Goal: Task Accomplishment & Management: Use online tool/utility

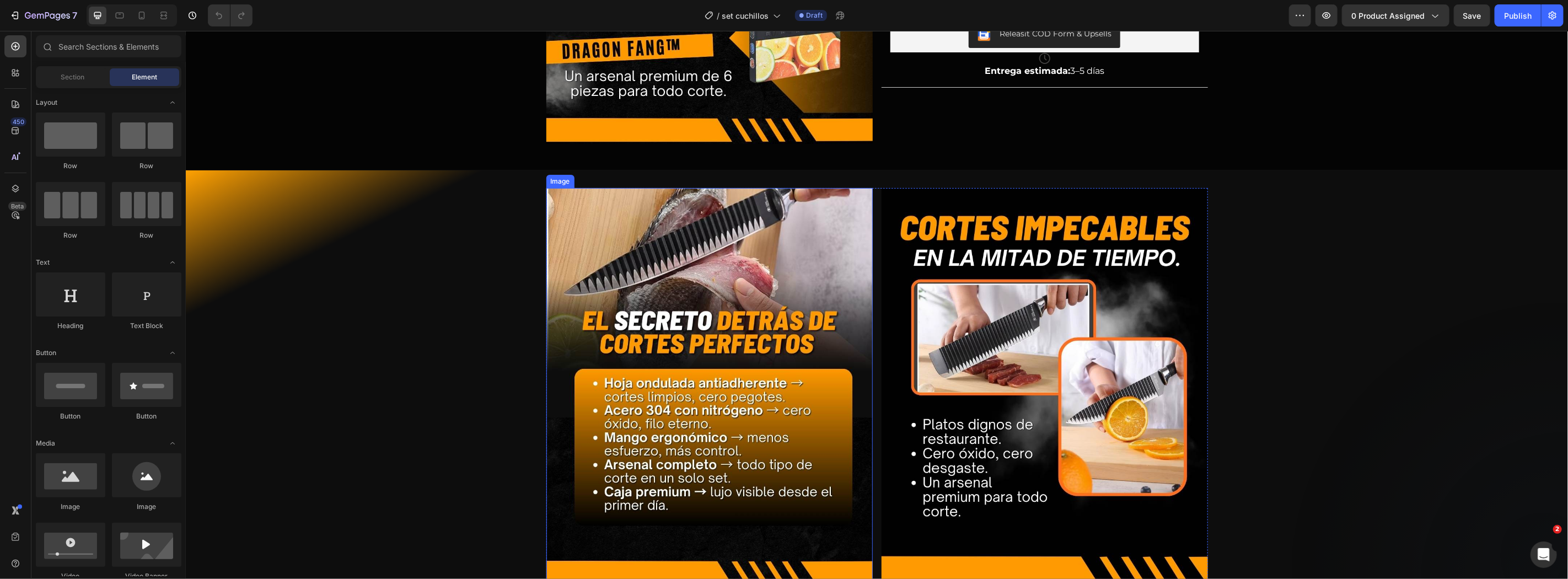
click at [778, 379] on img at bounding box center [709, 387] width 326 height 399
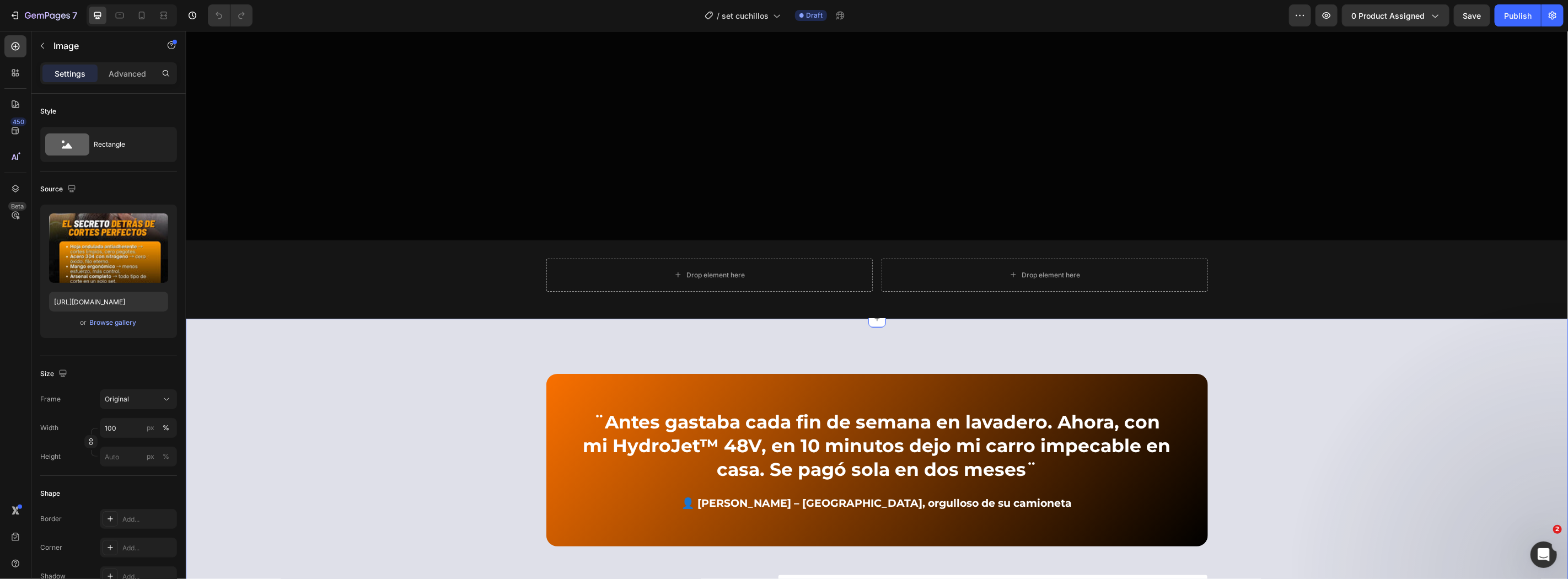
scroll to position [1470, 0]
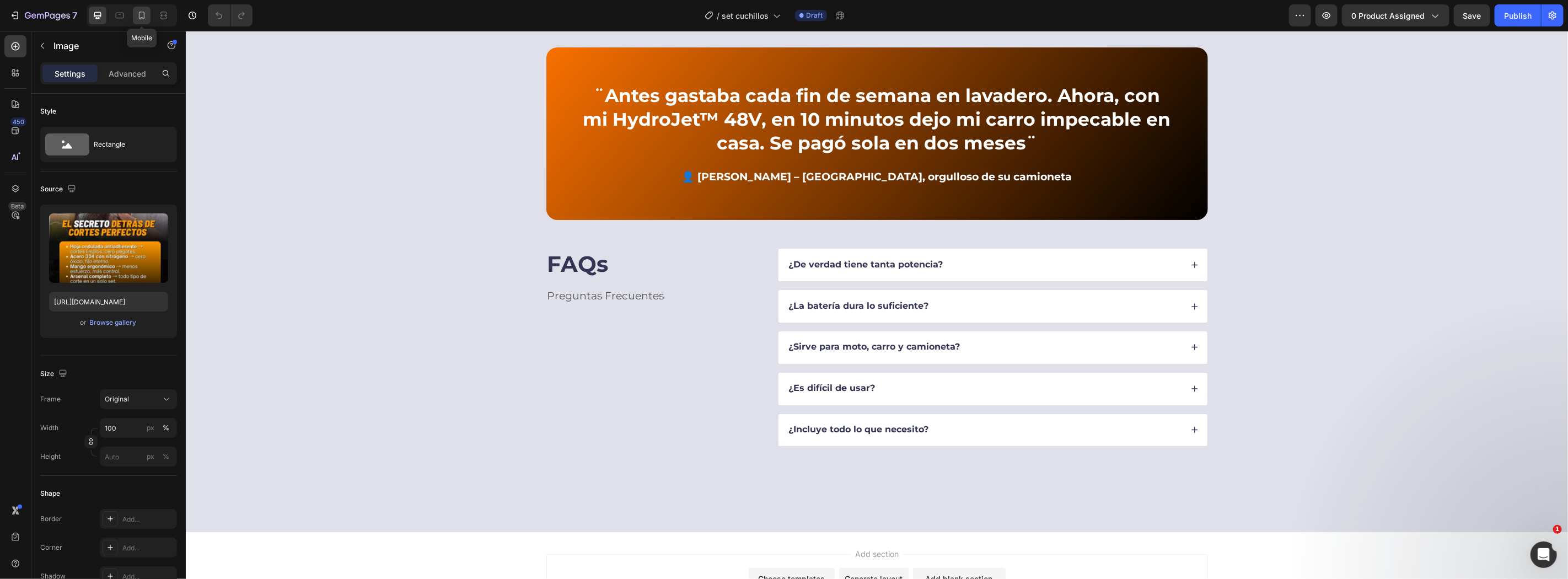
click at [139, 20] on icon at bounding box center [141, 15] width 11 height 11
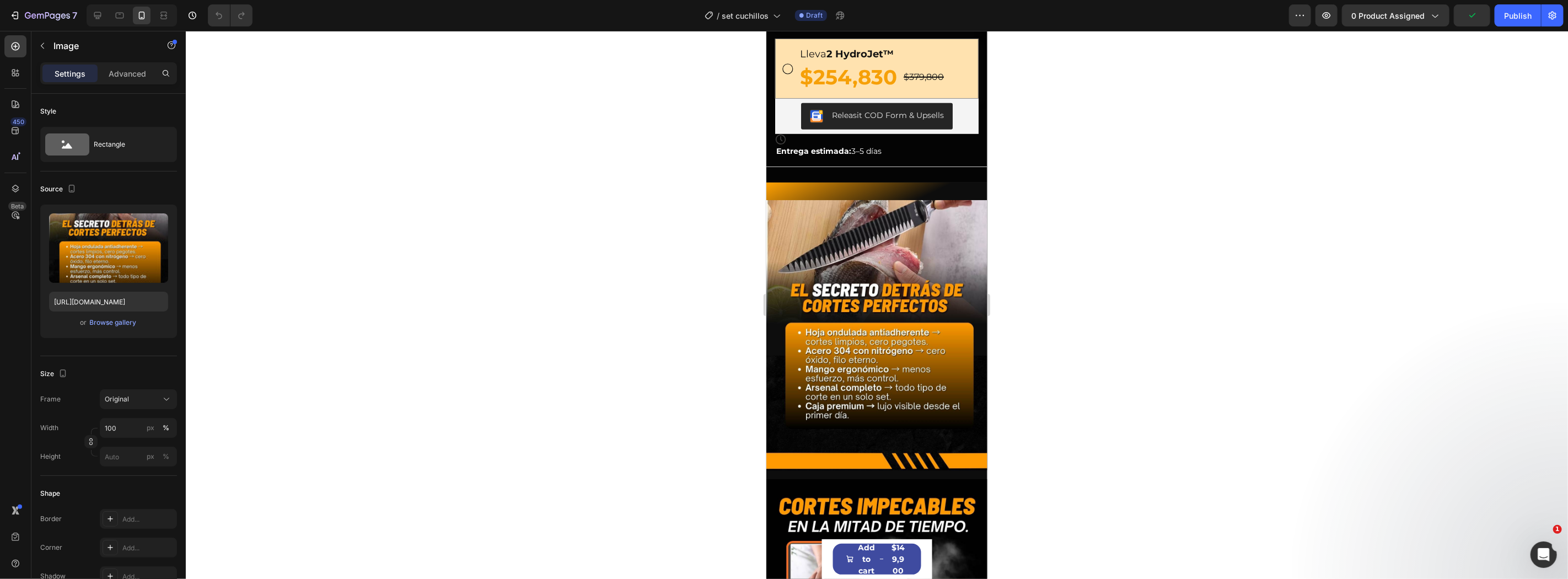
scroll to position [327, 0]
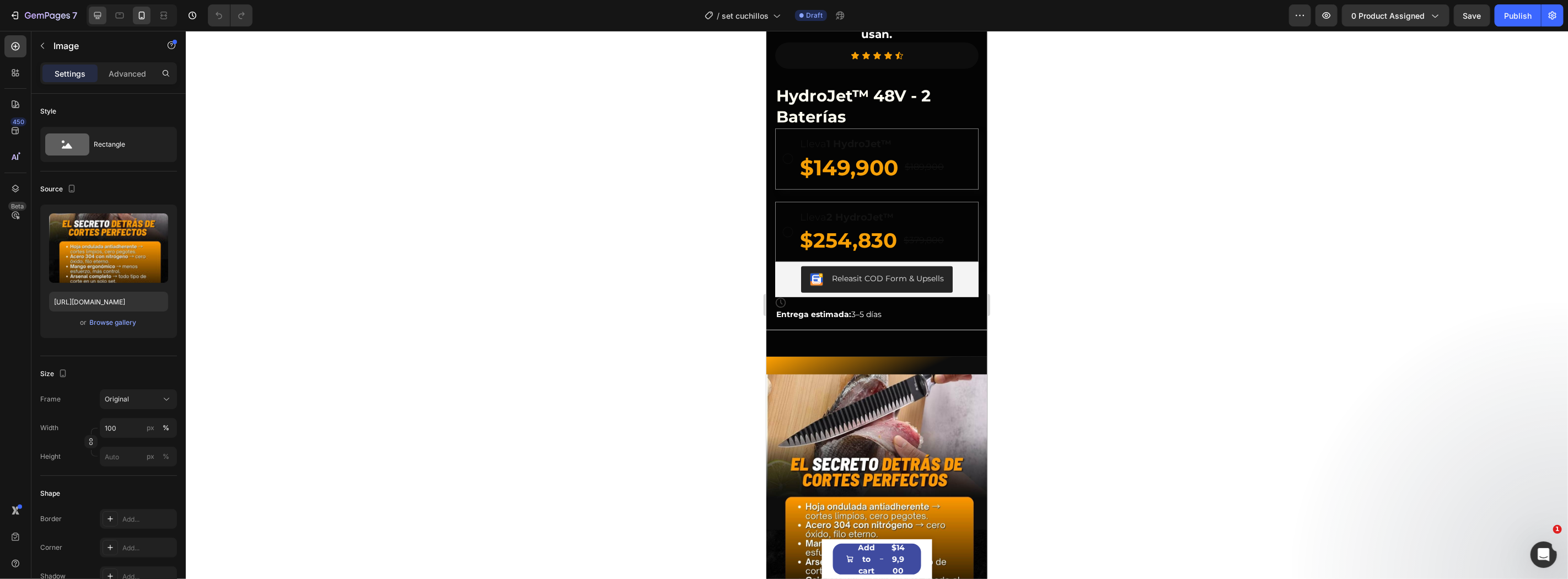
drag, startPoint x: 108, startPoint y: 25, endPoint x: 101, endPoint y: 20, distance: 8.6
click at [103, 23] on div at bounding box center [132, 15] width 91 height 22
drag, startPoint x: 101, startPoint y: 20, endPoint x: 98, endPoint y: 16, distance: 5.0
click at [101, 20] on icon at bounding box center [97, 15] width 11 height 11
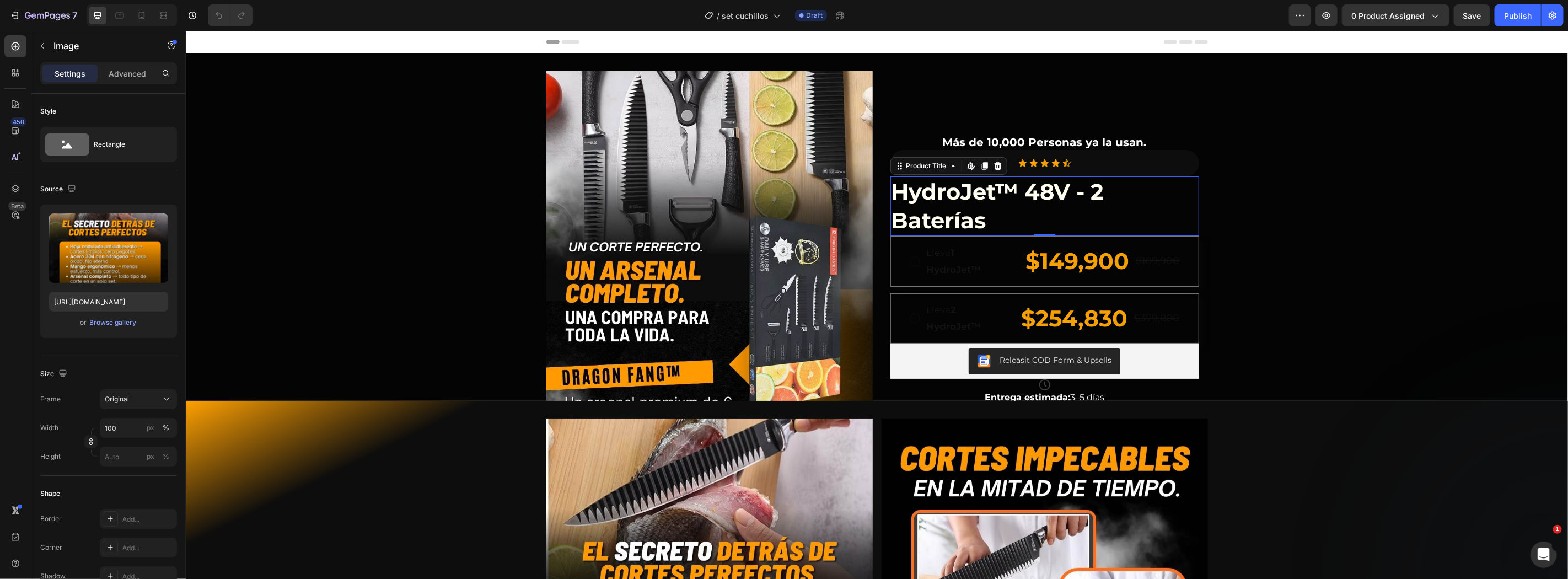
click at [978, 207] on h1 "HydroJet™ 48V - 2 Baterías" at bounding box center [1044, 206] width 308 height 60
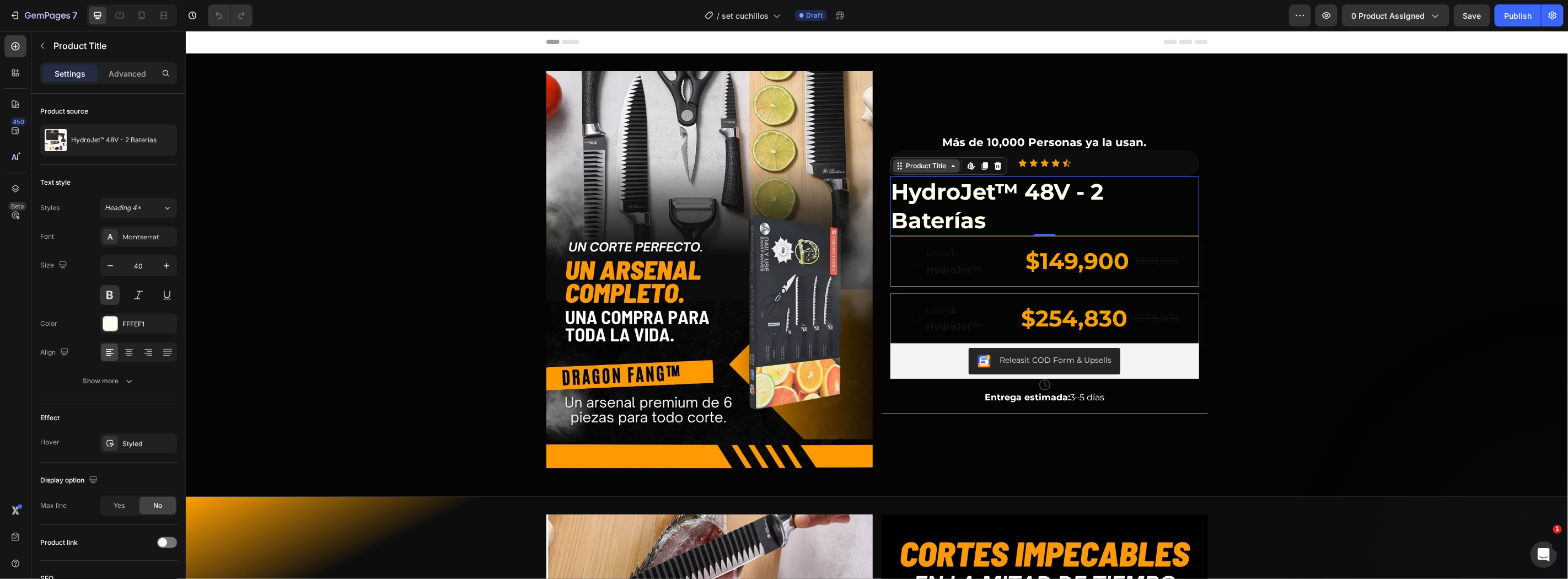
click at [904, 167] on div "Product Title" at bounding box center [926, 165] width 45 height 10
click at [954, 193] on h1 "HydroJet™ 48V - 2 Baterías" at bounding box center [1044, 206] width 308 height 60
click at [929, 161] on div "Product Title" at bounding box center [926, 165] width 45 height 10
click at [910, 168] on div "Product Title" at bounding box center [926, 165] width 45 height 10
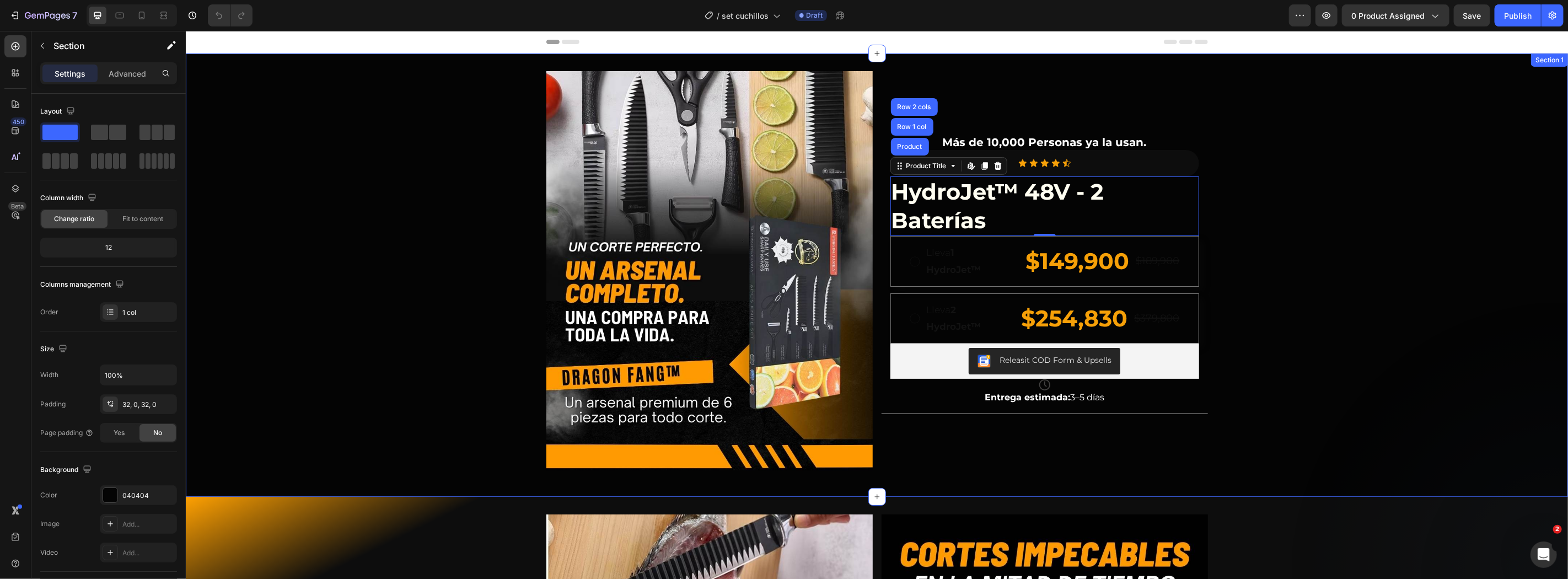
click at [1260, 150] on div "Image Más de 10,000 Personas ya la usan. Text Block Icon Icon Icon Icon Icon Ic…" at bounding box center [876, 274] width 1382 height 408
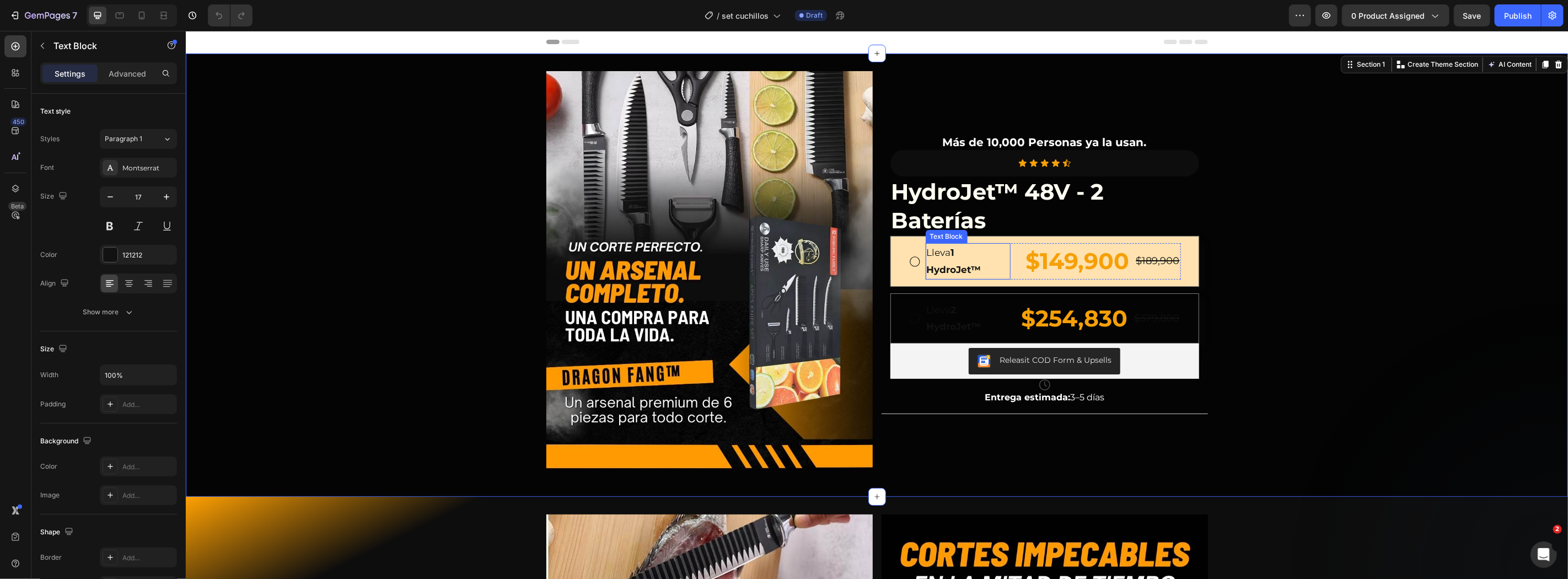
click at [946, 252] on p "Lleva 1 HydroJet™" at bounding box center [967, 260] width 83 height 34
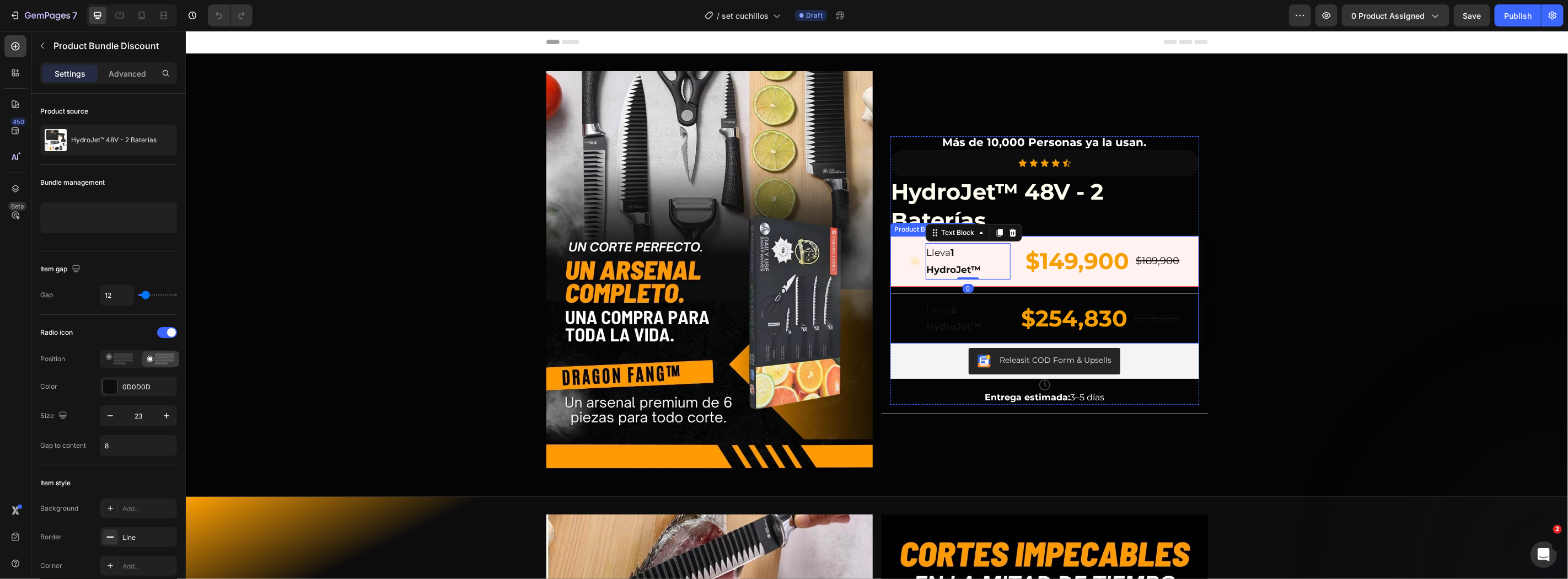
click at [890, 261] on div "Lleva 1 HydroJet™ Text Block 0 $149,900 Product Price Product Price $189,900 Pr…" at bounding box center [1044, 260] width 308 height 50
click at [904, 227] on div "Product Bundle Discount" at bounding box center [944, 225] width 81 height 10
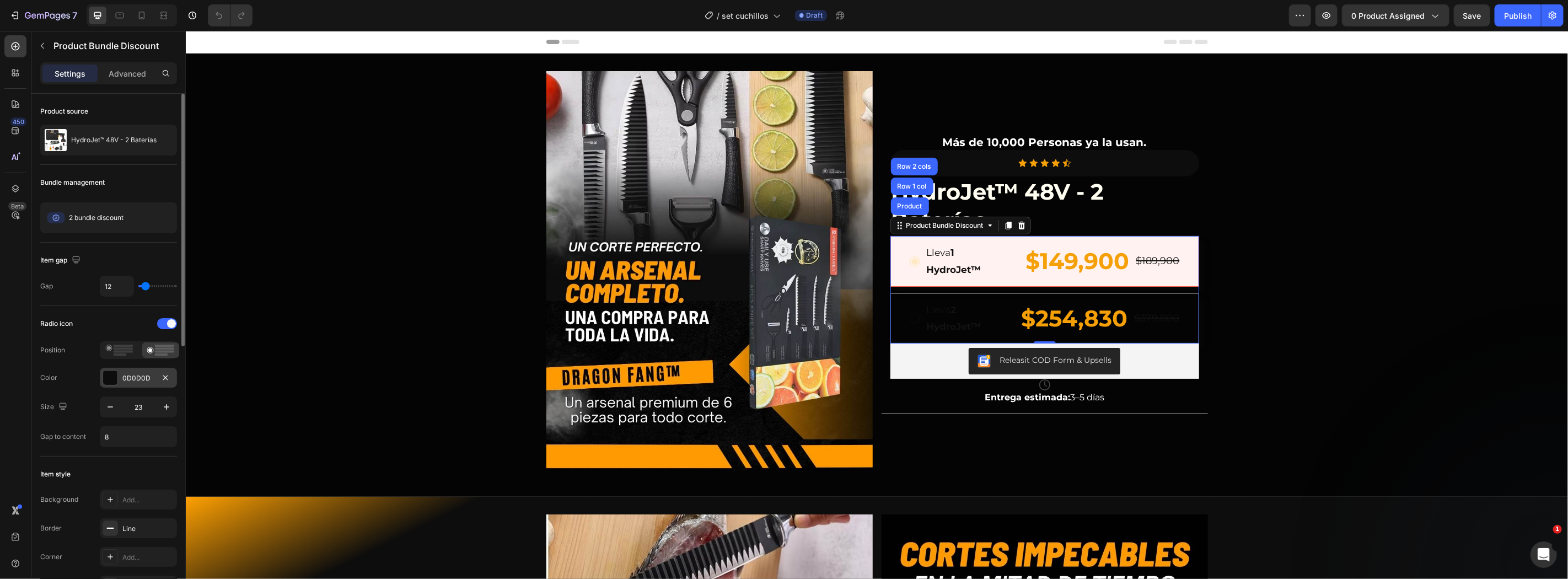
click at [103, 383] on div at bounding box center [110, 377] width 15 height 15
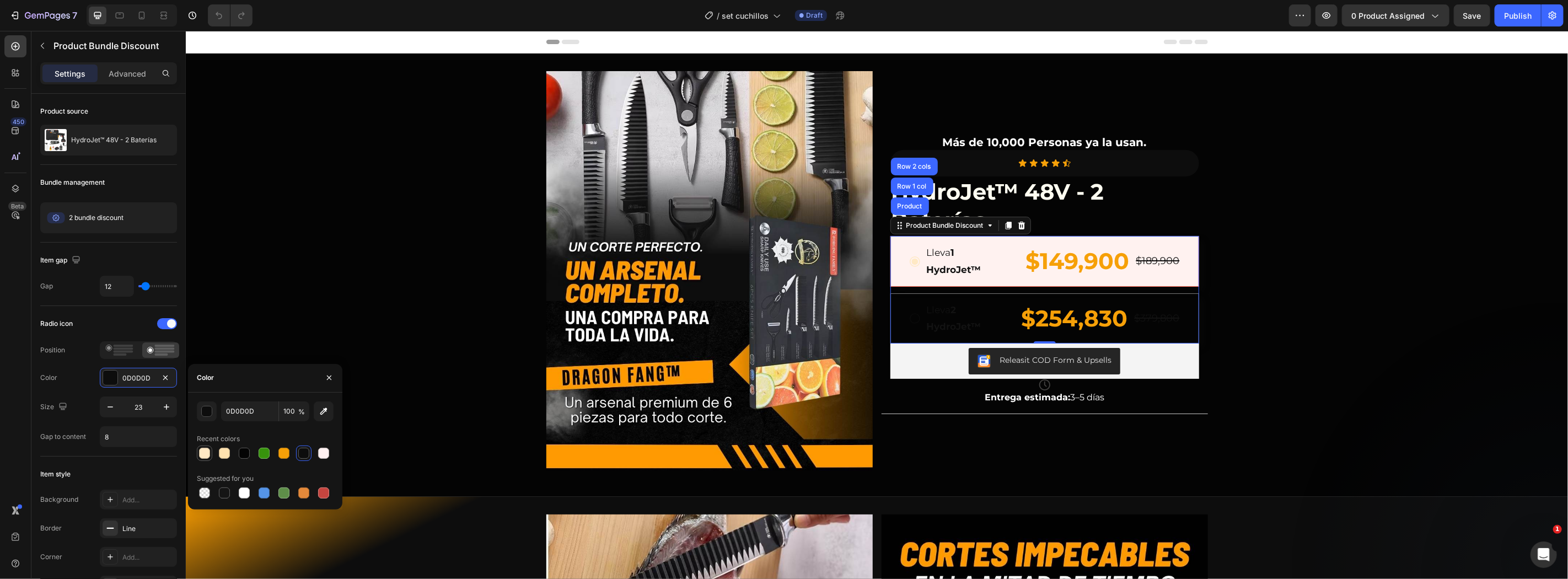
click at [207, 453] on div at bounding box center [204, 453] width 11 height 11
type input "FFE9C4"
click at [91, 389] on div "Radio icon Position Color FFE9C4 Size 23 Gap to content 8" at bounding box center [109, 381] width 137 height 132
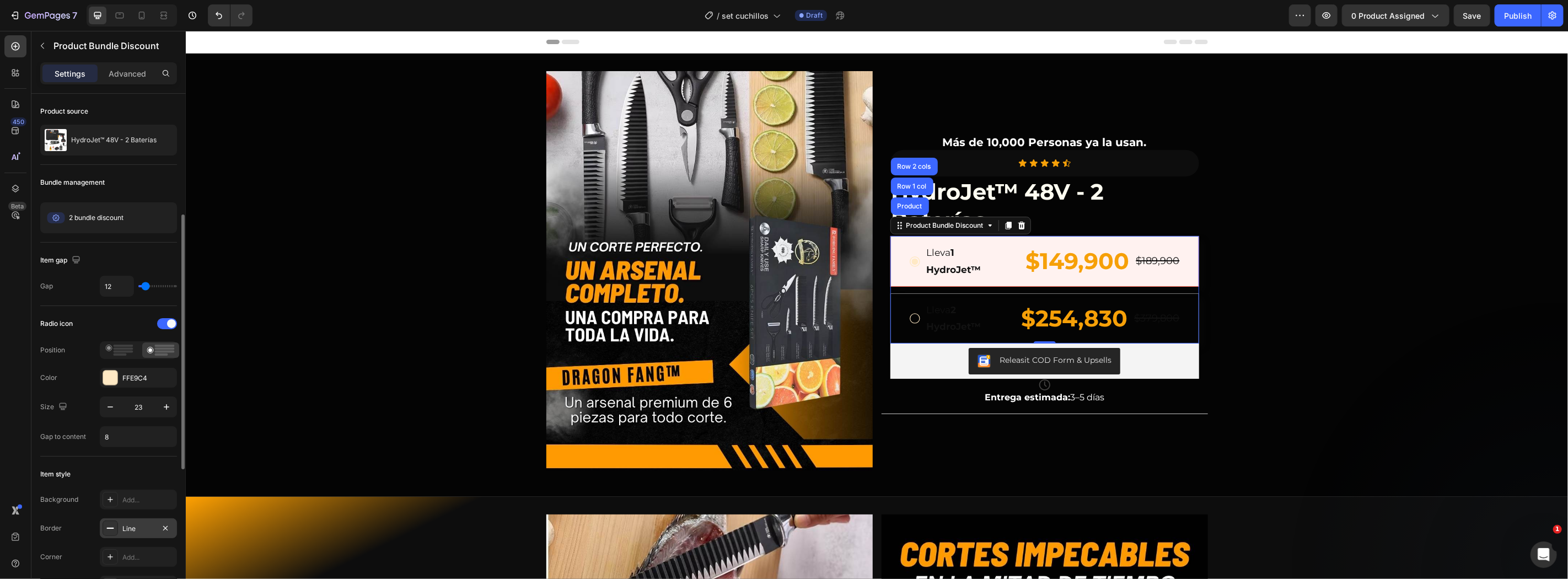
scroll to position [81, 0]
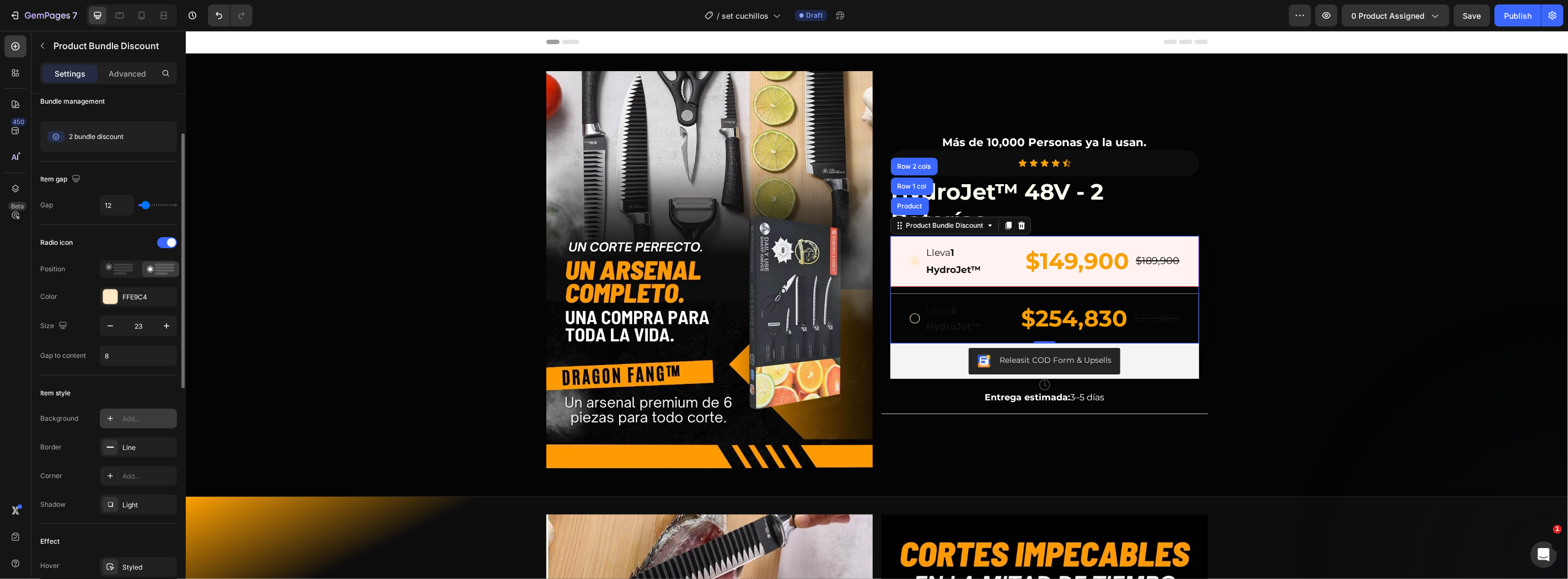
click at [145, 420] on div "Add..." at bounding box center [148, 419] width 52 height 10
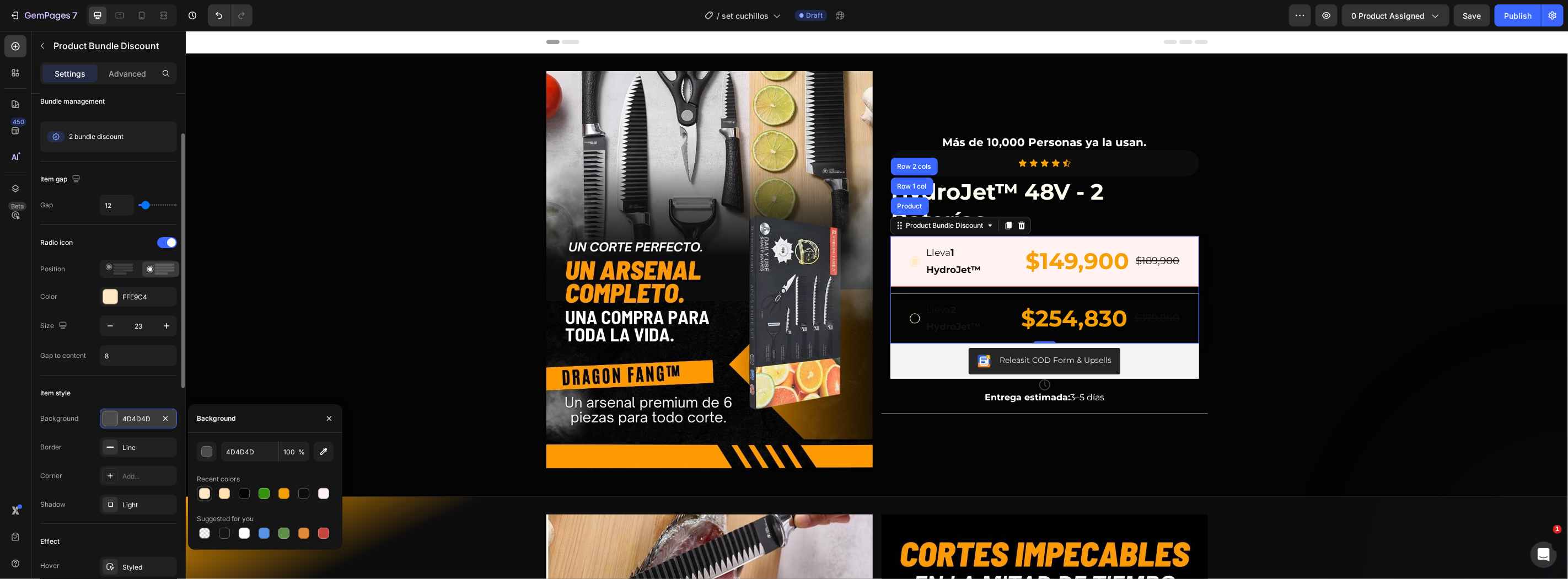
click at [211, 493] on div at bounding box center [204, 493] width 15 height 15
type input "FFE9C4"
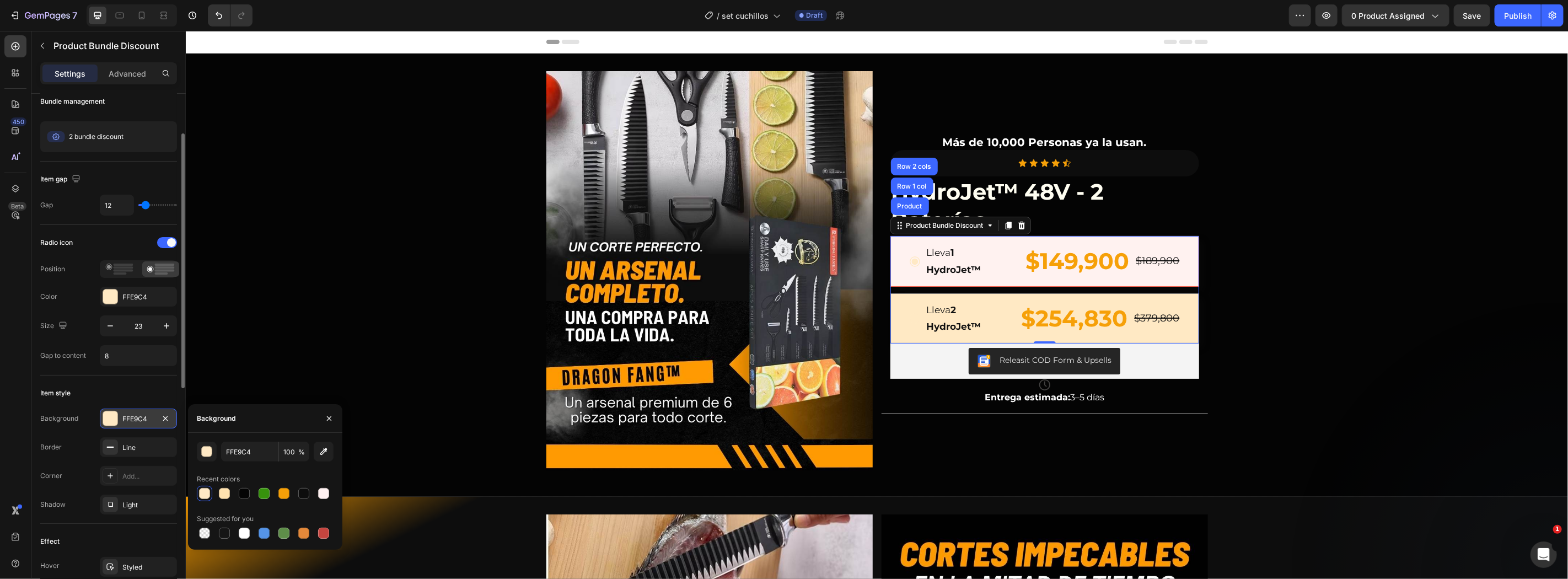
click at [211, 493] on div at bounding box center [204, 493] width 15 height 15
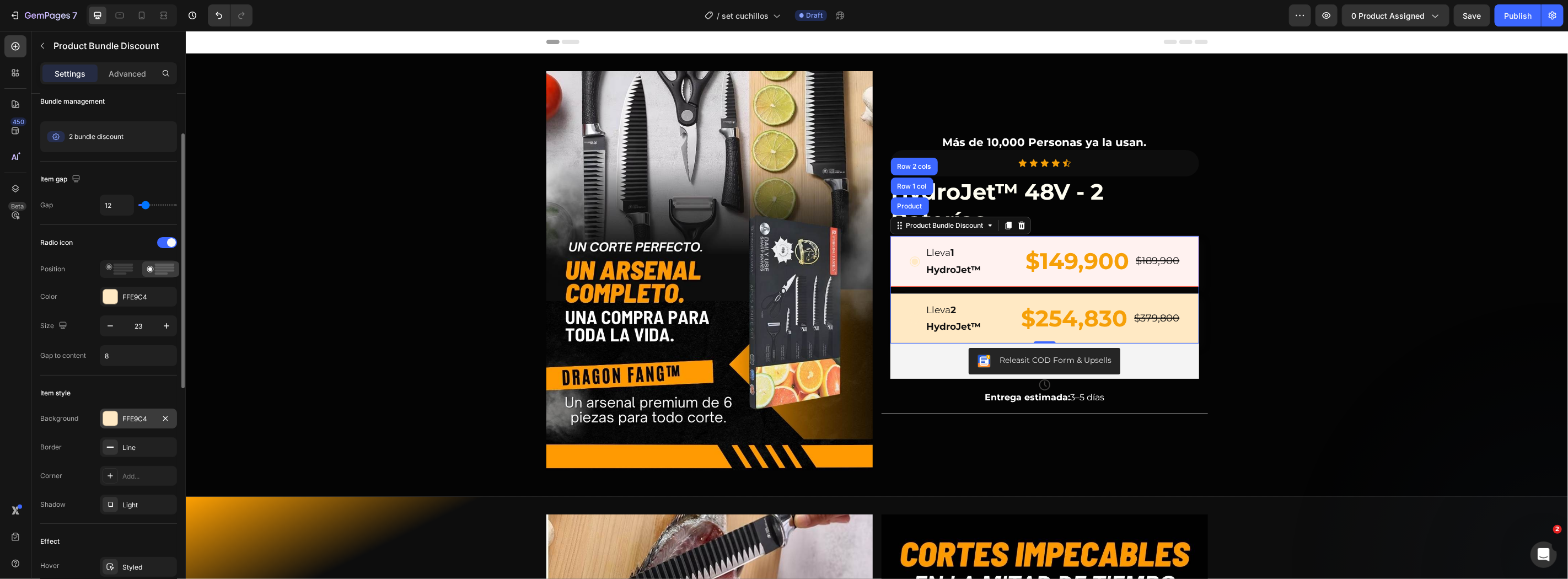
click at [986, 283] on div "Lleva 1 HydroJet™ Text Block $149,900 Product Price Product Price $189,900 Prod…" at bounding box center [1044, 260] width 308 height 50
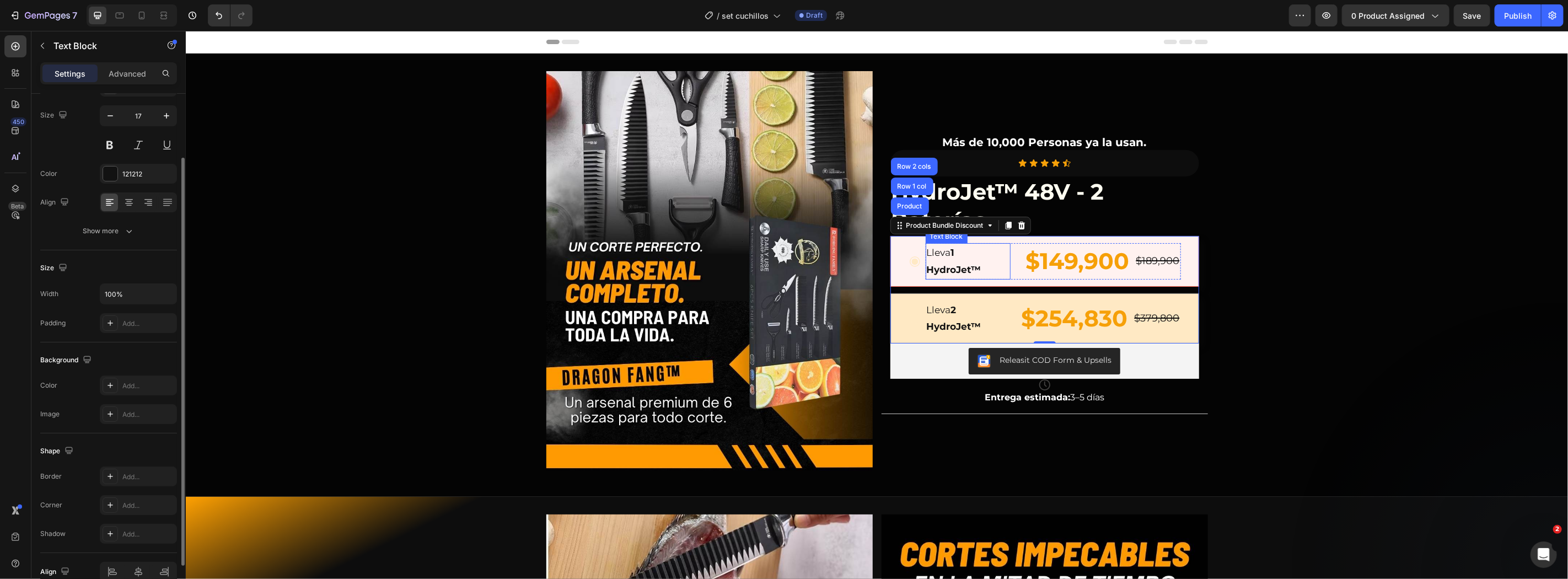
click at [991, 275] on p "Lleva 1 HydroJet™" at bounding box center [967, 260] width 83 height 34
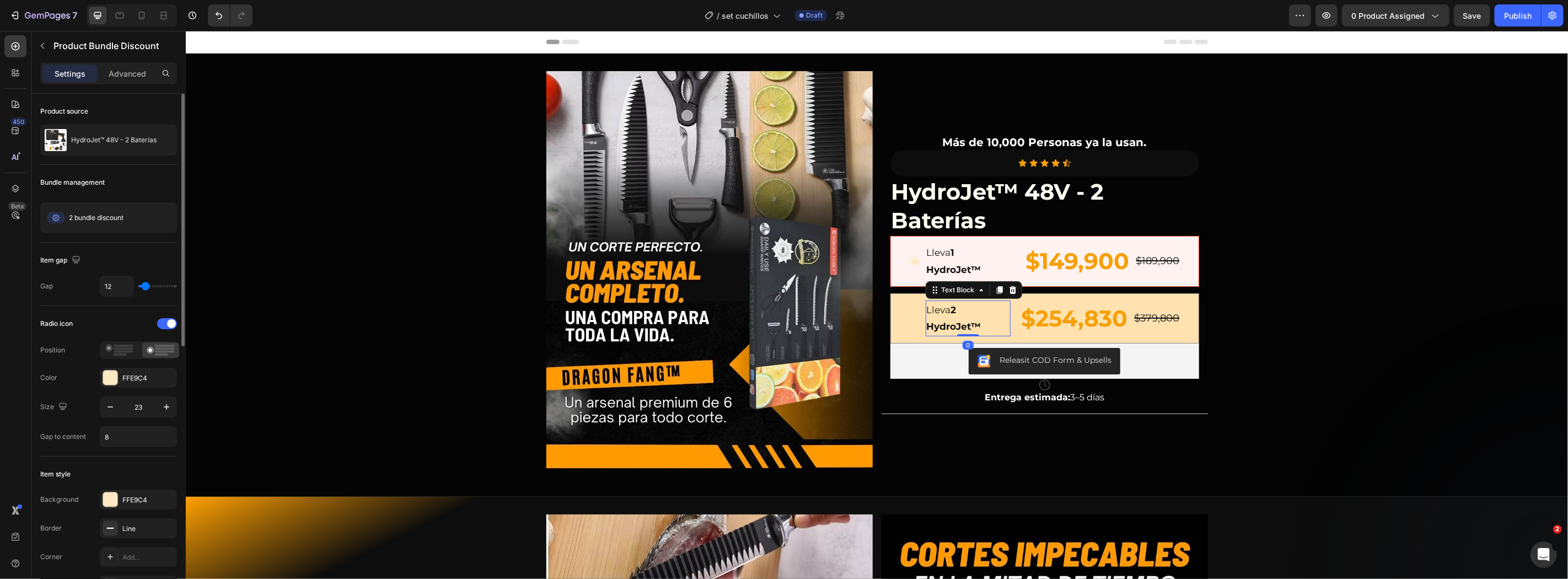
drag, startPoint x: 971, startPoint y: 327, endPoint x: 907, endPoint y: 316, distance: 64.9
click at [966, 325] on strong "2 HydroJet™" at bounding box center [953, 317] width 55 height 28
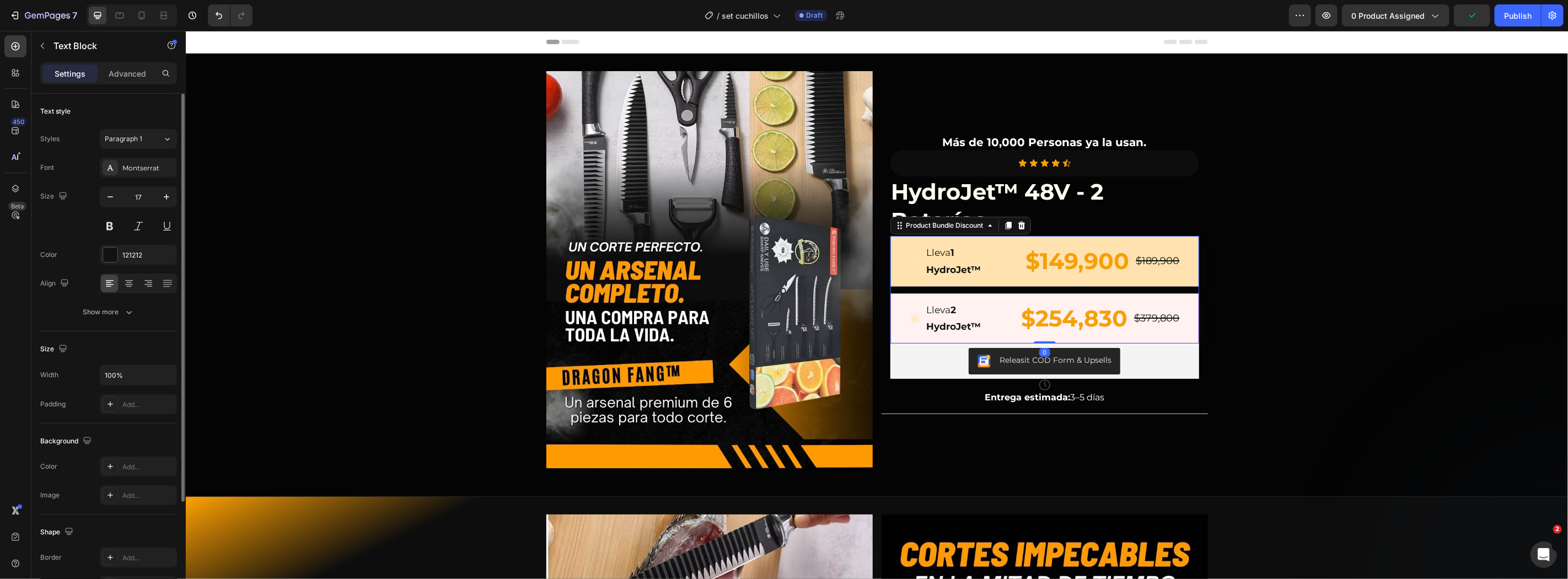
drag, startPoint x: 888, startPoint y: 284, endPoint x: 897, endPoint y: 281, distance: 9.5
click at [890, 283] on div "Lleva 1 HydroJet™ Text Block $149,900 Product Price Product Price $189,900 Prod…" at bounding box center [1044, 260] width 308 height 50
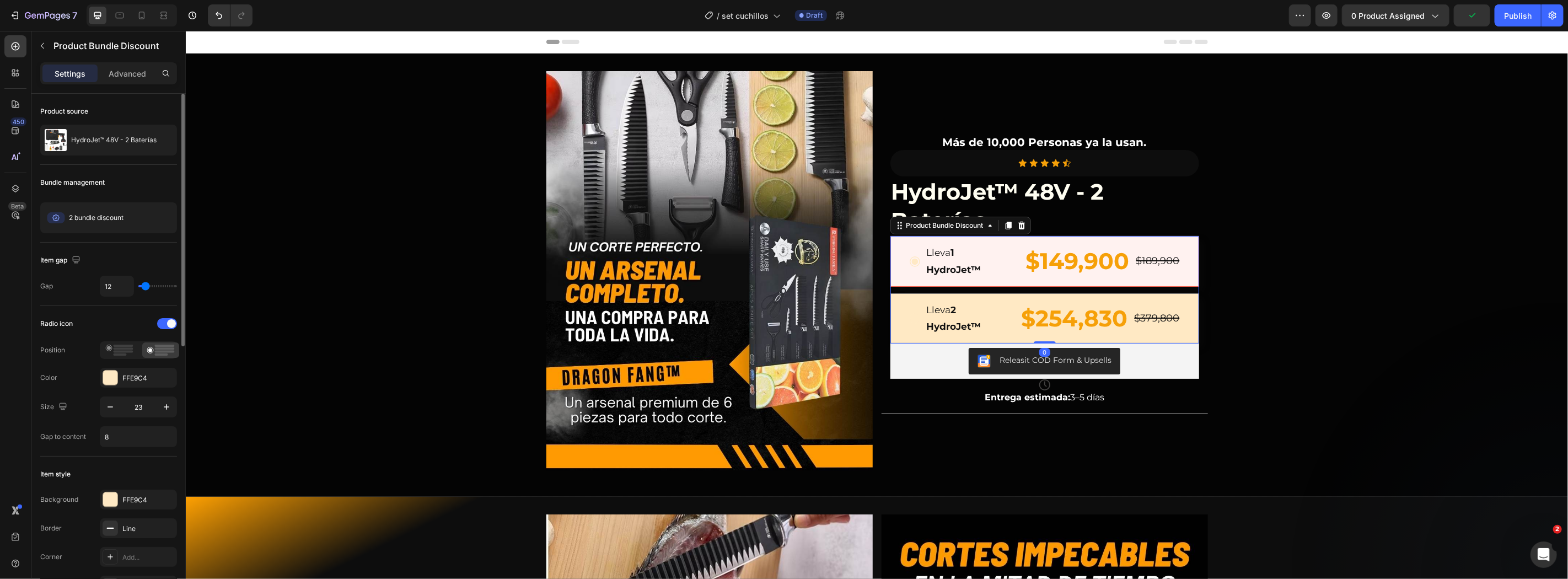
click at [897, 281] on div "Lleva 1 HydroJet™ Text Block $149,900 Product Price Product Price $189,900 Prod…" at bounding box center [1044, 260] width 308 height 50
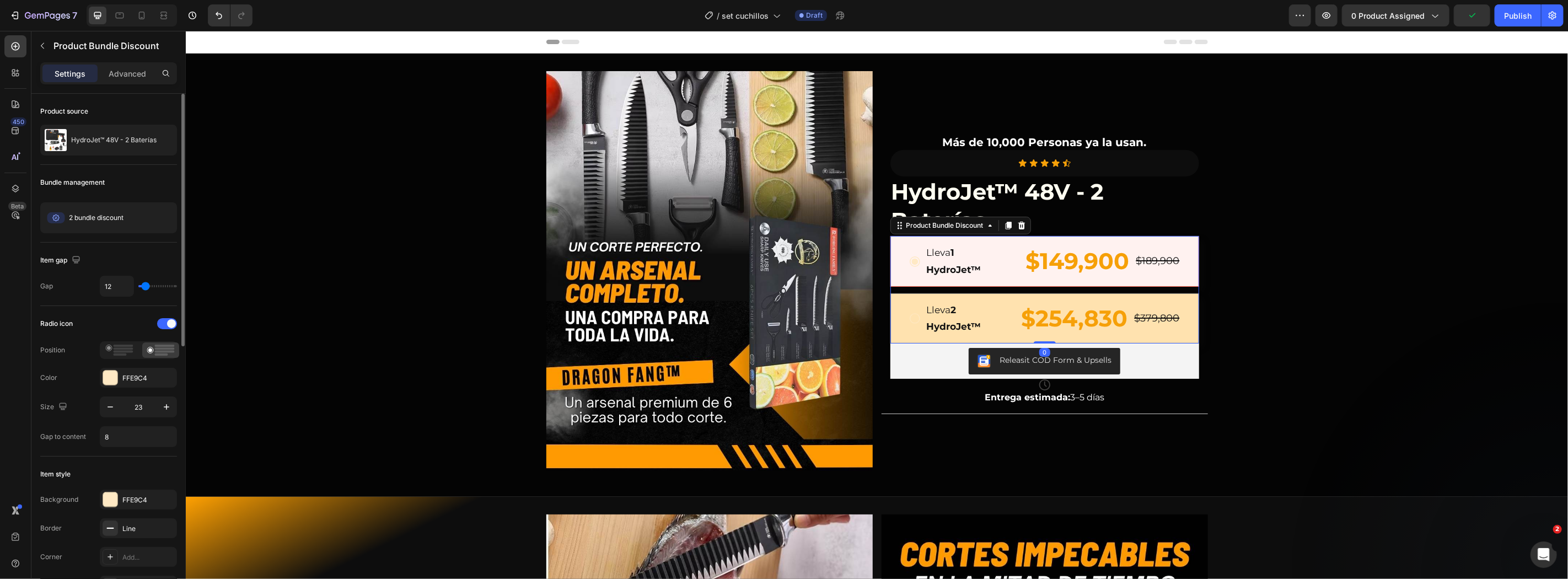
click at [912, 331] on div "Lleva 2 HydroJet™ Text Block $254,830 Product Price Product Price $379,800 Prod…" at bounding box center [1044, 318] width 272 height 36
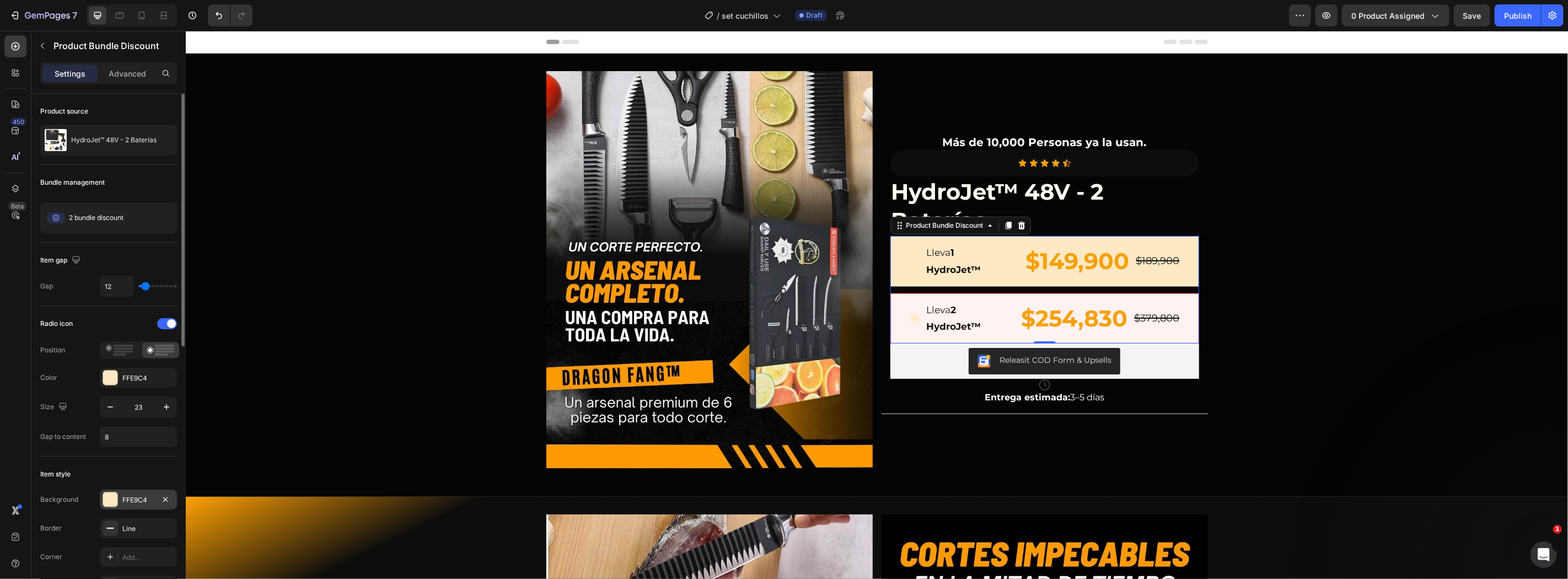
click at [107, 504] on div at bounding box center [110, 500] width 14 height 14
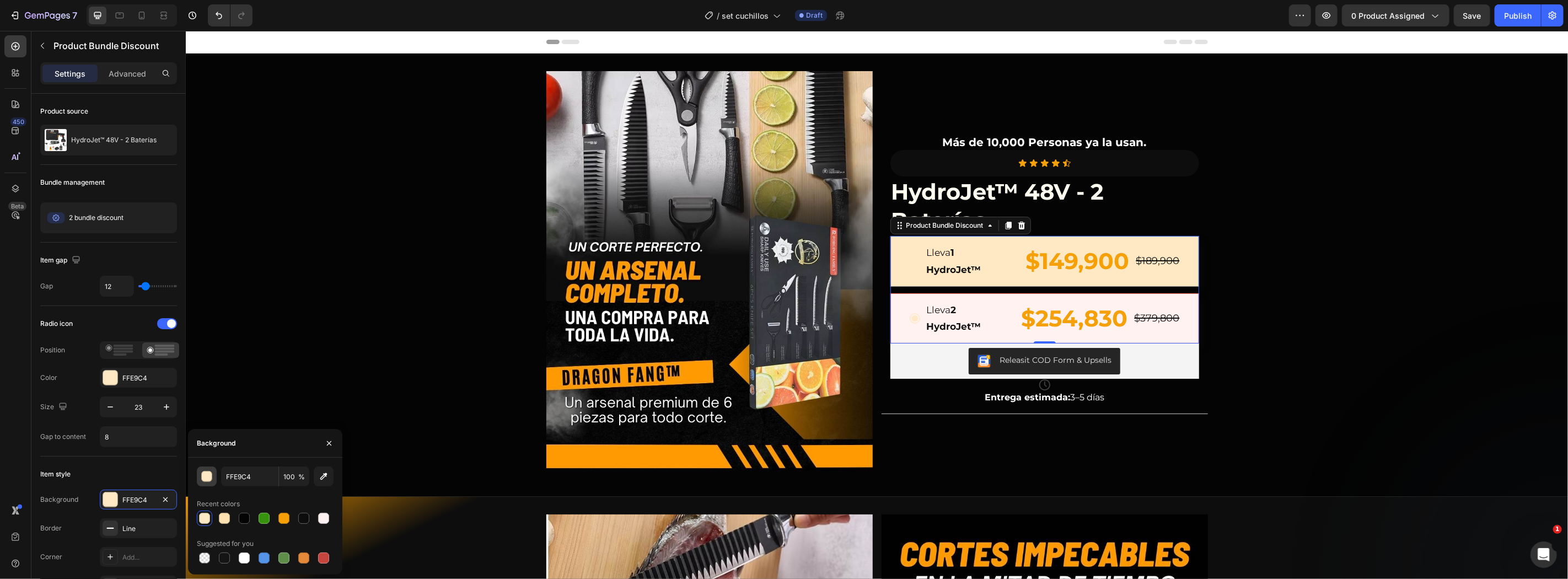
click at [208, 477] on div "button" at bounding box center [207, 477] width 11 height 11
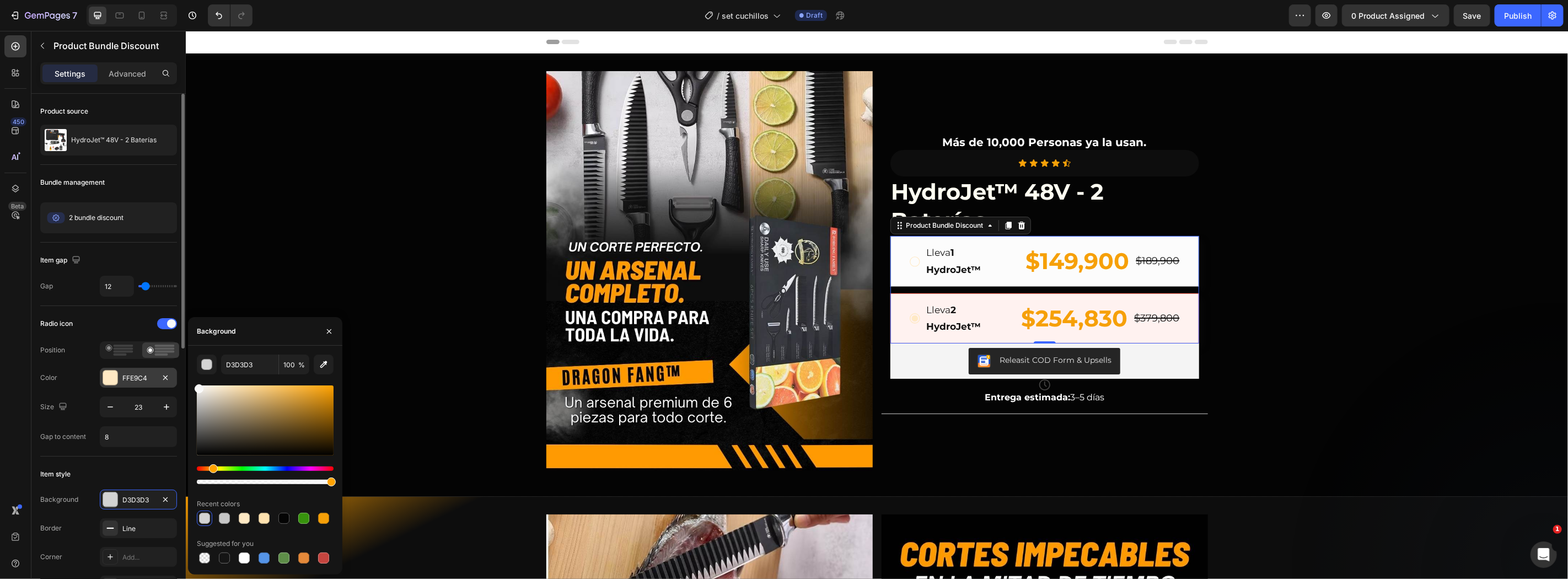
drag, startPoint x: 224, startPoint y: 395, endPoint x: 169, endPoint y: 386, distance: 55.7
click at [169, 386] on div "450 Beta Sections(18) Elements(84) Section Element Hero Section Product Detail …" at bounding box center [93, 305] width 185 height 548
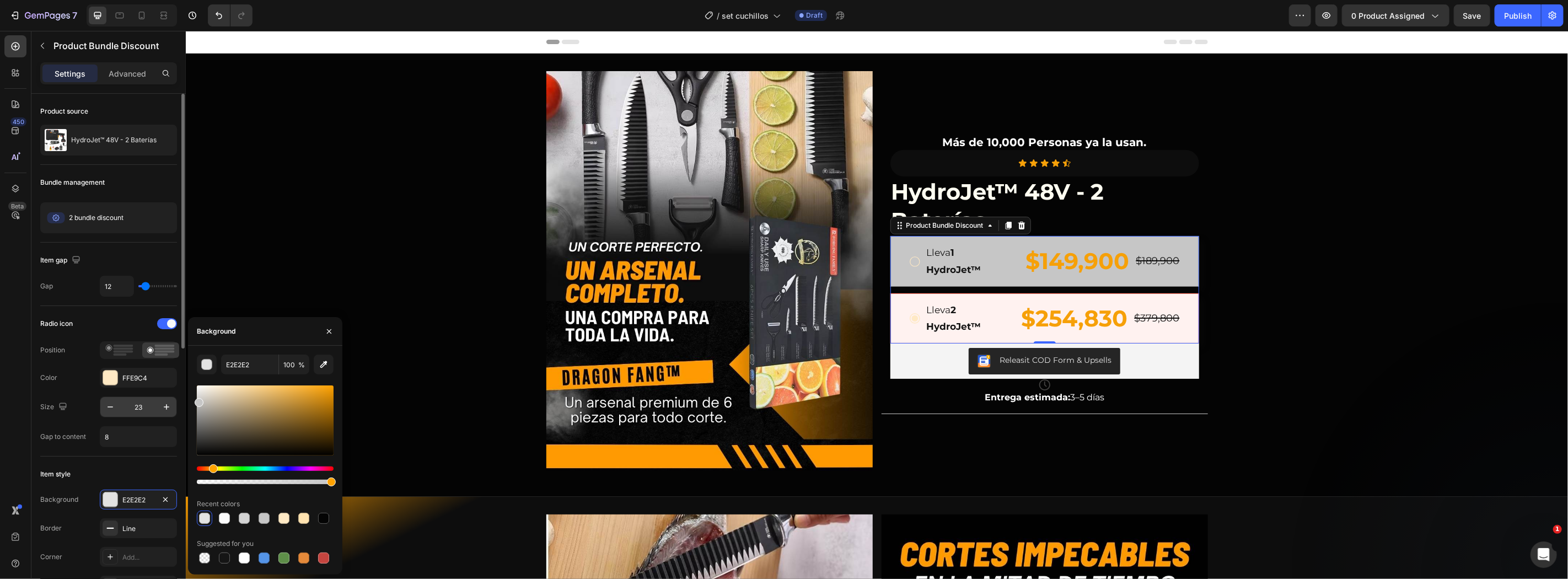
drag, startPoint x: 202, startPoint y: 401, endPoint x: 153, endPoint y: 401, distance: 49.0
click at [153, 401] on div "450 Beta Sections(18) Elements(84) Section Element Hero Section Product Detail …" at bounding box center [93, 305] width 185 height 548
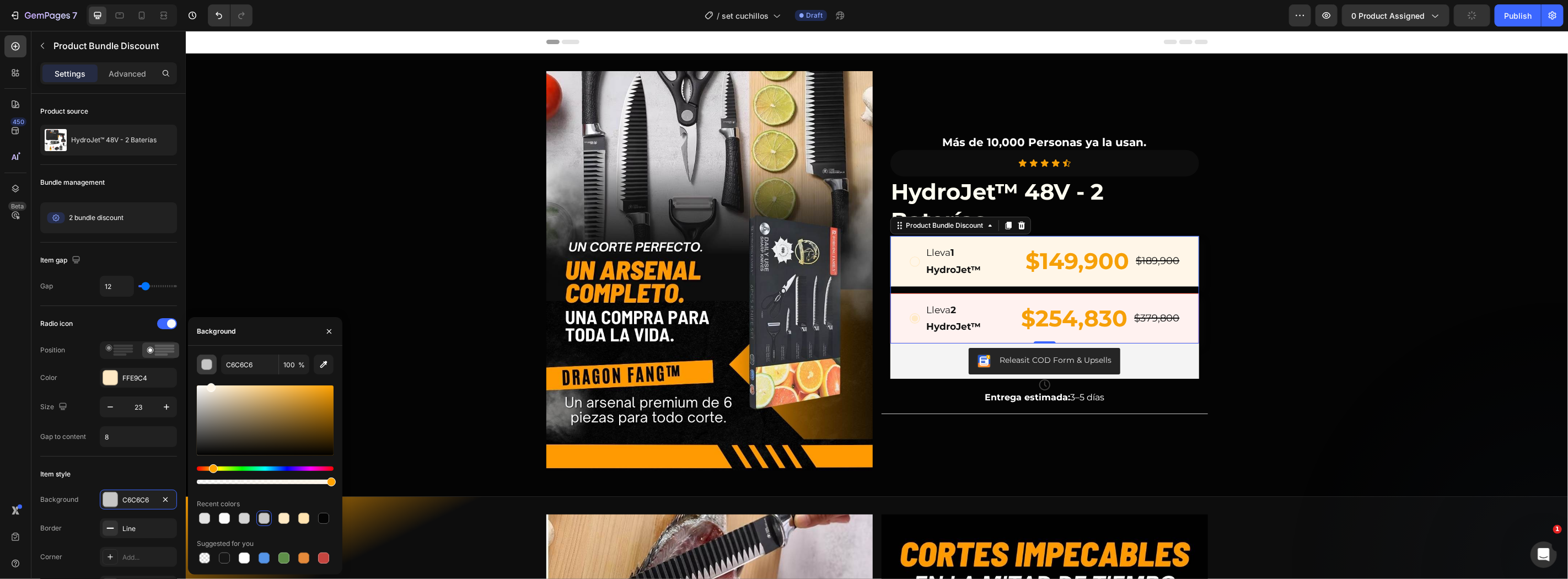
drag, startPoint x: 229, startPoint y: 411, endPoint x: 210, endPoint y: 371, distance: 44.3
click at [210, 371] on div "C6C6C6 100 % Recent colors Suggested for you" at bounding box center [265, 460] width 137 height 211
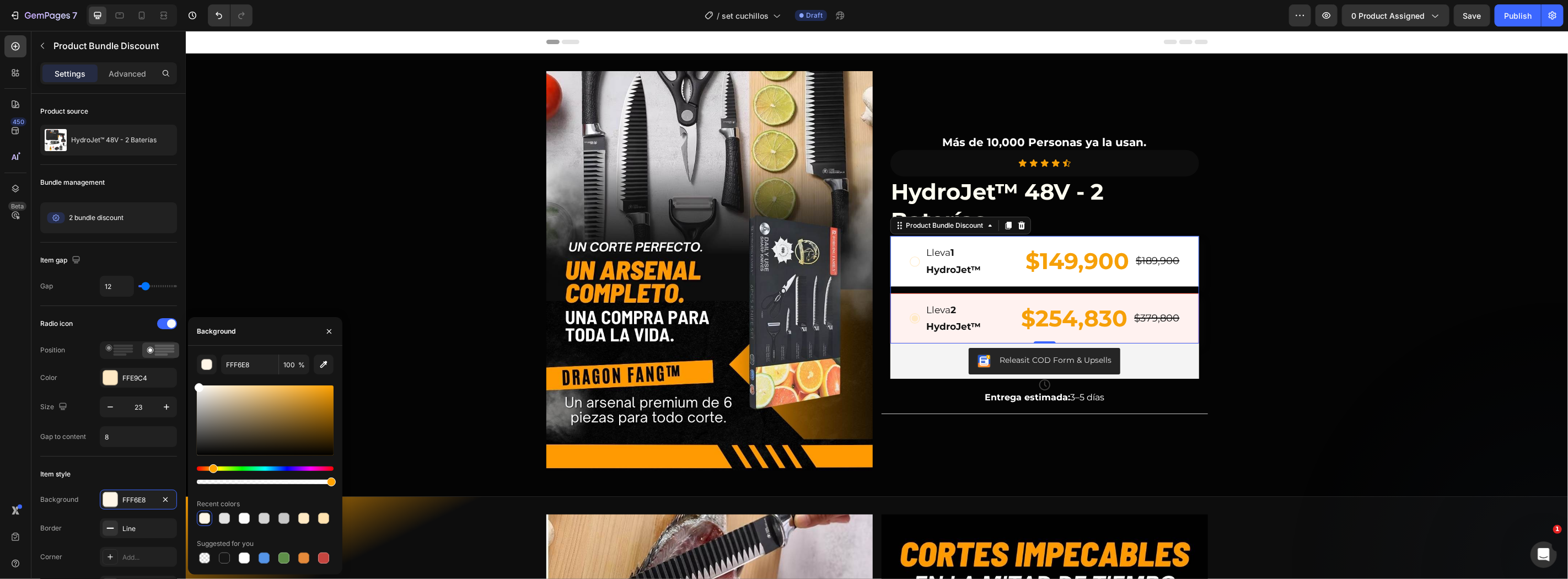
drag, startPoint x: 204, startPoint y: 390, endPoint x: 196, endPoint y: 319, distance: 71.4
click at [171, 354] on div "450 Beta Sections(18) Elements(84) Section Element Hero Section Product Detail …" at bounding box center [93, 305] width 185 height 548
type input "FFFFFF"
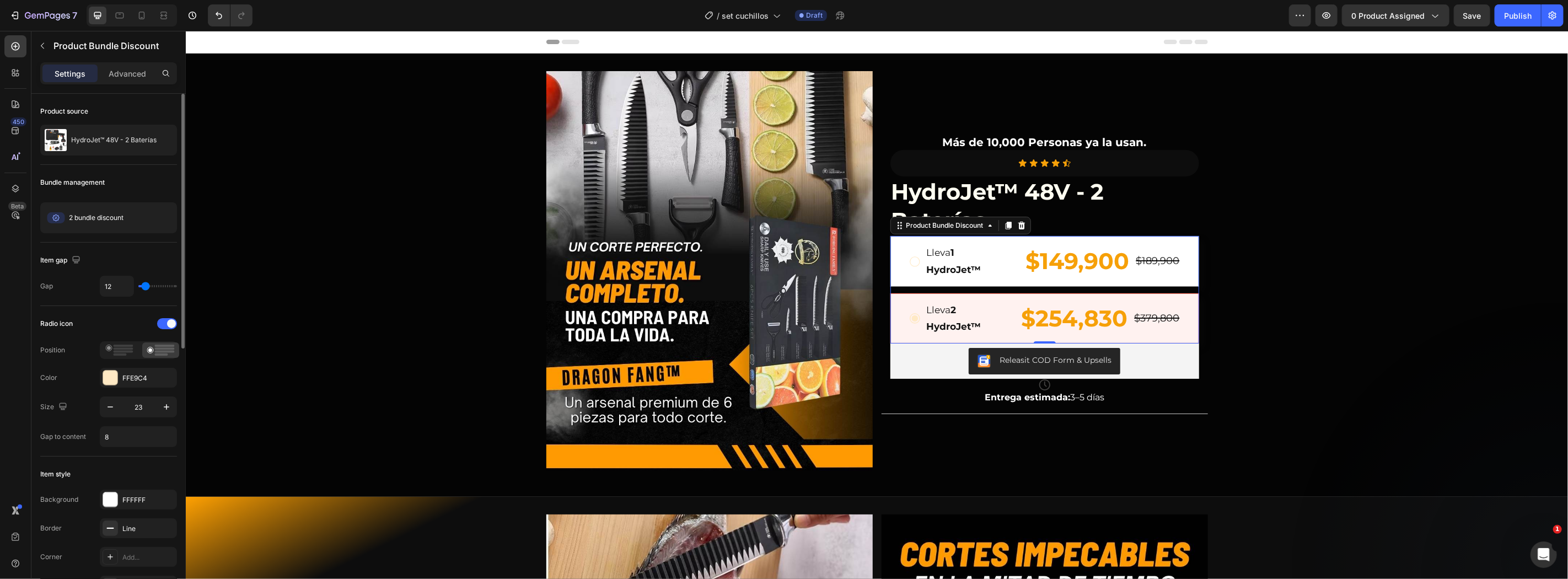
drag, startPoint x: 124, startPoint y: 459, endPoint x: 270, endPoint y: 408, distance: 154.7
click at [124, 459] on div "Item style Background FFFFFF Border Line Corner Add... Shadow Light" at bounding box center [109, 531] width 137 height 148
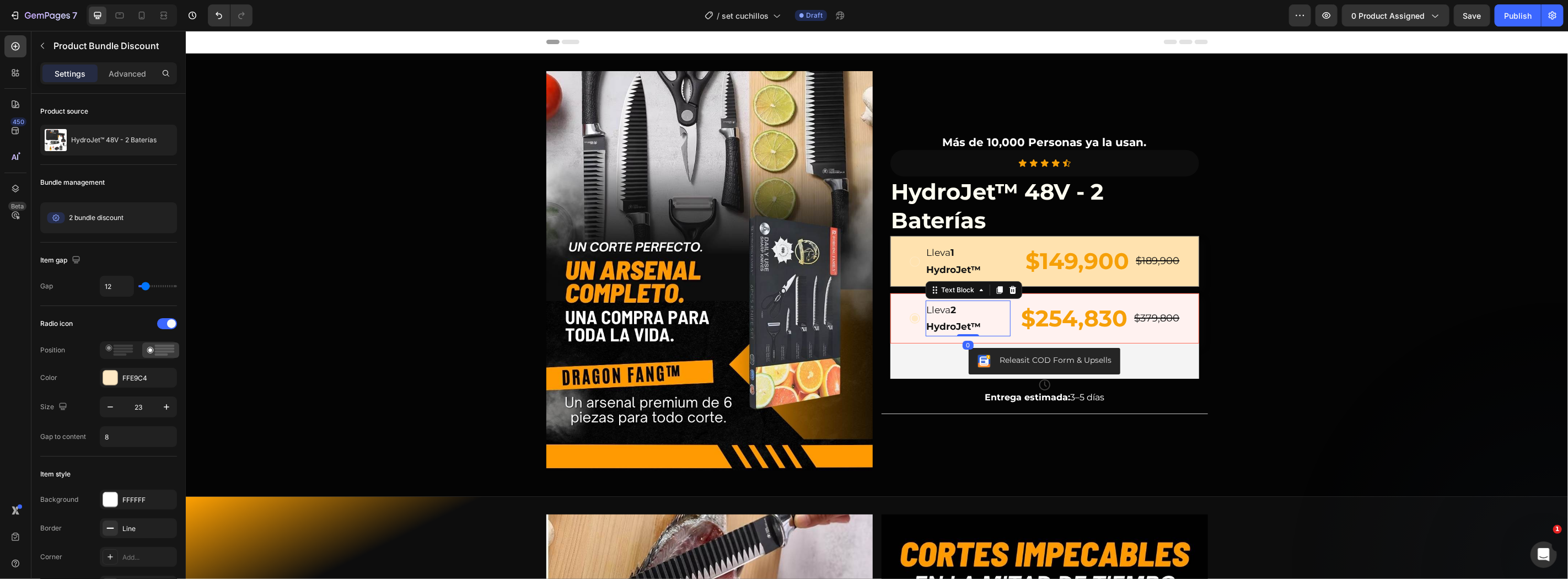
drag, startPoint x: 999, startPoint y: 306, endPoint x: 991, endPoint y: 268, distance: 38.8
click at [999, 306] on p "Lleva 2 HydroJet™" at bounding box center [967, 318] width 83 height 34
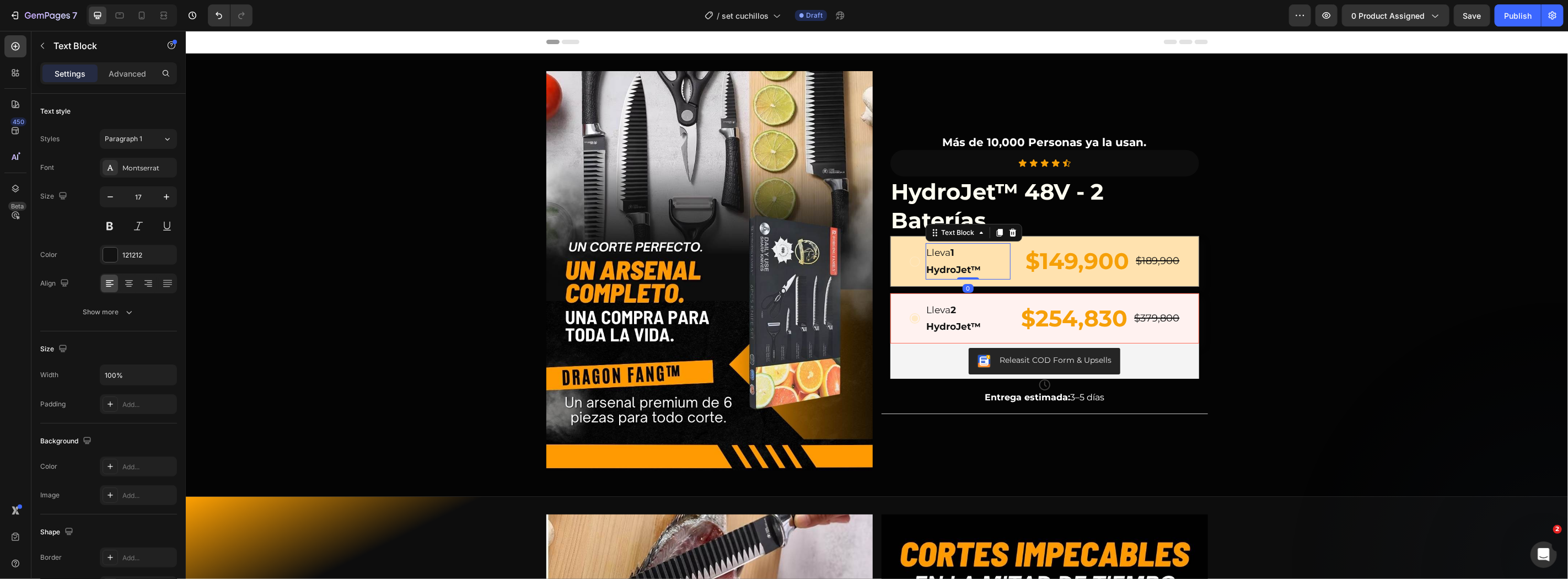
click at [996, 259] on p "Lleva 1 HydroJet™" at bounding box center [967, 260] width 83 height 34
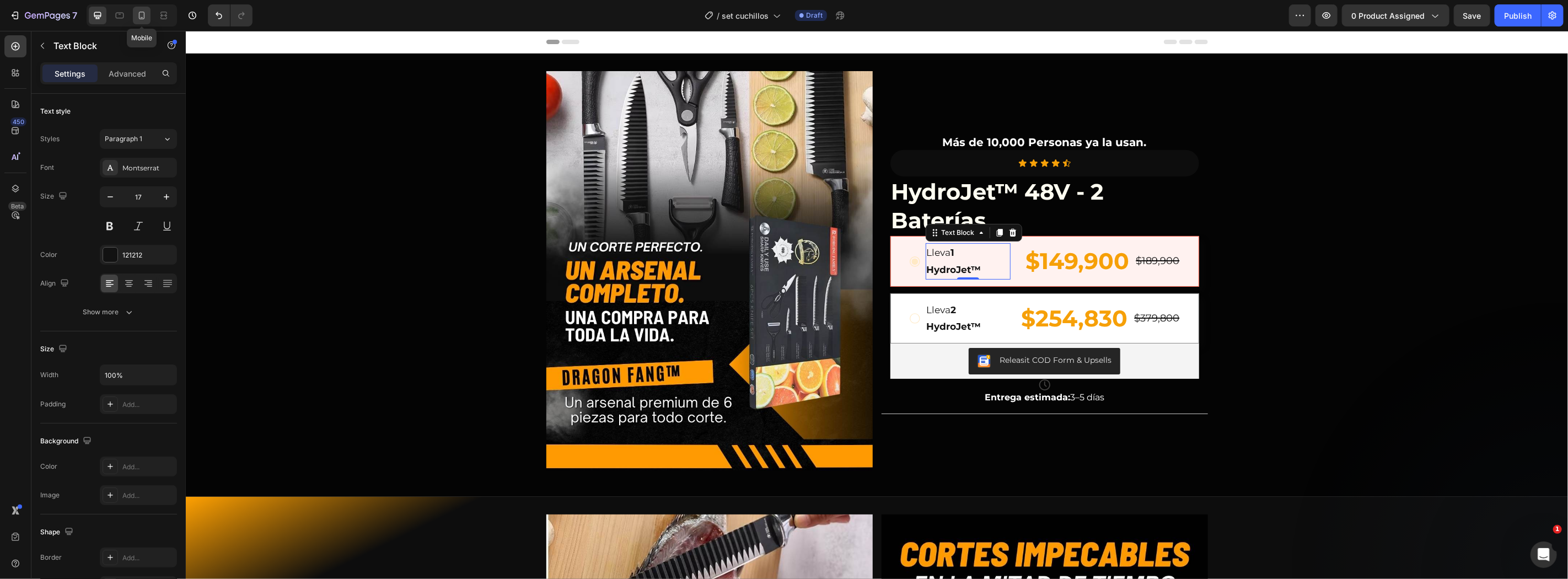
click at [149, 20] on div at bounding box center [142, 15] width 18 height 18
type input "18"
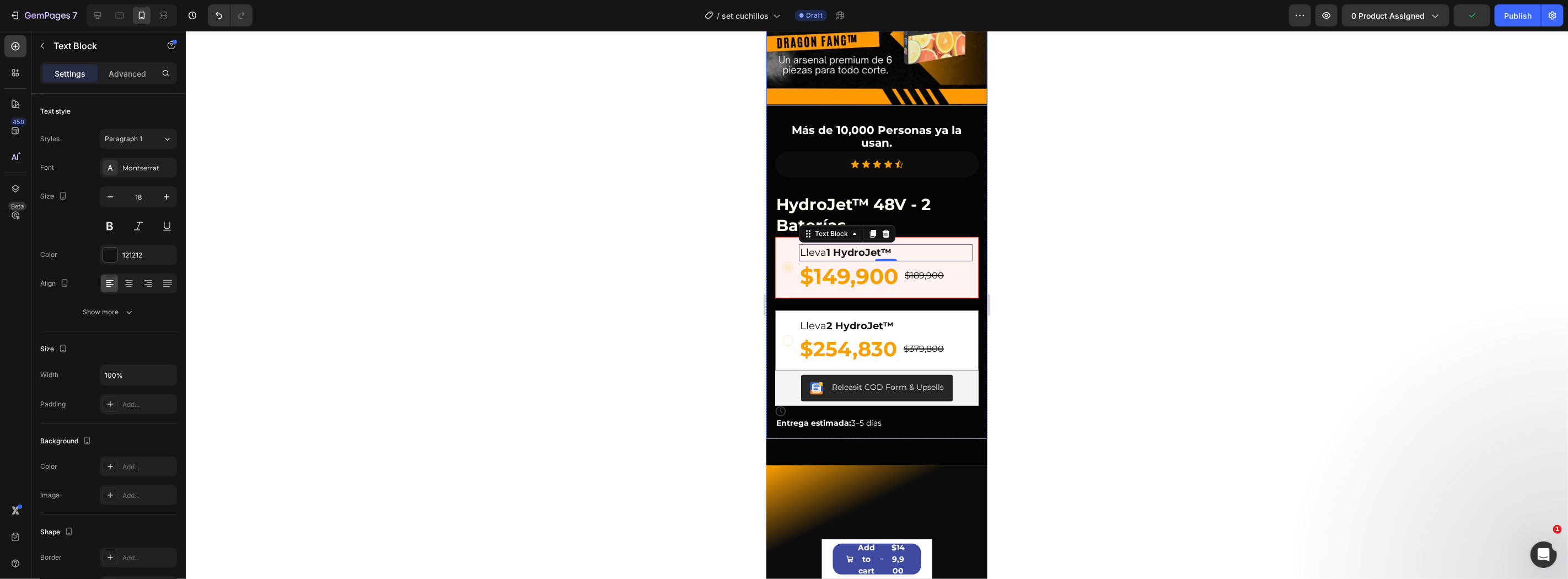
scroll to position [55, 0]
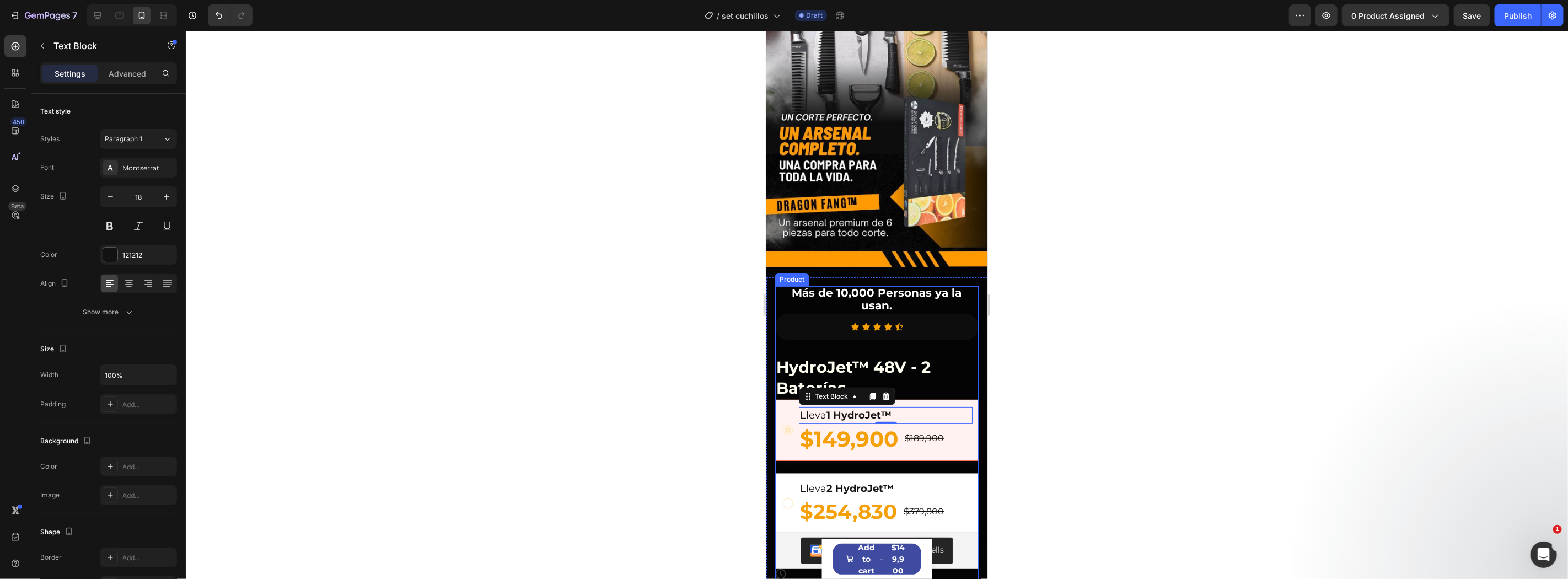
click at [812, 334] on div "Icon Icon Icon Icon Icon Icon List Row HydroJet™ 48V - 2 Baterías Product Title…" at bounding box center [876, 452] width 203 height 278
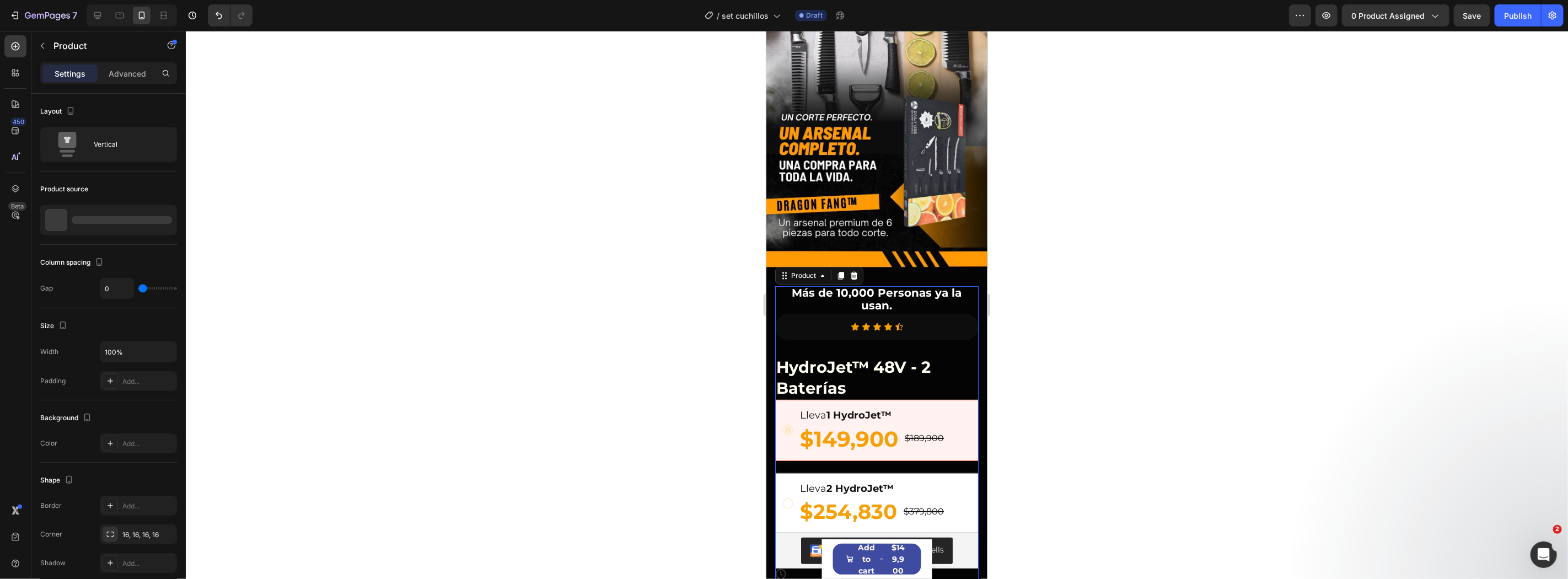
click at [861, 334] on div "Icon Icon Icon Icon Icon Icon List Row HydroJet™ 48V - 2 Baterías Product Title…" at bounding box center [876, 452] width 203 height 278
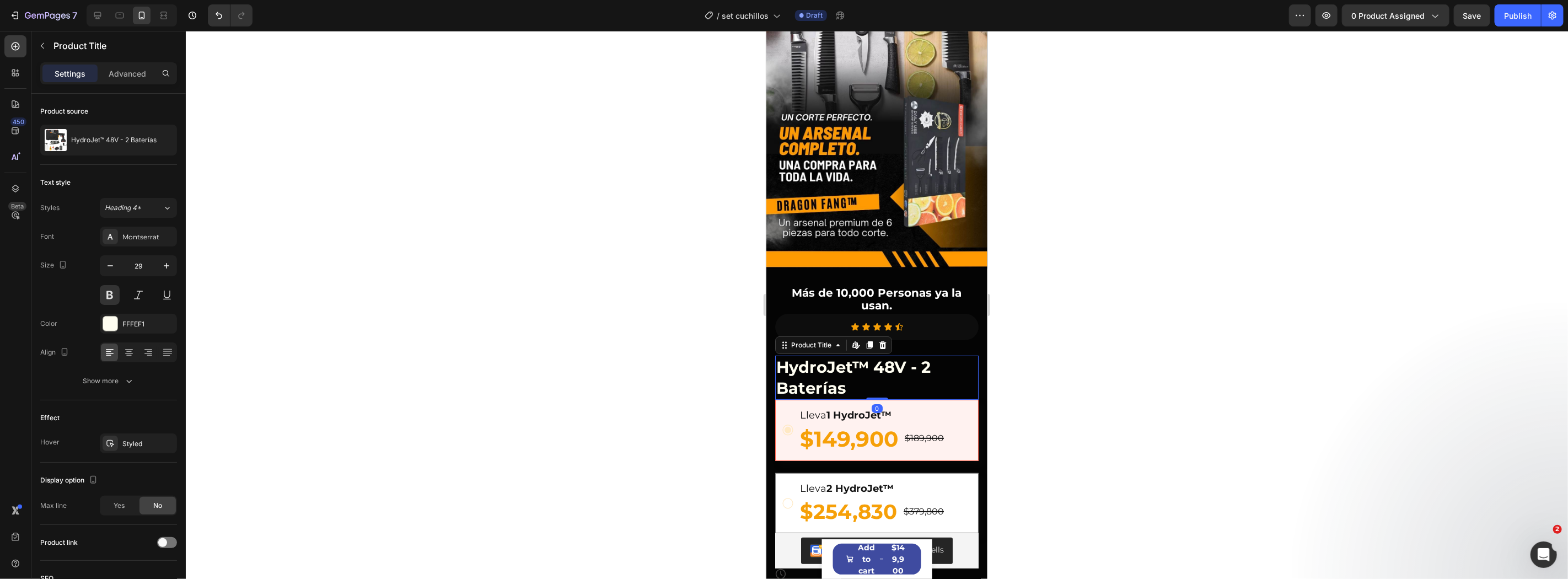
click at [870, 358] on h1 "HydroJet™ 48V - 2 Baterías" at bounding box center [876, 377] width 203 height 44
click at [118, 60] on div "Product Title" at bounding box center [103, 46] width 143 height 29
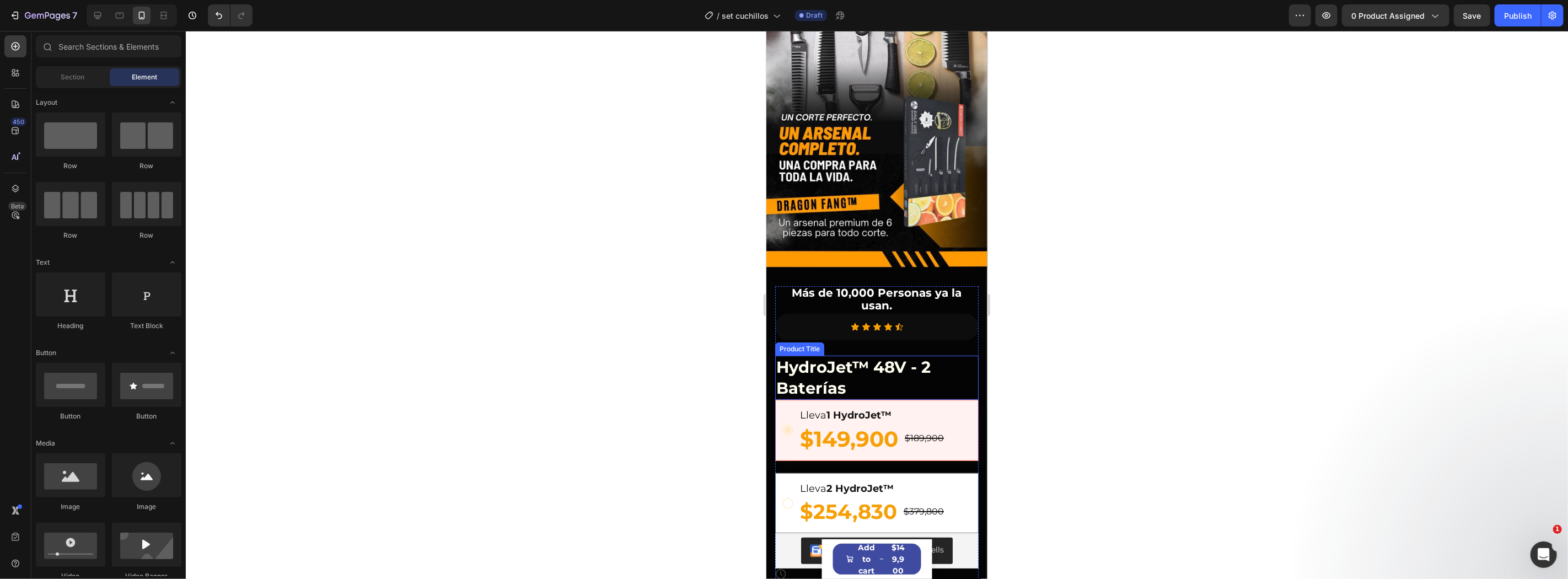
click at [814, 365] on h1 "HydroJet™ 48V - 2 Baterías" at bounding box center [876, 377] width 203 height 44
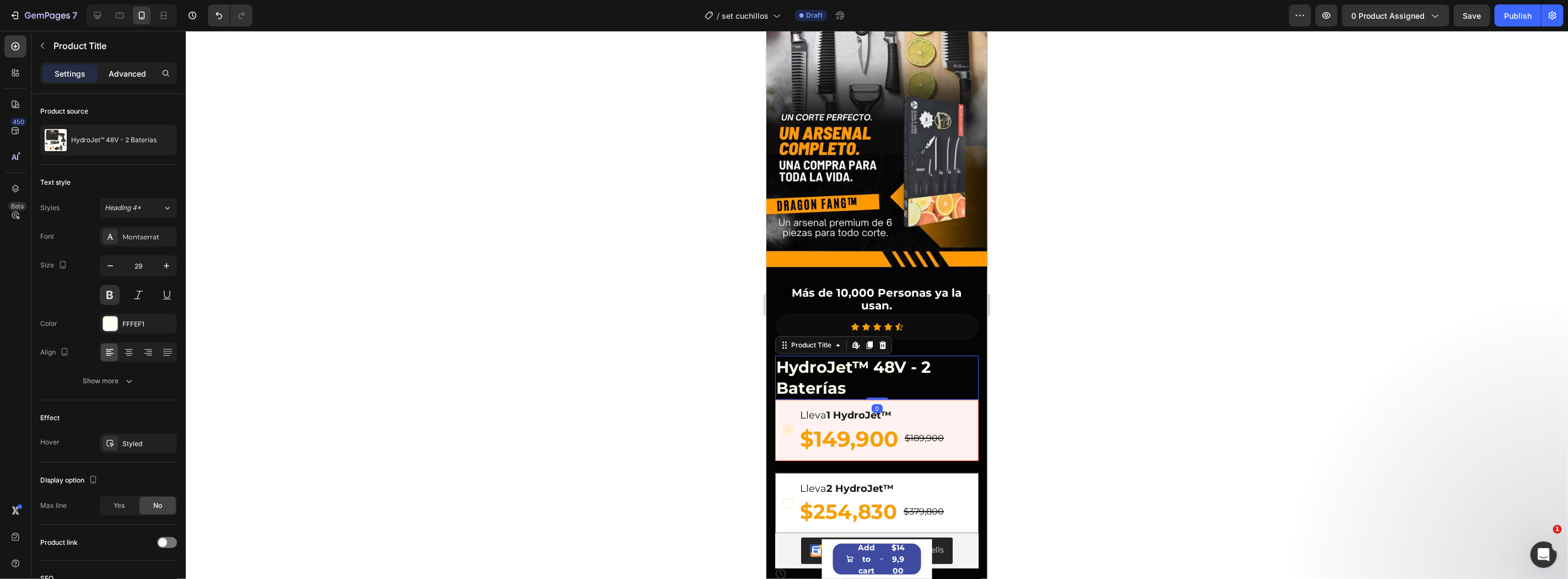
click at [124, 76] on p "Advanced" at bounding box center [127, 73] width 37 height 12
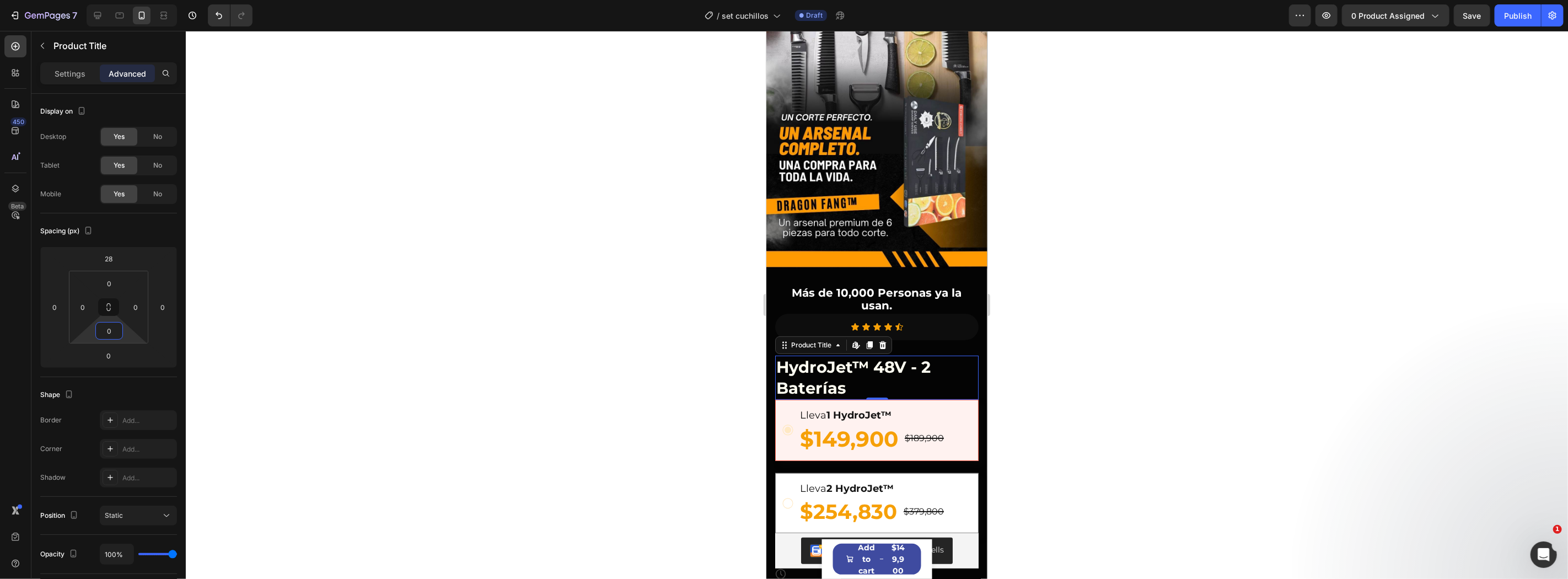
drag, startPoint x: 127, startPoint y: 337, endPoint x: 125, endPoint y: 342, distance: 5.4
click at [125, 0] on html "7 Version history / set cuchillos Draft Preview 0 product assigned Save Publish…" at bounding box center [784, 0] width 1568 height 0
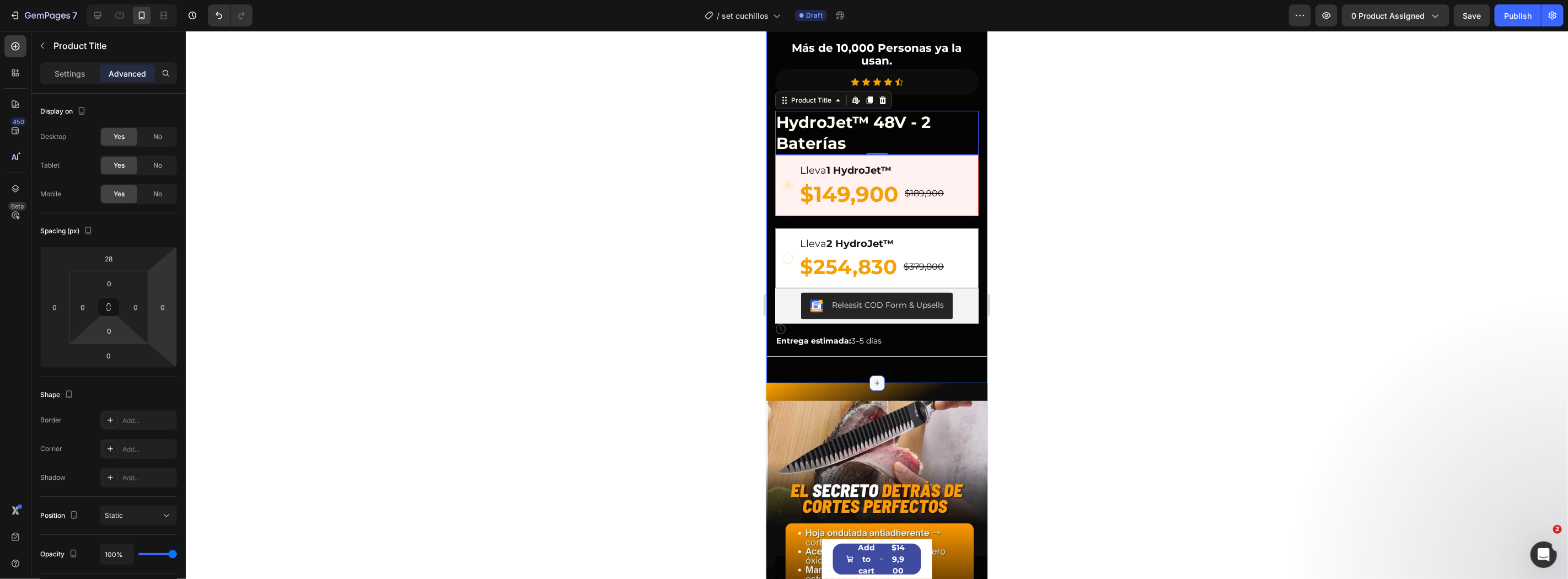
click at [869, 375] on div at bounding box center [876, 382] width 15 height 15
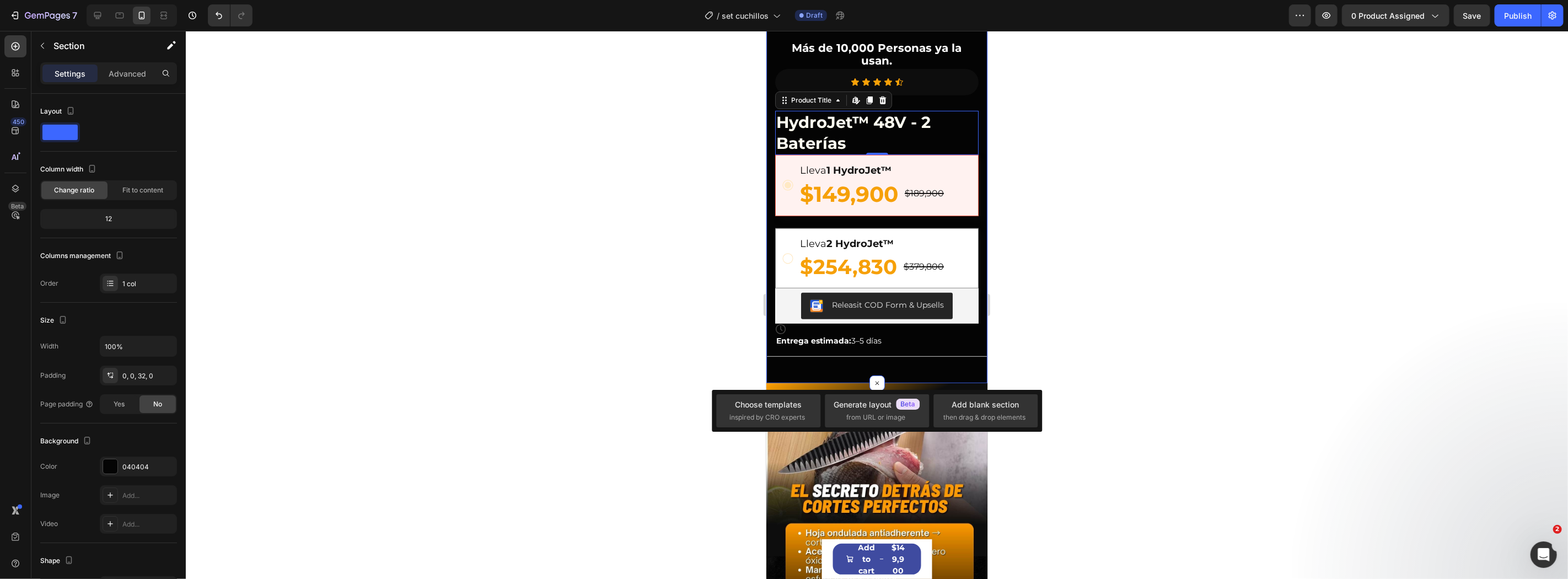
click at [812, 350] on div "Image Más de 10,000 Personas ya la usan. Text Block Icon Icon Icon Icon Icon Ic…" at bounding box center [876, 58] width 221 height 612
click at [111, 73] on p "Advanced" at bounding box center [127, 73] width 37 height 12
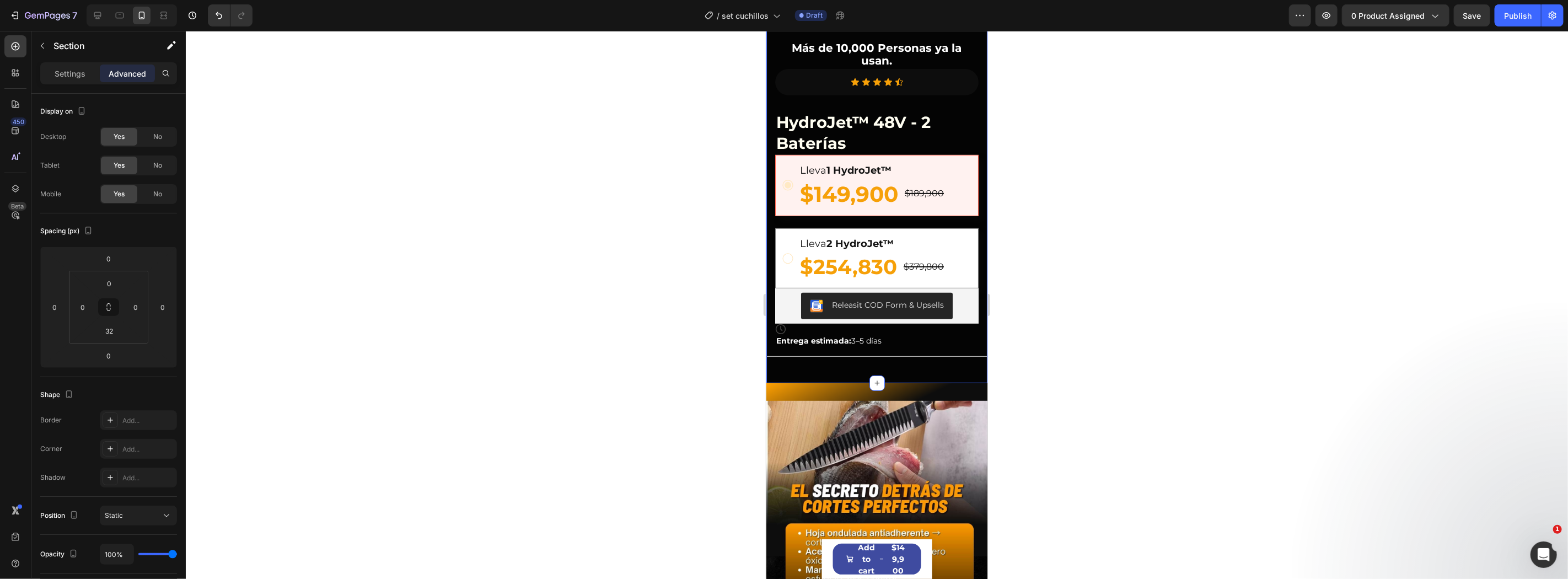
click at [1112, 356] on div at bounding box center [876, 305] width 1382 height 548
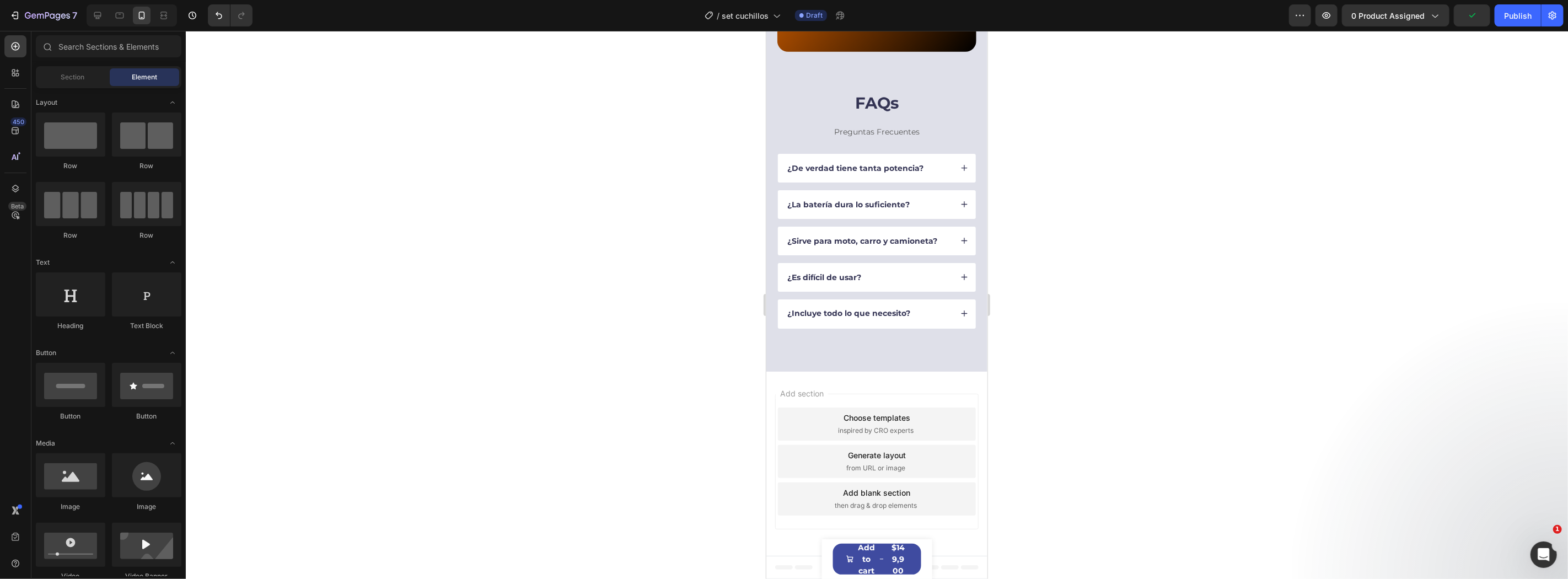
scroll to position [1852, 0]
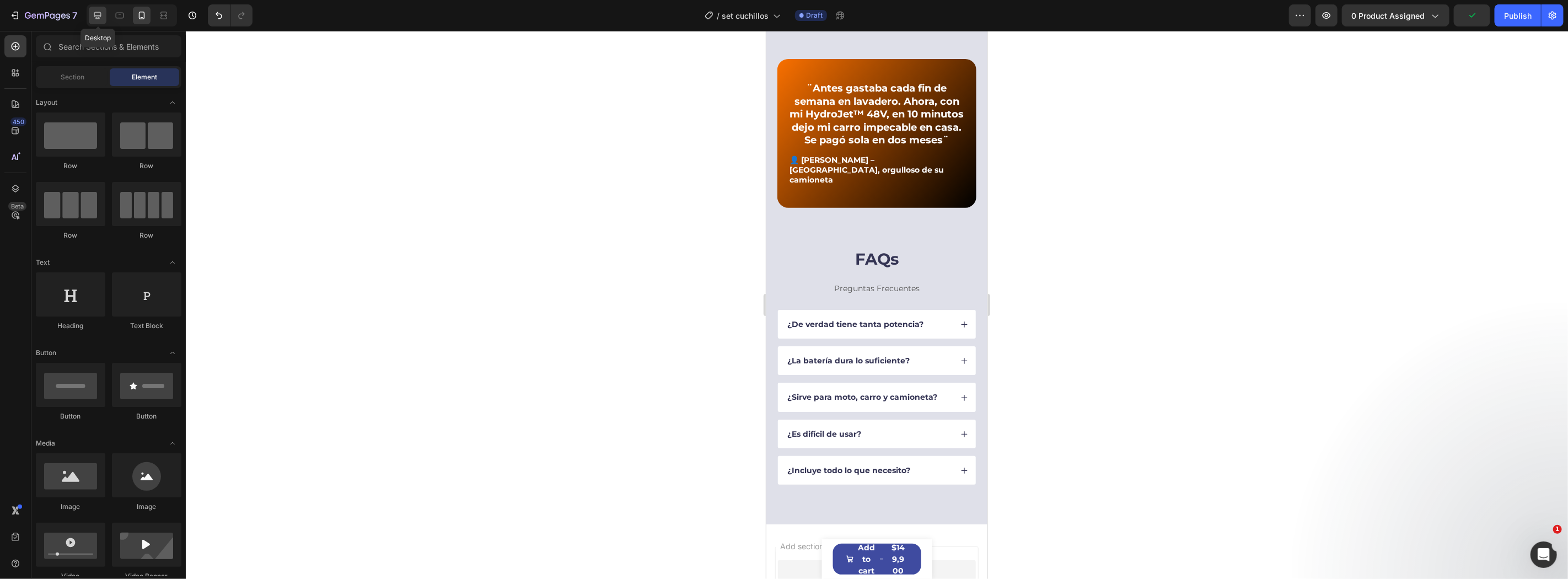
click at [93, 15] on icon at bounding box center [97, 15] width 11 height 11
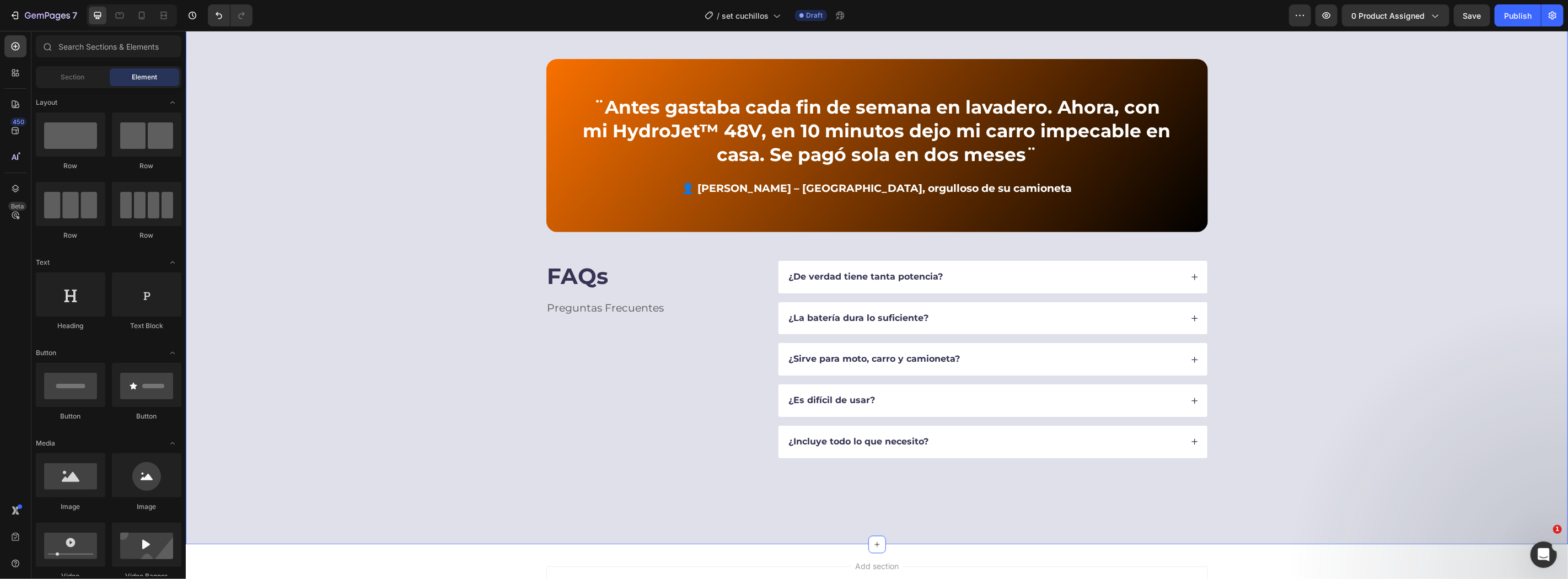
click at [400, 339] on div "¨Antes gastaba cada fin de semana en lavadero. Ahora, con mi HydroJet™ 48V, en …" at bounding box center [876, 257] width 1294 height 398
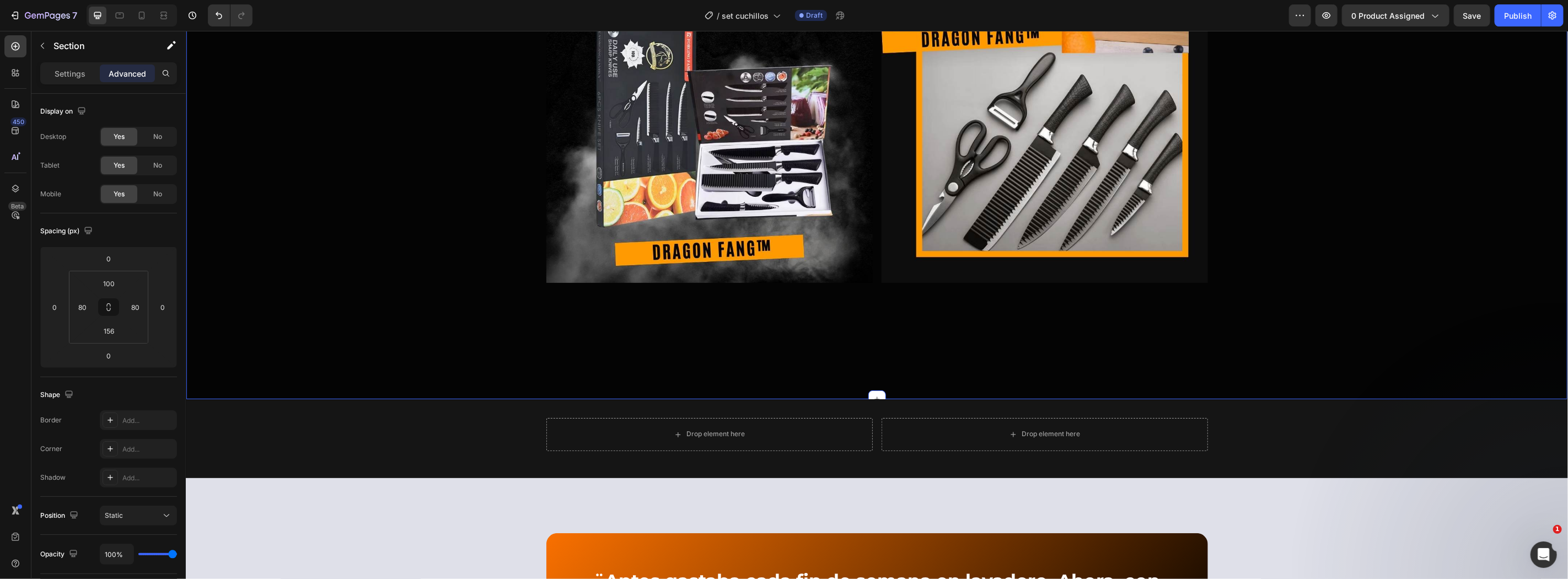
scroll to position [1459, 0]
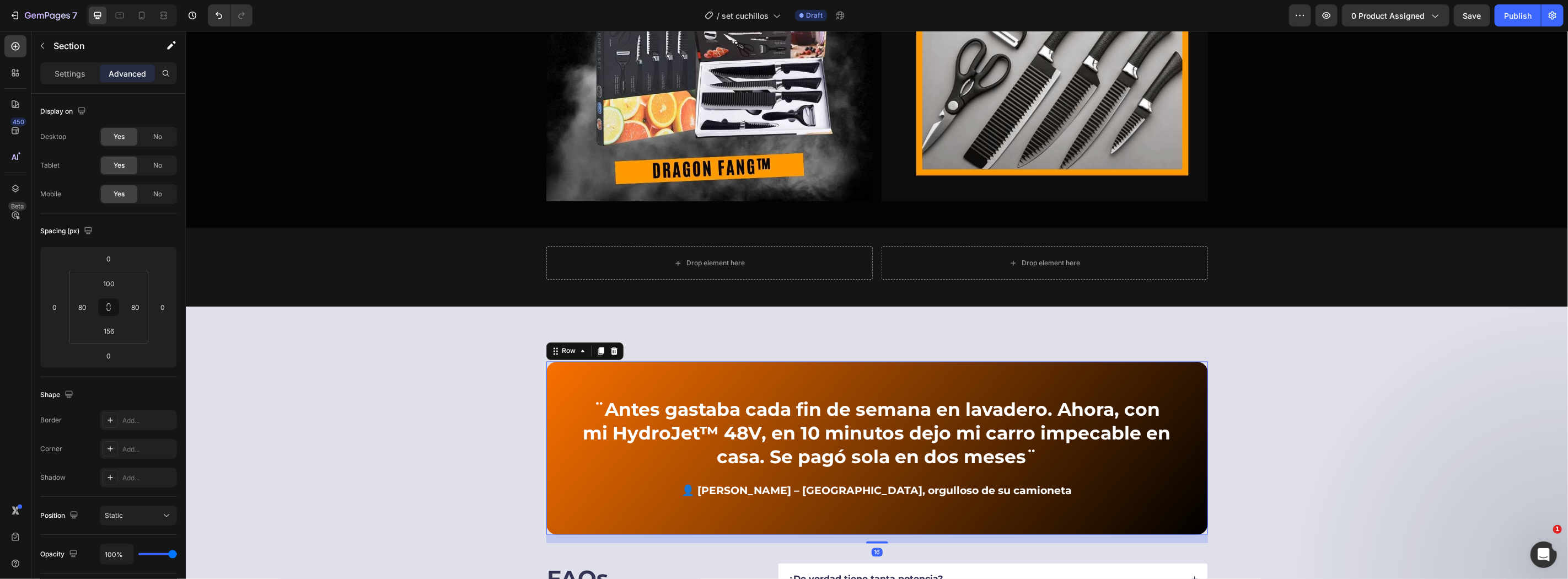
click at [547, 453] on div "¨Antes gastaba cada fin de semana en lavadero. Ahora, con mi HydroJet™ 48V, en …" at bounding box center [876, 447] width 661 height 173
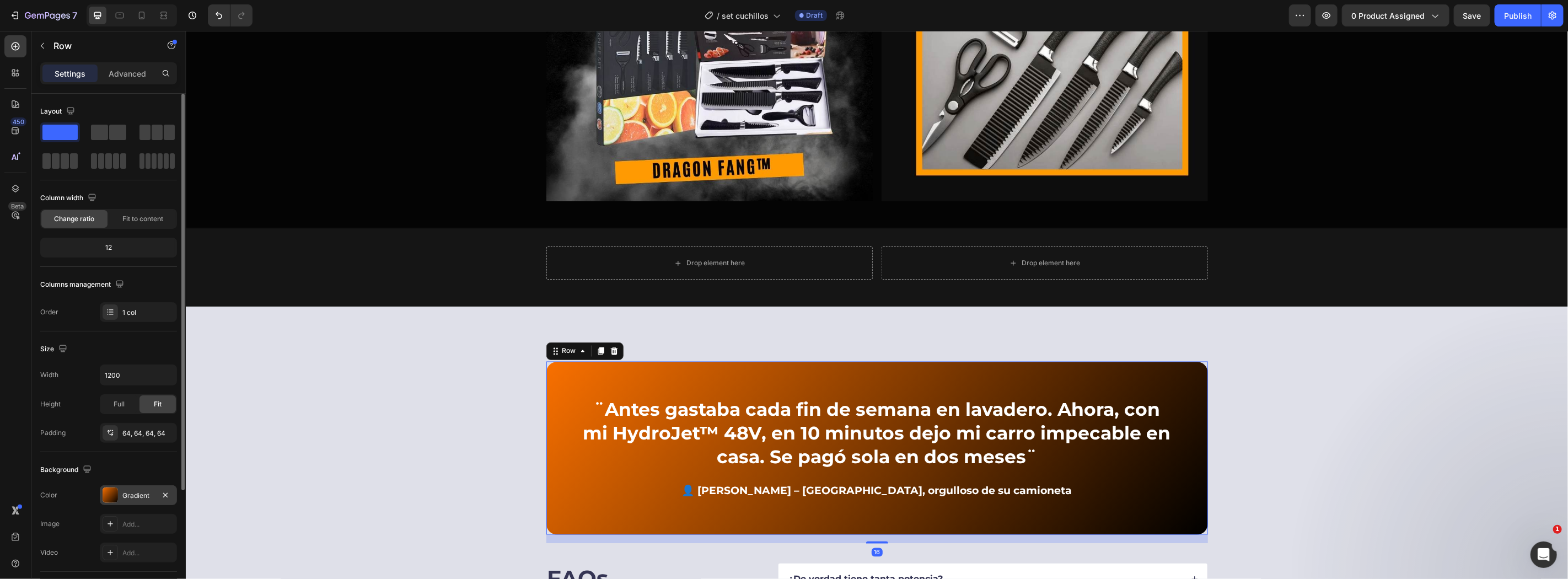
click at [105, 498] on div at bounding box center [110, 495] width 15 height 15
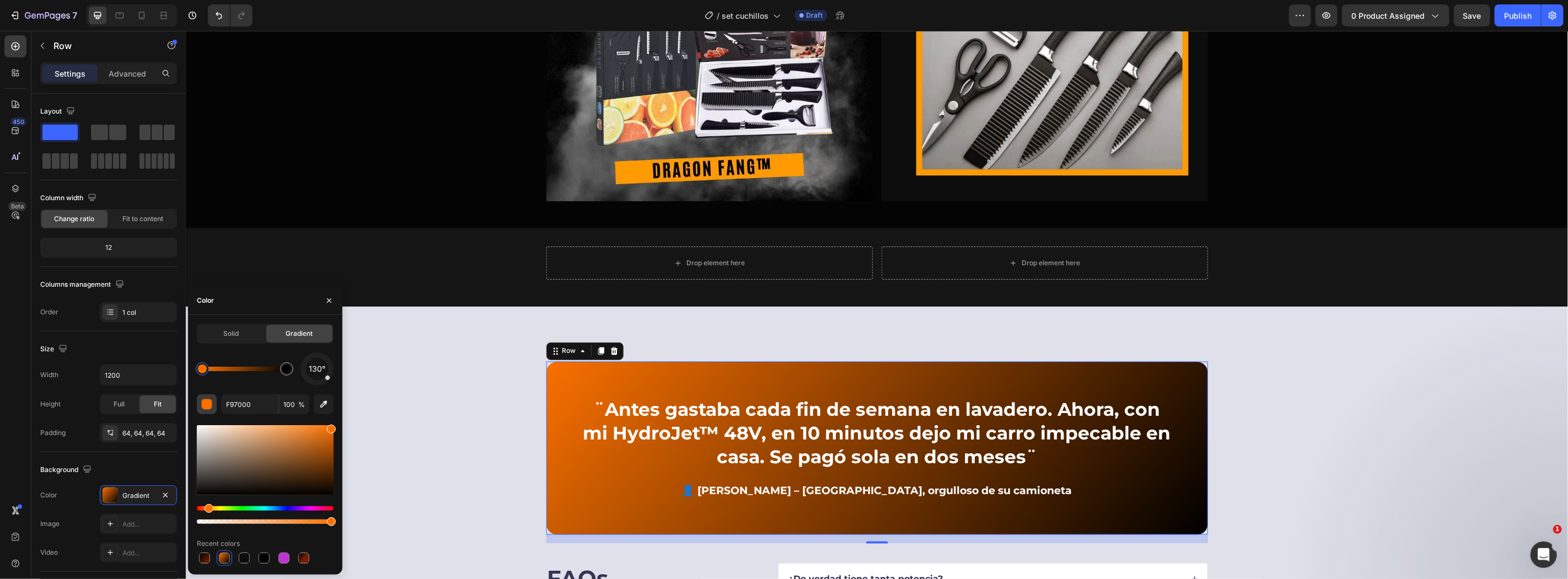
click at [209, 406] on div "button" at bounding box center [207, 404] width 11 height 11
drag, startPoint x: 322, startPoint y: 401, endPoint x: 334, endPoint y: 380, distance: 24.2
click at [328, 391] on div "130° F97000 100 % Recent colors" at bounding box center [265, 459] width 137 height 214
click at [329, 401] on icon "button" at bounding box center [323, 404] width 11 height 11
type input "FF9A02"
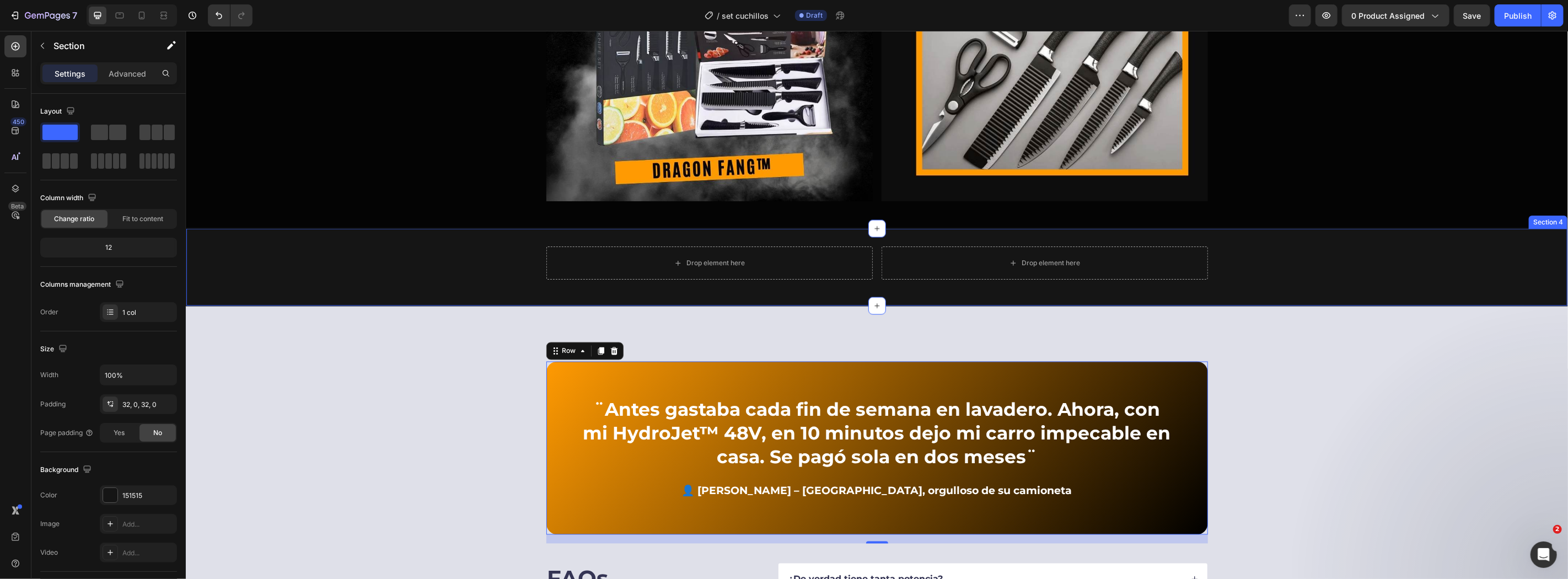
click at [1412, 287] on div "Drop element here Drop element here Row" at bounding box center [876, 267] width 1381 height 42
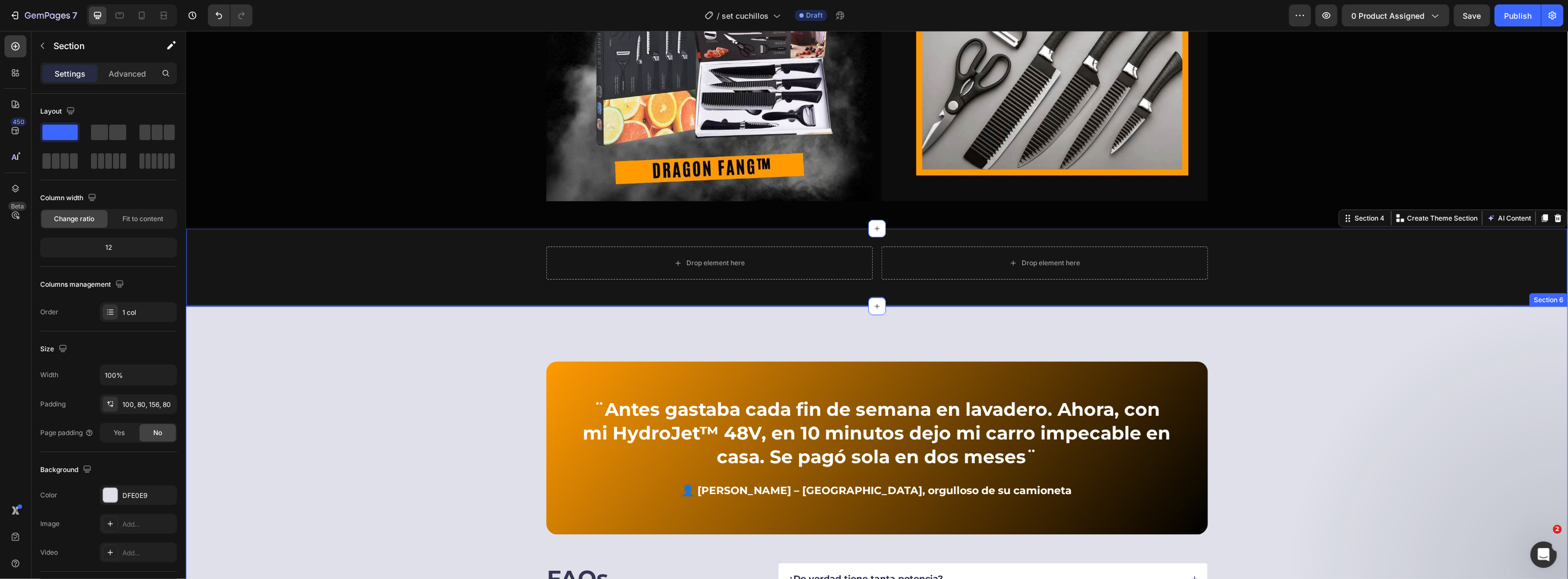
click at [505, 404] on div "¨Antes gastaba cada fin de semana en lavadero. Ahora, con mi HydroJet™ 48V, en …" at bounding box center [876, 560] width 1294 height 398
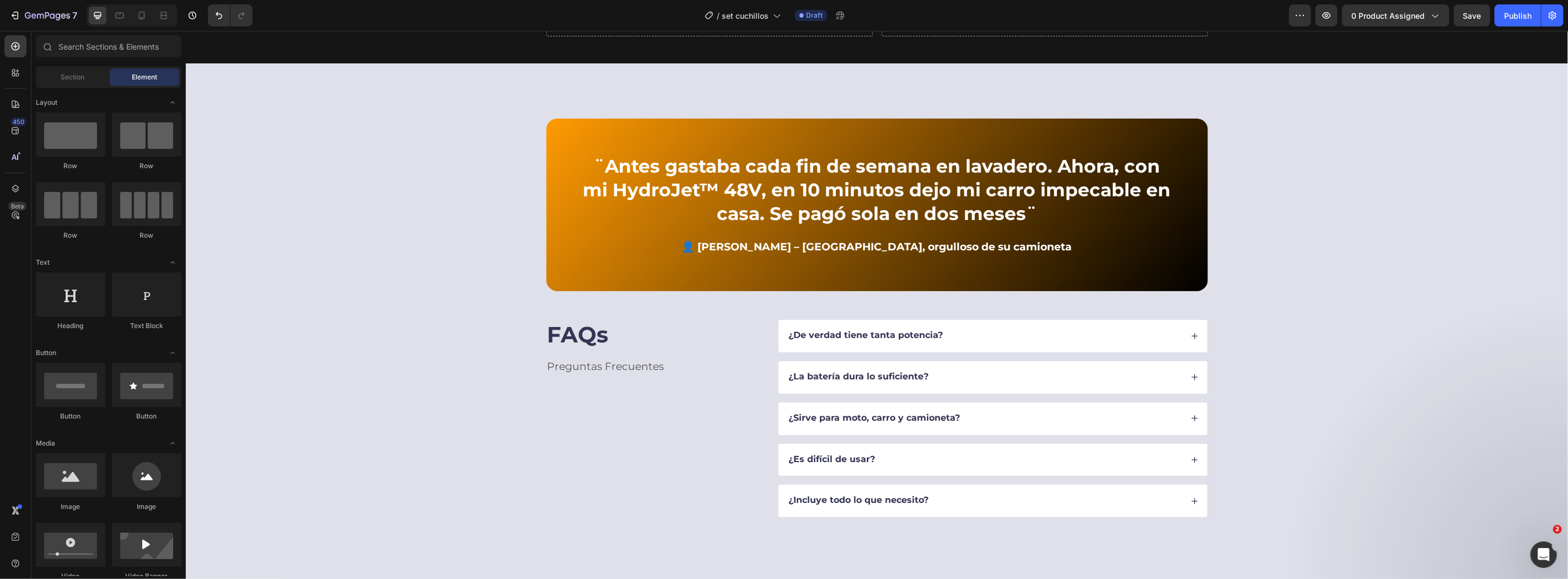
scroll to position [1701, 0]
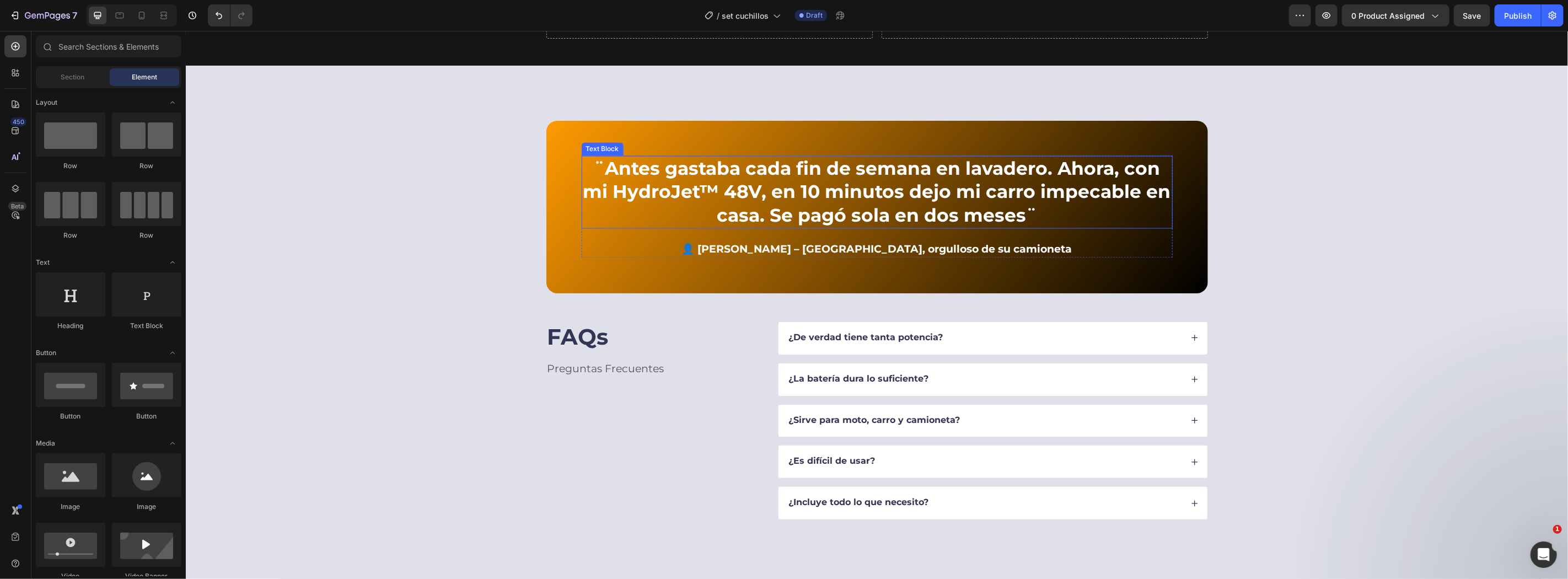
click at [756, 200] on strong "¨Antes gastaba cada fin de semana en lavadero. Ahora, con mi HydroJet™ 48V, en …" at bounding box center [876, 192] width 587 height 70
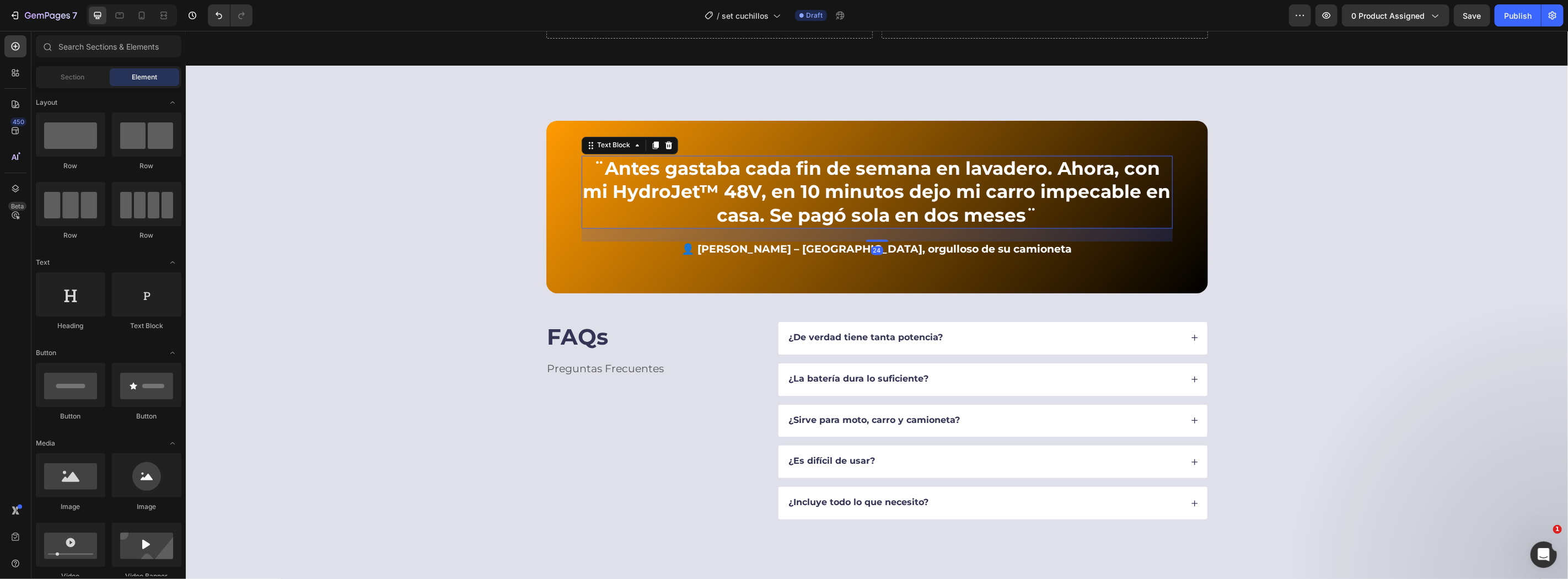
click at [756, 200] on strong "¨Antes gastaba cada fin de semana en lavadero. Ahora, con mi HydroJet™ 48V, en …" at bounding box center [876, 192] width 587 height 70
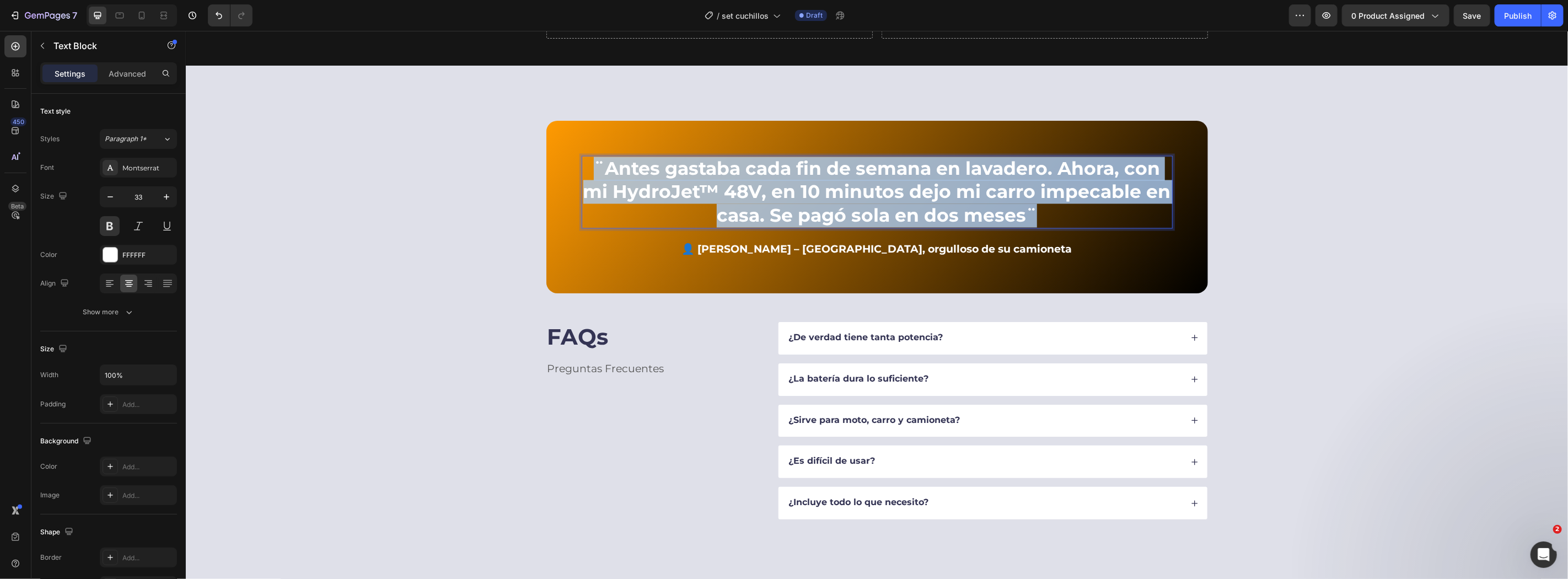
click at [756, 200] on strong "¨Antes gastaba cada fin de semana en lavadero. Ahora, con mi HydroJet™ 48V, en …" at bounding box center [876, 192] width 587 height 70
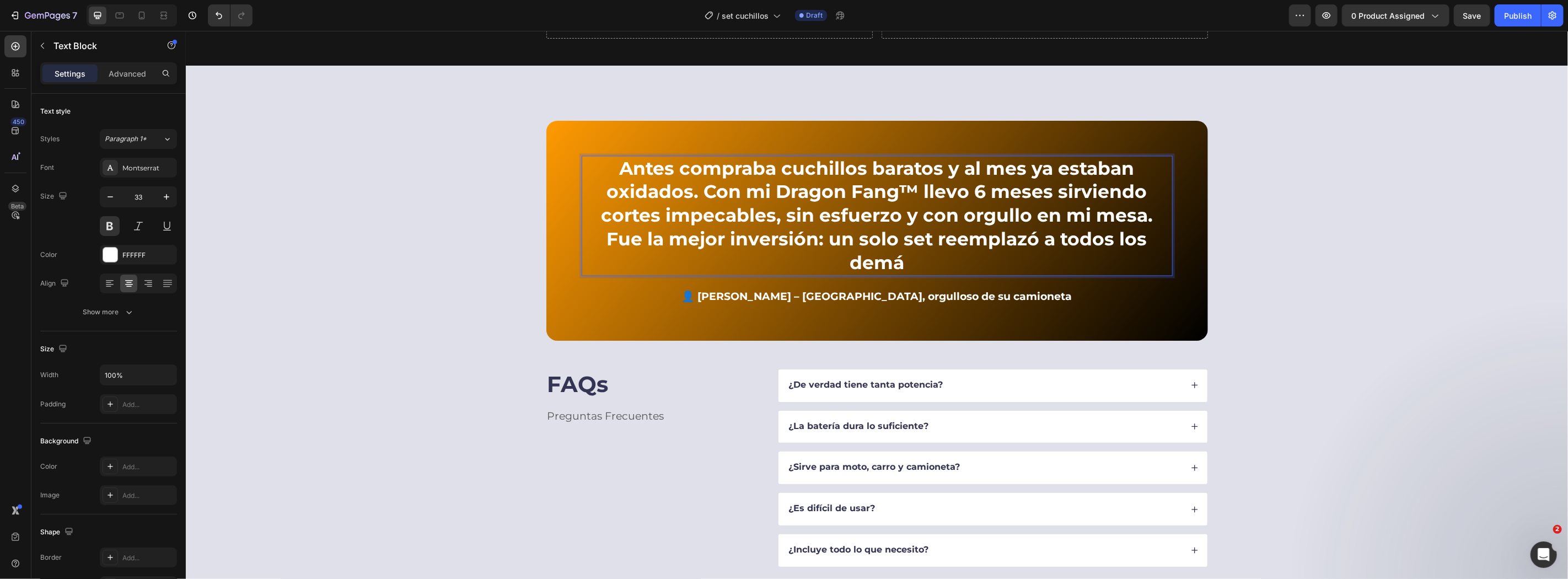
click at [608, 161] on p "Antes compraba cuchillos baratos y al mes ya estaban oxidados. Con mi Dragon Fa…" at bounding box center [876, 216] width 589 height 119
click at [701, 209] on strong "Antes compraba cuchillos baratos y al mes ya estaban oxidados. Con mi Dragon Fa…" at bounding box center [876, 216] width 552 height 117
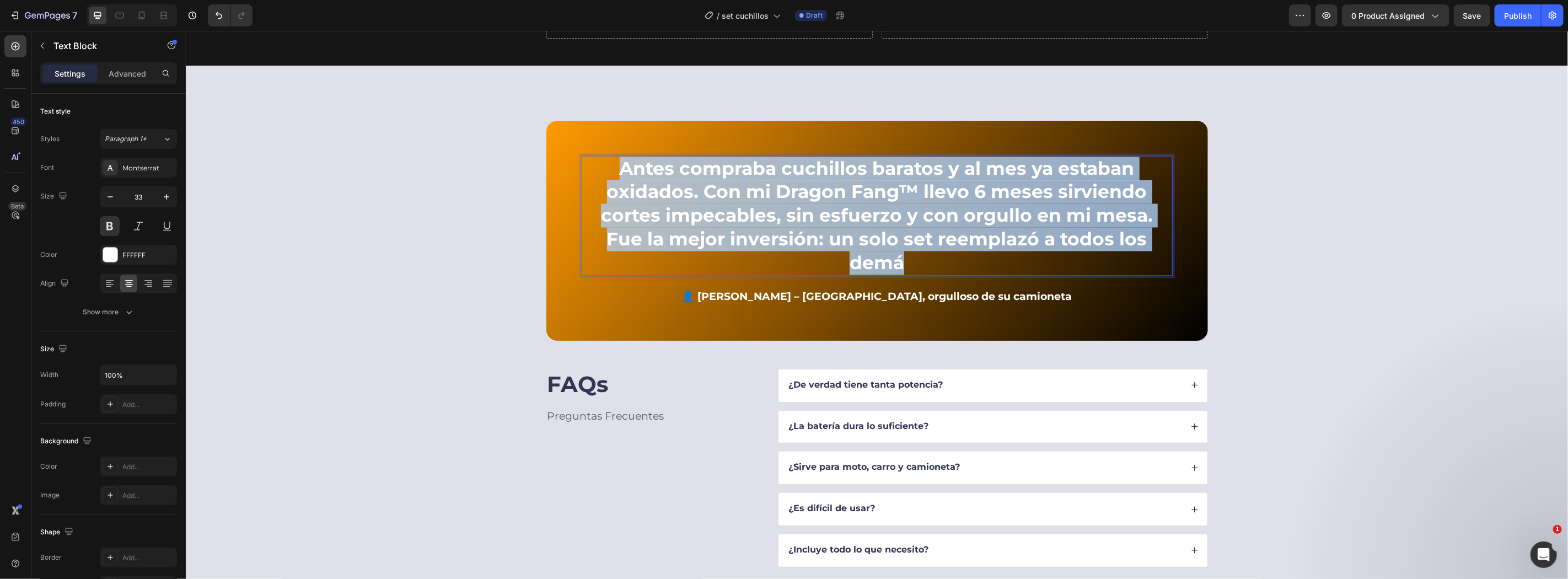
click at [701, 209] on strong "Antes compraba cuchillos baratos y al mes ya estaban oxidados. Con mi Dragon Fa…" at bounding box center [876, 216] width 552 height 117
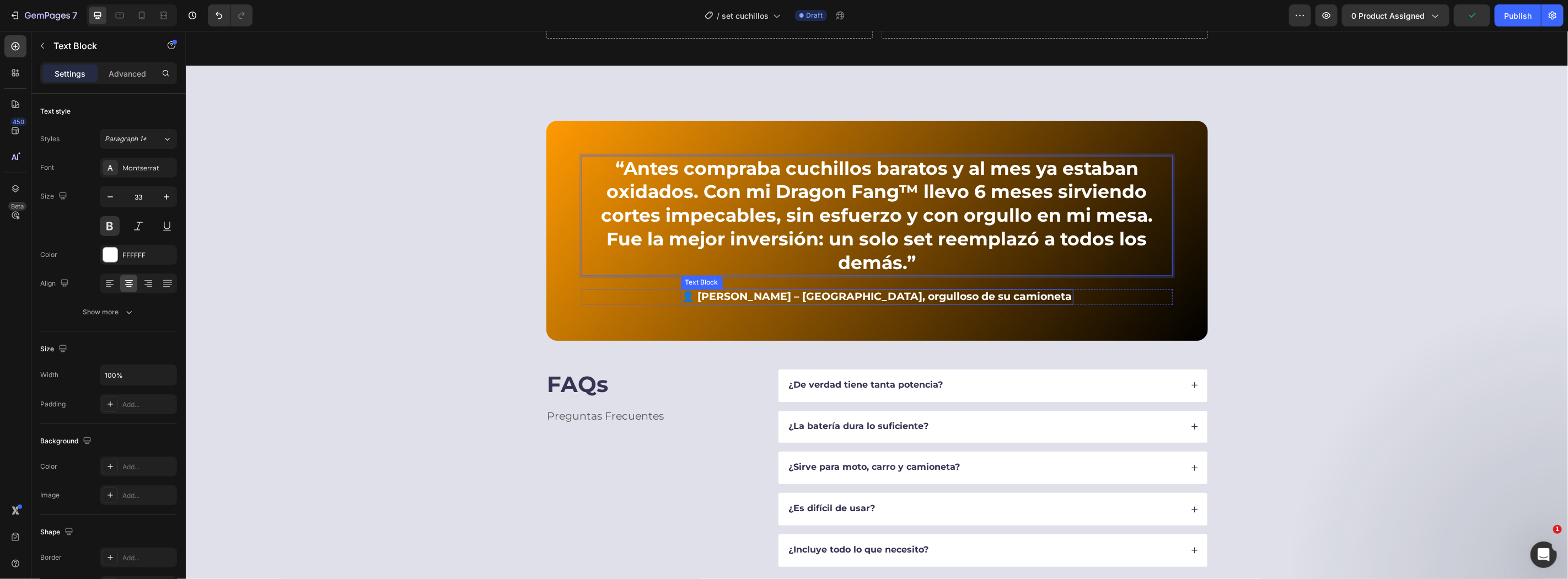
click at [769, 290] on p "👤 Andrés G. – Bogotá, orgulloso de su camioneta" at bounding box center [876, 296] width 390 height 14
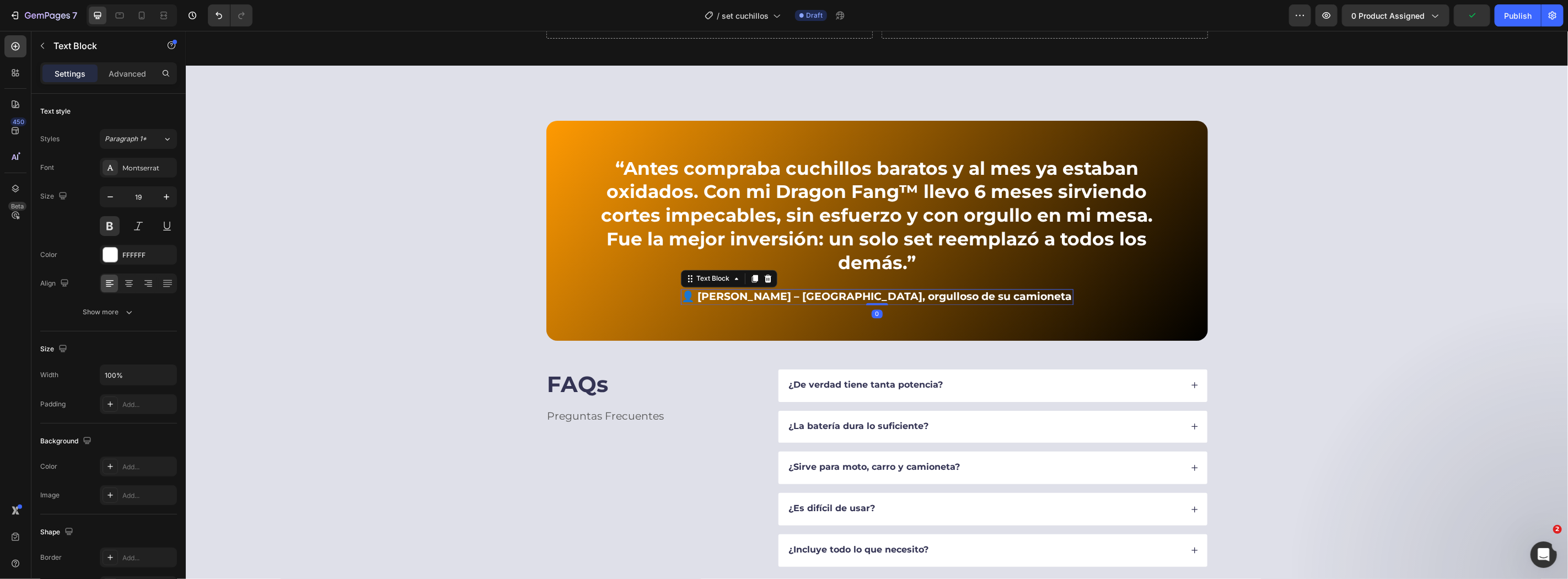
click at [769, 290] on p "👤 Andrés G. – Bogotá, orgulloso de su camioneta" at bounding box center [876, 296] width 390 height 14
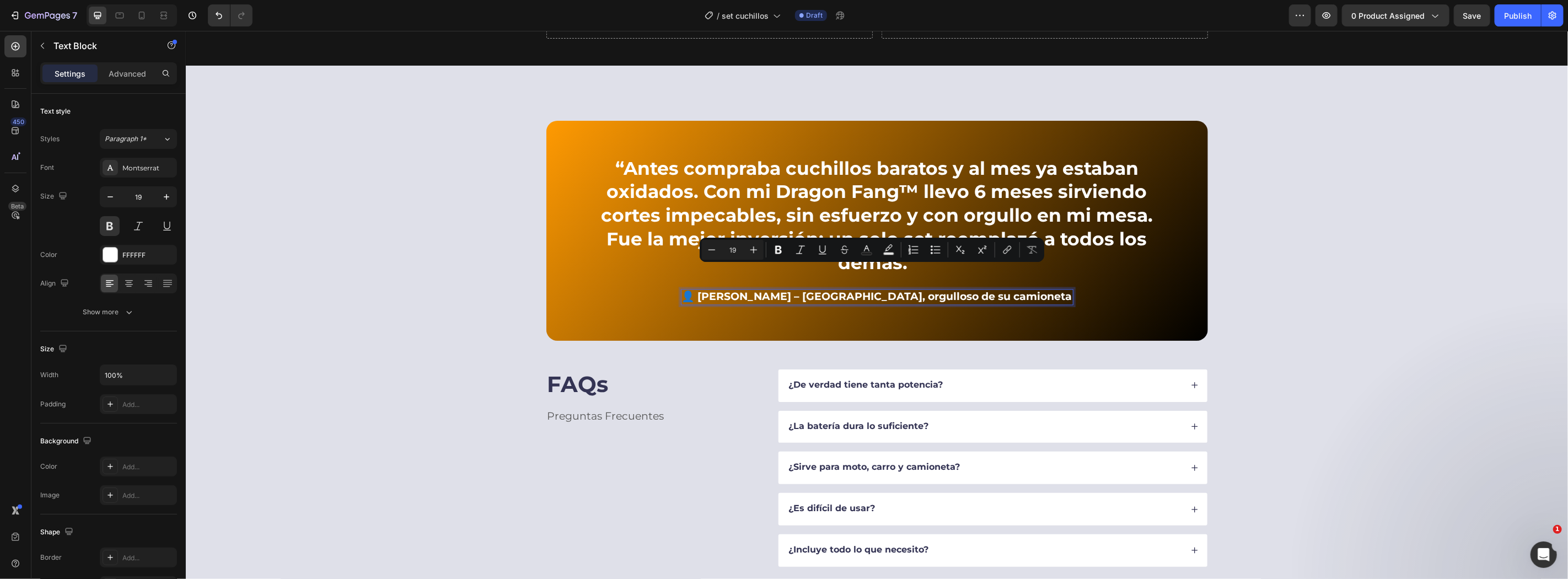
click at [760, 290] on p "👤 Andrés G. – Bogotá, orgulloso de su camioneta" at bounding box center [876, 296] width 390 height 14
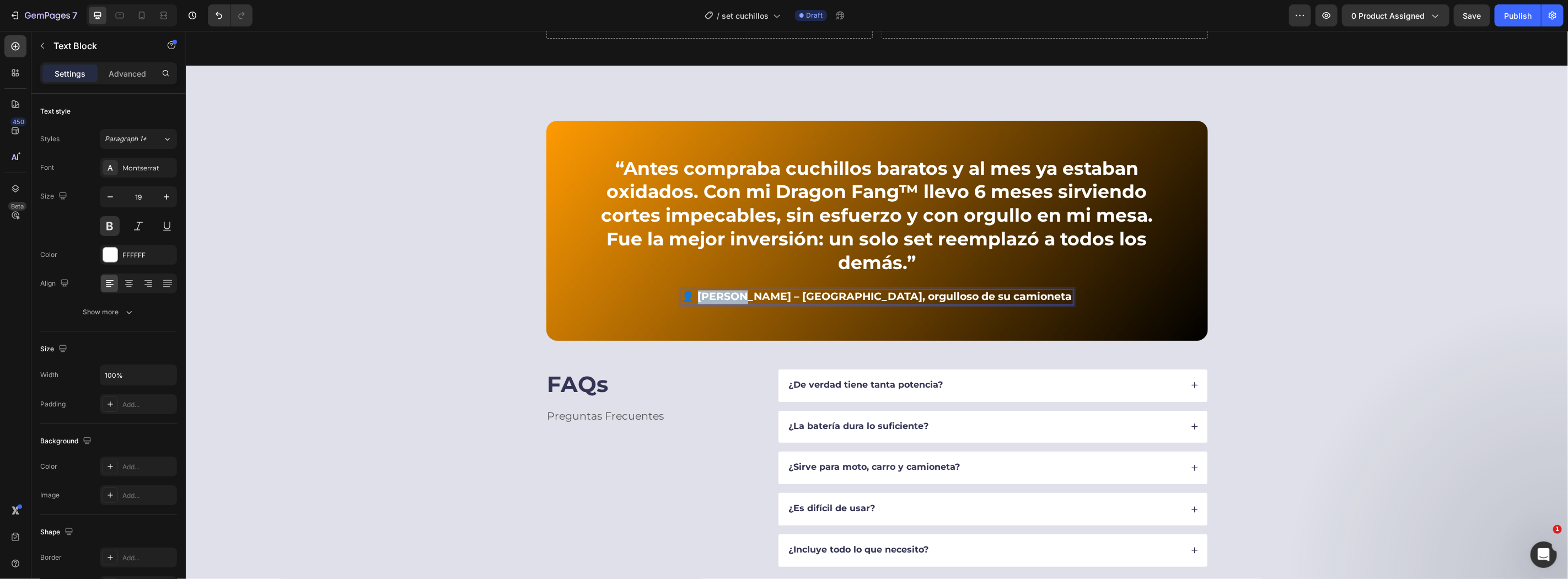
click at [760, 290] on p "👤 Andrés G. – Bogotá, orgulloso de su camioneta" at bounding box center [876, 296] width 390 height 14
click at [889, 369] on div "¿De verdad tiene tanta potencia?" at bounding box center [992, 385] width 429 height 32
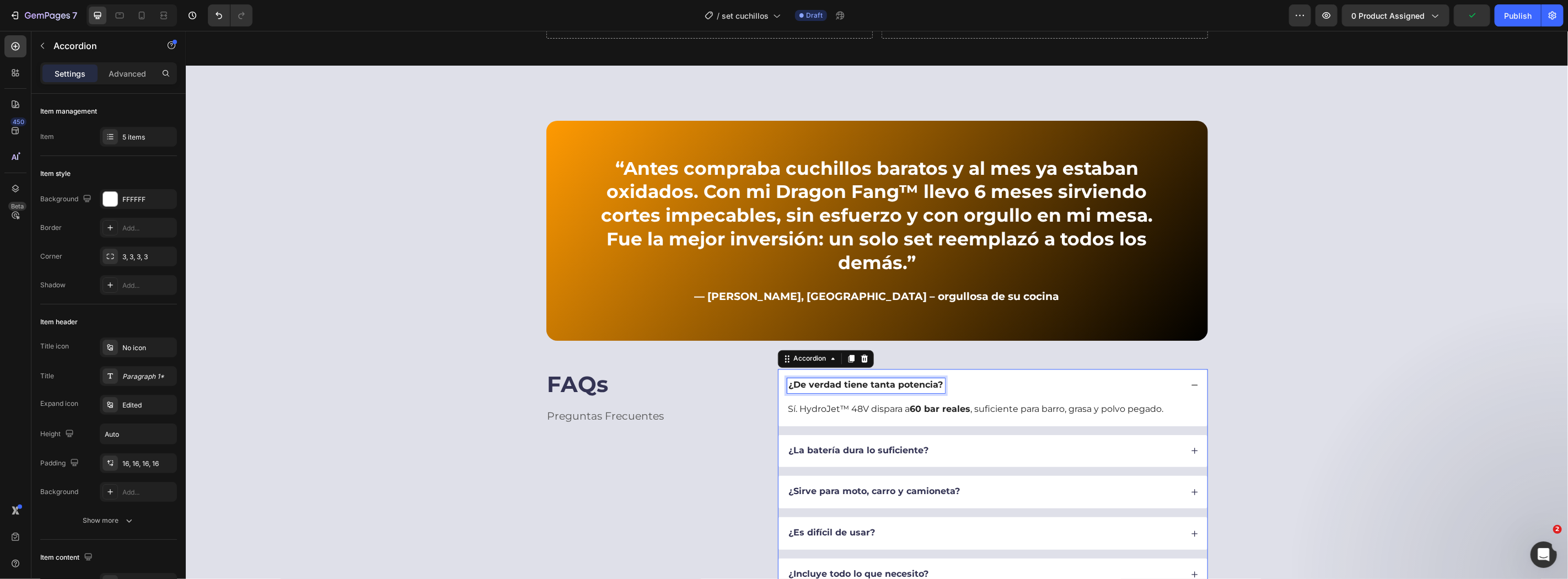
click at [878, 380] on strong "¿De verdad tiene tanta potencia?" at bounding box center [865, 385] width 155 height 11
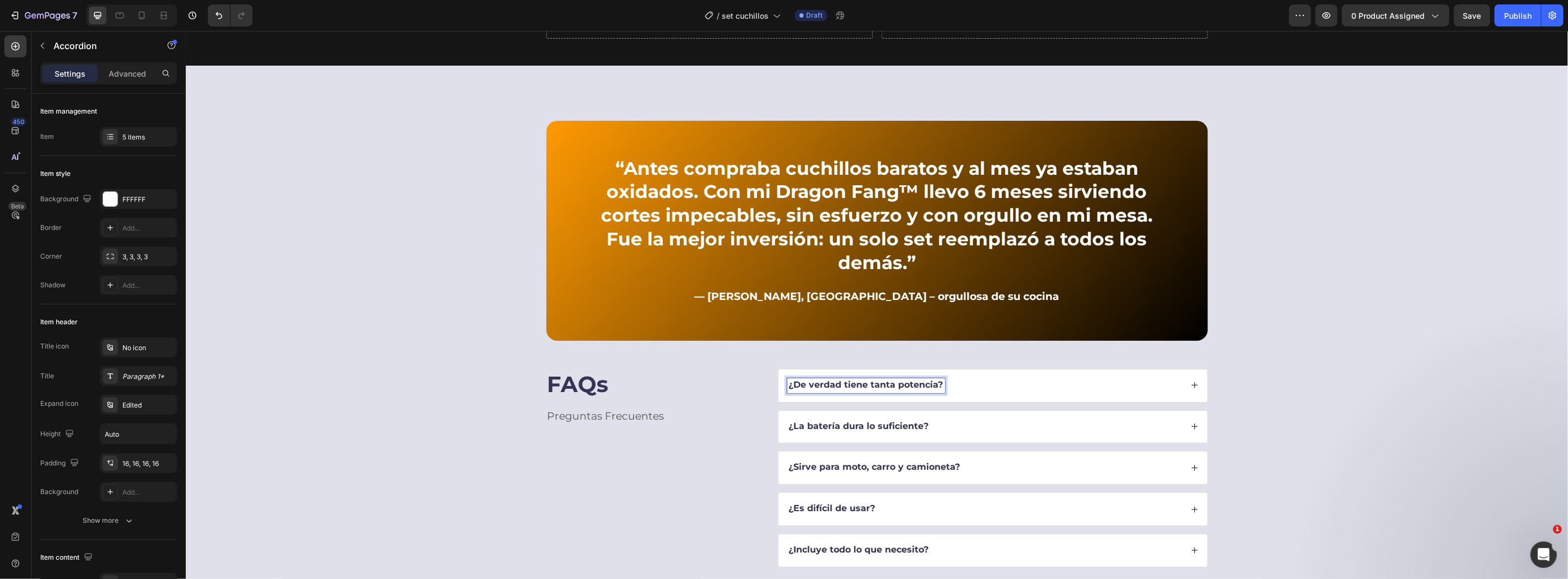
click at [861, 380] on strong "¿De verdad tiene tanta potencia?" at bounding box center [865, 385] width 155 height 11
click at [813, 380] on strong "¿De verdad tiene tanta potencia?" at bounding box center [865, 385] width 155 height 11
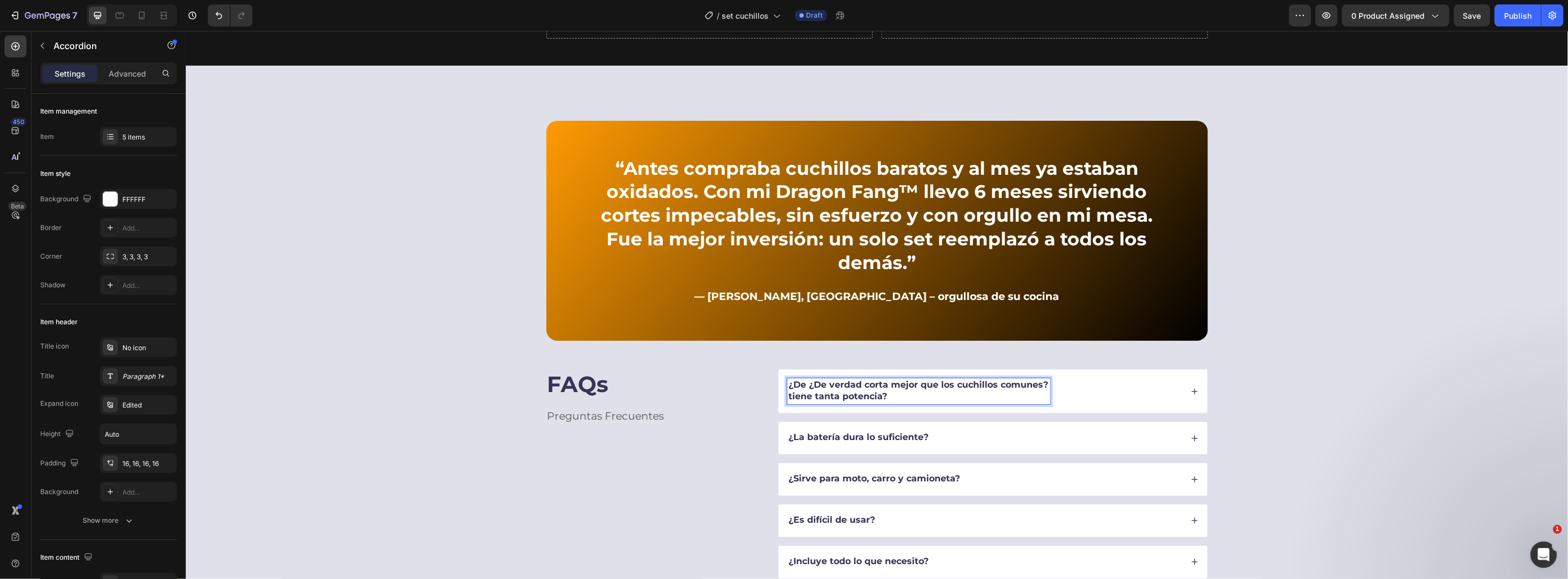
click at [813, 380] on strong "¿De ¿De verdad corta mejor que los cuchillos comunes?" at bounding box center [917, 385] width 260 height 11
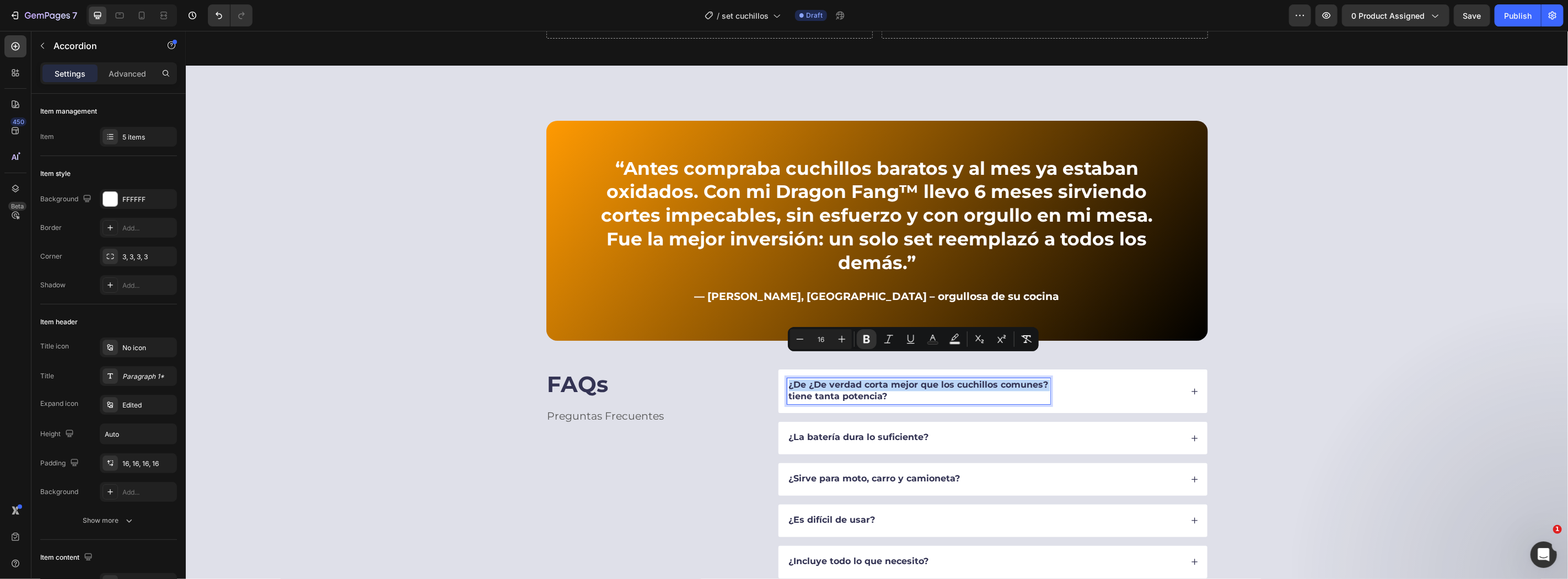
click at [813, 380] on strong "¿De ¿De verdad corta mejor que los cuchillos comunes?" at bounding box center [917, 385] width 260 height 11
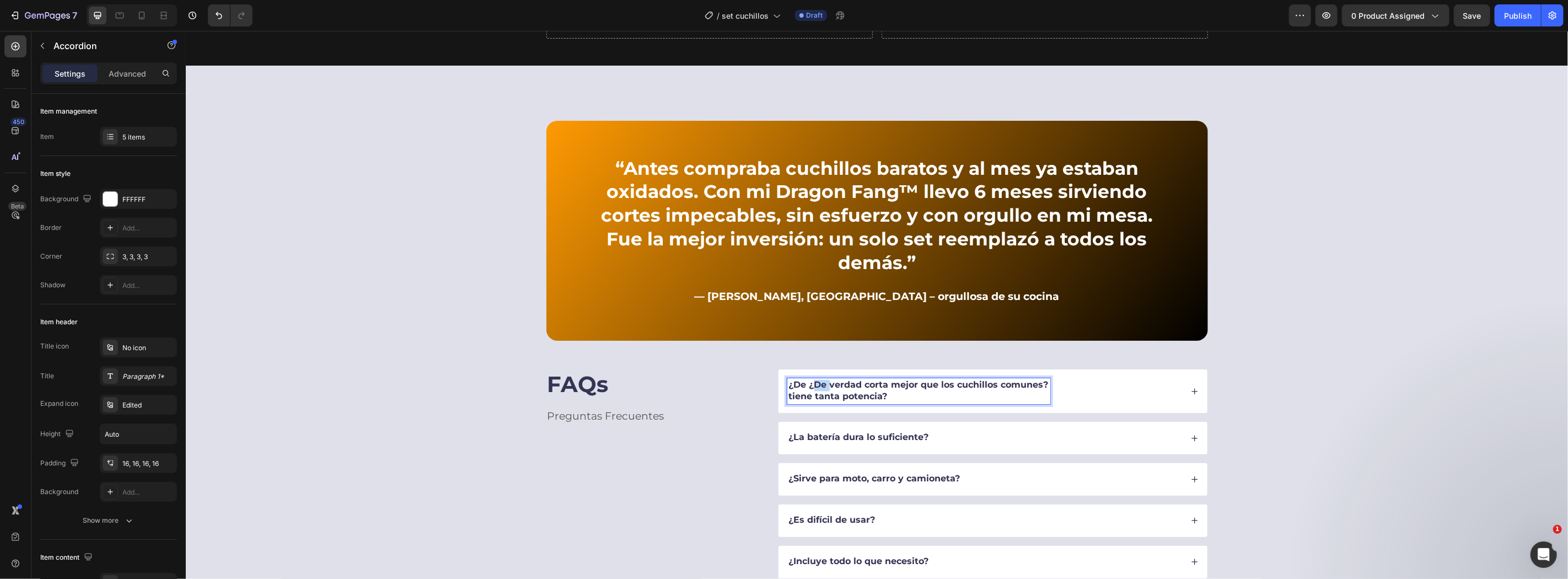
click at [813, 380] on strong "¿De ¿De verdad corta mejor que los cuchillos comunes?" at bounding box center [917, 385] width 260 height 11
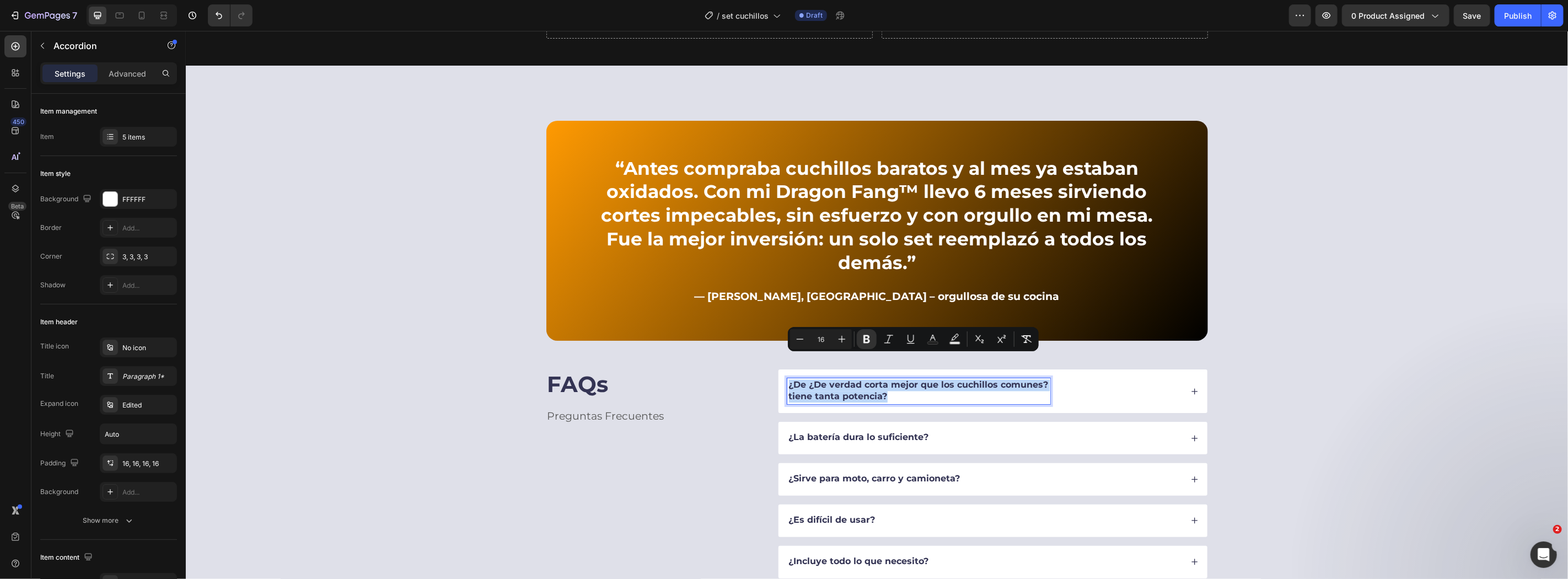
drag, startPoint x: 889, startPoint y: 370, endPoint x: 773, endPoint y: 362, distance: 116.3
click at [778, 369] on div "¿De ¿De verdad corta mejor que los cuchillos comunes? tiene tanta potencia?" at bounding box center [992, 391] width 429 height 44
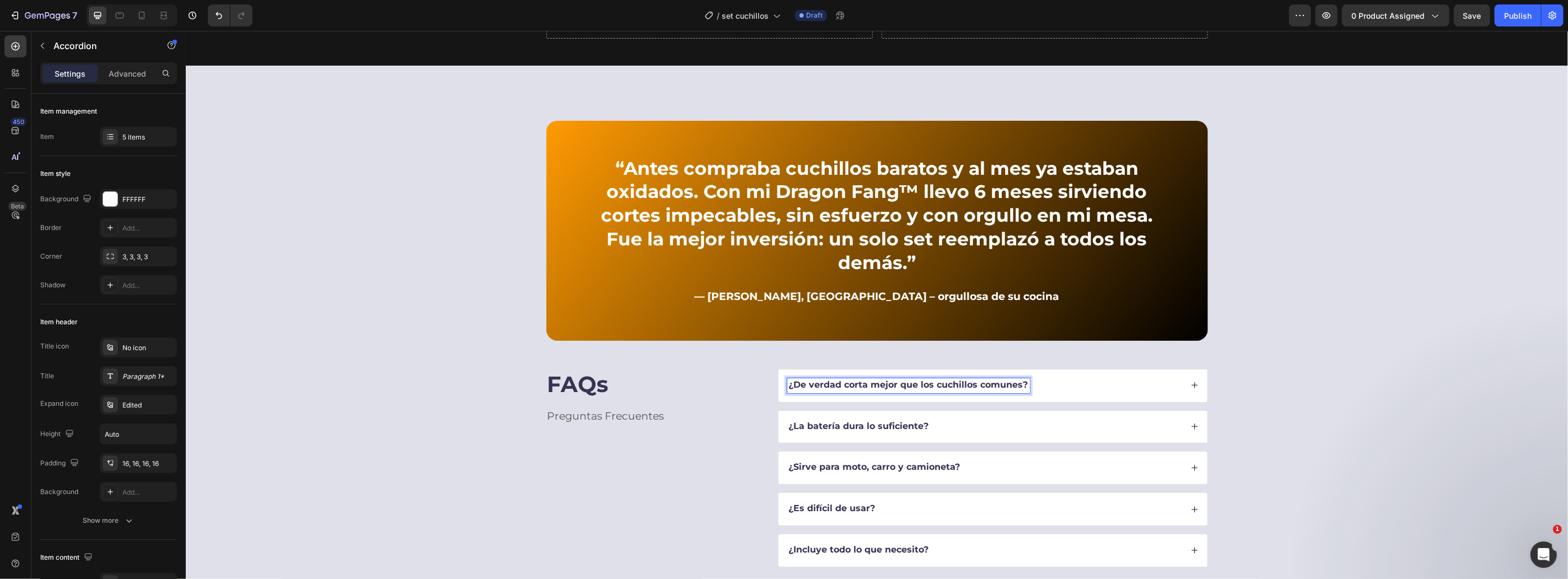
click at [1091, 378] on div "¿De verdad corta mejor que los cuchillos comunes?" at bounding box center [984, 385] width 395 height 15
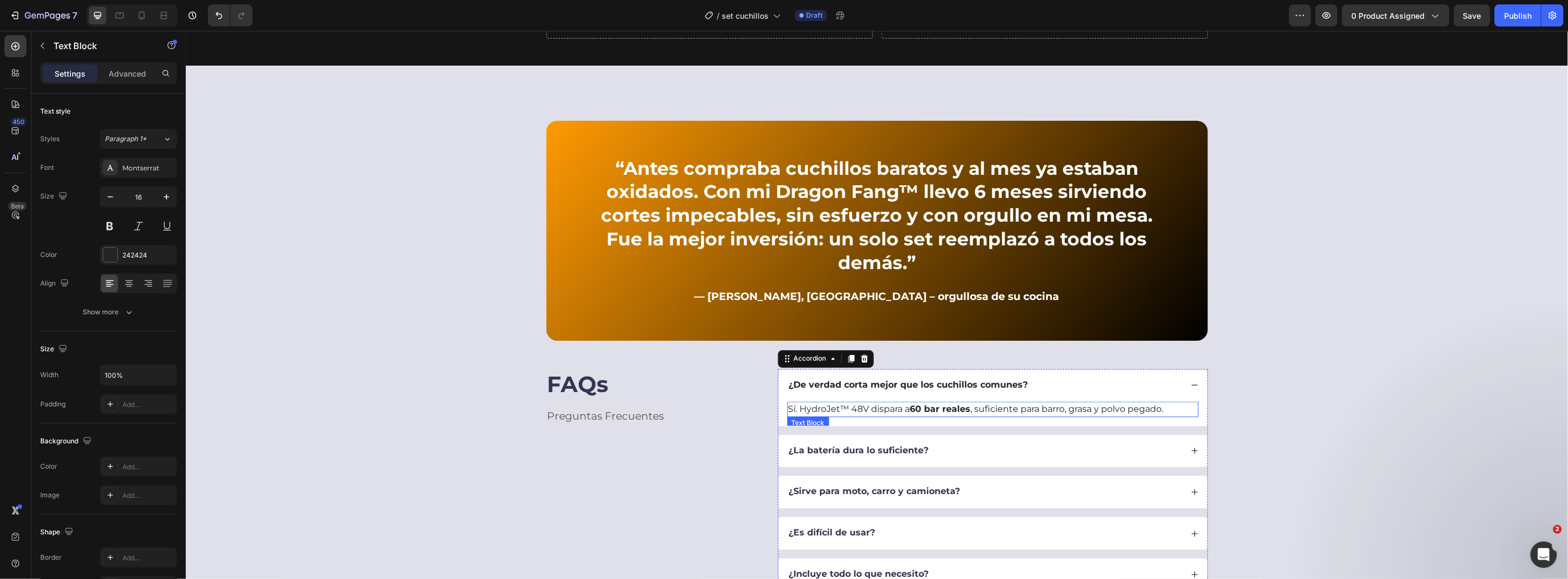
click at [840, 403] on p "Sí. HydroJet™ 48V dispara a 60 bar reales , suficiente para barro, grasa y polv…" at bounding box center [992, 409] width 409 height 13
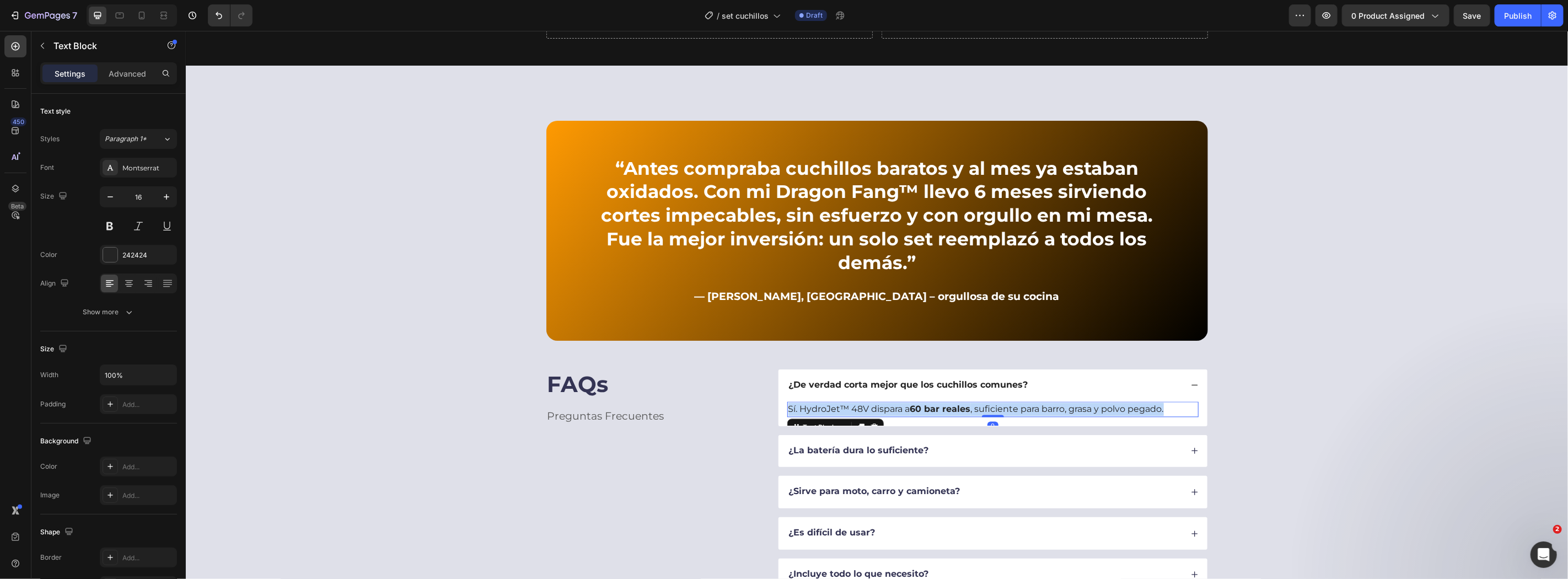
click at [840, 403] on p "Sí. HydroJet™ 48V dispara a 60 bar reales , suficiente para barro, grasa y polv…" at bounding box center [992, 409] width 409 height 13
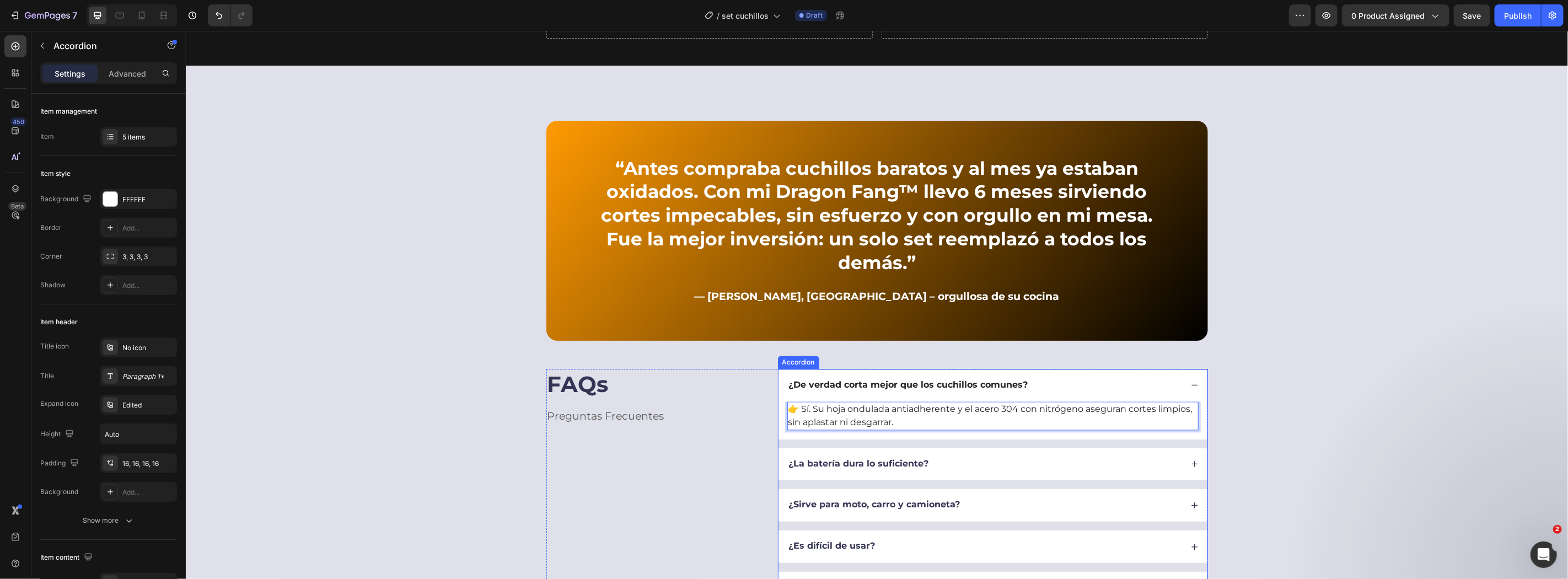
click at [826, 458] on strong "¿La batería dura lo suficiente?" at bounding box center [858, 463] width 140 height 11
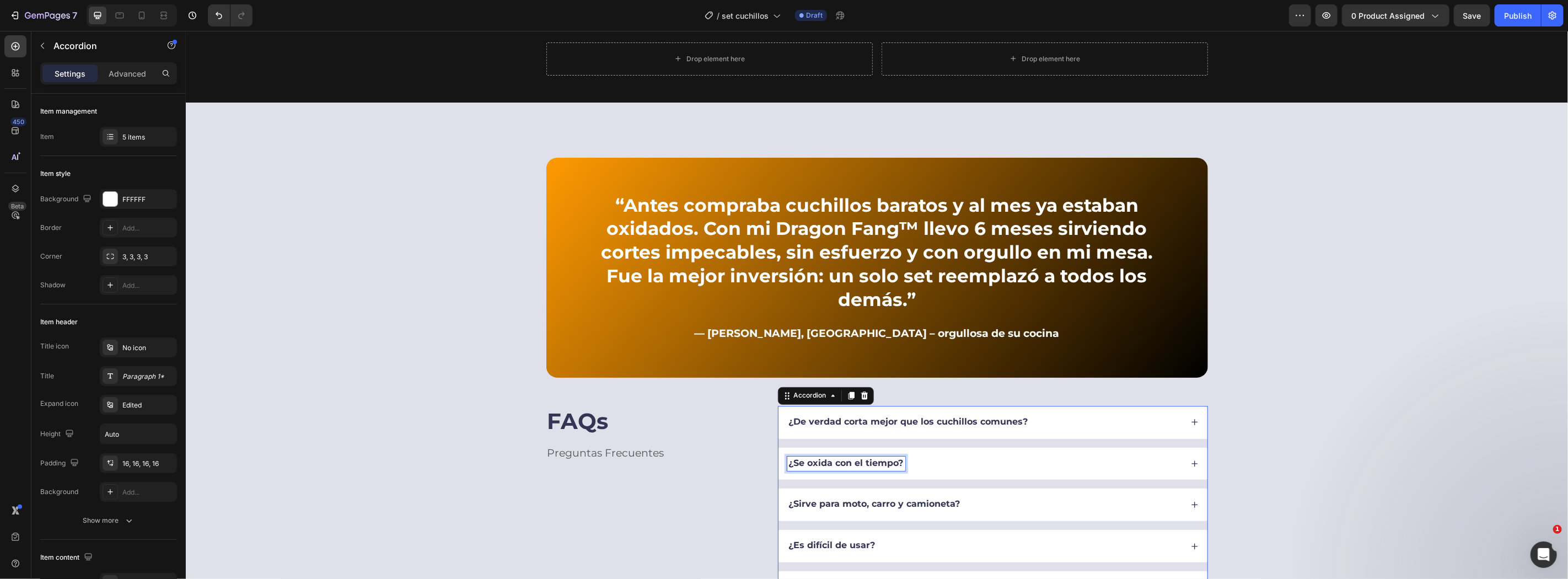
scroll to position [1663, 0]
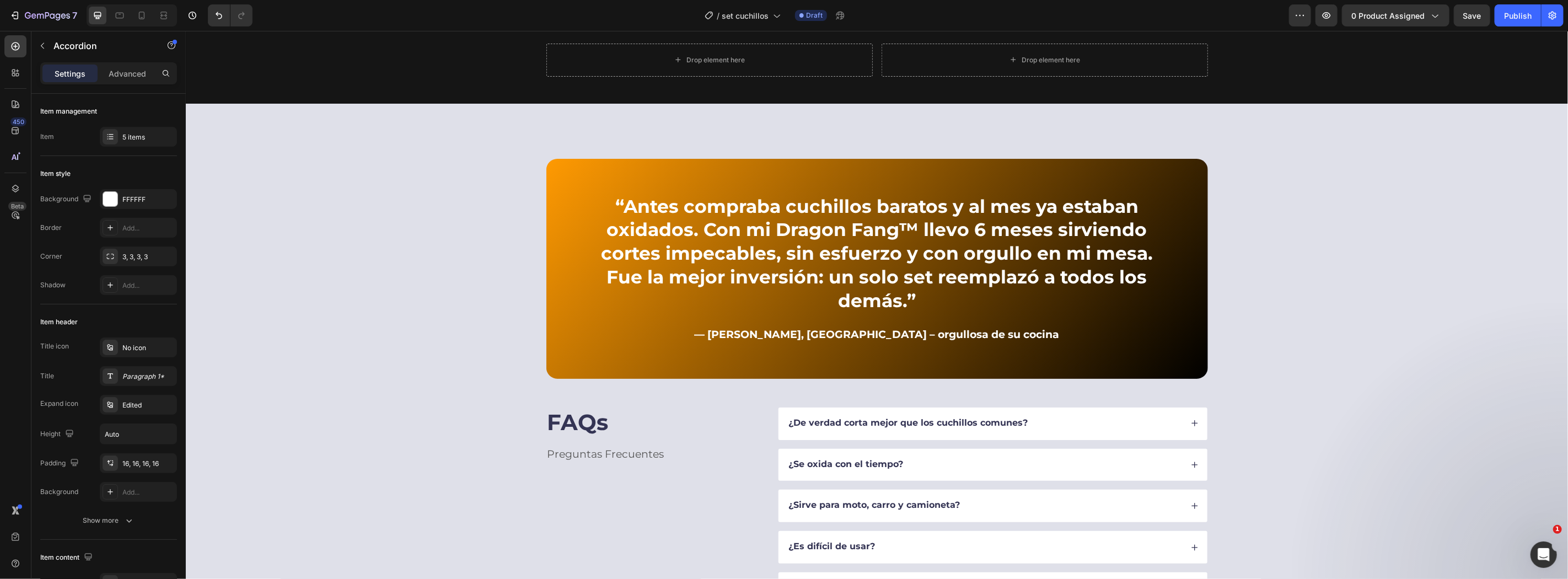
click at [985, 457] on div "¿Se oxida con el tiempo?" at bounding box center [984, 465] width 395 height 15
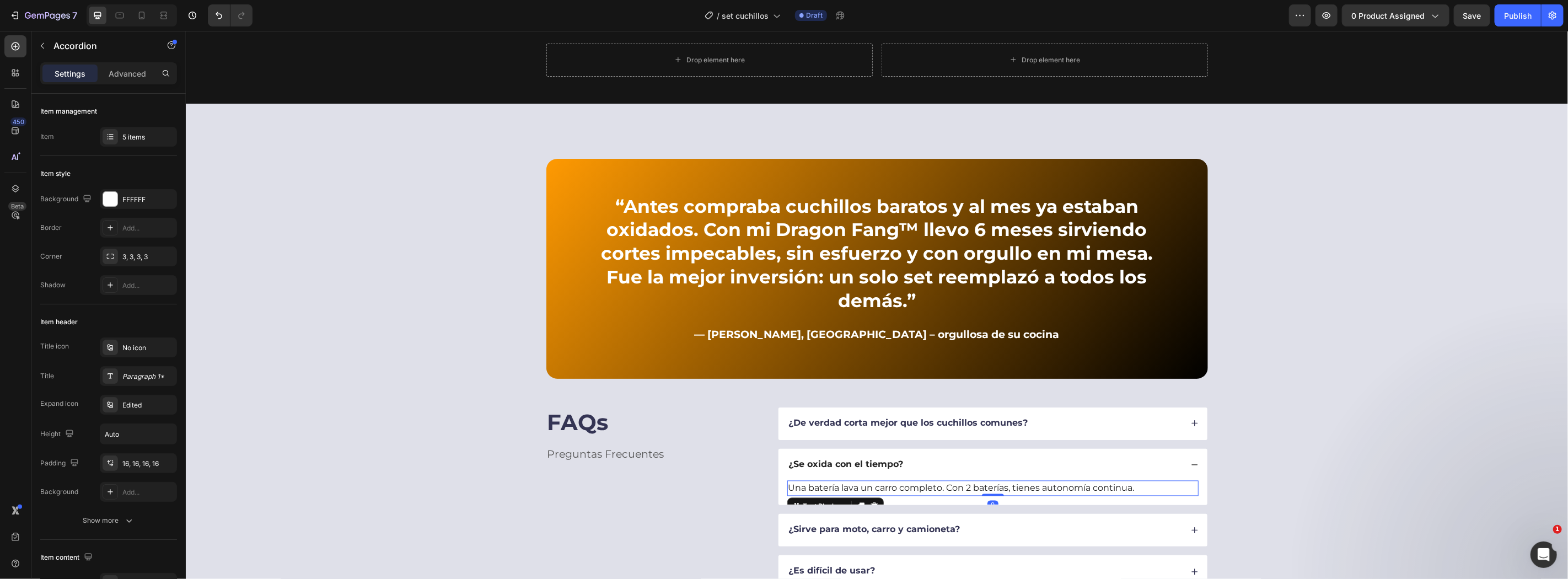
click at [835, 481] on p "Una batería lava un carro completo. Con 2 baterías, tienes autonomía continua." at bounding box center [992, 488] width 409 height 13
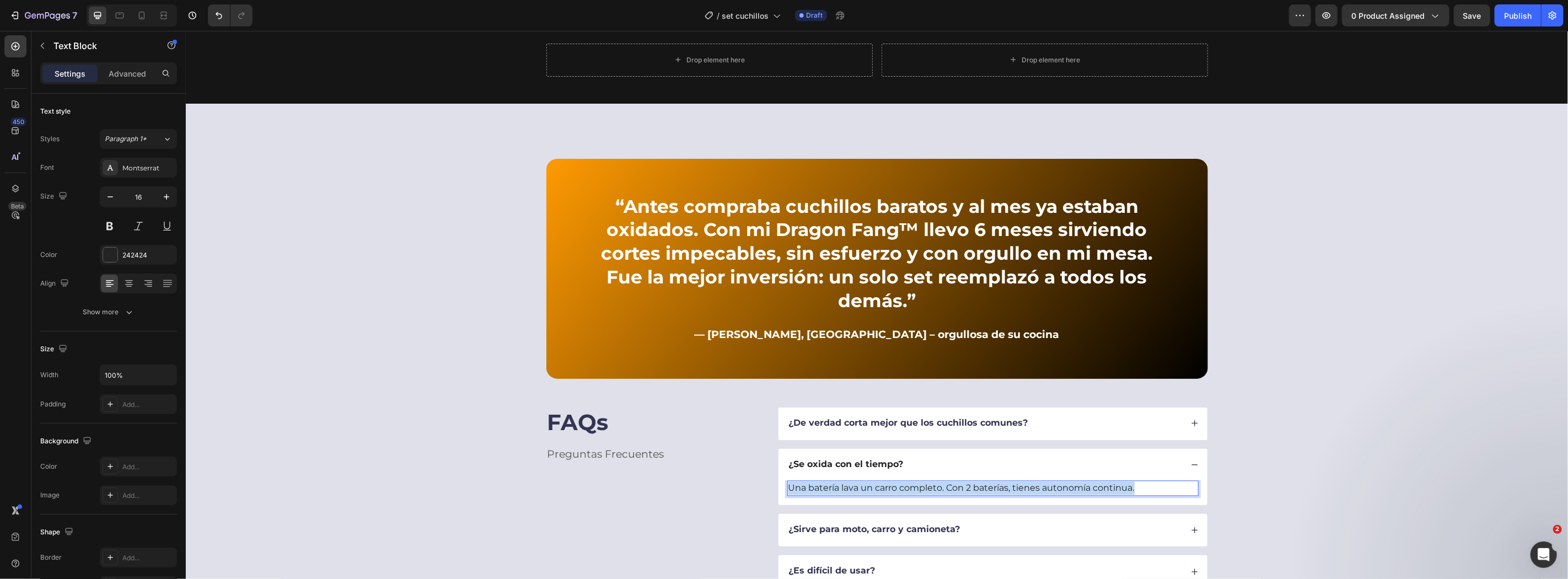
click at [835, 481] on p "Una batería lava un carro completo. Con 2 baterías, tienes autonomía continua." at bounding box center [992, 488] width 409 height 13
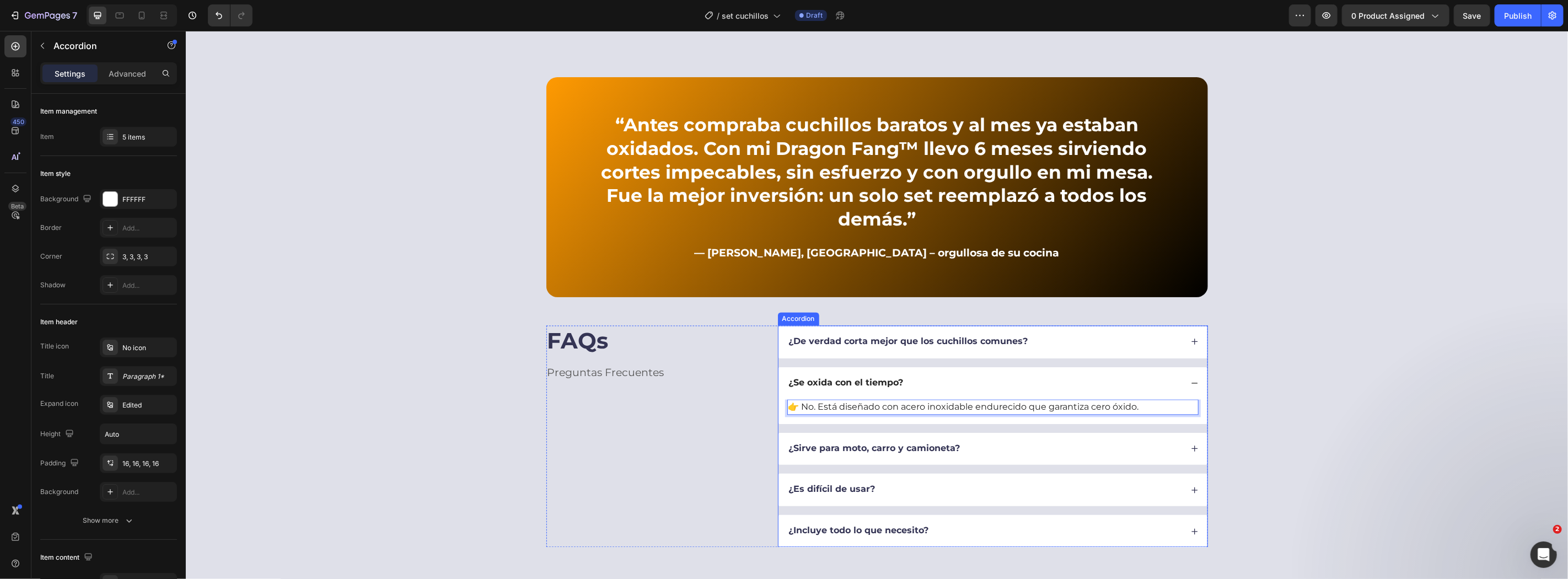
click at [842, 443] on strong "¿Sirve para moto, carro y camioneta?" at bounding box center [874, 448] width 171 height 11
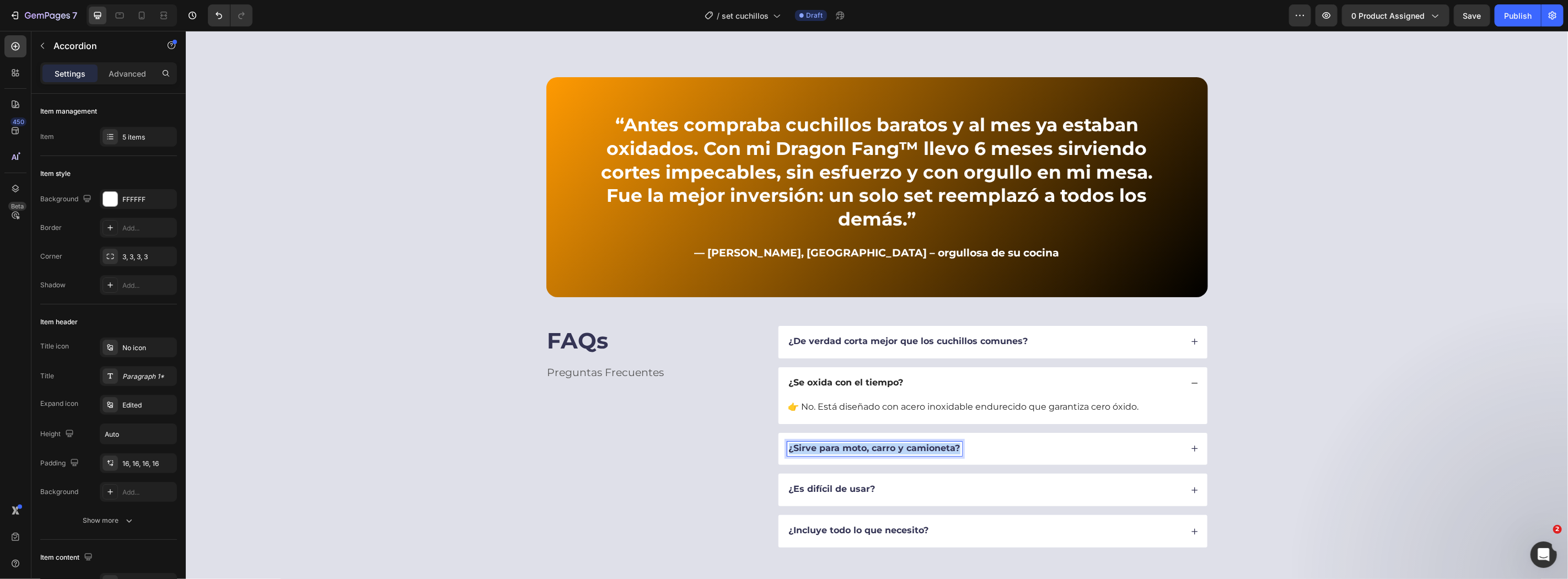
click at [842, 443] on strong "¿Sirve para moto, carro y camioneta?" at bounding box center [874, 448] width 171 height 11
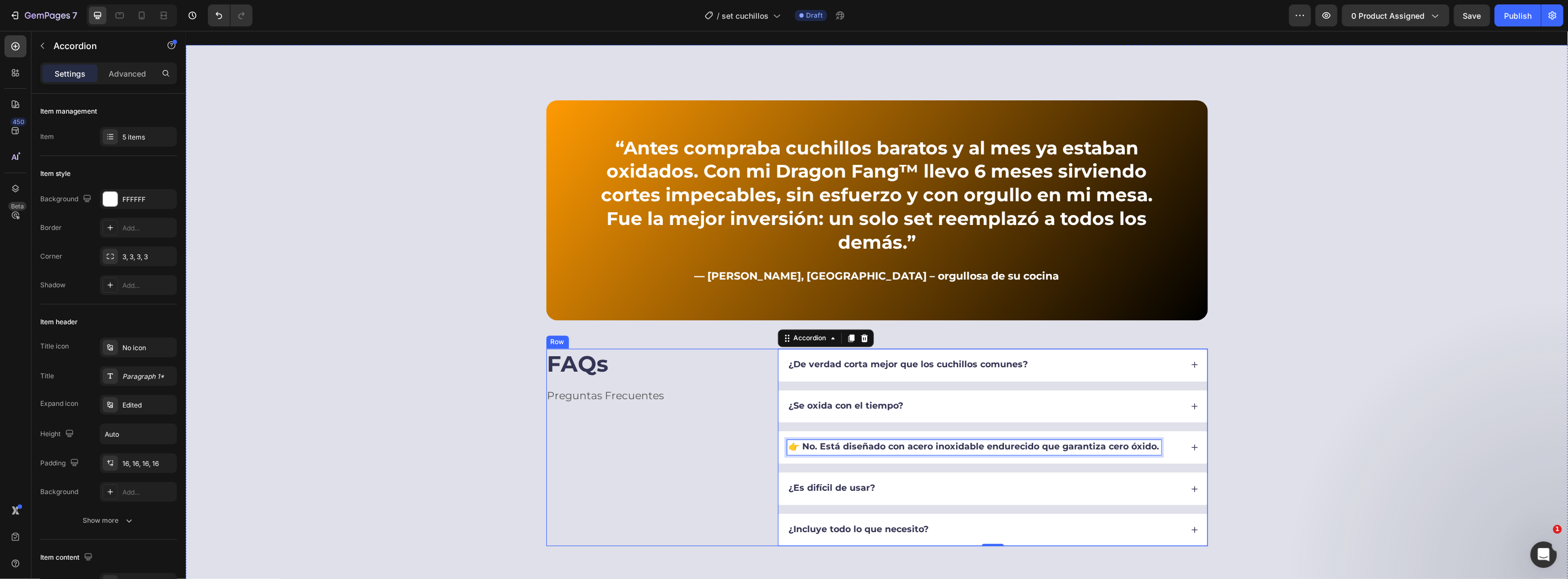
scroll to position [1720, 0]
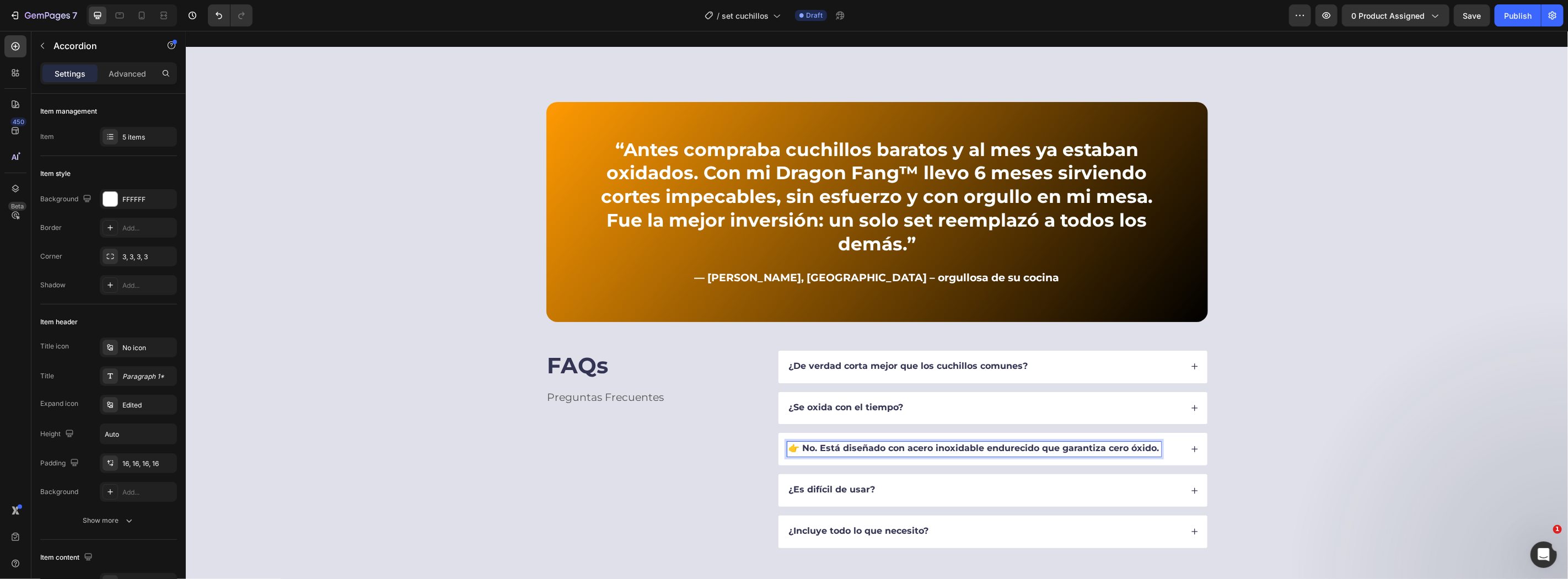
click at [810, 441] on div "👉 No. Está diseñado con acero inoxidable endurecido que garantiza cero óxido." at bounding box center [973, 448] width 374 height 15
click at [842, 443] on p "👉 No. Está diseñado con acero inoxidable endurecido que garantiza cero óxido." at bounding box center [973, 449] width 370 height 12
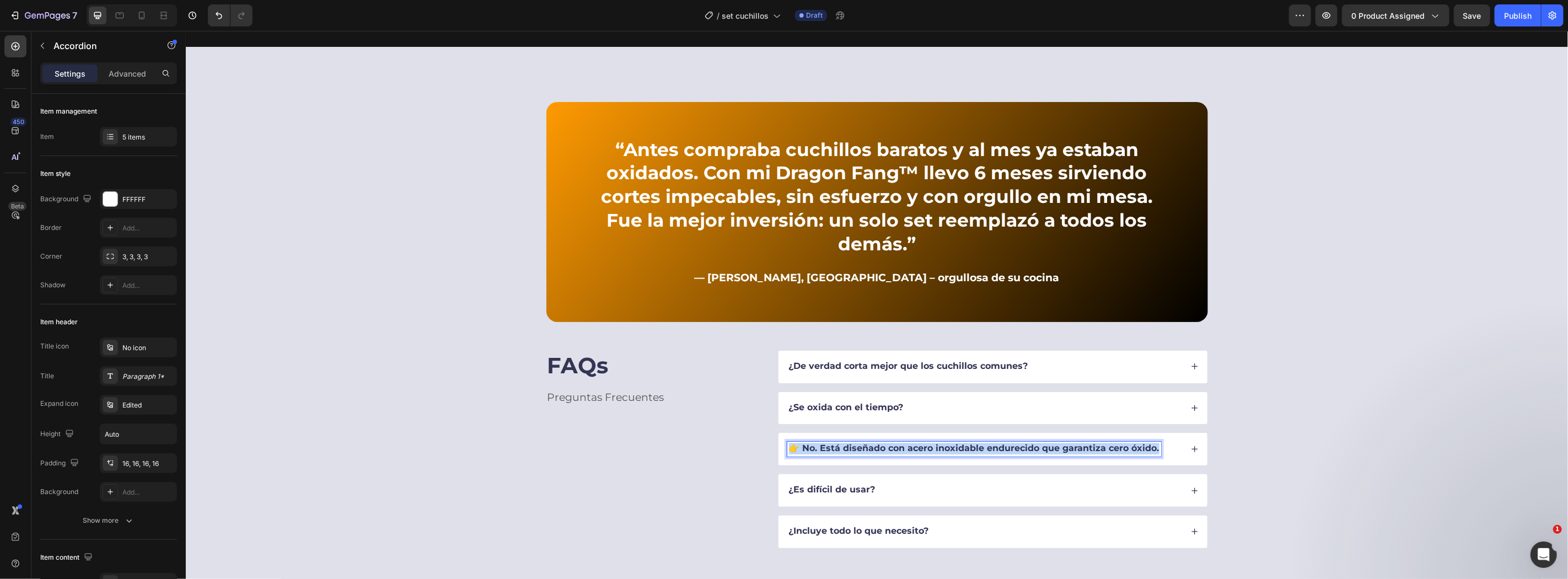
click at [842, 443] on p "👉 No. Está diseñado con acero inoxidable endurecido que garantiza cero óxido." at bounding box center [973, 449] width 370 height 12
click at [784, 353] on div "¿De verdad corta mejor que los cuchillos comunes?" at bounding box center [992, 366] width 429 height 32
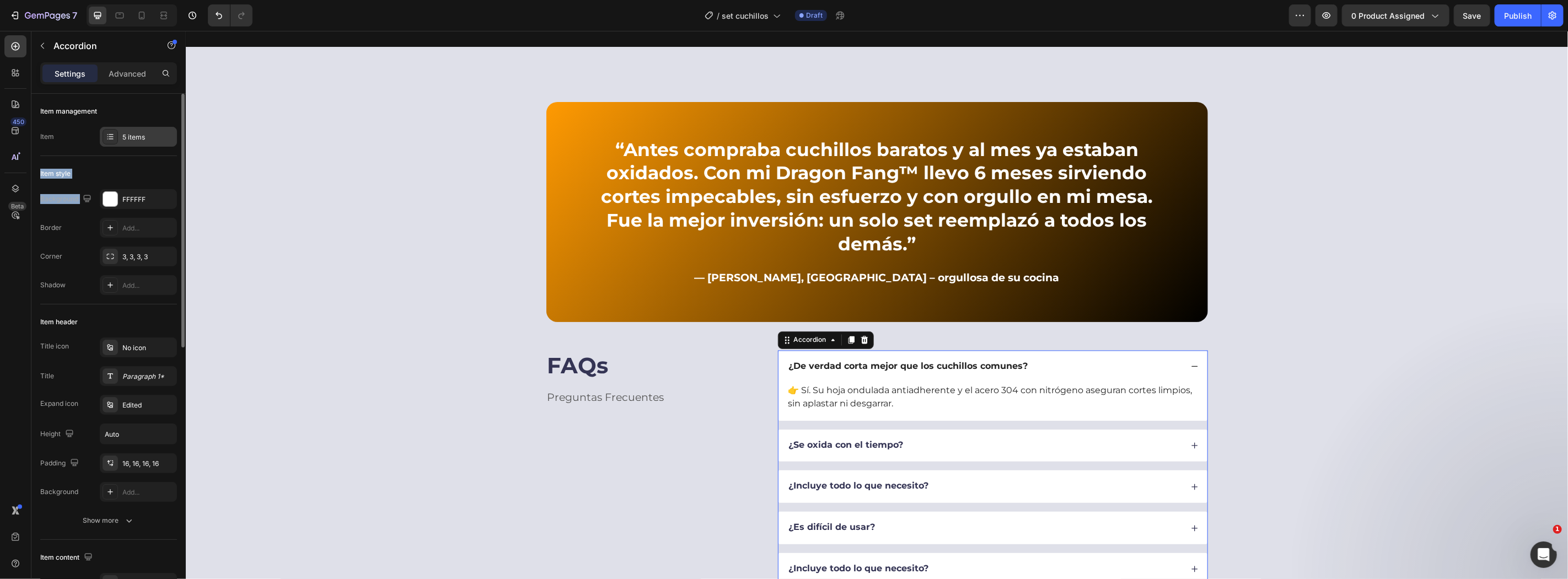
drag, startPoint x: 122, startPoint y: 206, endPoint x: 134, endPoint y: 132, distance: 75.0
click at [134, 132] on div "Item management Item 5 items Item style Background FFFFFF Border Add... Corner …" at bounding box center [109, 580] width 137 height 975
click at [134, 132] on div "5 items" at bounding box center [148, 137] width 52 height 10
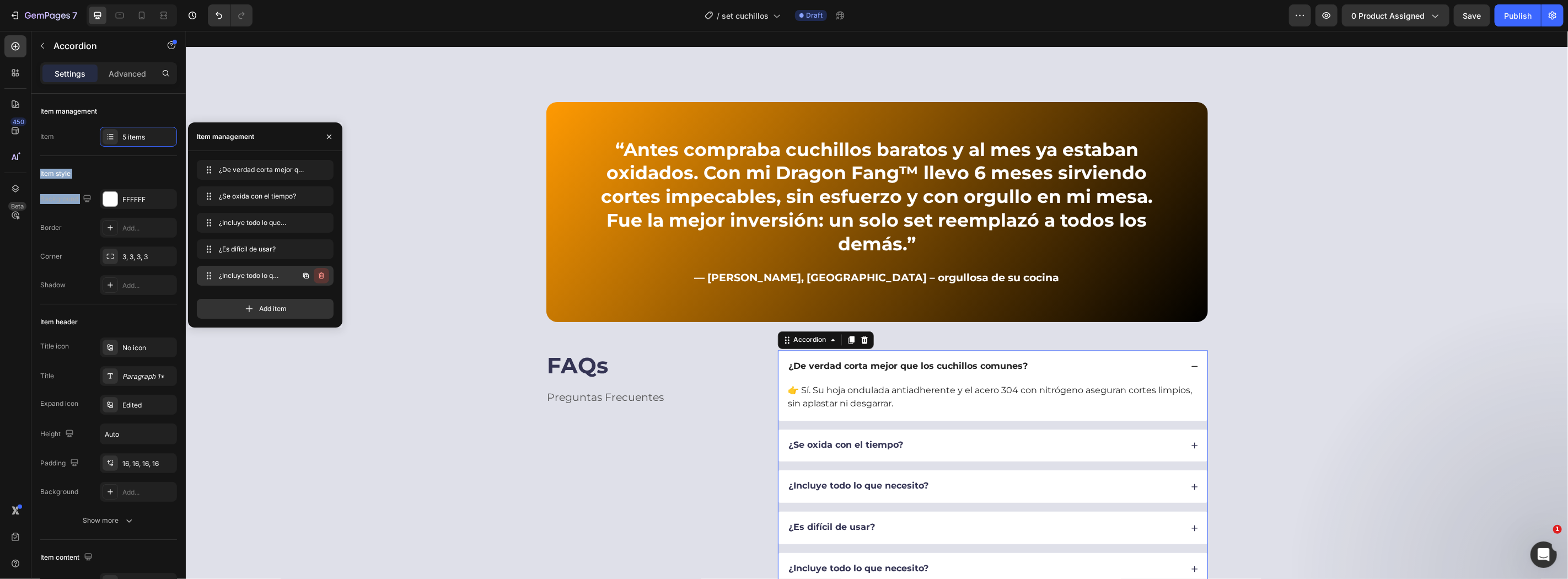
click at [321, 273] on icon "button" at bounding box center [321, 275] width 6 height 6
click at [316, 270] on div "Delete" at bounding box center [313, 275] width 20 height 10
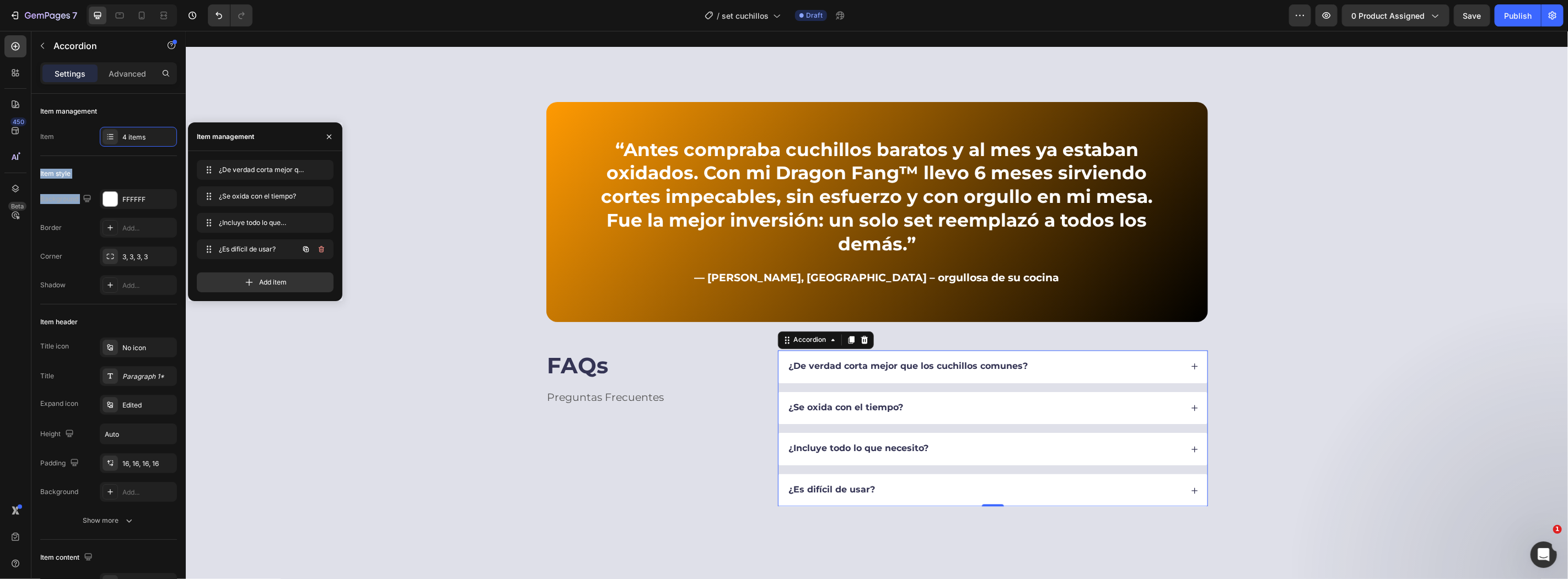
click at [313, 251] on button "button" at bounding box center [321, 249] width 15 height 15
click at [323, 252] on div "Delete" at bounding box center [313, 250] width 20 height 10
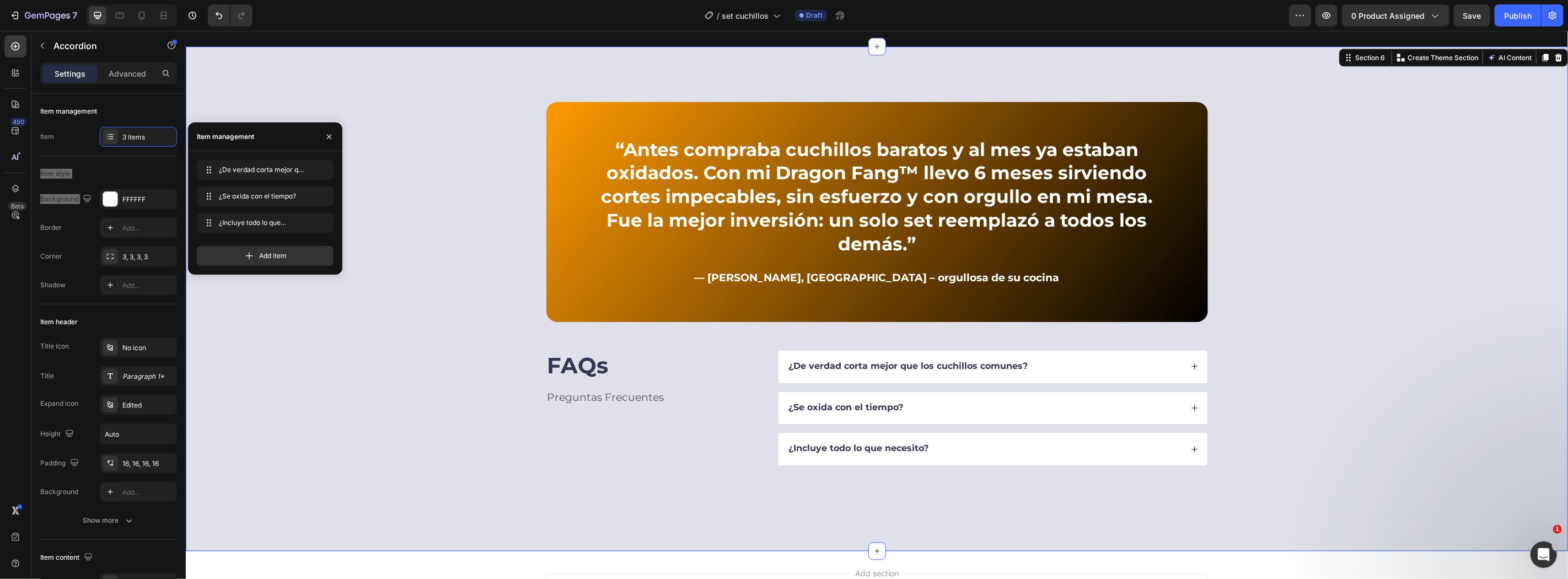
drag, startPoint x: 1282, startPoint y: 229, endPoint x: 1284, endPoint y: 212, distance: 17.1
click at [1283, 222] on div "“Antes compraba cuchillos baratos y al mes ya estaban oxidados. Con mi Dragon F…" at bounding box center [876, 283] width 1294 height 364
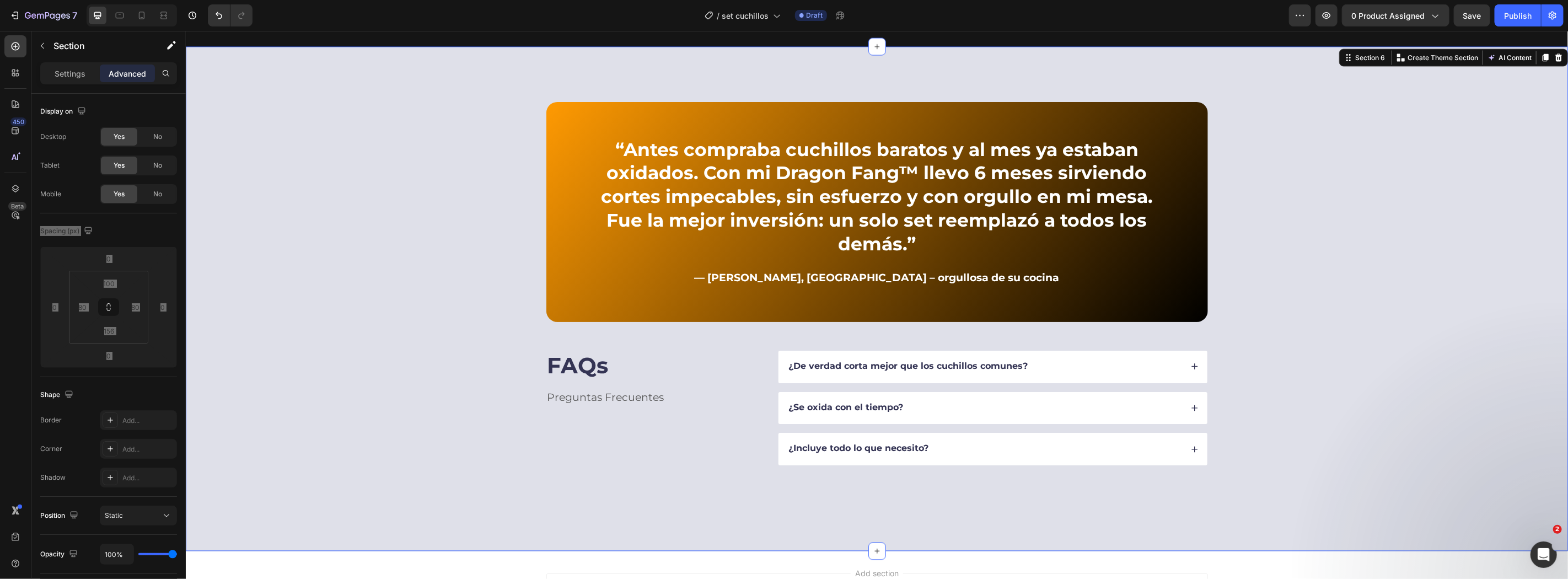
scroll to position [1393, 0]
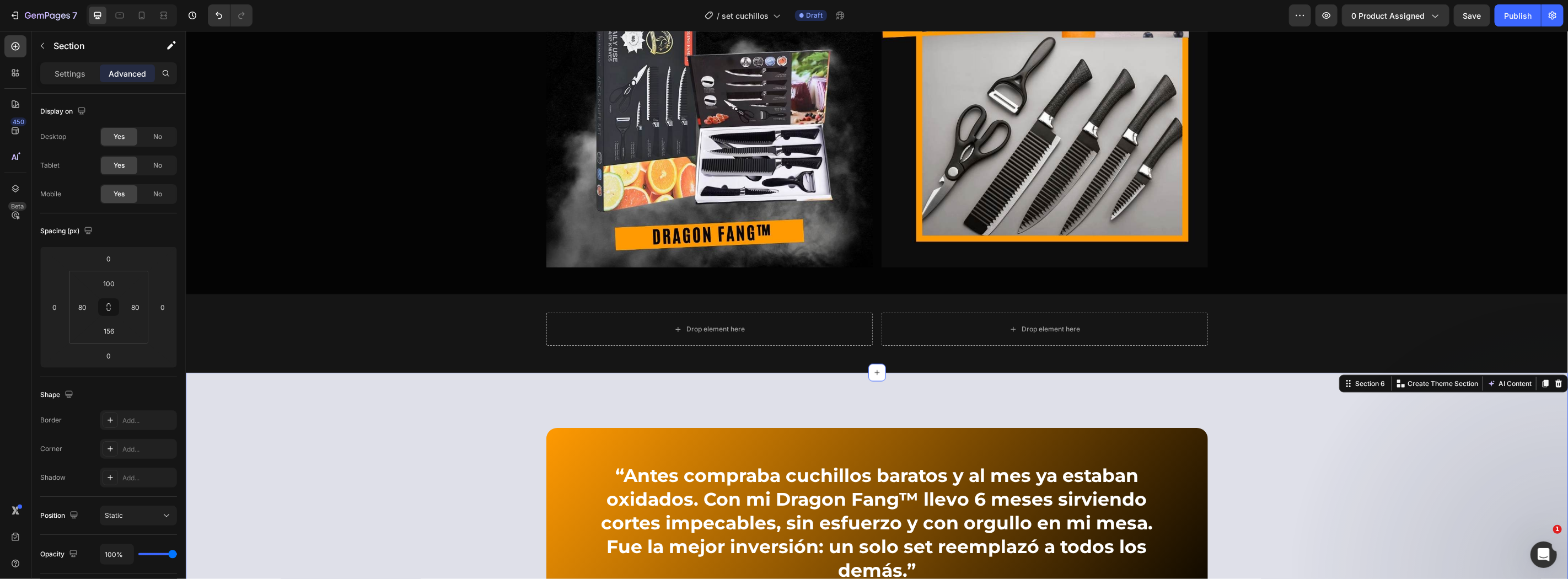
click at [1452, 11] on div "Preview 0 product assigned Save Publish" at bounding box center [1426, 15] width 275 height 22
click at [1470, 13] on span "Save" at bounding box center [1472, 15] width 18 height 9
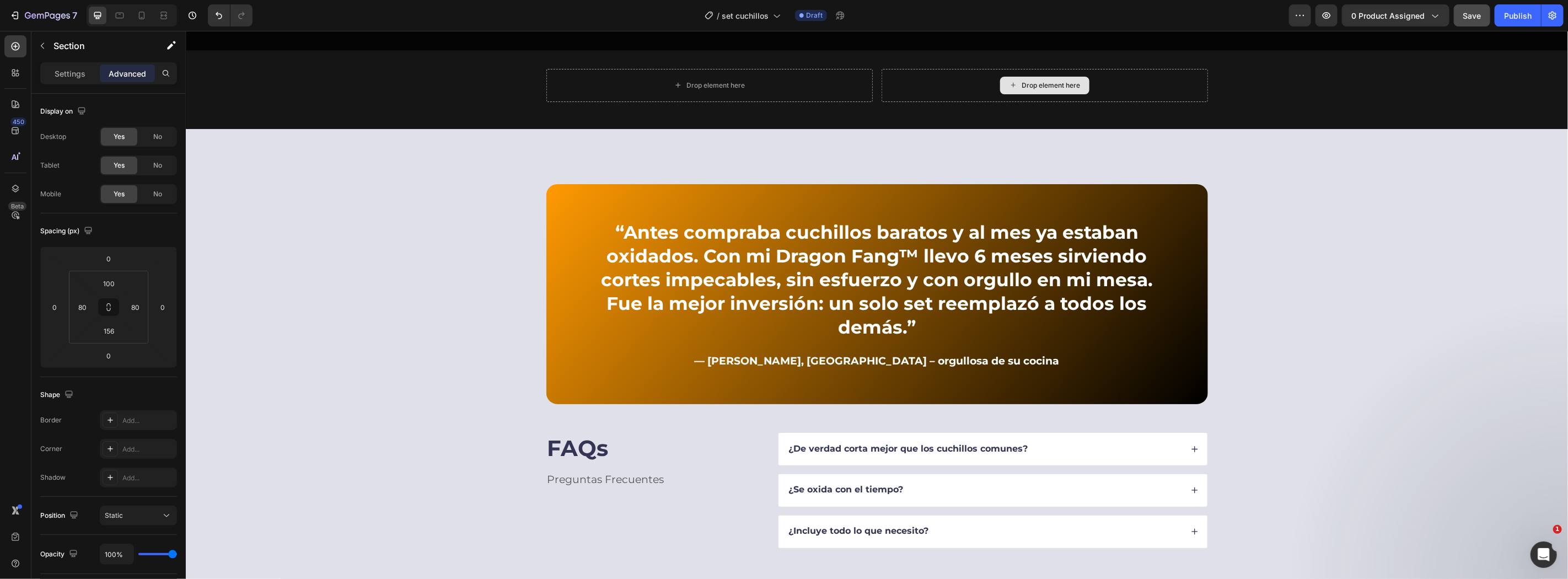
scroll to position [1089, 0]
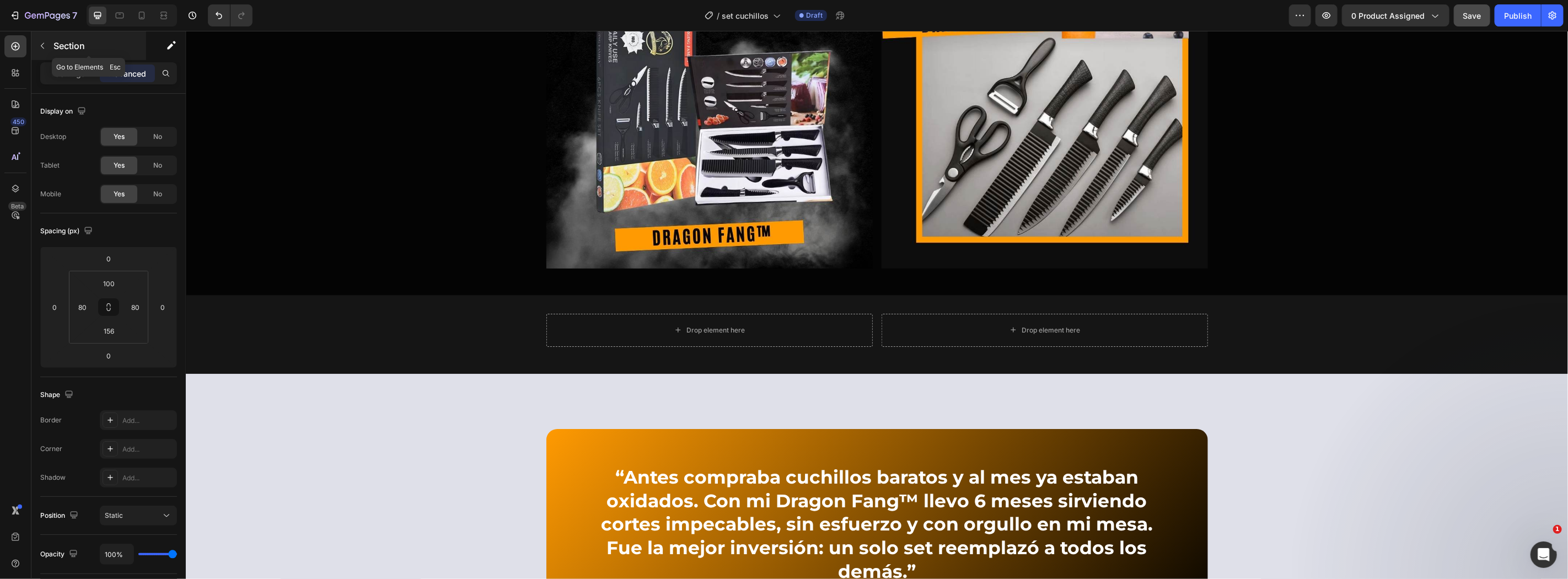
click at [41, 42] on icon "button" at bounding box center [42, 46] width 9 height 9
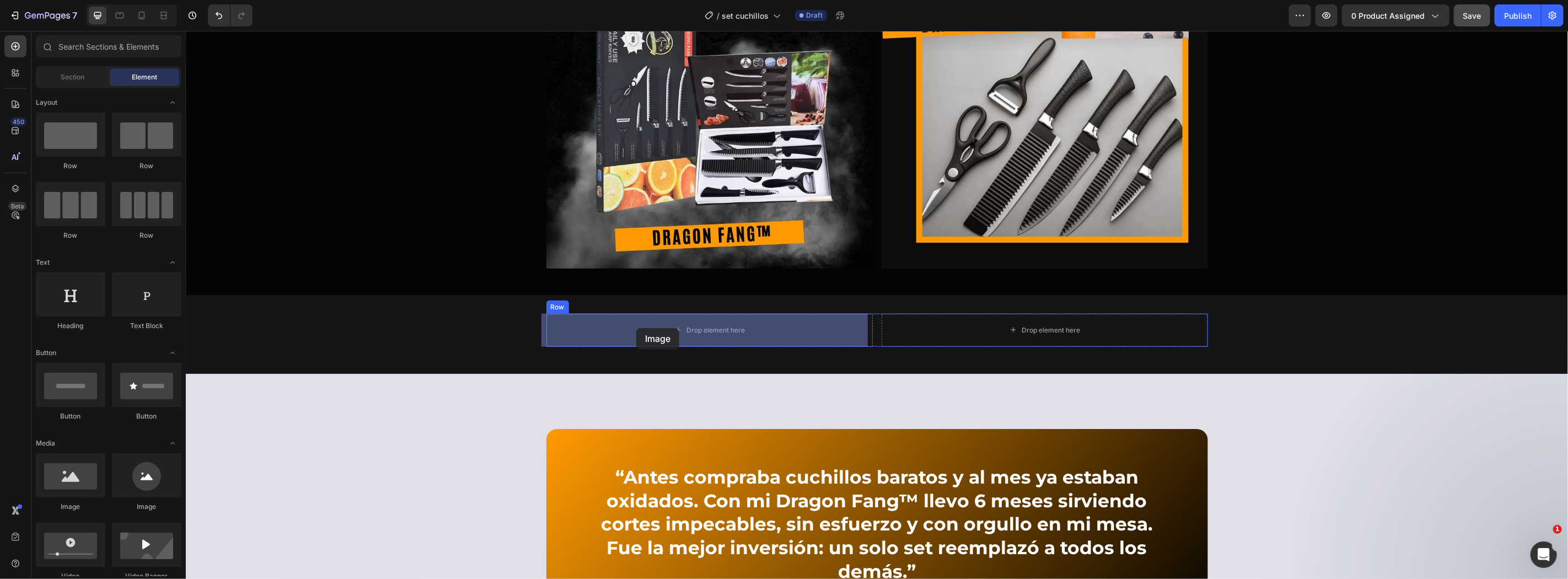
drag, startPoint x: 257, startPoint y: 512, endPoint x: 636, endPoint y: 327, distance: 421.7
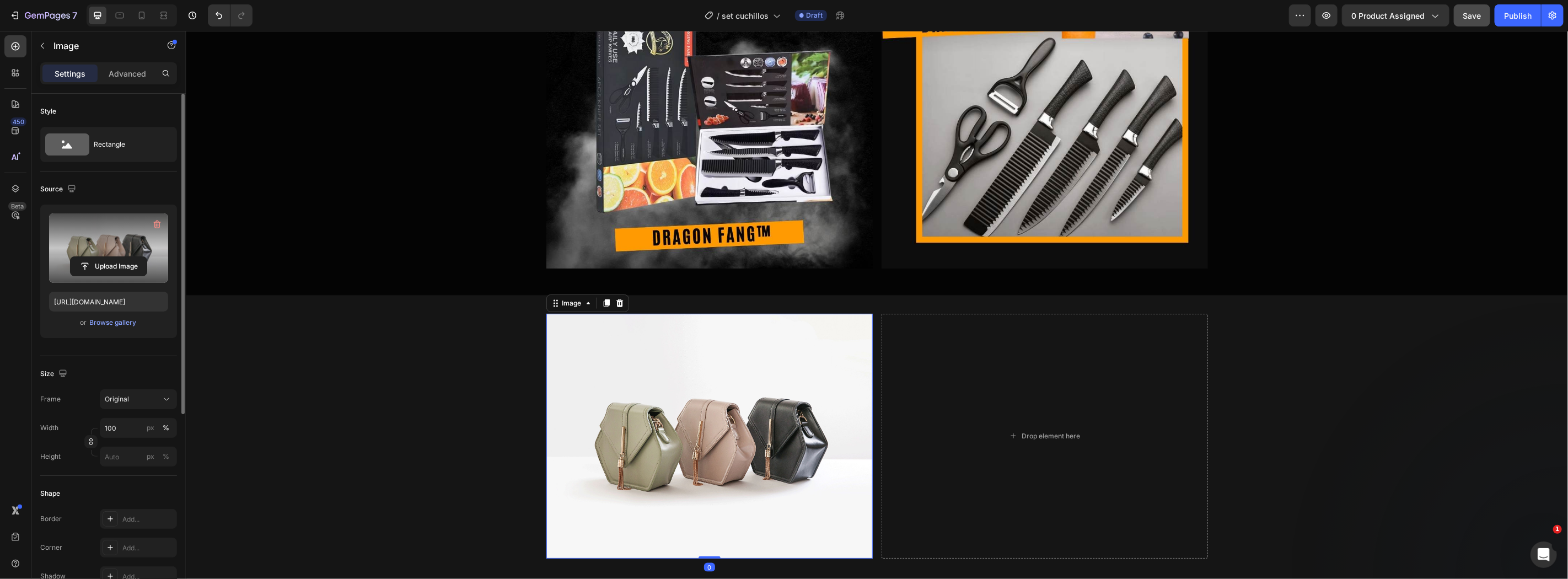
click at [103, 255] on label at bounding box center [109, 248] width 119 height 70
click at [103, 257] on input "file" at bounding box center [109, 266] width 76 height 19
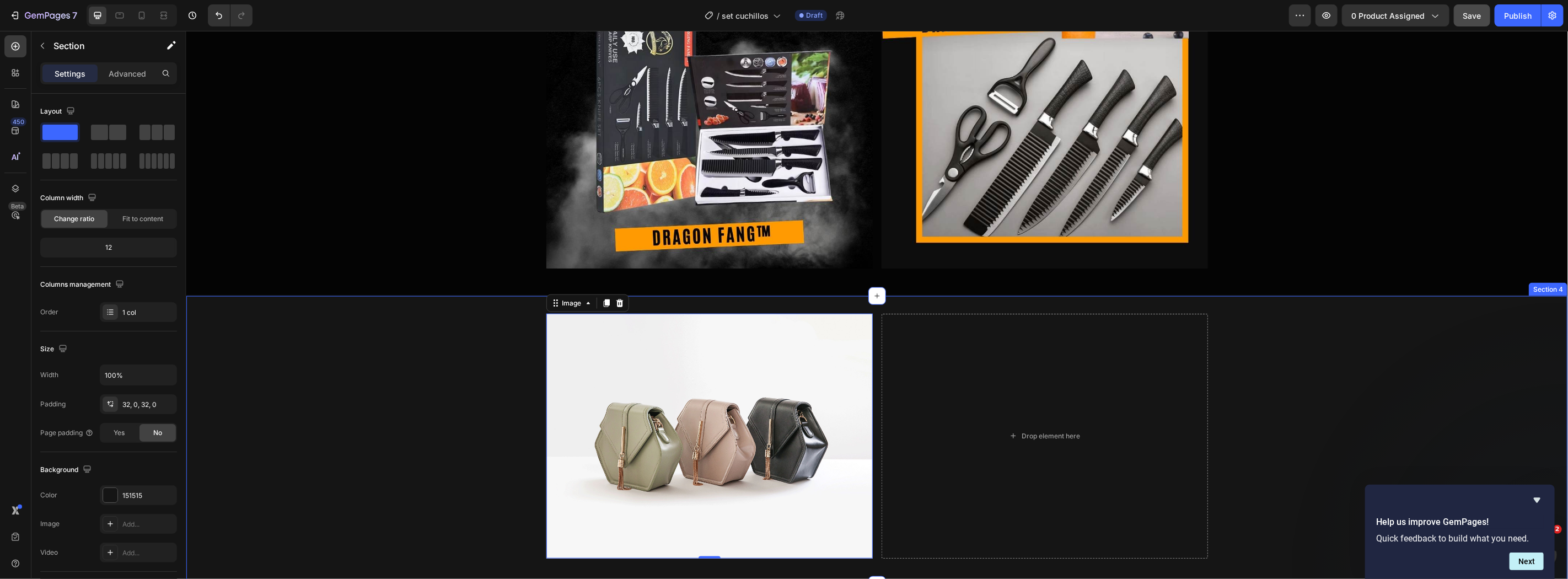
click at [1313, 420] on div "Image 0 Drop element here Row" at bounding box center [876, 440] width 1381 height 254
click at [615, 411] on img at bounding box center [709, 436] width 326 height 245
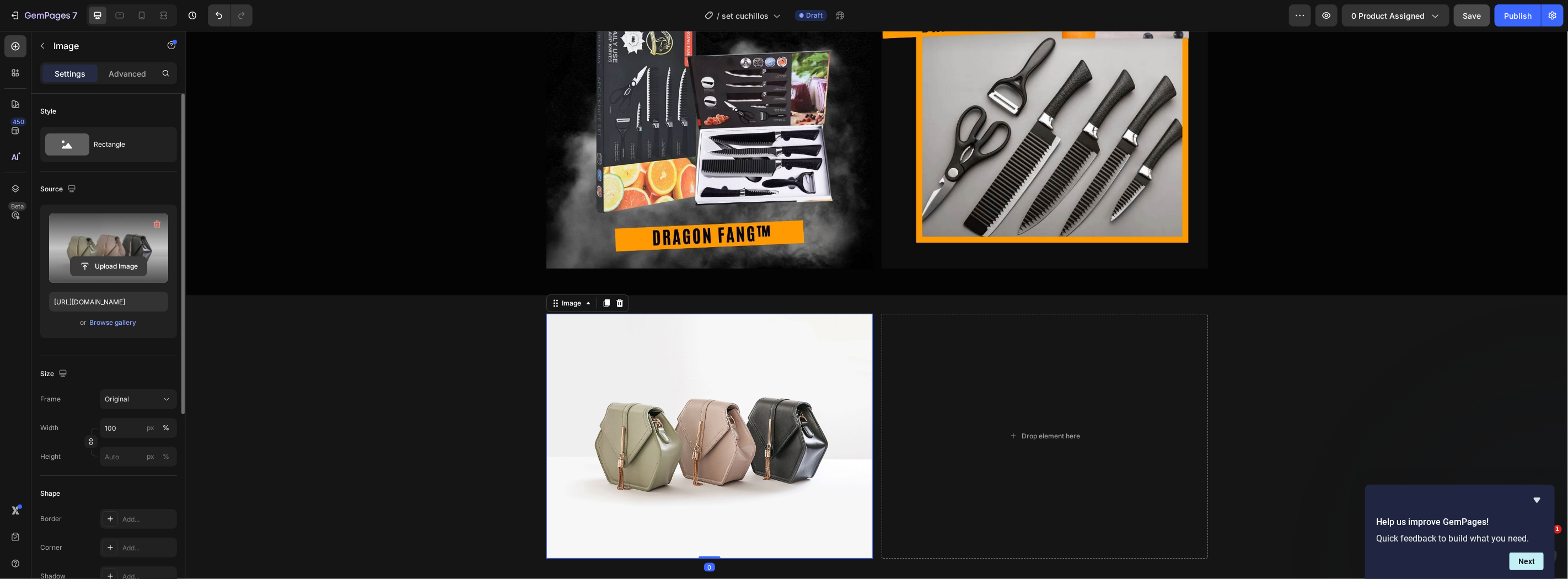
click at [96, 259] on input "file" at bounding box center [109, 266] width 76 height 19
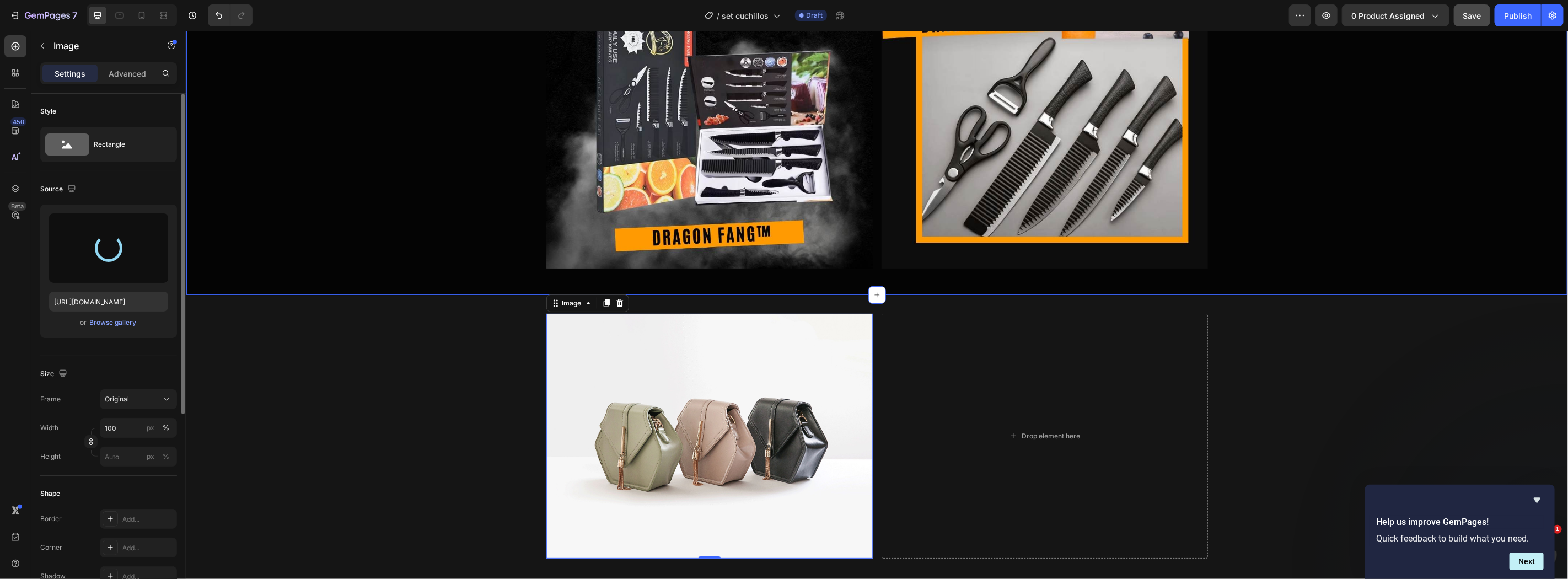
type input "https://cdn.shopify.com/s/files/1/0860/0325/3548/files/gempages_498897500908815…"
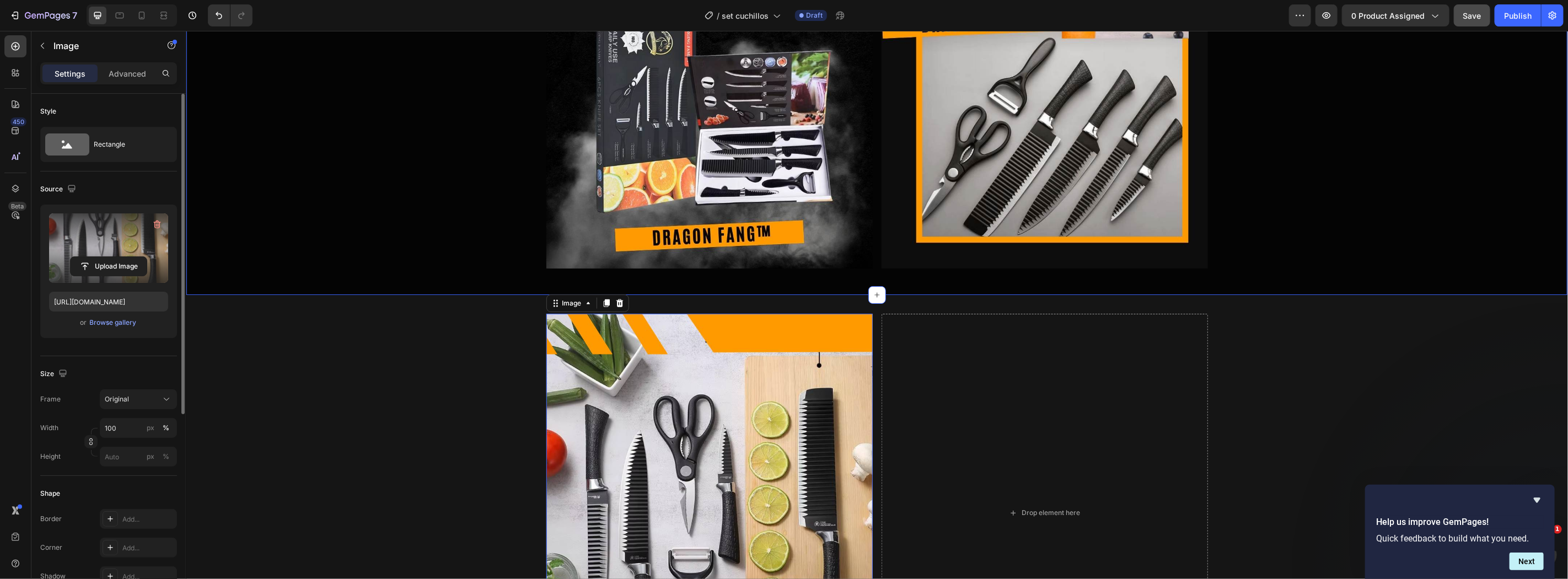
scroll to position [1252, 0]
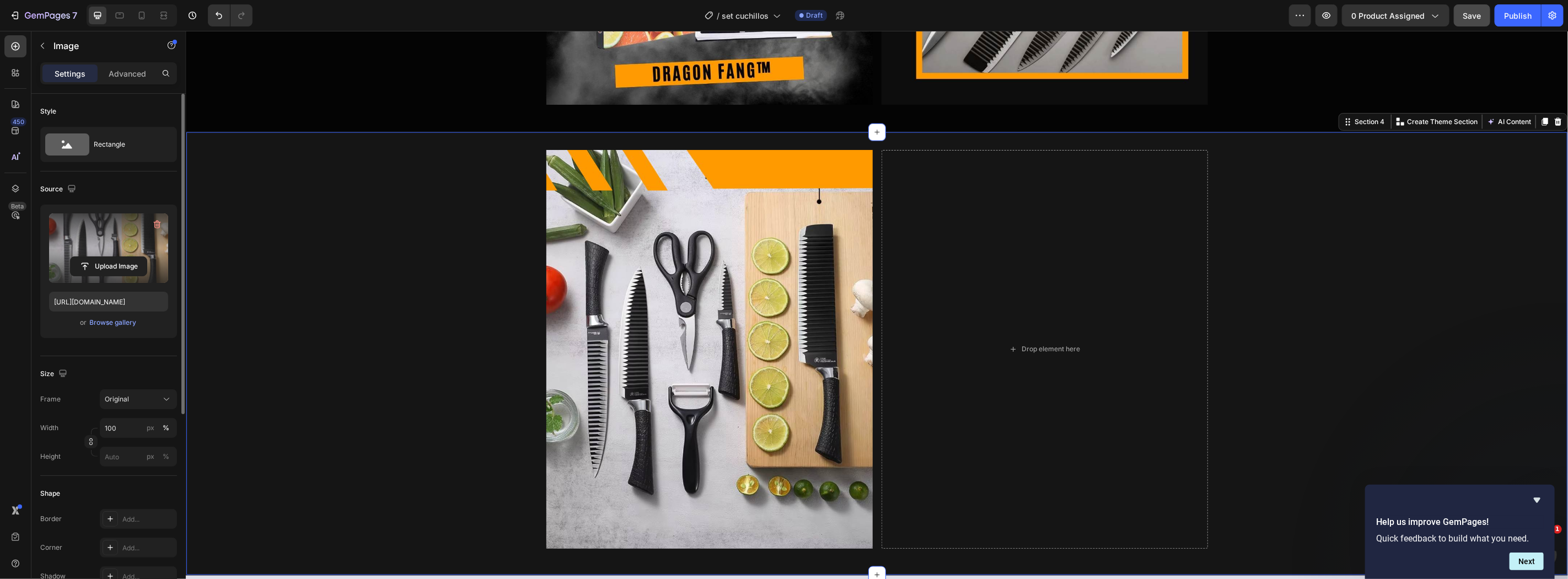
click at [451, 324] on div "Image Drop element here Row" at bounding box center [876, 353] width 1381 height 408
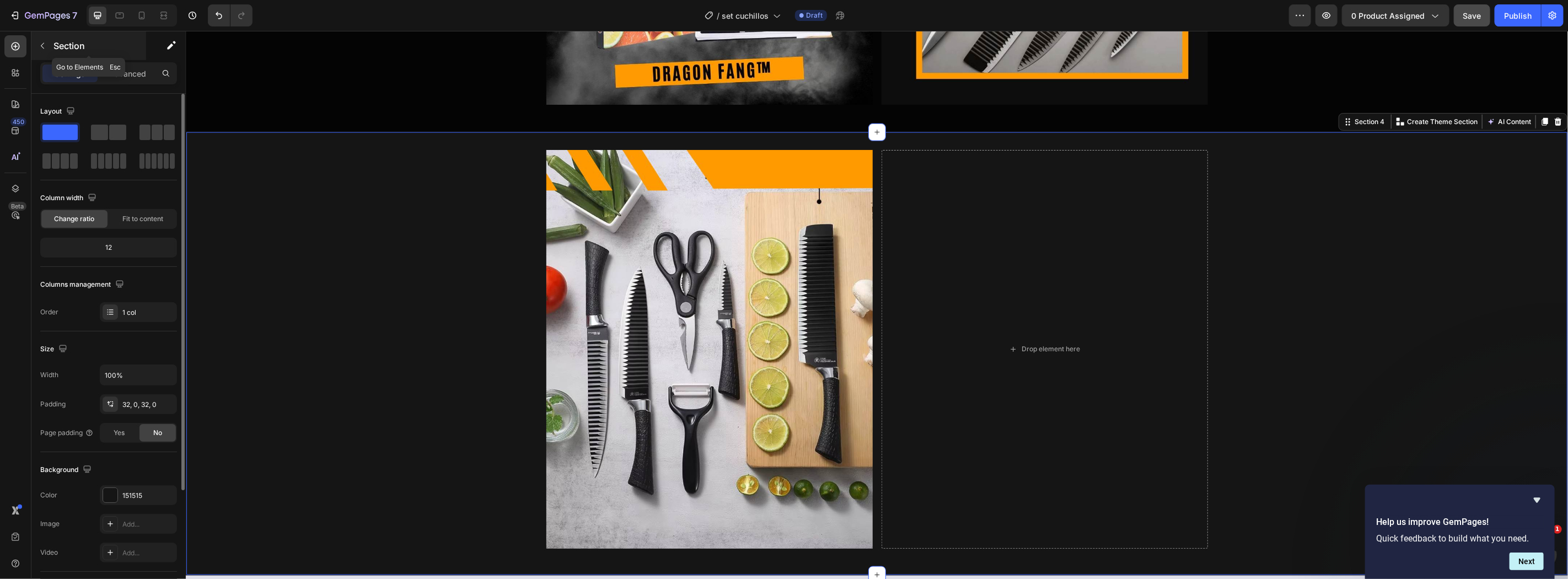
click at [37, 50] on button "button" at bounding box center [42, 45] width 18 height 18
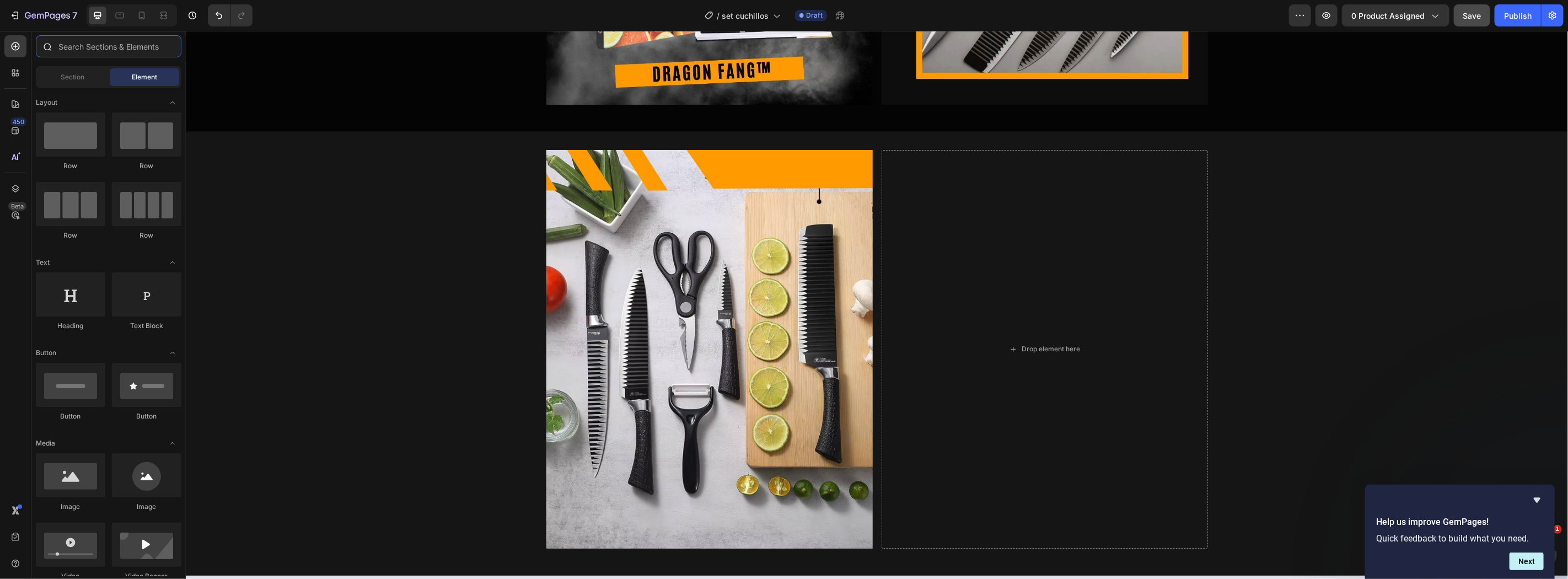
click at [100, 55] on input "text" at bounding box center [109, 46] width 145 height 22
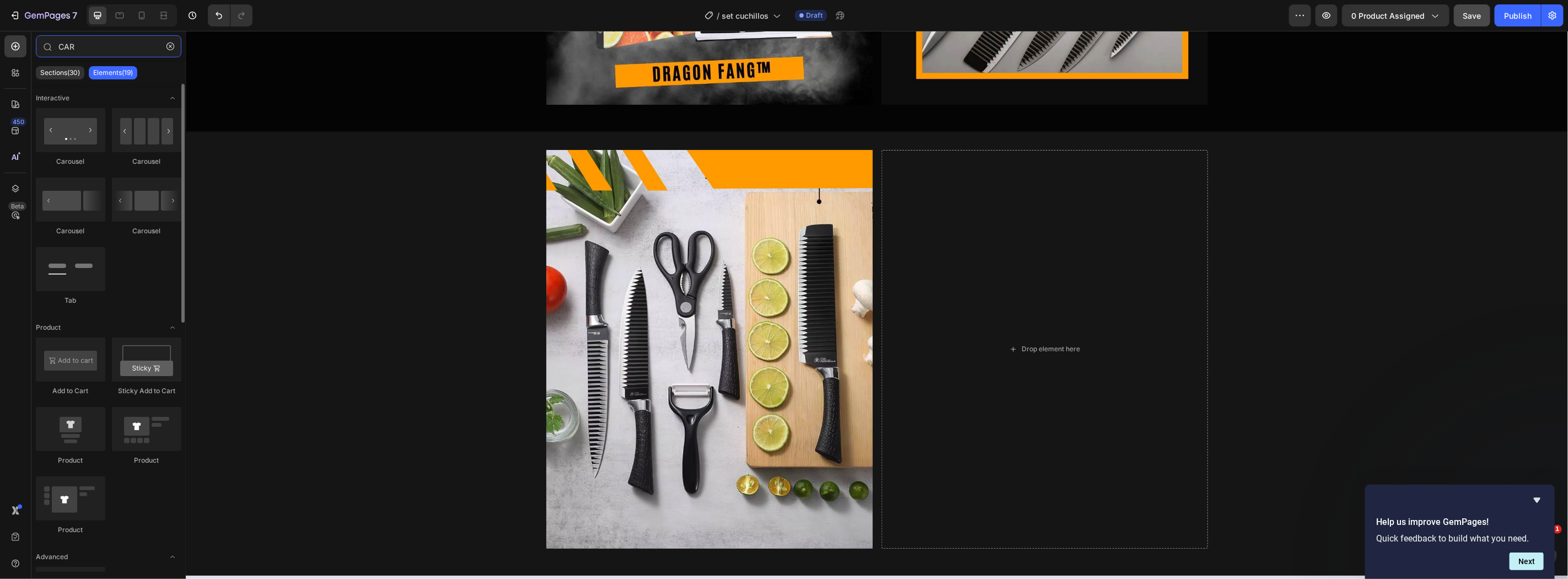
type input "CAR"
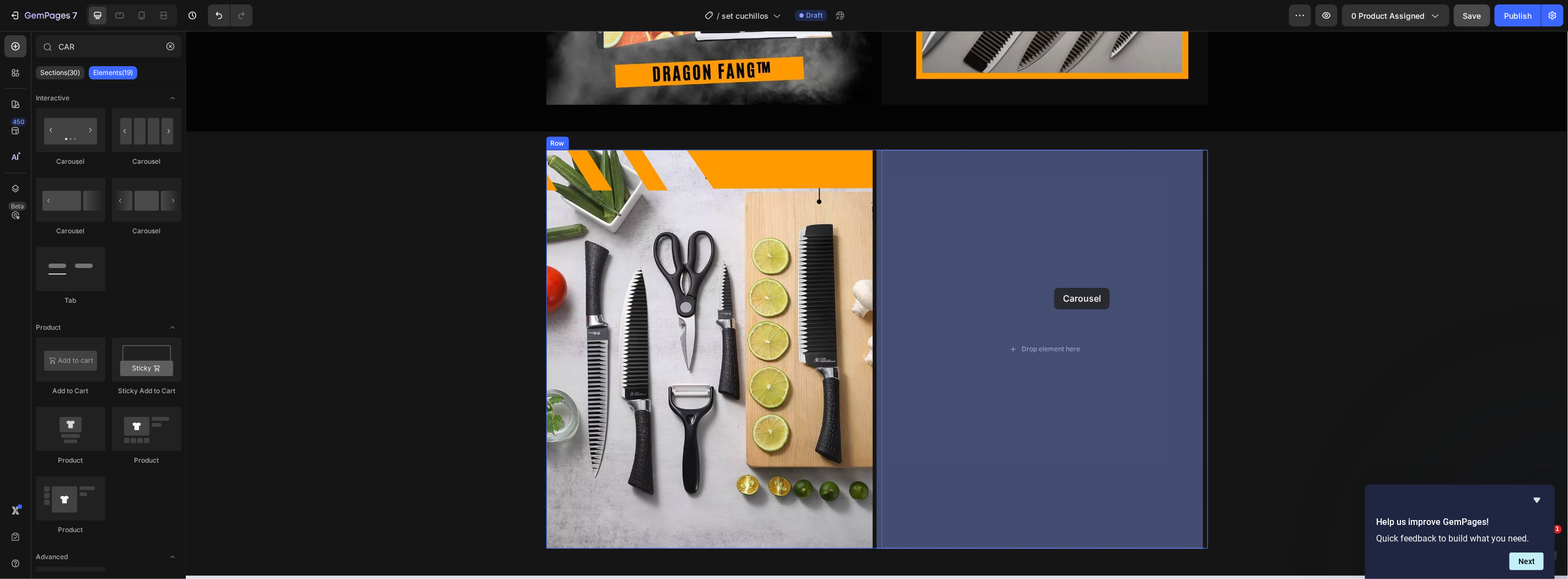
drag, startPoint x: 345, startPoint y: 202, endPoint x: 1053, endPoint y: 287, distance: 713.1
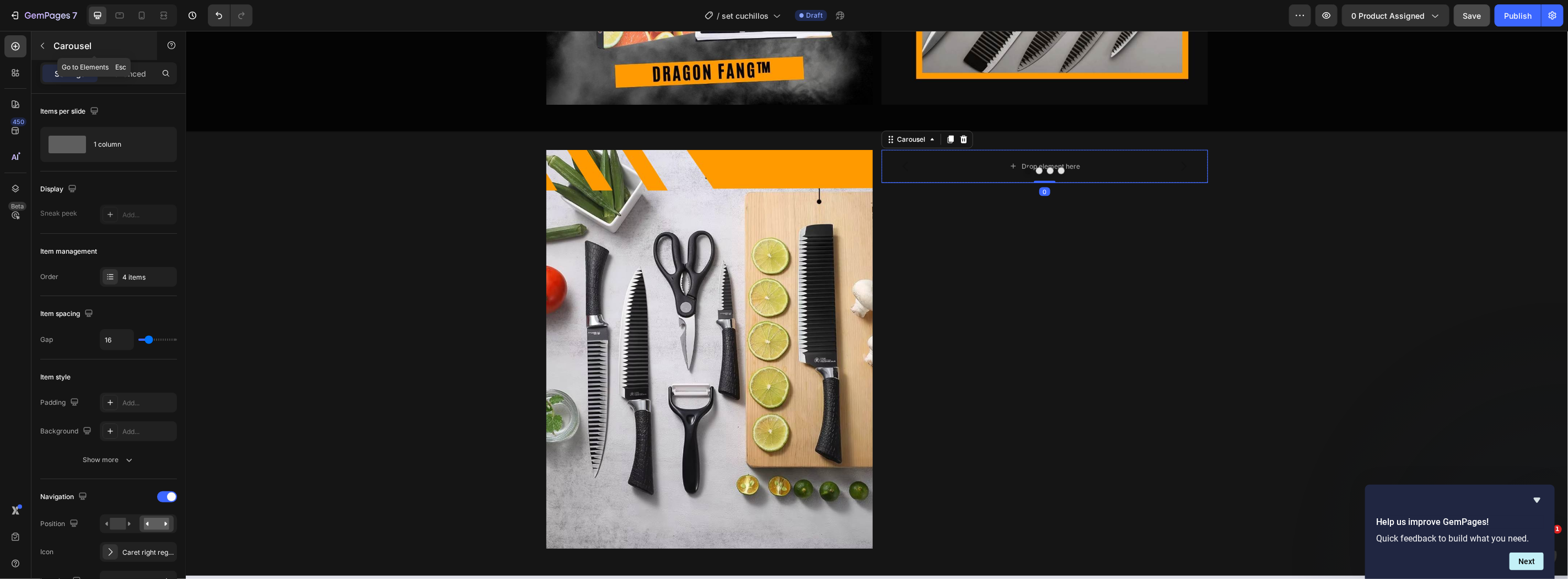
click at [42, 42] on icon "button" at bounding box center [42, 46] width 9 height 9
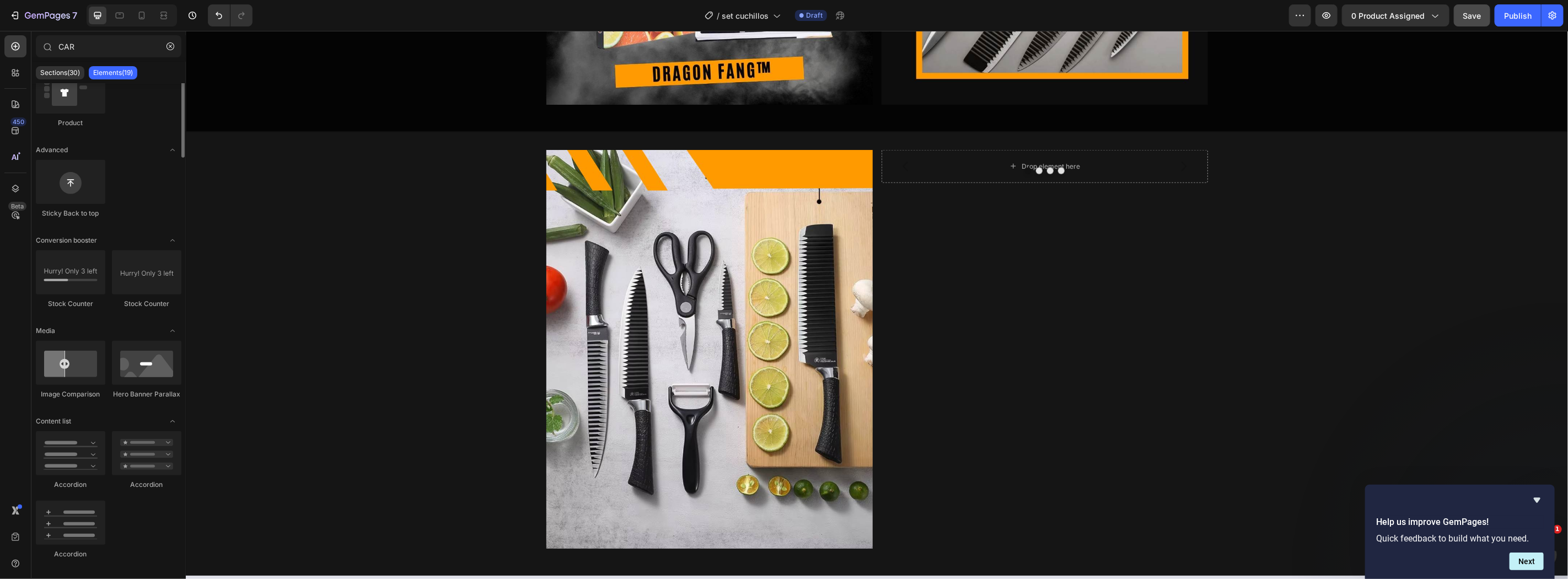
scroll to position [163, 0]
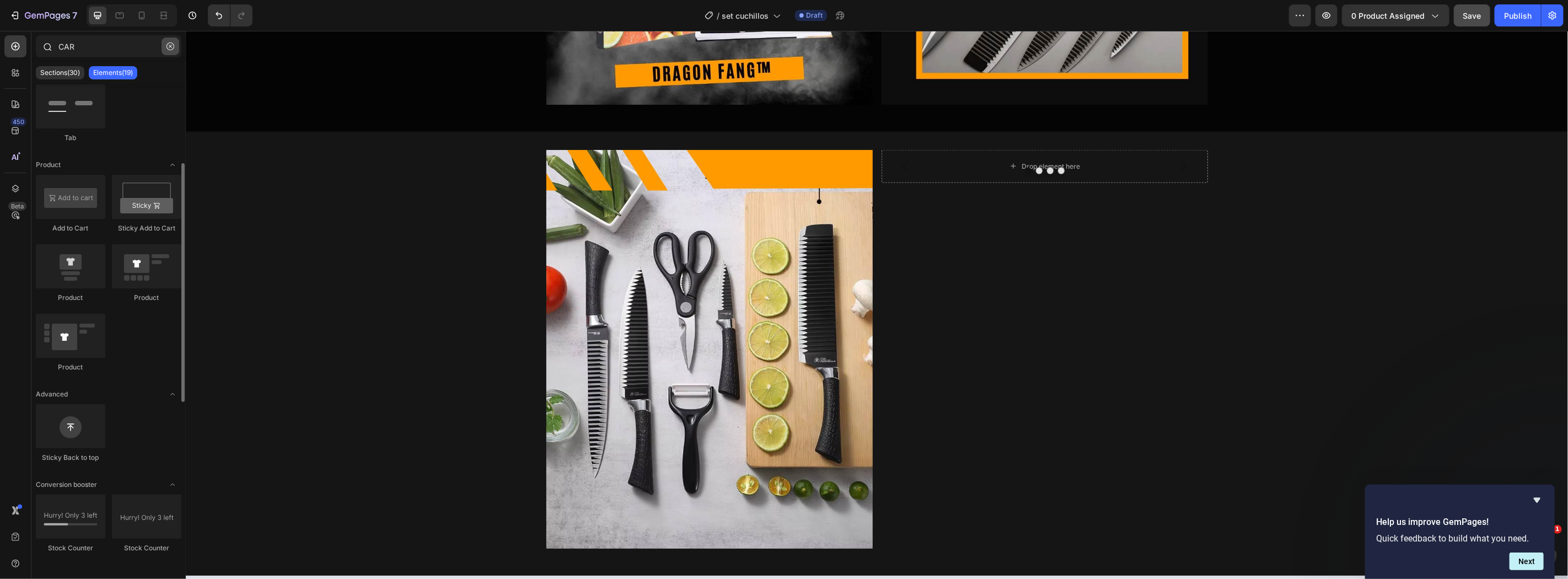
click at [178, 48] on button "button" at bounding box center [170, 46] width 18 height 18
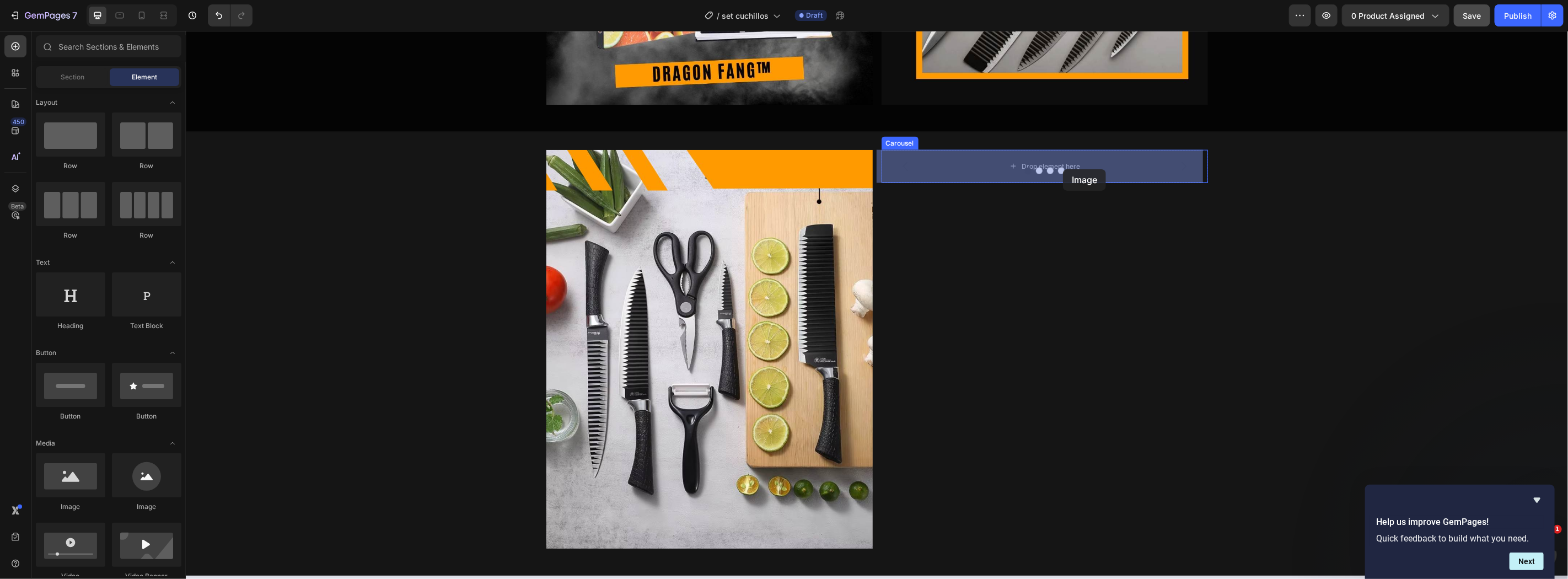
drag, startPoint x: 275, startPoint y: 508, endPoint x: 1063, endPoint y: 169, distance: 857.8
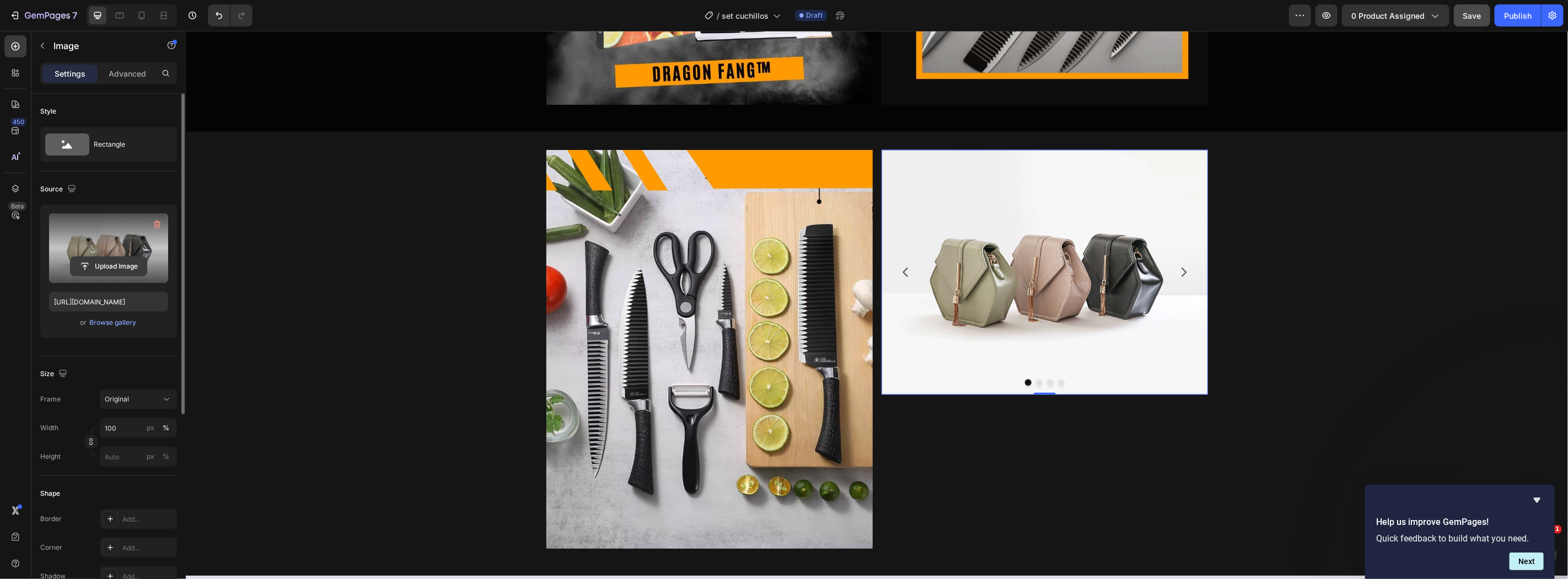
click at [124, 266] on input "file" at bounding box center [109, 266] width 76 height 19
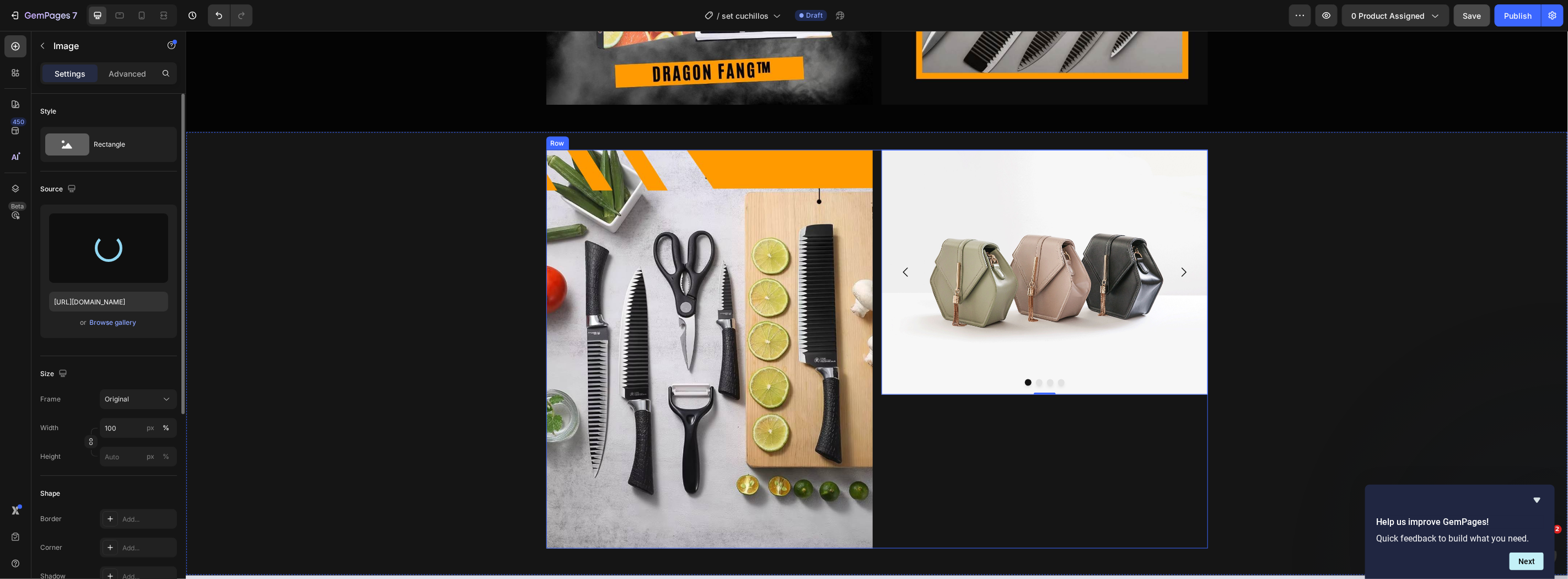
type input "https://cdn.shopify.com/s/files/1/0860/0325/3548/files/gempages_498897500908815…"
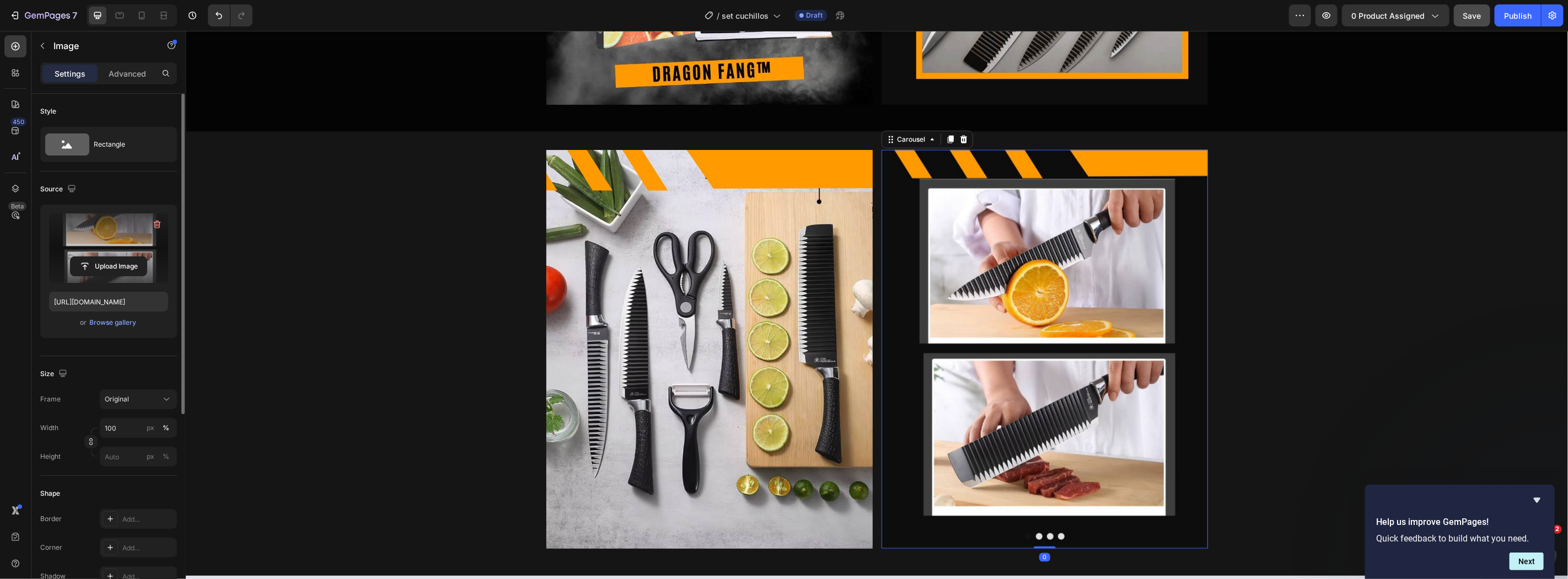
click at [1180, 339] on button "Carousel Next Arrow" at bounding box center [1183, 348] width 31 height 31
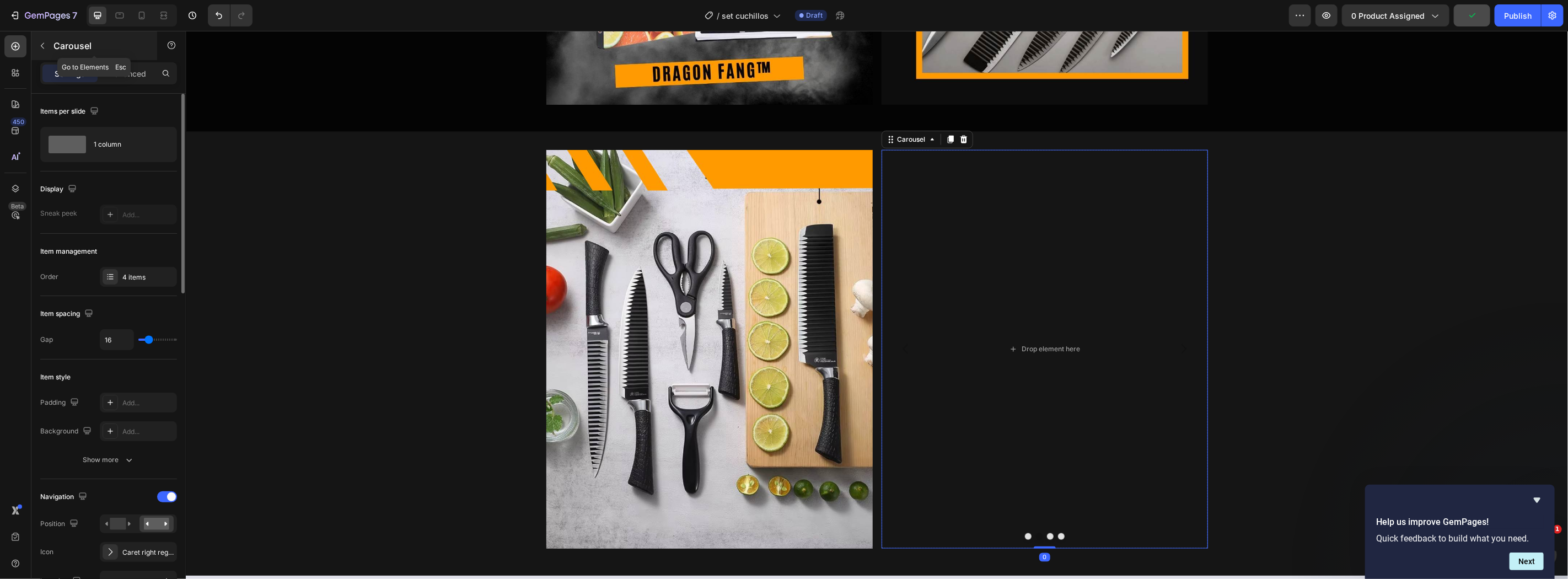
click at [42, 48] on icon "button" at bounding box center [42, 46] width 9 height 9
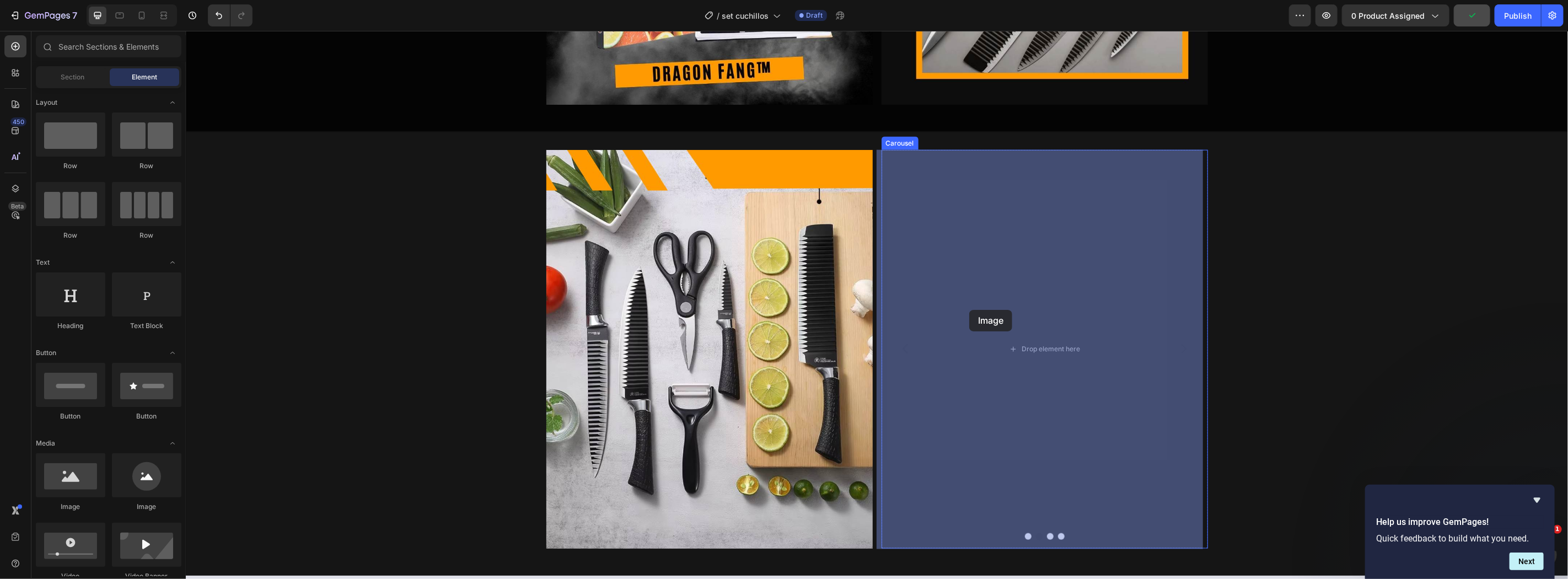
drag, startPoint x: 291, startPoint y: 514, endPoint x: 968, endPoint y: 309, distance: 707.4
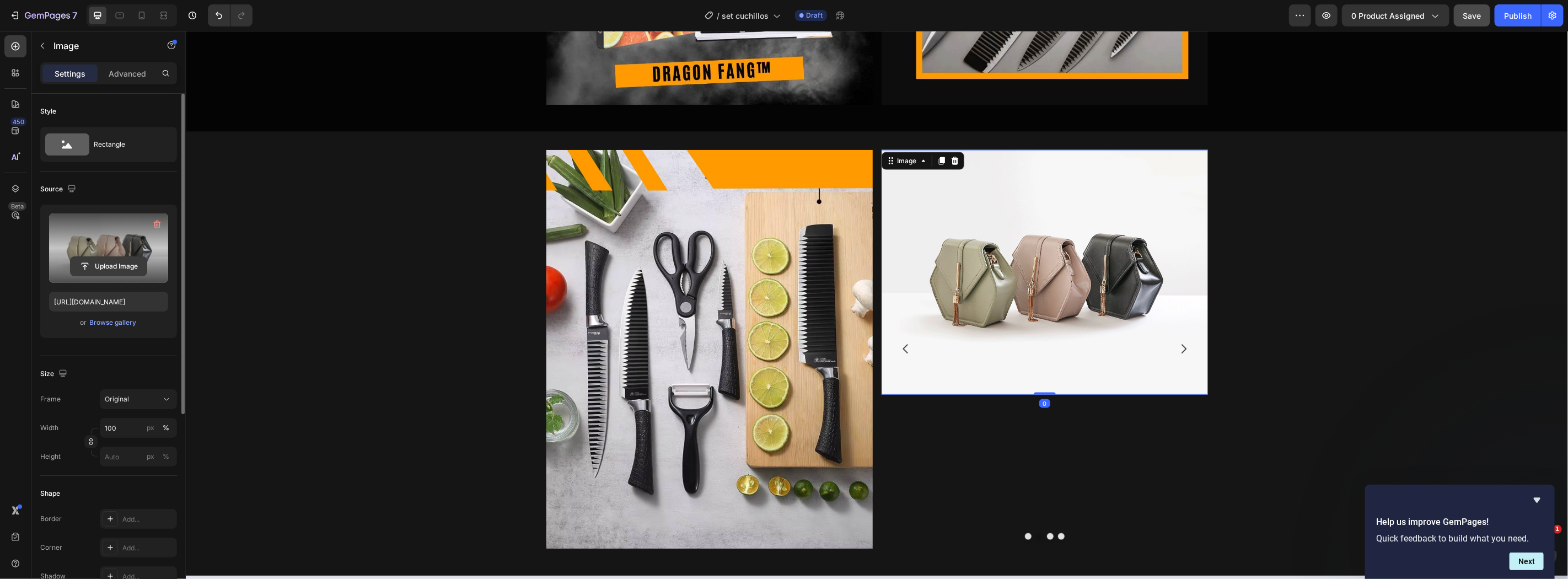
click at [132, 264] on input "file" at bounding box center [109, 266] width 76 height 19
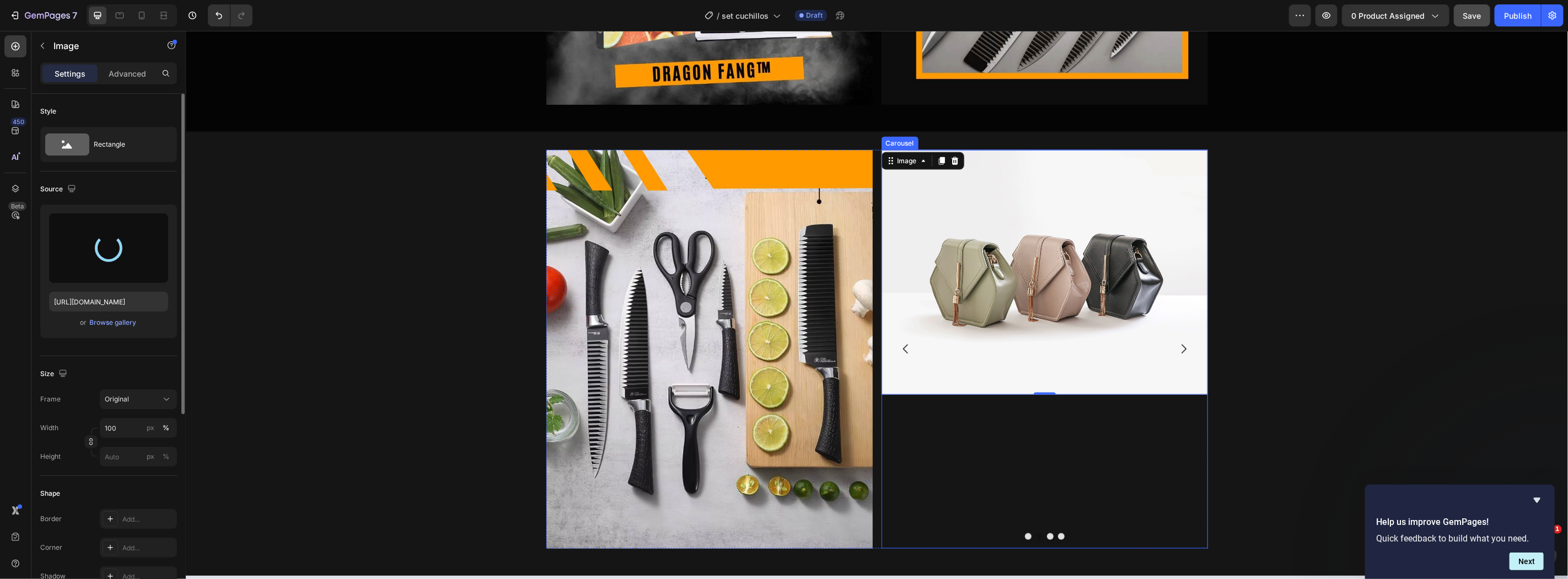
type input "https://cdn.shopify.com/s/files/1/0860/0325/3548/files/gempages_498897500908815…"
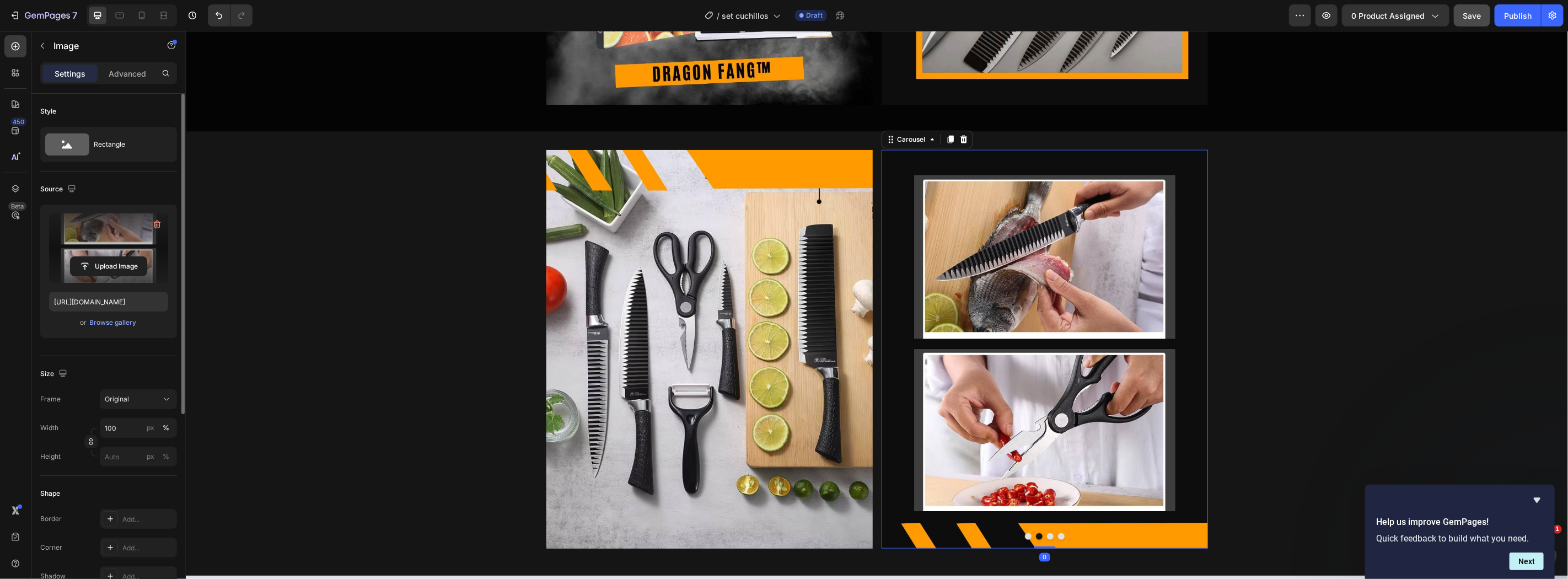
click at [1176, 348] on icon "Carousel Next Arrow" at bounding box center [1183, 348] width 13 height 13
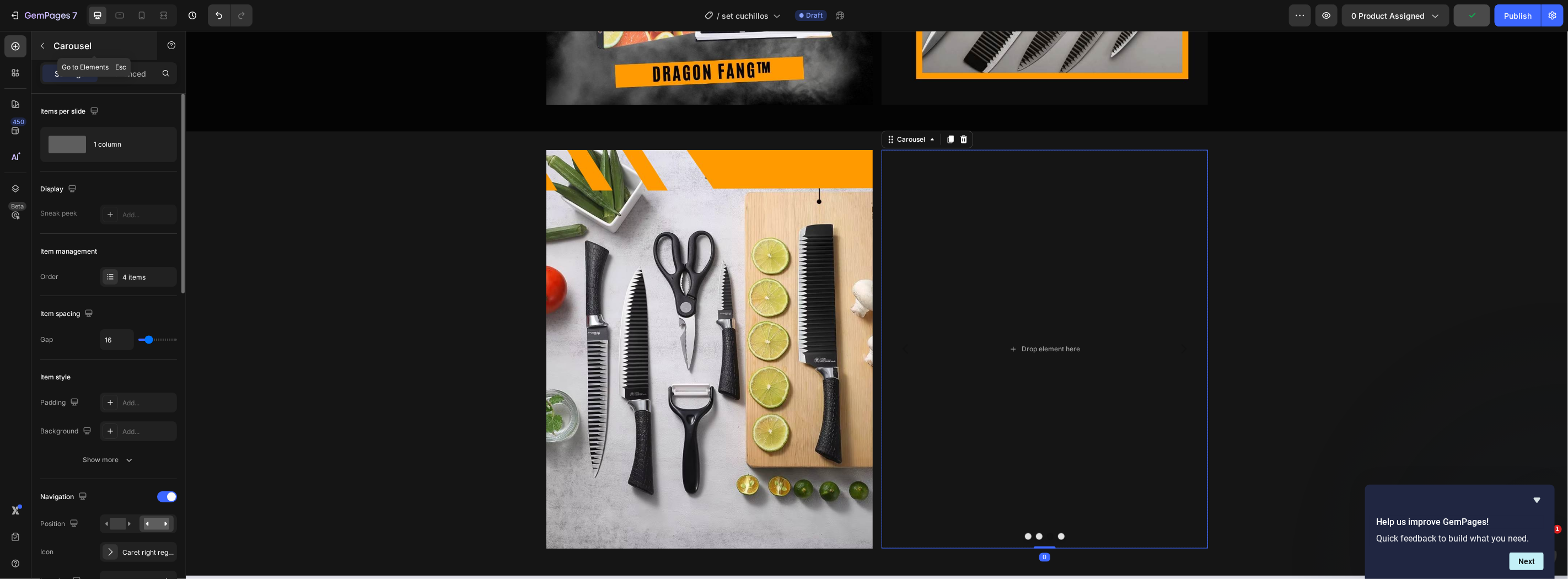
click at [45, 42] on icon "button" at bounding box center [42, 46] width 9 height 9
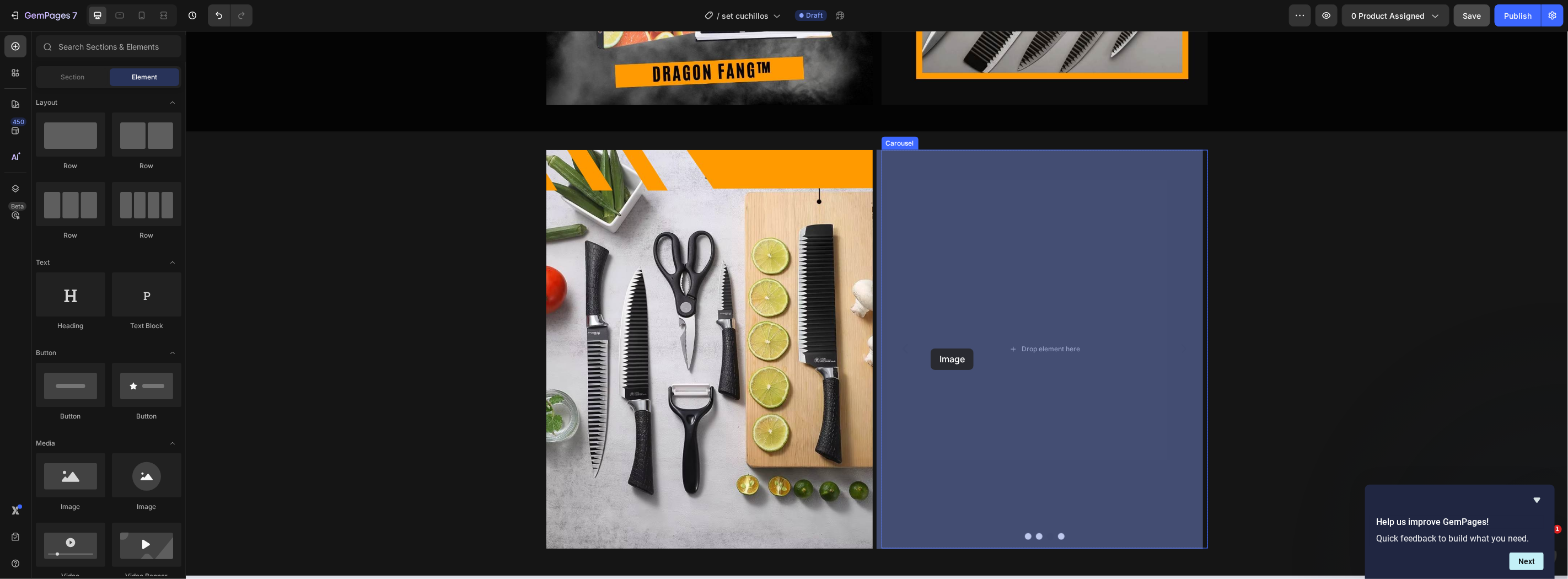
drag, startPoint x: 334, startPoint y: 526, endPoint x: 930, endPoint y: 348, distance: 622.0
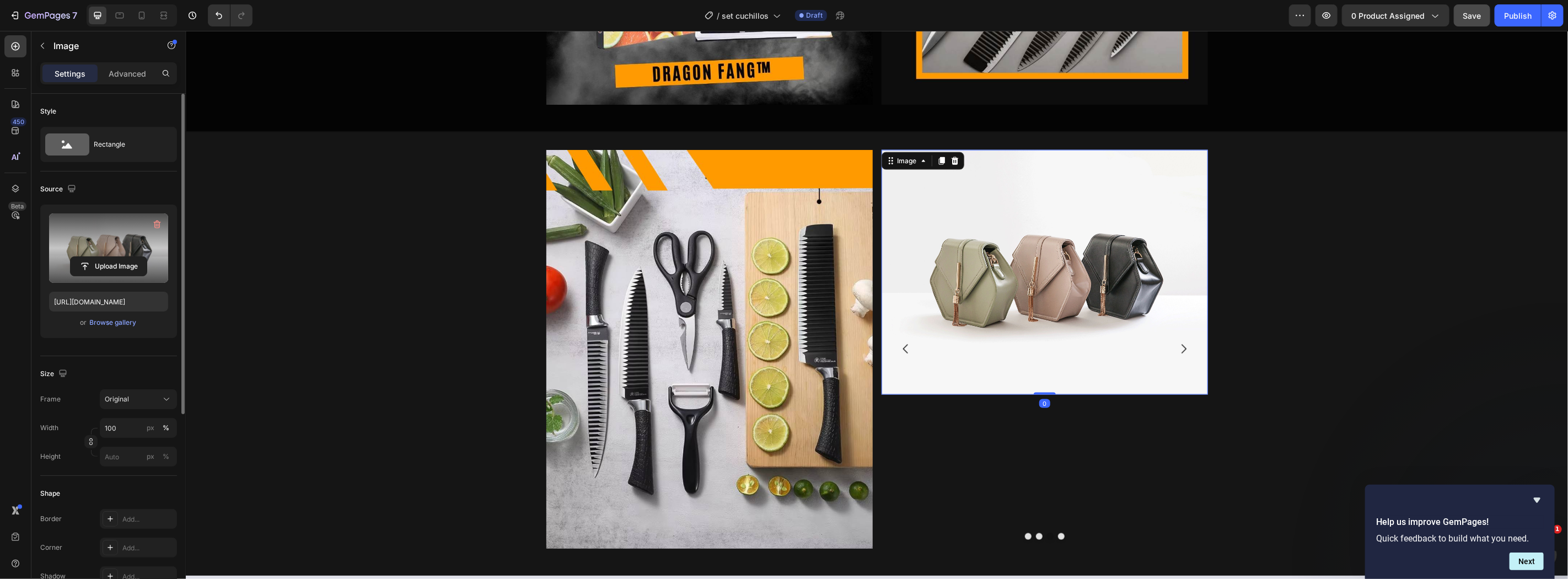
click at [109, 245] on label at bounding box center [109, 248] width 119 height 70
click at [109, 257] on input "file" at bounding box center [109, 266] width 76 height 19
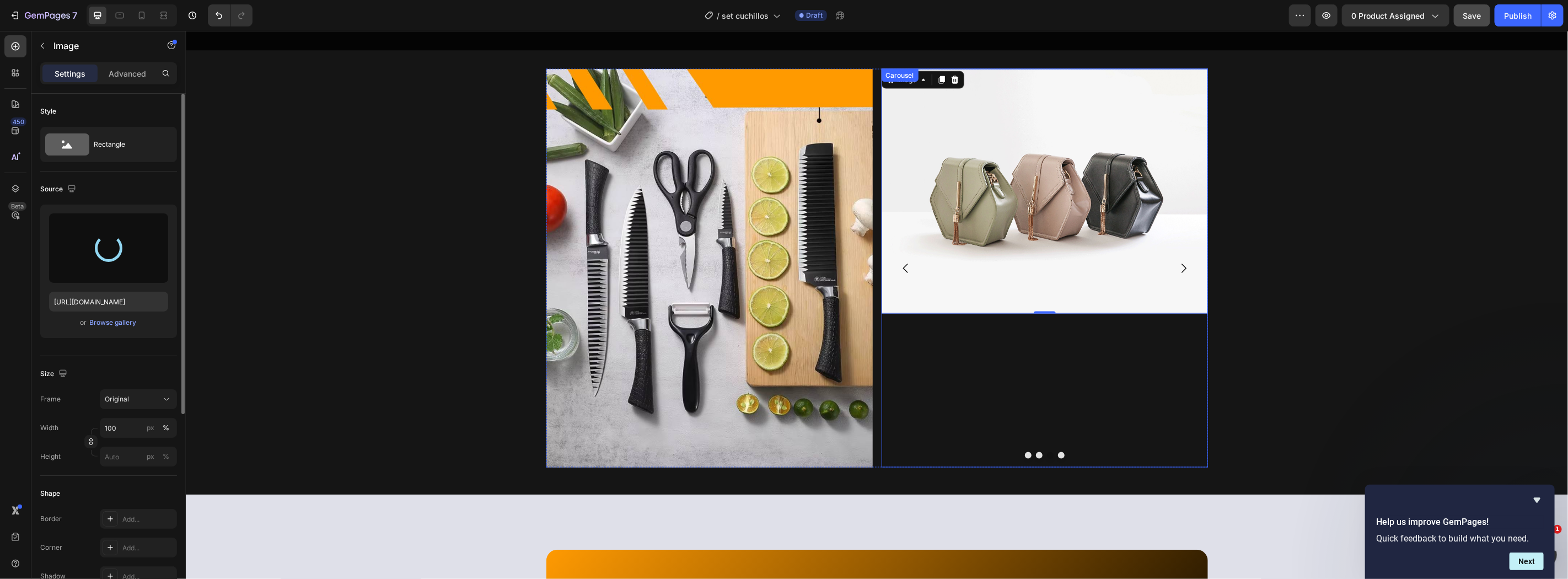
scroll to position [1252, 0]
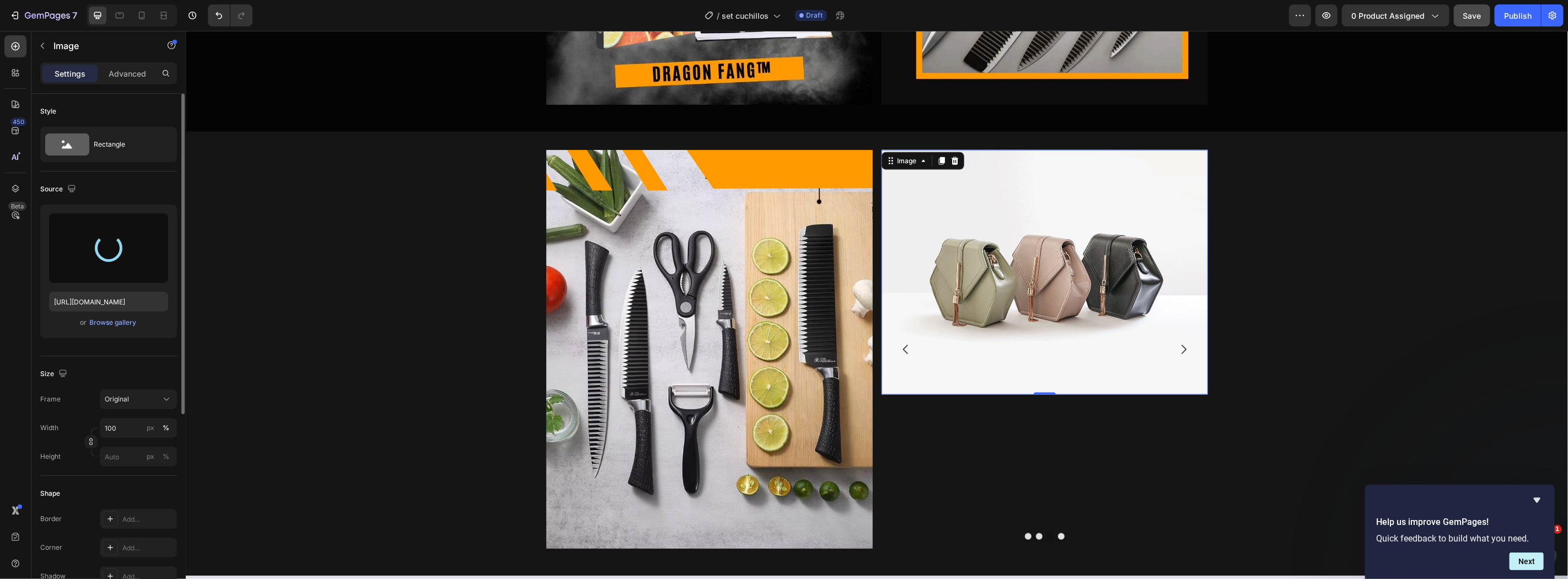
type input "https://cdn.shopify.com/s/files/1/0860/0325/3548/files/gempages_498897500908815…"
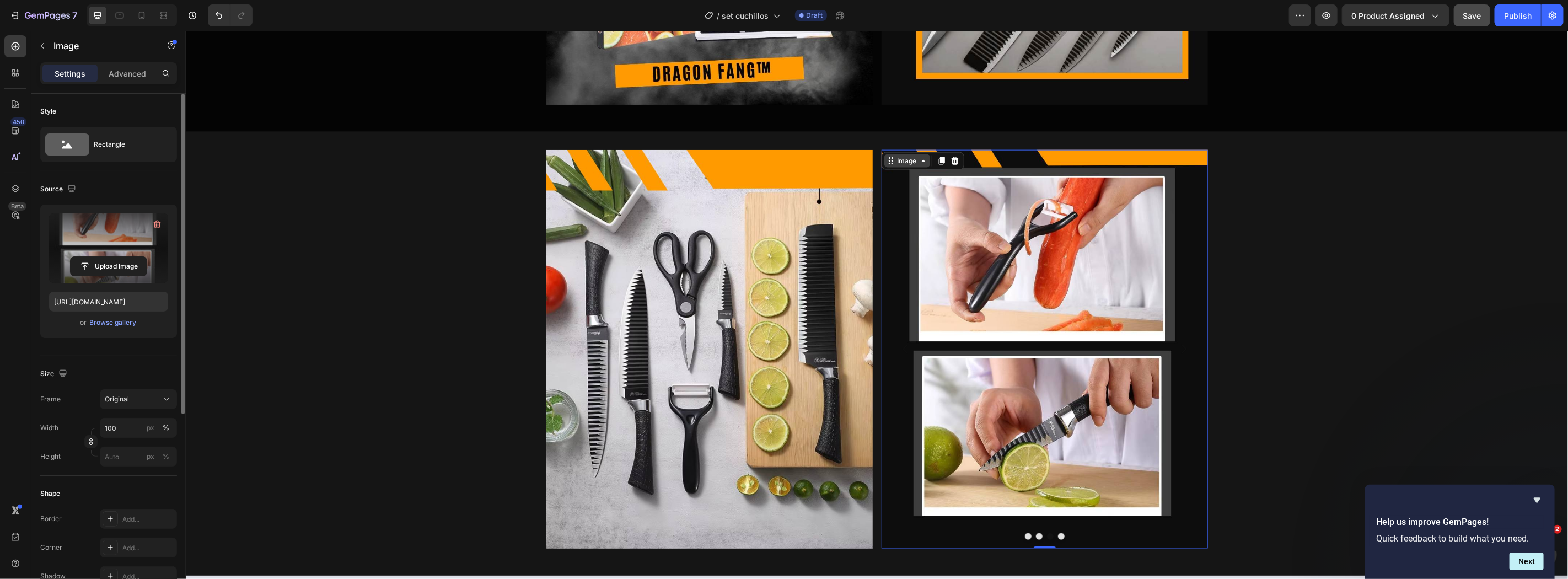
click at [910, 162] on div "Image" at bounding box center [906, 160] width 24 height 10
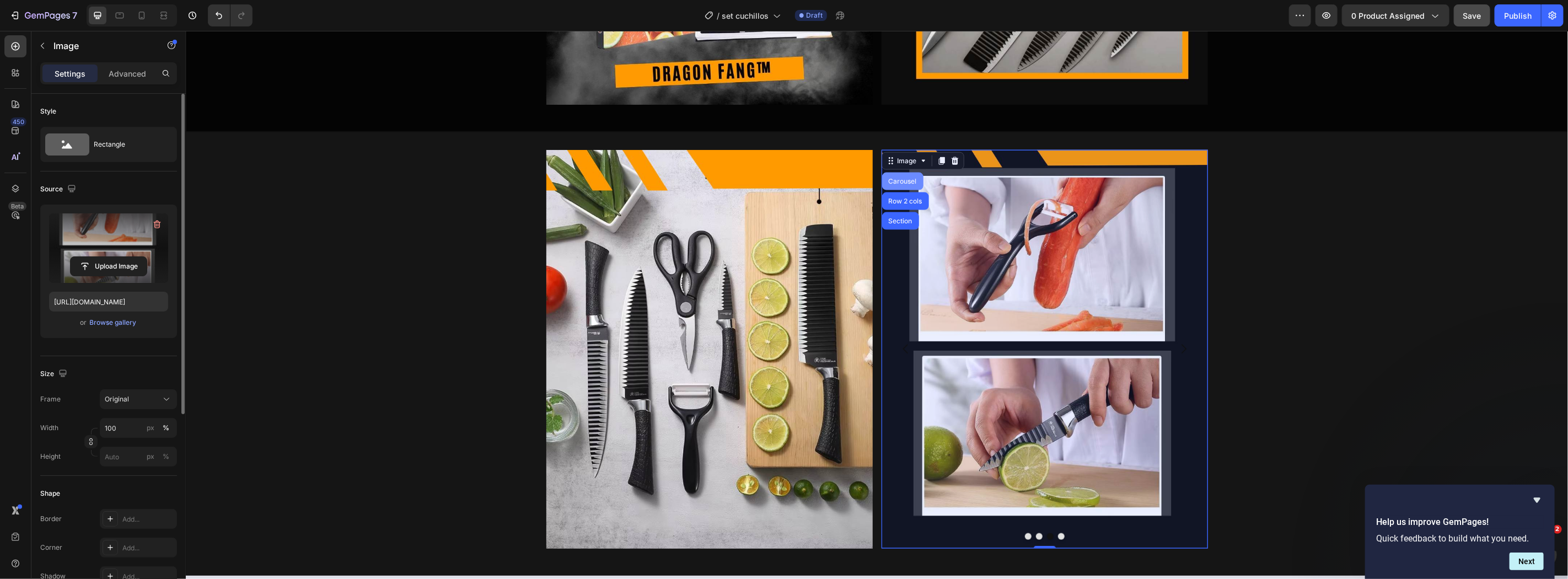
click at [897, 181] on div "Carousel" at bounding box center [901, 181] width 32 height 6
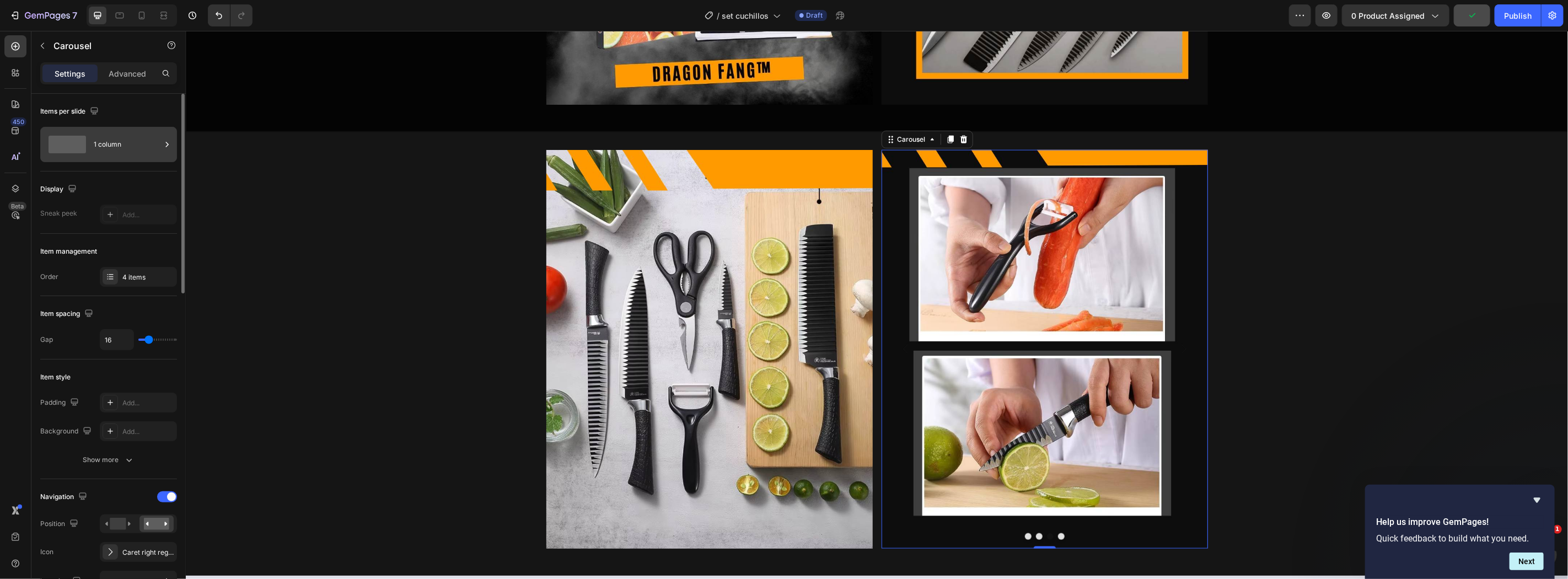
click at [142, 150] on div "1 column" at bounding box center [127, 144] width 68 height 25
click at [136, 217] on div at bounding box center [138, 214] width 77 height 20
click at [903, 135] on div "Carousel" at bounding box center [910, 139] width 32 height 10
click at [159, 293] on div "Item management Order 4 items" at bounding box center [109, 265] width 137 height 63
click at [145, 276] on div "4 items" at bounding box center [148, 278] width 52 height 10
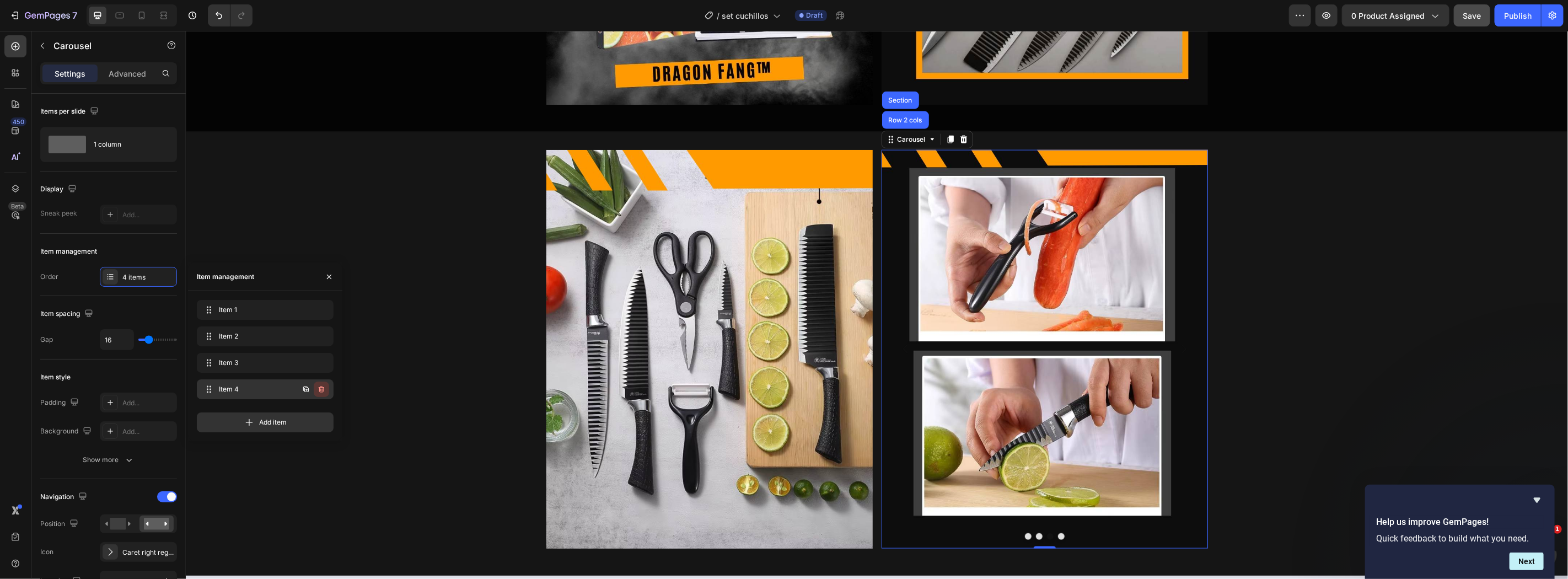
click at [322, 388] on icon "button" at bounding box center [321, 389] width 9 height 9
click at [312, 386] on div "Delete" at bounding box center [313, 389] width 20 height 10
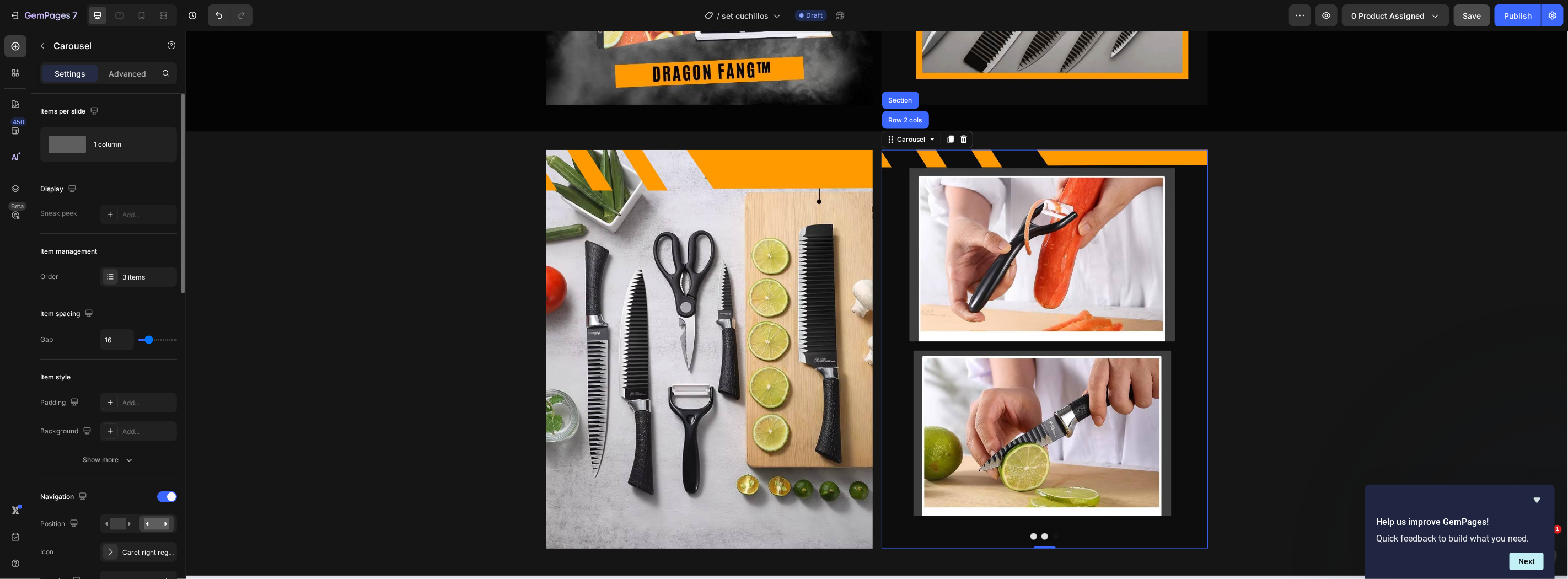
click at [139, 380] on div "Item style" at bounding box center [109, 377] width 137 height 18
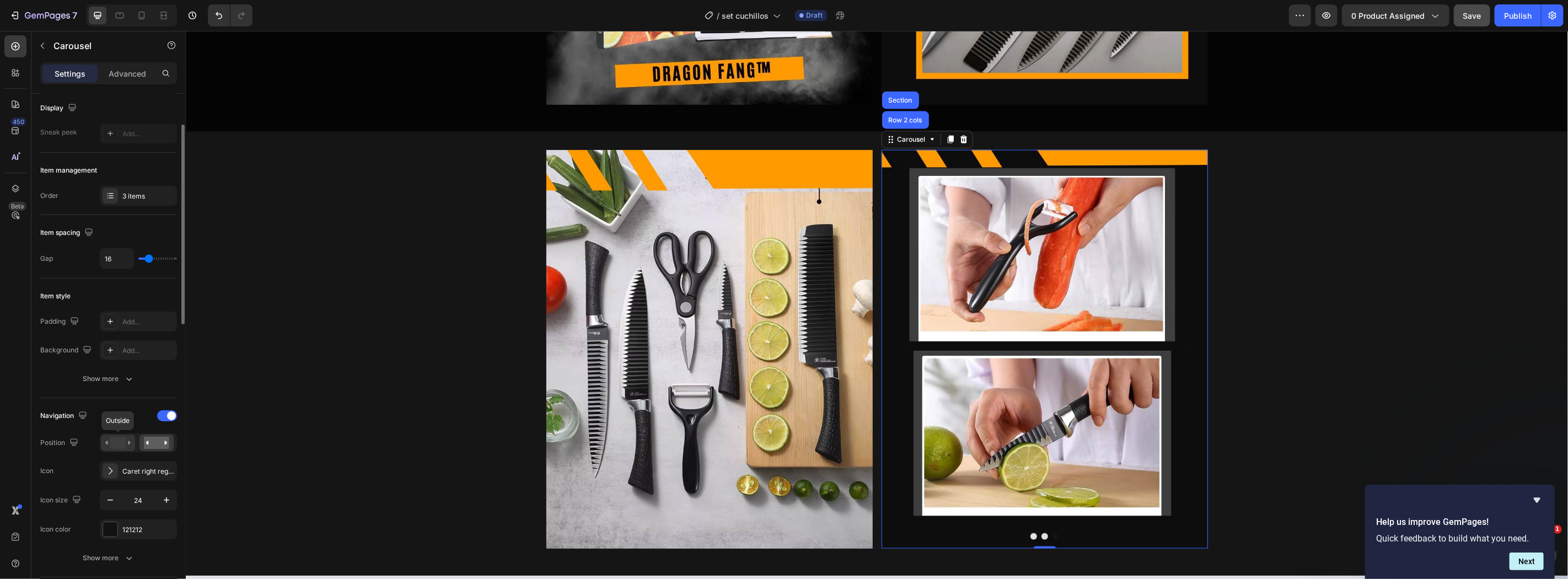
click at [127, 446] on icon at bounding box center [117, 442] width 25 height 12
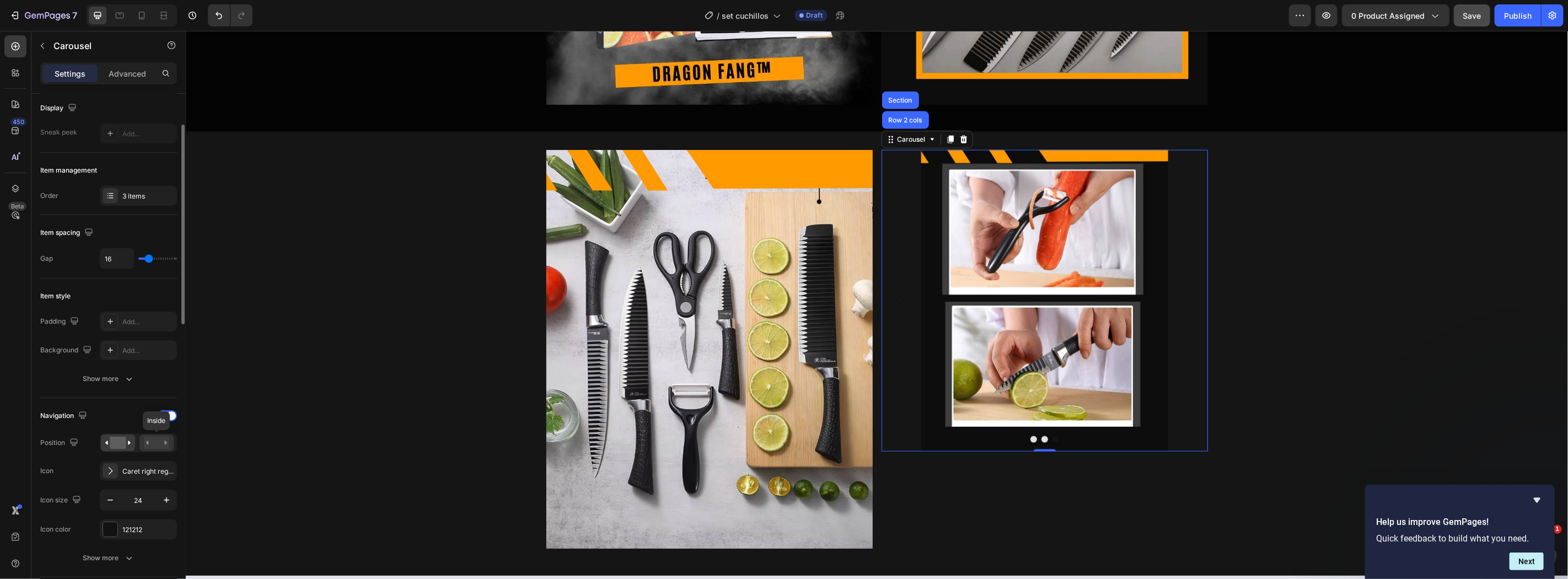
click at [160, 440] on rect at bounding box center [156, 442] width 25 height 12
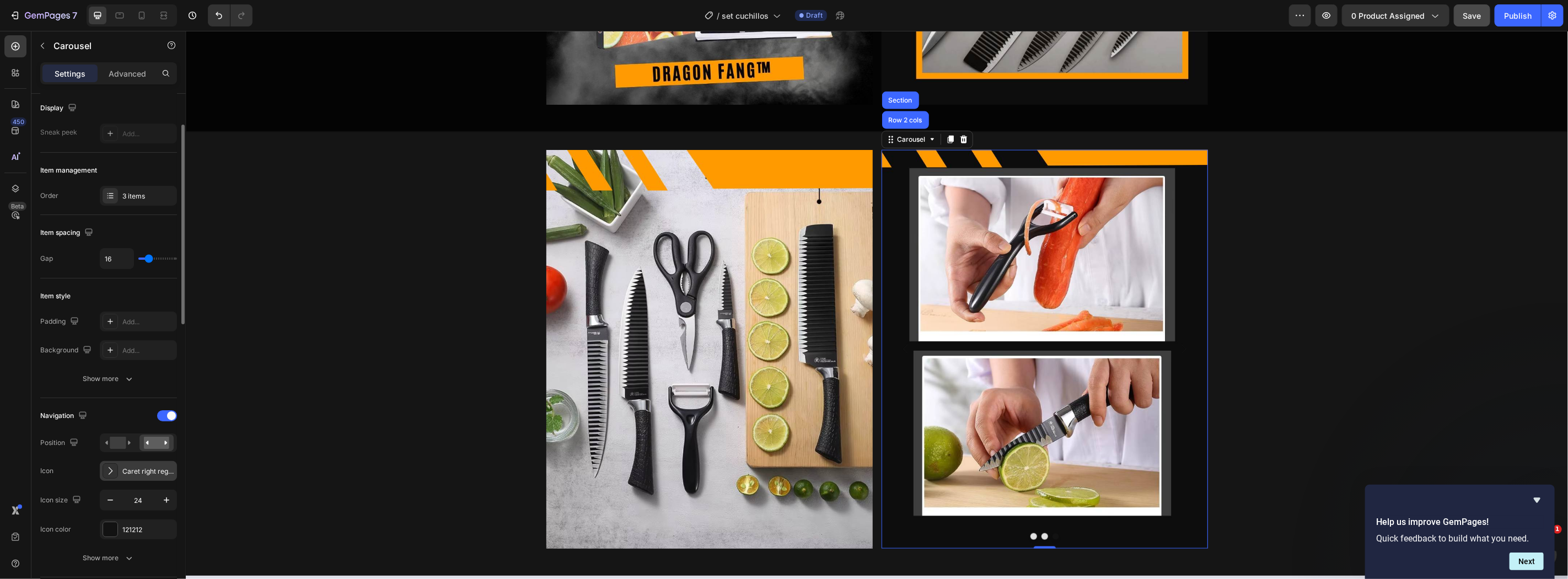
scroll to position [163, 0]
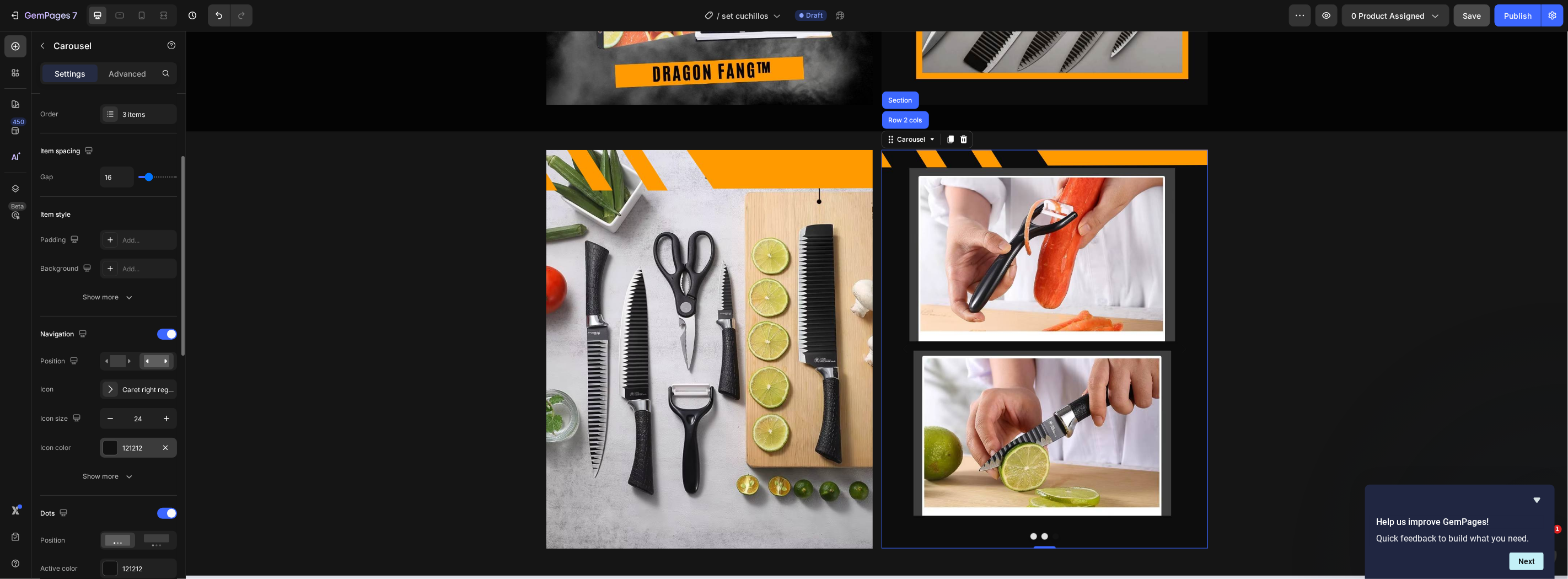
click at [118, 448] on div "121212" at bounding box center [138, 448] width 77 height 20
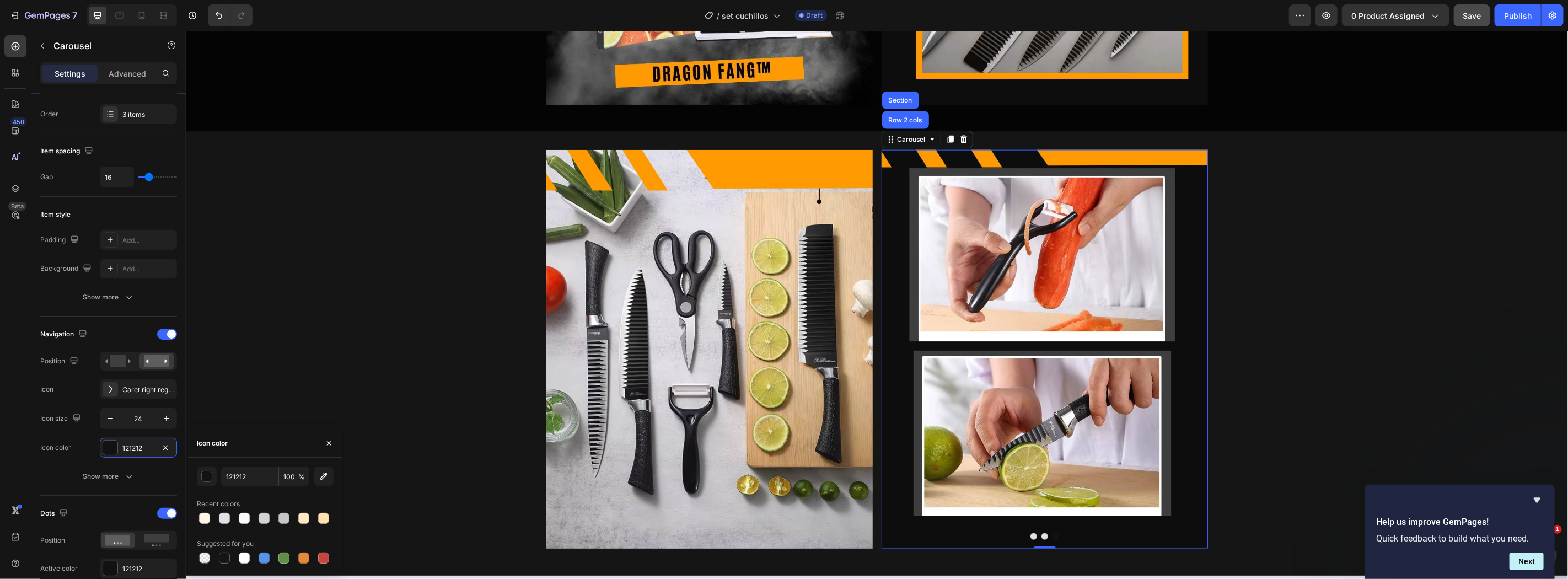
drag, startPoint x: 299, startPoint y: 560, endPoint x: 290, endPoint y: 531, distance: 30.4
click at [299, 559] on div at bounding box center [303, 557] width 11 height 11
type input "E4893A"
click at [51, 470] on button "Show more" at bounding box center [109, 477] width 137 height 20
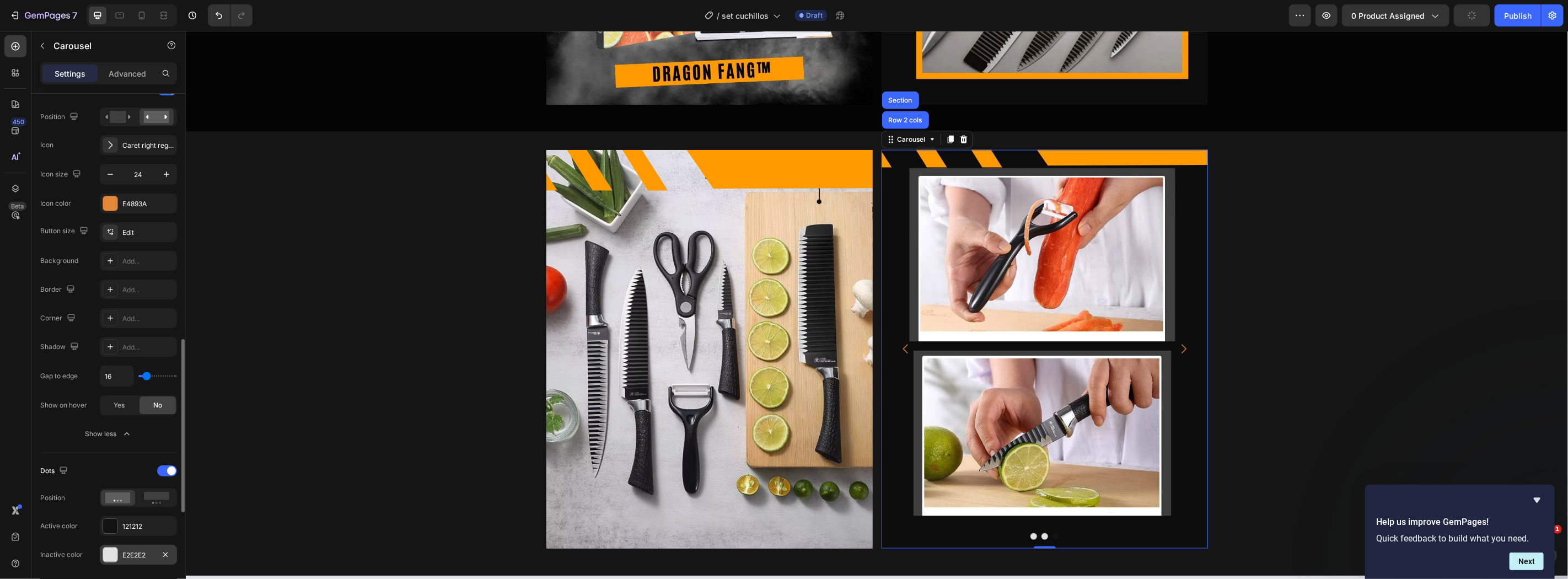
scroll to position [488, 0]
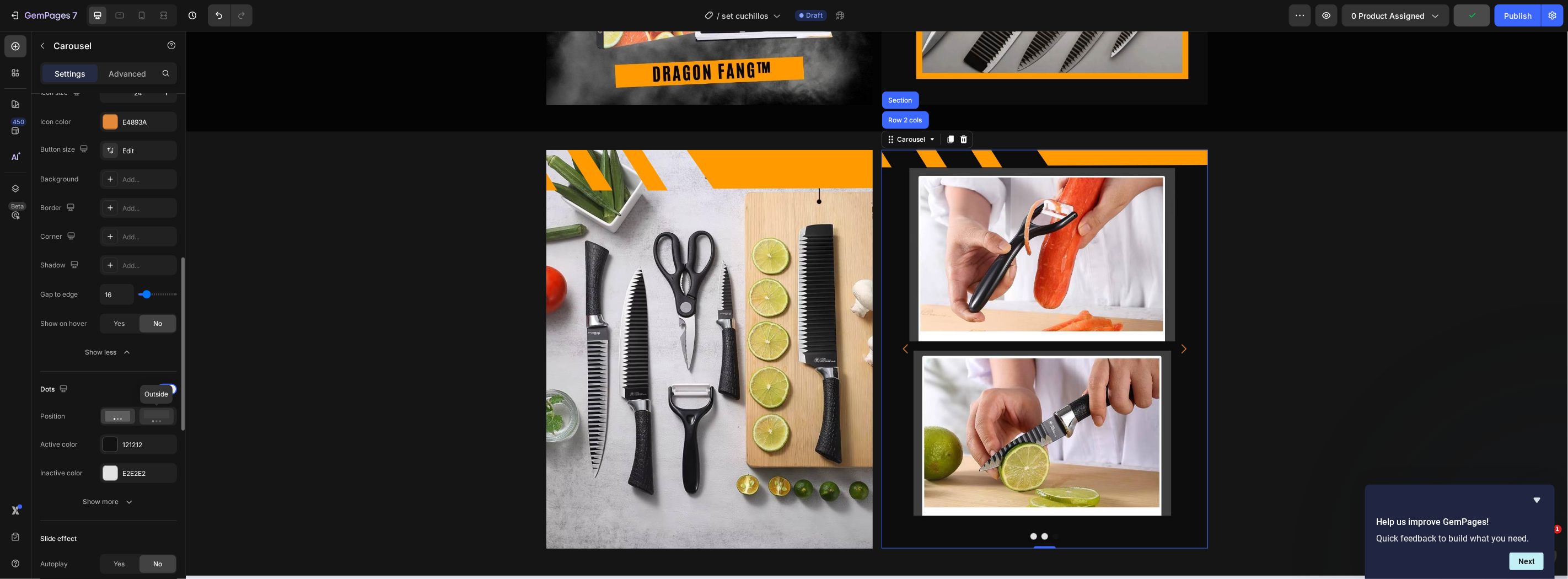
click at [155, 421] on icon at bounding box center [156, 416] width 25 height 12
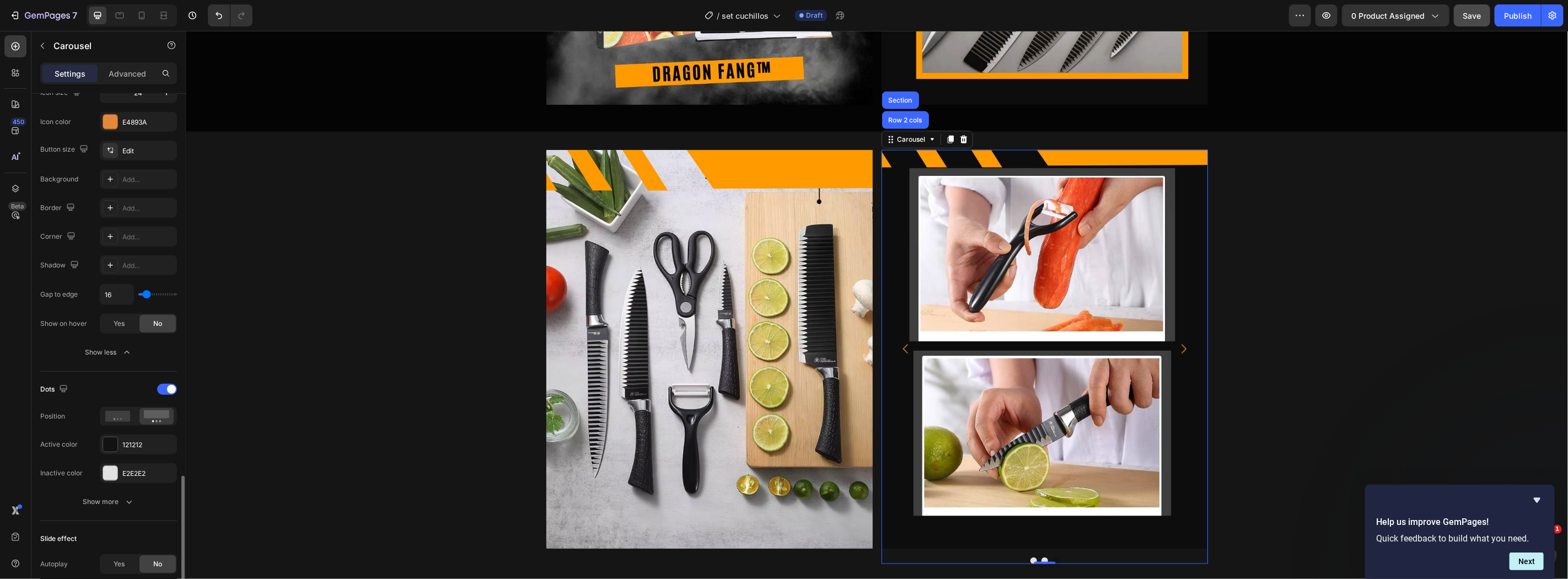
scroll to position [652, 0]
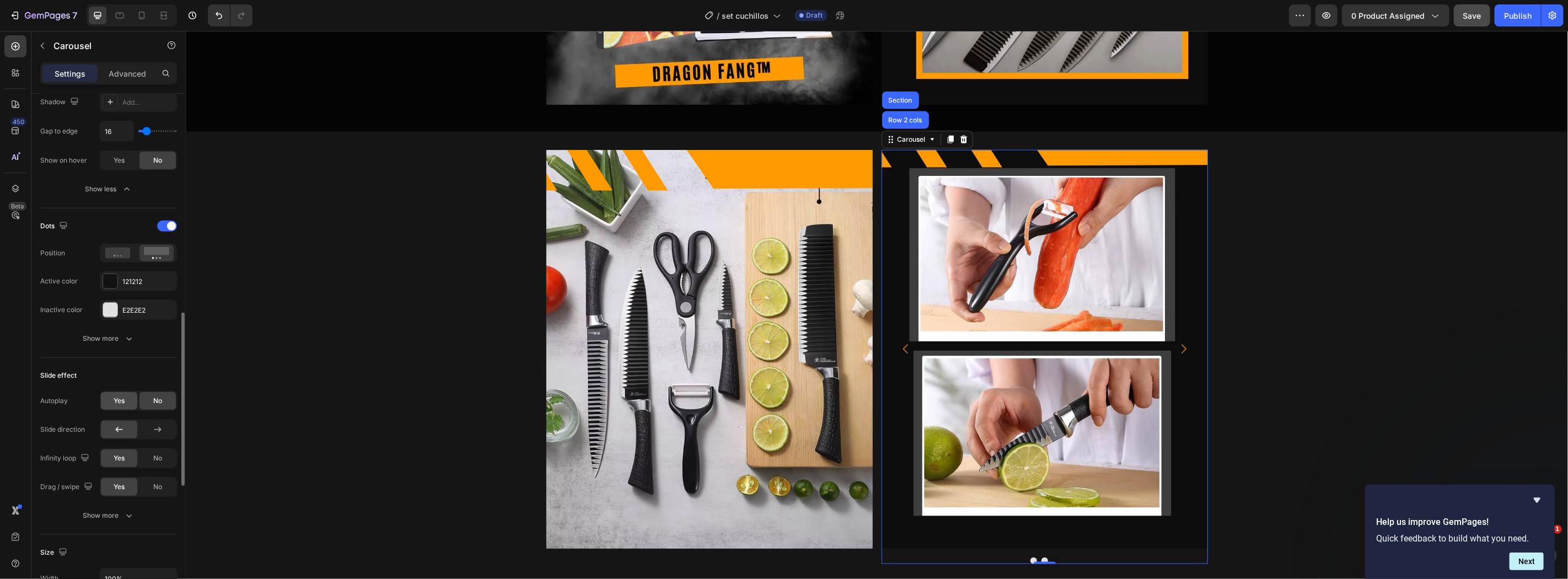
click at [117, 406] on span "Yes" at bounding box center [119, 401] width 11 height 10
click at [139, 434] on div "2s" at bounding box center [138, 430] width 77 height 21
type input "1.4s"
type input "1.4"
type input "1.3s"
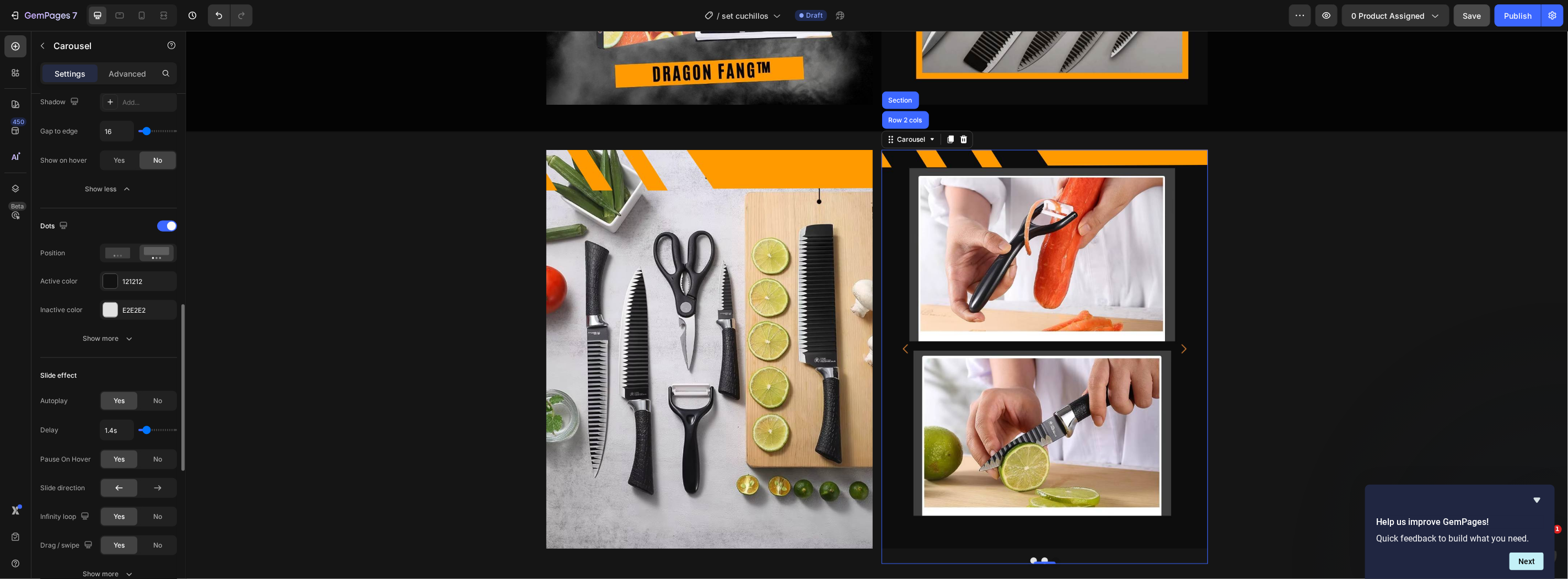
type input "1.3"
type input "1.2s"
type input "1.2"
type input "1.1s"
type input "1.1"
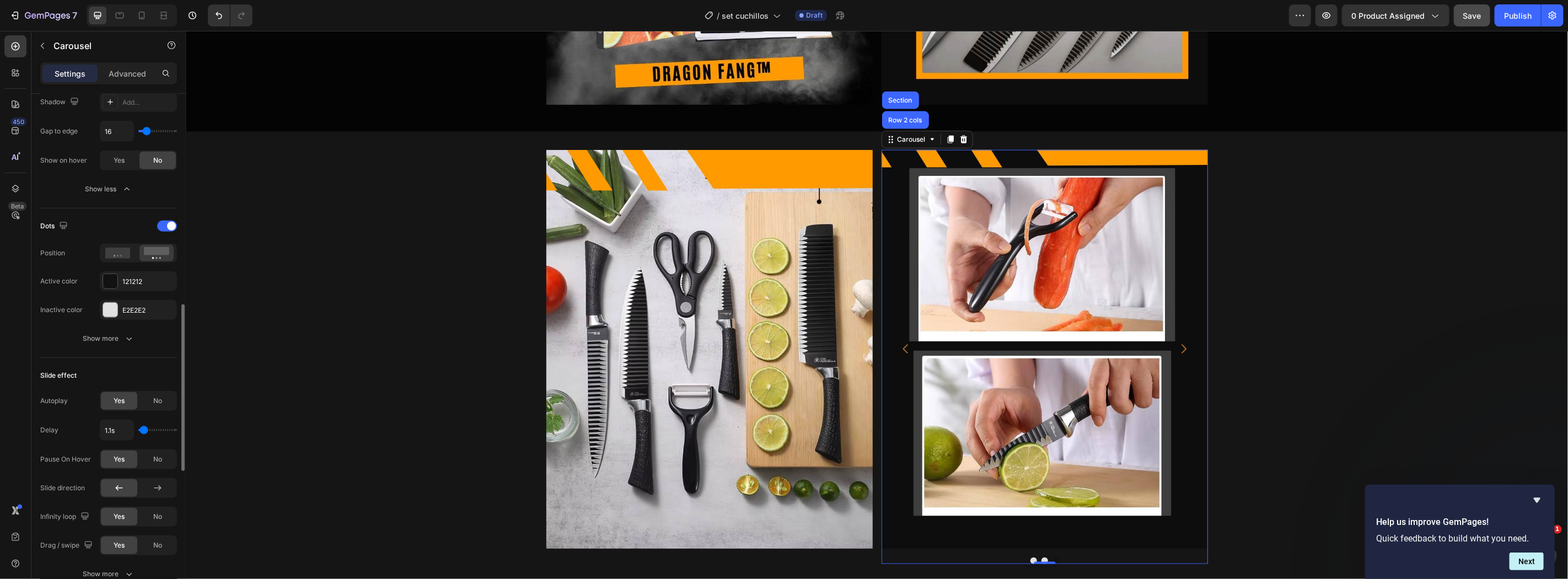
type input "1s"
type input "1"
type input "1.1s"
type input "1.1"
type input "1.2s"
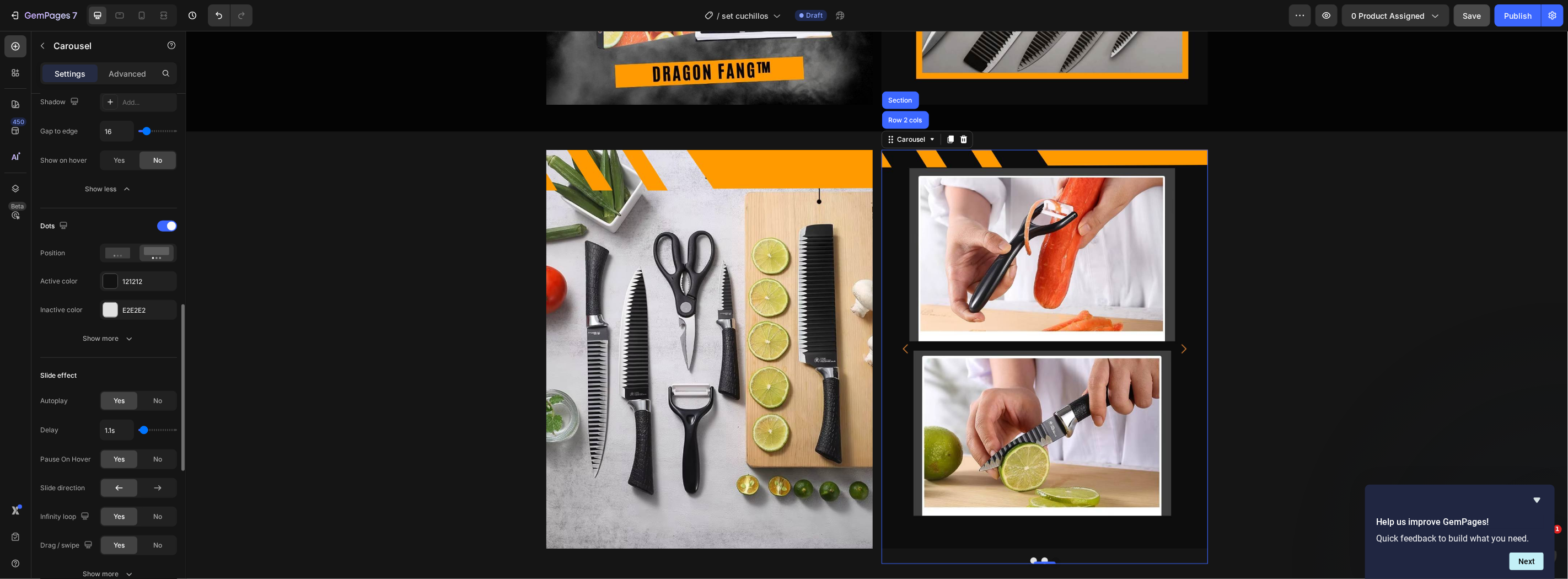
type input "1.2"
type input "1.3s"
type input "1.3"
type input "1.4s"
type input "1.4"
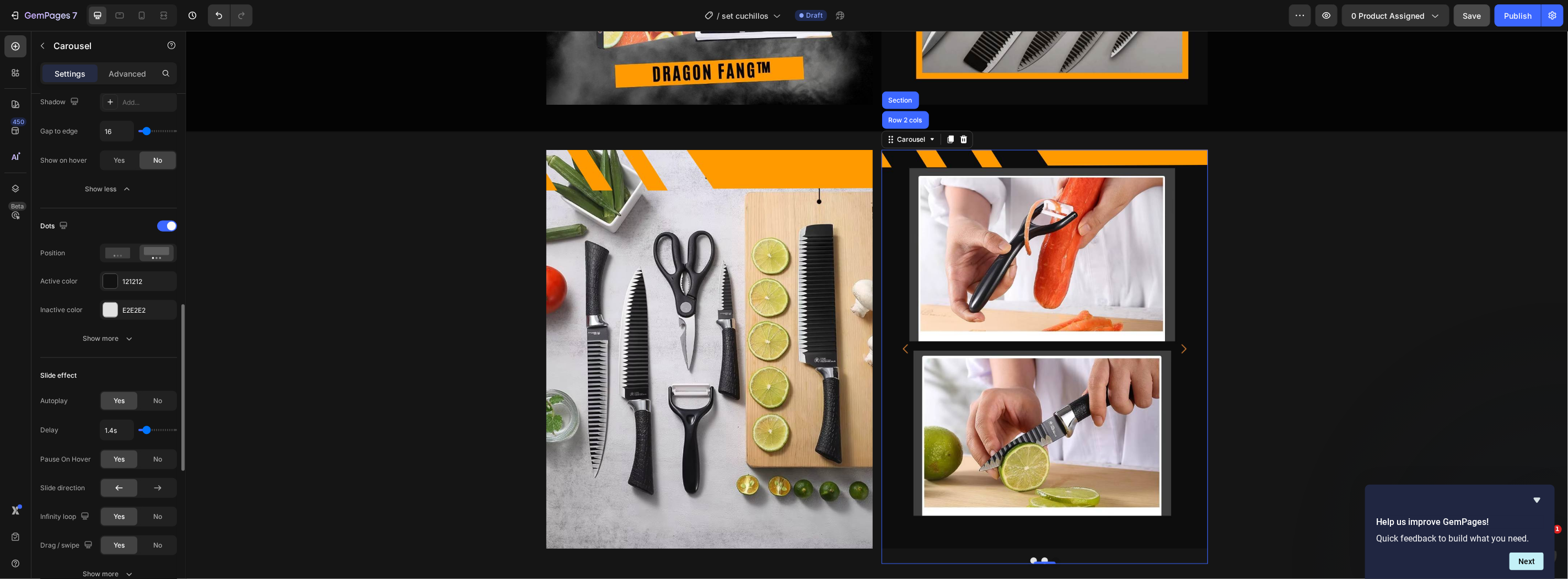
type input "1.5s"
type input "1.5"
type input "1.6s"
type input "1.6"
type input "1.7s"
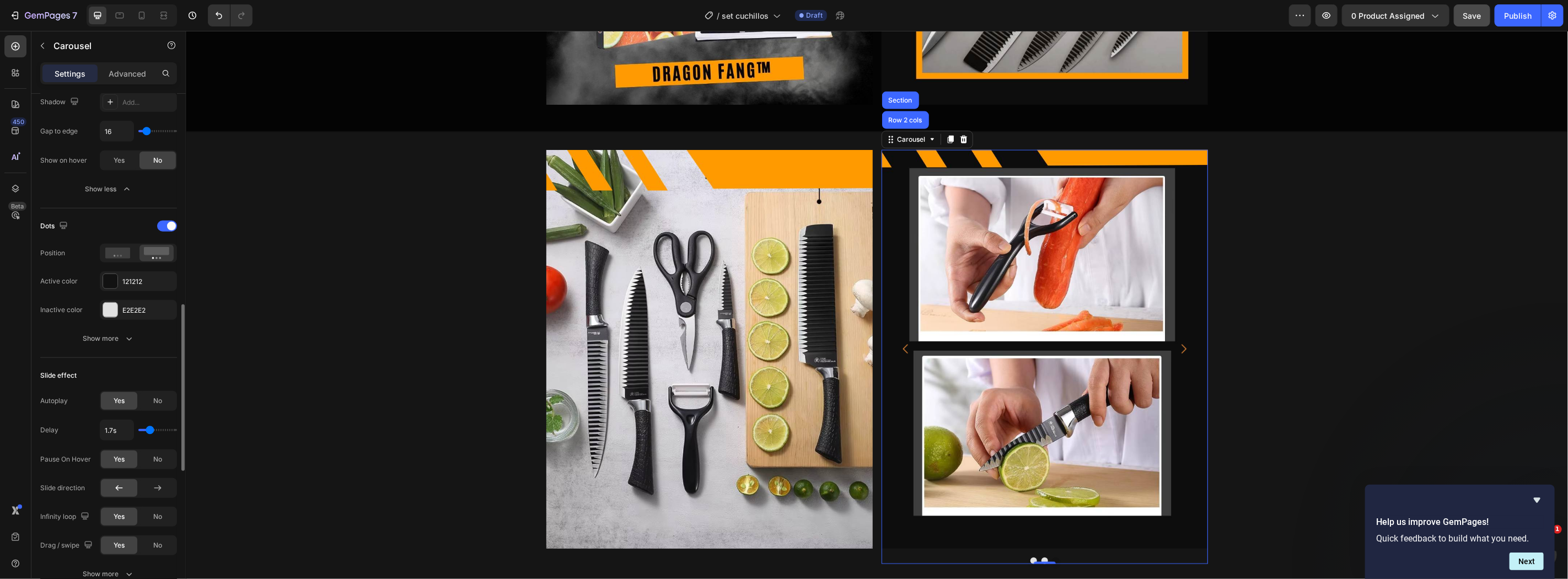
type input "1.7"
click at [150, 432] on input "range" at bounding box center [157, 430] width 39 height 2
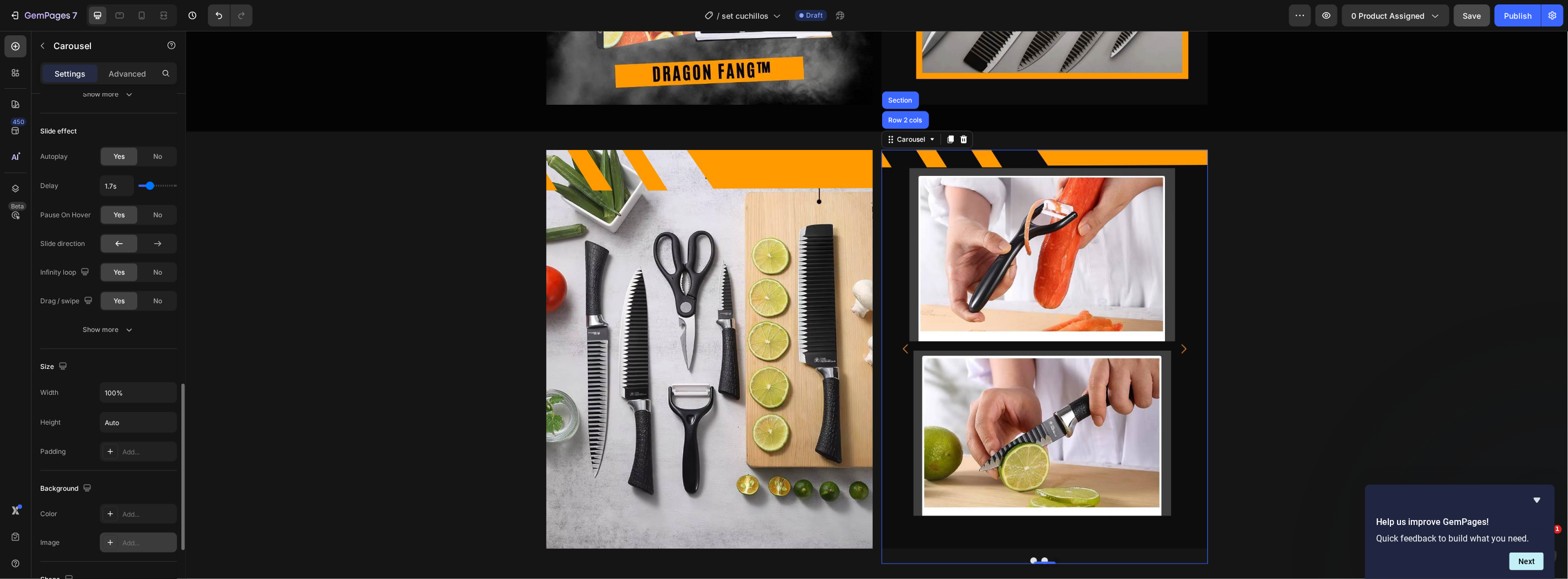
scroll to position [1059, 0]
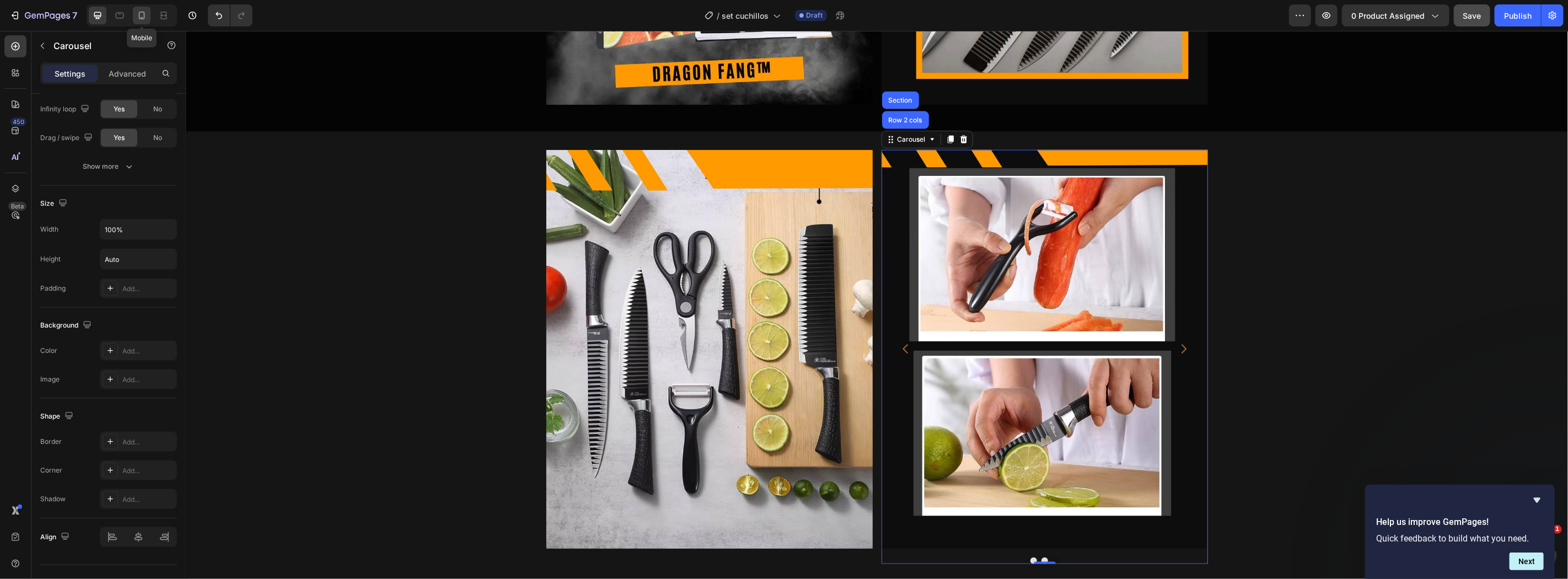
click at [145, 14] on icon at bounding box center [141, 15] width 11 height 11
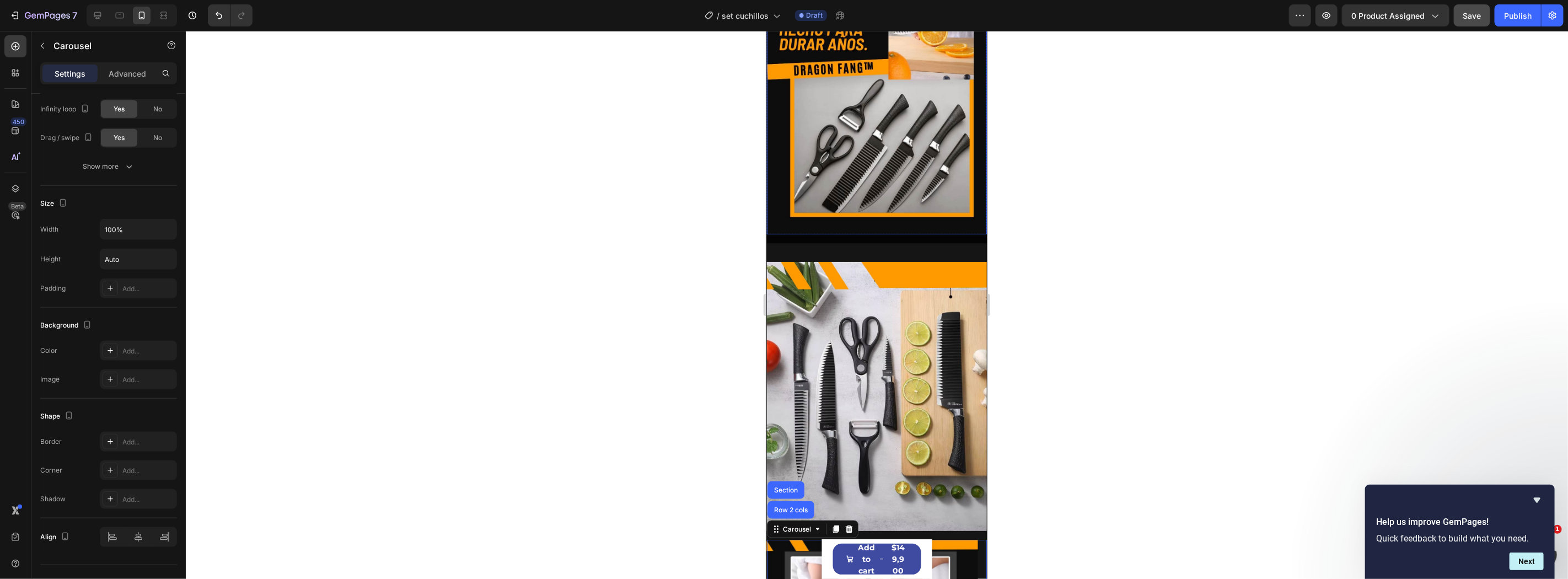
scroll to position [1690, 0]
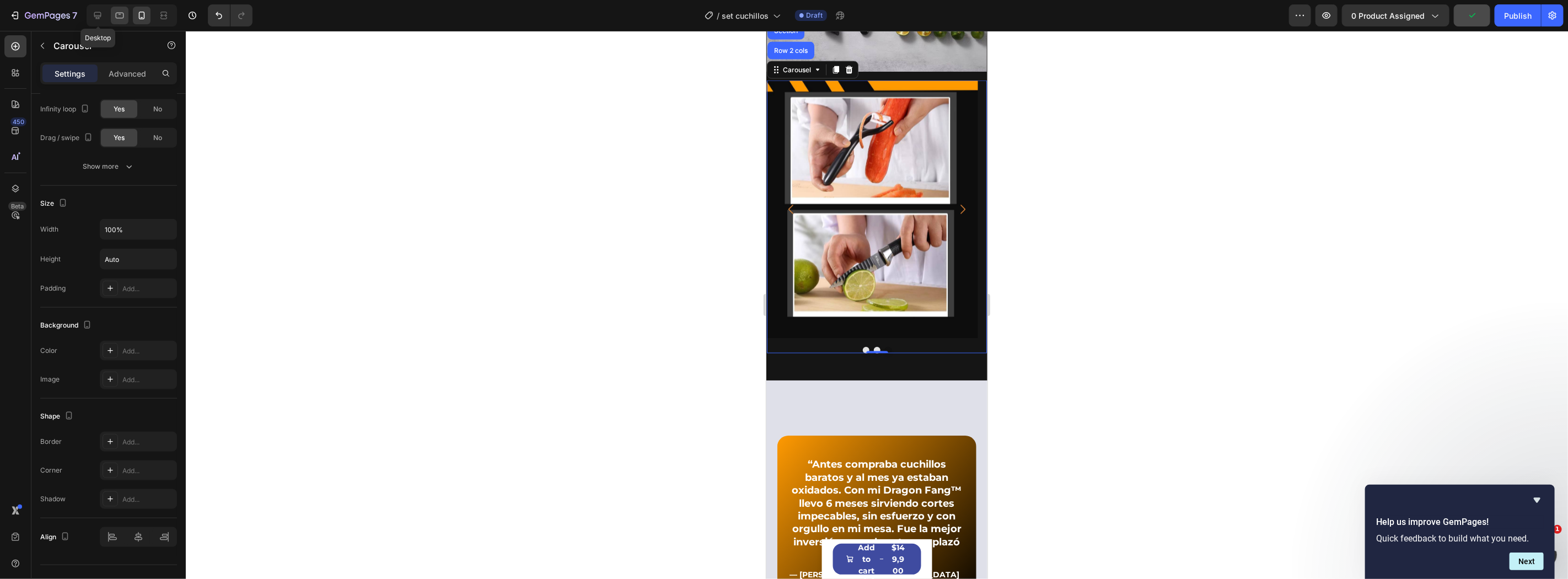
drag, startPoint x: 103, startPoint y: 15, endPoint x: 124, endPoint y: 15, distance: 21.0
click at [103, 14] on icon at bounding box center [97, 15] width 11 height 11
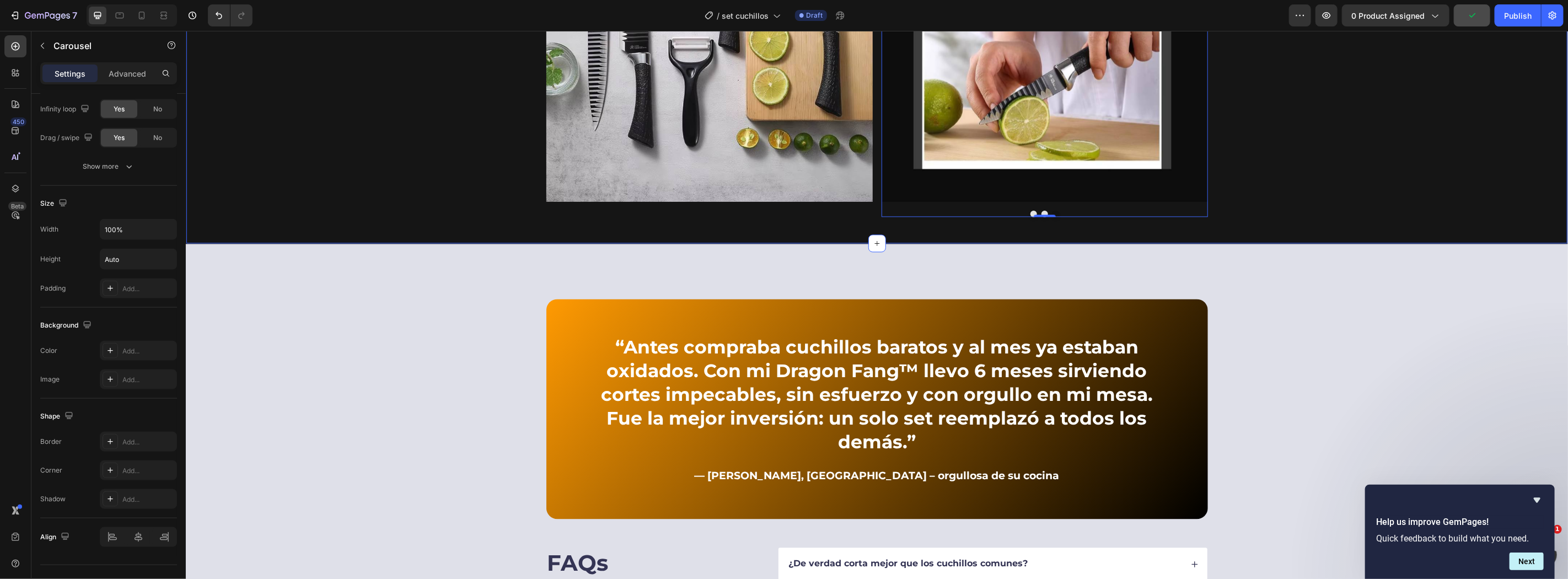
scroll to position [1423, 0]
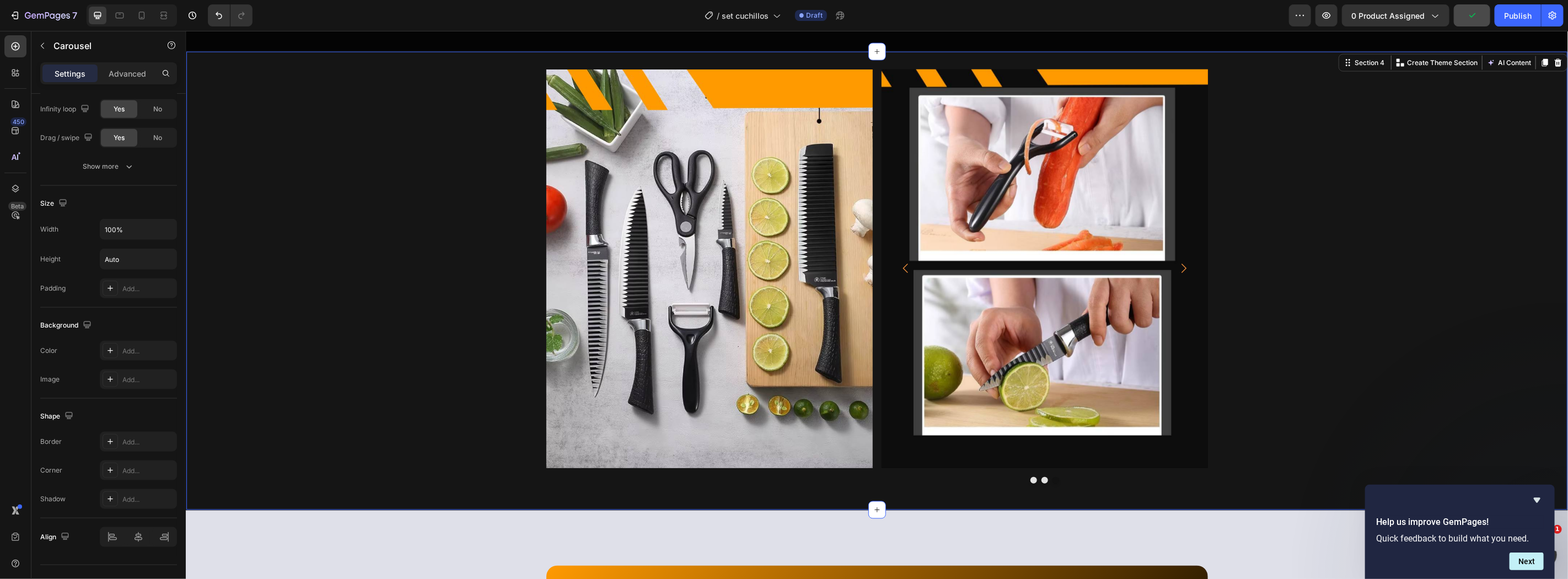
click at [242, 278] on div "Image Image Image Image Carousel Row" at bounding box center [876, 281] width 1381 height 424
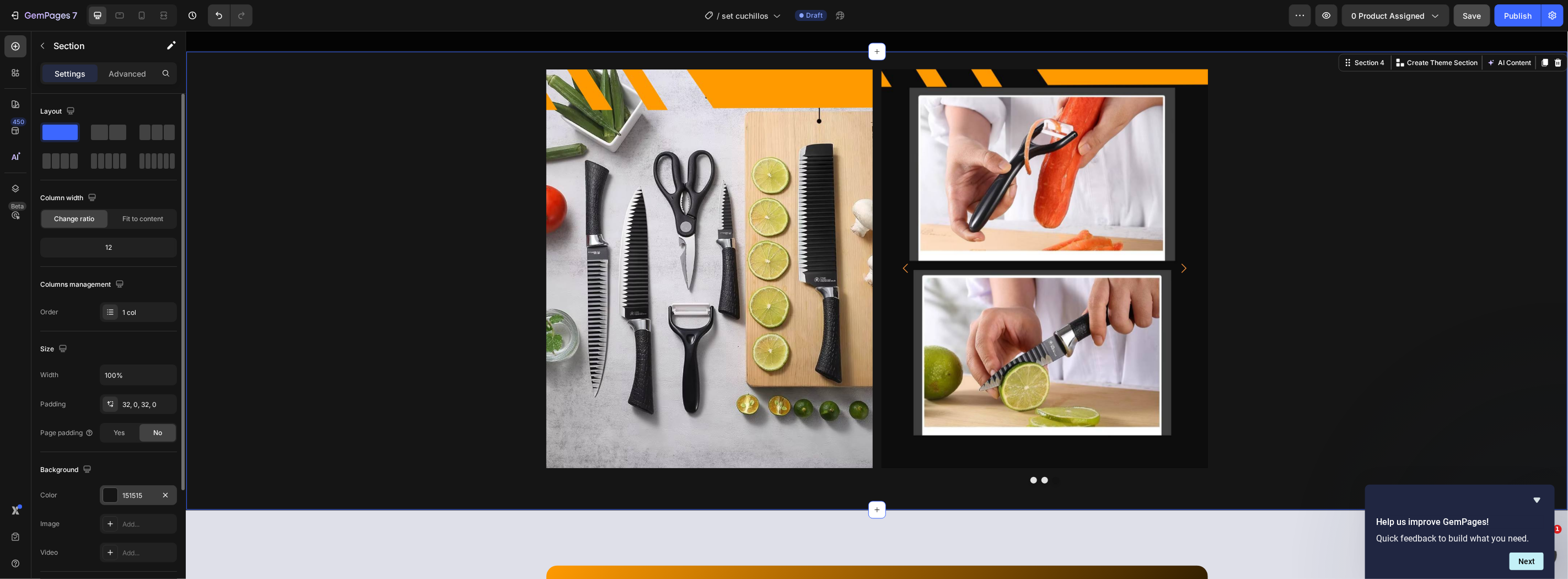
click at [117, 498] on div at bounding box center [110, 496] width 14 height 14
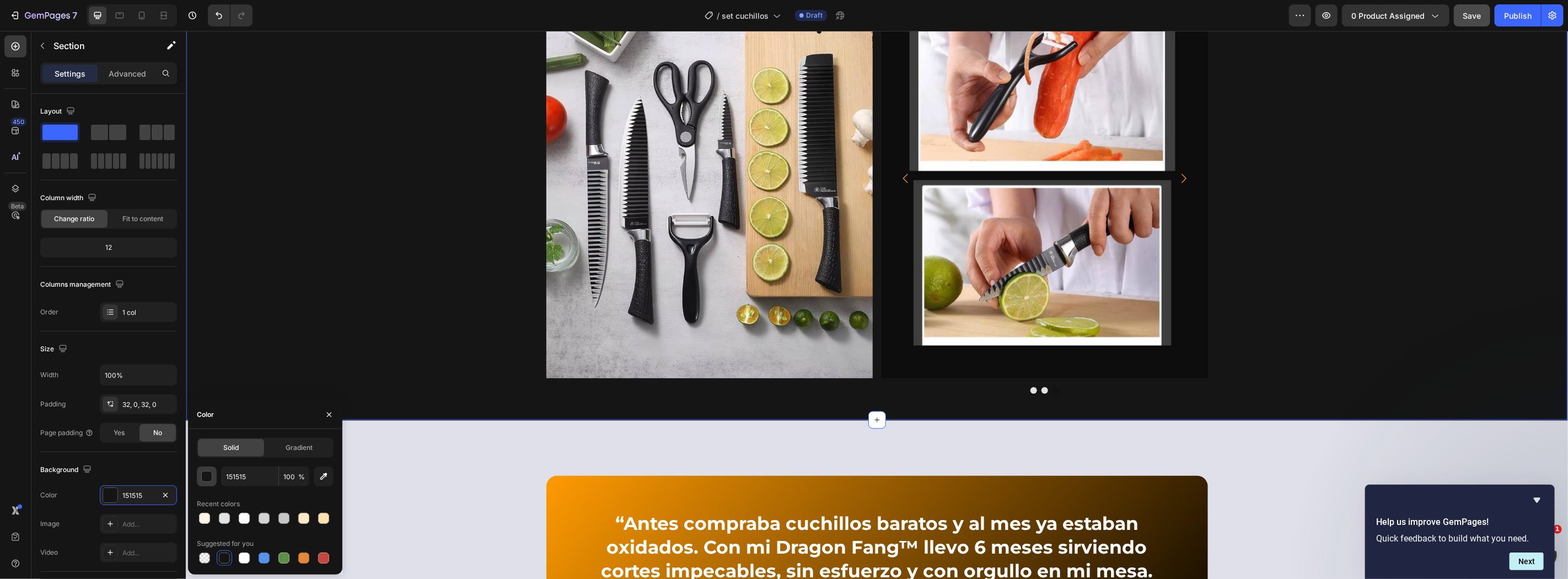
click at [200, 473] on button "button" at bounding box center [207, 477] width 20 height 20
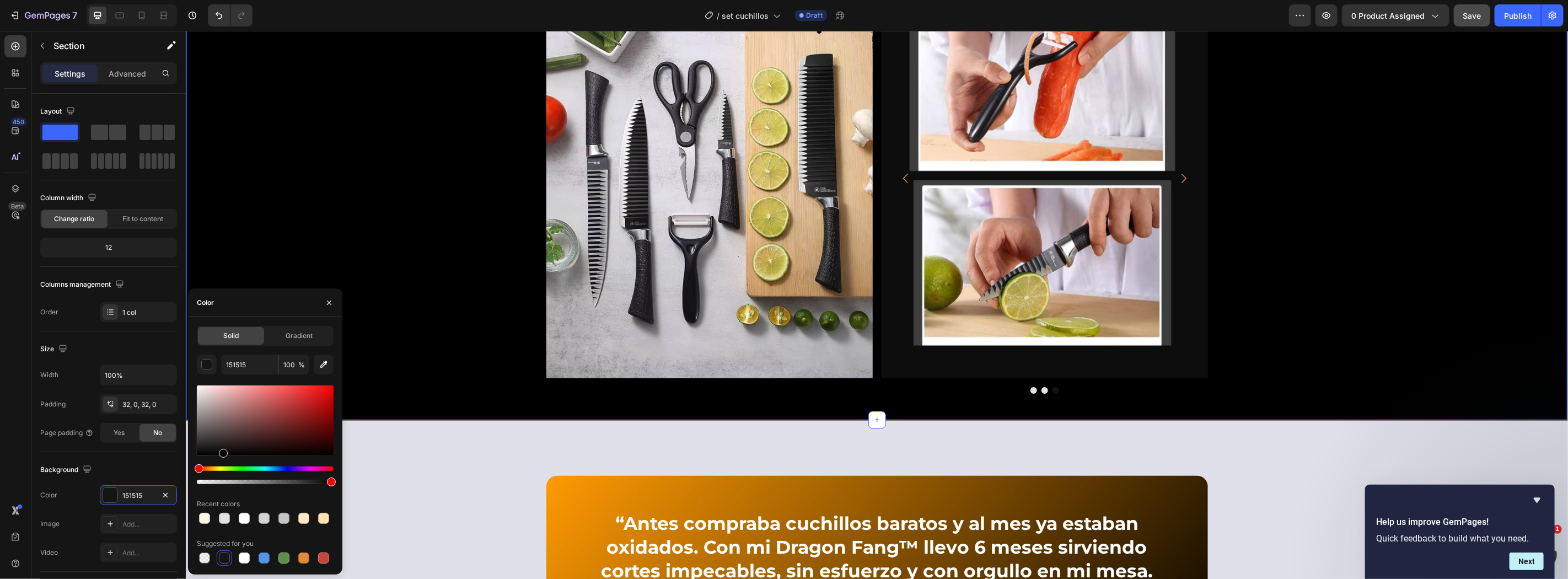
drag, startPoint x: 228, startPoint y: 454, endPoint x: 221, endPoint y: 487, distance: 33.7
click at [221, 487] on div "151515 100 % Recent colors Suggested for you" at bounding box center [265, 460] width 137 height 211
click at [493, 317] on div "Image Image Image Image Carousel Row" at bounding box center [876, 191] width 1381 height 424
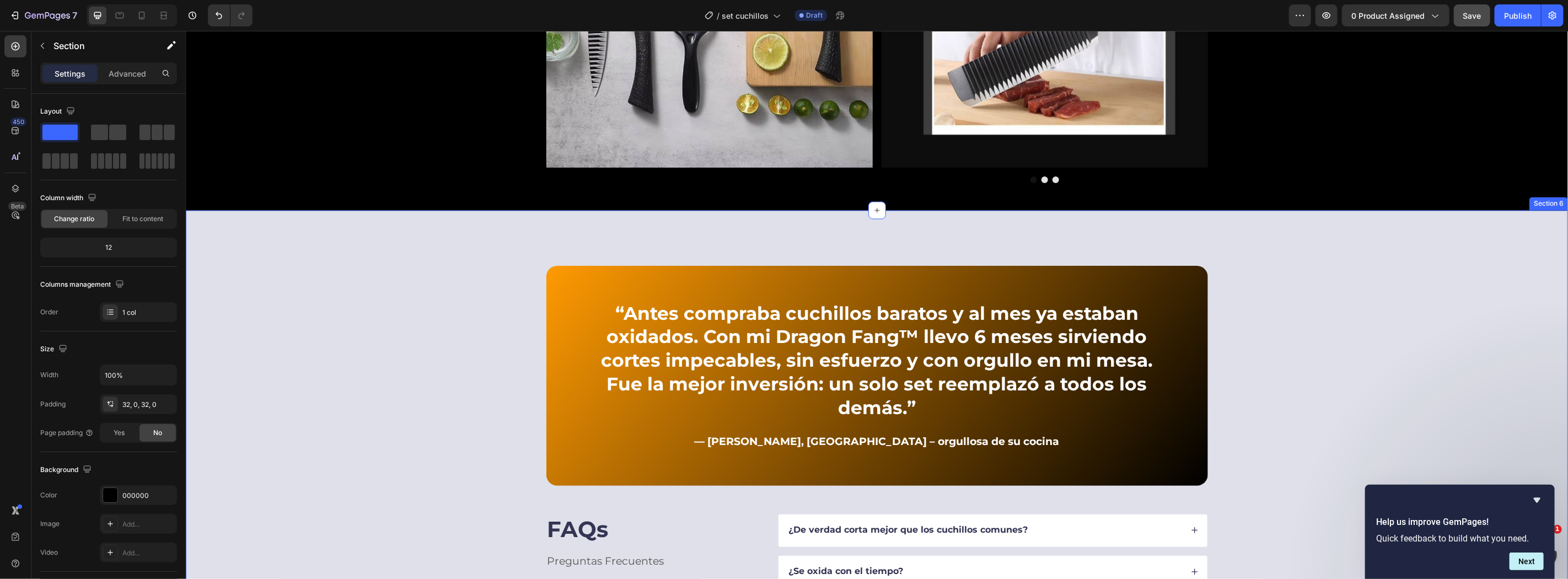
scroll to position [1388, 0]
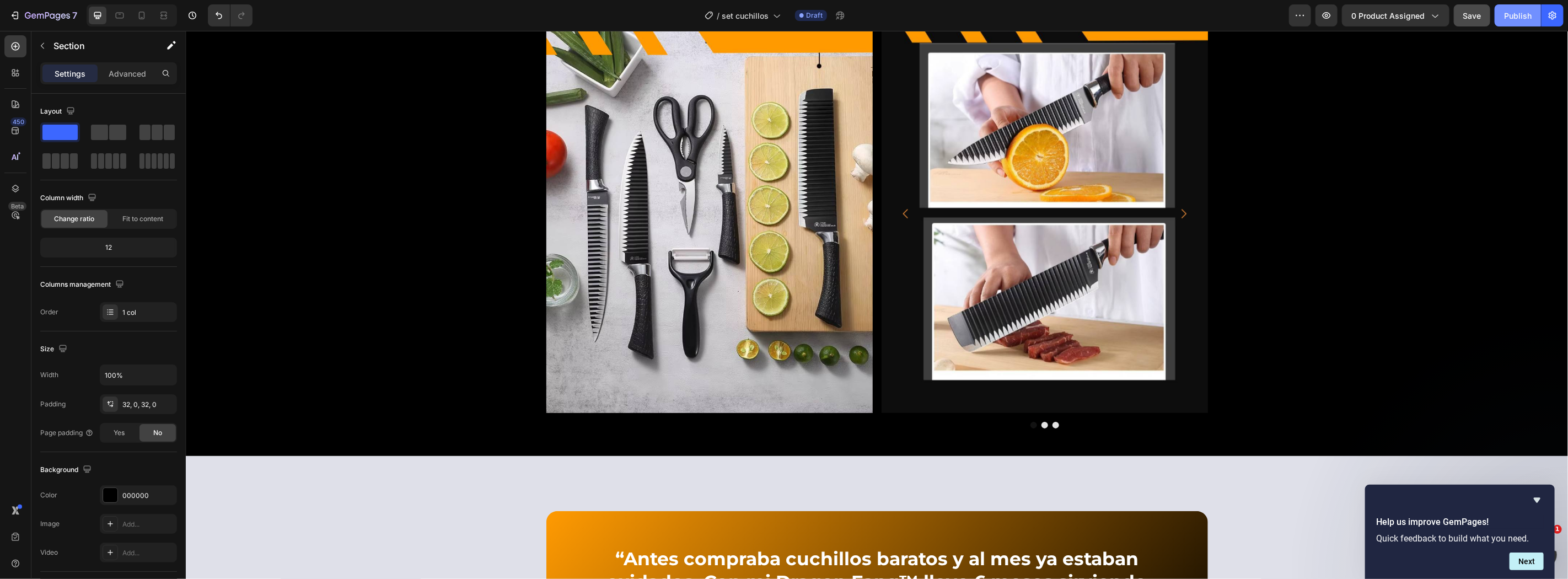
click at [1514, 10] on div "Publish" at bounding box center [1518, 16] width 27 height 12
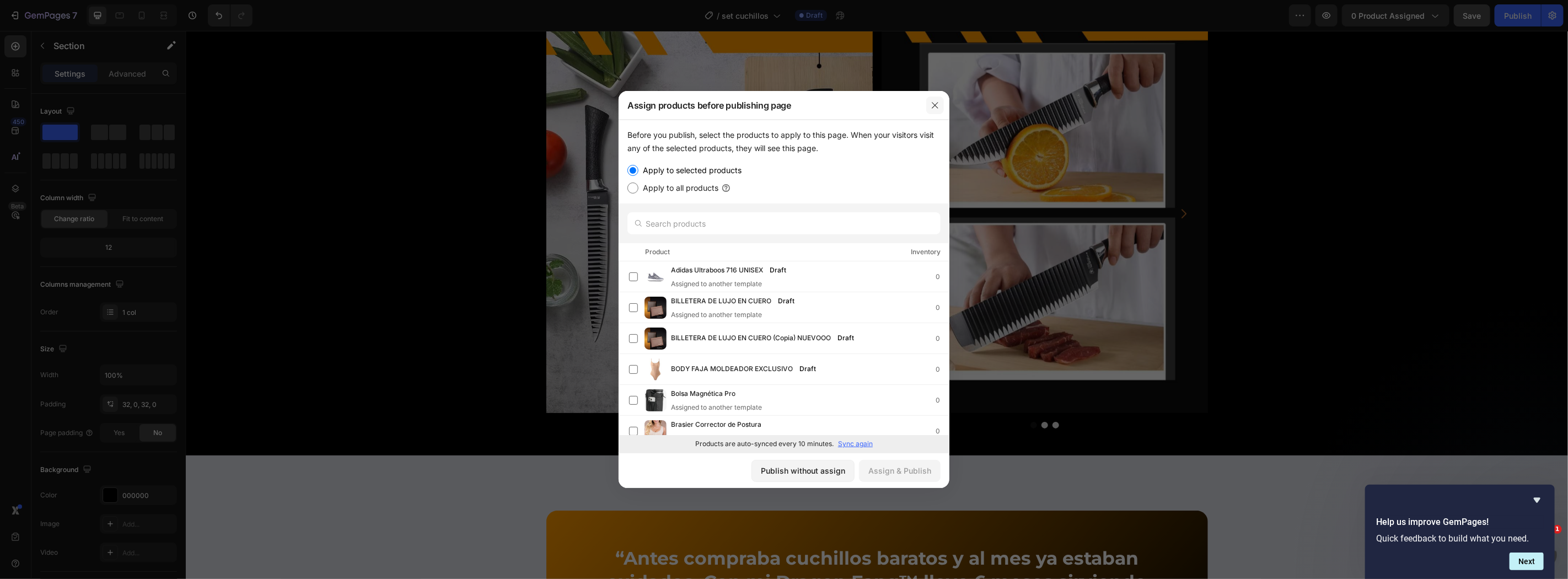
click at [937, 108] on icon "button" at bounding box center [935, 105] width 9 height 9
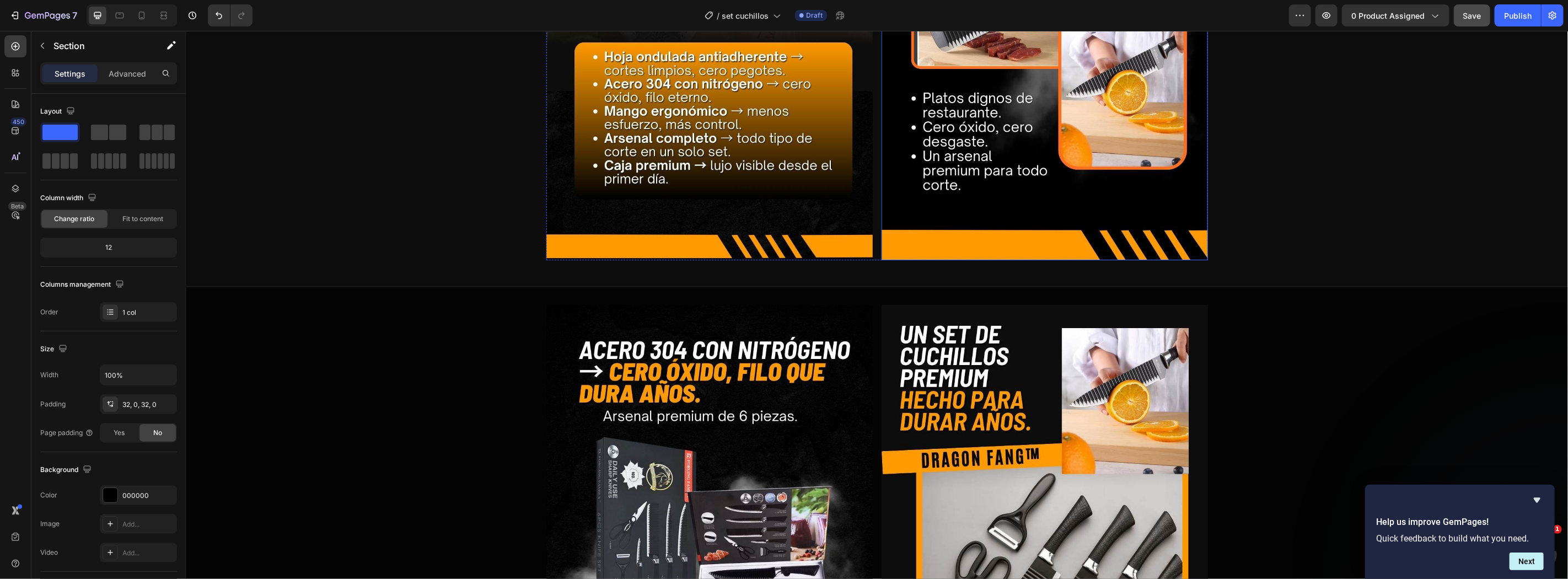
scroll to position [0, 0]
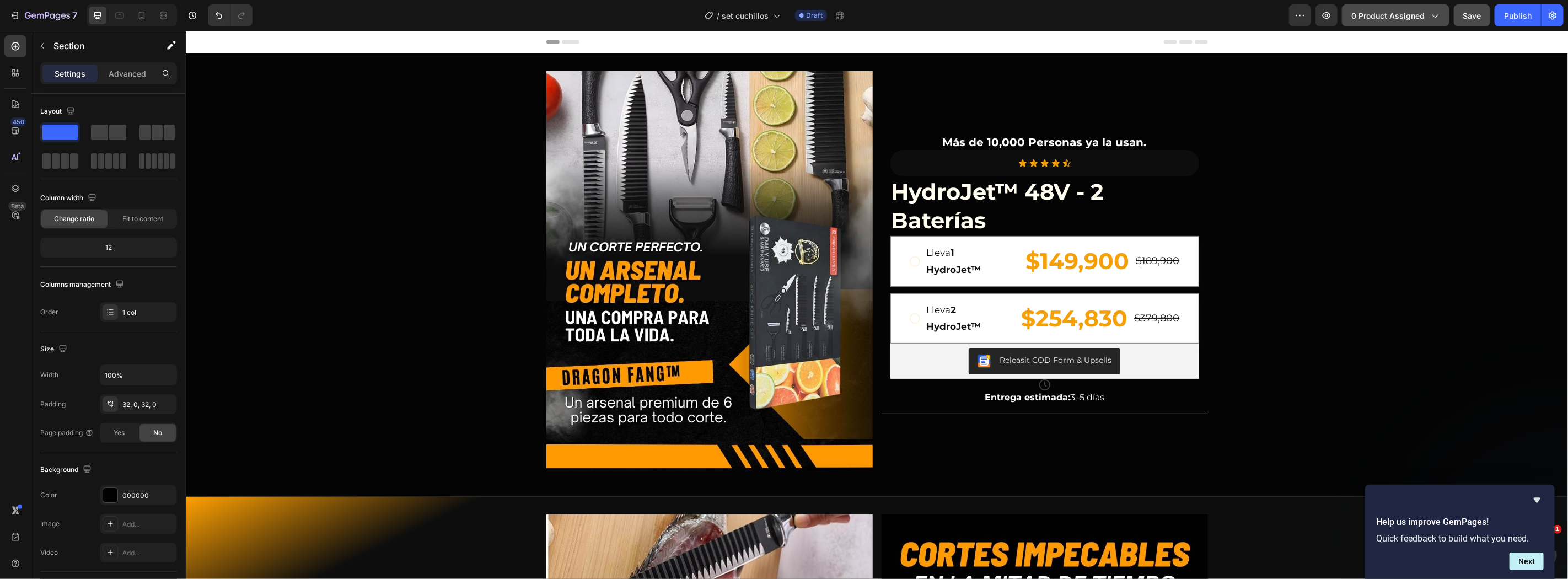
click at [1381, 15] on span "0 product assigned" at bounding box center [1388, 16] width 73 height 12
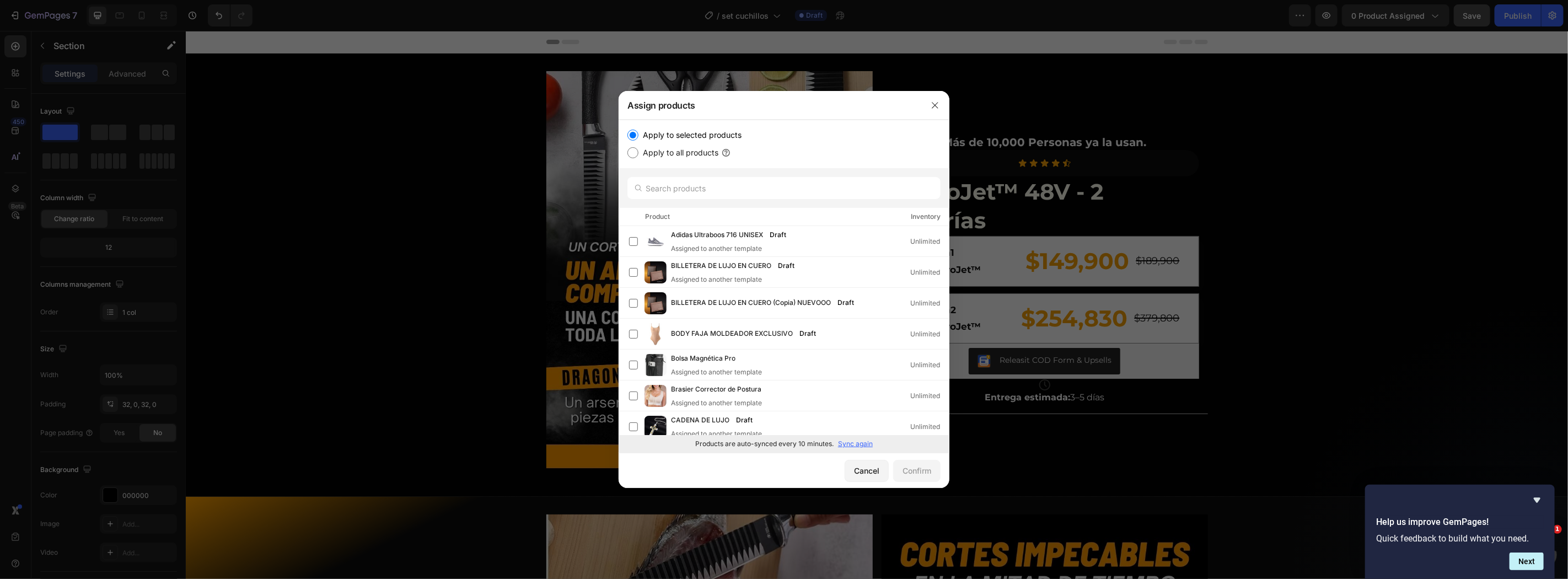
click at [851, 444] on p "Sync again" at bounding box center [855, 444] width 35 height 10
click at [804, 183] on input "text" at bounding box center [784, 188] width 313 height 22
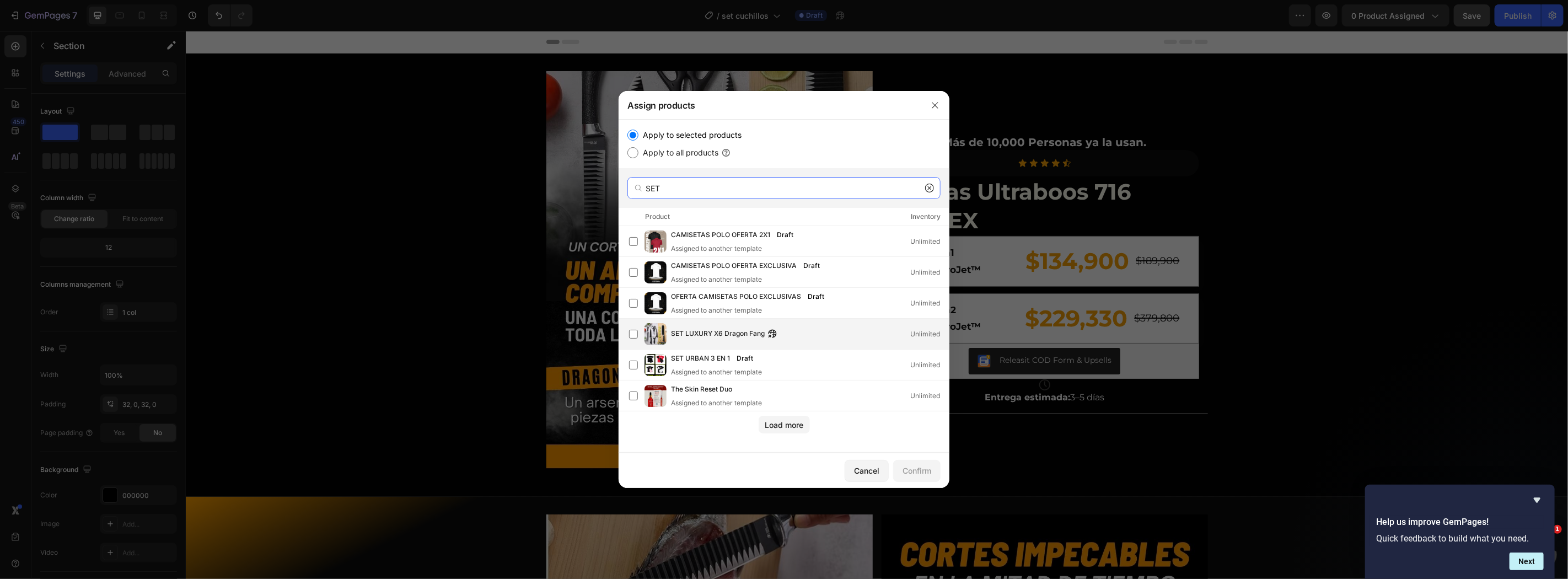
type input "SET"
click at [714, 334] on span "SET LUXURY X6 Dragon Fang" at bounding box center [717, 334] width 93 height 12
click at [930, 466] on div "Confirm" at bounding box center [917, 470] width 29 height 12
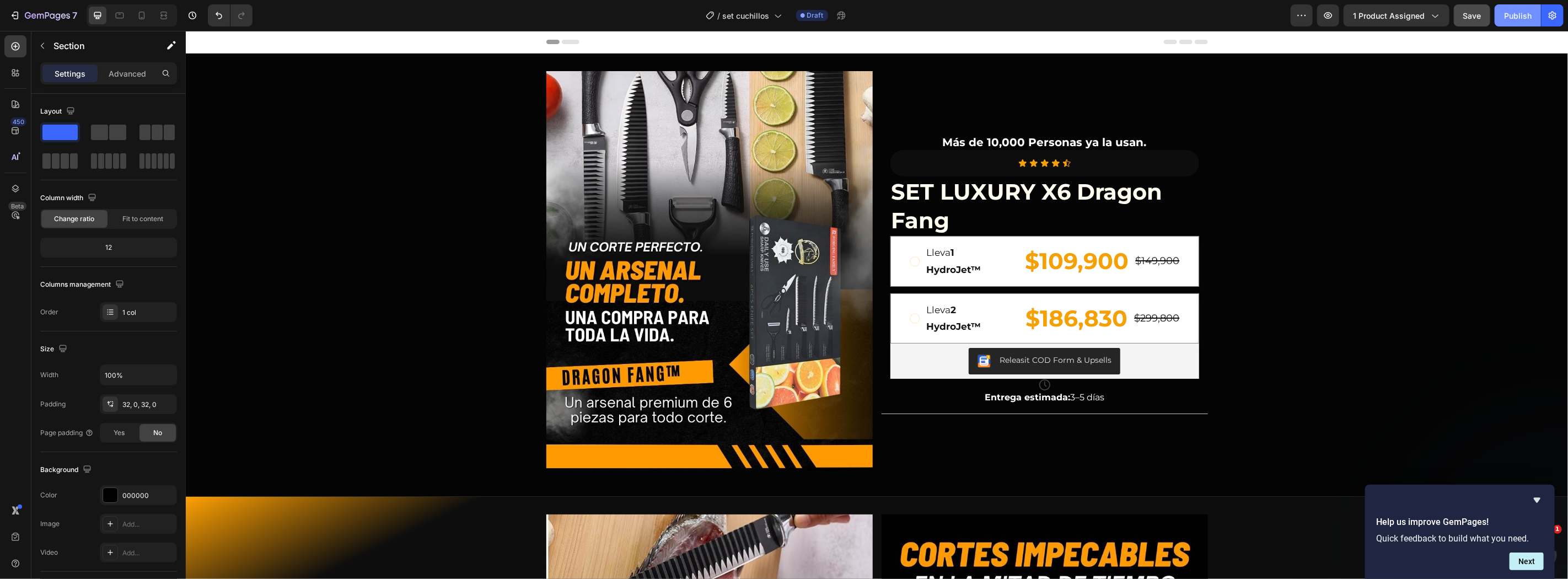
click at [1531, 25] on button "Publish" at bounding box center [1518, 15] width 46 height 22
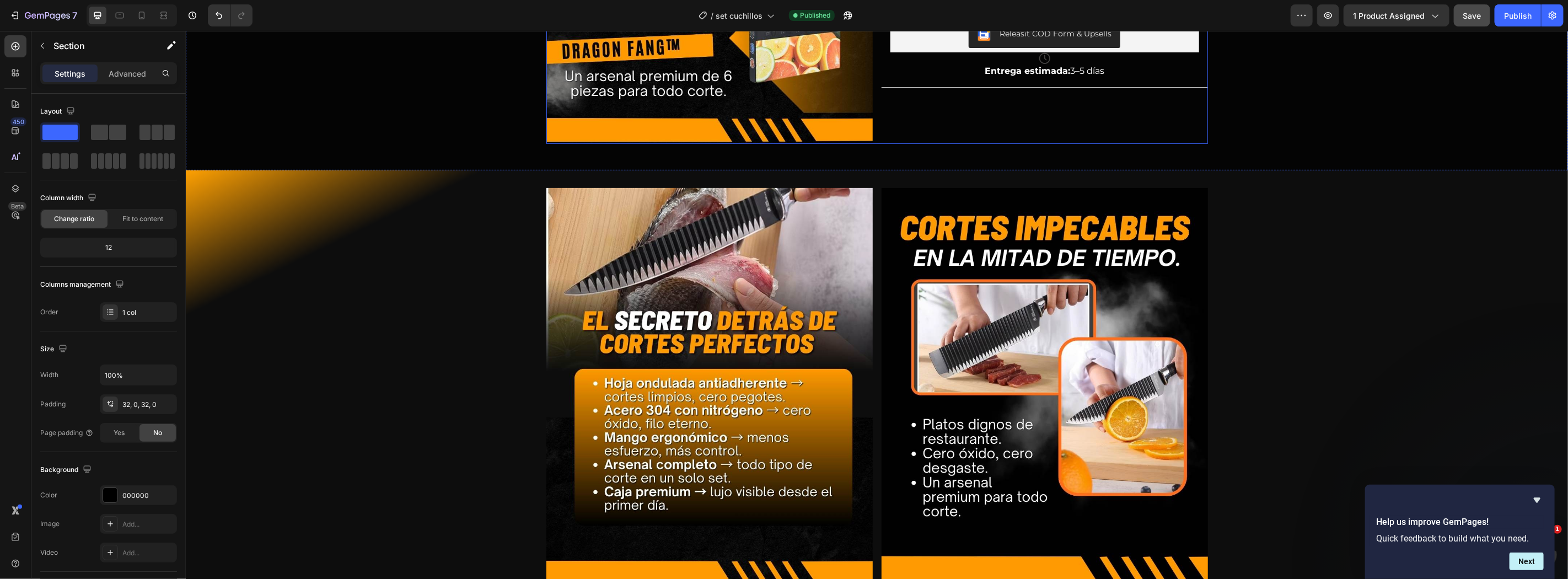
scroll to position [81, 0]
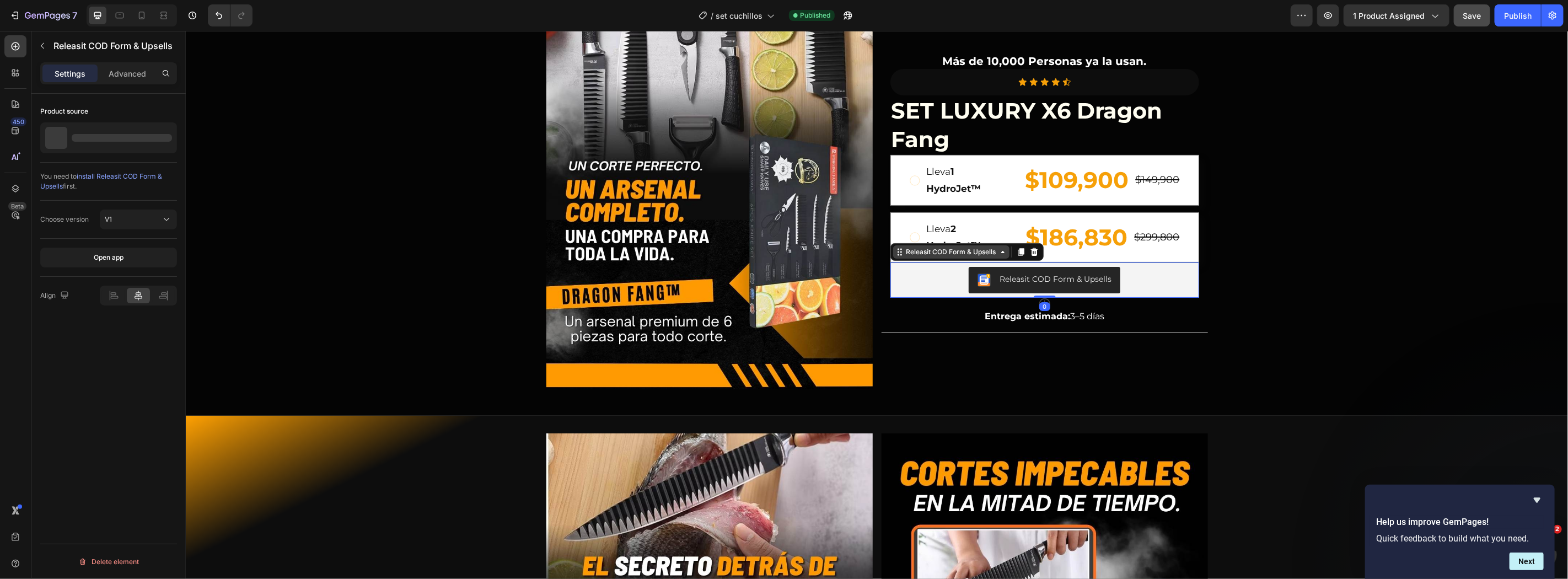
click at [946, 253] on div "Releasit COD Form & Upsells" at bounding box center [950, 252] width 94 height 10
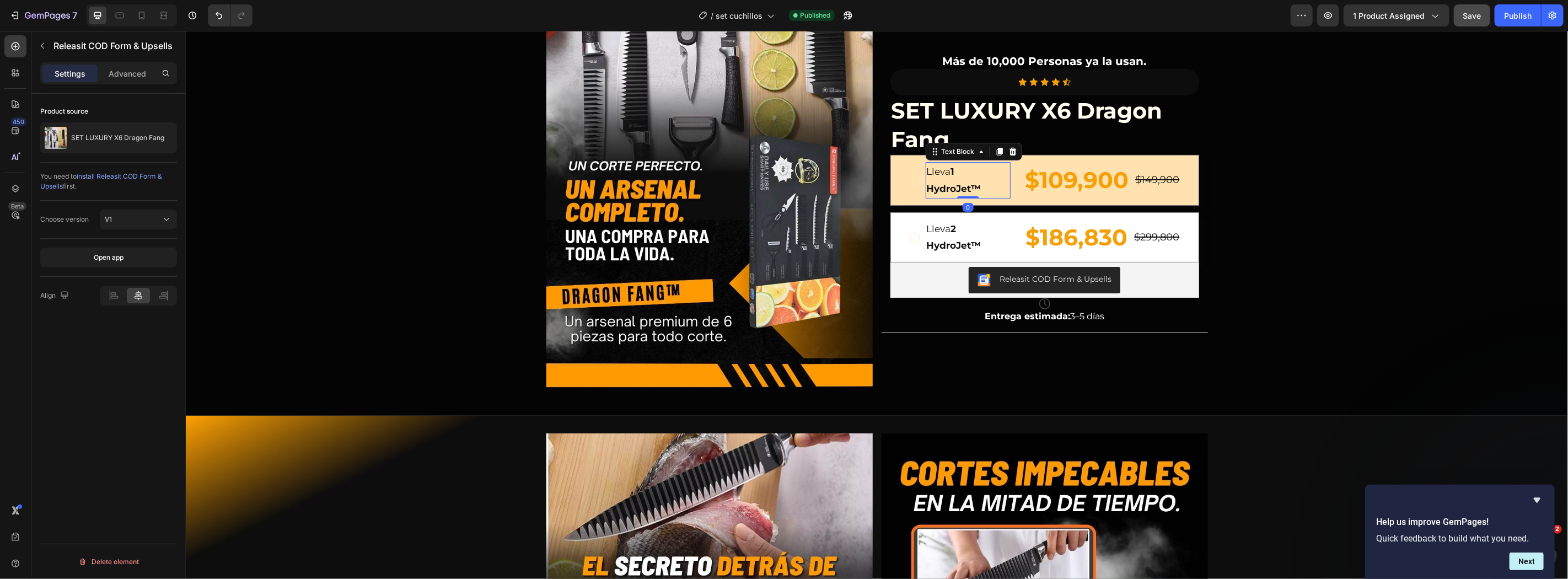
click at [957, 196] on div "Lleva 1 HydroJet™ Text Block 0" at bounding box center [968, 180] width 85 height 36
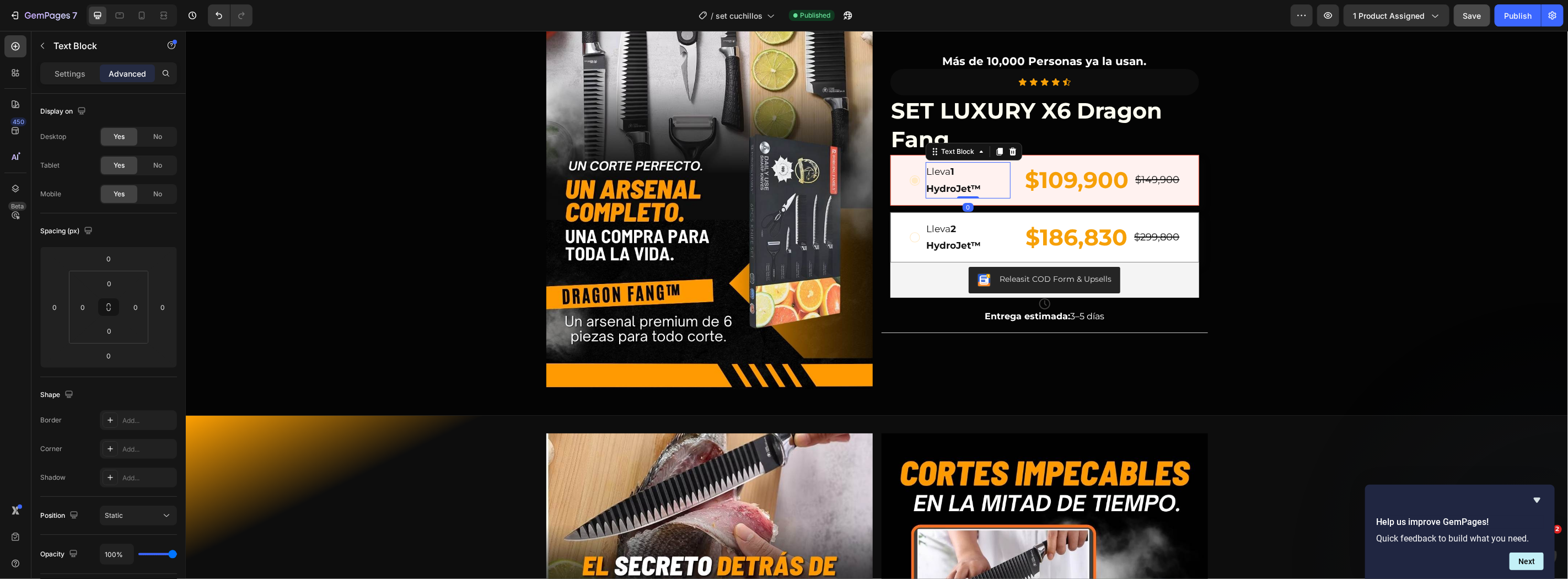
click at [928, 181] on p "Lleva 1 HydroJet™" at bounding box center [967, 179] width 83 height 34
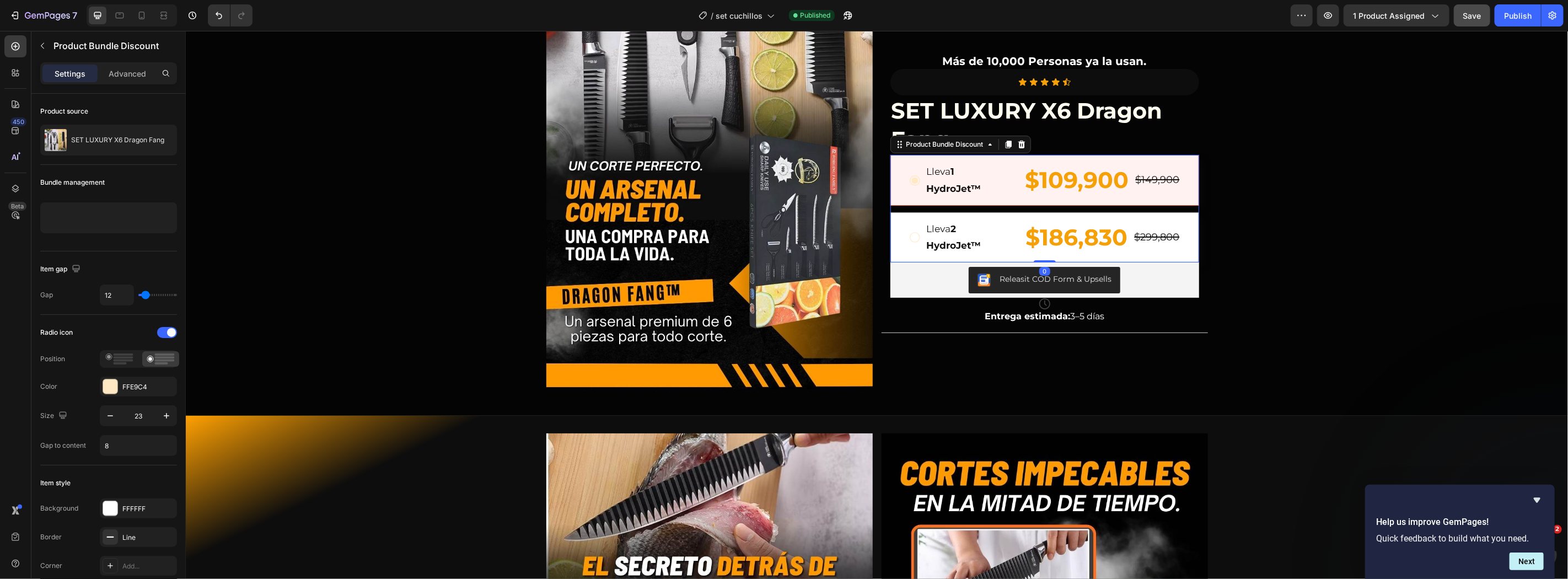
click at [908, 163] on div "Lleva 1 HydroJet™ Text Block $109,900 Product Price Product Price $149,900 Prod…" at bounding box center [1044, 180] width 272 height 36
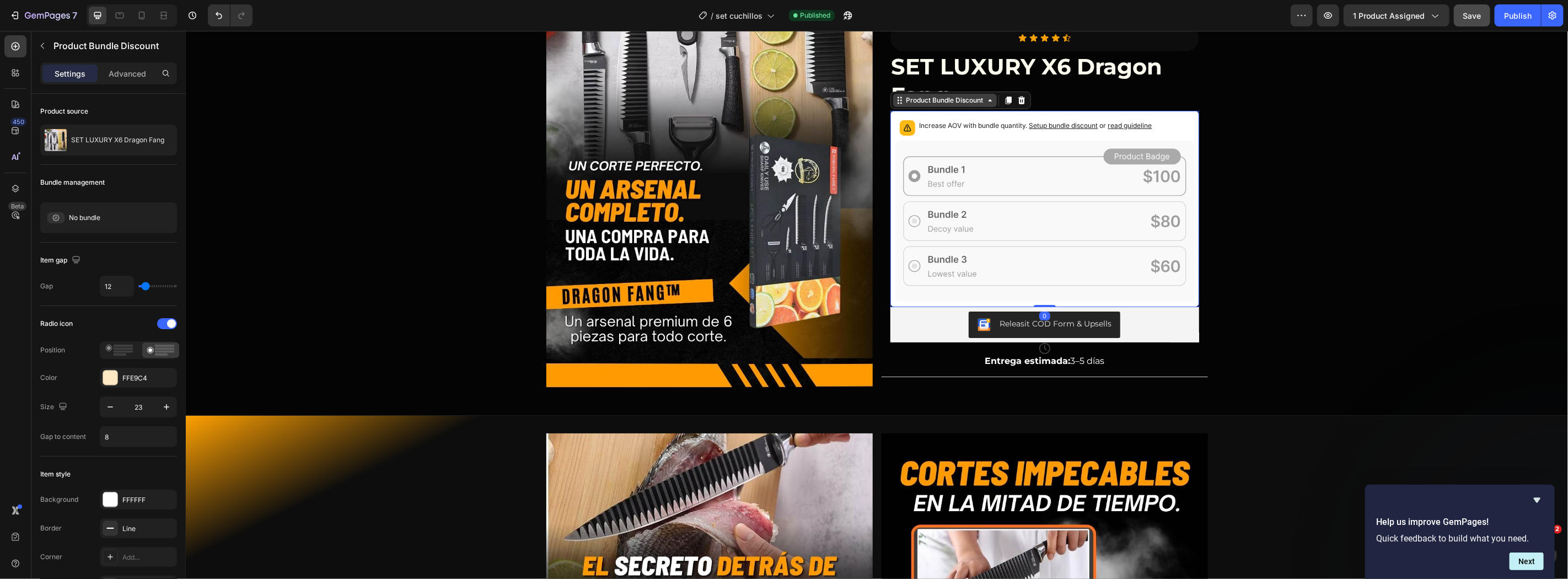
click at [909, 147] on icon at bounding box center [1044, 220] width 299 height 162
click at [1068, 119] on p "Increase AOV with bundle quantity. Setup bundle discount or read guideline" at bounding box center [1035, 124] width 233 height 11
click at [1079, 124] on span "Setup bundle discount" at bounding box center [1063, 125] width 69 height 9
click at [1516, 17] on div "Publish" at bounding box center [1518, 16] width 27 height 12
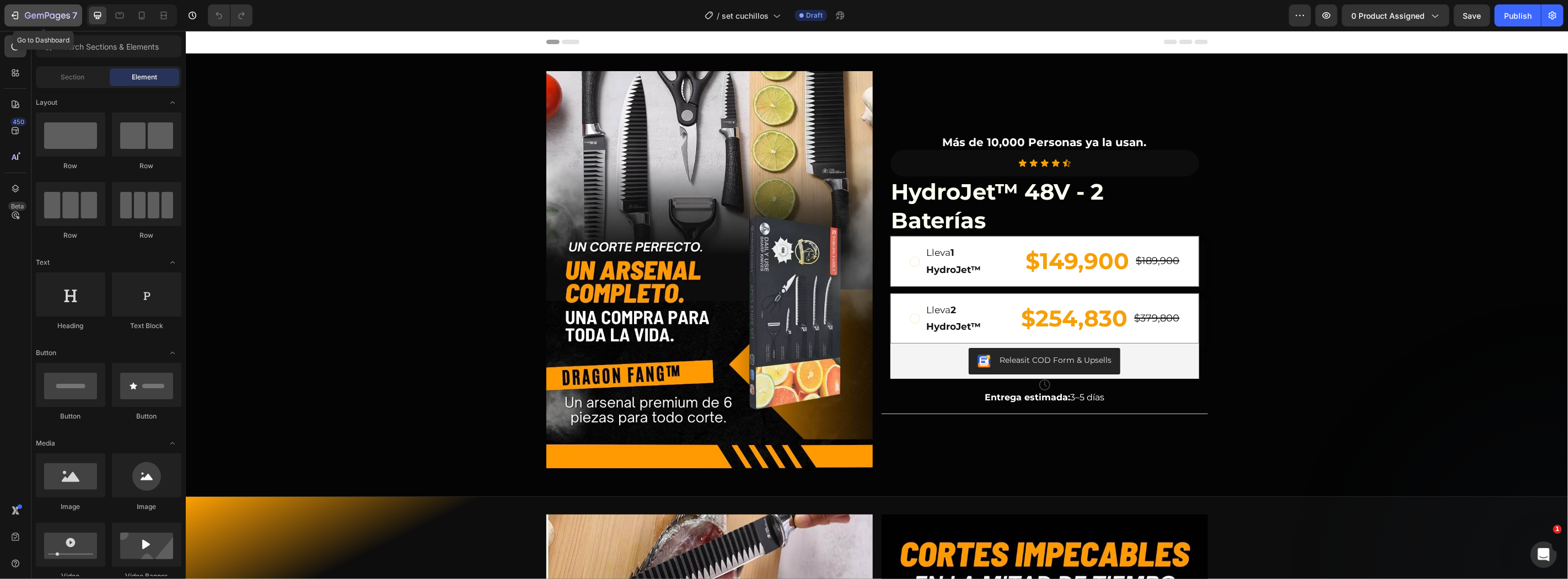
click at [33, 15] on icon "button" at bounding box center [34, 15] width 5 height 5
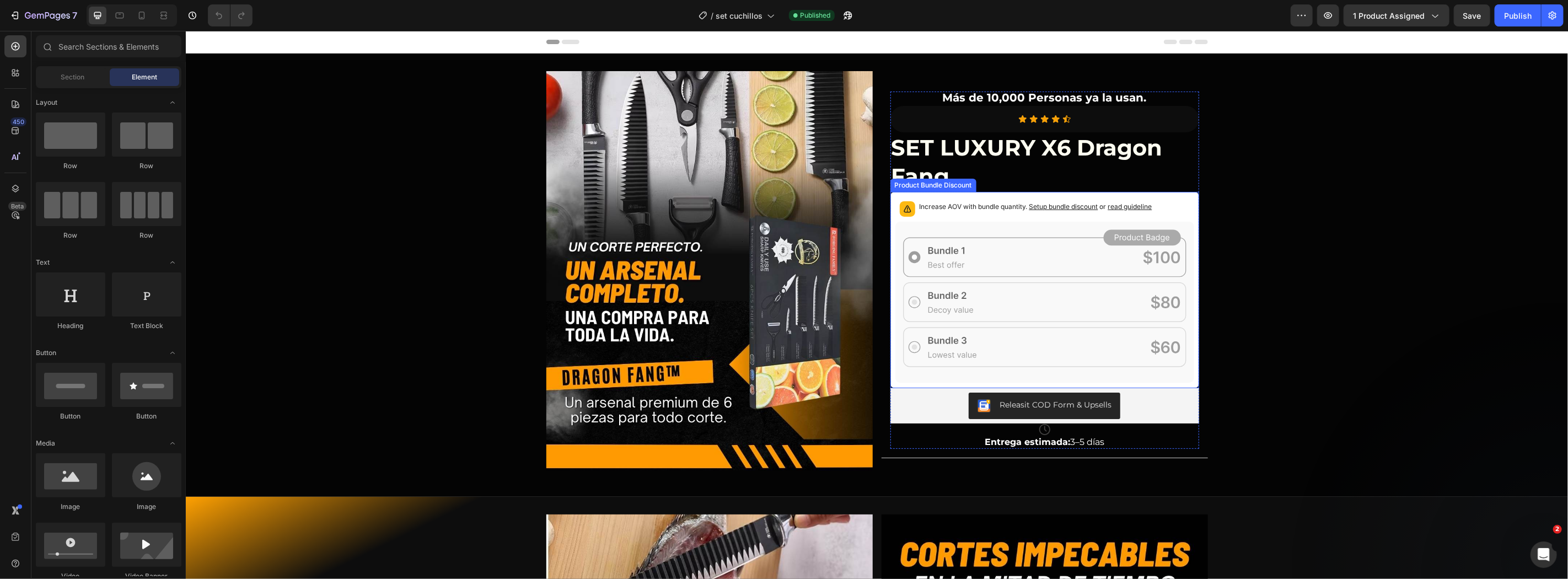
click at [956, 283] on icon at bounding box center [1044, 301] width 299 height 162
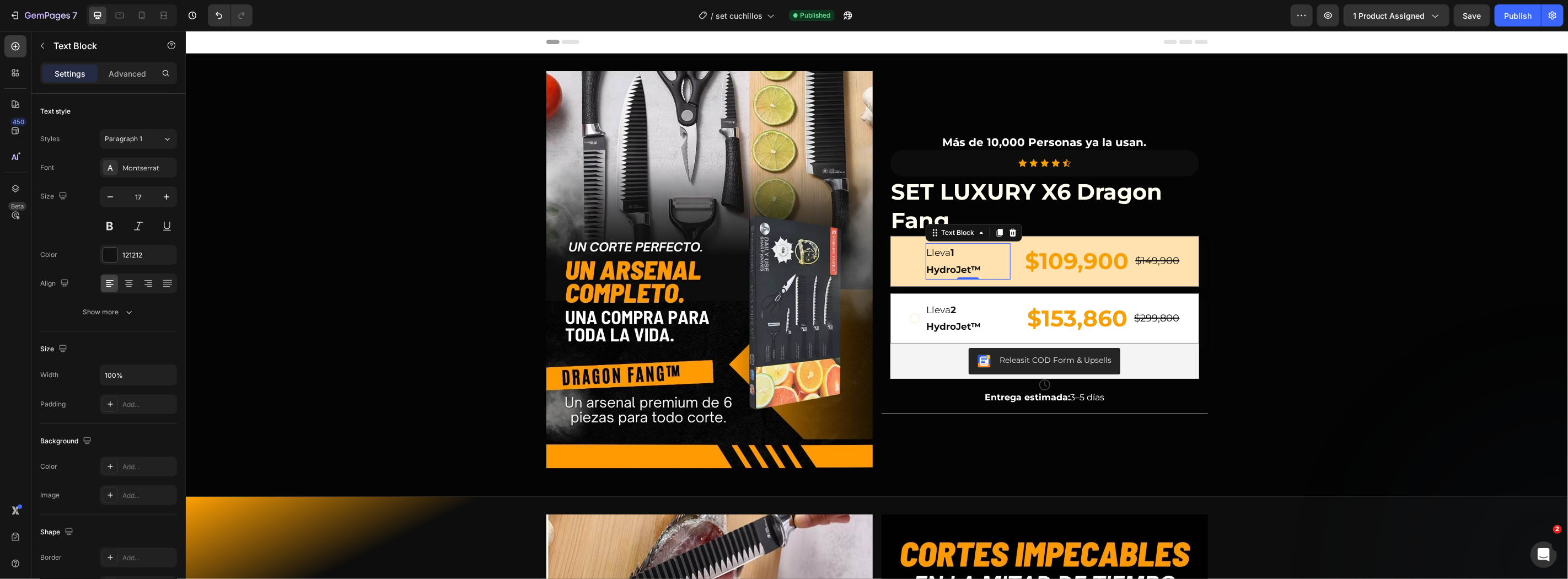
click at [940, 263] on strong "1 HydroJet™" at bounding box center [953, 260] width 55 height 28
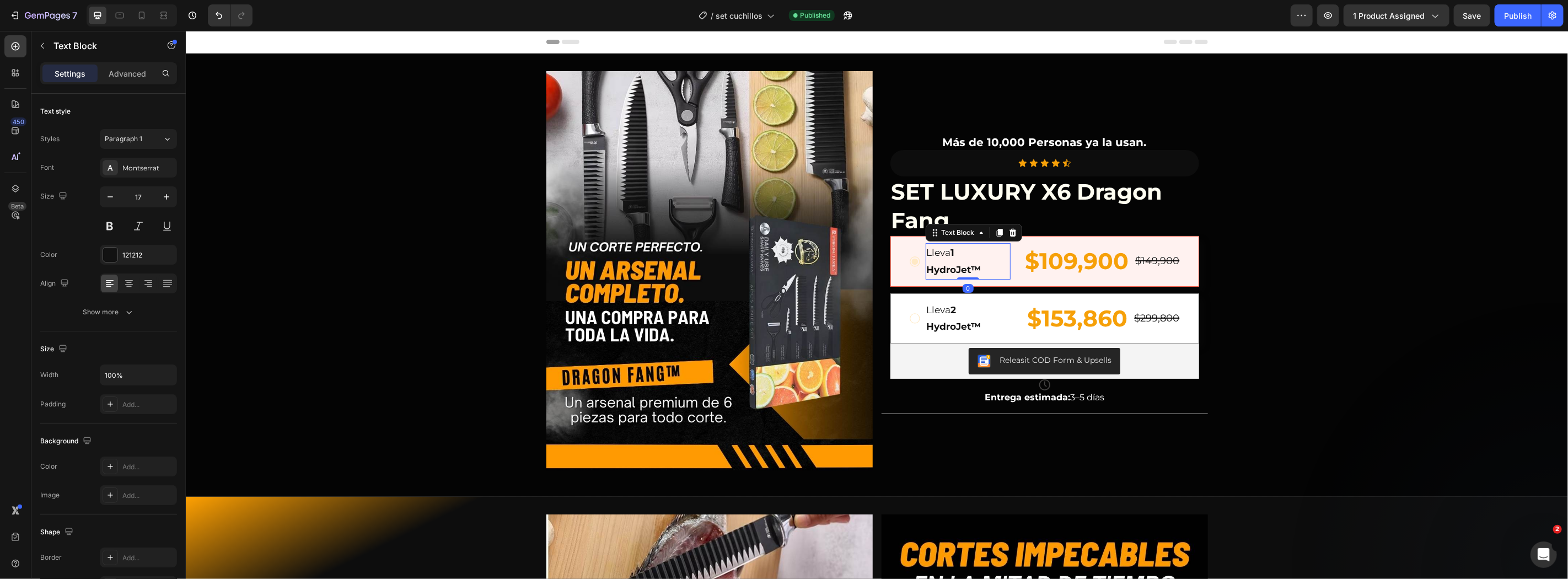
click at [949, 267] on strong "1 HydroJet™" at bounding box center [953, 260] width 55 height 28
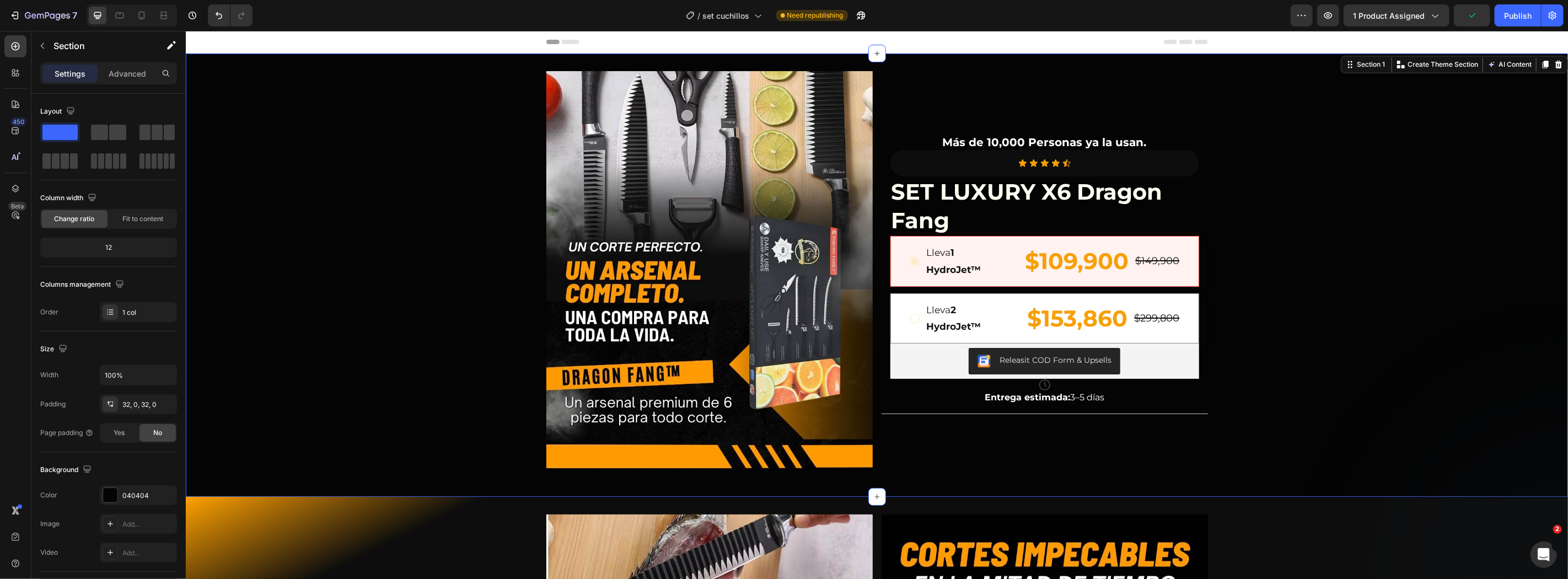
click at [1209, 367] on div "Image Más de 10,000 Personas ya la usan. Text Block Icon Icon Icon Icon Icon Ic…" at bounding box center [876, 274] width 1382 height 408
click at [945, 265] on strong "1 HydroJet™" at bounding box center [953, 260] width 55 height 28
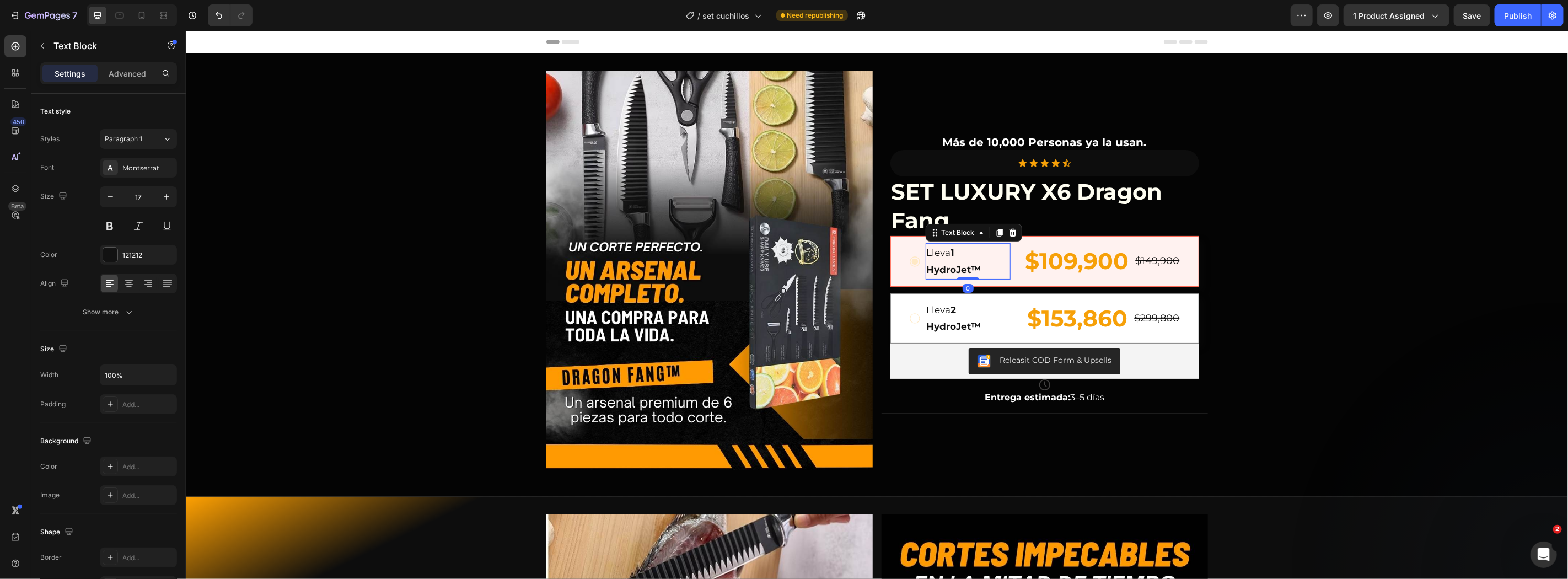
click at [945, 265] on strong "1 HydroJet™" at bounding box center [953, 260] width 55 height 28
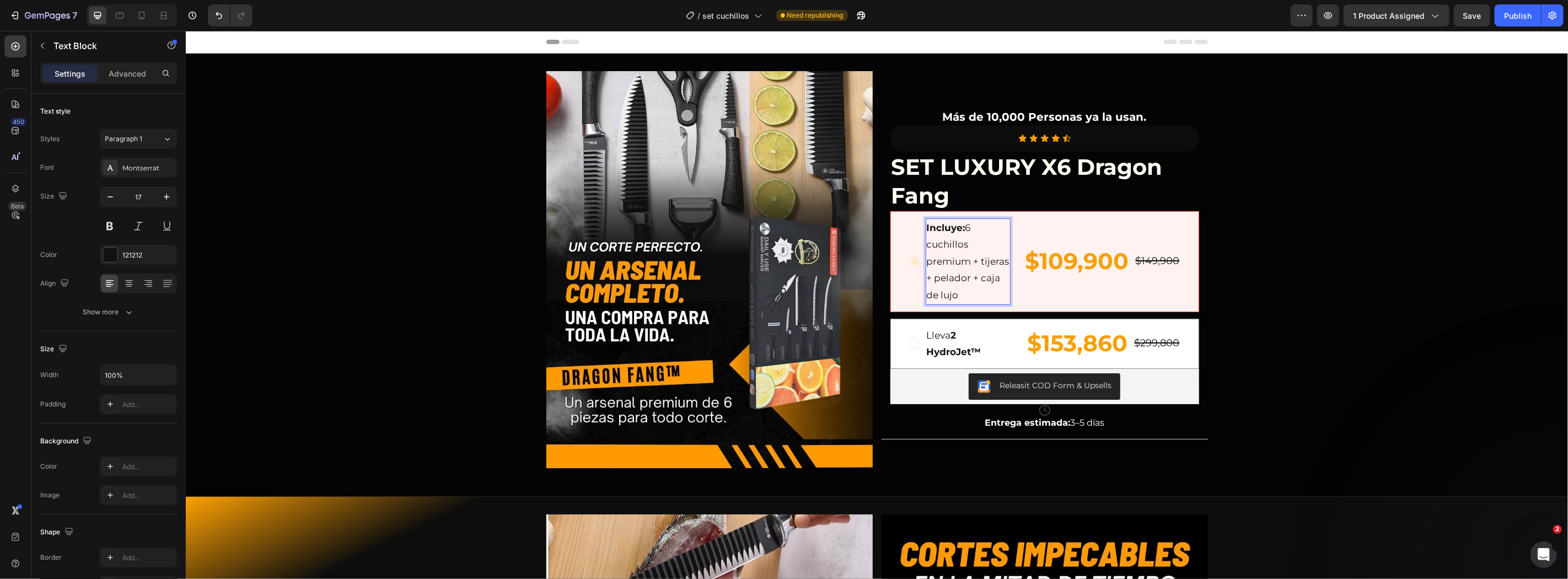
drag, startPoint x: 1398, startPoint y: 265, endPoint x: 1289, endPoint y: 255, distance: 109.5
click at [1397, 265] on div "Image Más de 10,000 Personas ya la usan. Text Block Icon Icon Icon Icon Icon Ic…" at bounding box center [876, 274] width 1382 height 408
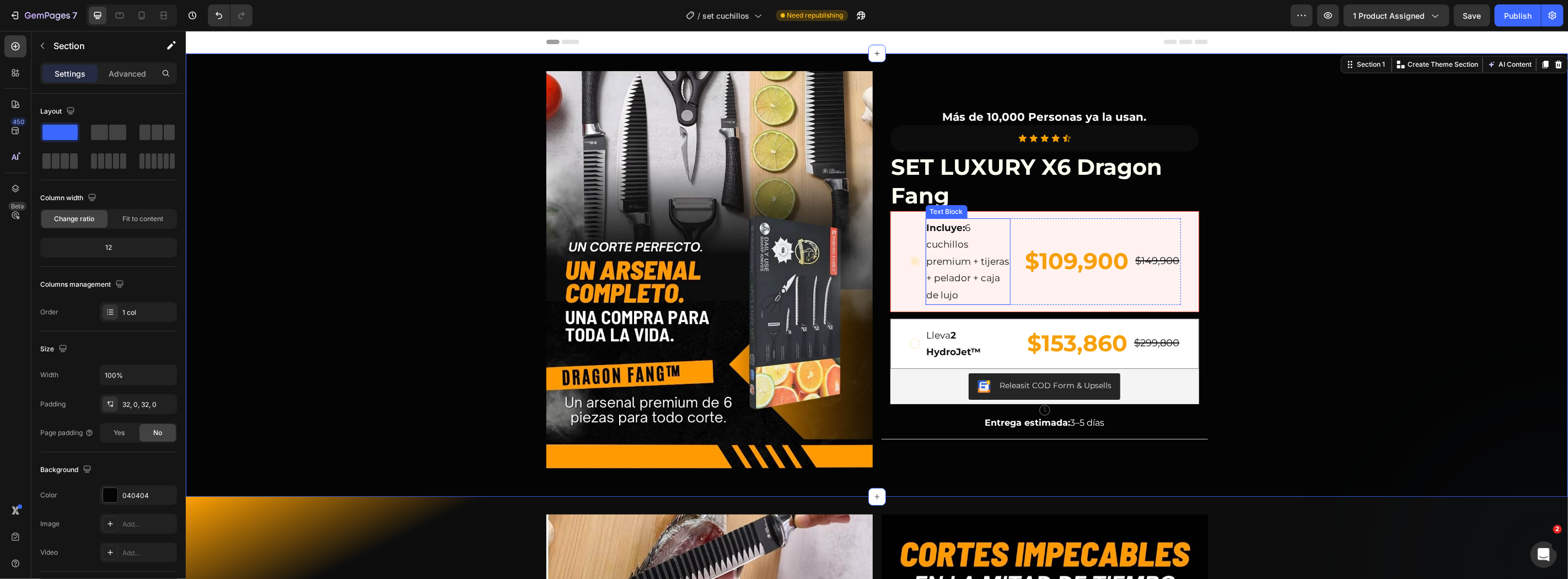
click at [954, 251] on p "Incluye: 6 cuchillos premium + tijeras + pelador + caja de lujo" at bounding box center [967, 260] width 83 height 84
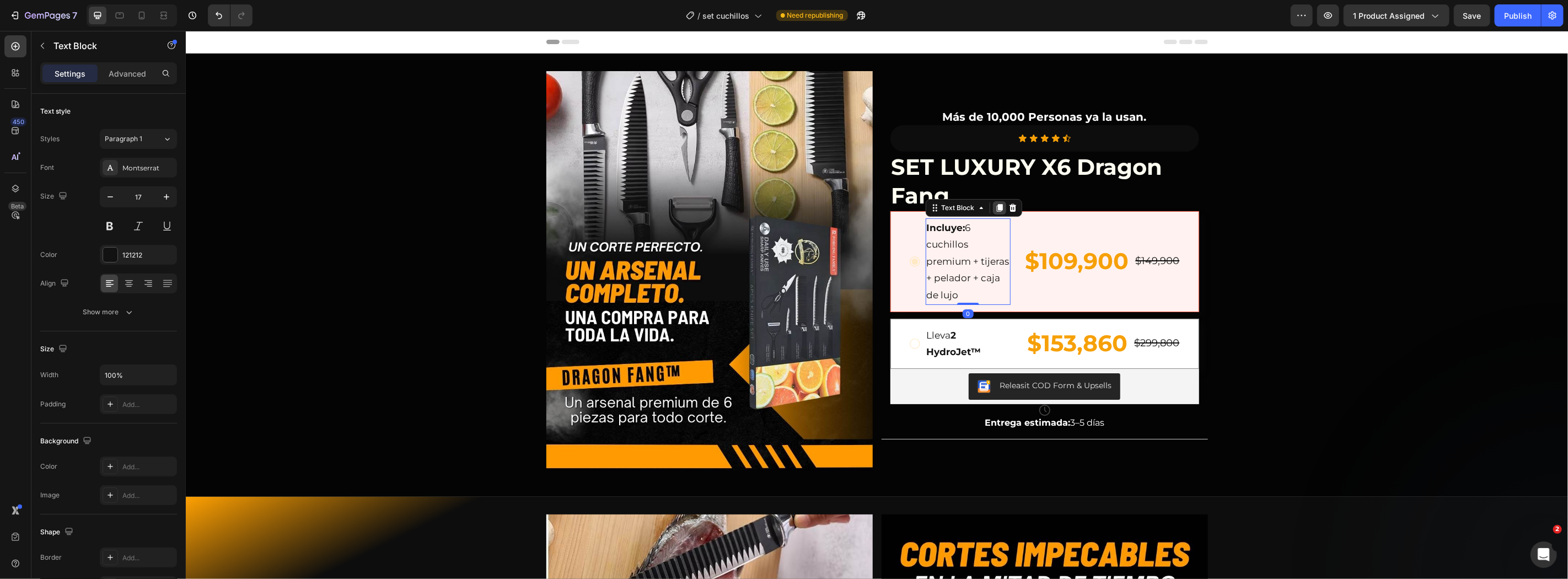
click at [994, 209] on icon at bounding box center [999, 207] width 9 height 9
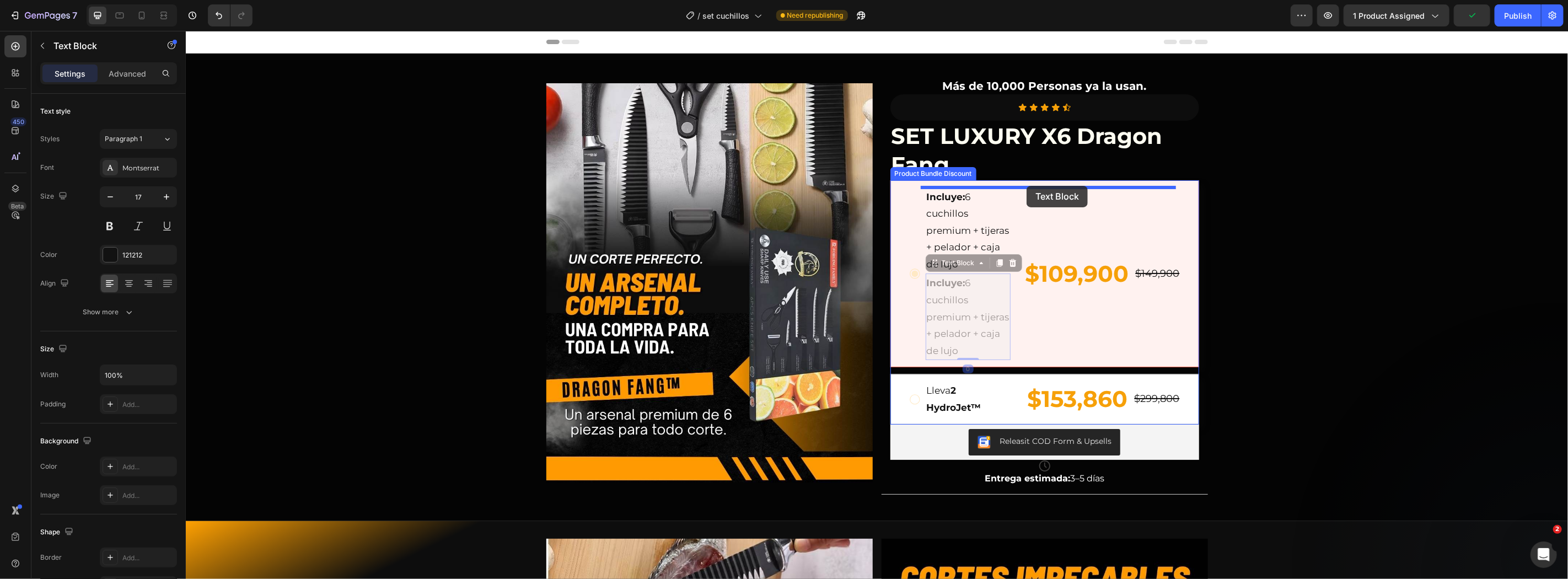
drag, startPoint x: 956, startPoint y: 266, endPoint x: 1026, endPoint y: 186, distance: 106.3
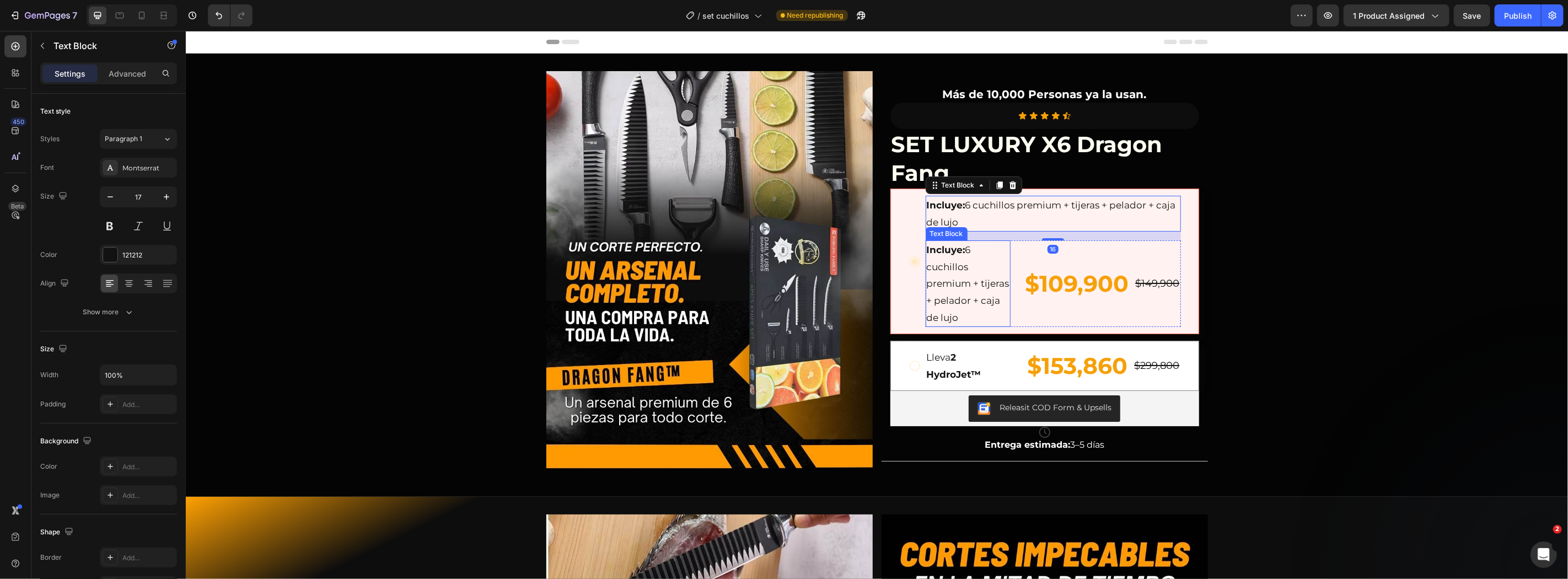
click at [958, 280] on p "Incluye: 6 cuchillos premium + tijeras + pelador + caja de lujo" at bounding box center [967, 283] width 83 height 84
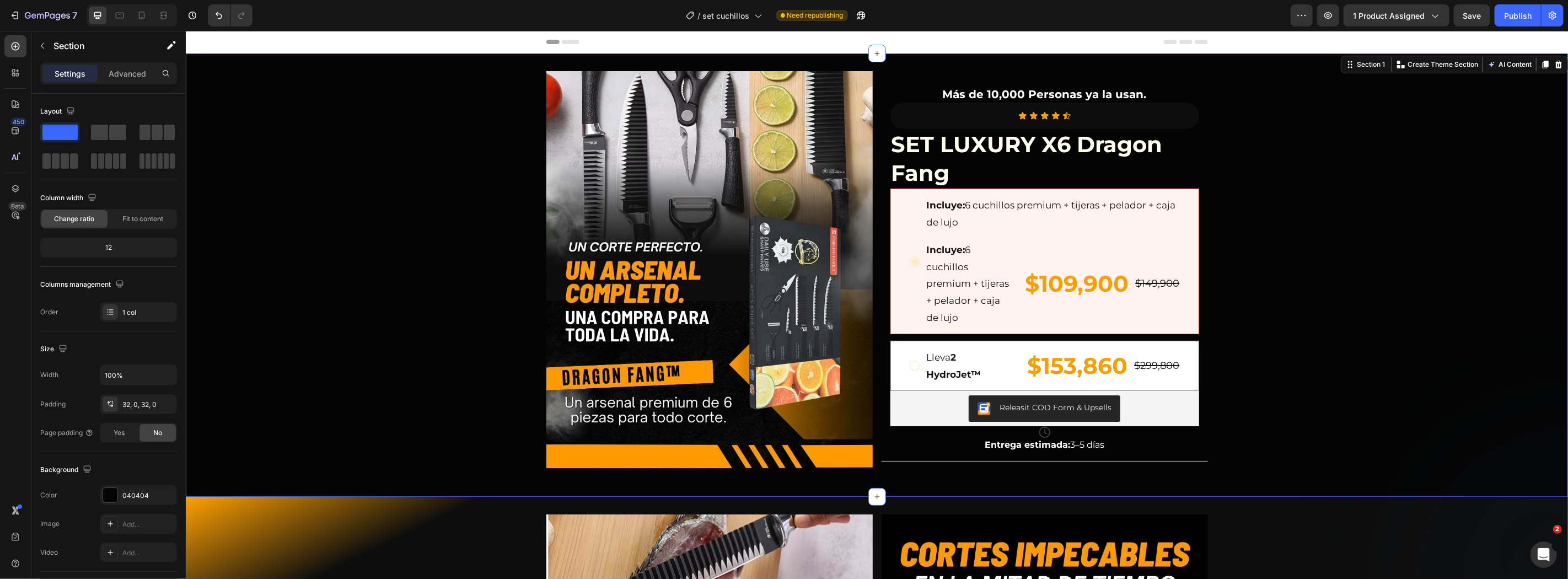
drag, startPoint x: 1340, startPoint y: 234, endPoint x: 1019, endPoint y: 245, distance: 321.2
click at [1333, 231] on div "Image Más de 10,000 Personas ya la usan. Text Block Icon Icon Icon Icon Icon Ic…" at bounding box center [876, 274] width 1382 height 408
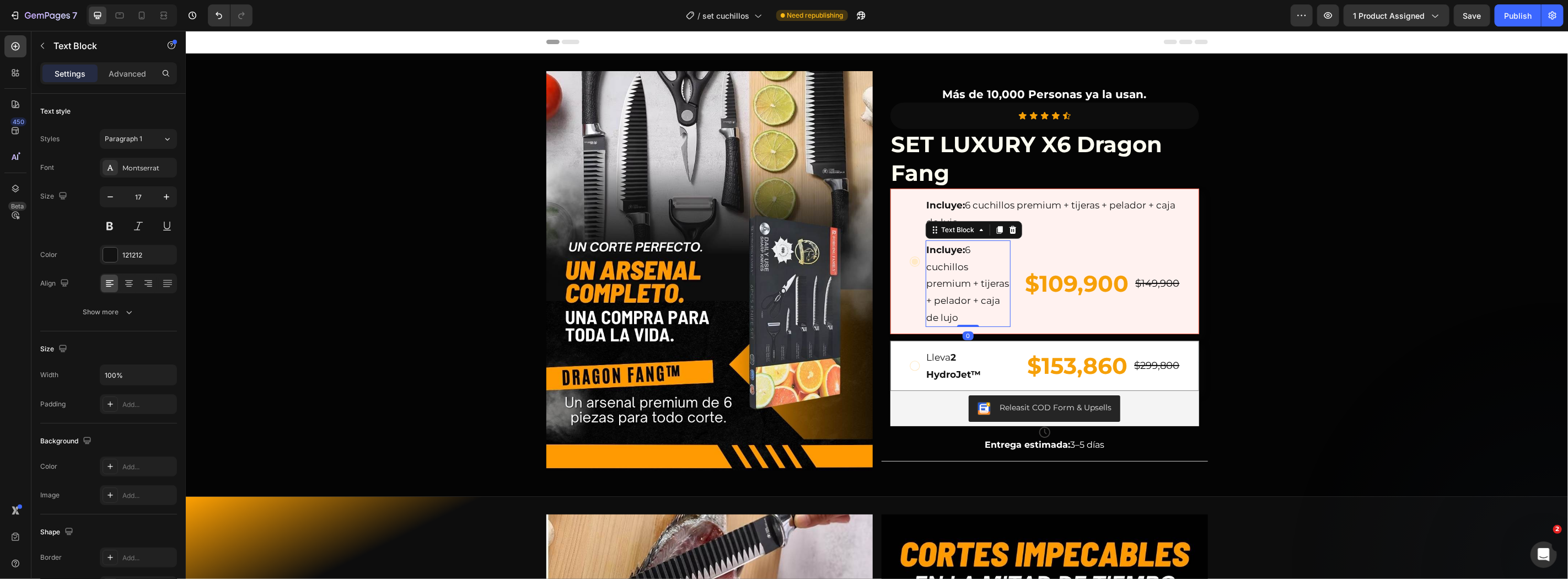
click at [960, 268] on p "Incluye: 6 cuchillos premium + tijeras + pelador + caja de lujo" at bounding box center [967, 283] width 83 height 84
drag, startPoint x: 1283, startPoint y: 286, endPoint x: 1253, endPoint y: 283, distance: 30.1
click at [1265, 283] on div "Image Más de 10,000 Personas ya la usan. Text Block Icon Icon Icon Icon Icon Ic…" at bounding box center [876, 274] width 1382 height 408
click at [939, 284] on p "Incluye: 6 cuchillos premium + tijeras + pelador + caja de lujo" at bounding box center [967, 283] width 83 height 84
click at [1015, 218] on p "Incluye: 6 cuchillos premium + tijeras + pelador + caja de lujo" at bounding box center [1053, 213] width 253 height 34
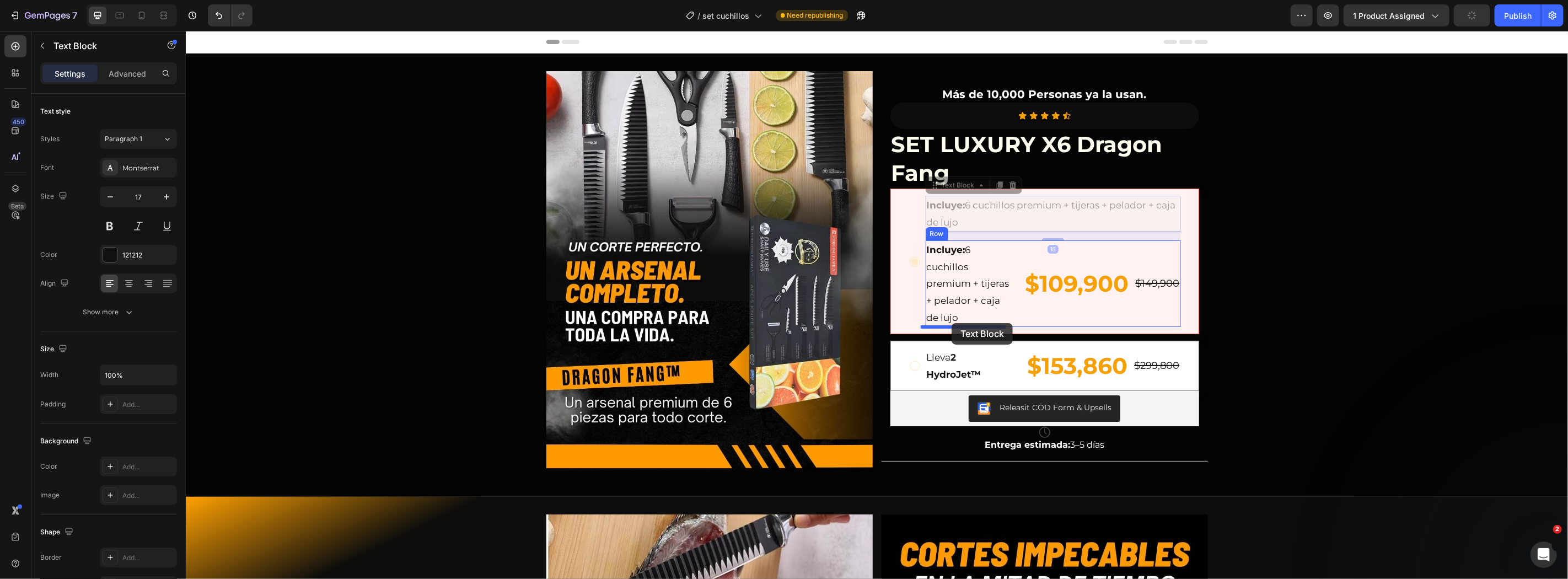
drag, startPoint x: 952, startPoint y: 188, endPoint x: 950, endPoint y: 323, distance: 135.0
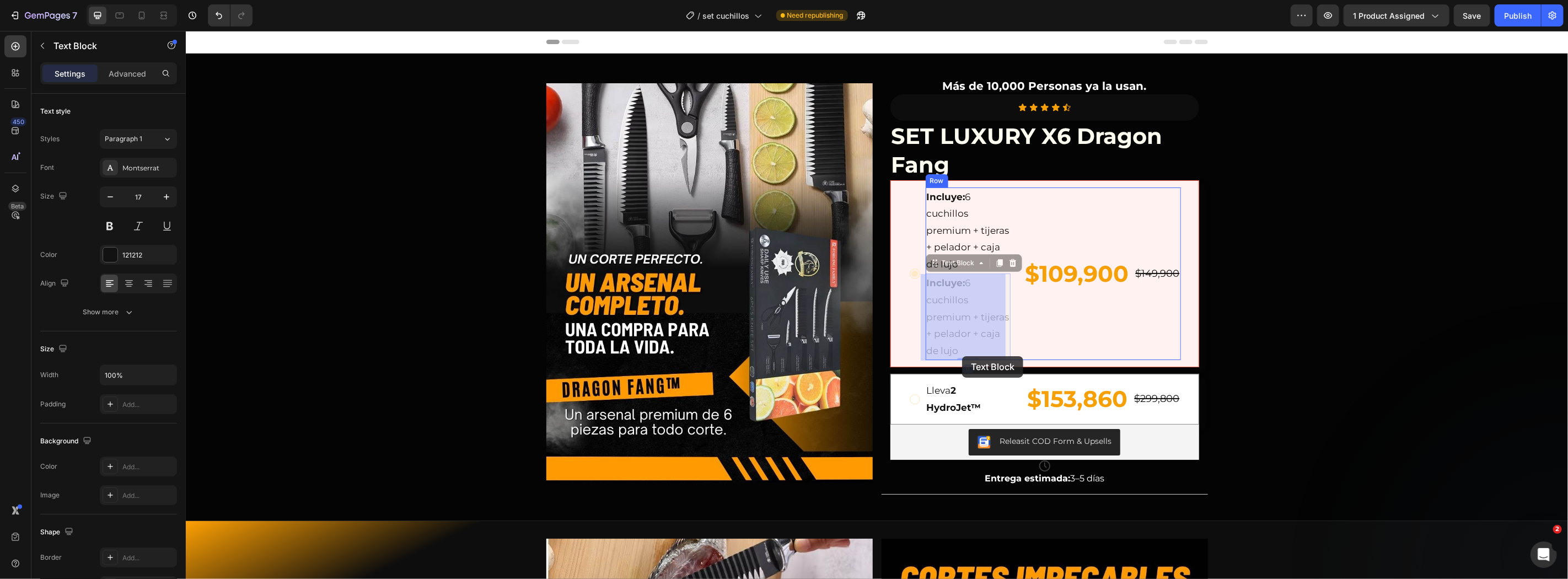
drag, startPoint x: 957, startPoint y: 266, endPoint x: 947, endPoint y: 346, distance: 80.6
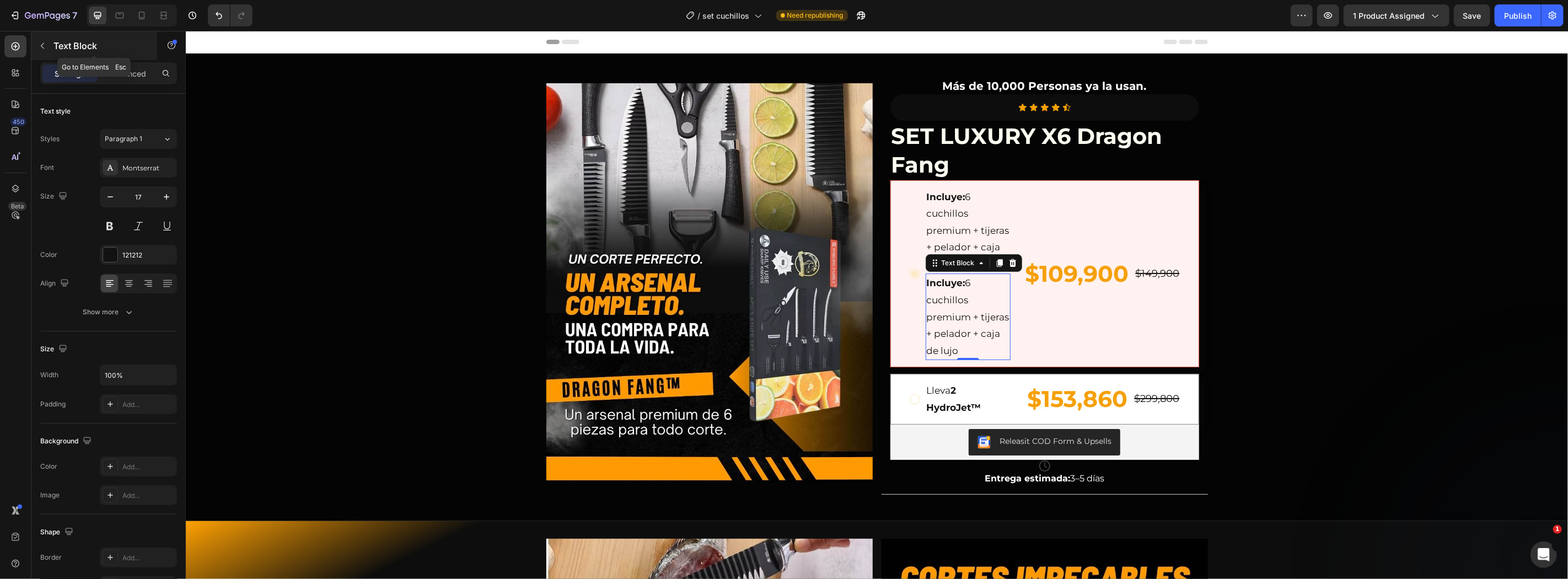
click at [42, 48] on icon "button" at bounding box center [42, 46] width 9 height 9
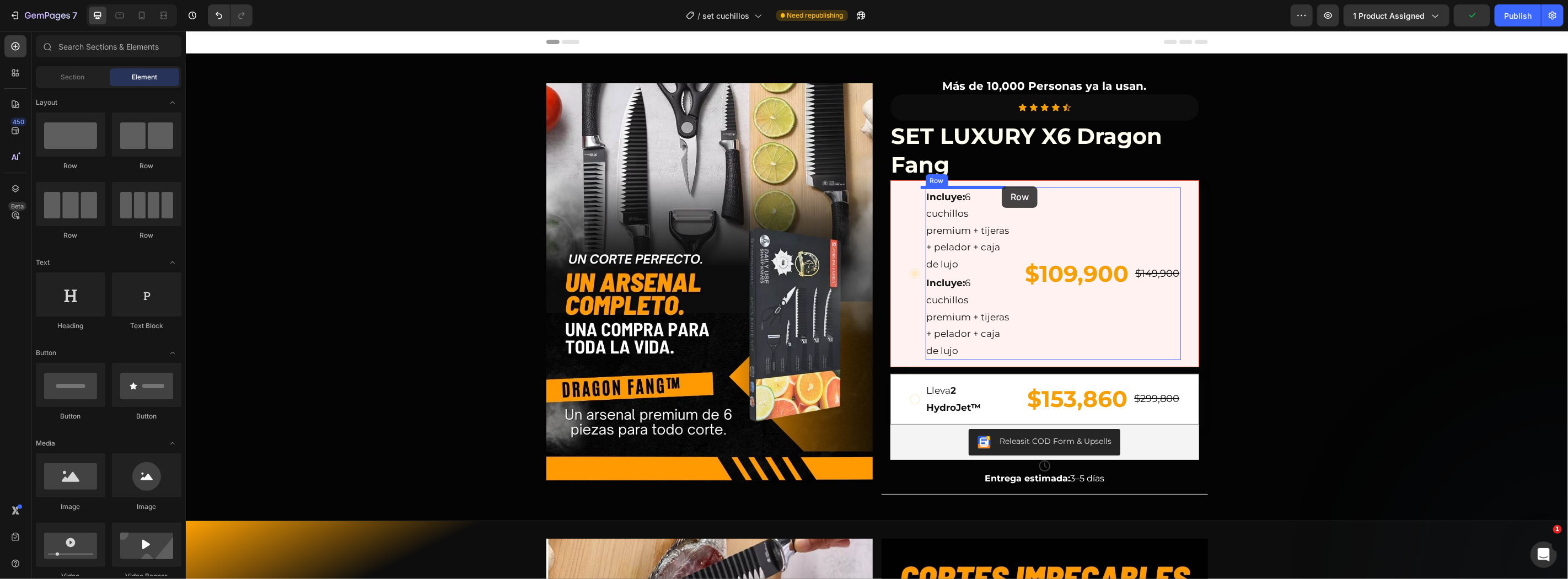
drag, startPoint x: 273, startPoint y: 177, endPoint x: 1001, endPoint y: 186, distance: 728.1
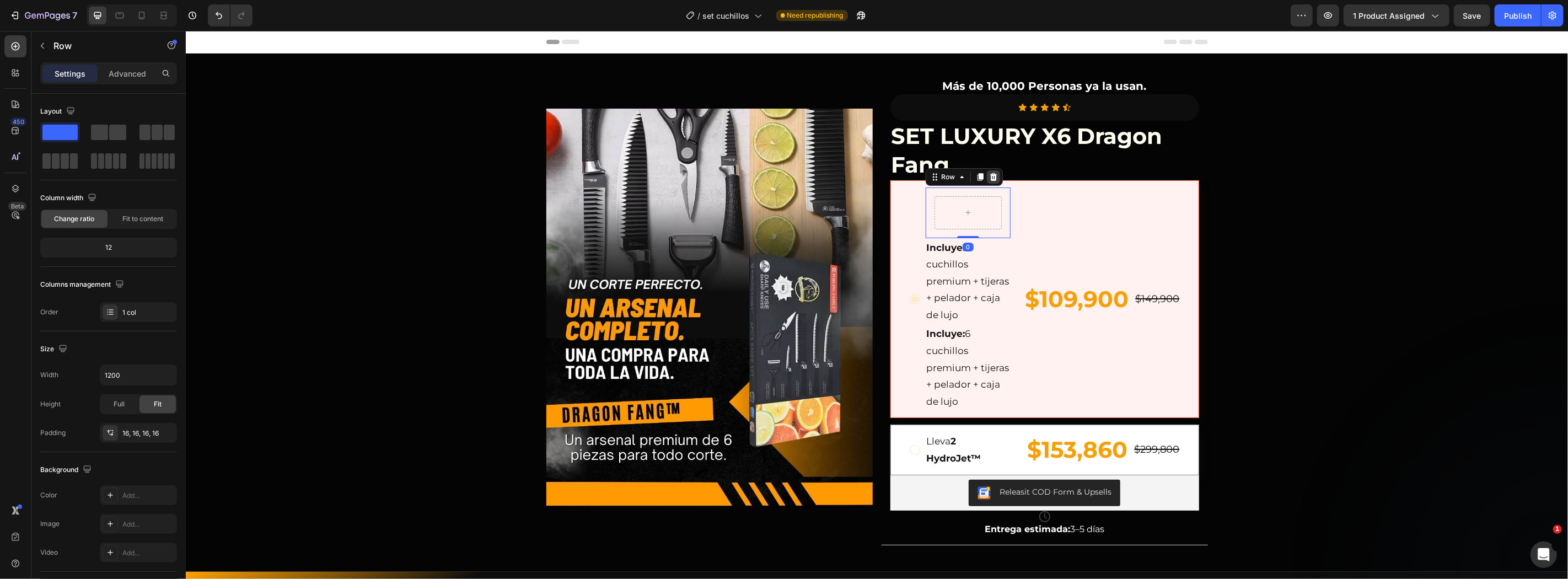
click at [991, 178] on icon at bounding box center [993, 176] width 9 height 9
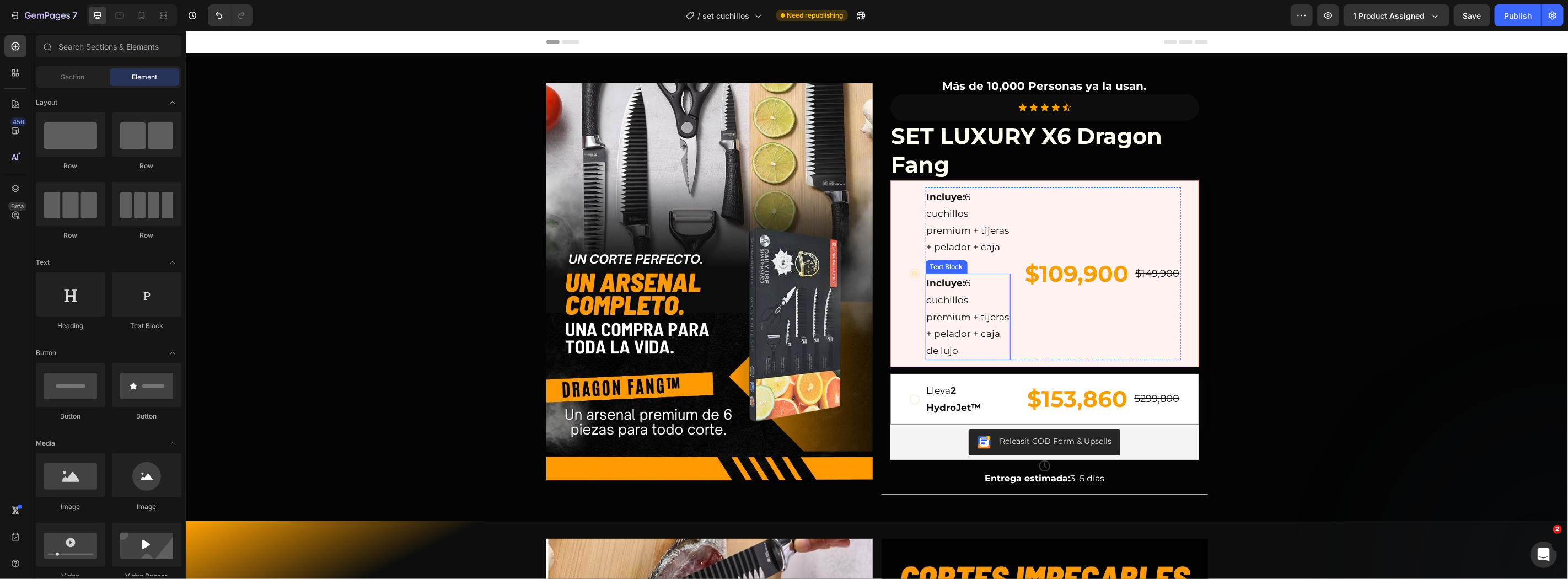
click at [969, 312] on p "Incluye: 6 cuchillos premium + tijeras + pelador + caja de lujo" at bounding box center [967, 316] width 83 height 84
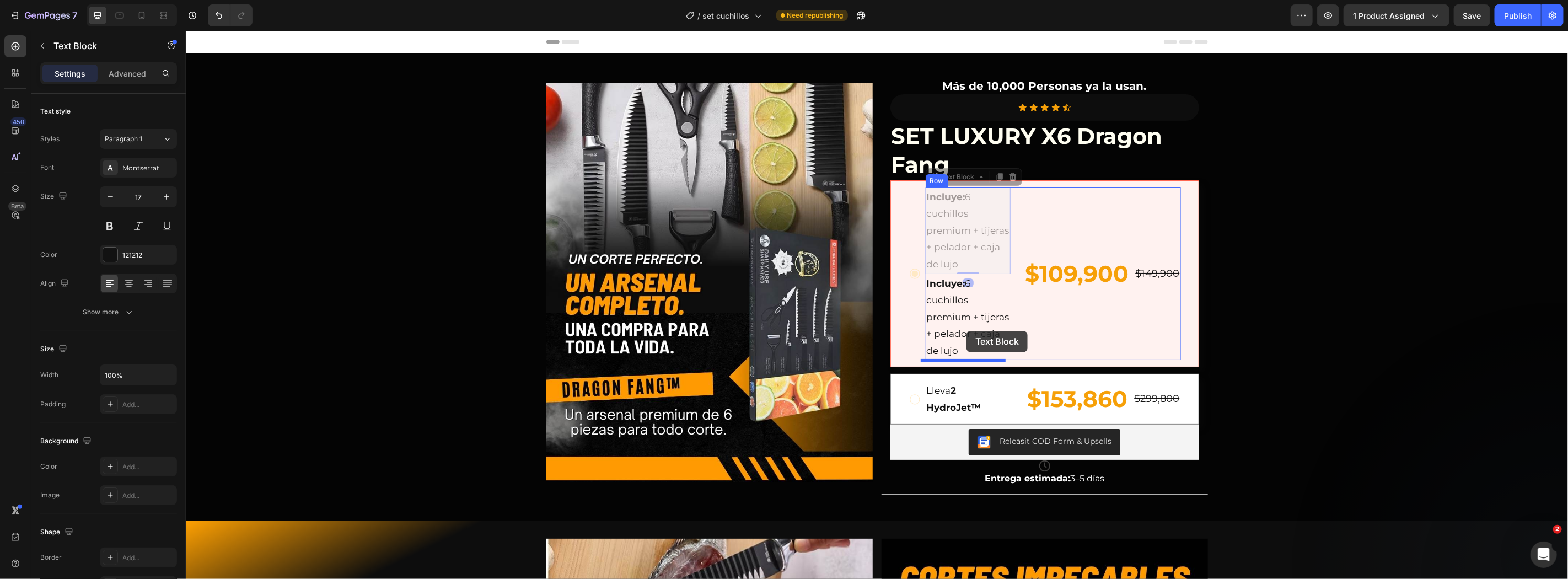
drag, startPoint x: 947, startPoint y: 253, endPoint x: 971, endPoint y: 283, distance: 38.4
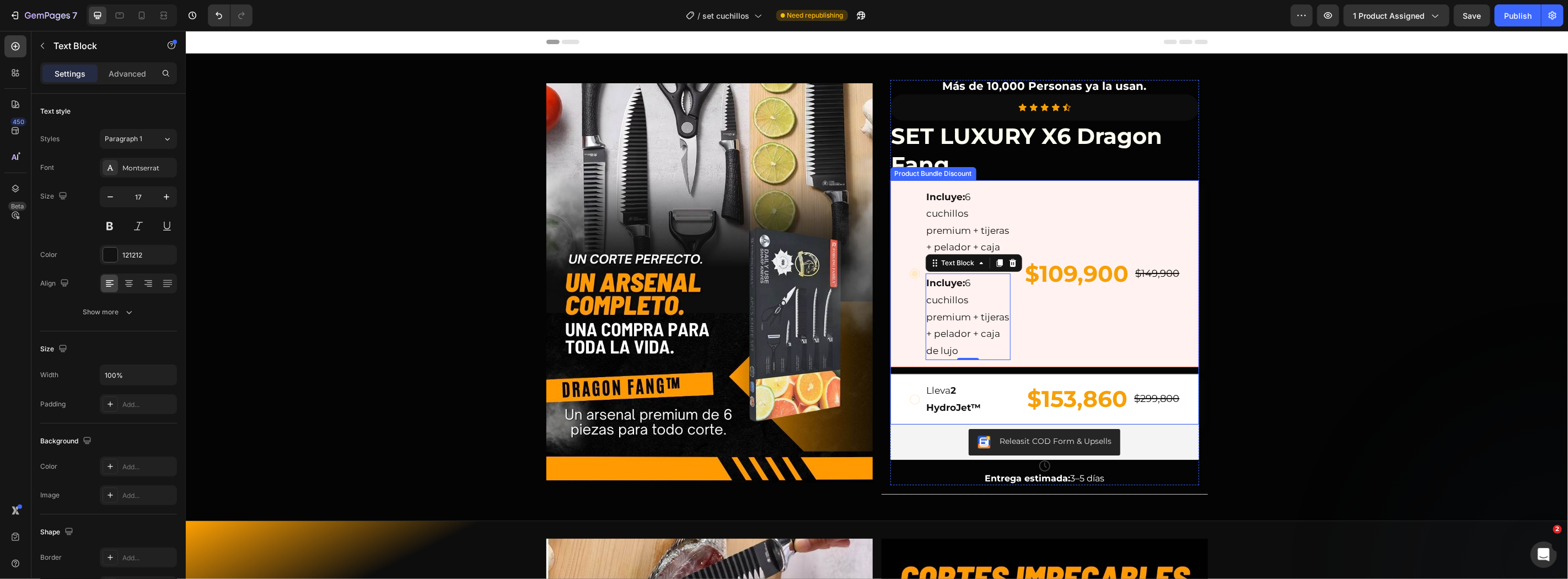
drag, startPoint x: 896, startPoint y: 204, endPoint x: 903, endPoint y: 189, distance: 16.6
click at [896, 204] on div "Incluye: 6 cuchillos premium + tijeras + pelador + caja de lujo Text Block Incl…" at bounding box center [1044, 273] width 308 height 188
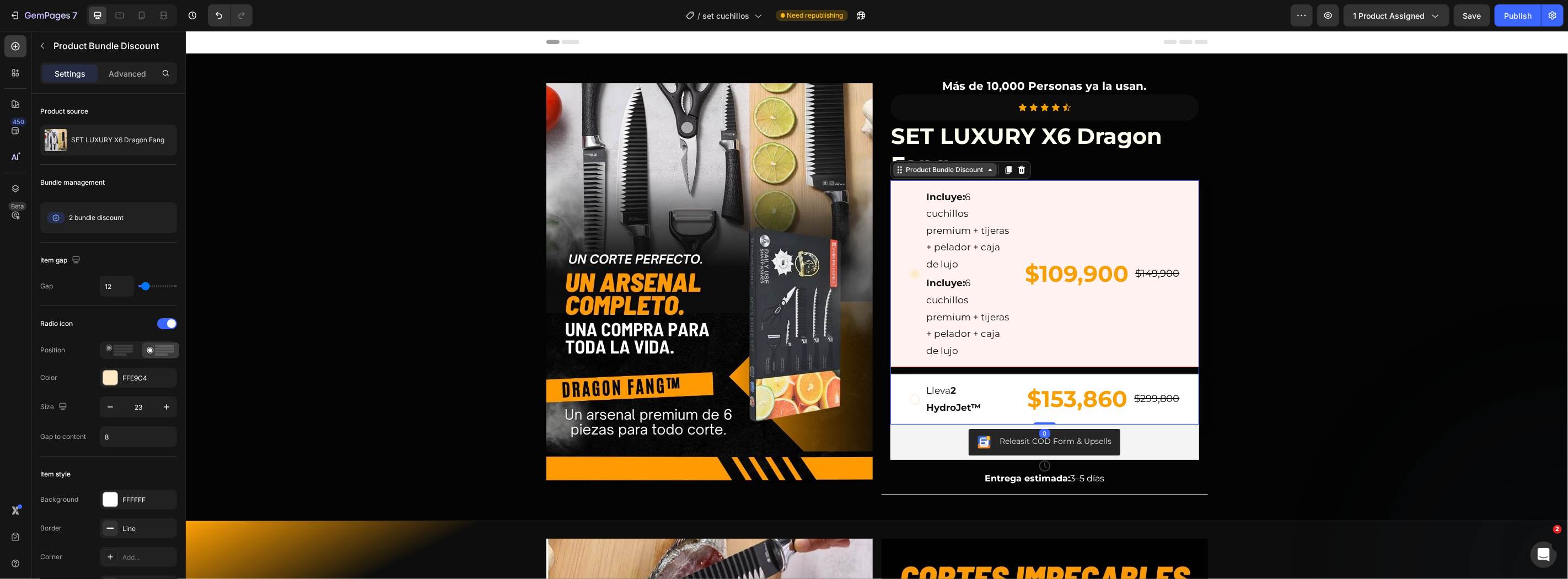
click at [907, 168] on div "Product Bundle Discount" at bounding box center [944, 169] width 81 height 10
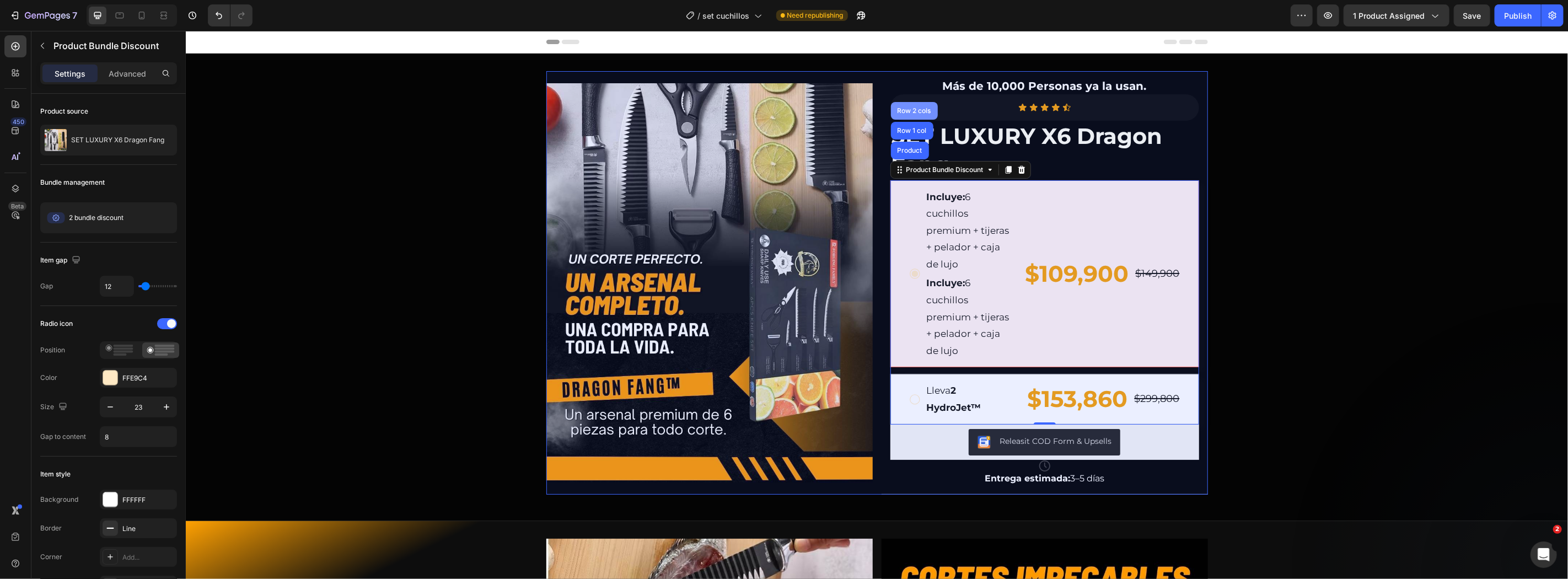
click at [916, 107] on div "Row 2 cols" at bounding box center [913, 110] width 38 height 6
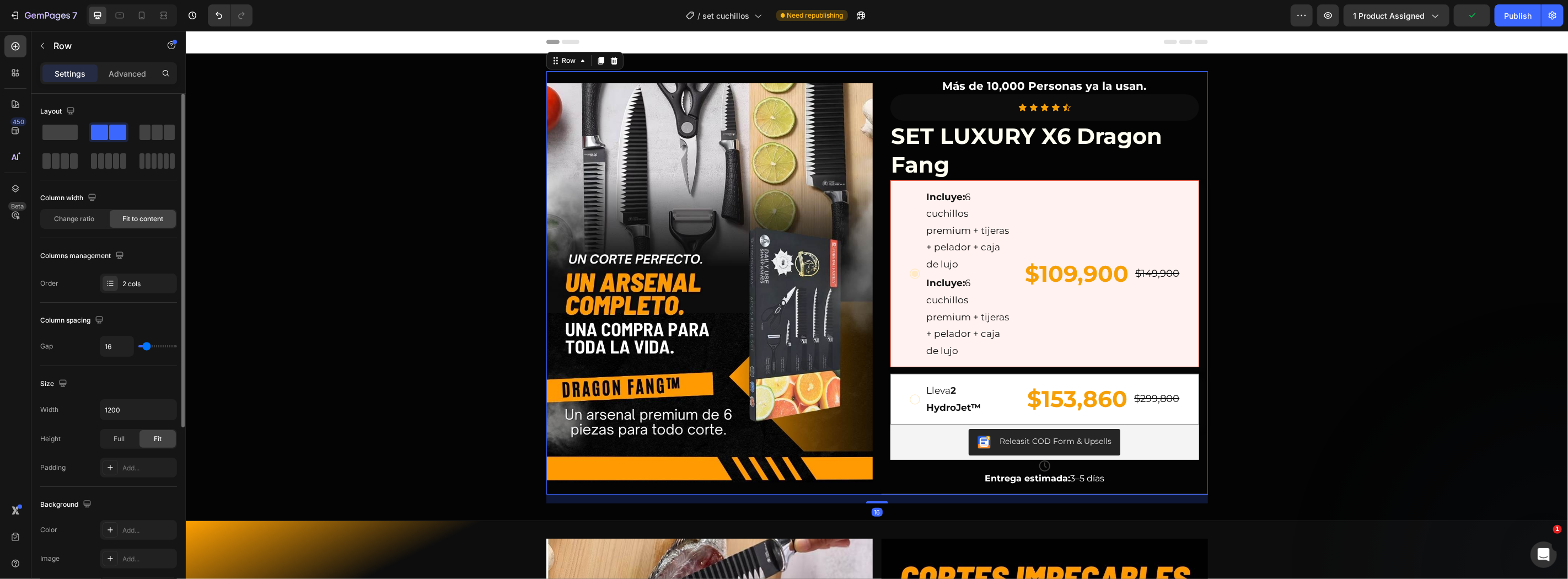
type input "15"
type input "12"
type input "0"
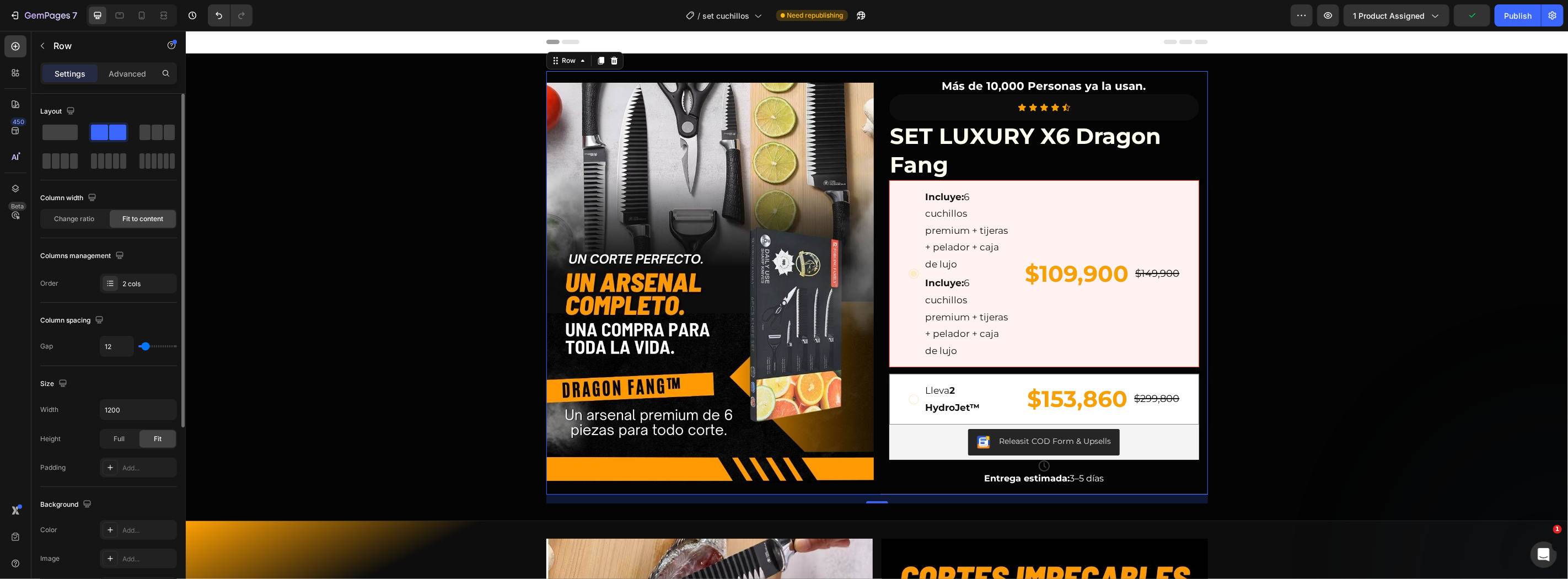
type input "0"
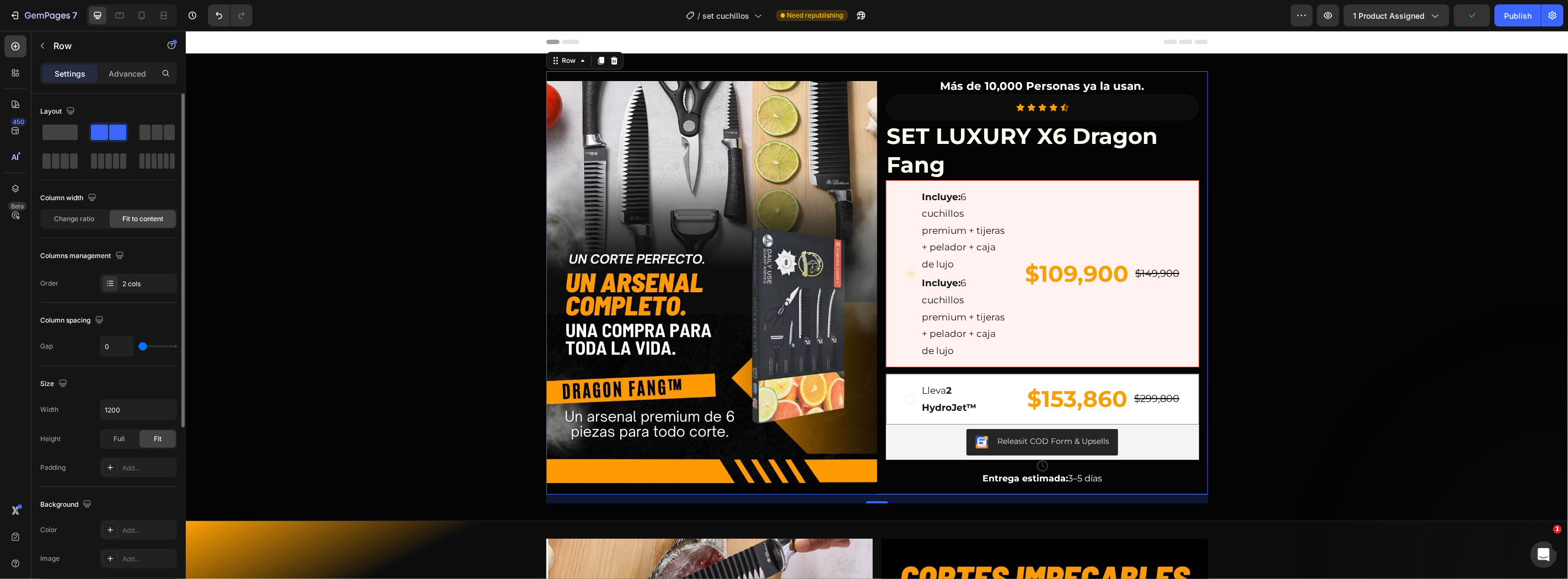
type input "2"
type input "12"
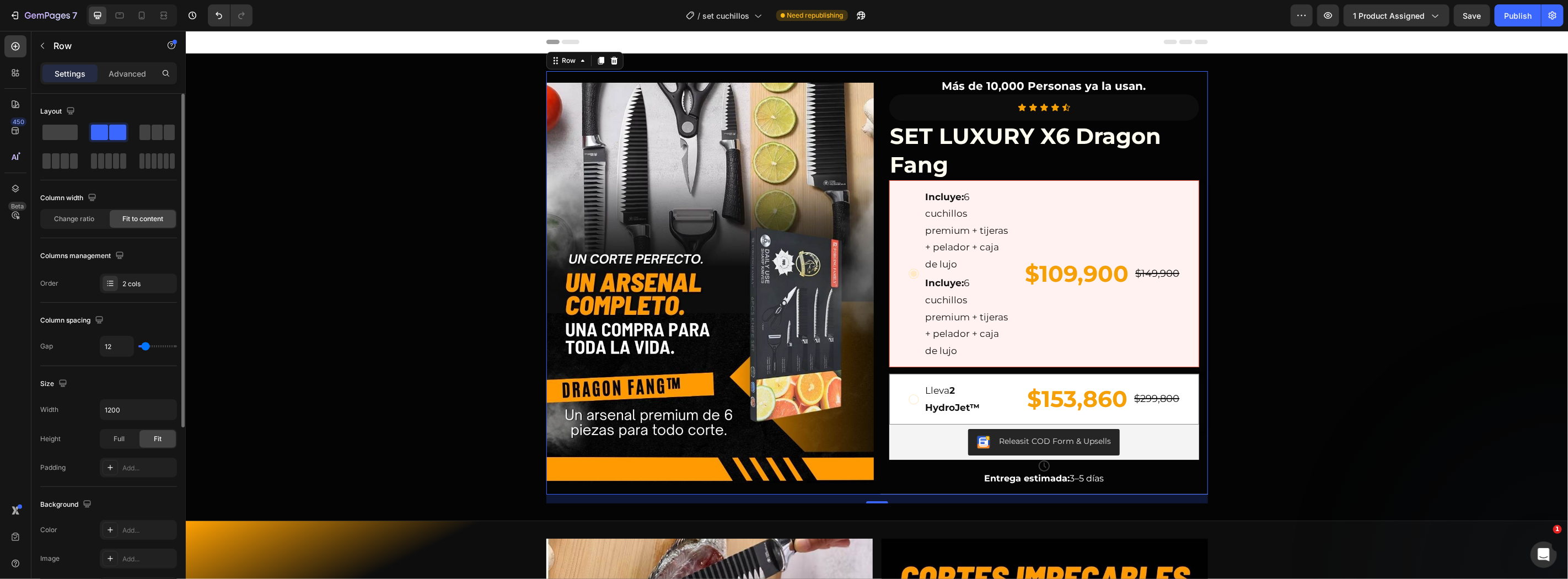
type input "22"
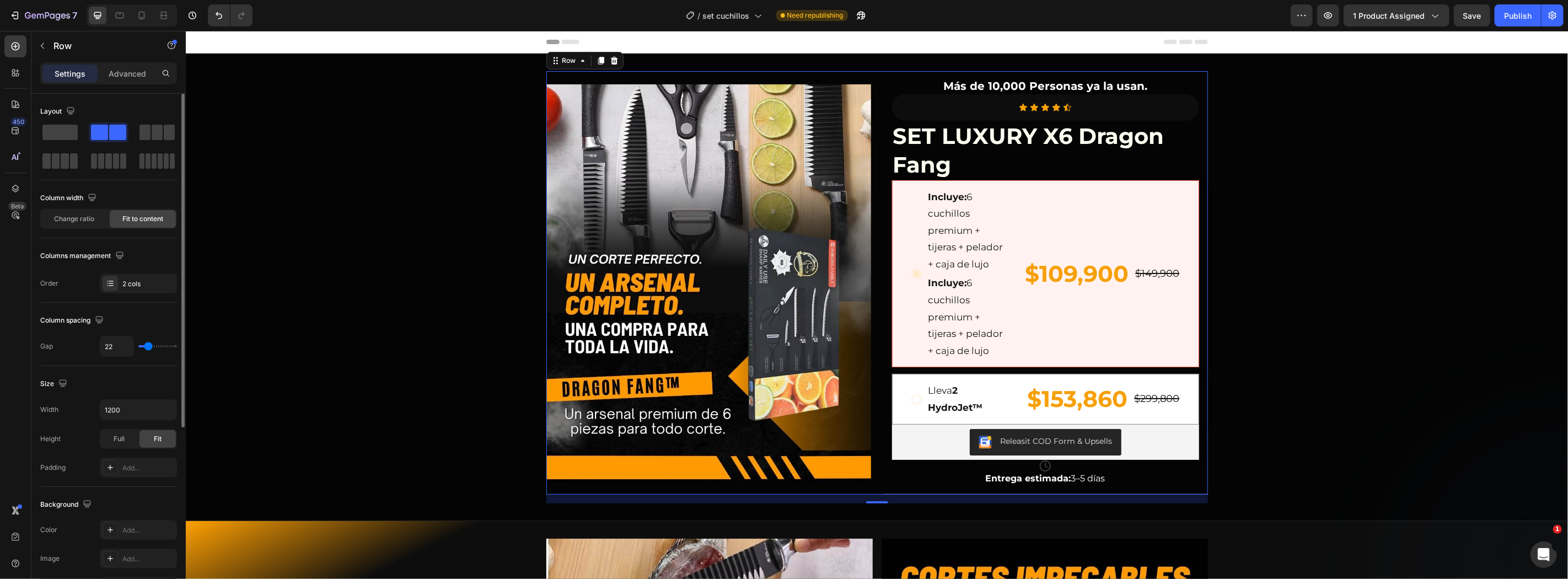
type input "25"
type input "10"
type input "7"
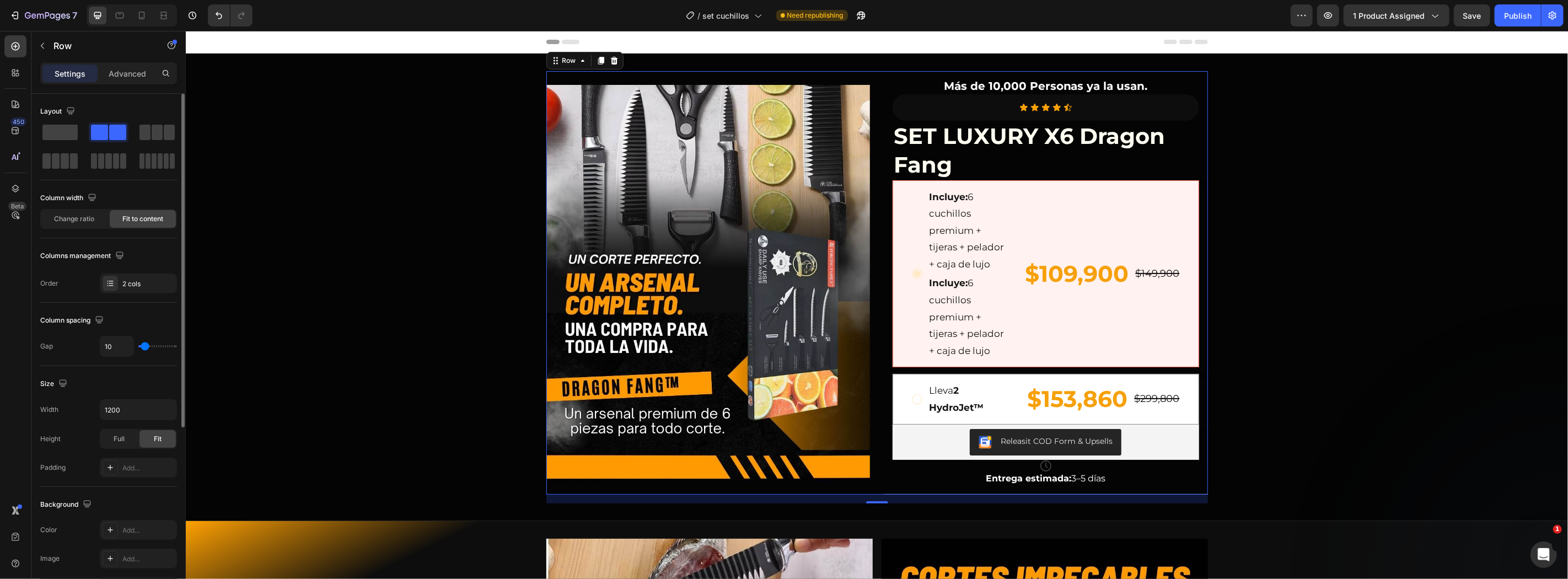
type input "7"
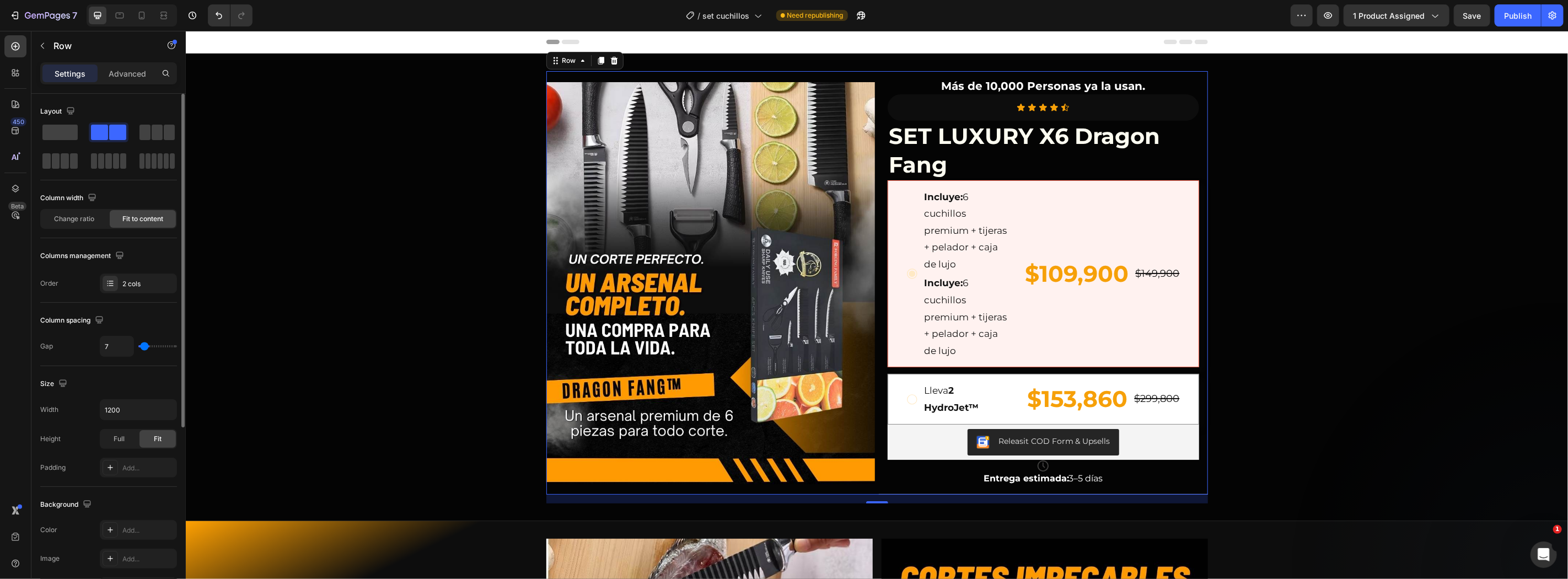
type input "0"
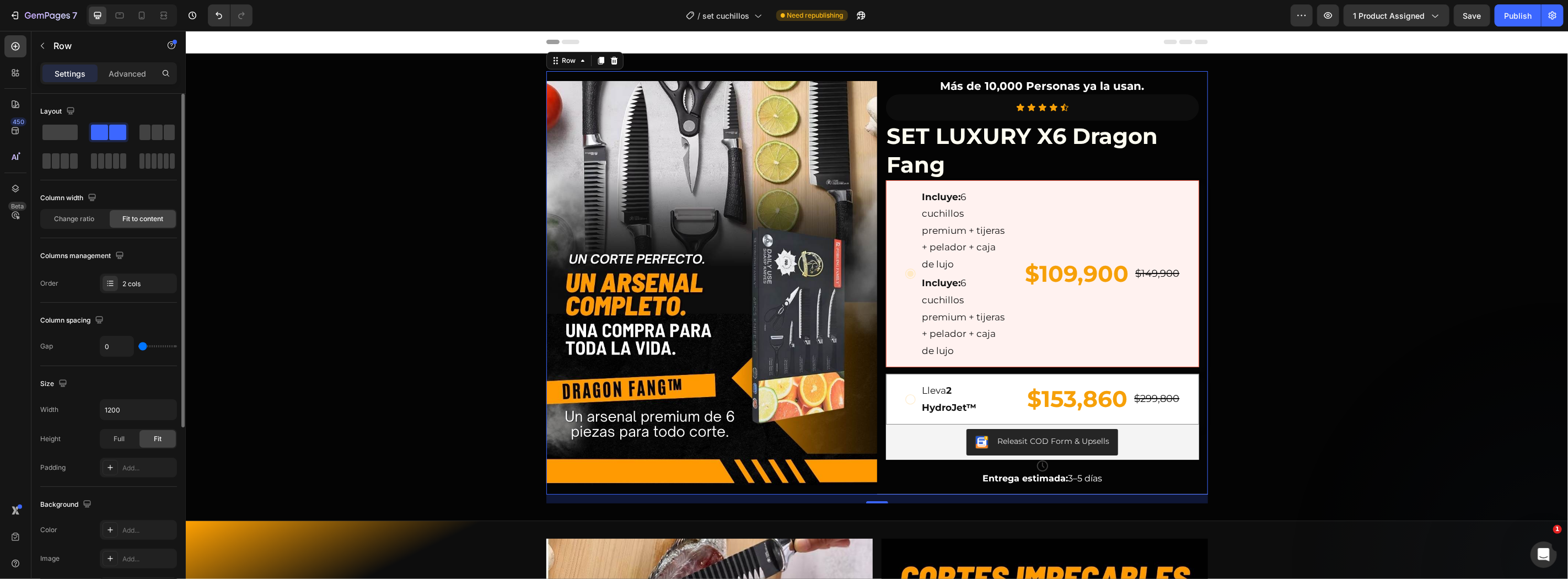
drag, startPoint x: 145, startPoint y: 350, endPoint x: 139, endPoint y: 340, distance: 11.7
type input "0"
click at [139, 345] on input "range" at bounding box center [157, 346] width 39 height 2
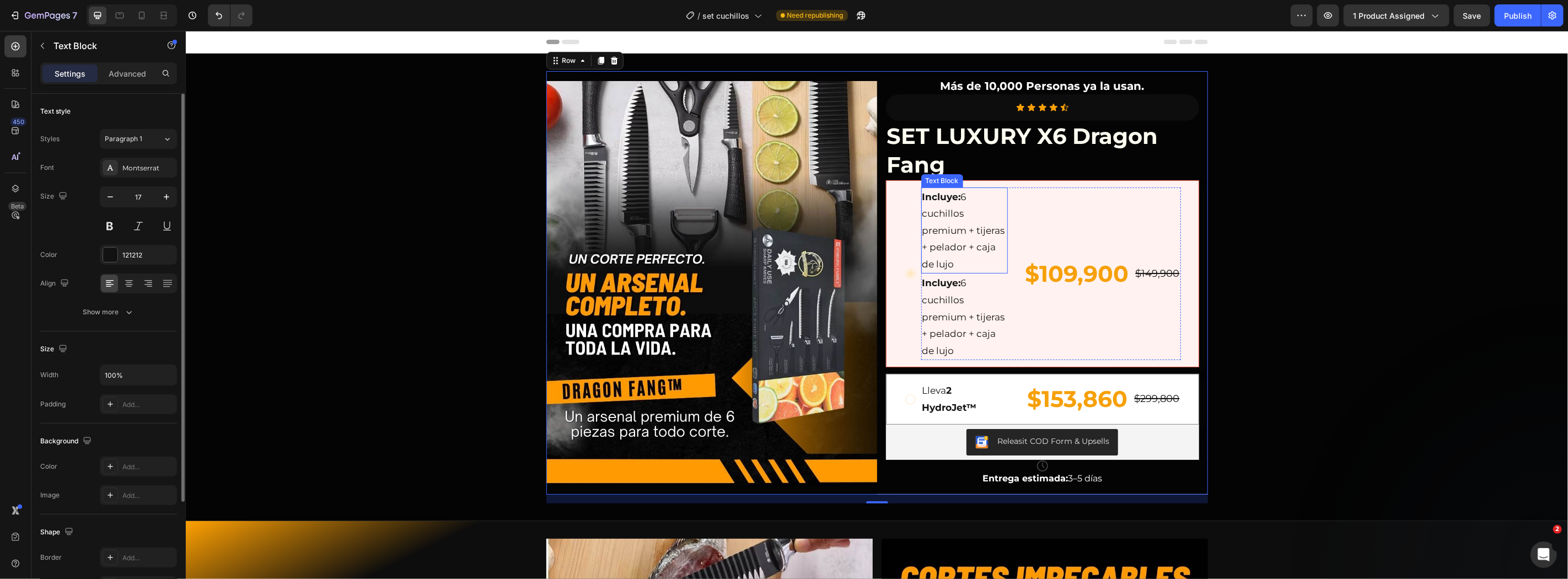
click at [973, 263] on p "Incluye: 6 cuchillos premium + tijeras + pelador + caja de lujo" at bounding box center [963, 229] width 84 height 84
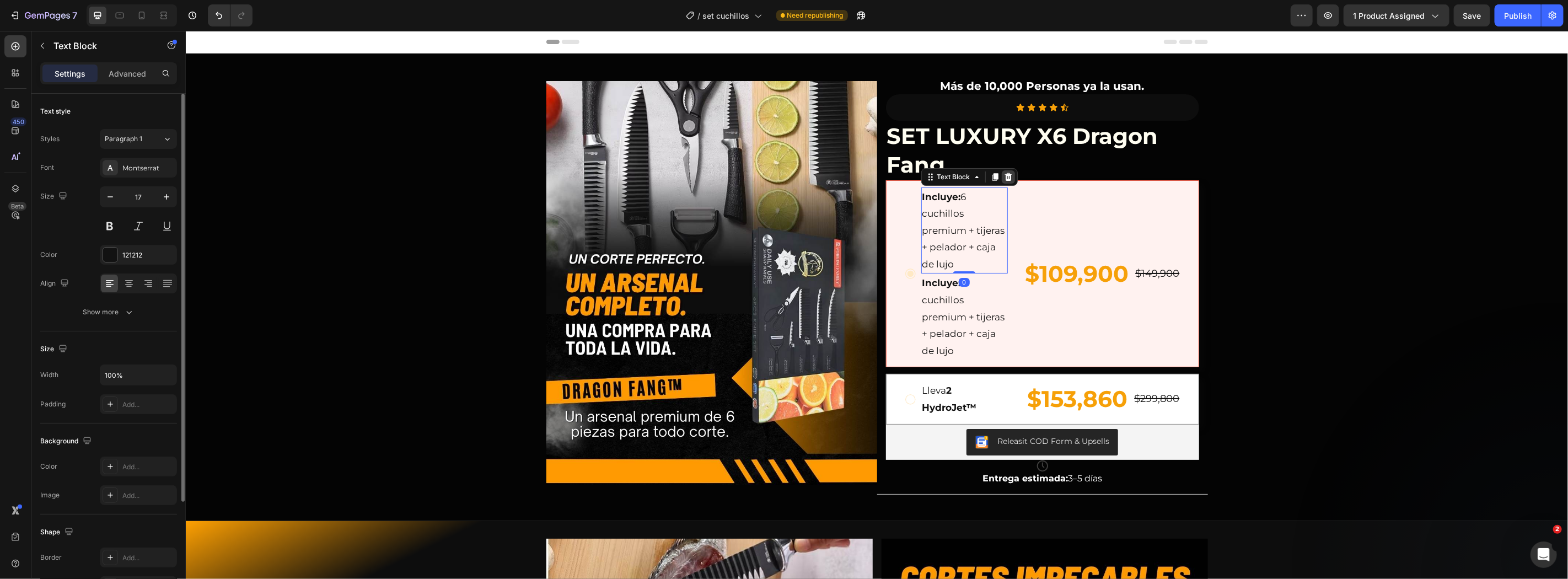
click at [1003, 176] on icon at bounding box center [1007, 176] width 9 height 9
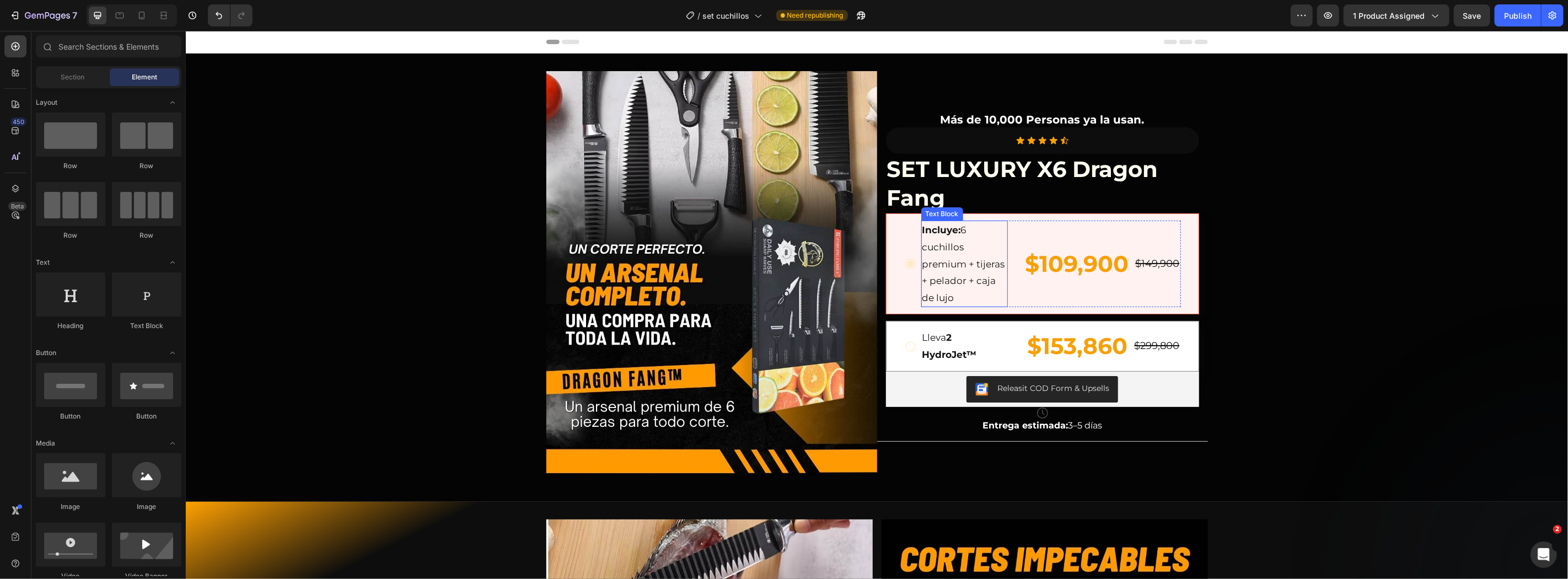
click at [956, 260] on p "Incluye: 6 cuchillos premium + tijeras + pelador + caja de lujo" at bounding box center [963, 263] width 84 height 84
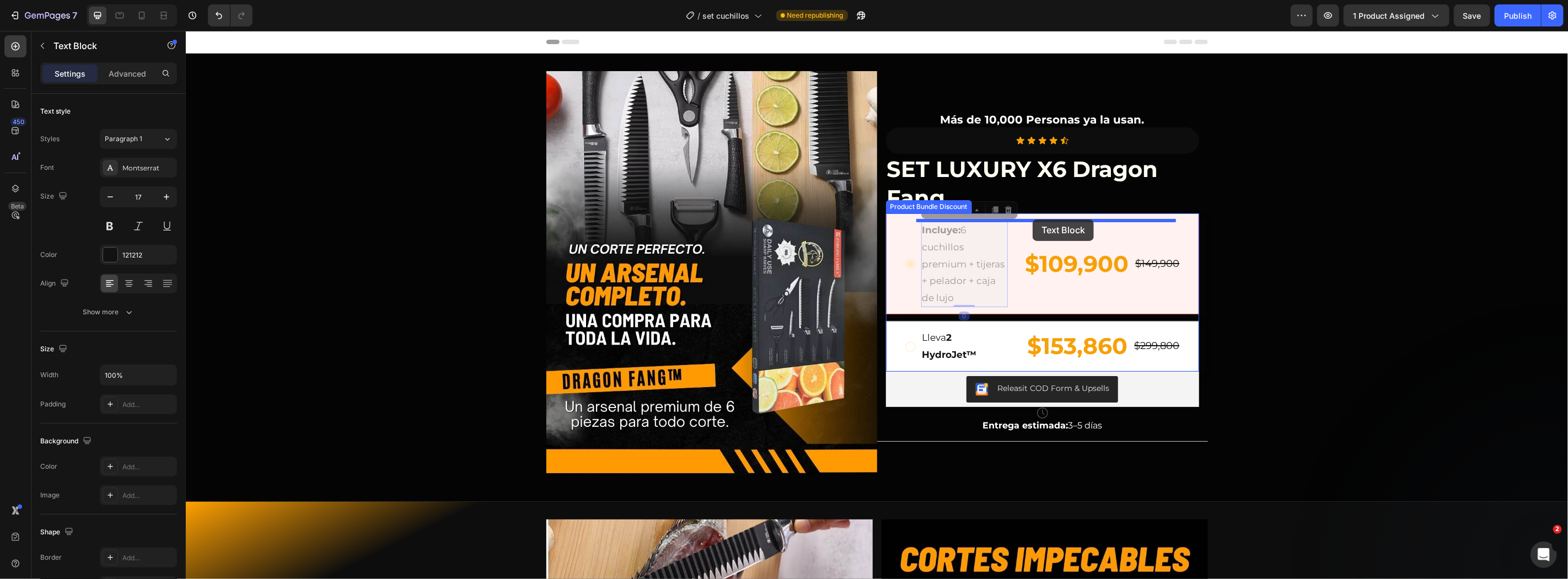
drag, startPoint x: 966, startPoint y: 214, endPoint x: 1032, endPoint y: 219, distance: 66.2
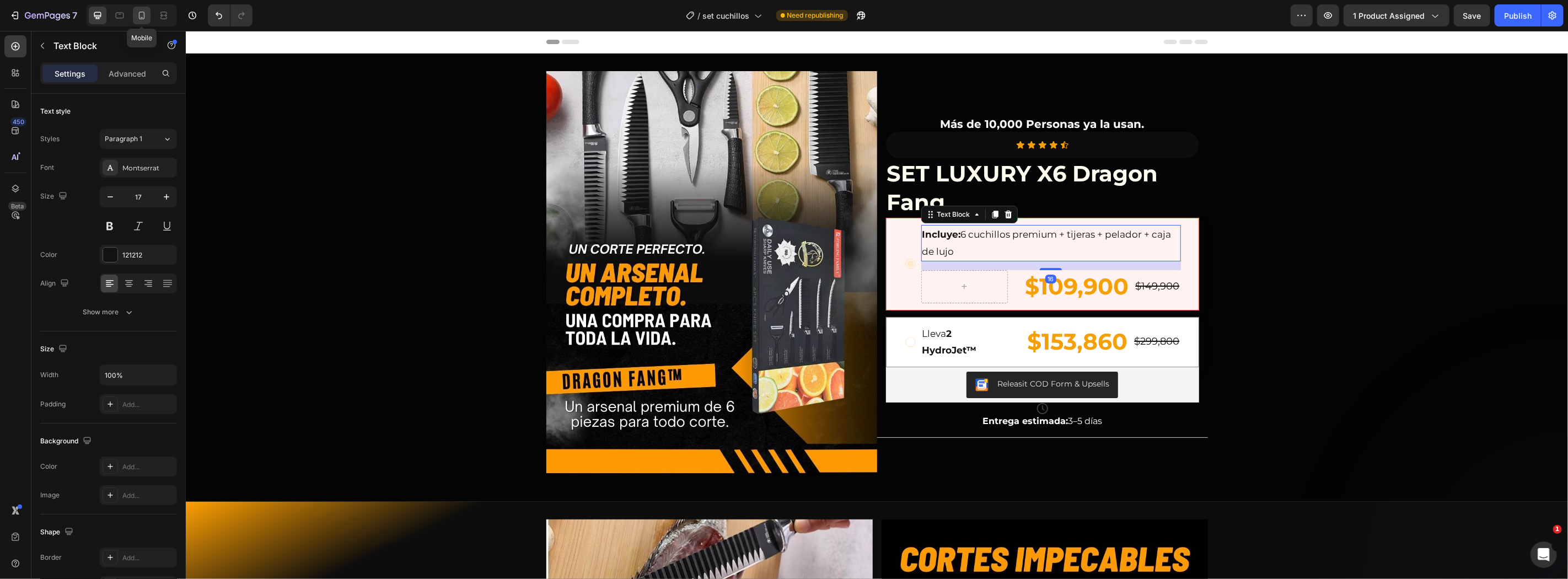
click at [146, 14] on icon at bounding box center [141, 15] width 11 height 11
type input "18"
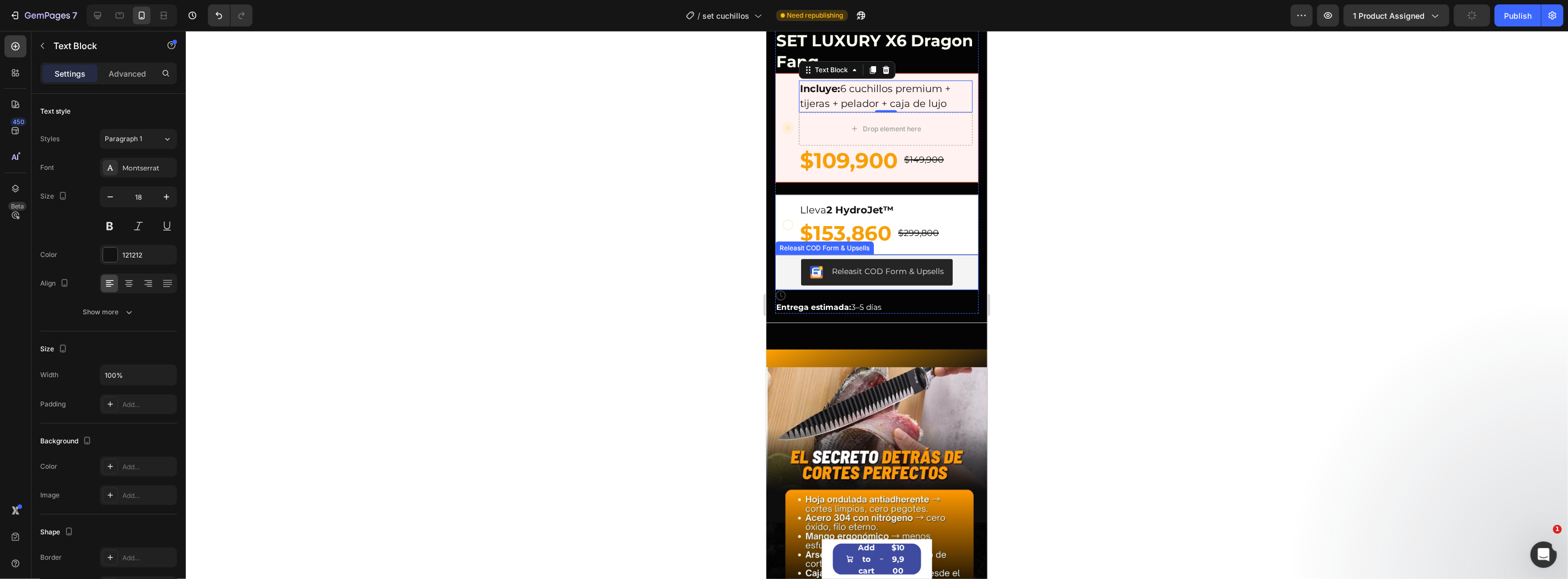
scroll to position [136, 0]
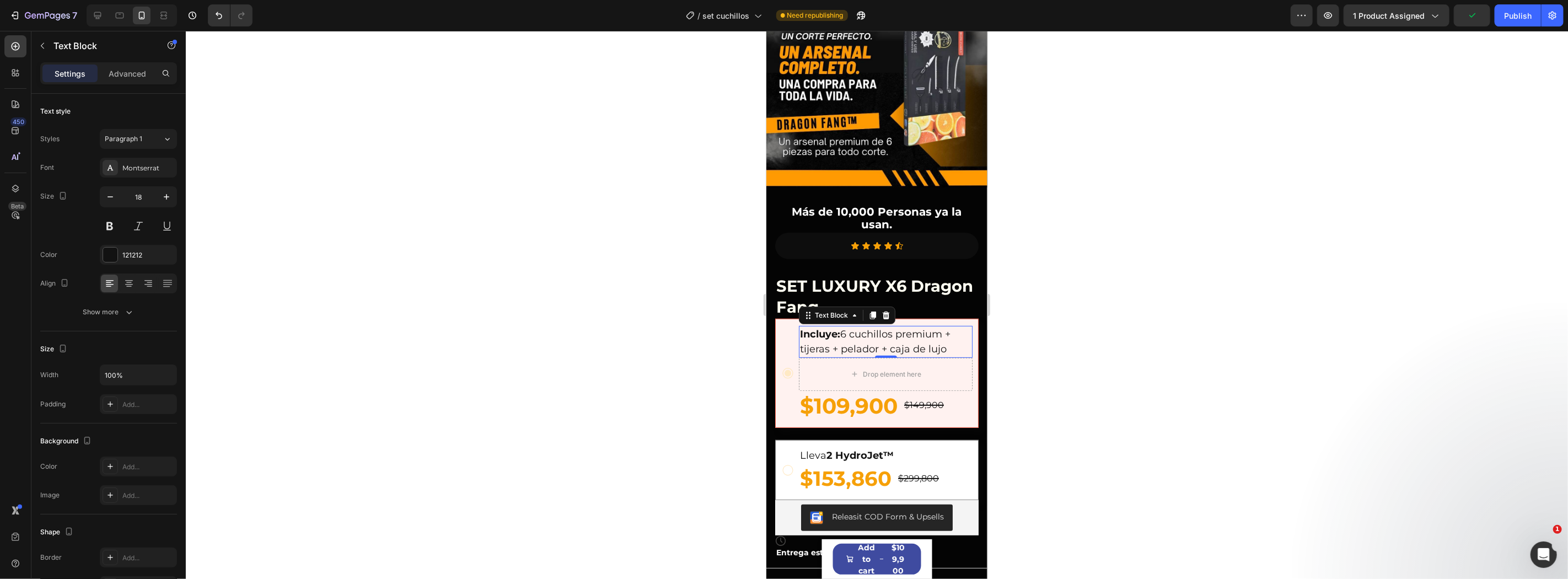
click at [1024, 283] on div at bounding box center [876, 305] width 1382 height 548
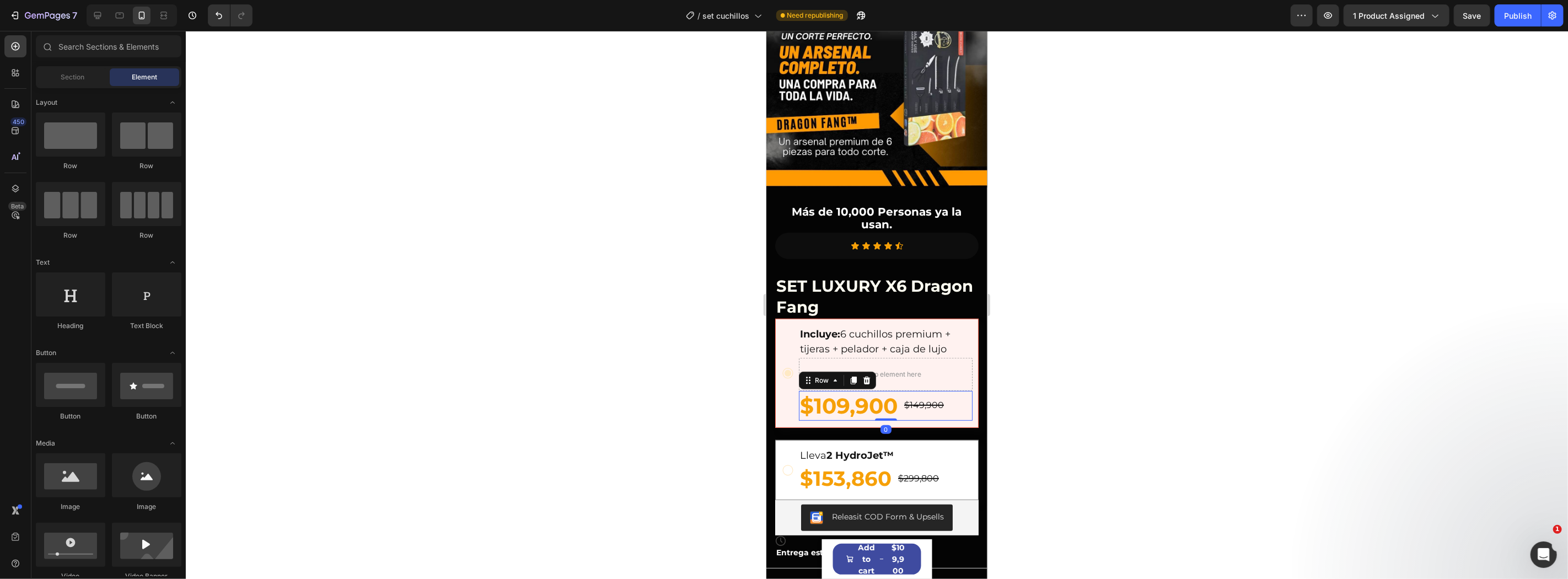
click at [902, 397] on div "$109,900 Product Price Product Price $149,900 Product Price Product Price Row 0" at bounding box center [885, 406] width 174 height 30
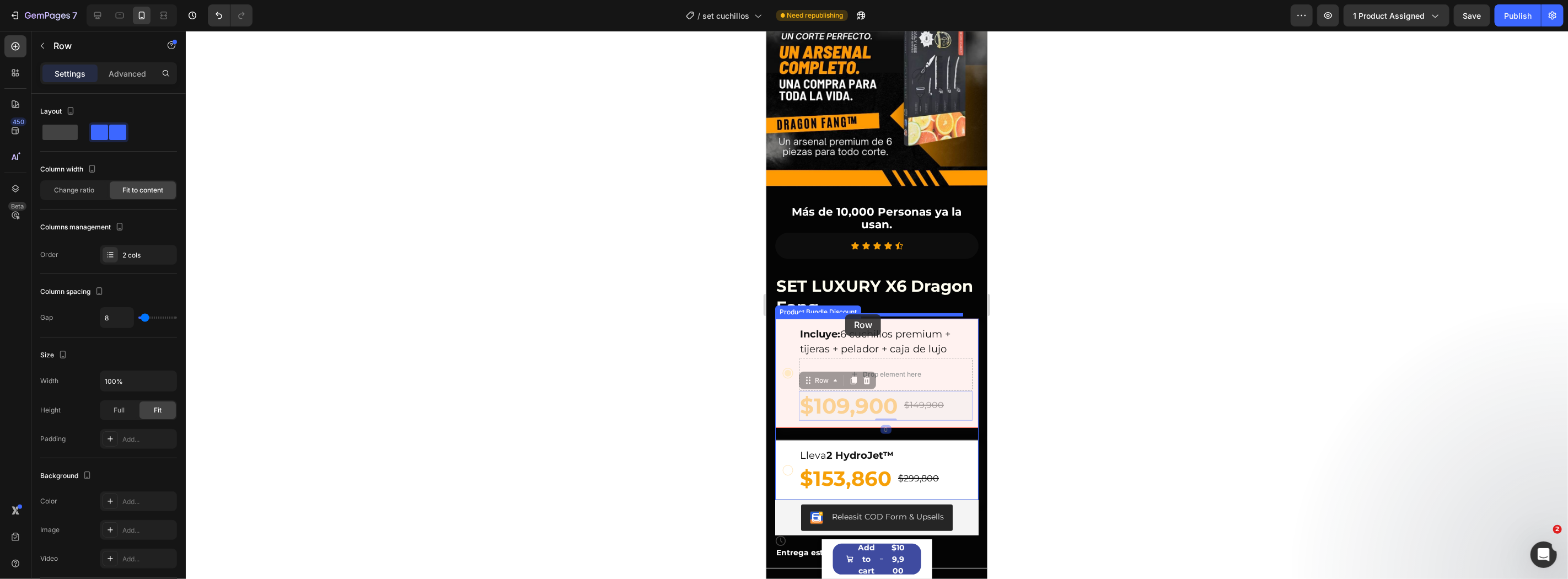
drag, startPoint x: 826, startPoint y: 369, endPoint x: 845, endPoint y: 313, distance: 59.1
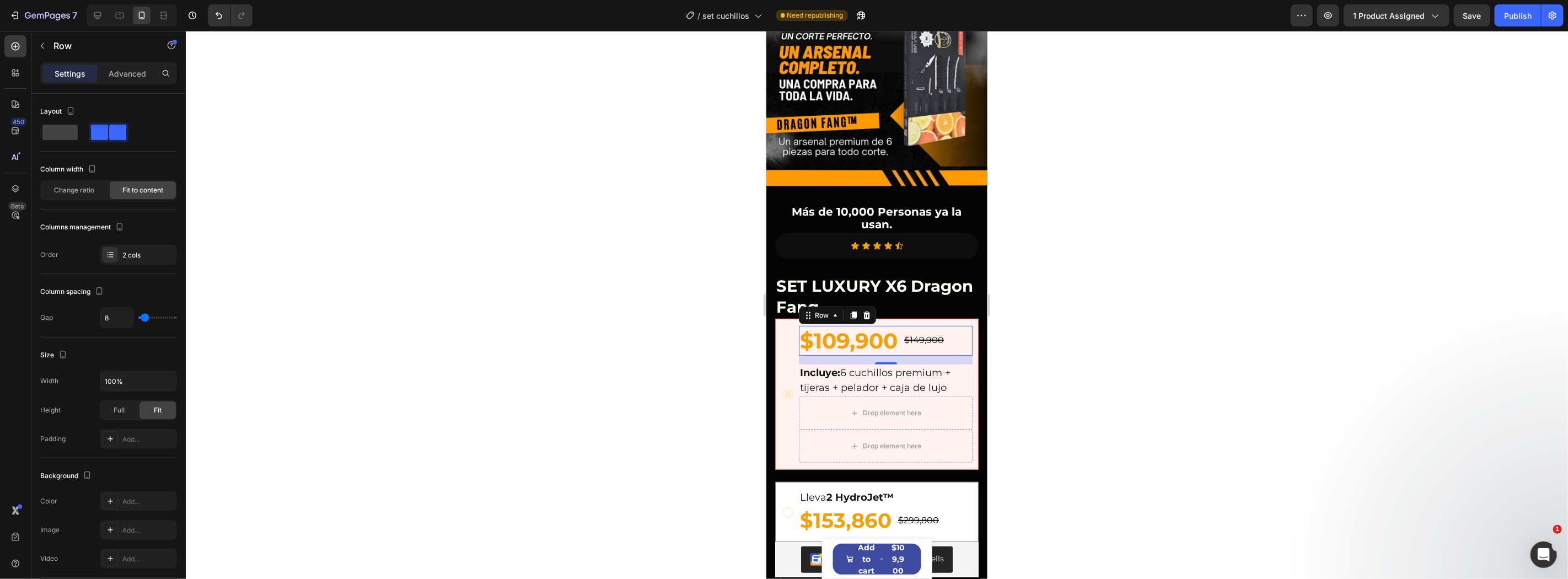
click at [108, 18] on div at bounding box center [132, 15] width 91 height 22
click at [103, 15] on icon at bounding box center [97, 15] width 11 height 11
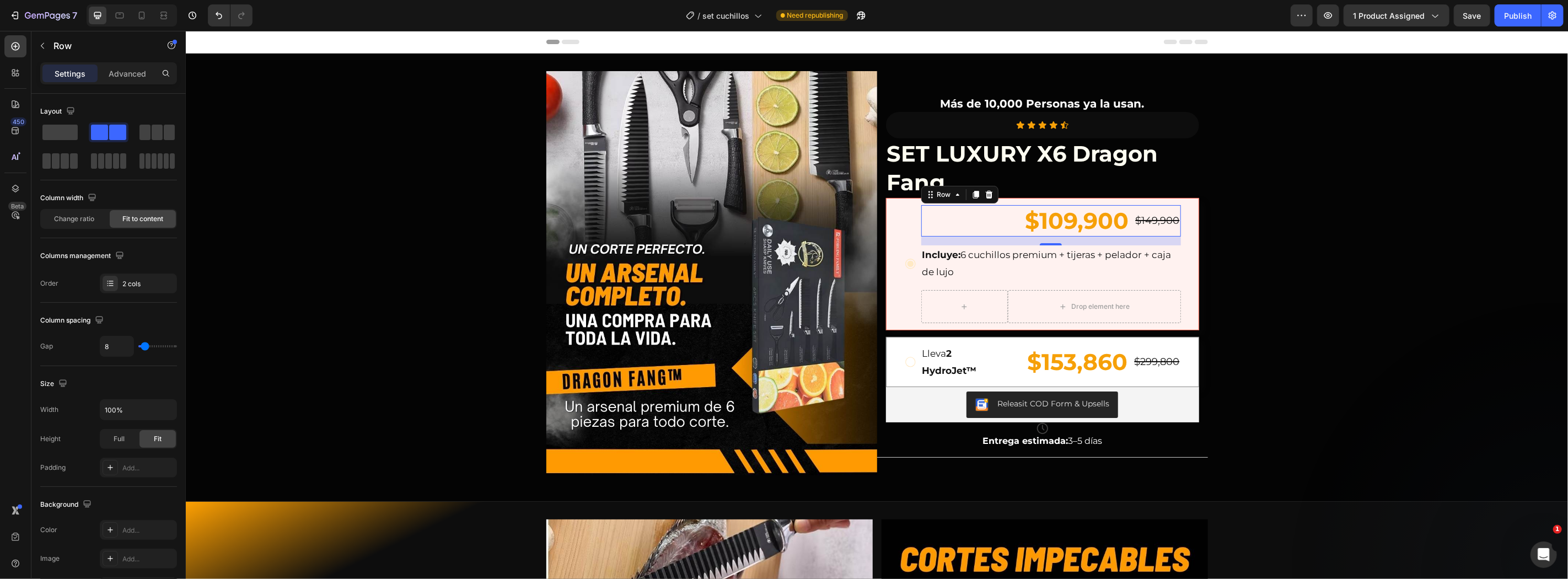
click at [956, 218] on div "$109,900 Product Price Product Price $149,900 Product Price Product Price Row 16" at bounding box center [1050, 220] width 260 height 32
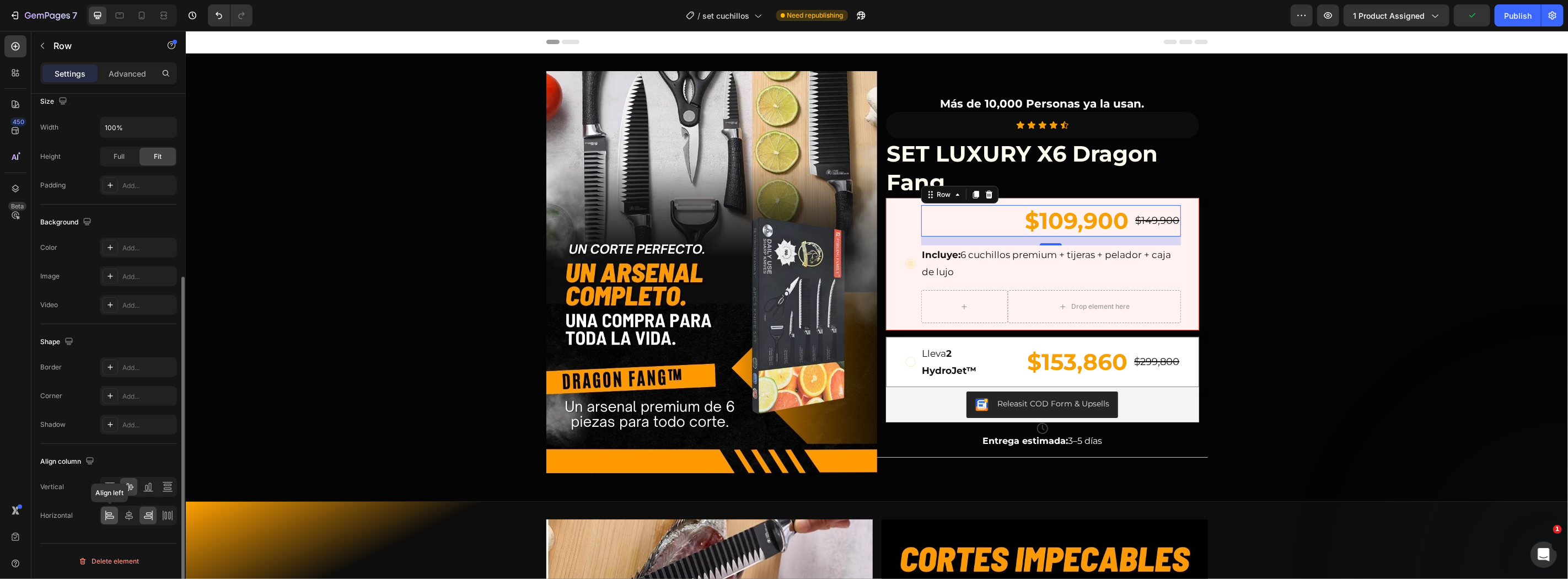
click at [108, 519] on icon at bounding box center [109, 515] width 11 height 11
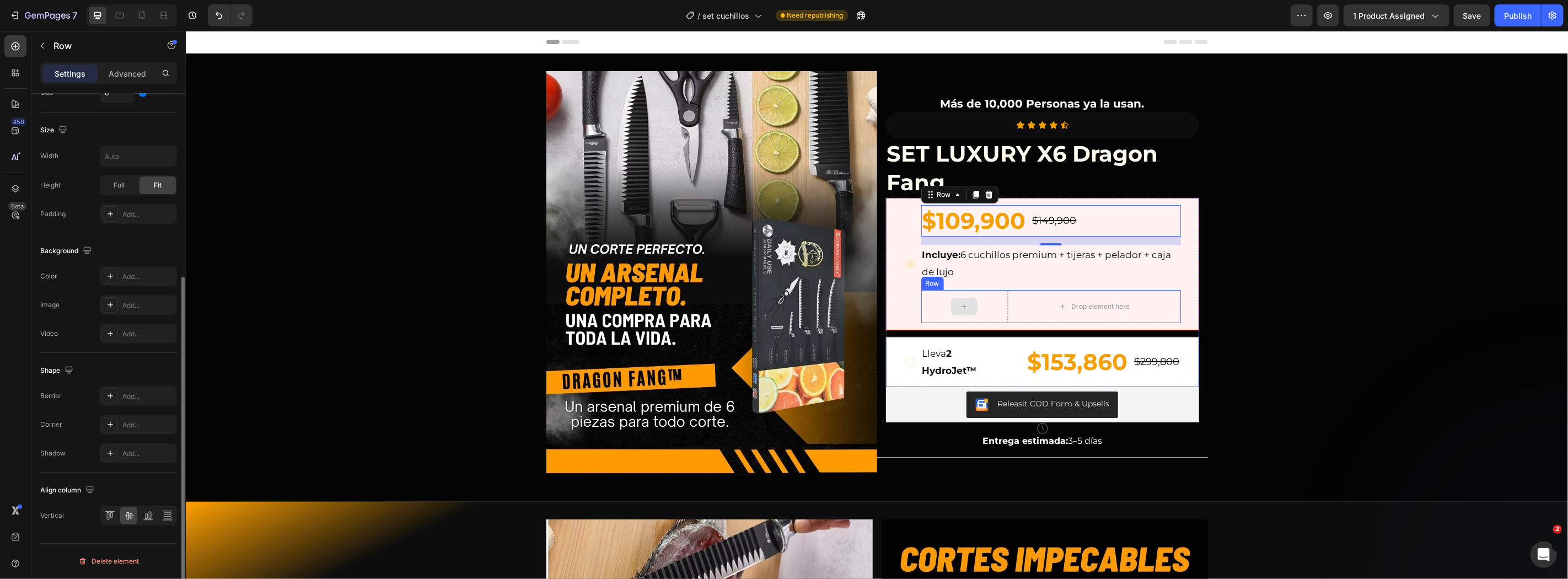
click at [985, 309] on div at bounding box center [963, 306] width 86 height 33
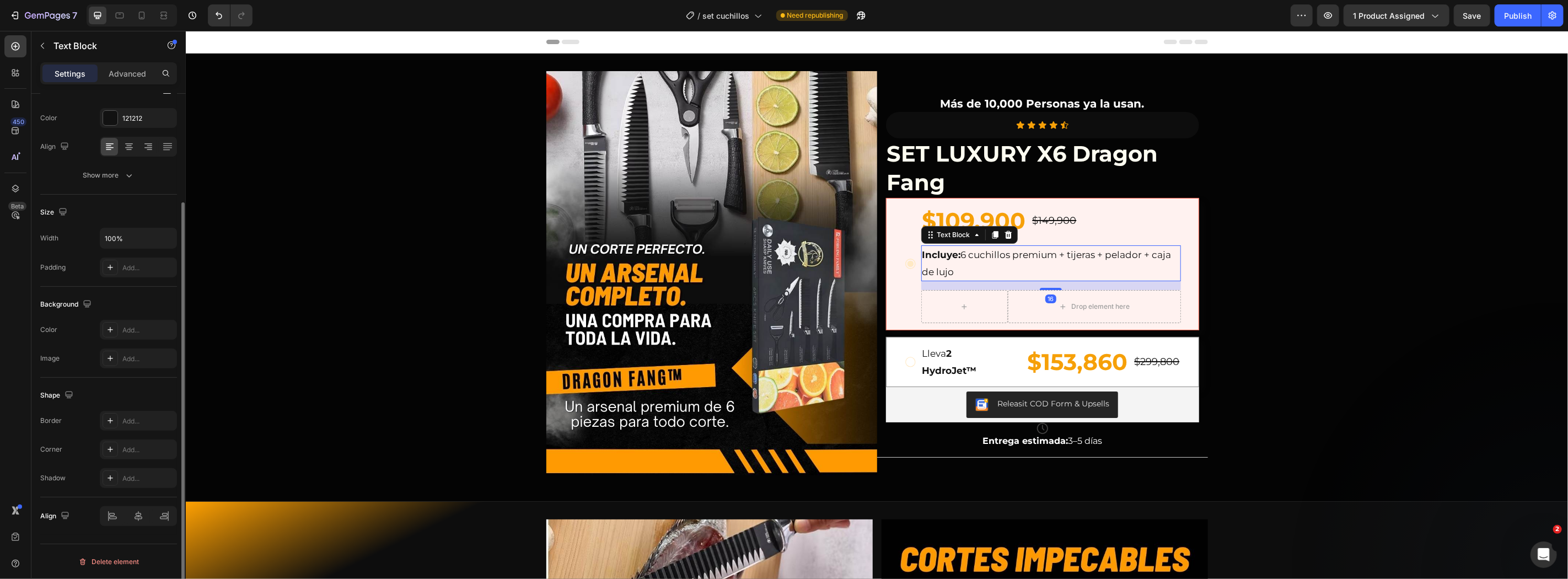
click at [982, 260] on p "Incluye: 6 cuchillos premium + tijeras + pelador + caja de lujo" at bounding box center [1050, 263] width 257 height 34
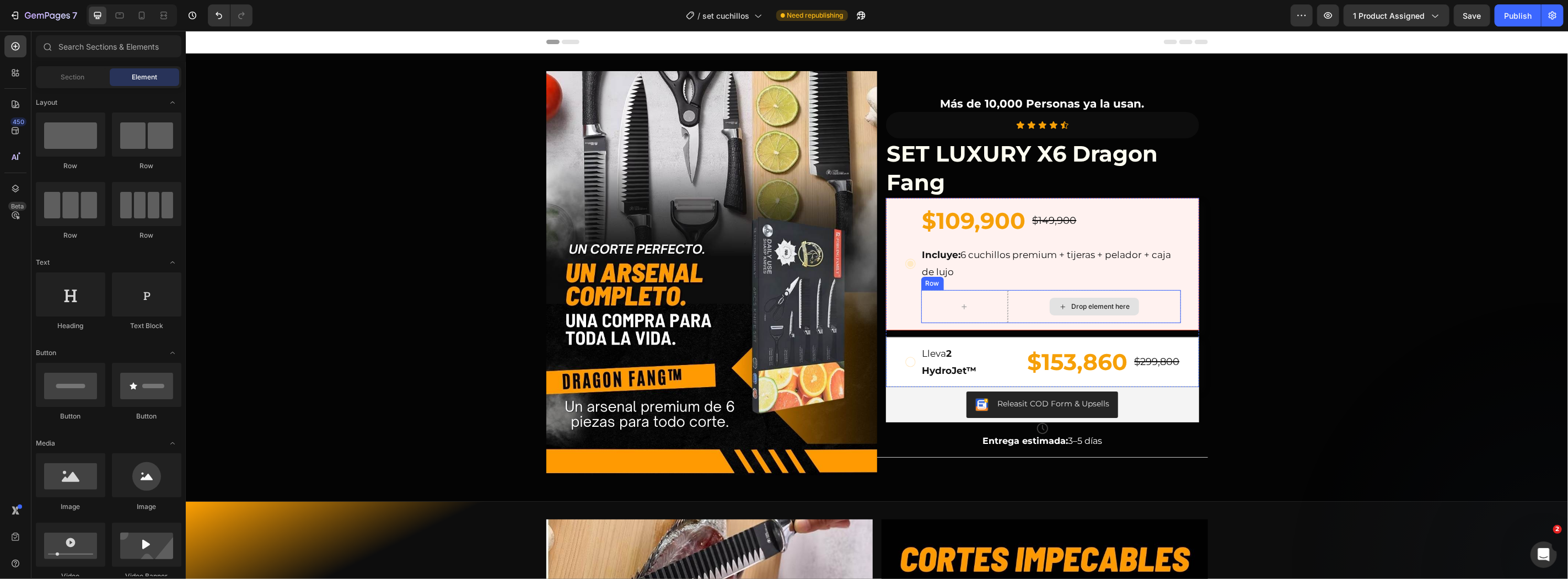
click at [1060, 303] on icon at bounding box center [1062, 306] width 9 height 9
click at [1100, 227] on div "$109,900 Product Price Product Price $149,900 Product Price Product Price Row" at bounding box center [1050, 220] width 260 height 32
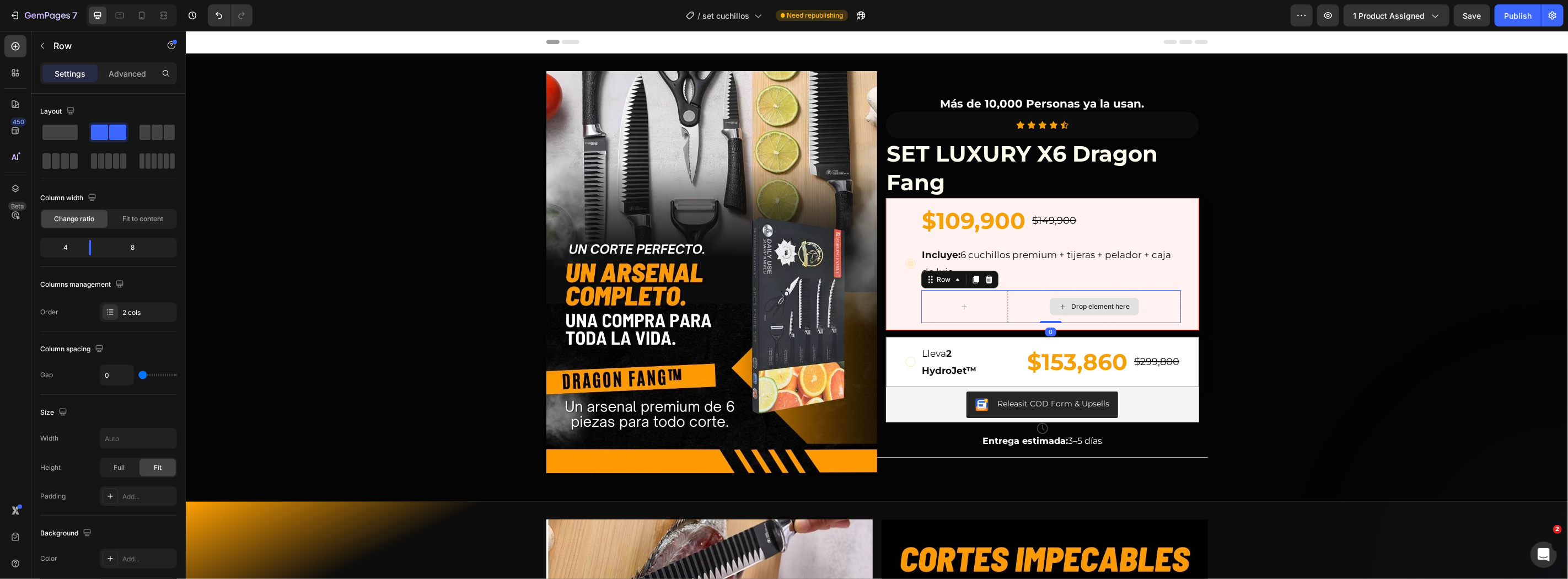
click at [1012, 293] on div "Drop element here" at bounding box center [1094, 306] width 173 height 33
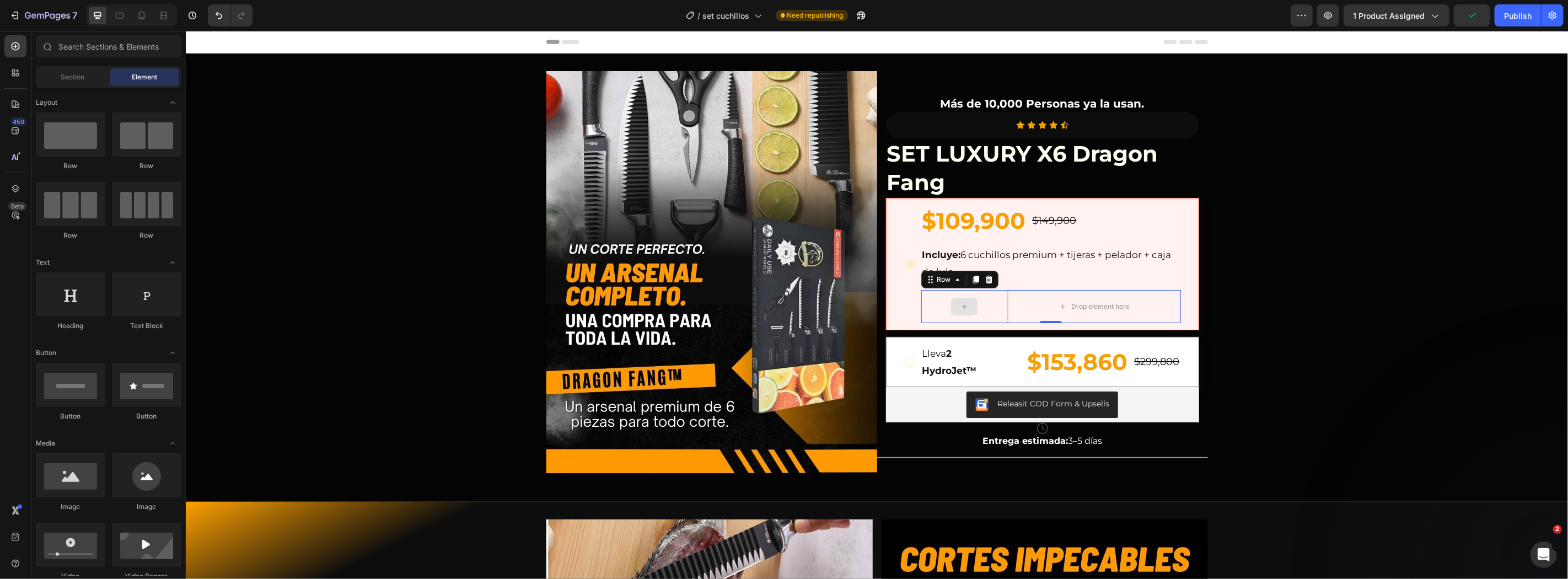
drag, startPoint x: 971, startPoint y: 309, endPoint x: 955, endPoint y: 309, distance: 16.0
click at [959, 307] on icon at bounding box center [963, 306] width 9 height 9
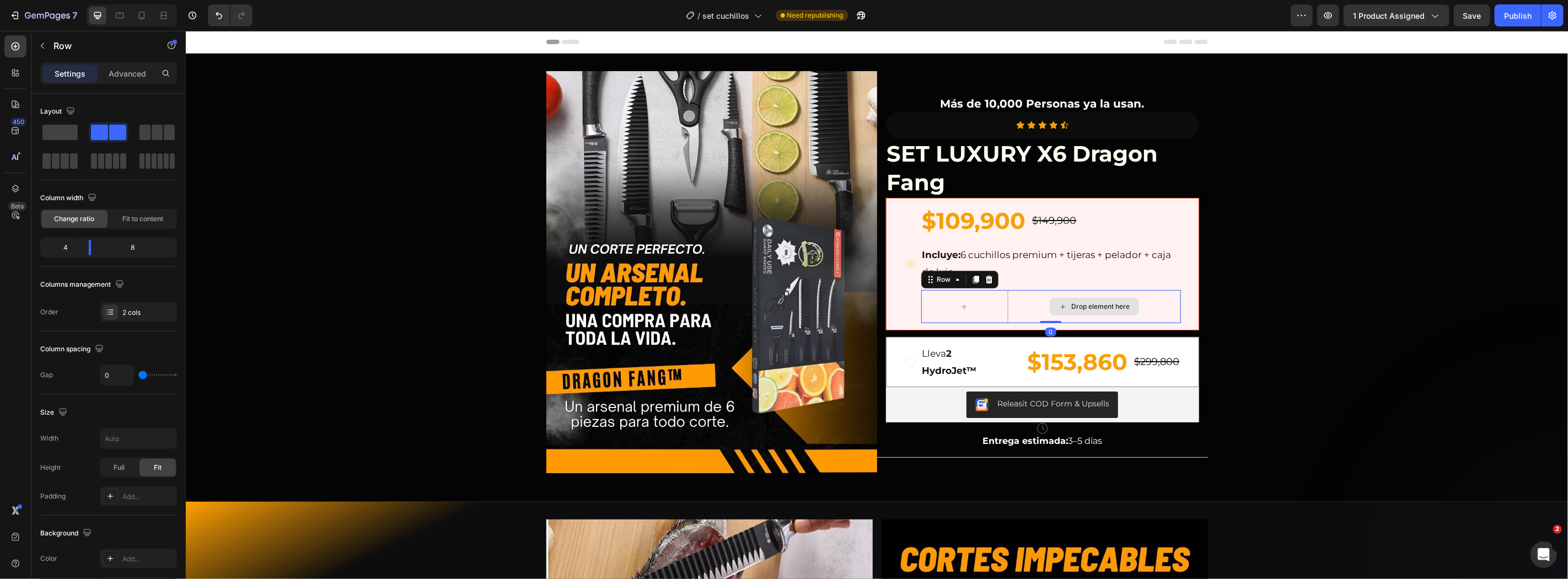
click at [1001, 299] on div "Drop element here Row 0" at bounding box center [1050, 306] width 260 height 33
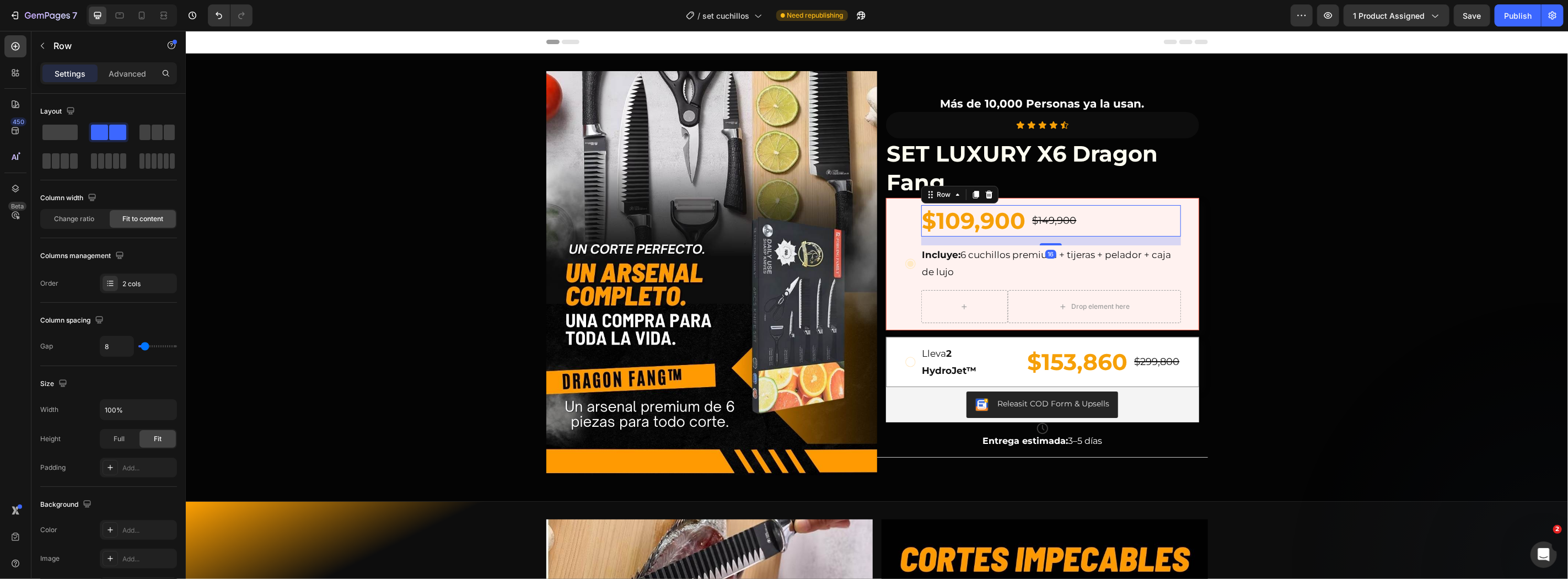
click at [1096, 224] on div "$109,900 Product Price Product Price $149,900 Product Price Product Price Row 16" at bounding box center [1050, 220] width 260 height 32
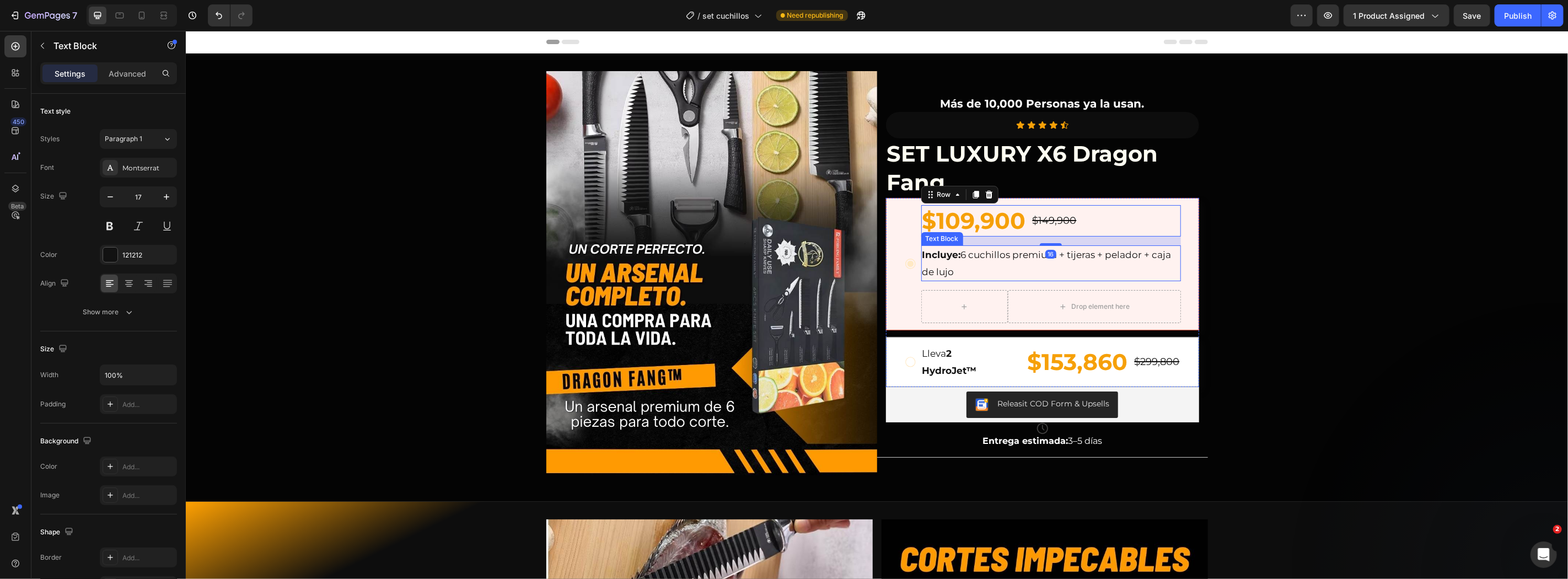
click at [1076, 263] on p "Incluye: 6 cuchillos premium + tijeras + pelador + caja de lujo" at bounding box center [1050, 263] width 257 height 34
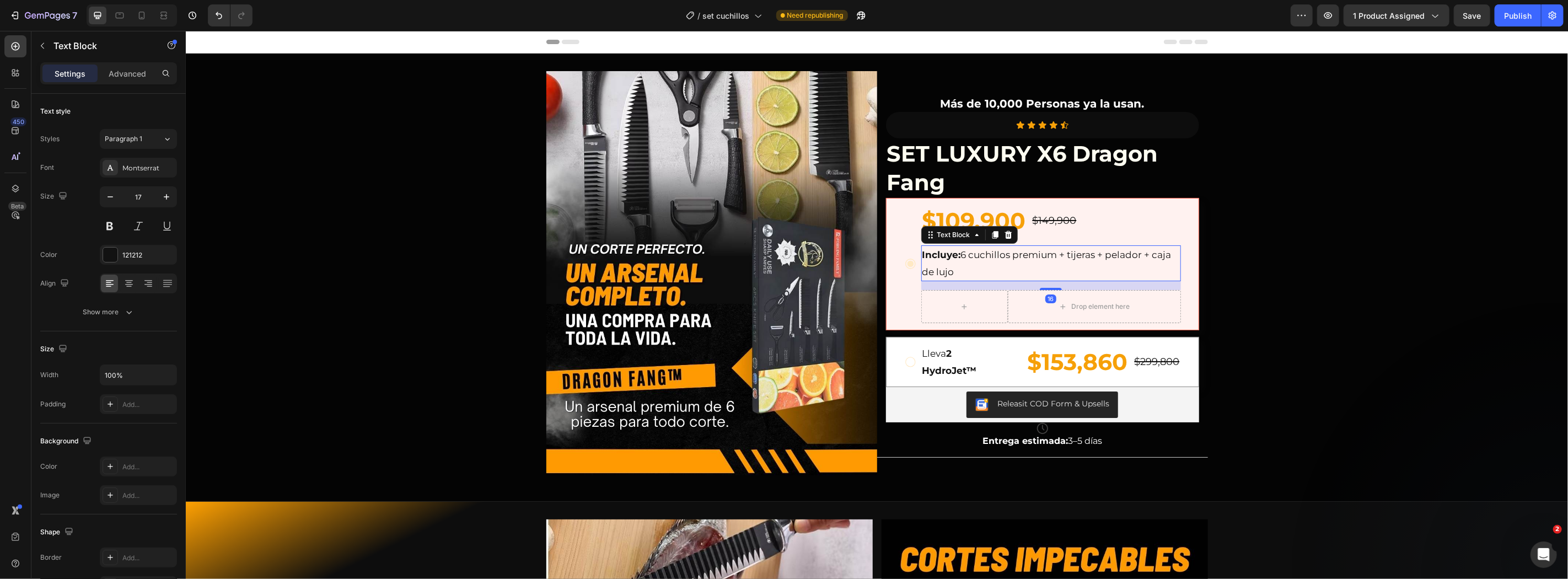
click at [991, 237] on icon at bounding box center [994, 234] width 6 height 8
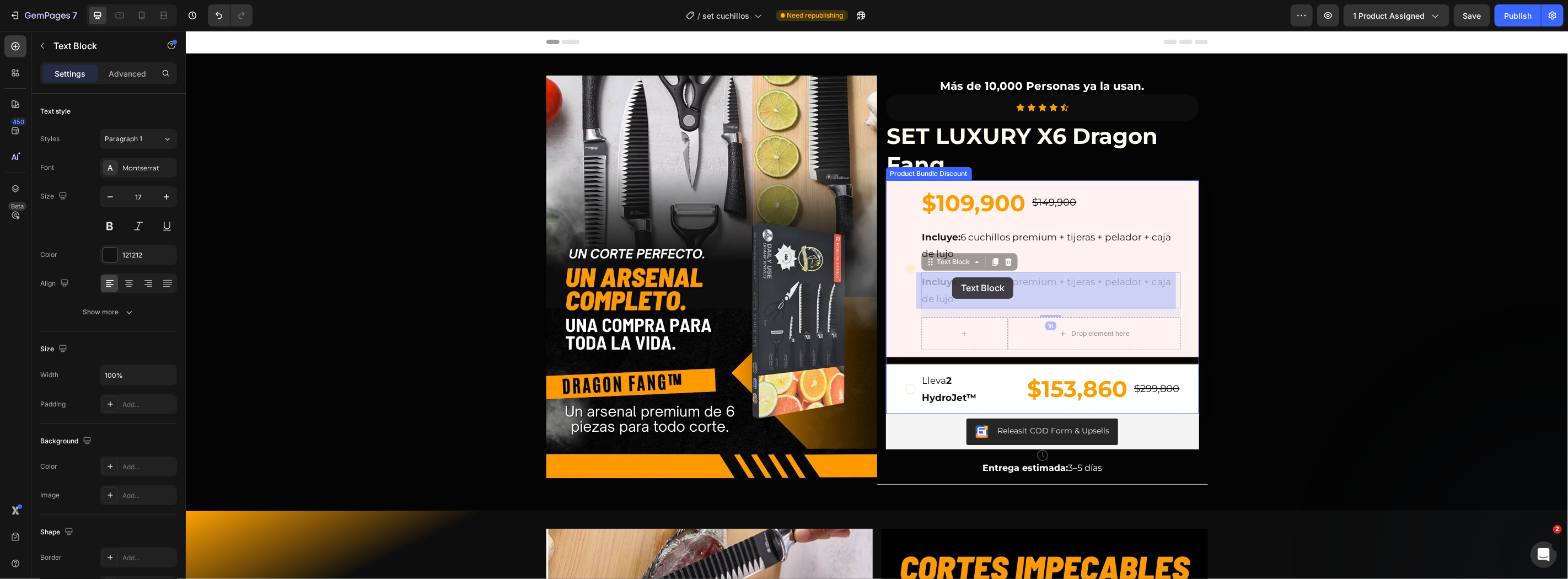
drag, startPoint x: 951, startPoint y: 257, endPoint x: 949, endPoint y: 276, distance: 19.1
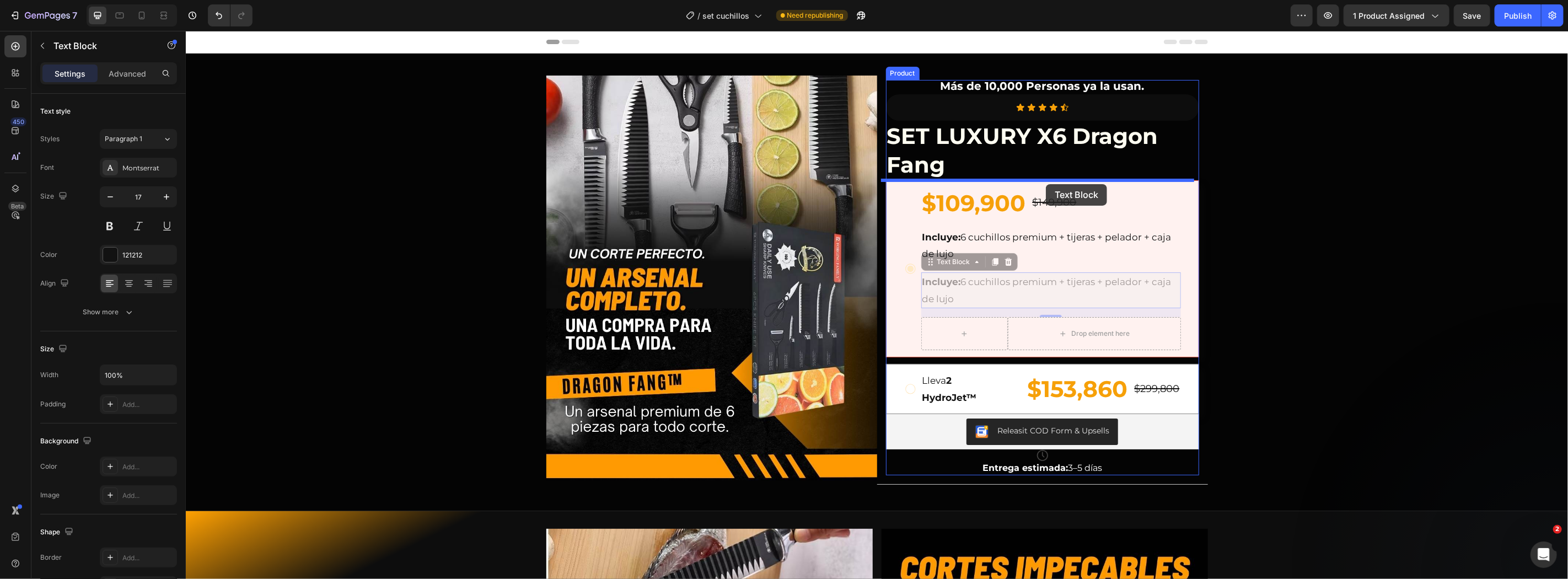
drag, startPoint x: 944, startPoint y: 257, endPoint x: 1045, endPoint y: 183, distance: 125.2
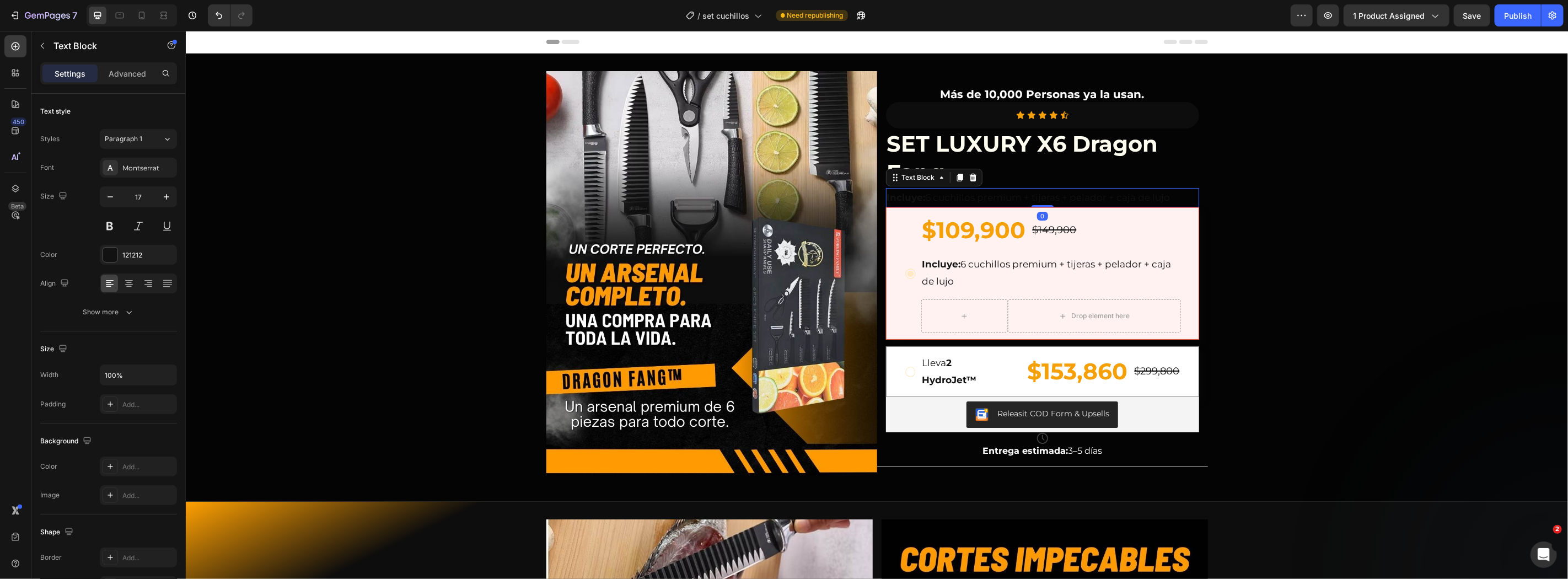
click at [977, 196] on p "Incluye: 6 cuchillos premium + tijeras + pelador + caja de lujo" at bounding box center [1042, 197] width 311 height 17
click at [978, 195] on p "ofreta especial" at bounding box center [1042, 197] width 311 height 17
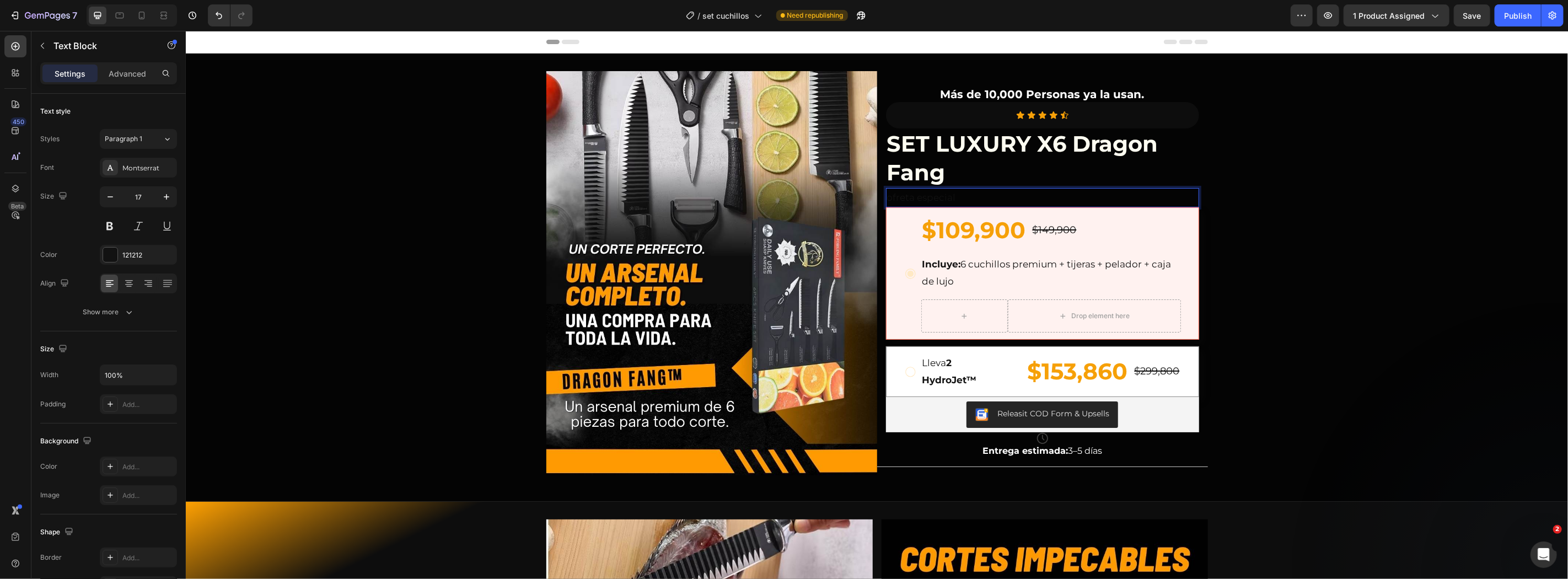
click at [977, 198] on p "ofreta especial" at bounding box center [1042, 197] width 311 height 17
click at [922, 197] on div "Product Bundle Discount" at bounding box center [927, 200] width 81 height 10
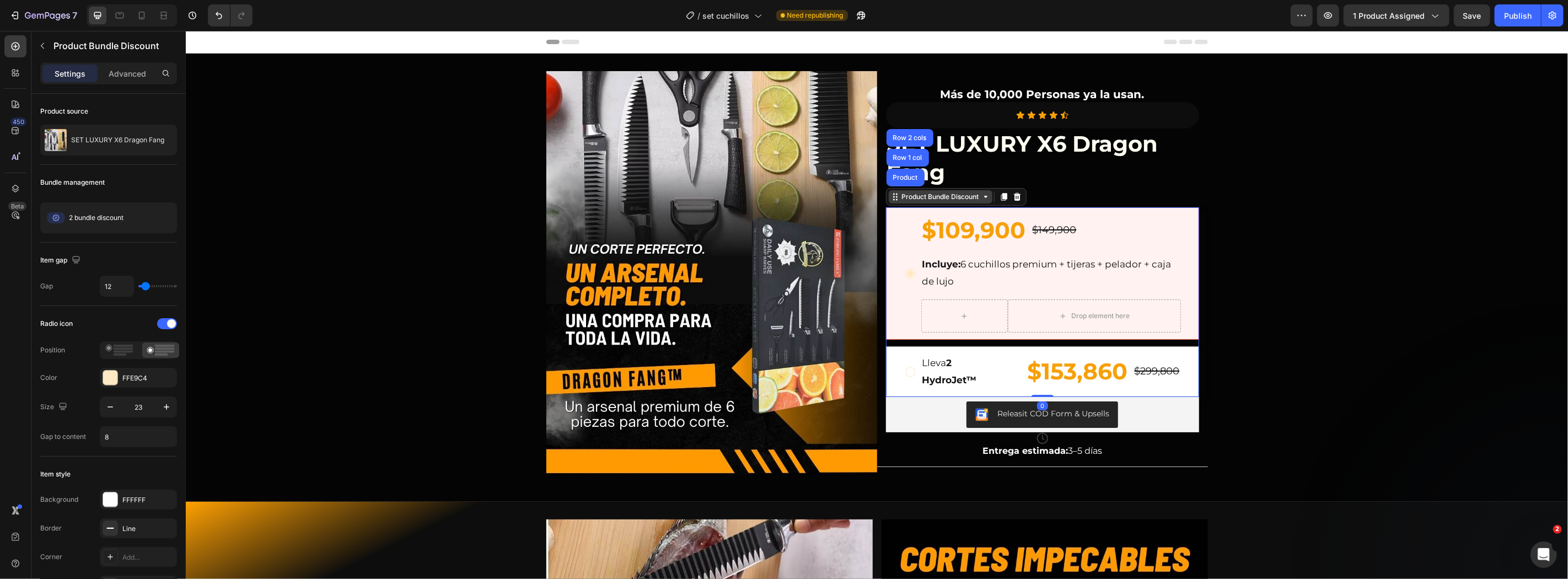
click at [922, 197] on div "Product Bundle Discount" at bounding box center [940, 196] width 81 height 10
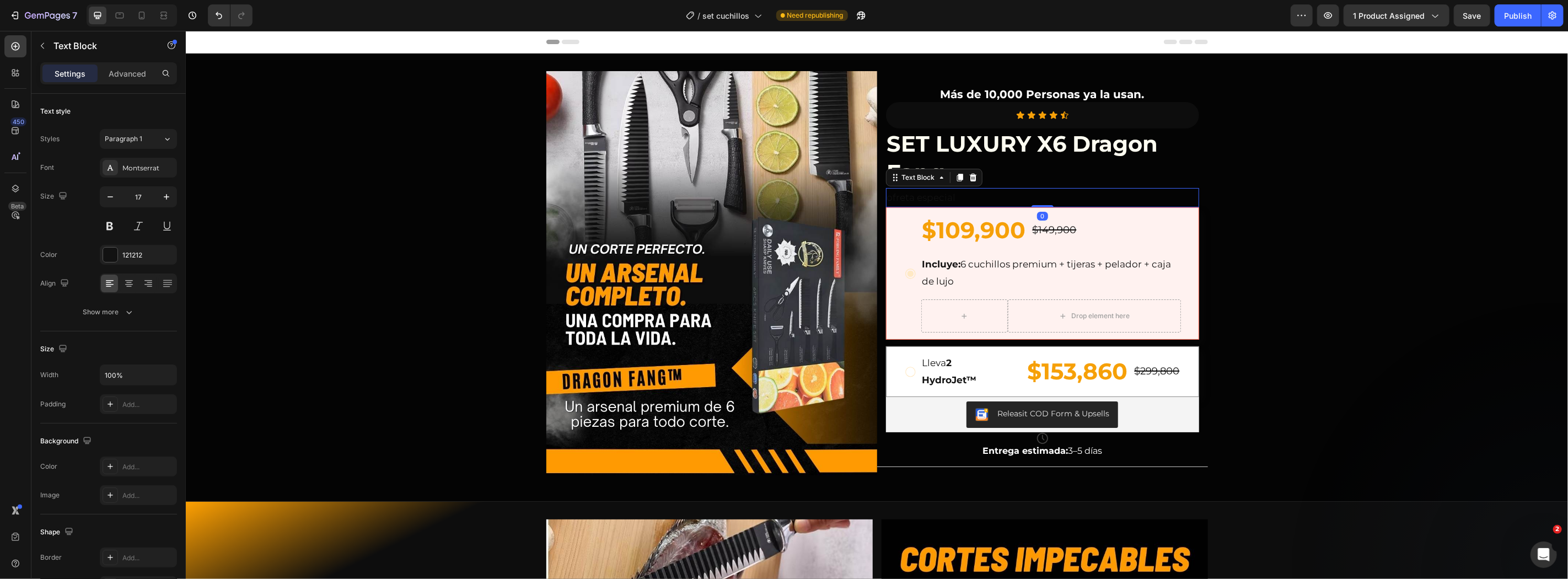
click at [1129, 197] on p "ofreta especial" at bounding box center [1042, 197] width 311 height 17
drag, startPoint x: 903, startPoint y: 171, endPoint x: 902, endPoint y: 235, distance: 64.0
click at [903, 171] on button "Text Color" at bounding box center [912, 175] width 20 height 20
type input "121212"
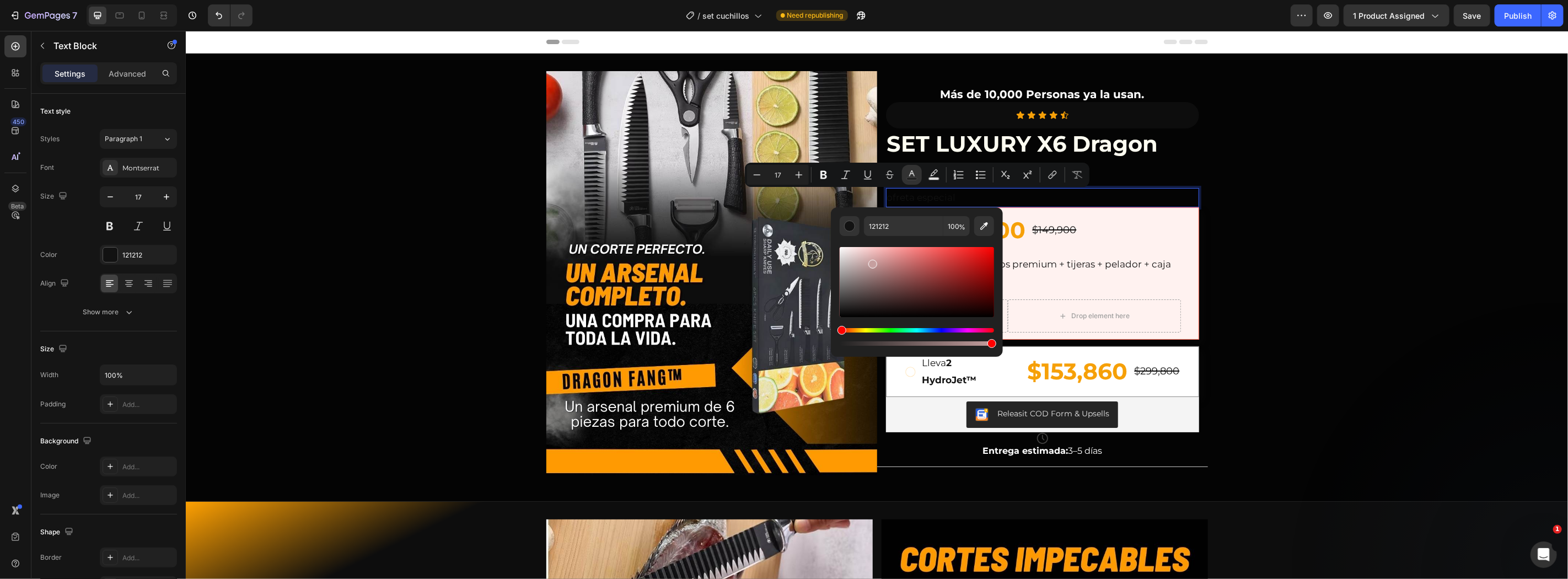
drag, startPoint x: 894, startPoint y: 287, endPoint x: 833, endPoint y: 214, distance: 95.1
click at [834, 214] on div "121212 100 %" at bounding box center [917, 278] width 172 height 141
type input "FFFFFF"
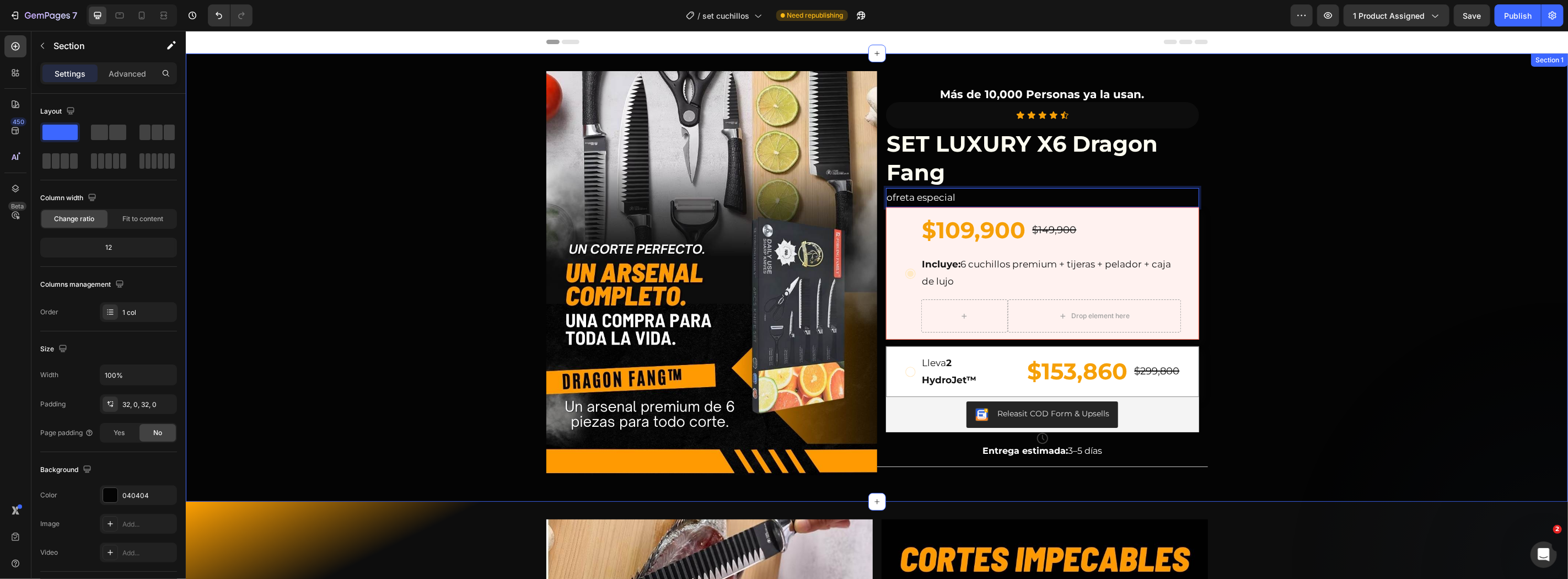
click at [1234, 201] on div "Image Más de 10,000 Personas ya la usan. Text Block Icon Icon Icon Icon Icon Ic…" at bounding box center [876, 277] width 1382 height 413
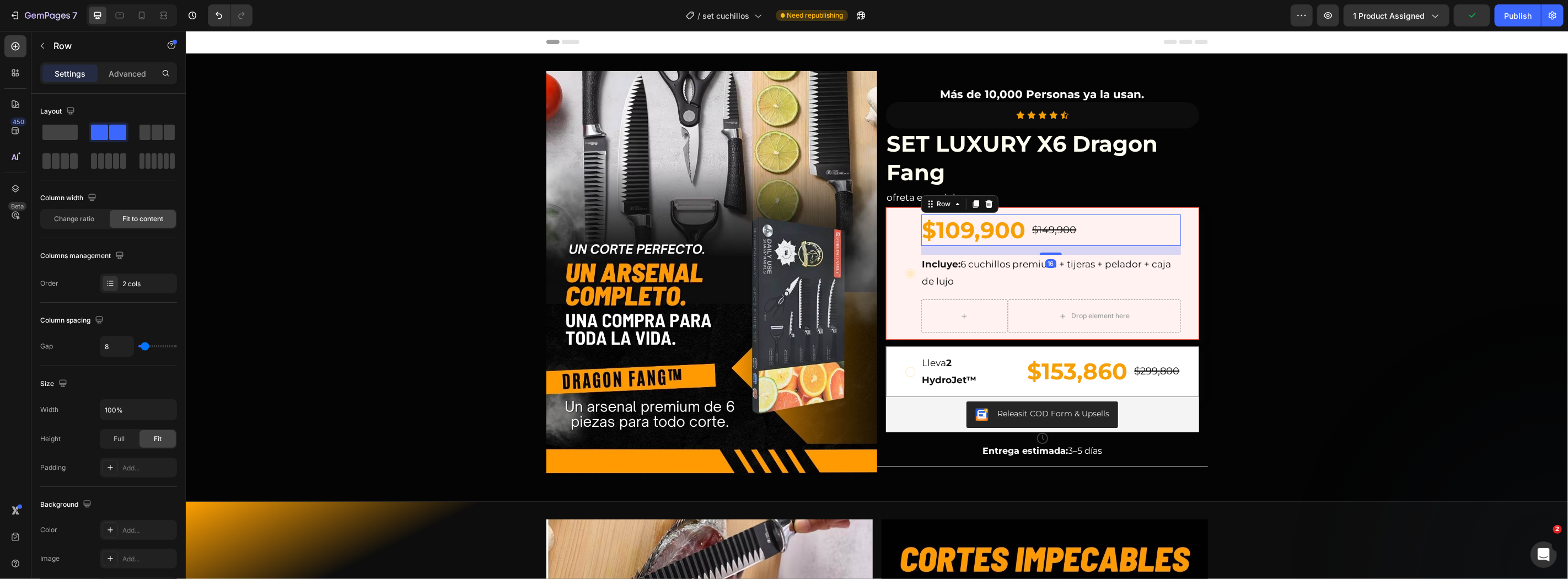
click at [1118, 238] on div "$109,900 Product Price Product Price $149,900 Product Price Product Price Row 16" at bounding box center [1050, 230] width 260 height 32
click at [134, 19] on div at bounding box center [142, 15] width 18 height 18
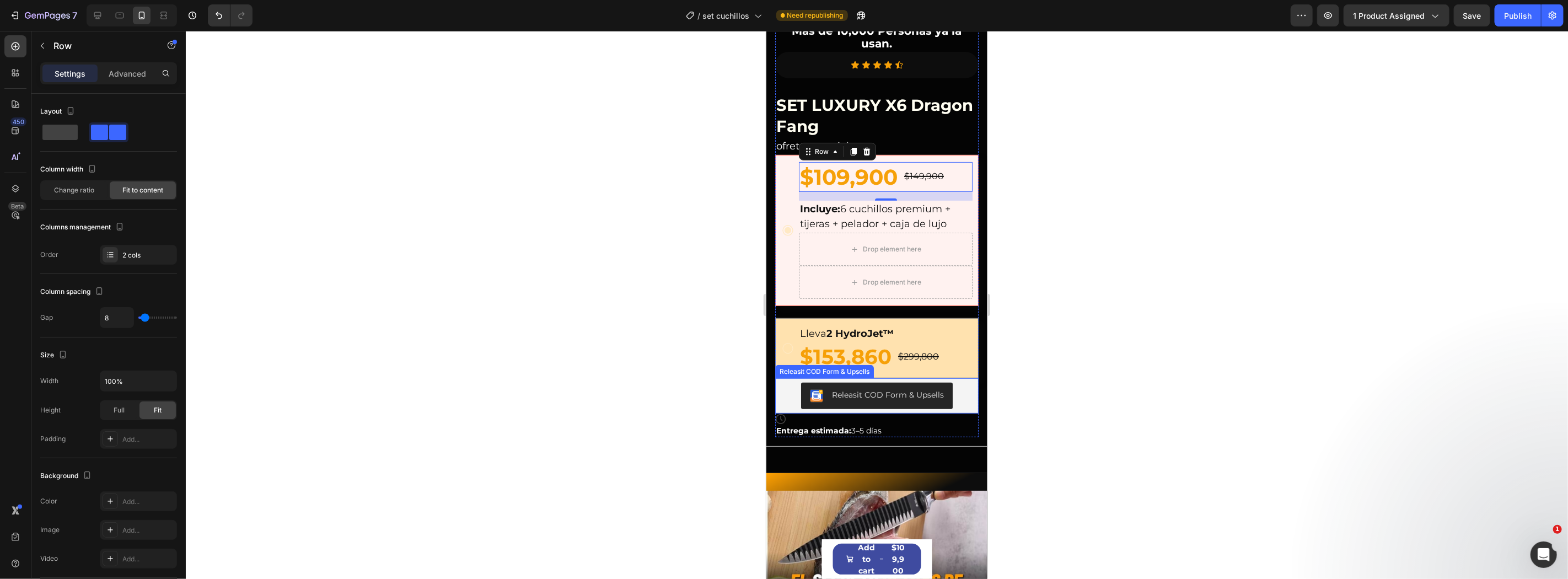
scroll to position [235, 0]
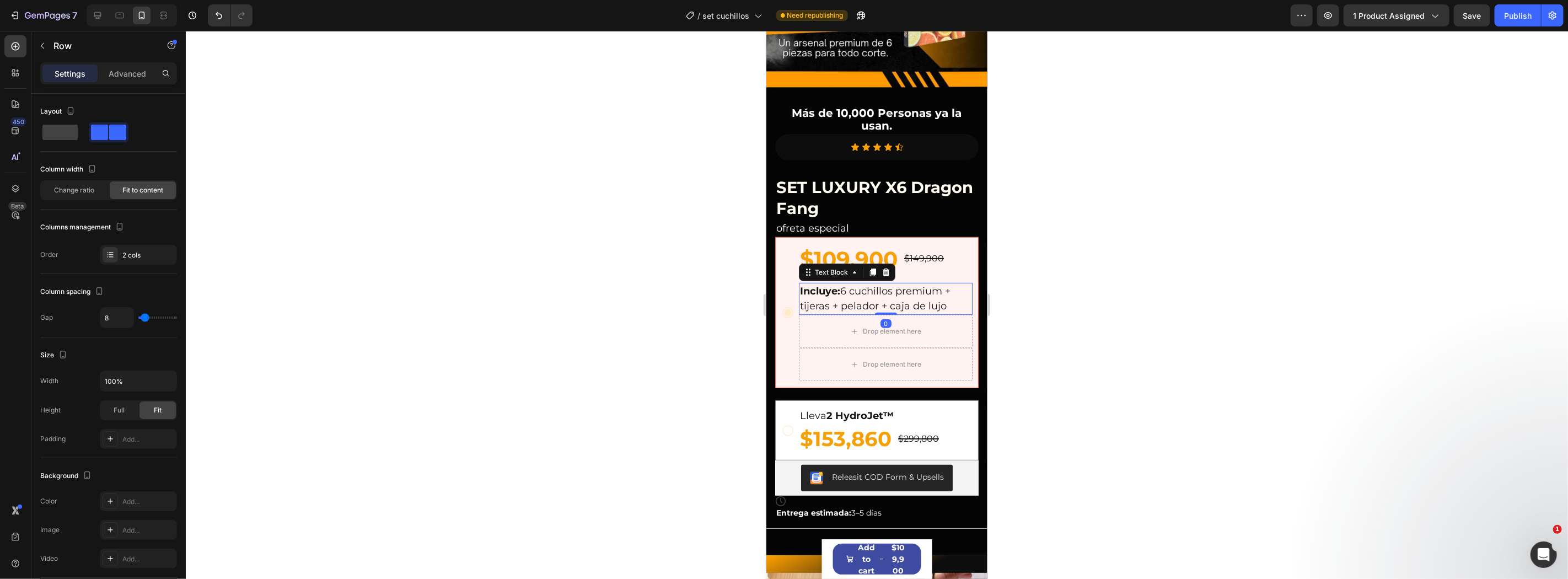
click at [897, 285] on p "Incluye: 6 cuchillos premium + tijeras + pelador + caja de lujo" at bounding box center [885, 298] width 171 height 29
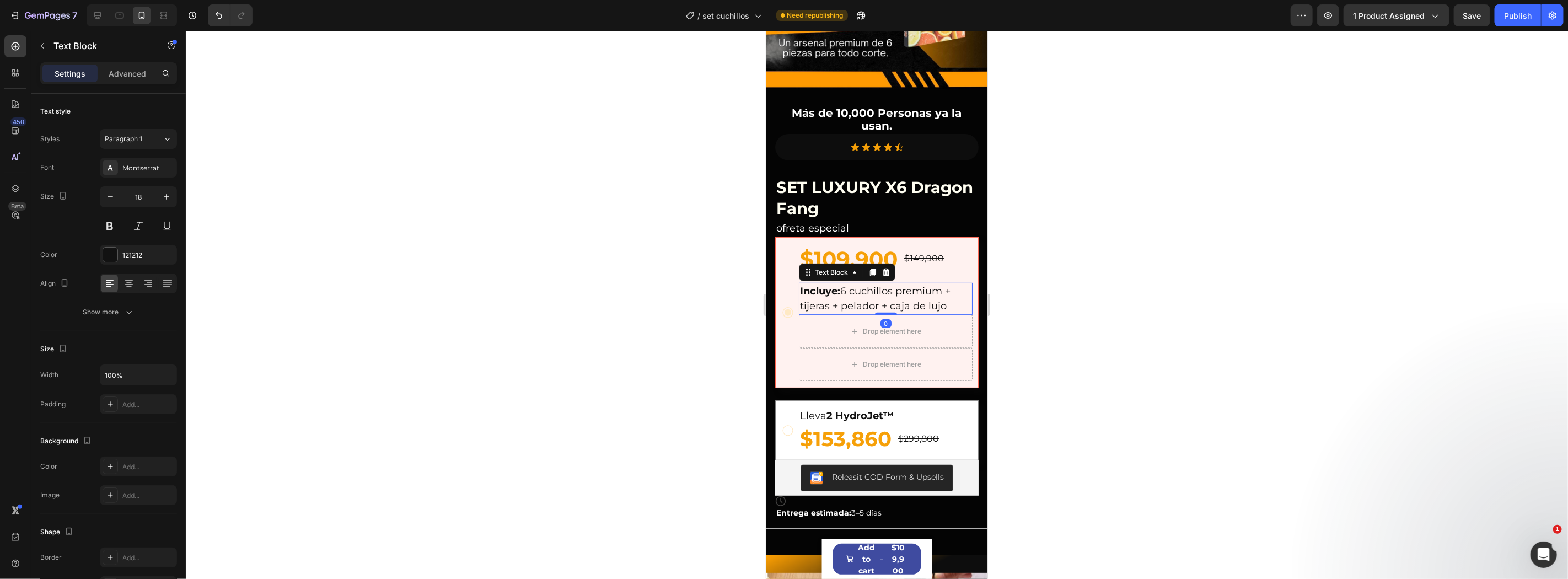
click at [1075, 310] on div at bounding box center [876, 305] width 1382 height 548
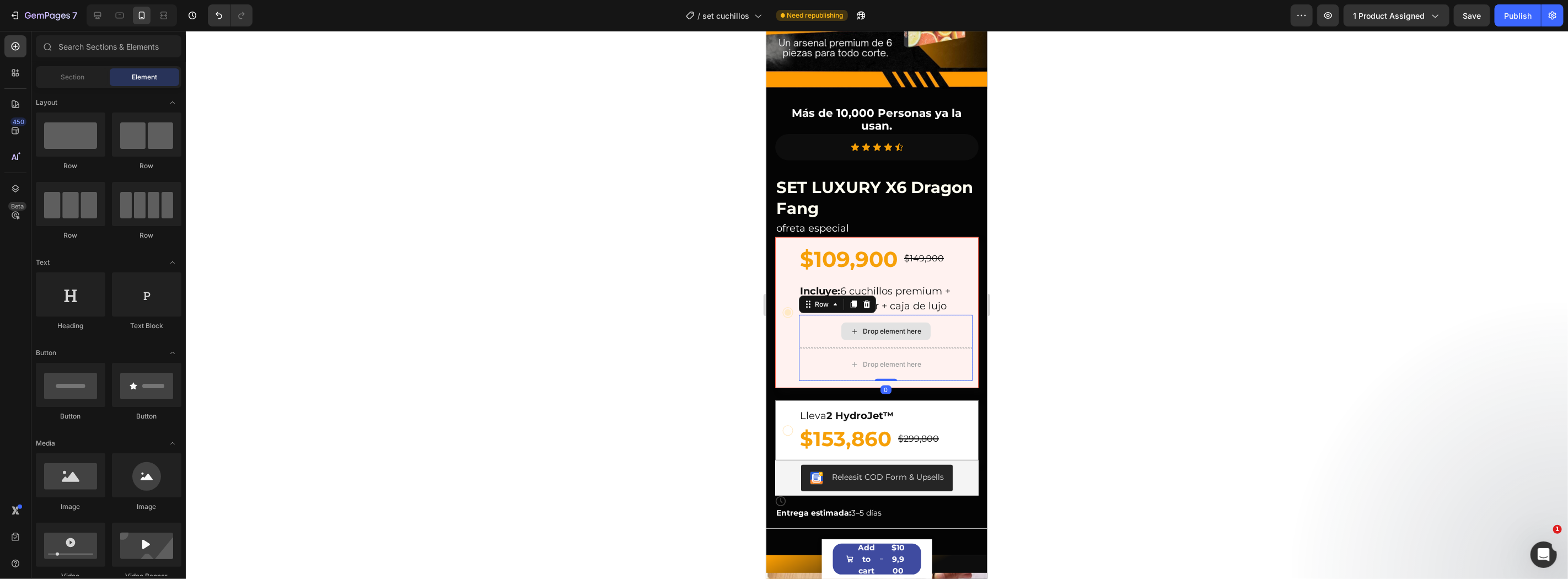
click at [905, 329] on div "Drop element here" at bounding box center [885, 331] width 174 height 33
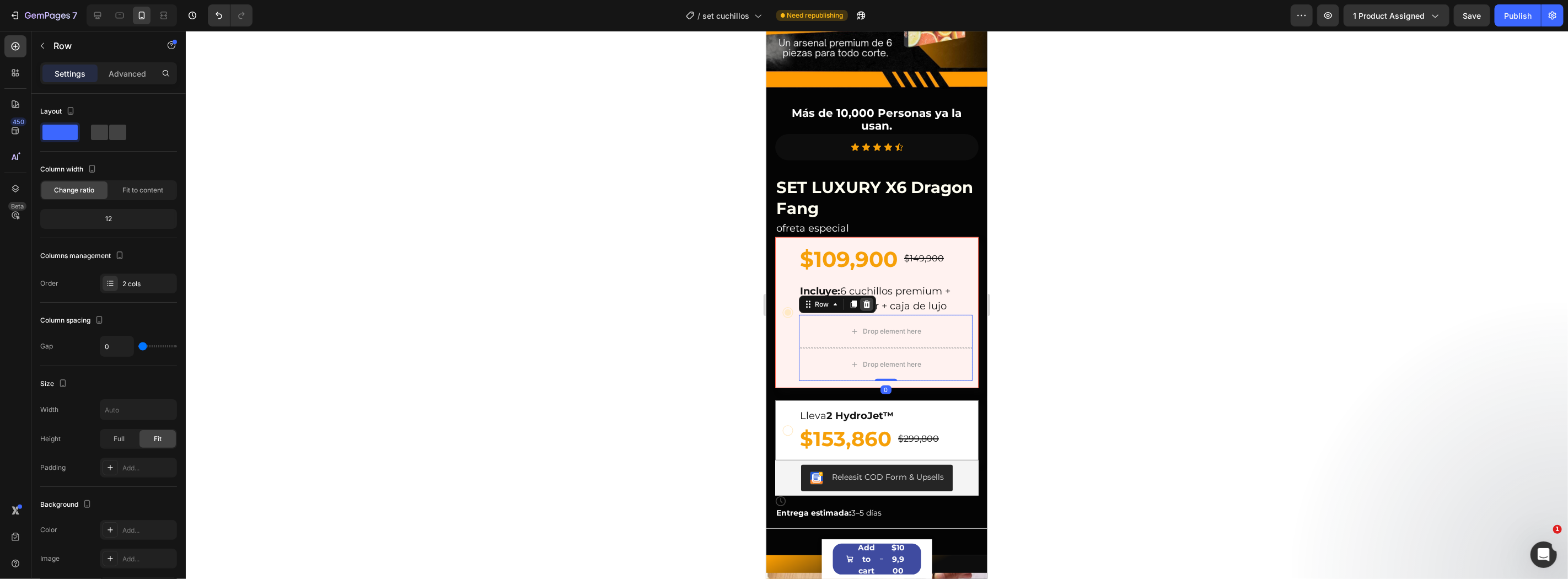
click at [867, 300] on icon at bounding box center [866, 304] width 7 height 8
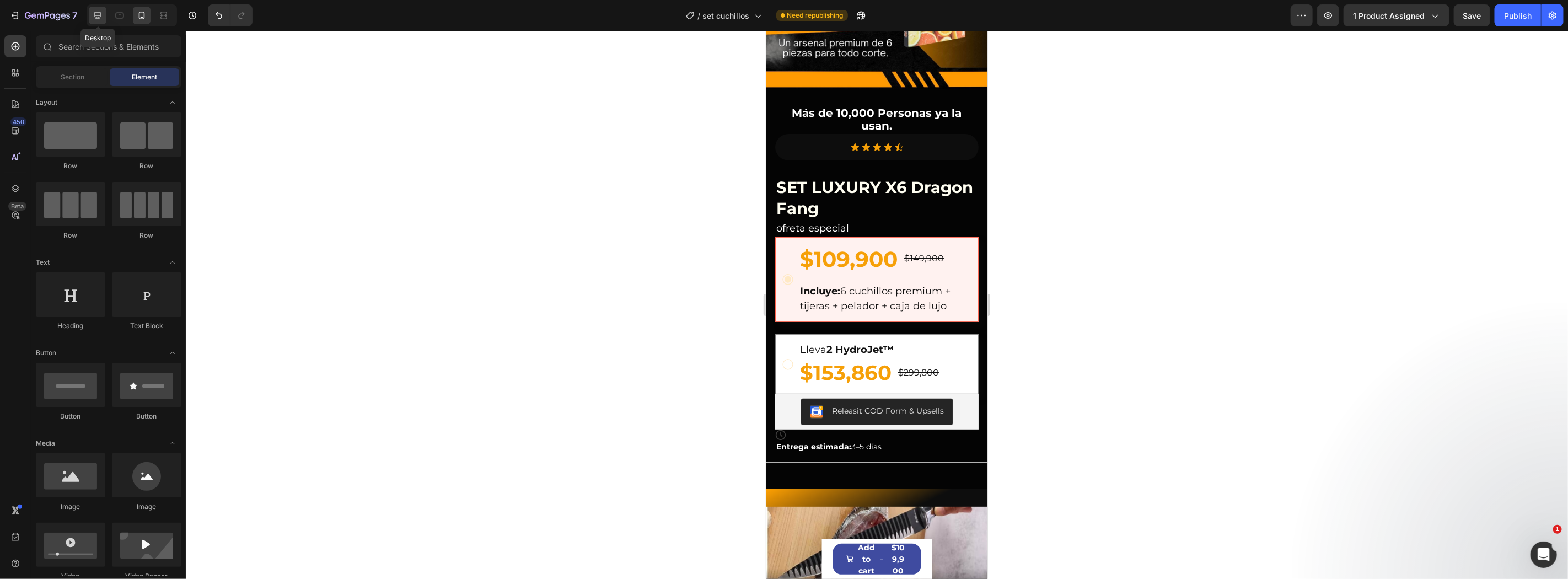
click at [91, 20] on div at bounding box center [97, 15] width 18 height 18
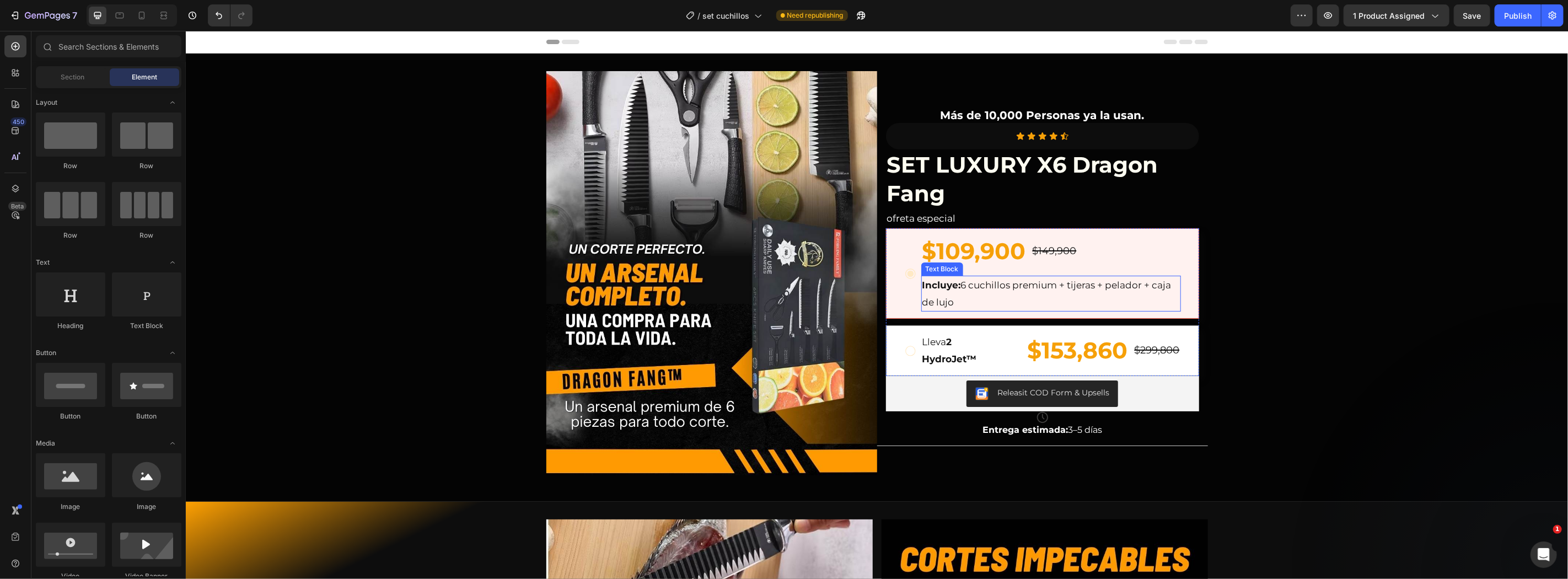
click at [1017, 292] on p "Incluye: 6 cuchillos premium + tijeras + pelador + caja de lujo" at bounding box center [1050, 293] width 257 height 34
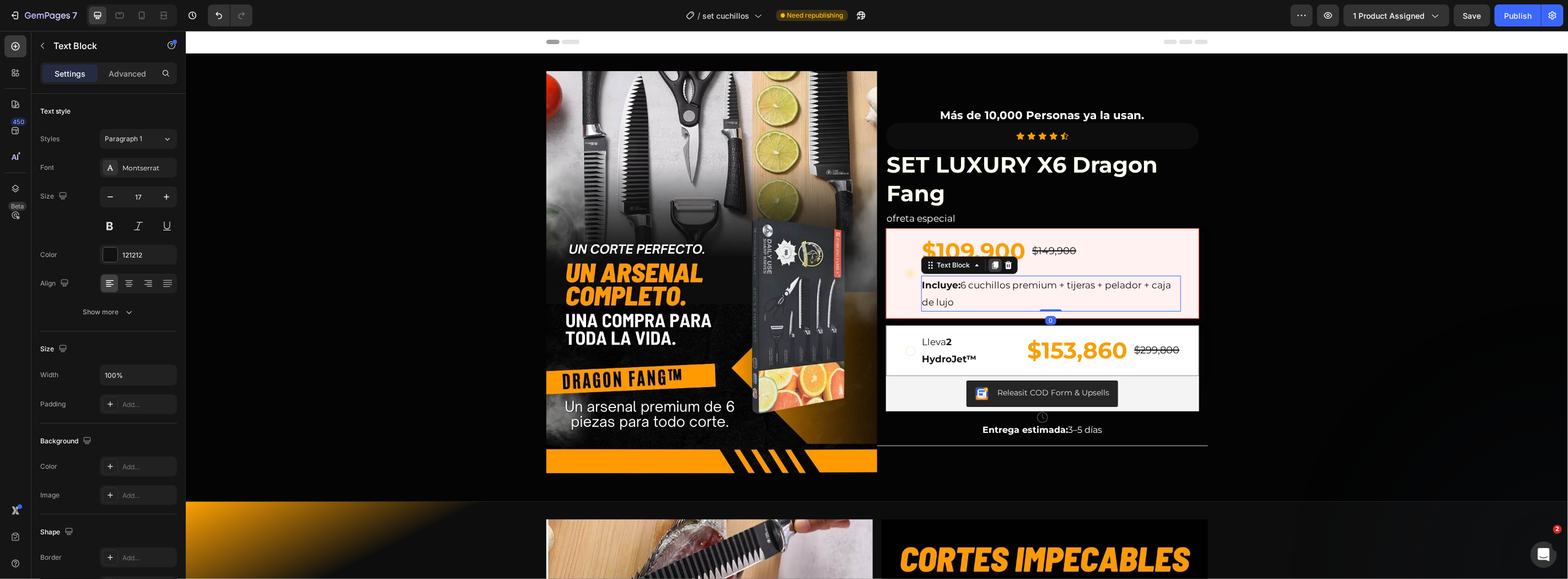
click at [990, 264] on icon at bounding box center [994, 265] width 9 height 9
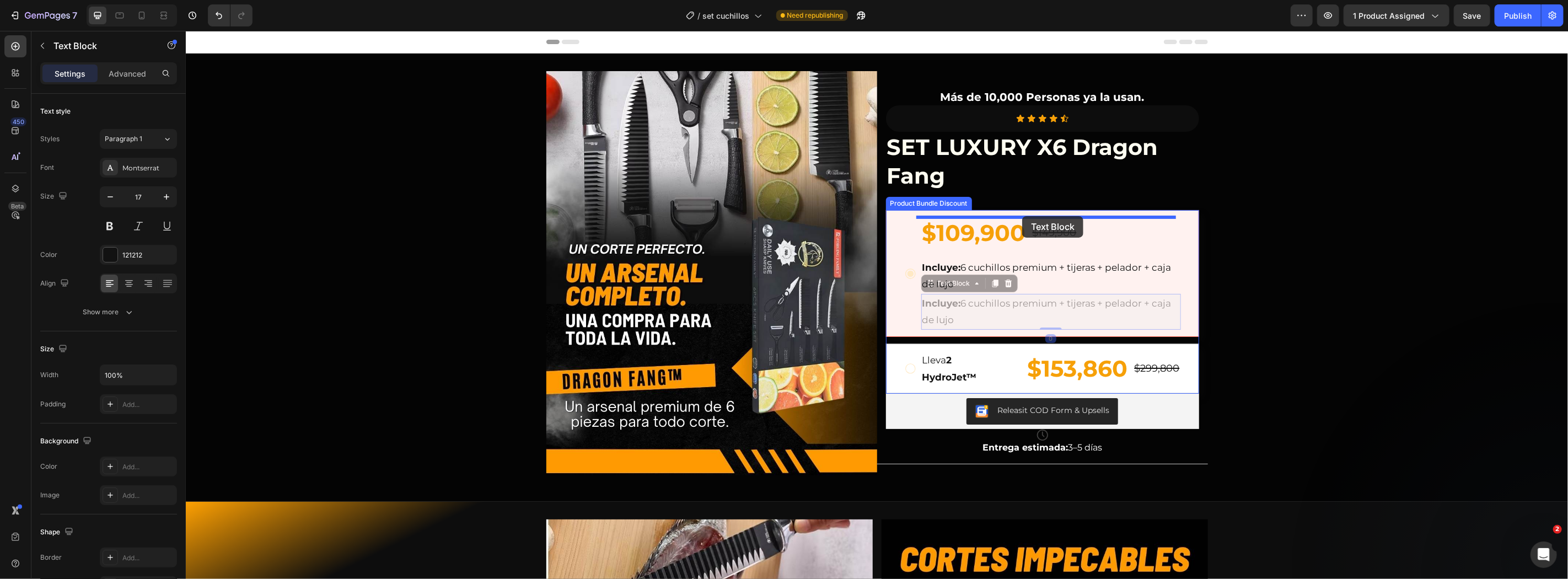
drag, startPoint x: 948, startPoint y: 280, endPoint x: 1022, endPoint y: 216, distance: 97.8
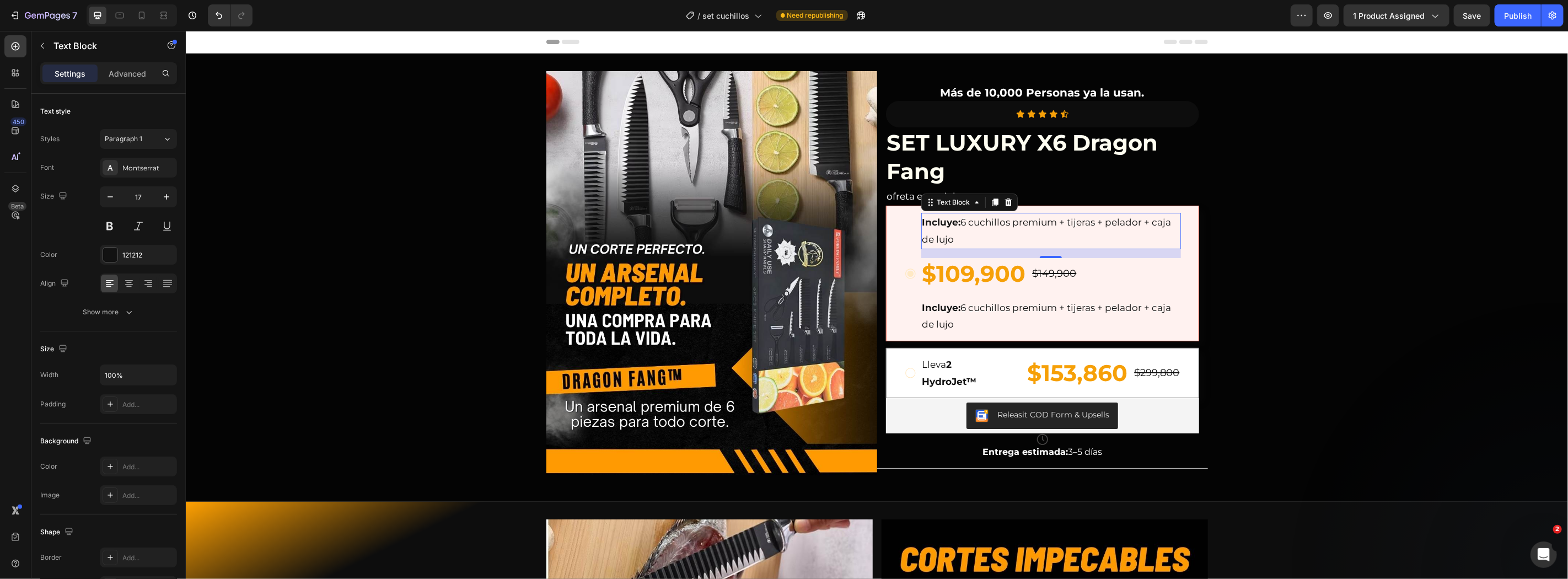
click at [963, 227] on p "Incluye: 6 cuchillos premium + tijeras + pelador + caja de lujo" at bounding box center [1050, 230] width 257 height 34
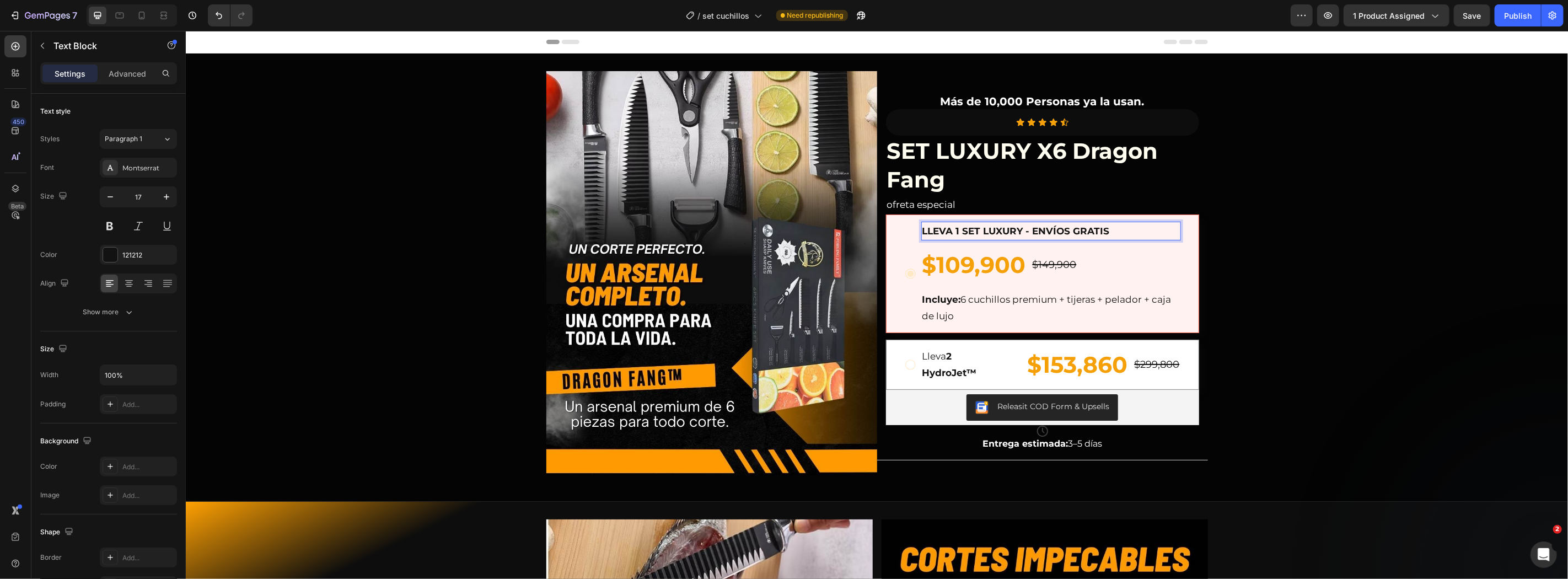
drag, startPoint x: 1023, startPoint y: 228, endPoint x: 1023, endPoint y: 235, distance: 7.0
click at [1023, 229] on strong "LLEVA 1 SET LUXURY - ENVÍOS GRATIS" at bounding box center [1015, 230] width 188 height 11
click at [1024, 229] on strong "LLEVA 1 SET LUXURY ´+ ENVÍOS GRATIS" at bounding box center [1019, 230] width 195 height 11
click at [1370, 290] on div "Image Más de 10,000 Personas ya la usan. Text Block Icon Icon Icon Icon Icon Ic…" at bounding box center [876, 277] width 1382 height 413
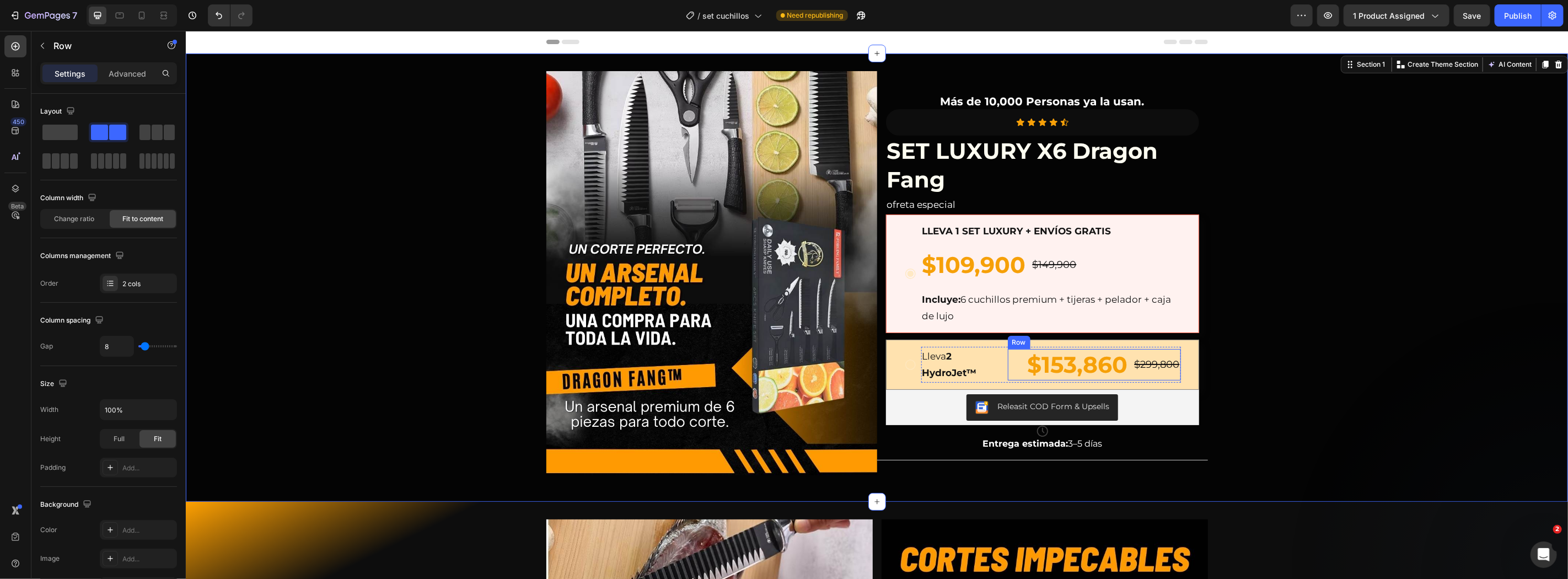
drag, startPoint x: 1006, startPoint y: 356, endPoint x: 1029, endPoint y: 360, distance: 23.3
click at [1019, 360] on div "$153,860 Product Price Product Price $299,800 Product Price Product Price Row" at bounding box center [1094, 365] width 173 height 32
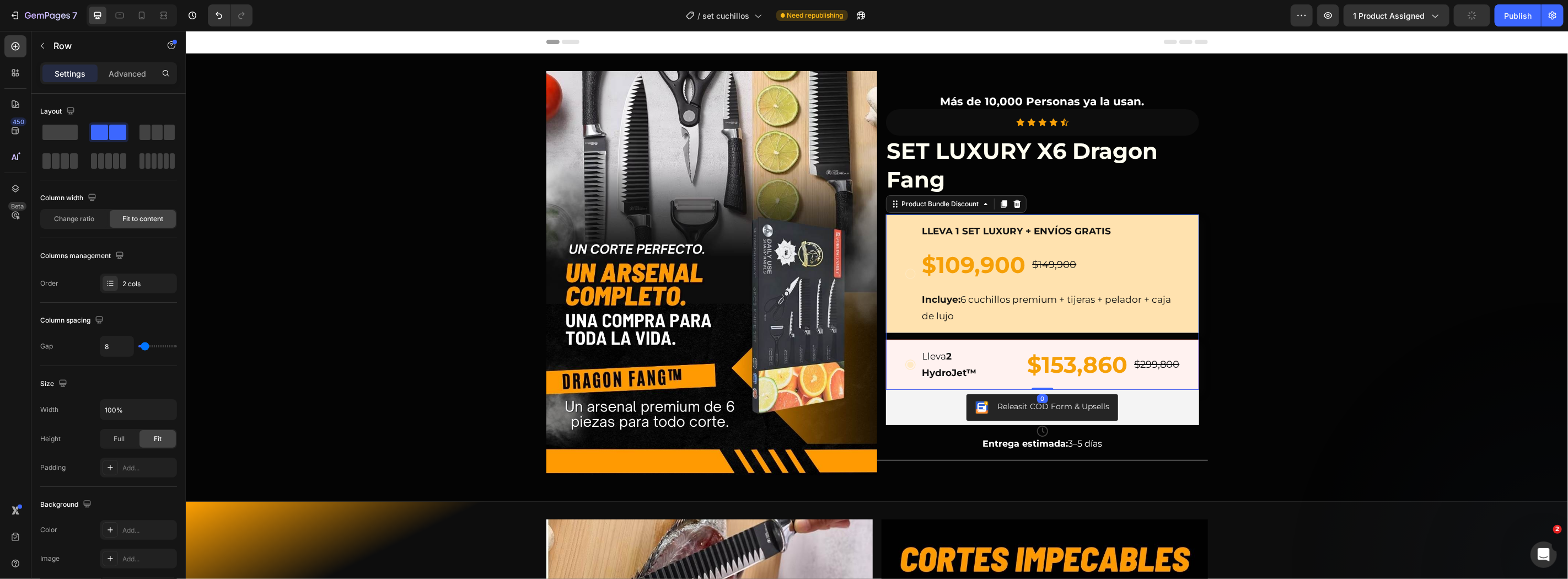
click at [895, 293] on div "LLEVA 1 SET LUXURY + ENVÍOS GRATIS Text Block $109,900 Product Price Product Pr…" at bounding box center [1042, 273] width 313 height 119
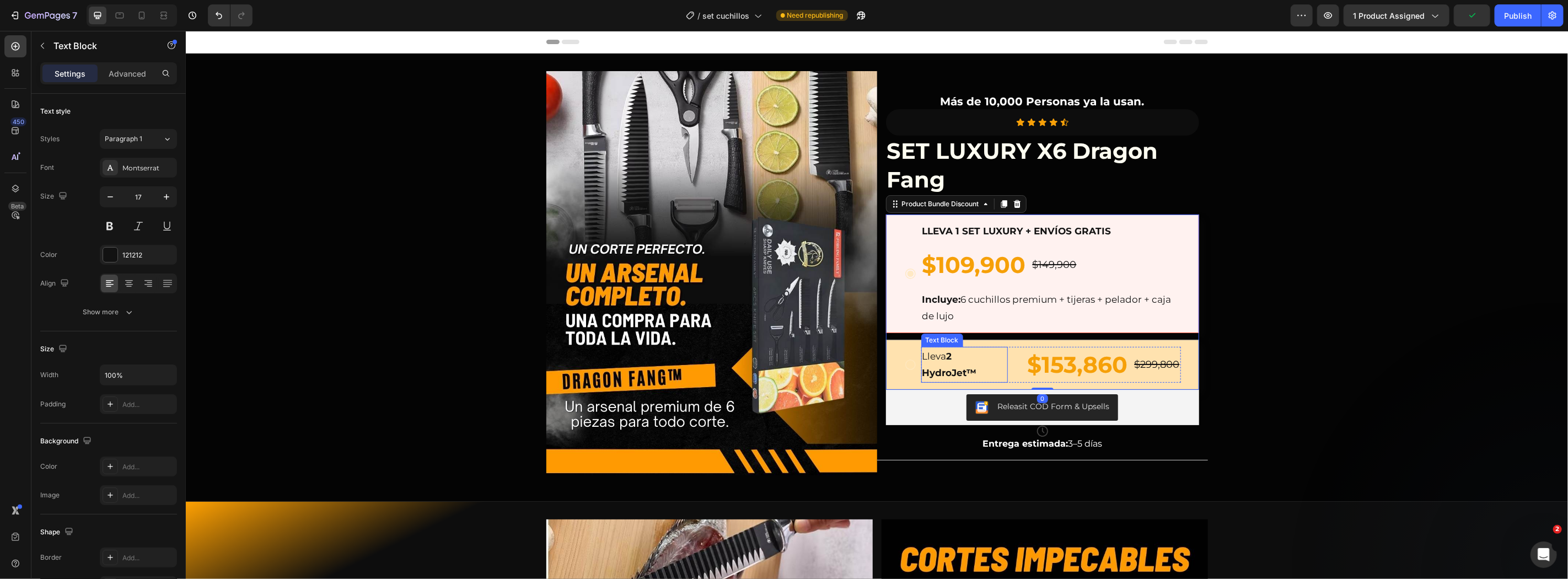
click at [924, 351] on p "Lleva 2 HydroJet™" at bounding box center [963, 364] width 84 height 34
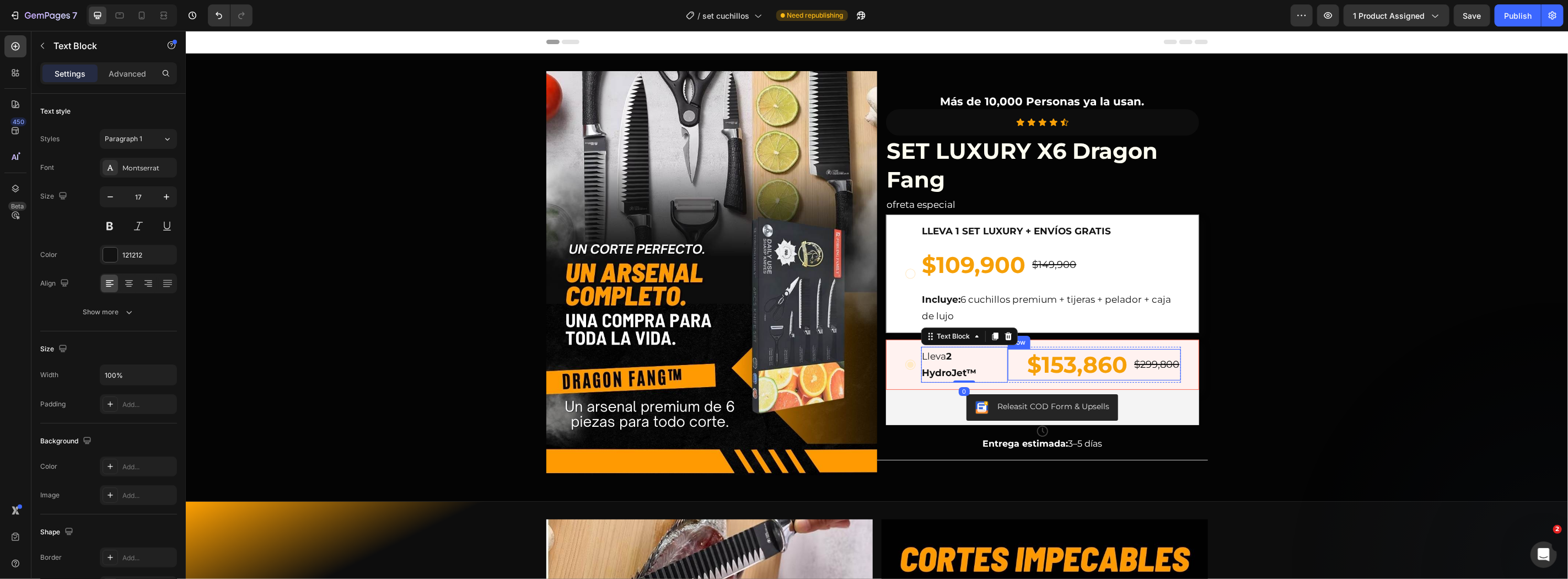
click at [1007, 364] on div "$153,860 Product Price Product Price $299,800 Product Price Product Price Row" at bounding box center [1094, 365] width 173 height 32
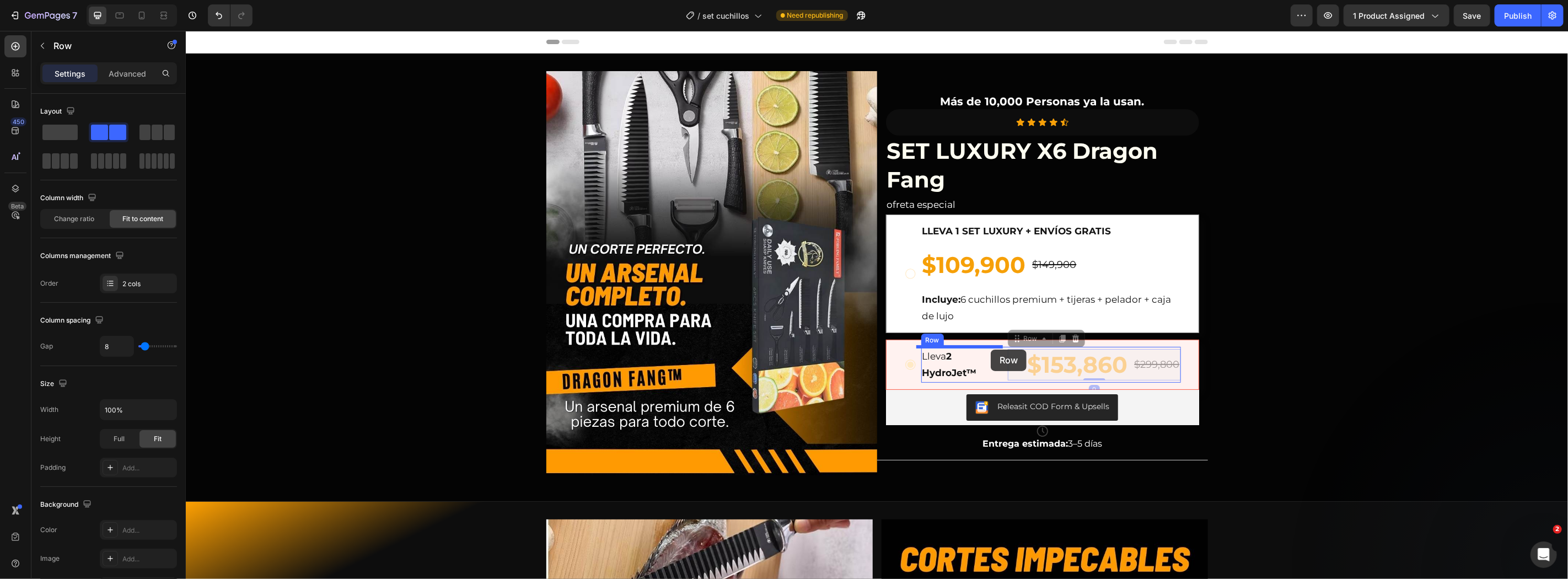
drag, startPoint x: 1027, startPoint y: 339, endPoint x: 990, endPoint y: 349, distance: 38.3
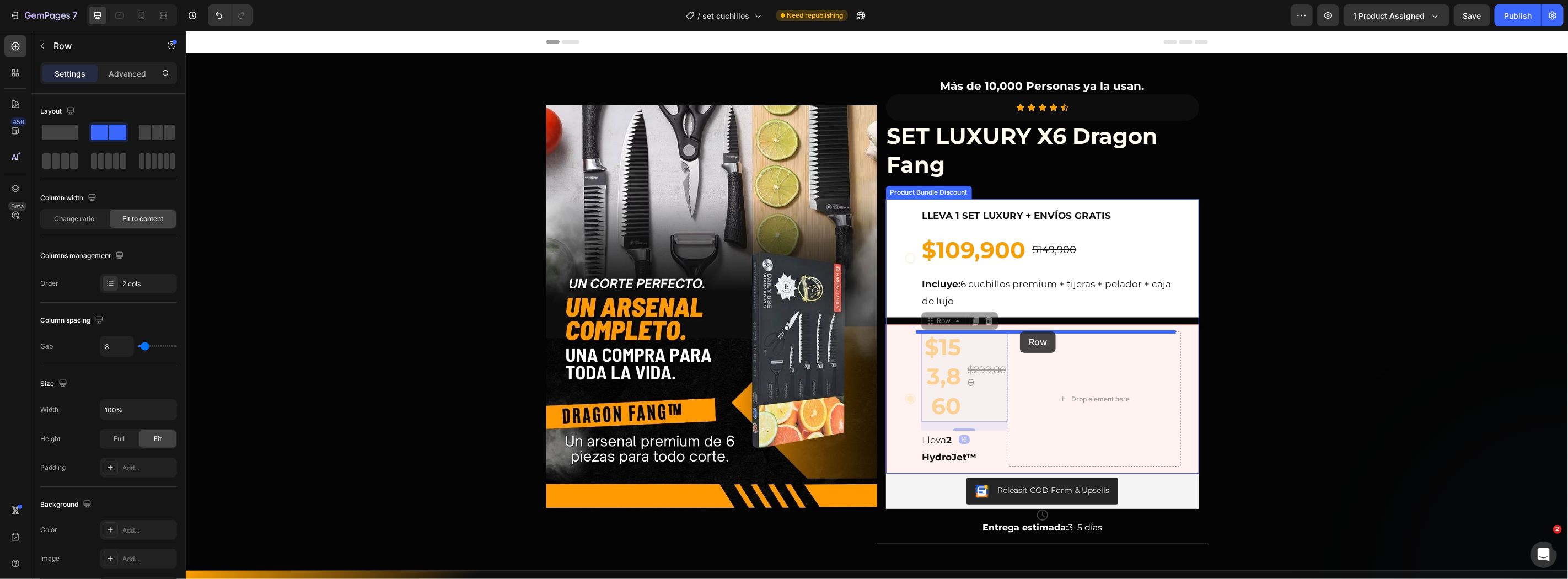
drag, startPoint x: 949, startPoint y: 323, endPoint x: 1019, endPoint y: 331, distance: 70.5
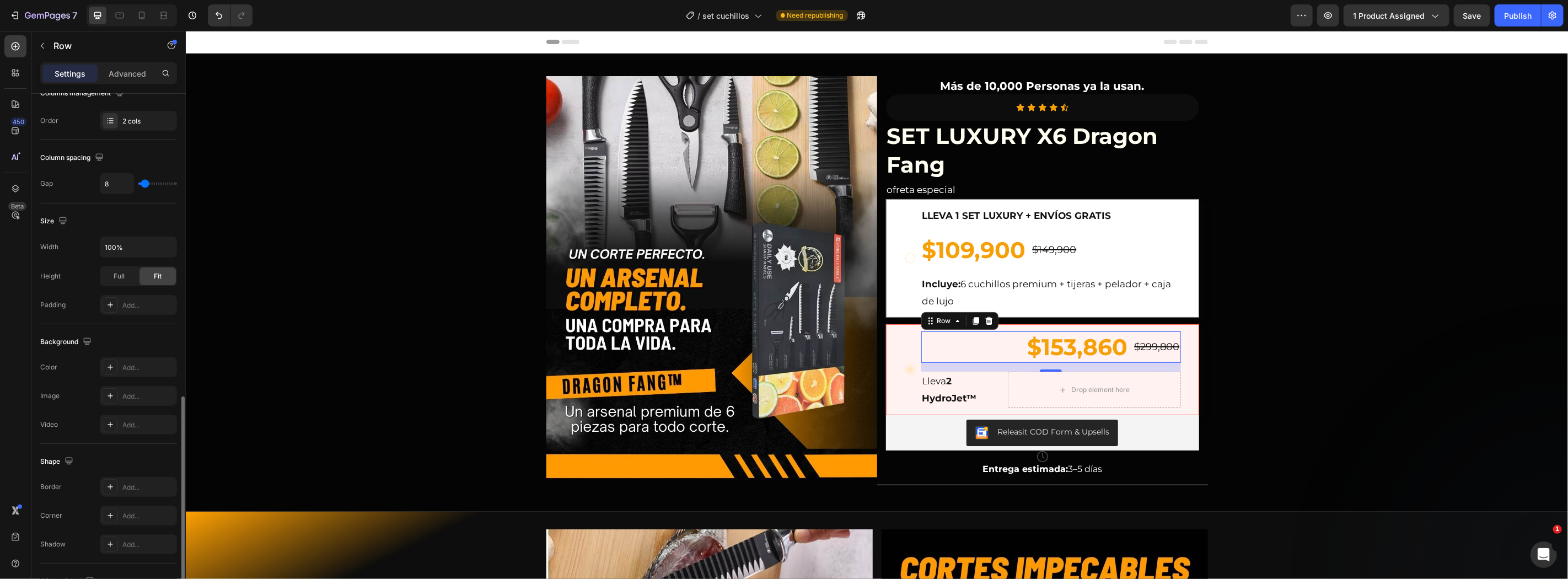
scroll to position [283, 0]
click at [108, 493] on div at bounding box center [109, 487] width 17 height 18
click at [106, 516] on icon at bounding box center [109, 515] width 11 height 11
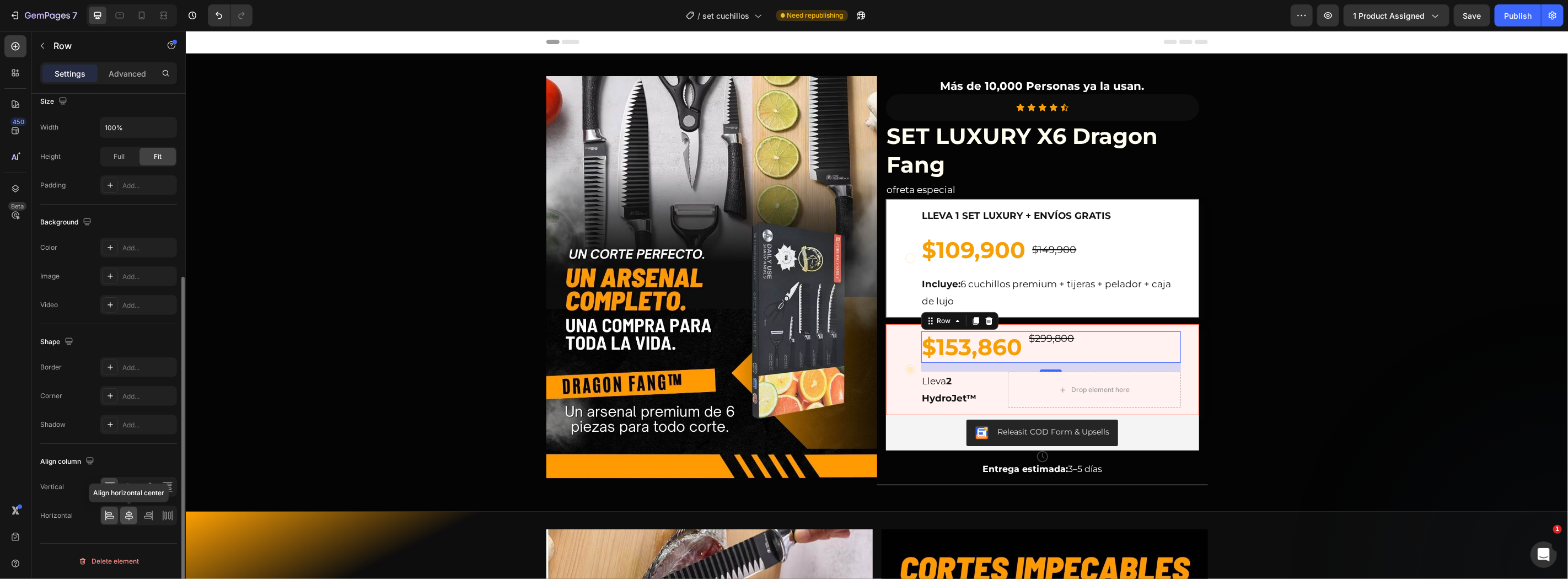
click at [127, 516] on icon at bounding box center [129, 515] width 11 height 11
click at [132, 486] on icon at bounding box center [129, 486] width 11 height 11
click at [110, 506] on div at bounding box center [138, 516] width 77 height 20
click at [104, 514] on icon at bounding box center [109, 515] width 11 height 11
click at [1009, 214] on strong "LLEVA 1 SET LUXURY + ENVÍOS GRATIS" at bounding box center [1016, 214] width 189 height 11
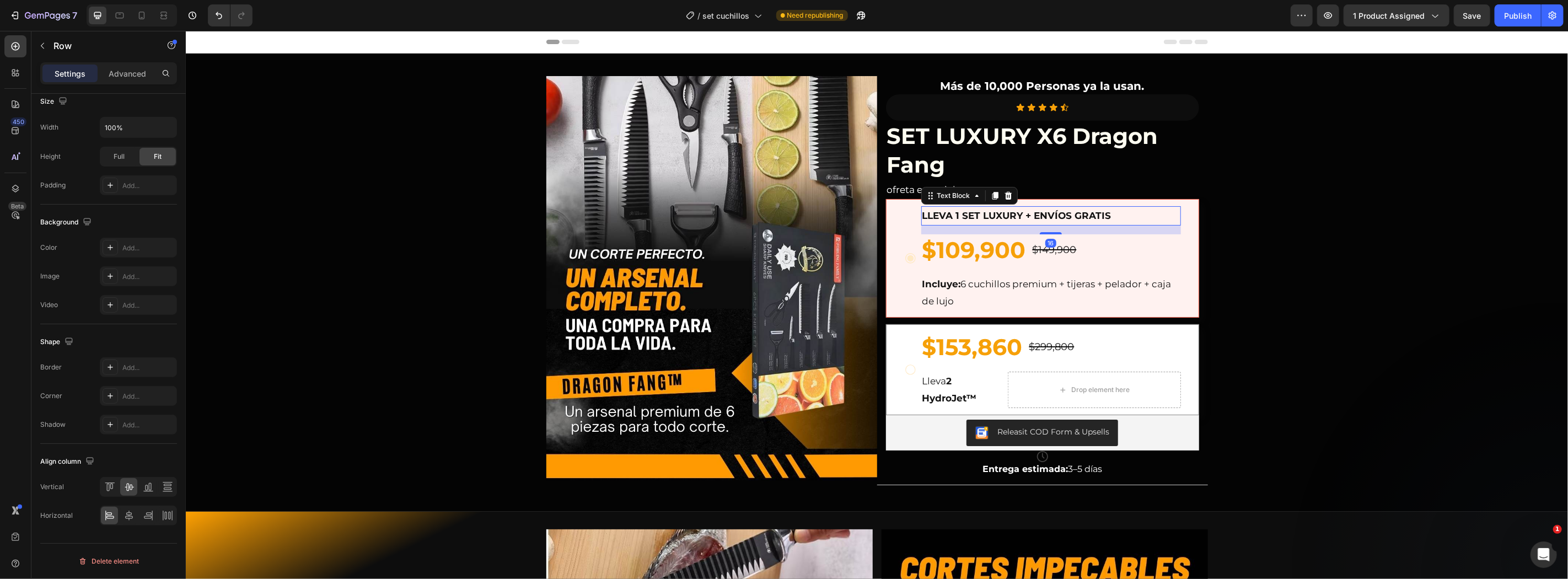
scroll to position [0, 0]
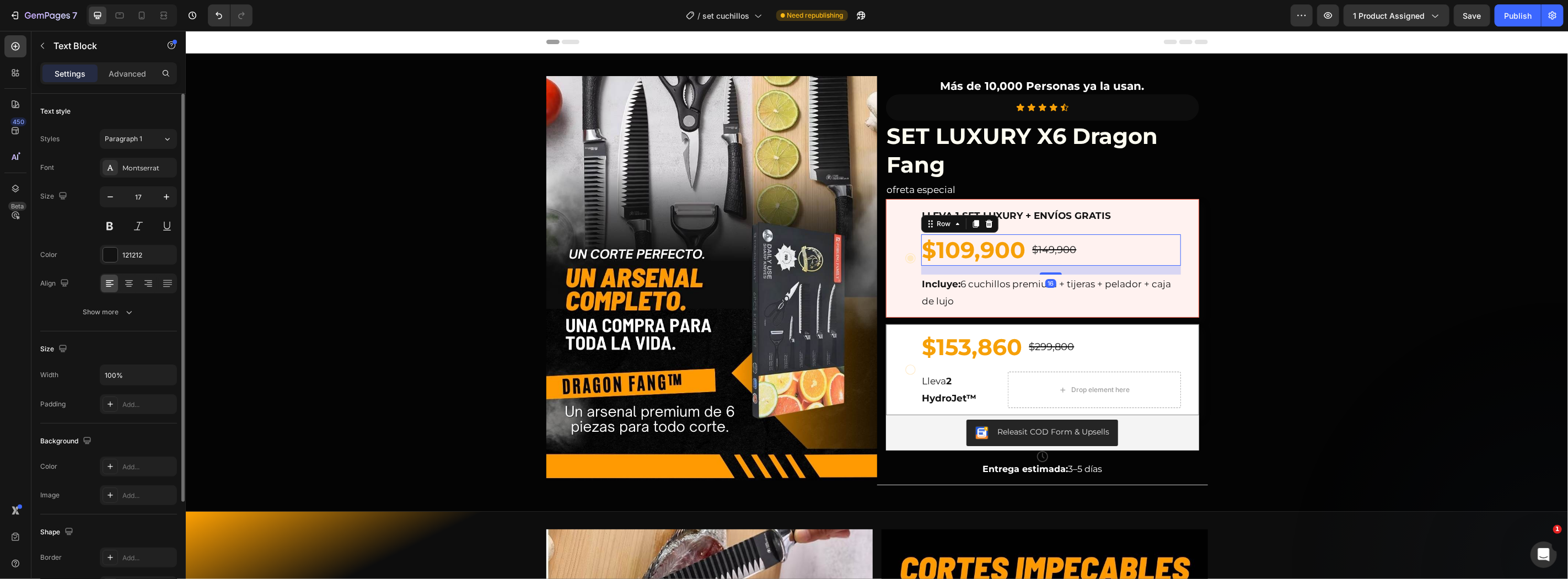
click at [1109, 250] on div "$109,900 Product Price Product Price $149,900 Product Price Product Price Row 16" at bounding box center [1050, 250] width 260 height 32
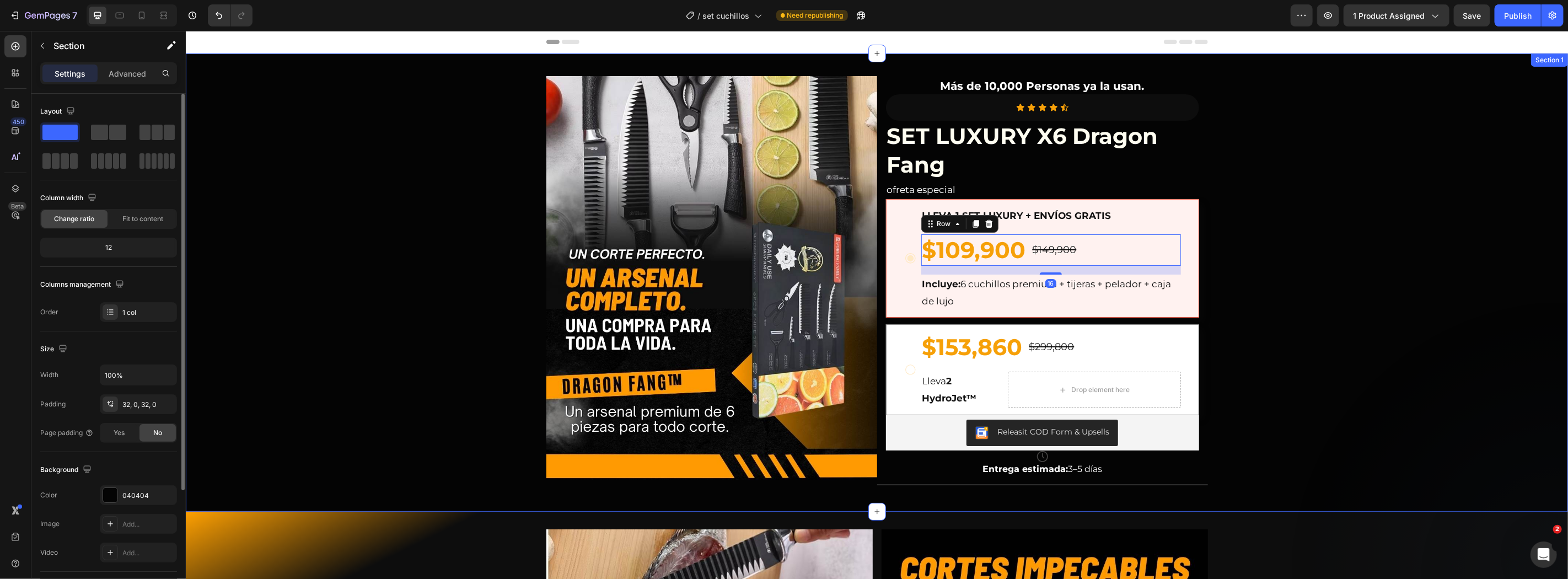
click at [1342, 252] on div "Image Más de 10,000 Personas ya la usan. Text Block Icon Icon Icon Icon Icon Ic…" at bounding box center [876, 282] width 1382 height 423
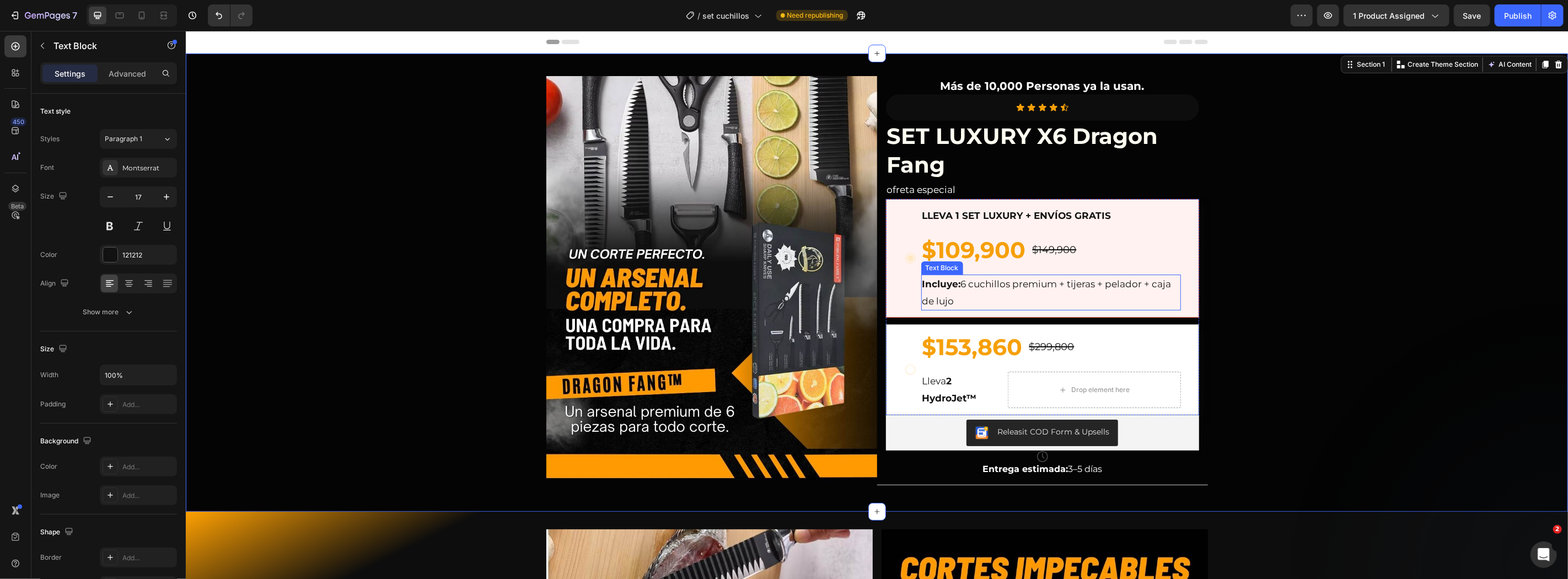
click at [963, 292] on p "Incluye: 6 cuchillos premium + tijeras + pelador + caja de lujo" at bounding box center [1050, 292] width 257 height 34
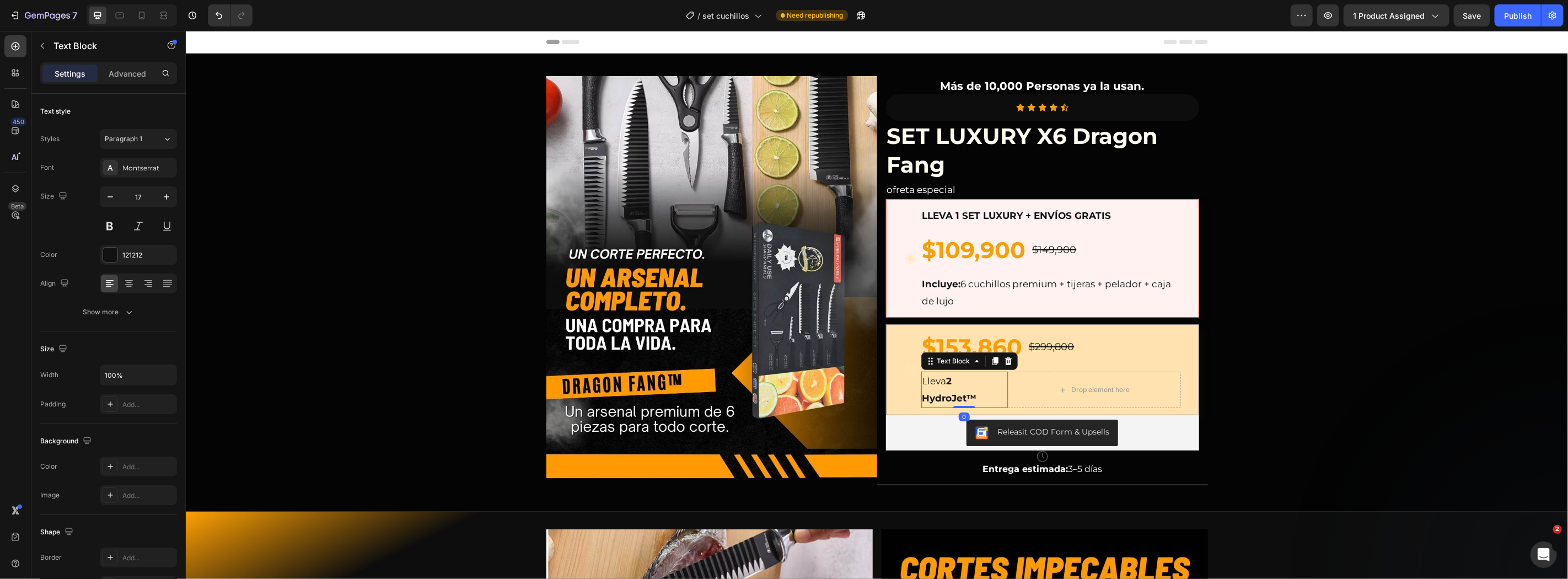
click at [993, 376] on p "Lleva 2 HydroJet™" at bounding box center [963, 389] width 84 height 34
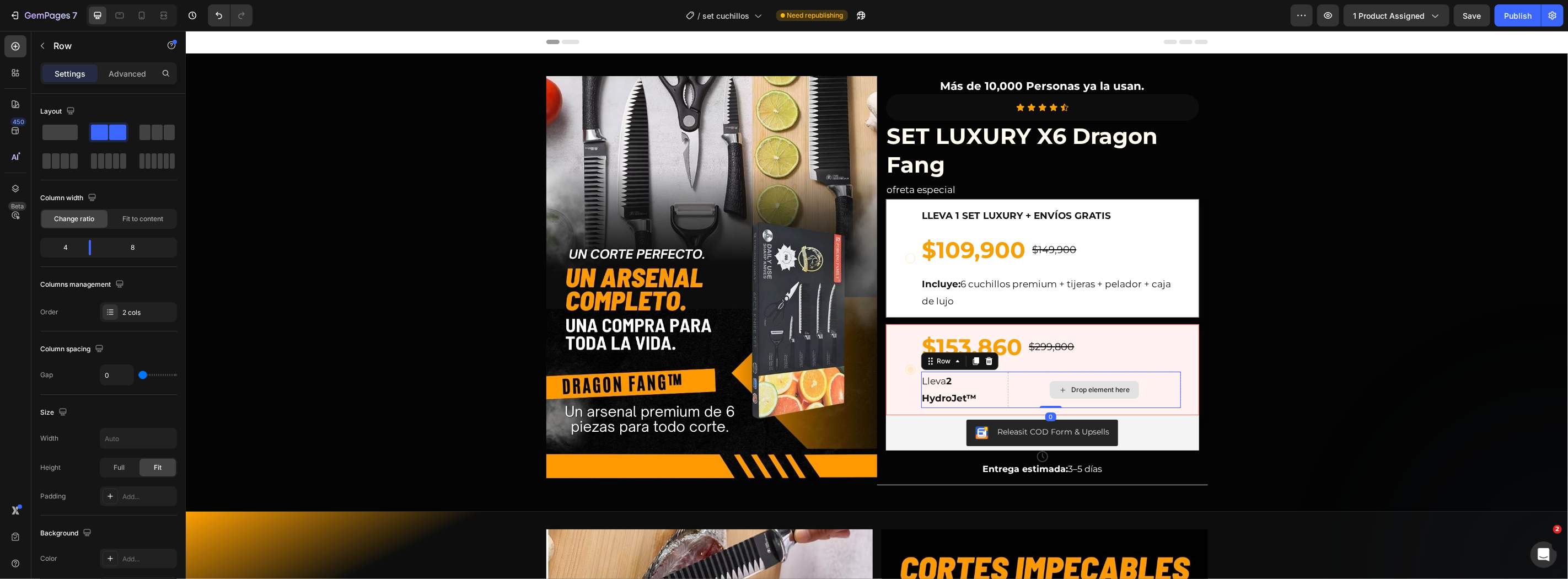
click at [1024, 378] on div "Drop element here" at bounding box center [1094, 389] width 173 height 36
click at [984, 365] on icon at bounding box center [988, 360] width 7 height 8
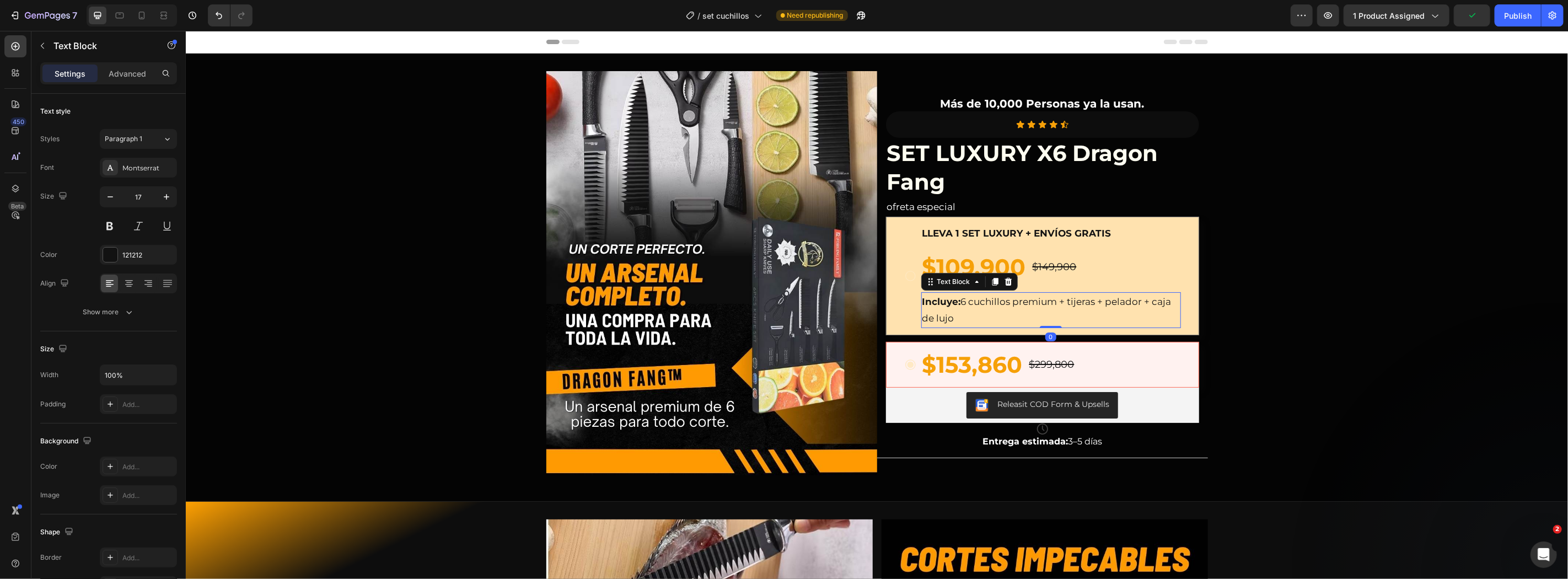
click at [1042, 306] on p "Incluye: 6 cuchillos premium + tijeras + pelador + caja de lujo" at bounding box center [1050, 309] width 257 height 34
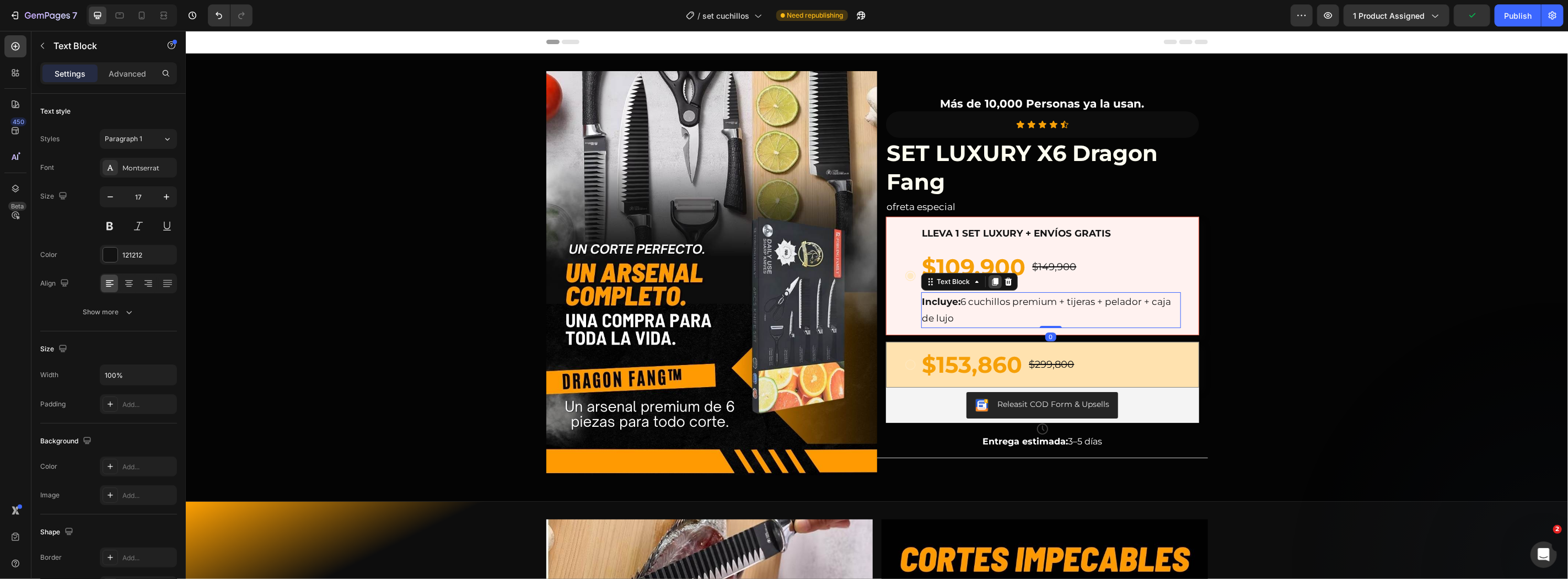
click at [991, 283] on icon at bounding box center [994, 281] width 6 height 8
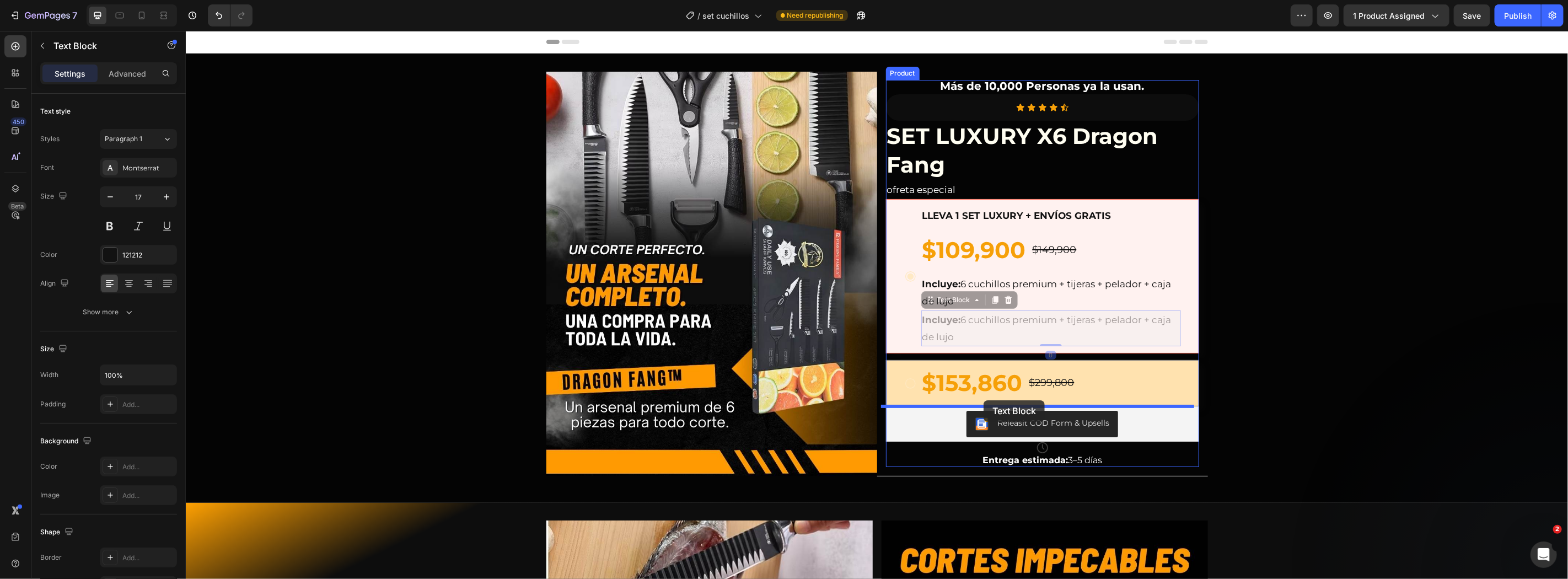
drag, startPoint x: 958, startPoint y: 303, endPoint x: 983, endPoint y: 400, distance: 100.2
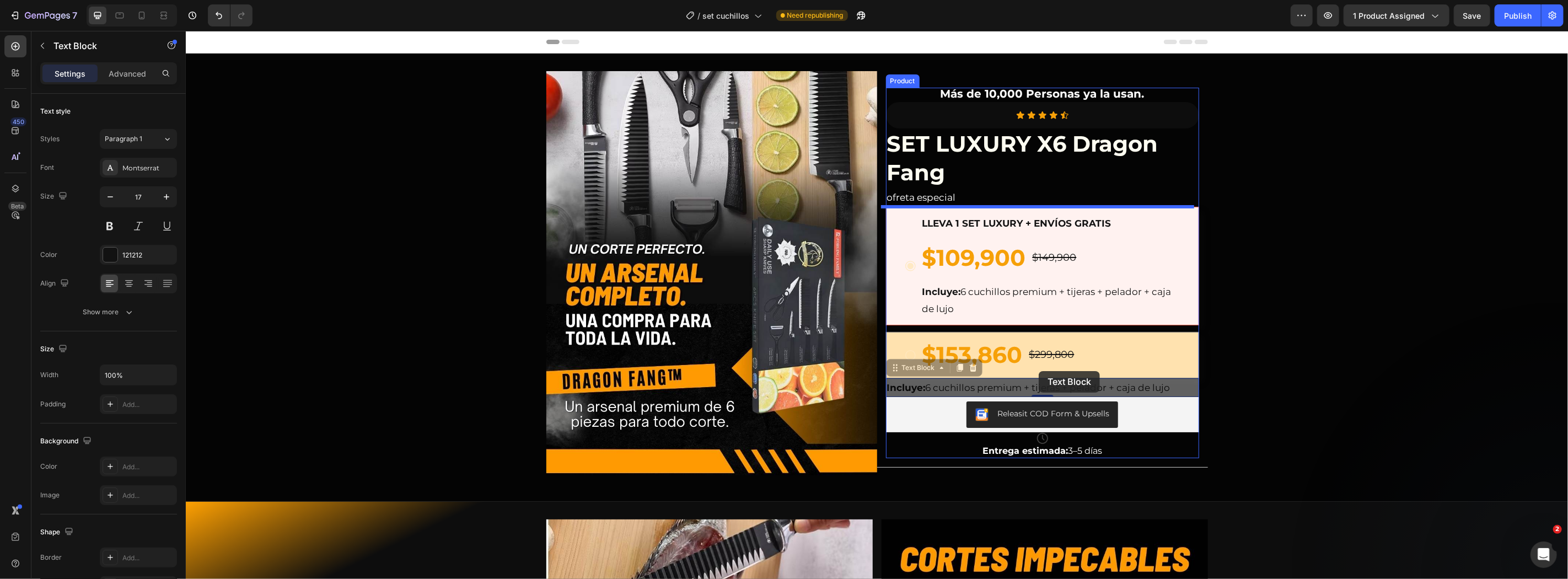
drag, startPoint x: 913, startPoint y: 369, endPoint x: 1038, endPoint y: 370, distance: 125.0
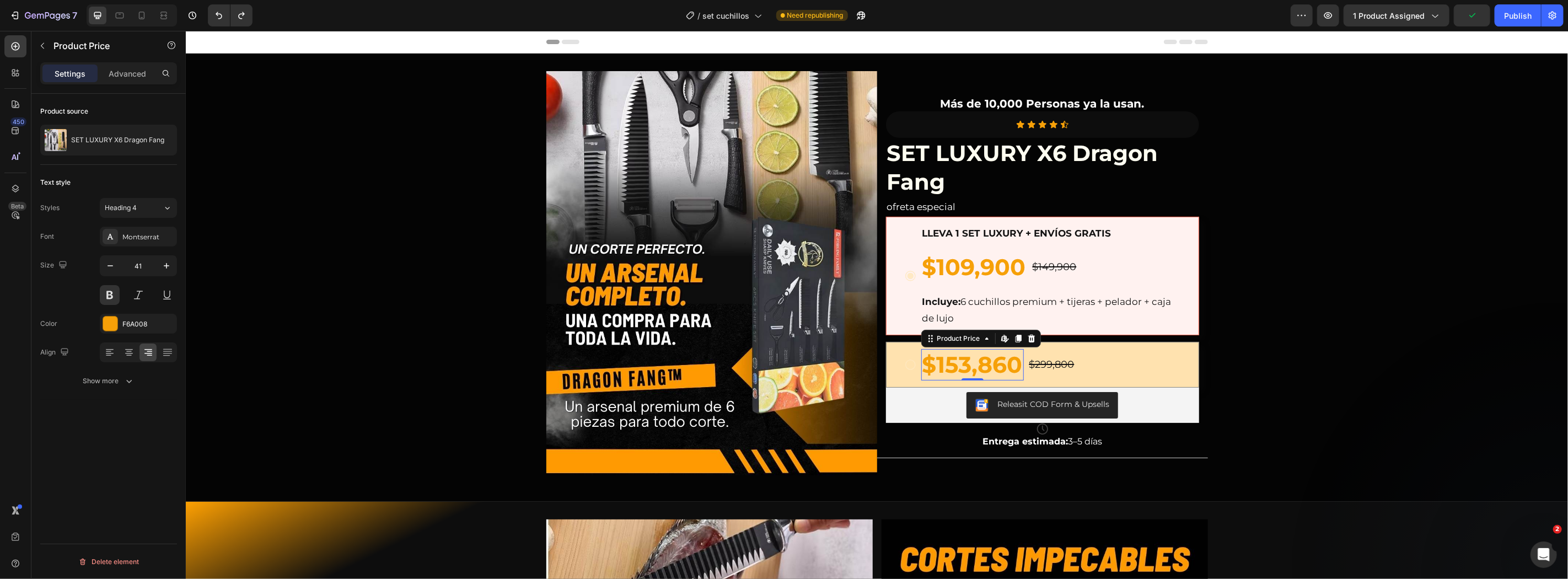
click at [970, 360] on div "$153,860" at bounding box center [971, 365] width 103 height 32
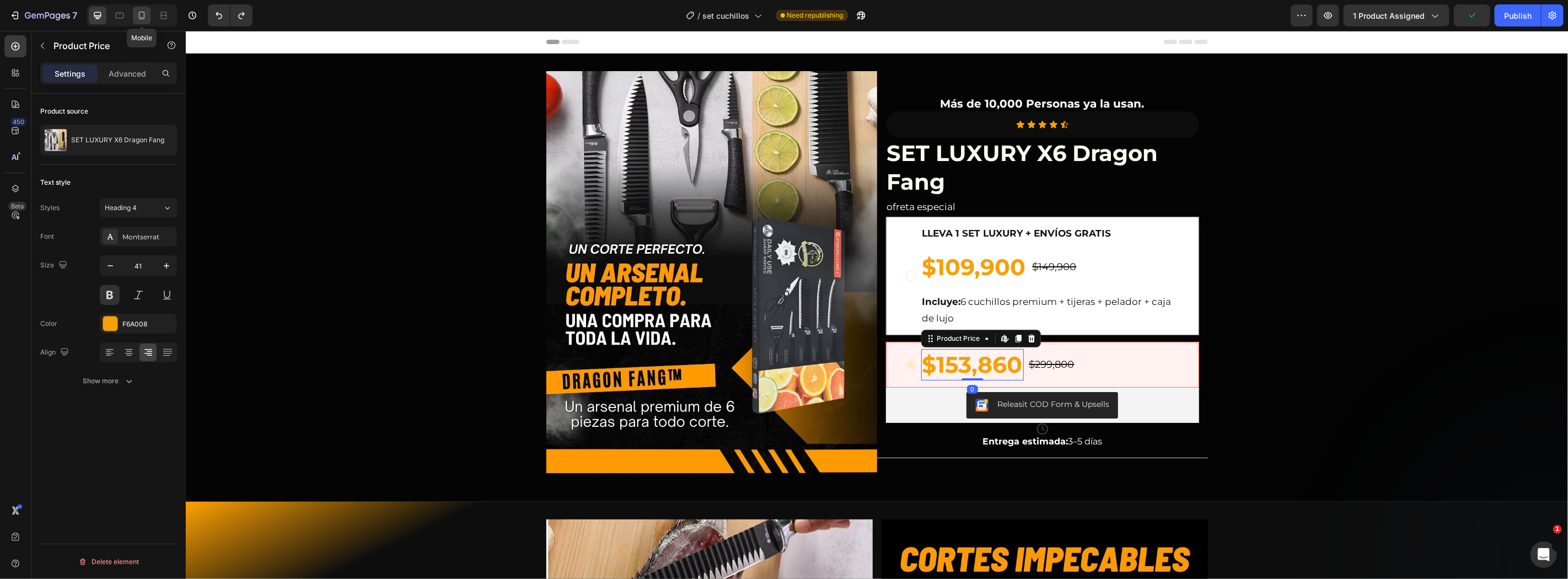
click at [138, 17] on icon at bounding box center [141, 15] width 11 height 11
type input "37"
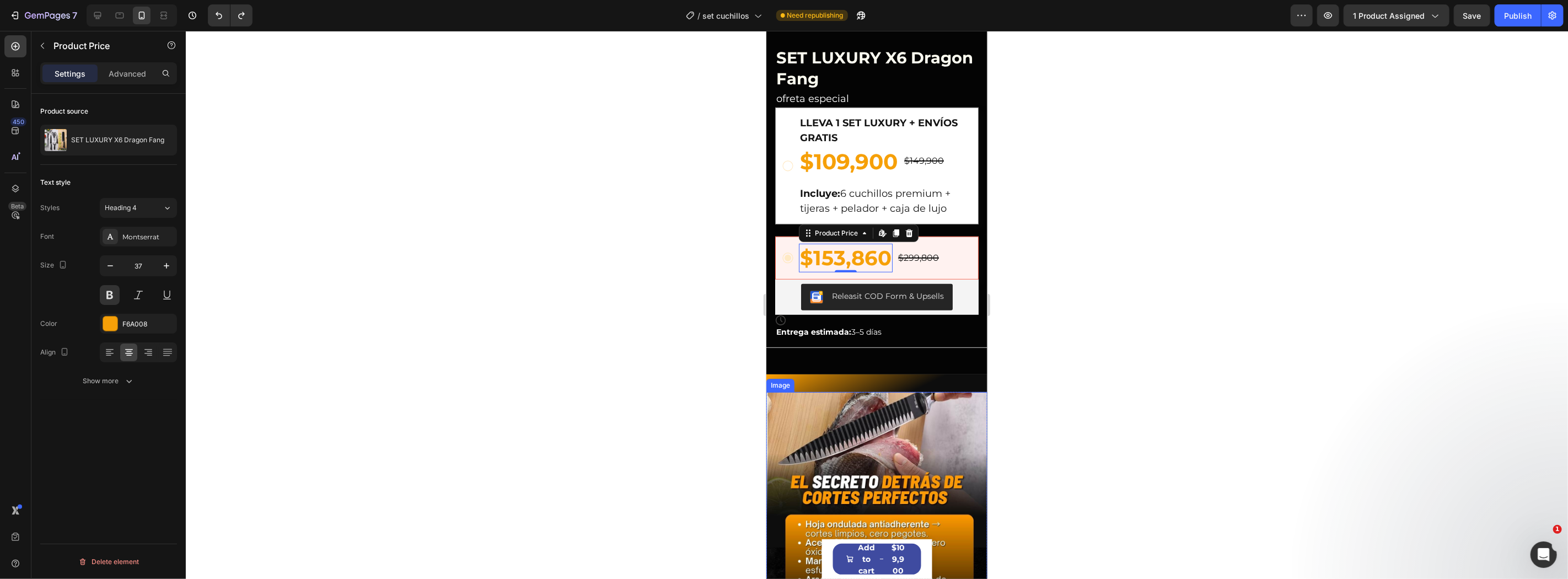
scroll to position [201, 0]
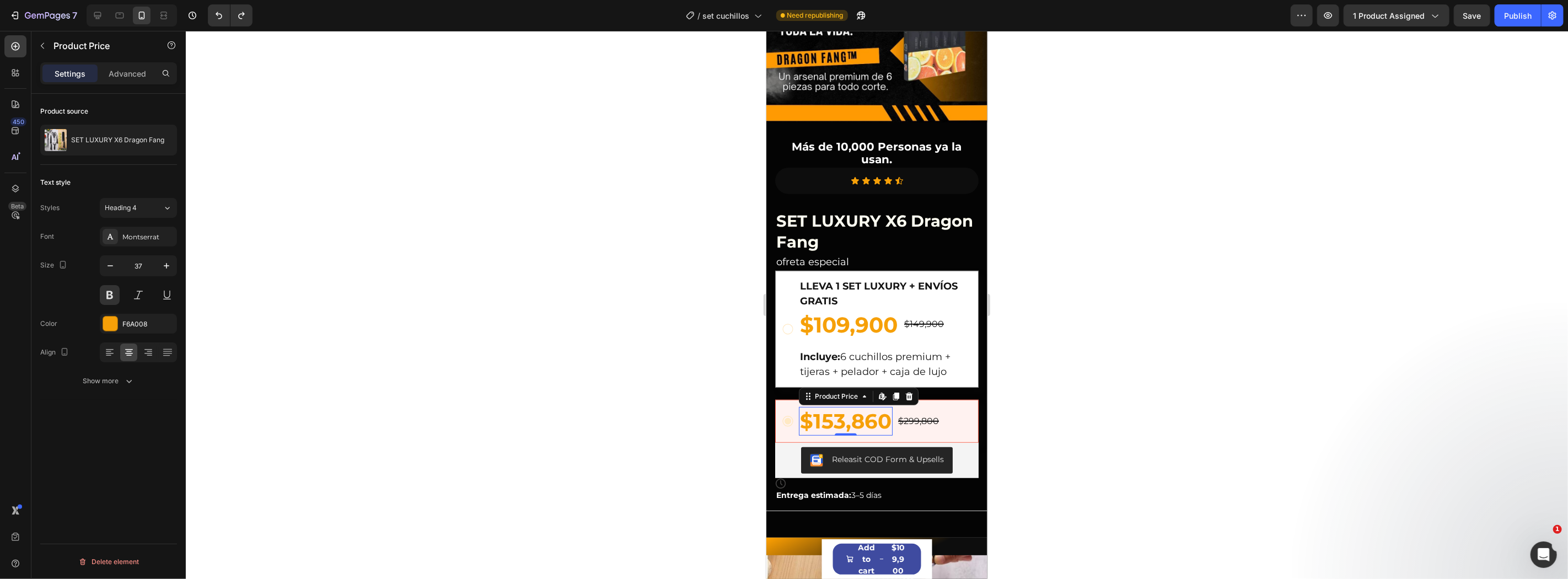
click at [1137, 393] on div at bounding box center [876, 305] width 1382 height 548
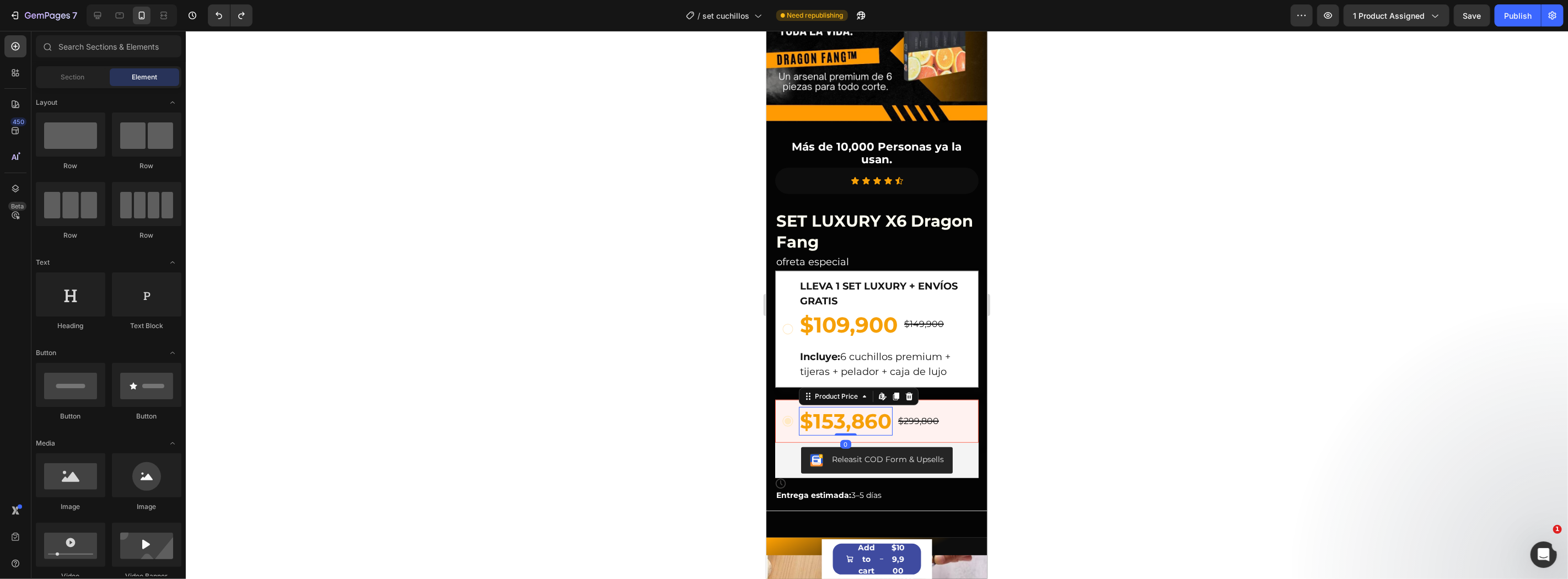
click at [878, 412] on div "$153,860" at bounding box center [845, 421] width 93 height 29
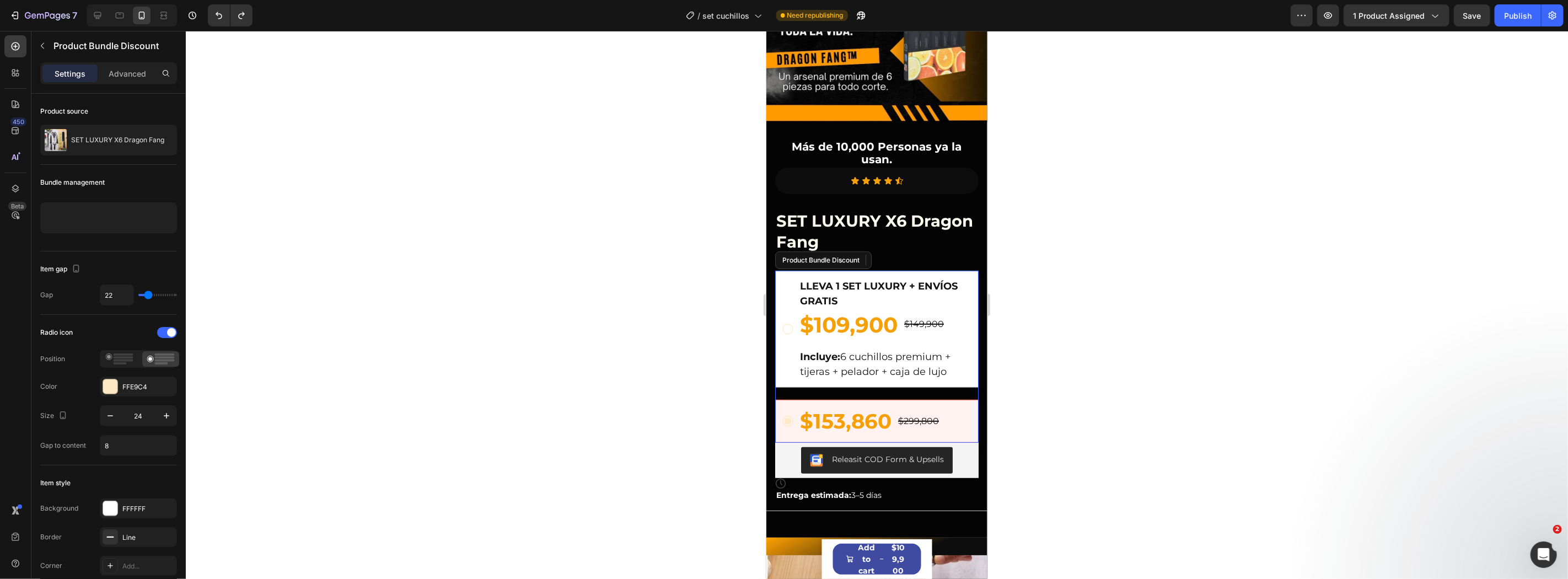
click at [790, 416] on icon at bounding box center [787, 421] width 11 height 11
click at [103, 17] on div at bounding box center [97, 15] width 18 height 18
type input "12"
type input "23"
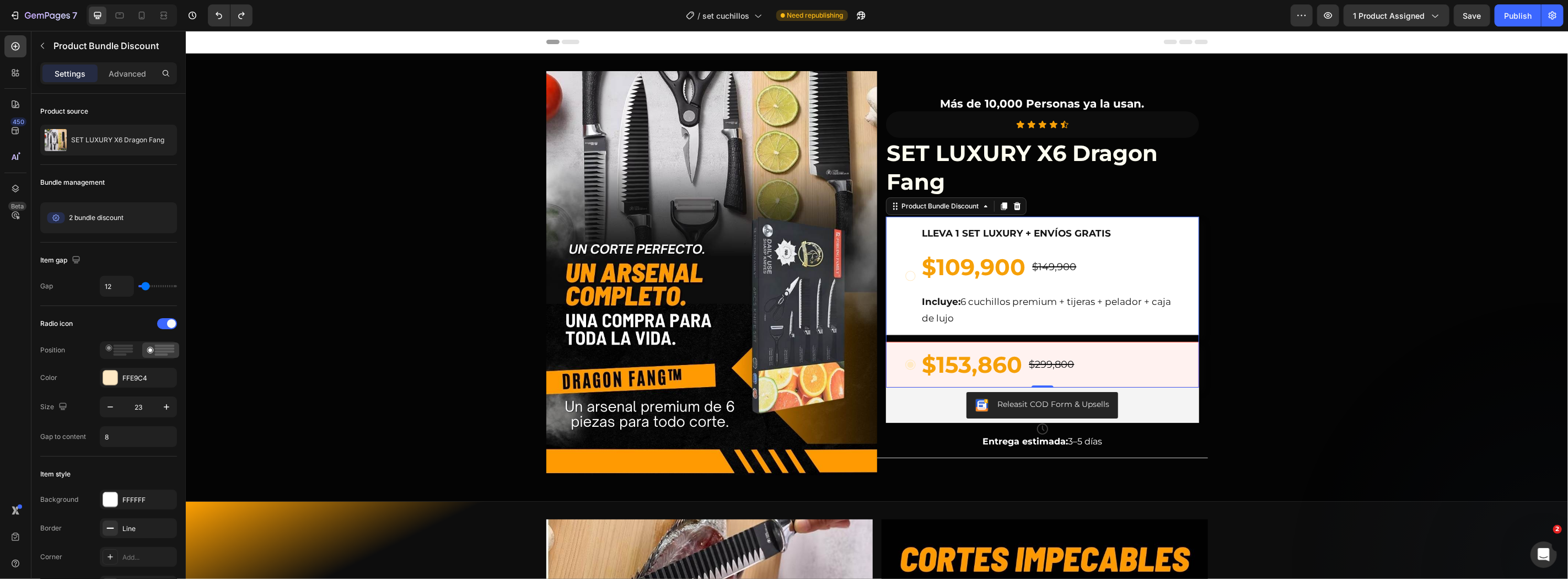
click at [885, 375] on div "$153,860 Product Price Product Price $299,800 Product Price Product Price Row" at bounding box center [1042, 365] width 313 height 46
click at [914, 207] on div "Product Bundle Discount" at bounding box center [940, 206] width 81 height 10
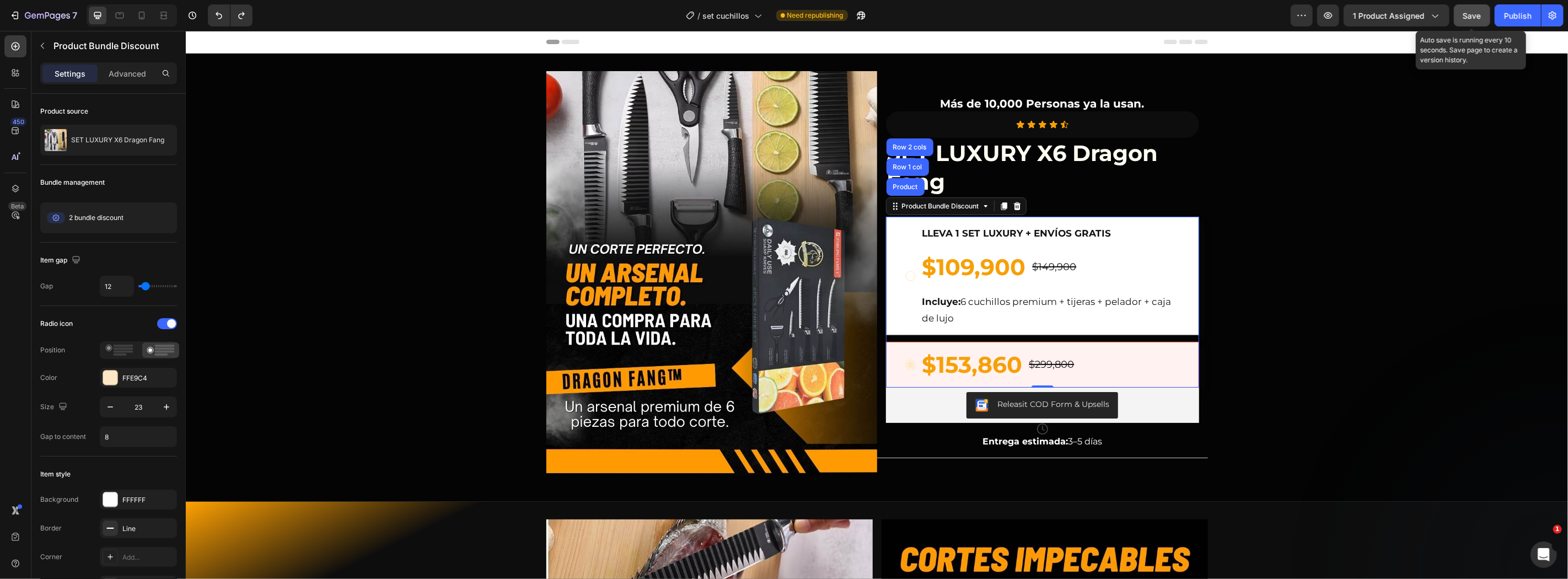
click at [1463, 19] on span "Save" at bounding box center [1472, 15] width 18 height 9
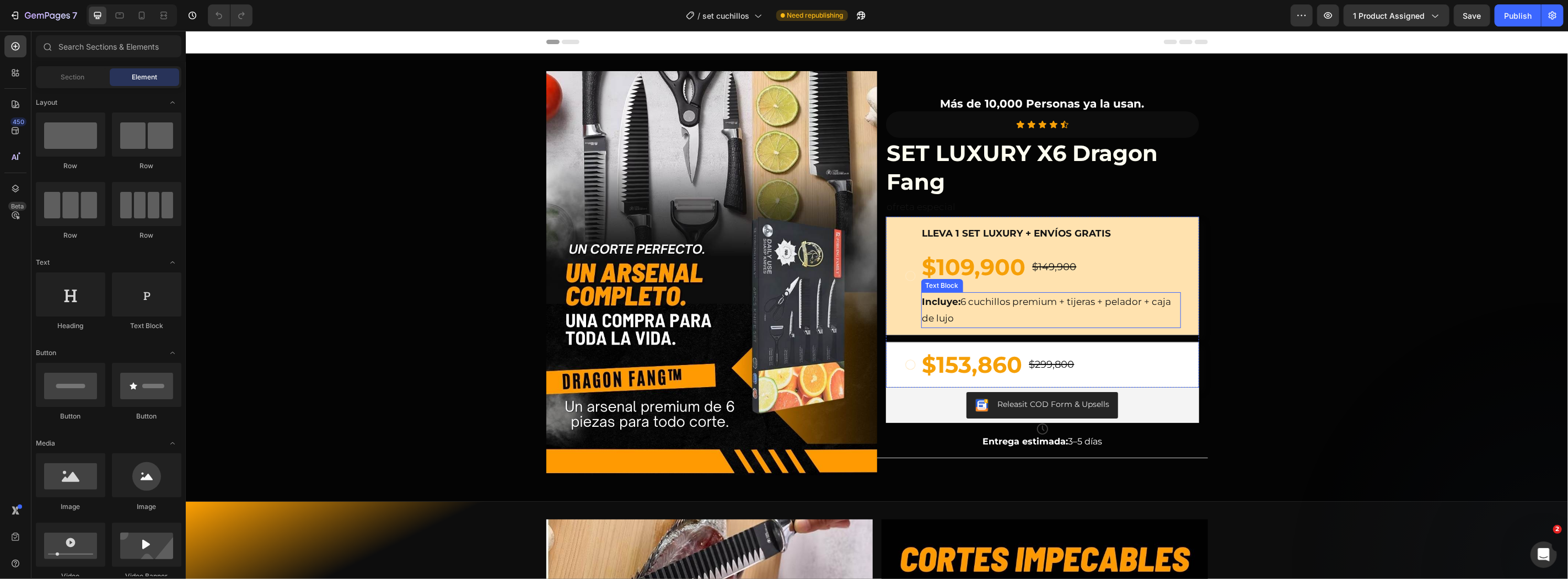
drag, startPoint x: 1090, startPoint y: 296, endPoint x: 1082, endPoint y: 332, distance: 36.9
click at [1090, 297] on p "Incluye: 6 cuchillos premium + tijeras + pelador + caja de lujo" at bounding box center [1050, 309] width 257 height 34
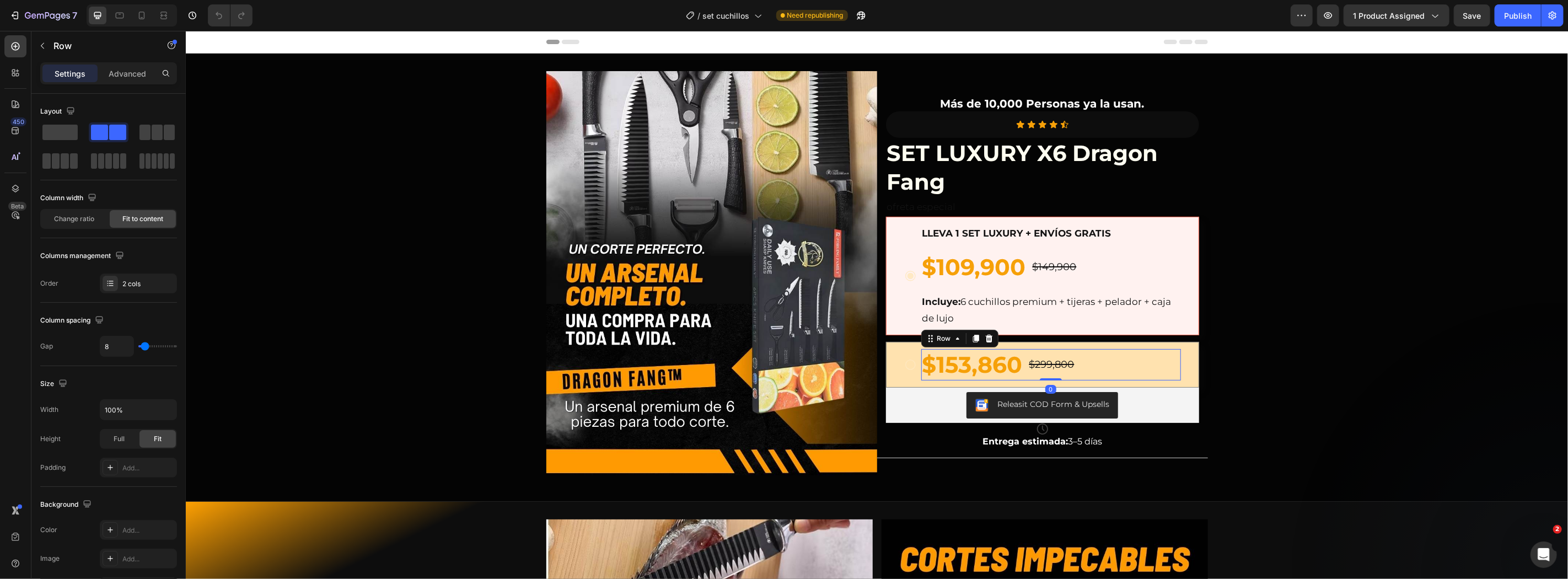
click at [1074, 375] on div "$153,860 Product Price Product Price $299,800 Product Price Product Price Row 0" at bounding box center [1050, 365] width 260 height 32
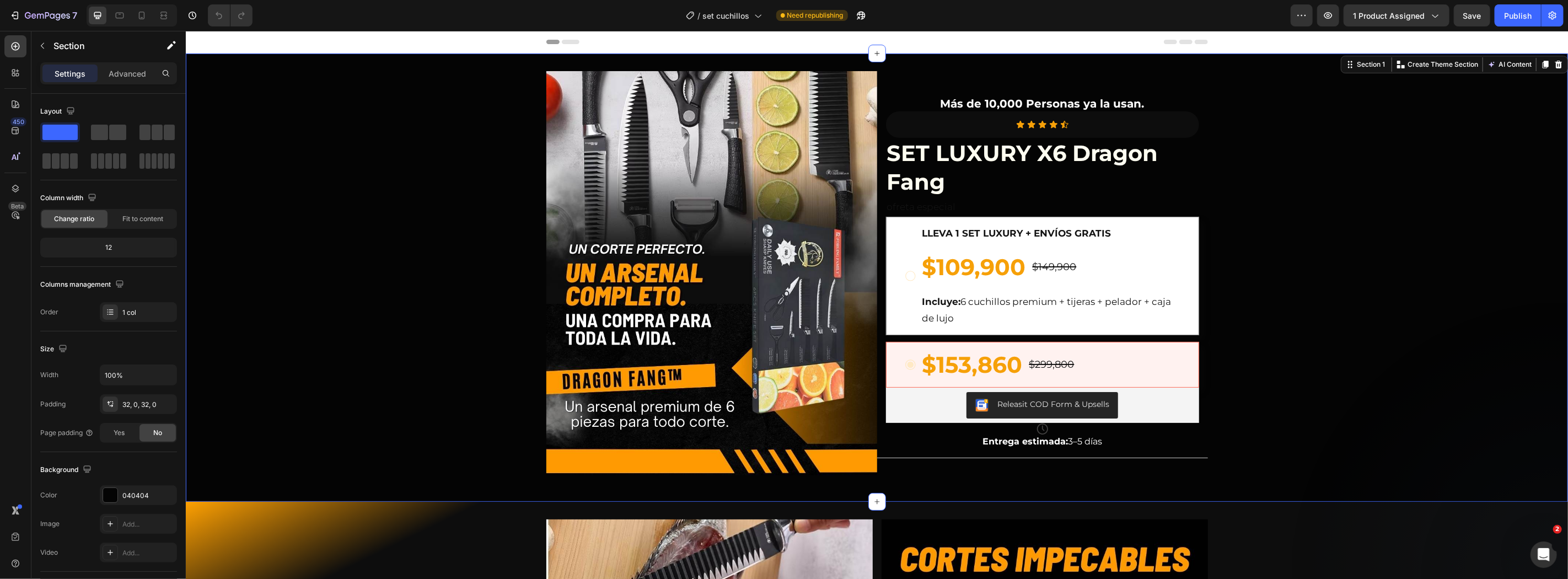
click at [1315, 310] on div "Image Más de 10,000 Personas ya la usan. Text Block Icon Icon Icon Icon Icon Ic…" at bounding box center [876, 277] width 1382 height 413
click at [1501, 19] on button "Publish" at bounding box center [1518, 15] width 46 height 22
click at [1476, 14] on span "Save" at bounding box center [1472, 15] width 18 height 9
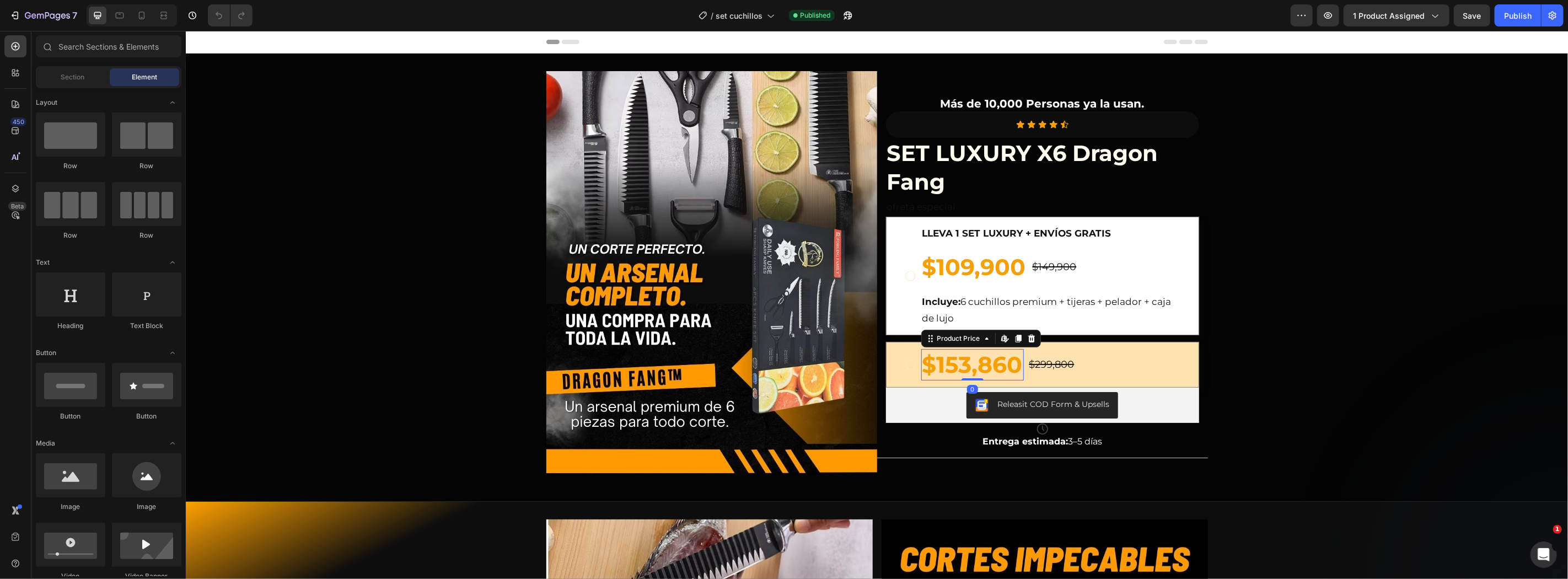
click at [942, 368] on div "$153,860" at bounding box center [971, 365] width 103 height 32
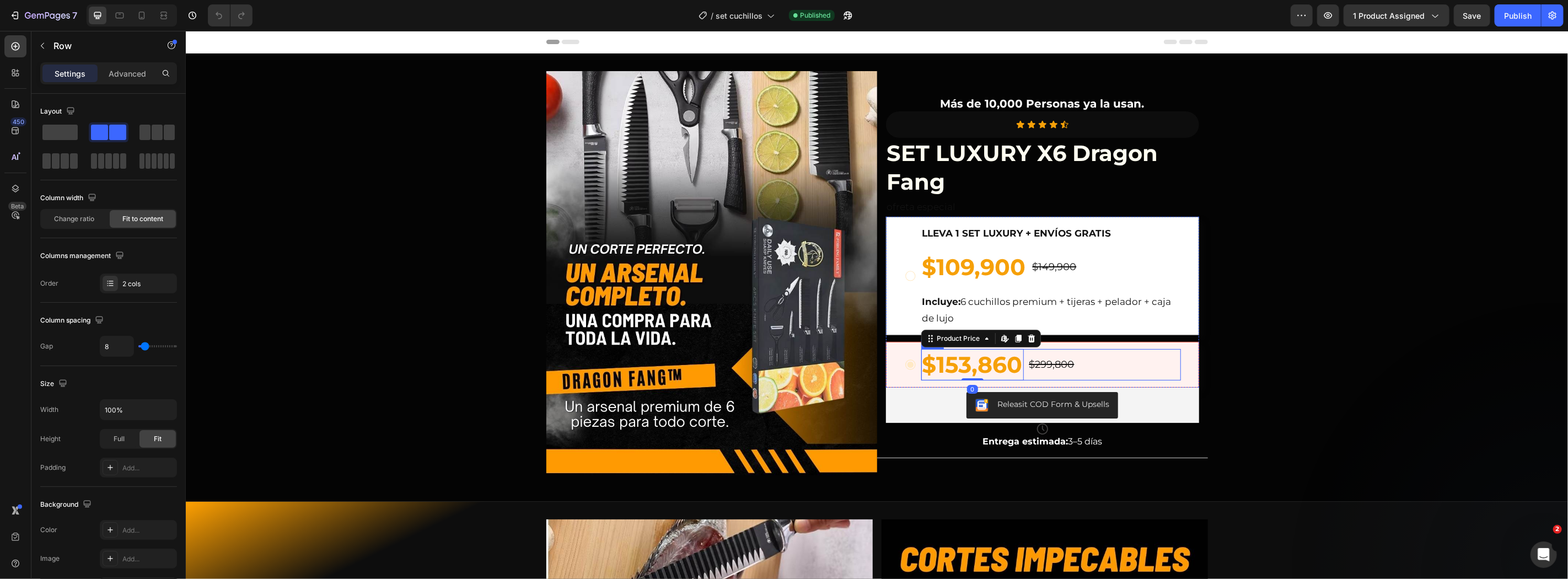
click at [1113, 358] on div "$153,860 Product Price Edit content in Shopify 0 Product Price Edit content in …" at bounding box center [1050, 365] width 260 height 32
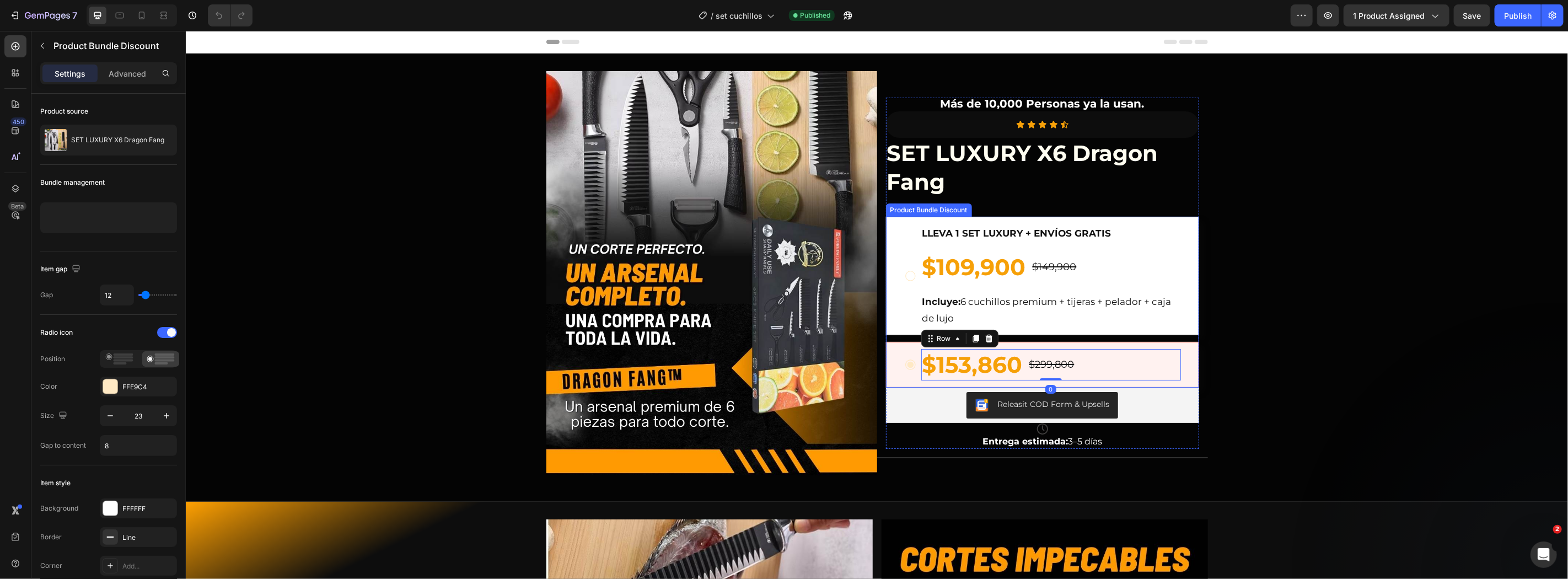
click at [1176, 343] on div "$153,860 Product Price Product Price $299,800 Product Price Product Price Row 0" at bounding box center [1042, 365] width 313 height 46
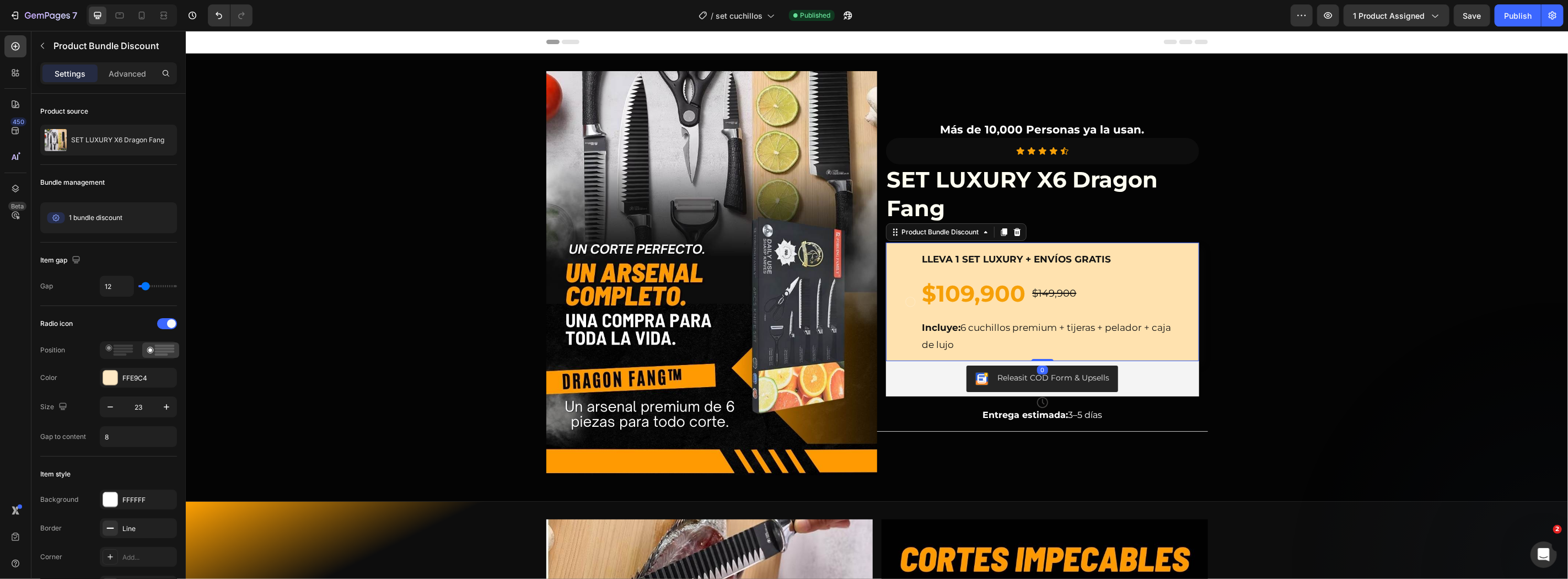
click at [1182, 347] on div "LLEVA 1 SET LUXURY + ENVÍOS GRATIS Text Block $109,900 Product Price Product Pr…" at bounding box center [1042, 301] width 313 height 119
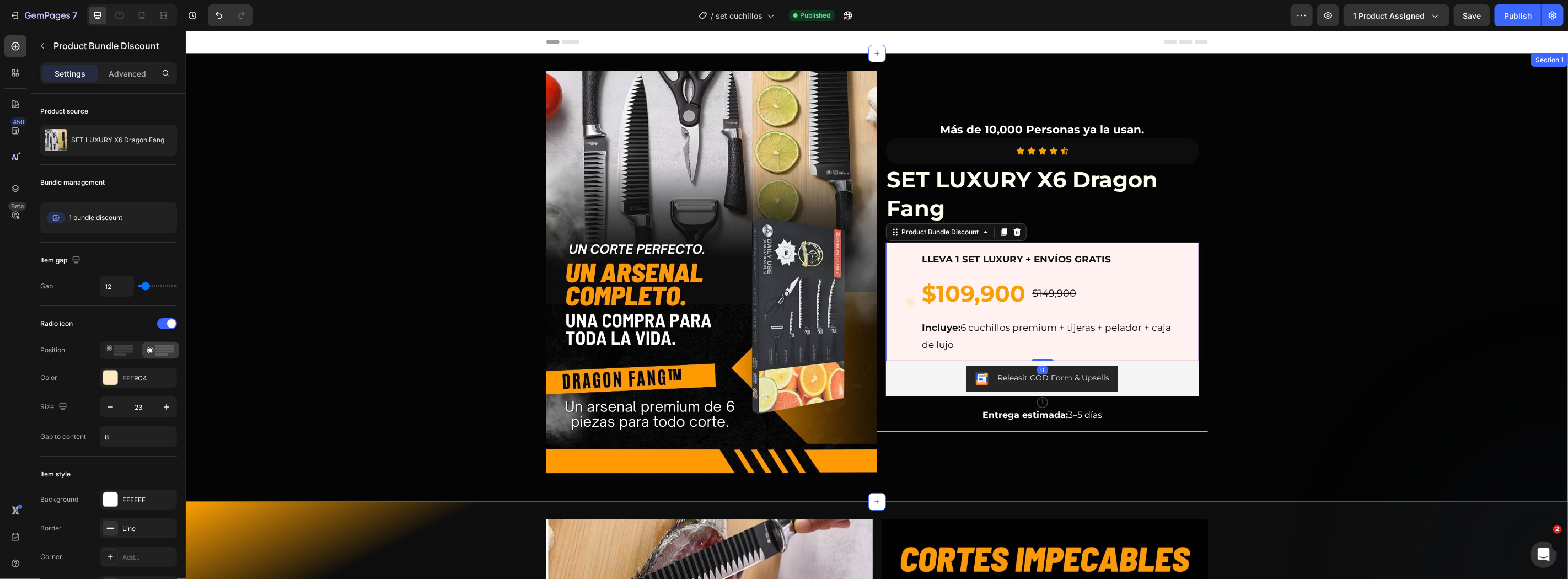
click at [1379, 295] on div "Image Más de 10,000 Personas ya la usan. Text Block Icon Icon Icon Icon Icon Ic…" at bounding box center [876, 277] width 1382 height 413
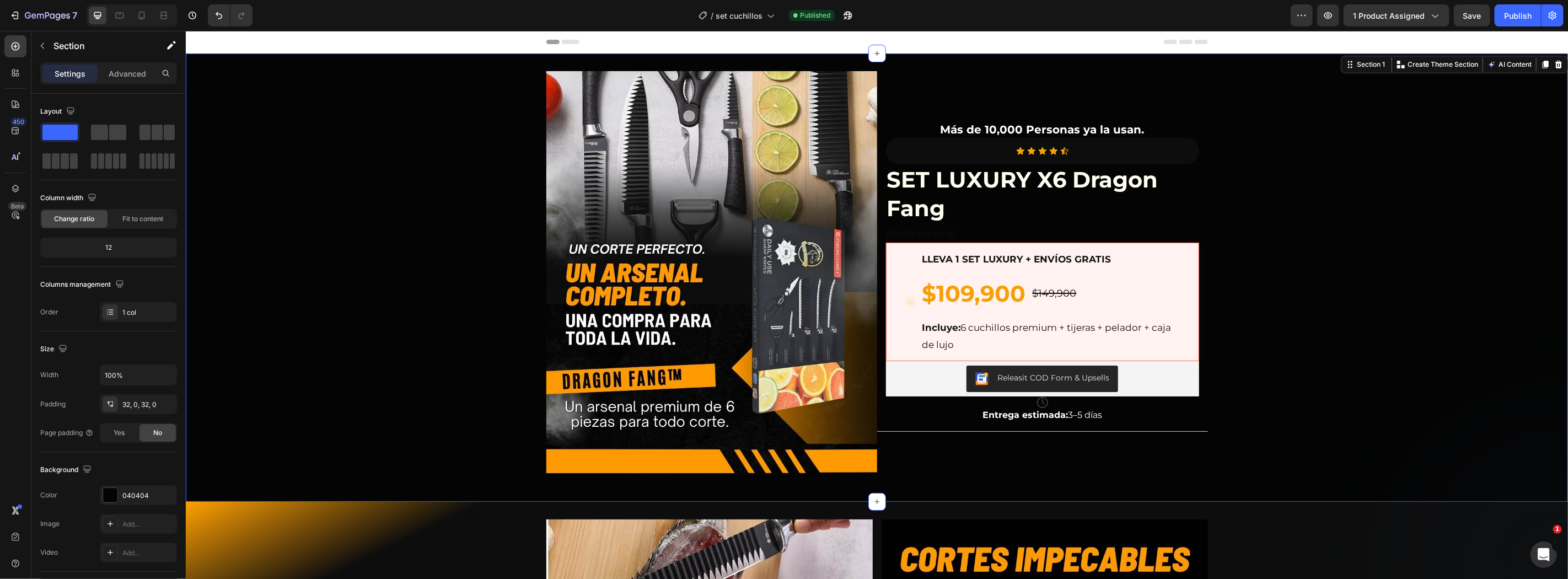
click at [132, 13] on div at bounding box center [132, 15] width 91 height 22
click at [137, 13] on icon at bounding box center [141, 15] width 11 height 11
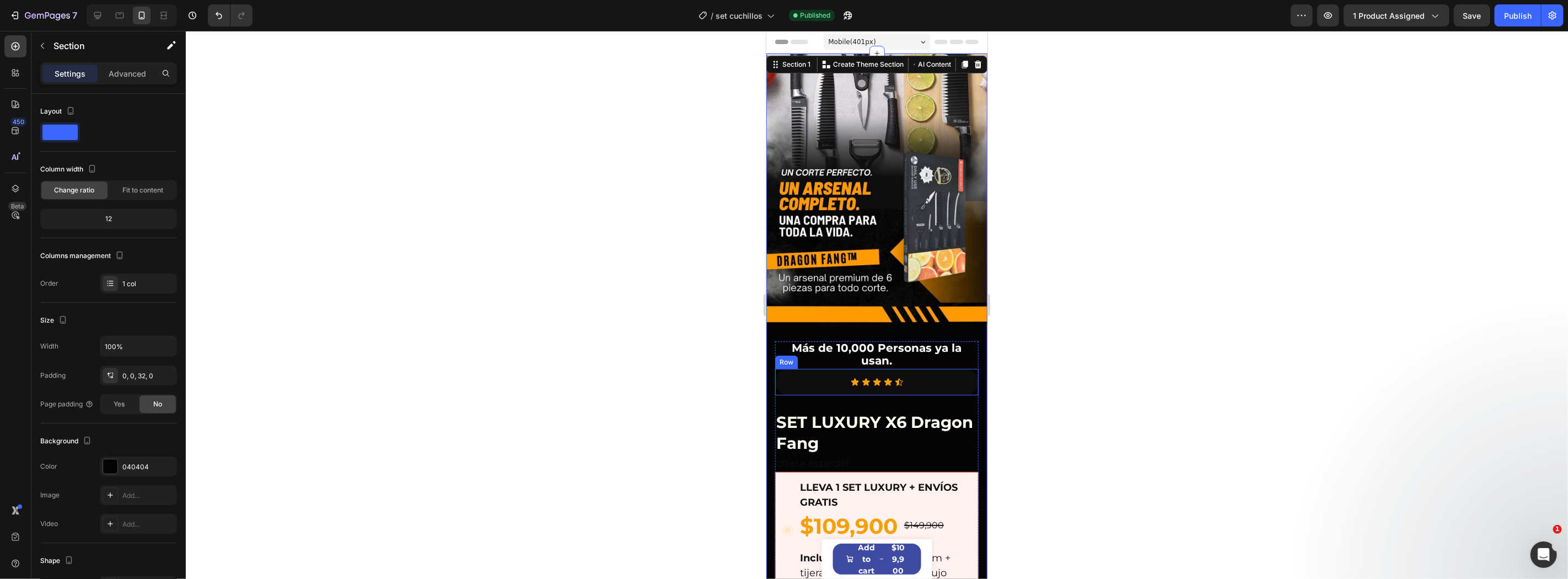
scroll to position [163, 0]
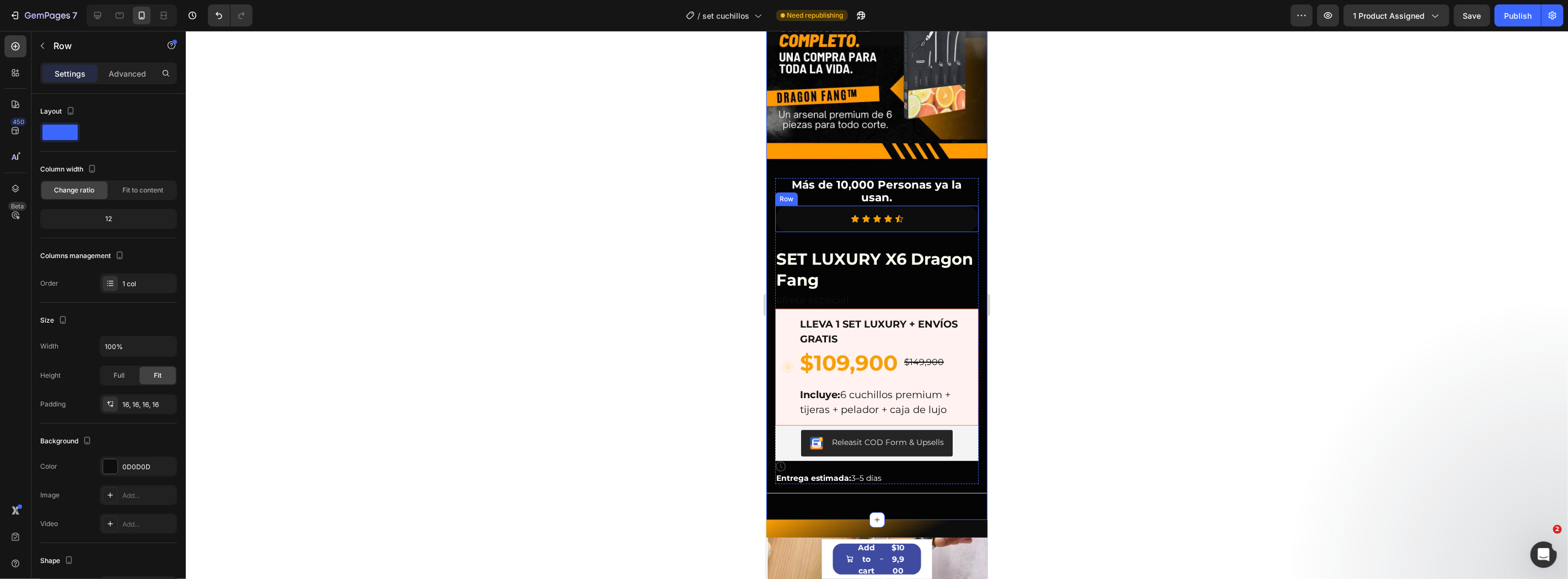
click at [875, 214] on div "Icon Icon Icon Icon Icon Icon List Row" at bounding box center [876, 218] width 203 height 27
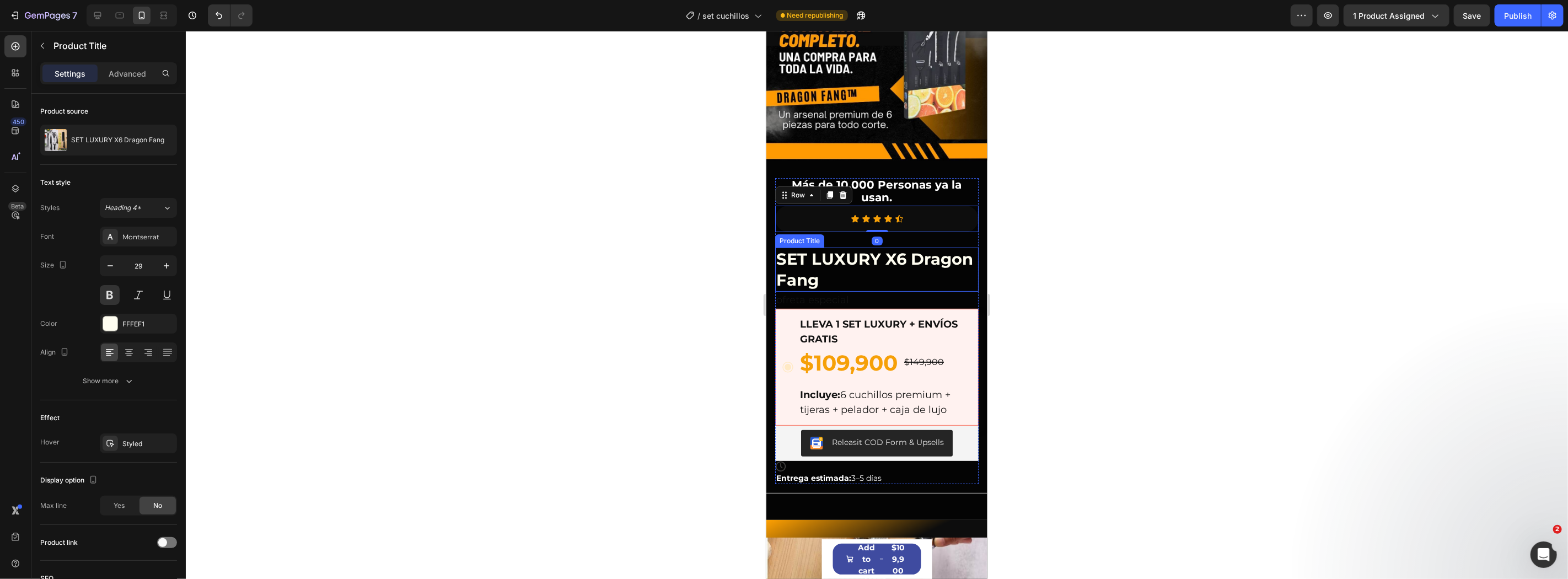
click at [812, 235] on div "Product Title" at bounding box center [799, 240] width 45 height 10
click at [881, 247] on h1 "SET LUXURY X6 Dragon Fang" at bounding box center [876, 269] width 203 height 44
drag, startPoint x: 1164, startPoint y: 237, endPoint x: 1136, endPoint y: 232, distance: 28.4
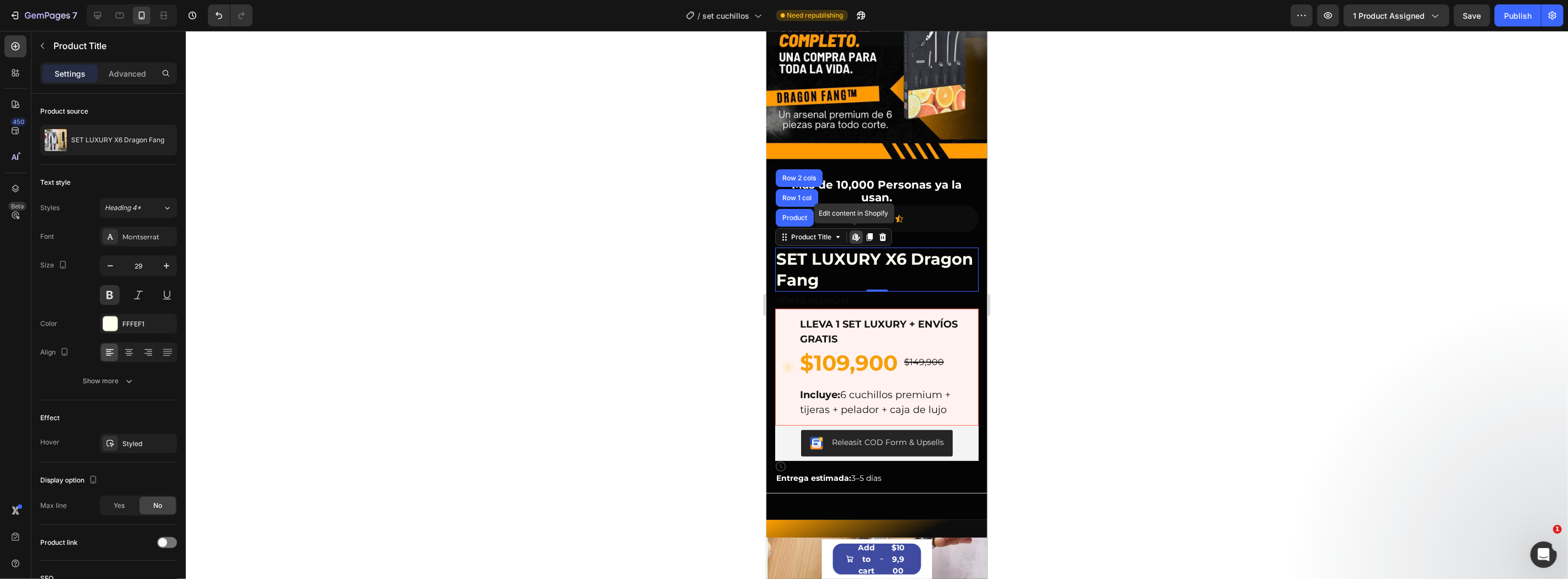
click at [1163, 236] on div at bounding box center [876, 305] width 1382 height 548
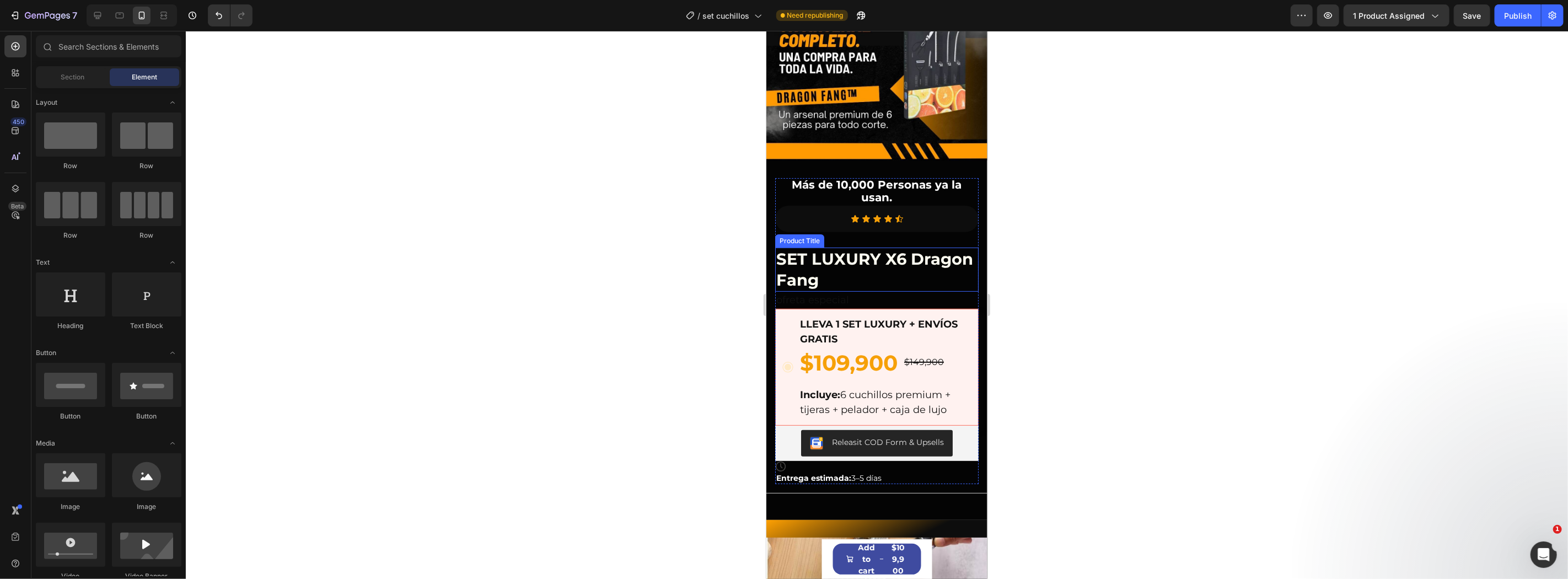
scroll to position [81, 0]
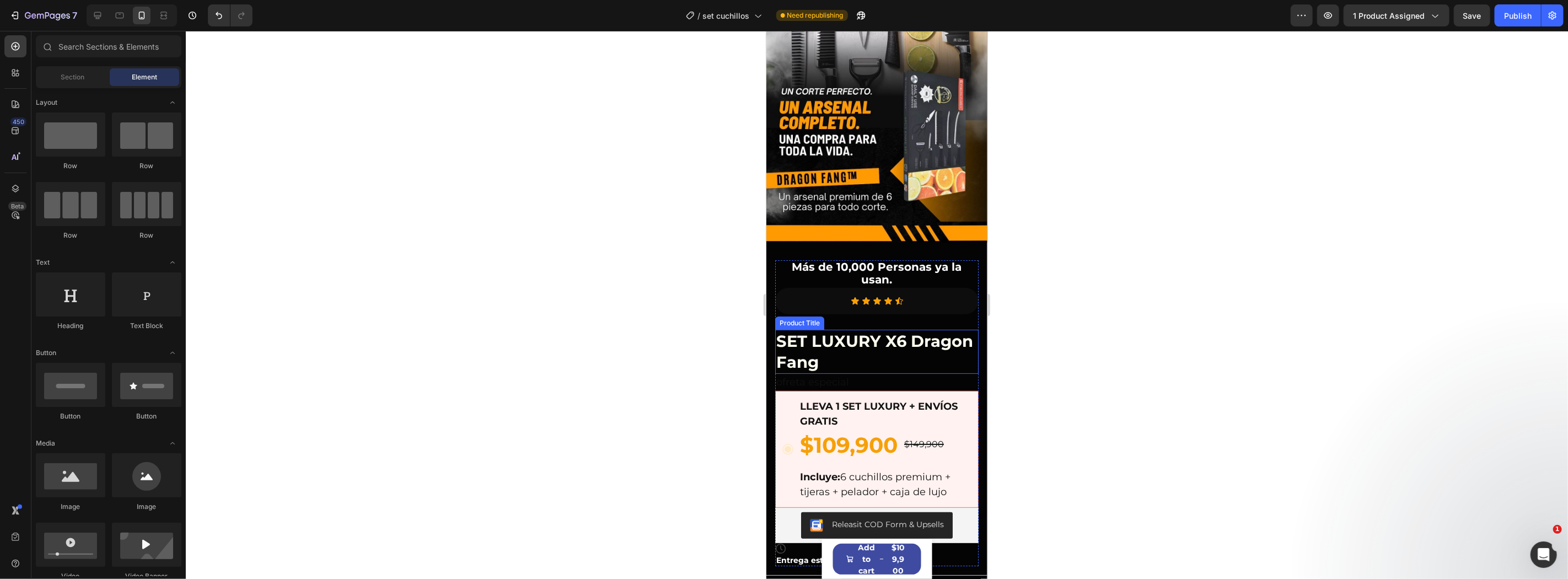
drag, startPoint x: 901, startPoint y: 332, endPoint x: 812, endPoint y: 332, distance: 89.0
click at [900, 332] on h1 "SET LUXURY X6 Dragon Fang" at bounding box center [876, 351] width 203 height 44
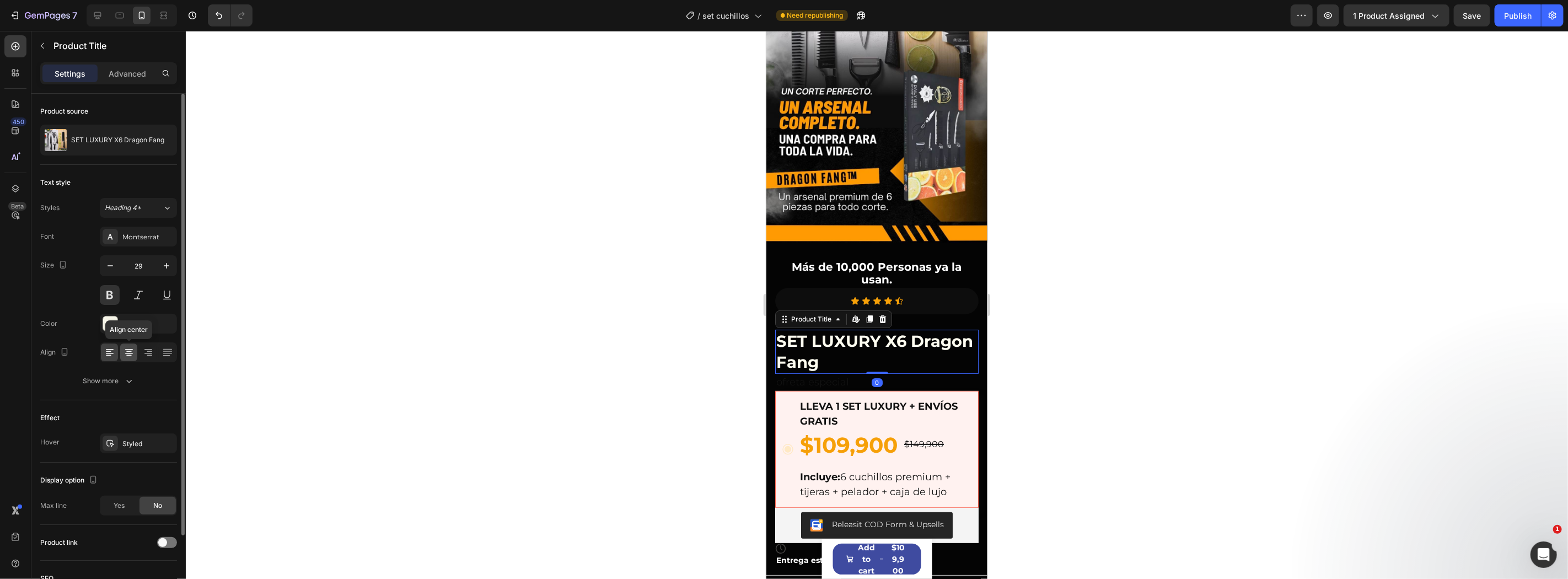
click at [136, 355] on div at bounding box center [129, 352] width 17 height 18
click at [883, 315] on icon at bounding box center [882, 319] width 7 height 8
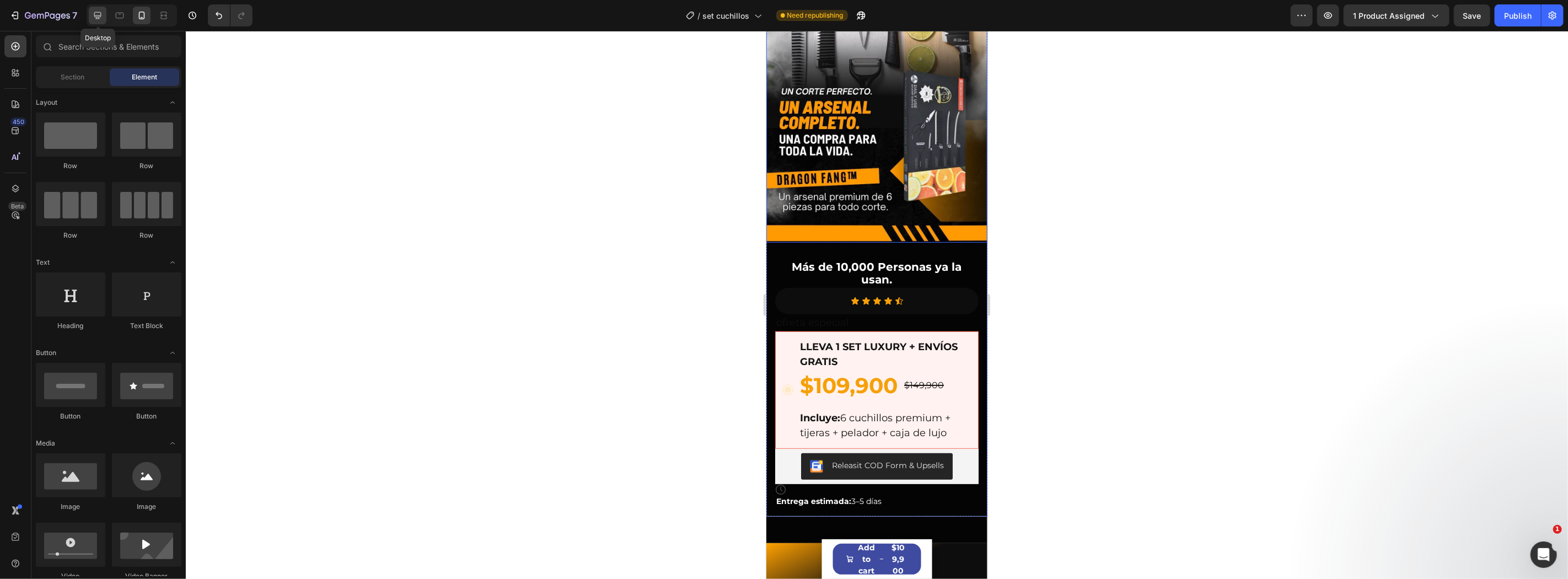
click at [101, 12] on icon at bounding box center [97, 15] width 11 height 11
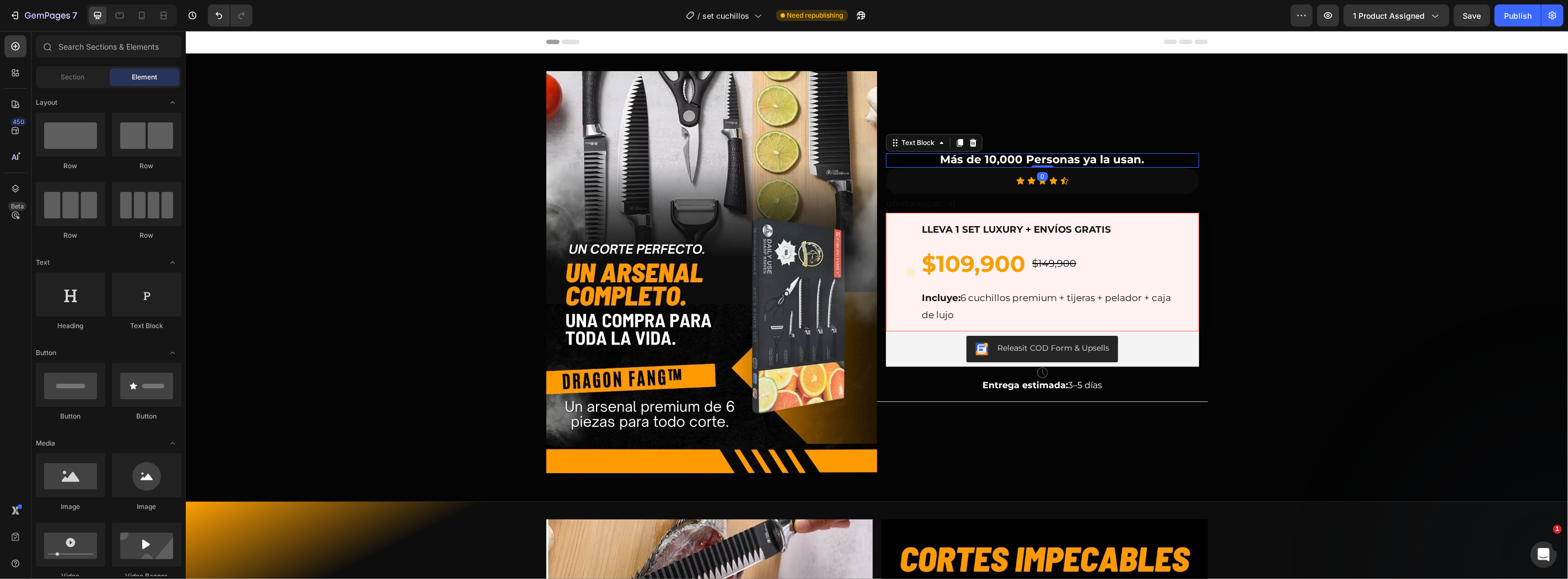
click at [1013, 163] on strong "Más de 10,000 Personas ya la usan." at bounding box center [1042, 159] width 204 height 13
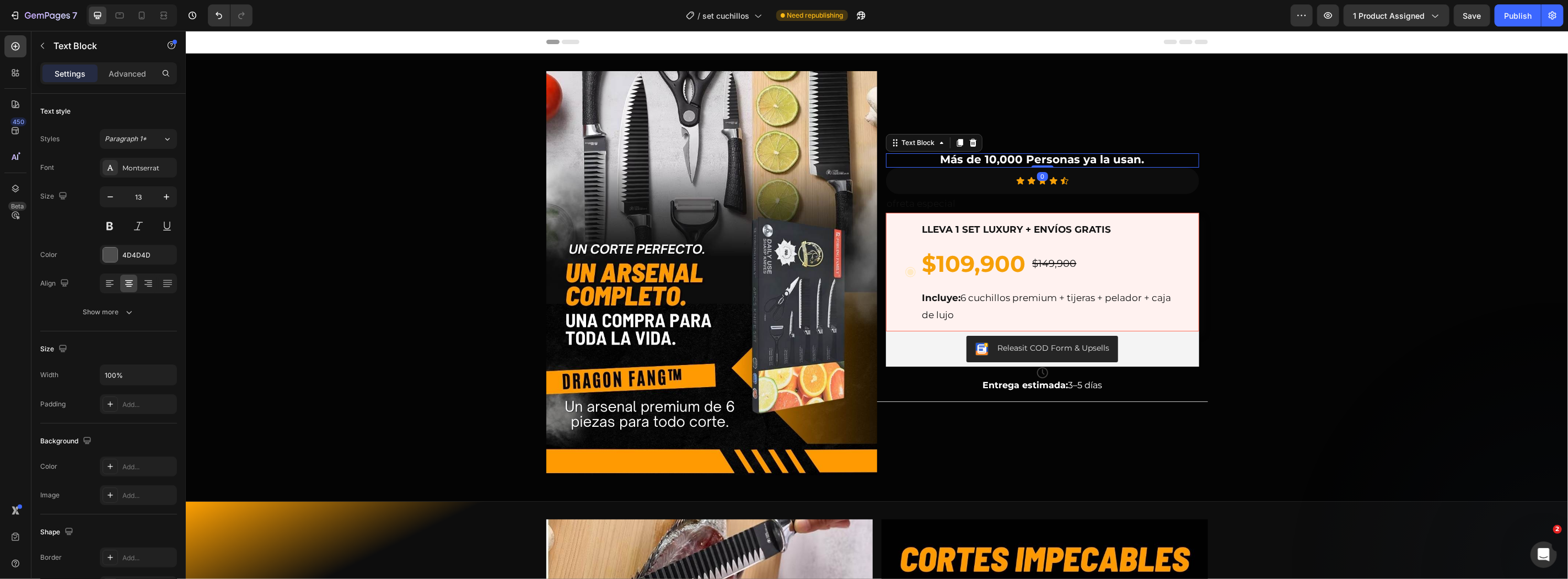
click at [994, 158] on strong "Más de 10,000 Personas ya la usan." at bounding box center [1042, 159] width 204 height 13
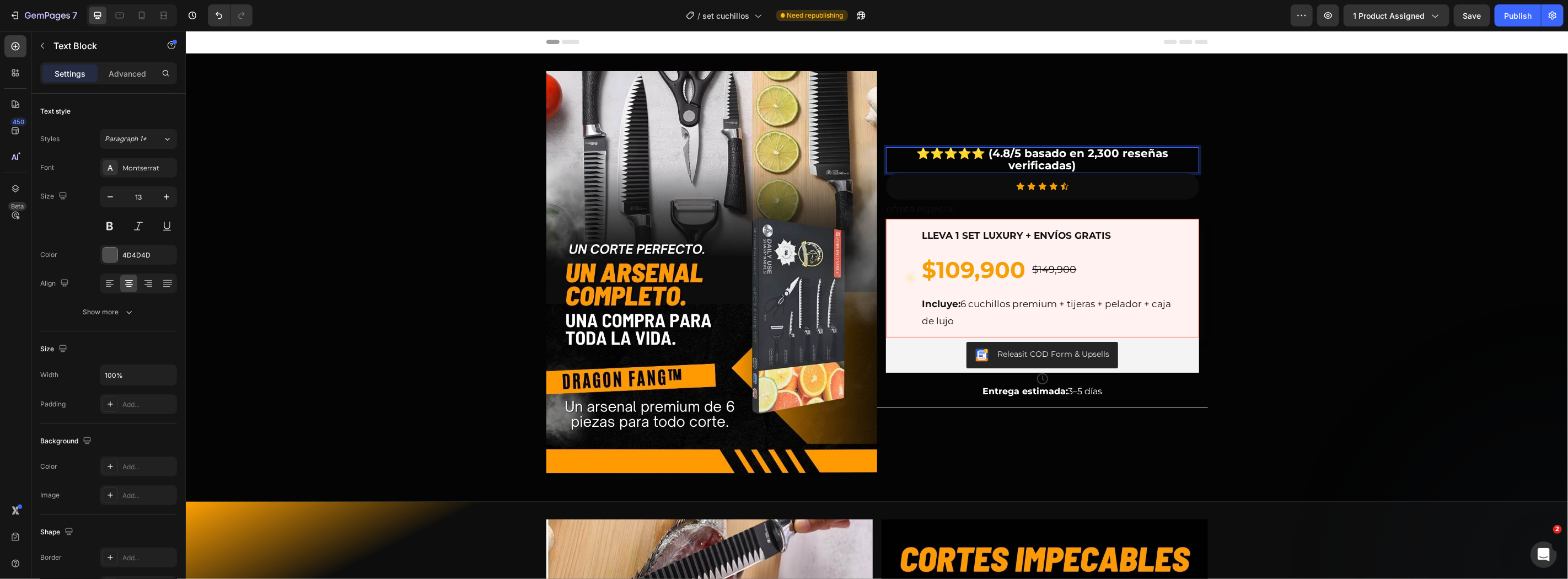
click at [984, 150] on strong "⭐⭐⭐⭐⭐ (4.8/5 basado en 2,300 reseñas verificadas)" at bounding box center [1042, 158] width 252 height 25
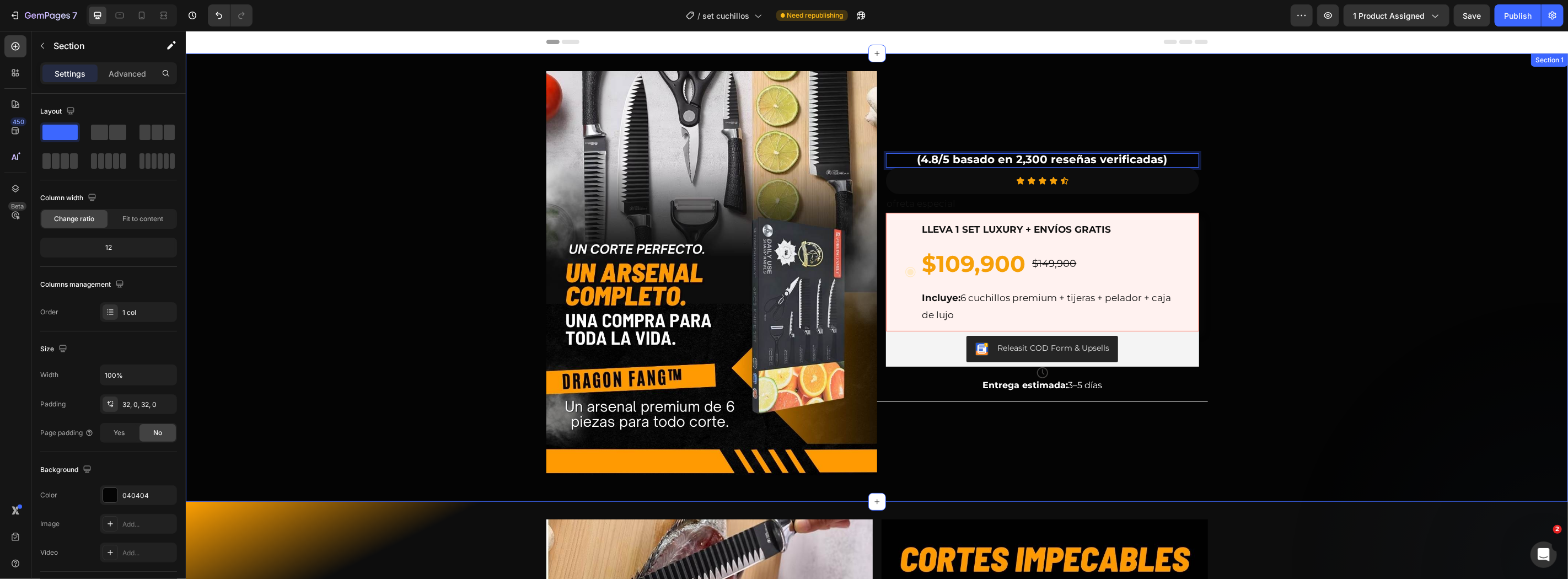
click at [1221, 175] on div "Image (4.8/5 basado en 2,300 reseñas verificadas) Text Block 0 Icon Icon Icon I…" at bounding box center [876, 277] width 1382 height 413
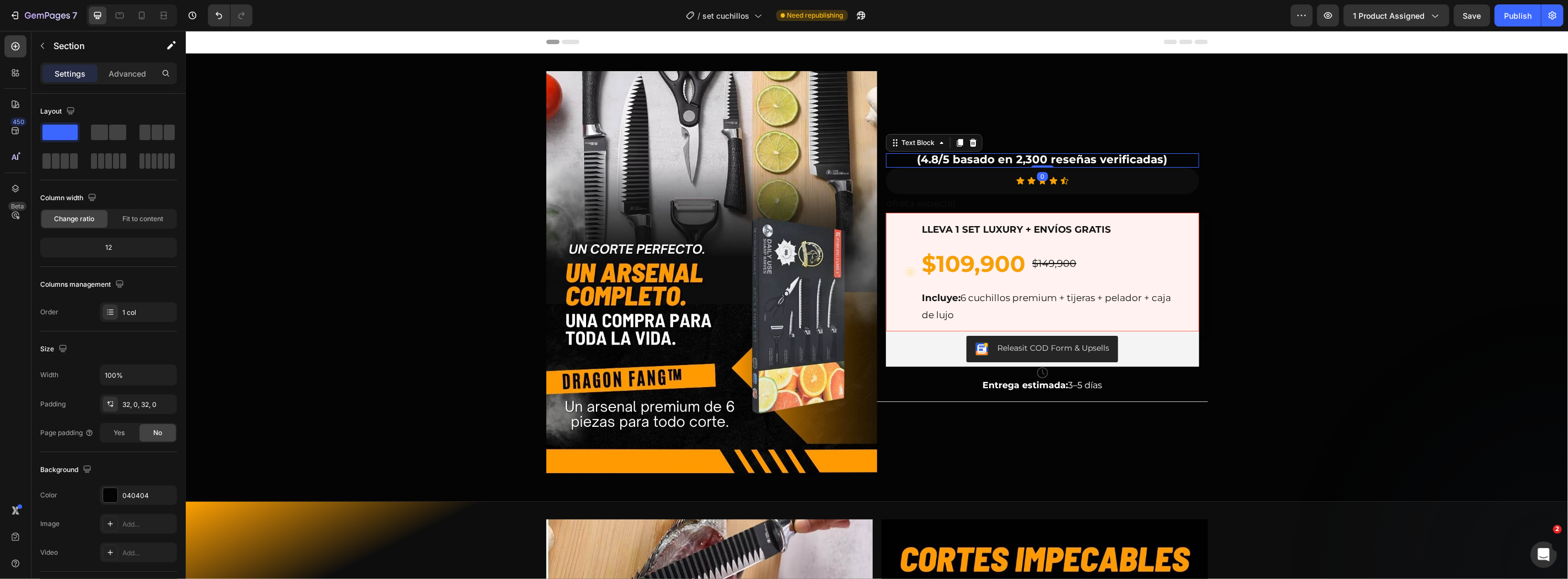
click at [1117, 155] on strong "(4.8/5 basado en 2,300 reseñas verificadas)" at bounding box center [1042, 159] width 250 height 13
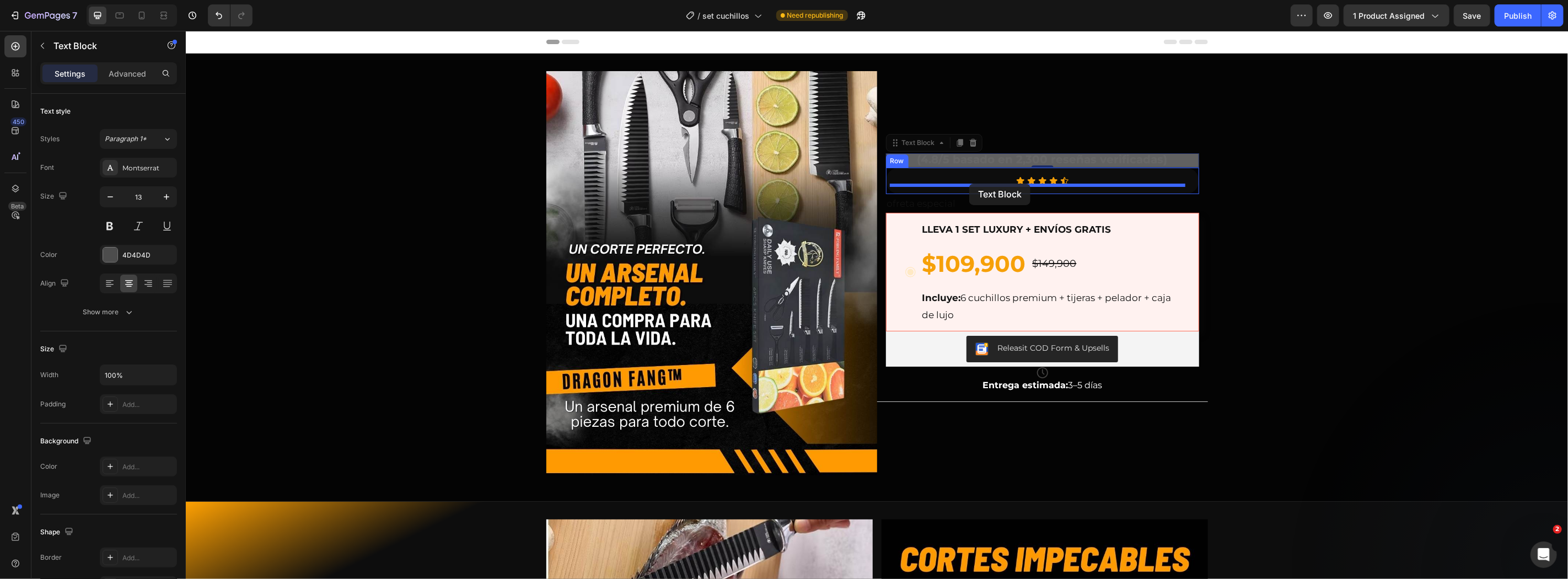
drag, startPoint x: 918, startPoint y: 140, endPoint x: 968, endPoint y: 183, distance: 65.9
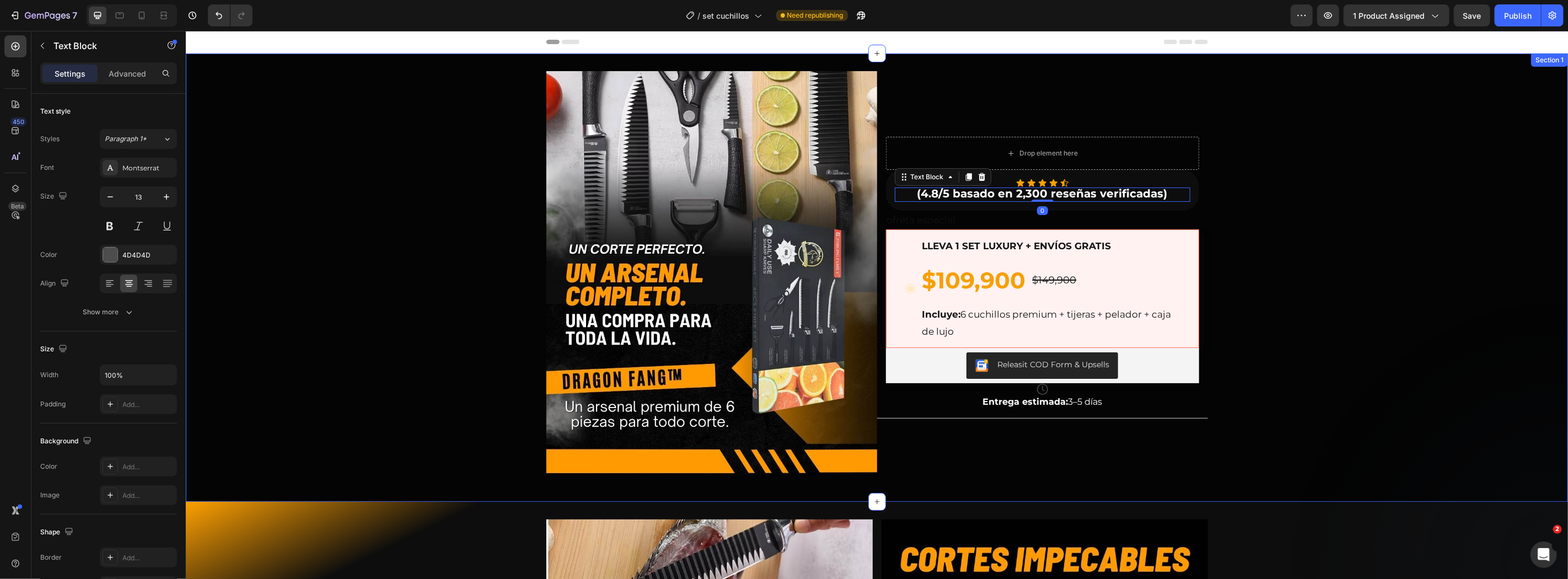
click at [1324, 173] on div "Image Drop element here Icon Icon Icon Icon Icon Icon List (4.8/5 basado en 2,3…" at bounding box center [876, 277] width 1382 height 413
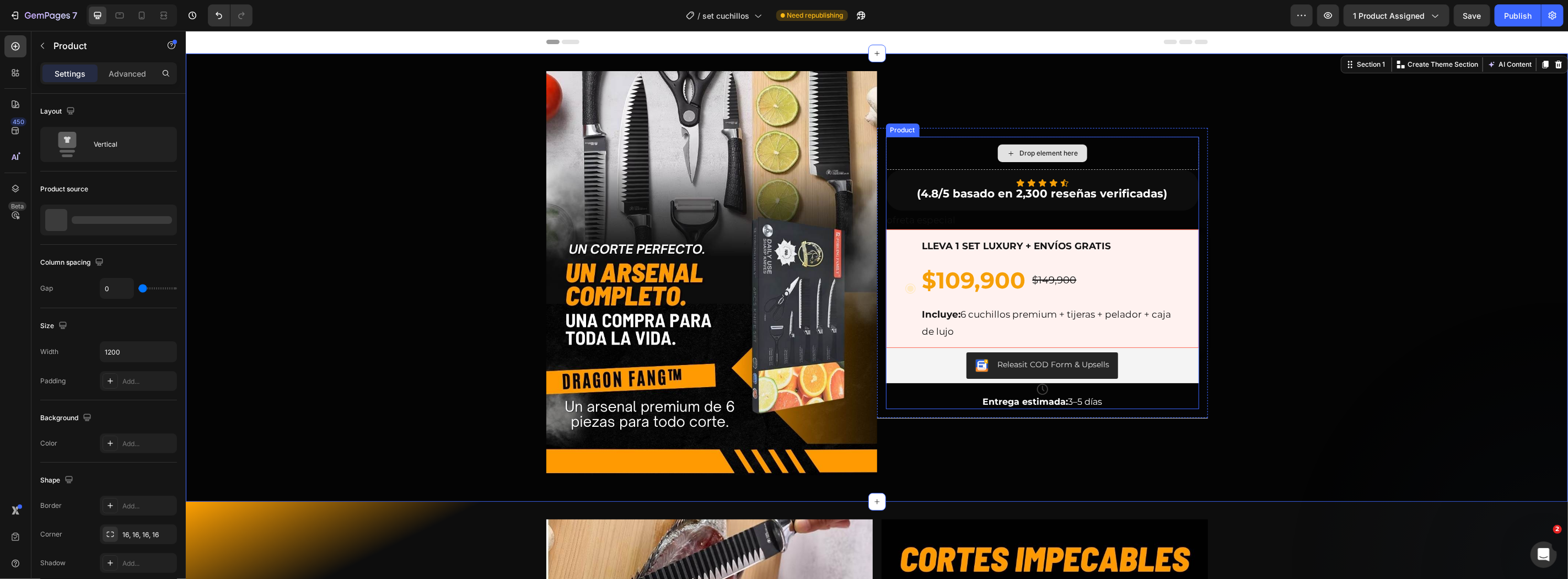
click at [1113, 160] on div "Drop element here" at bounding box center [1042, 152] width 313 height 33
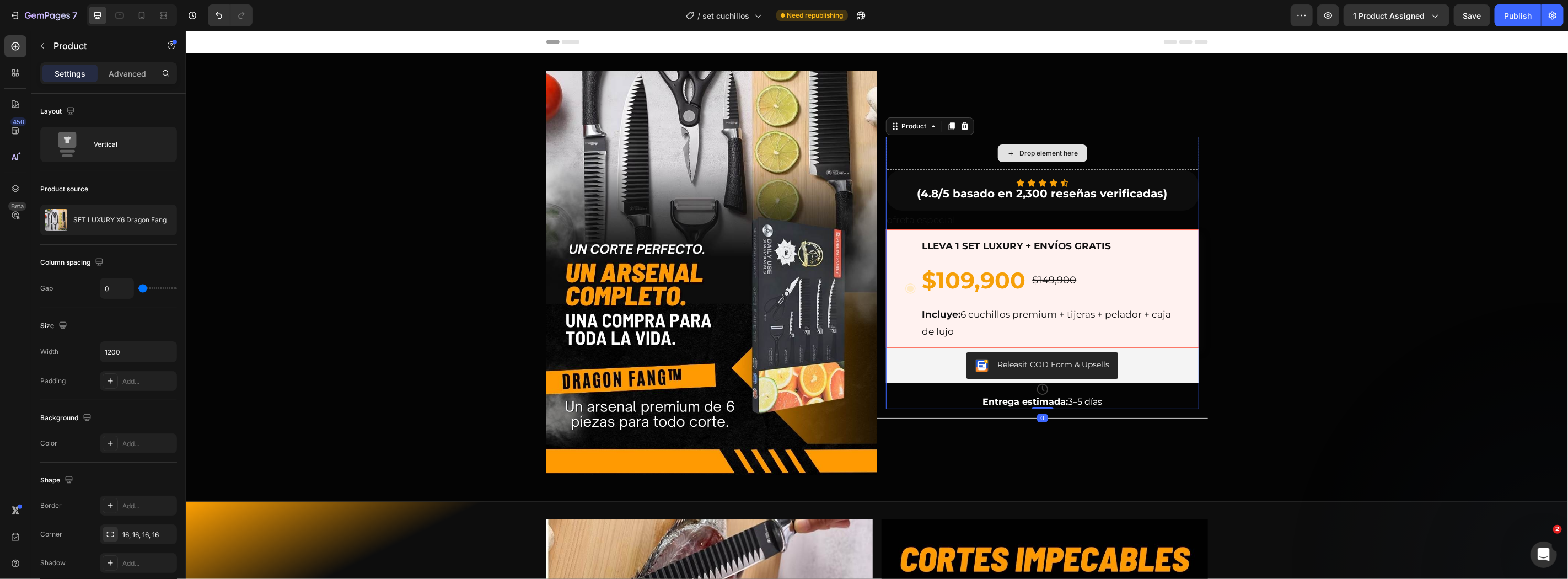
click at [930, 148] on div "Drop element here" at bounding box center [1042, 152] width 313 height 33
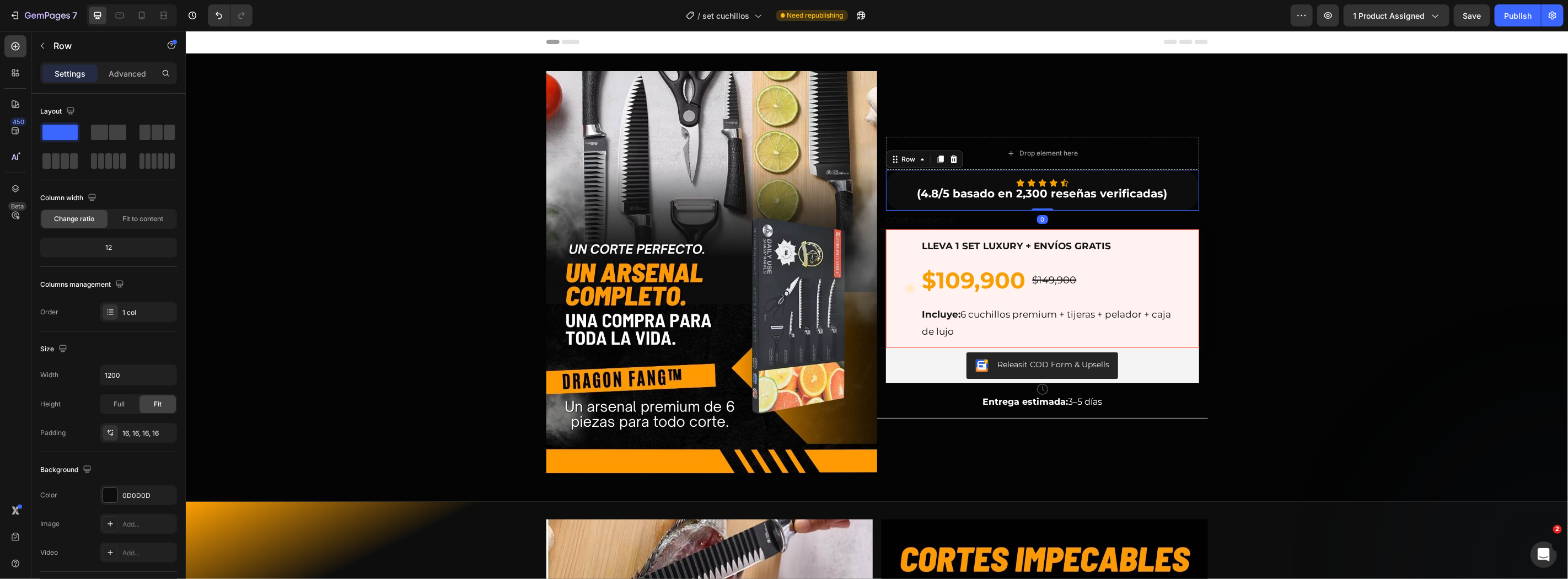
click at [885, 178] on div "Icon Icon Icon Icon Icon Icon List (4.8/5 basado en 2,300 reseñas verificadas) …" at bounding box center [1042, 189] width 313 height 41
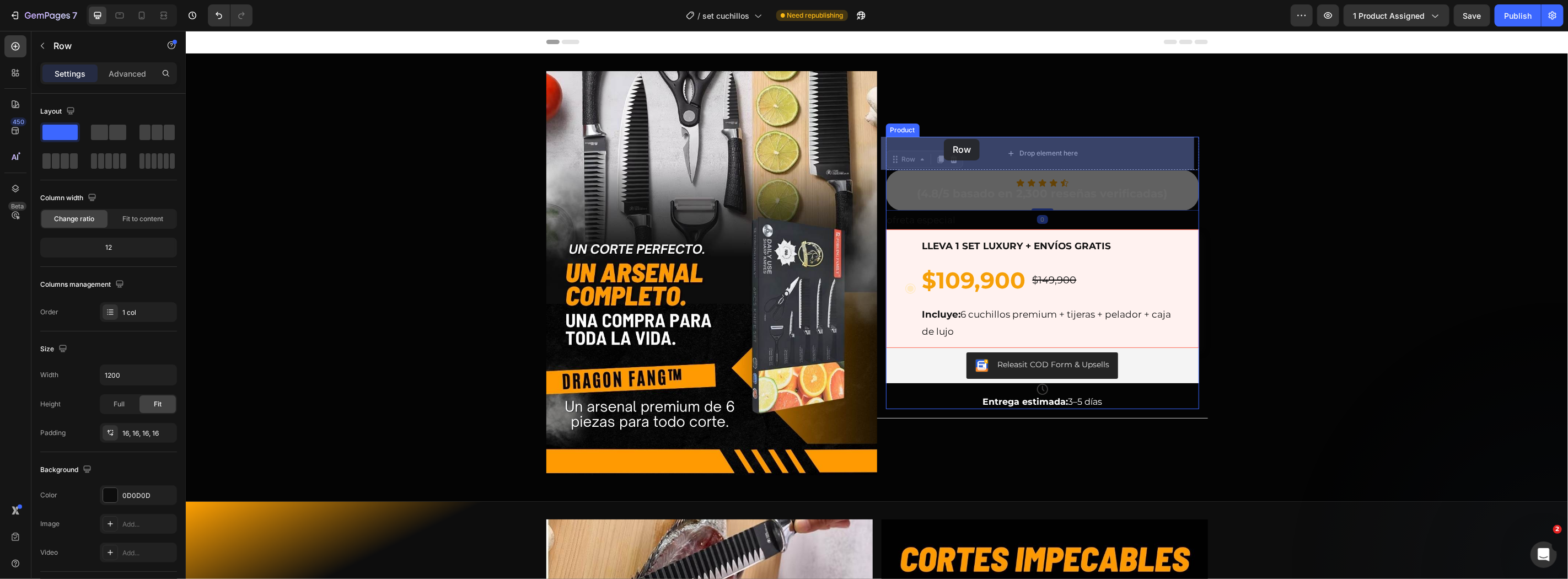
drag, startPoint x: 891, startPoint y: 158, endPoint x: 943, endPoint y: 138, distance: 55.7
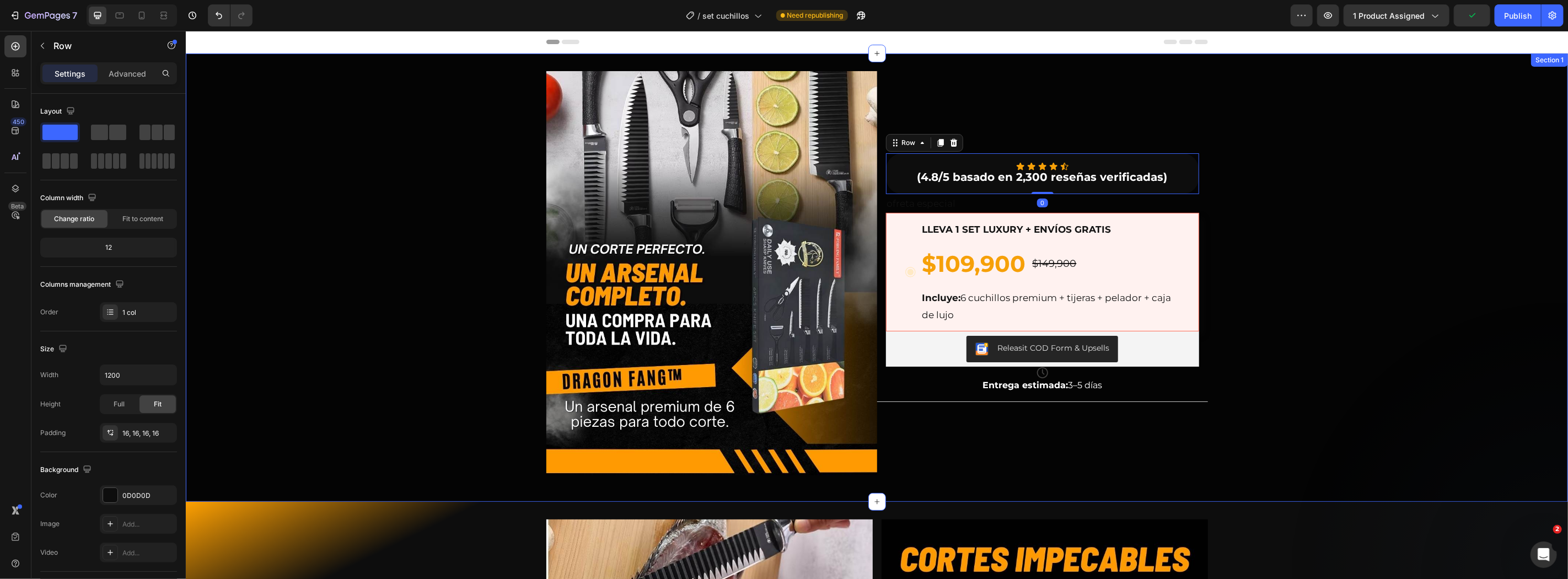
click at [1329, 204] on div "Image Icon Icon Icon Icon Icon Icon List (4.8/5 basado en 2,300 reseñas verific…" at bounding box center [876, 277] width 1382 height 413
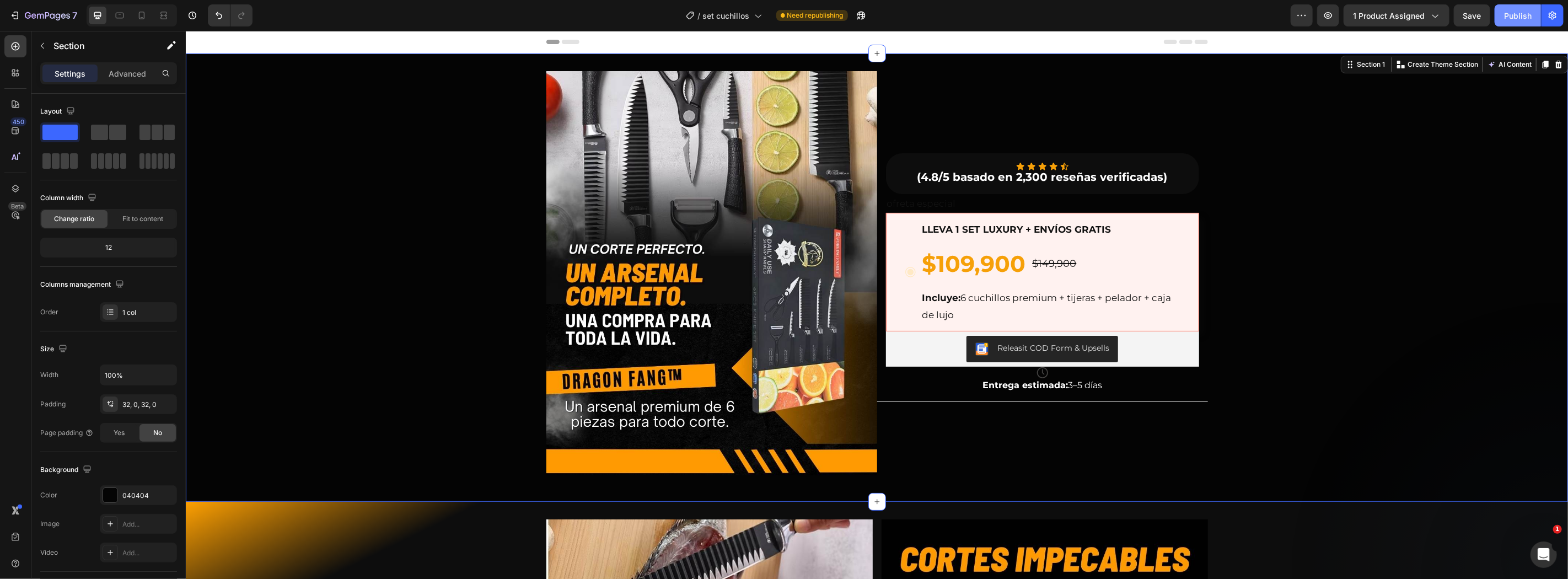
drag, startPoint x: 1522, startPoint y: 20, endPoint x: 1332, endPoint y: 15, distance: 190.1
click at [1522, 20] on div "Publish" at bounding box center [1518, 16] width 27 height 12
click at [904, 224] on div "LLEVA 1 SET LUXURY + ENVÍOS GRATIS Text Block $109,900 Product Price Product Pr…" at bounding box center [1042, 271] width 277 height 104
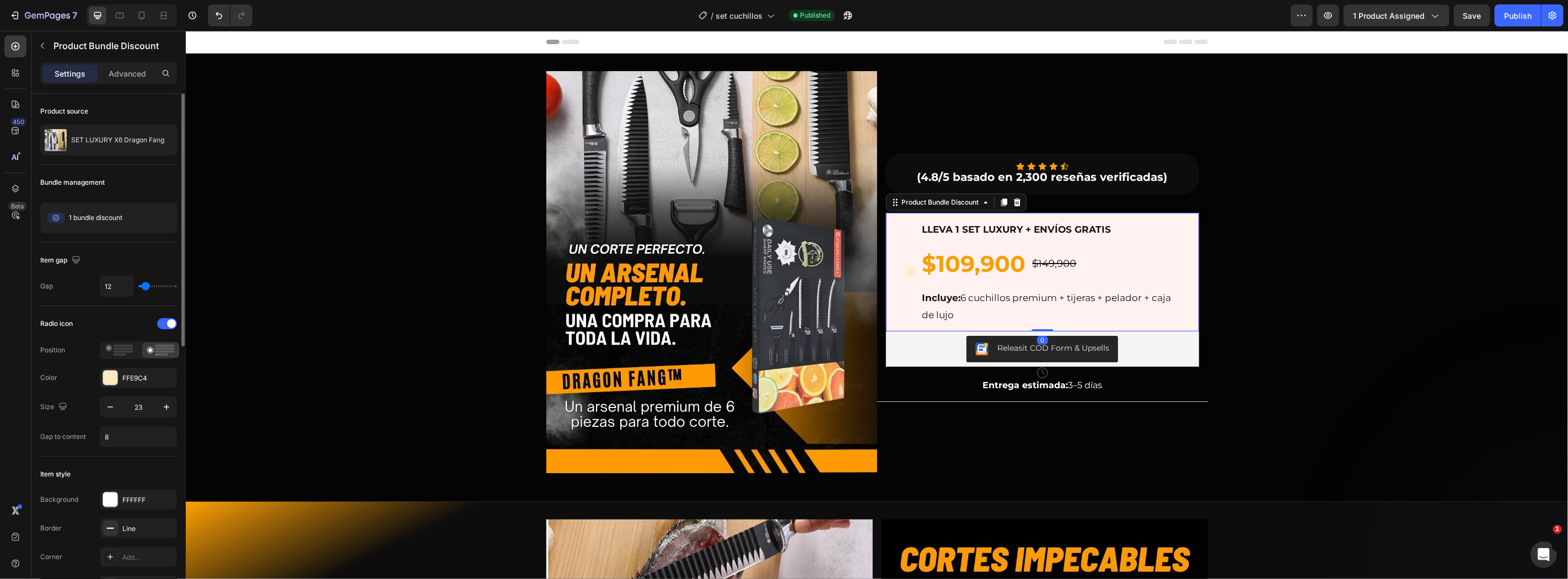
type input "44"
type input "64"
type input "86"
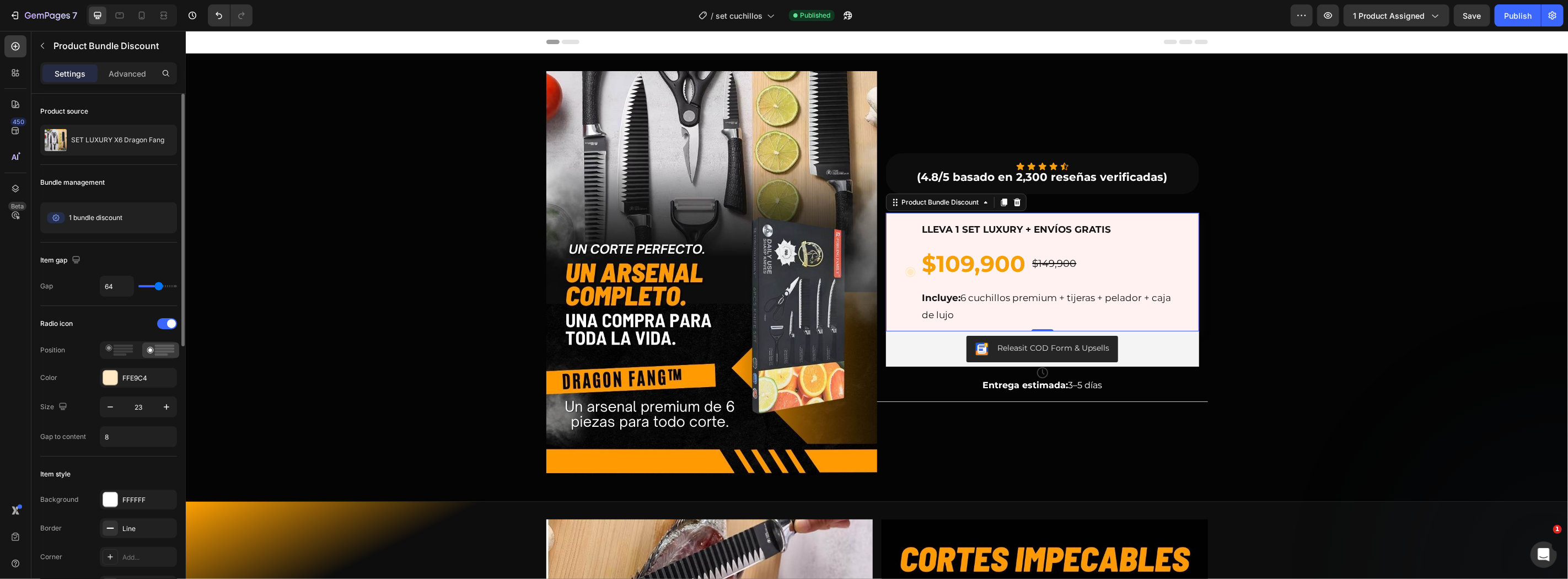
type input "86"
type input "94"
type input "81"
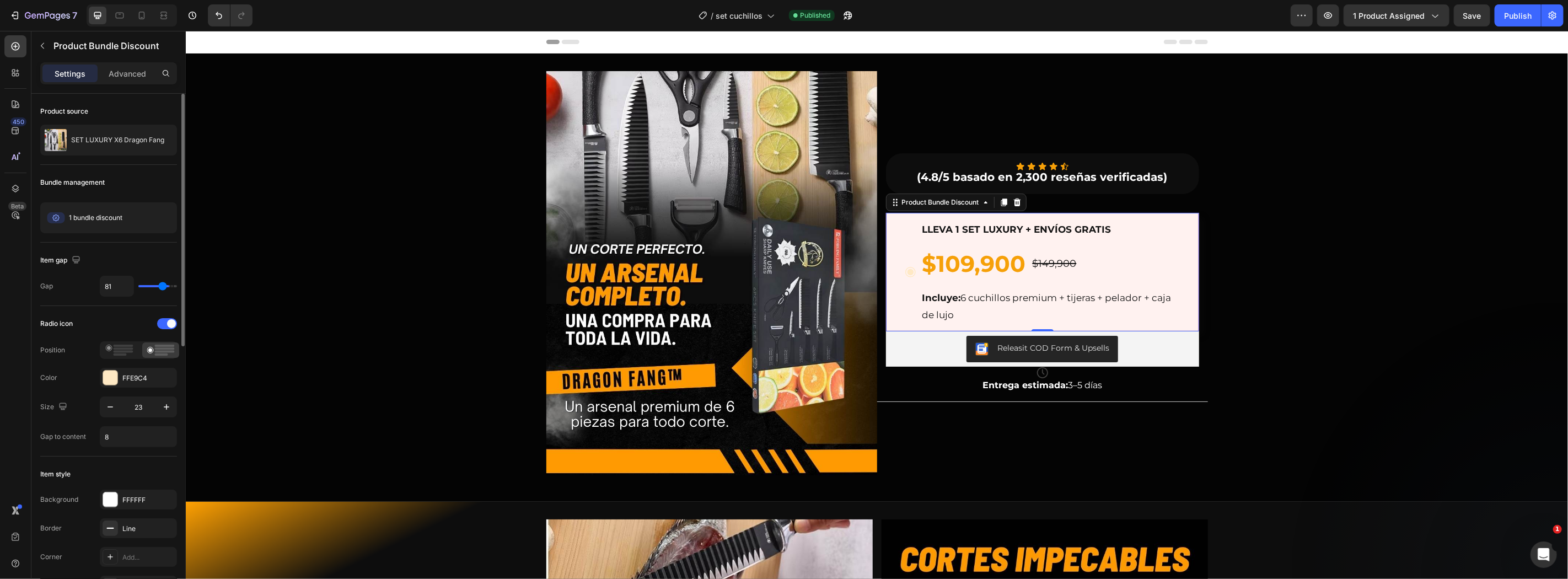
type input "66"
type input "57"
type input "39"
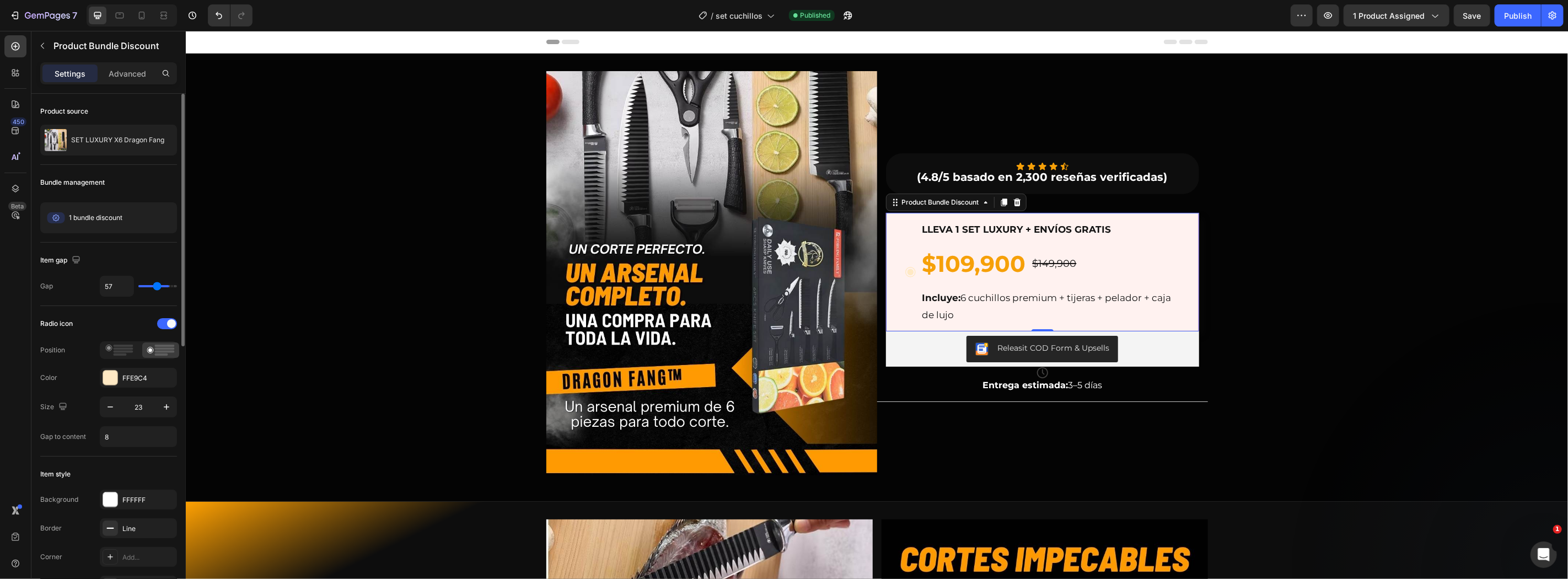
type input "39"
type input "22"
type input "12"
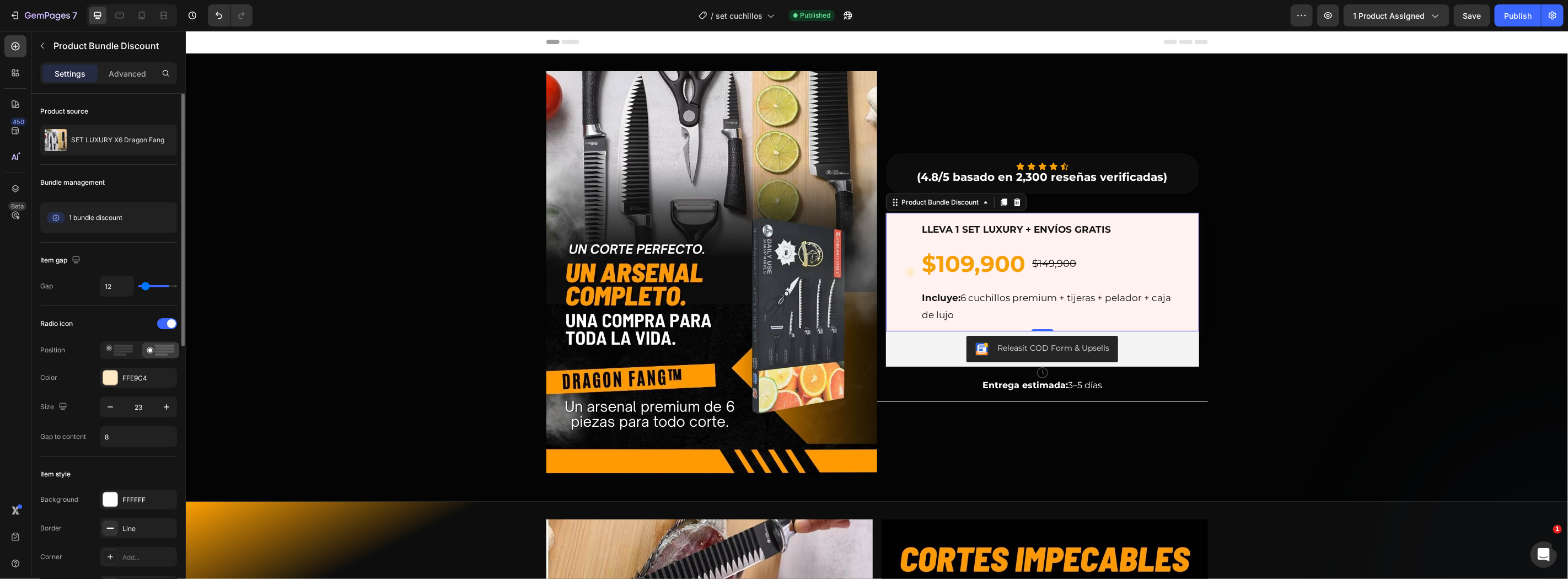
type input "0"
drag, startPoint x: 146, startPoint y: 284, endPoint x: 122, endPoint y: 287, distance: 24.2
type input "0"
click at [138, 287] on input "range" at bounding box center [157, 286] width 39 height 2
click at [114, 411] on icon "button" at bounding box center [110, 406] width 11 height 11
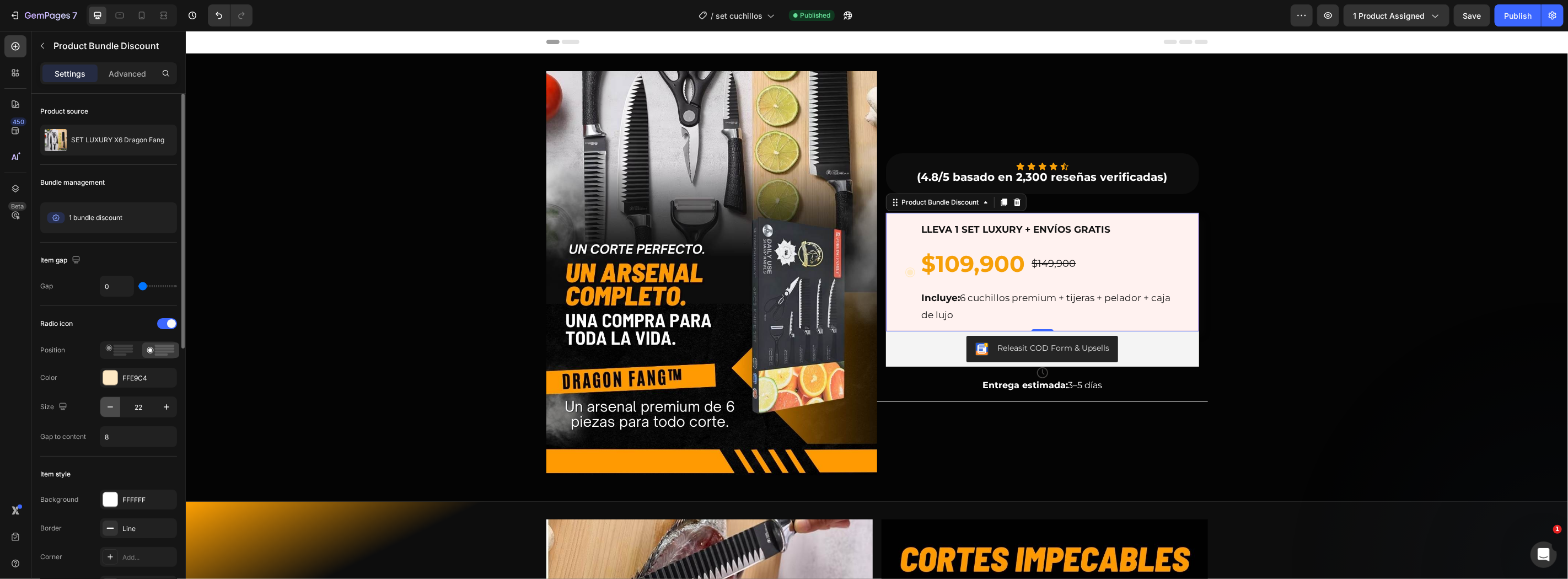
click at [114, 411] on icon "button" at bounding box center [110, 406] width 11 height 11
click at [170, 412] on icon "button" at bounding box center [166, 406] width 11 height 11
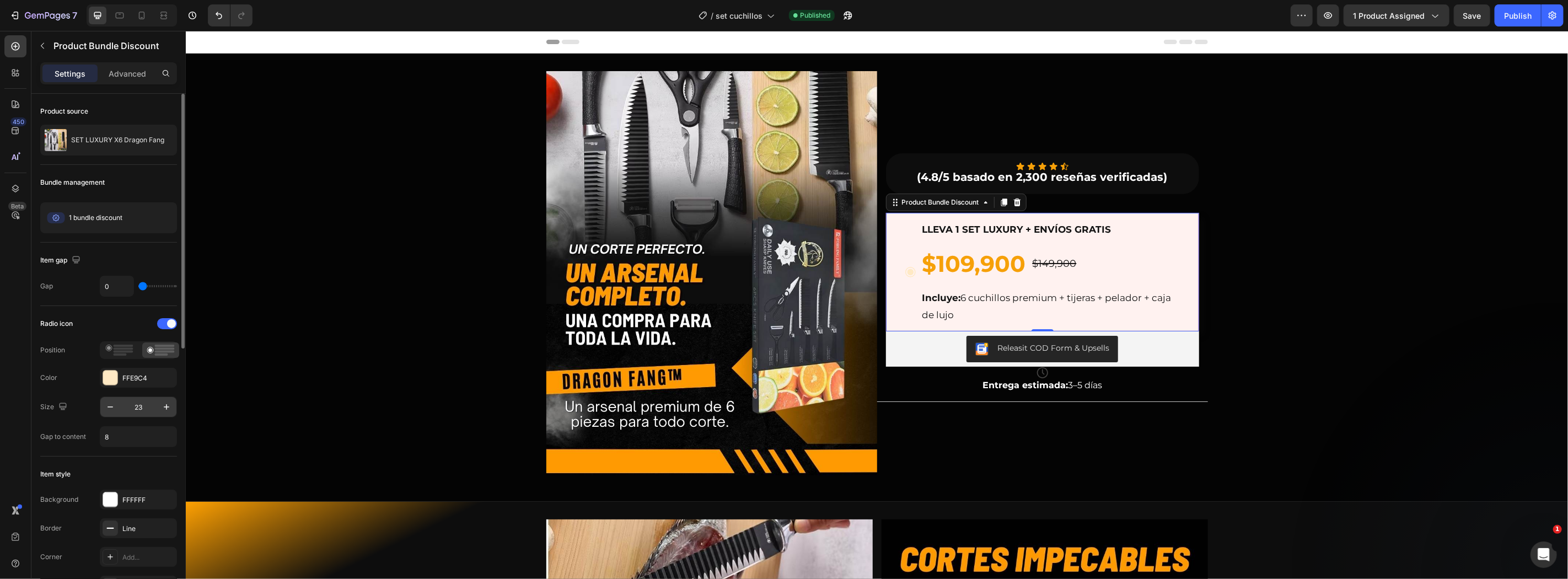
click at [129, 410] on input "23" at bounding box center [138, 407] width 37 height 20
type input "1"
click at [134, 9] on div at bounding box center [142, 15] width 18 height 18
type input "22"
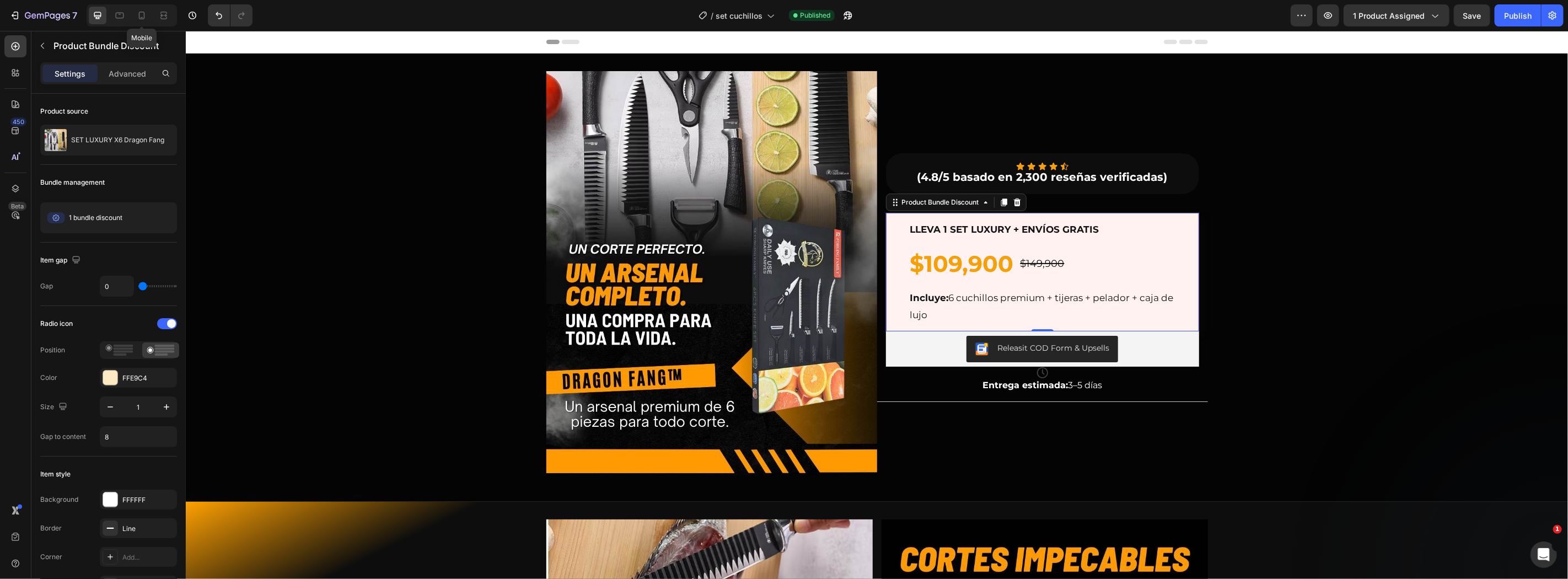
type input "22"
type input "24"
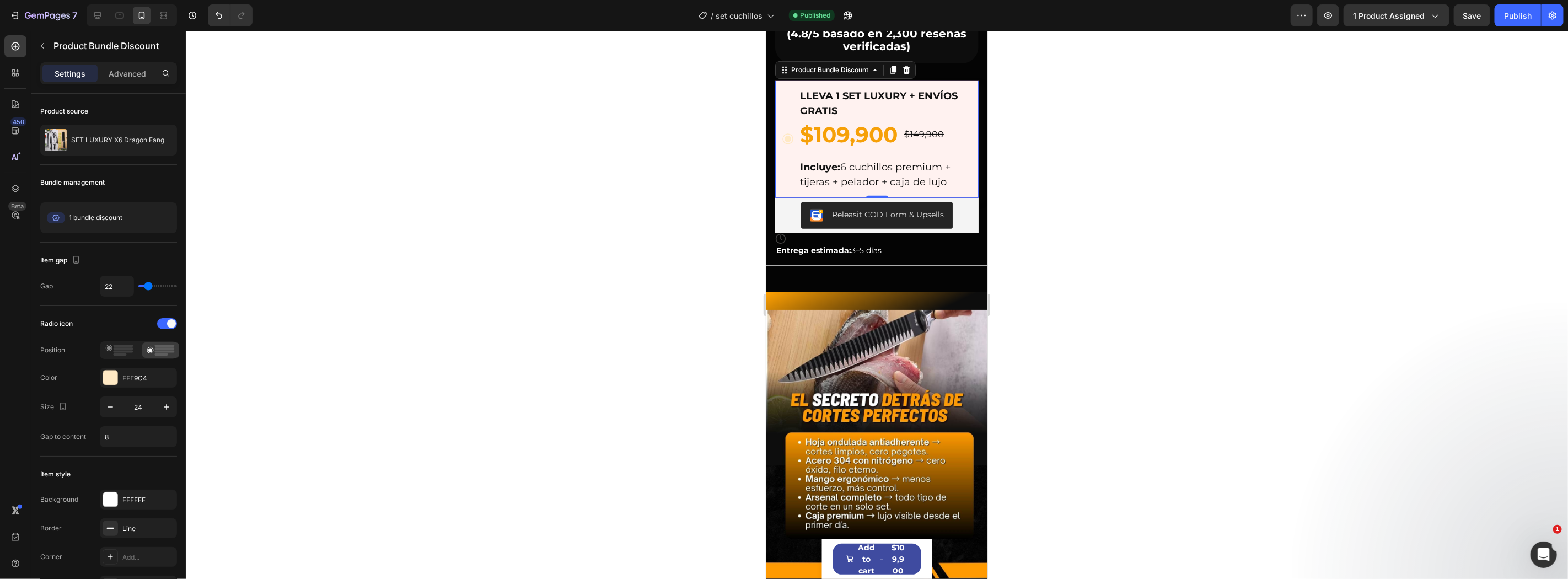
scroll to position [86, 0]
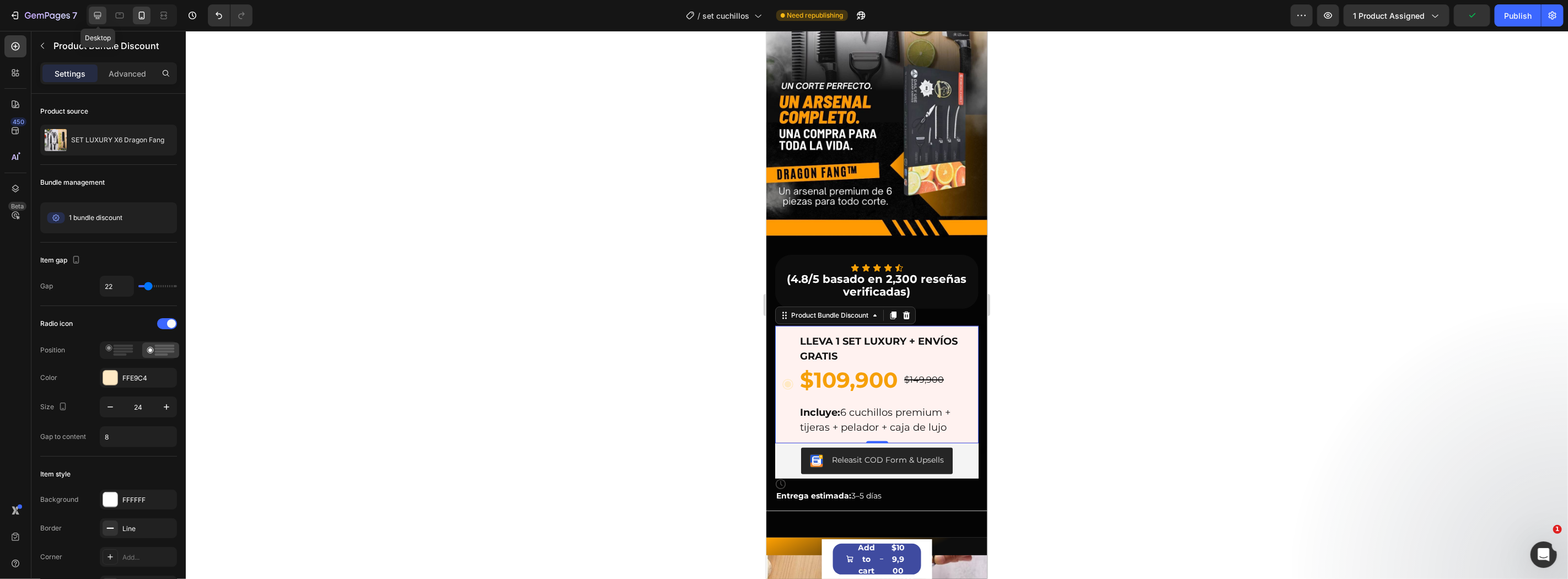
click at [104, 17] on div at bounding box center [97, 15] width 18 height 18
type input "0"
type input "1"
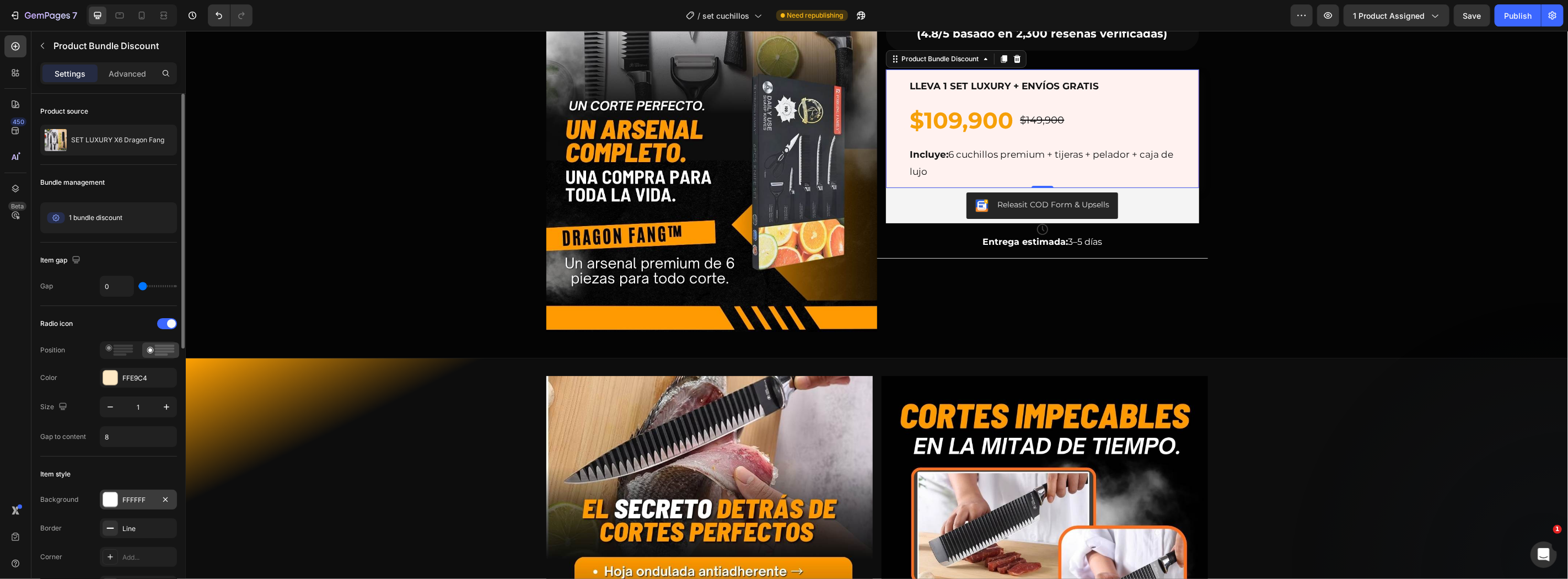
scroll to position [163, 0]
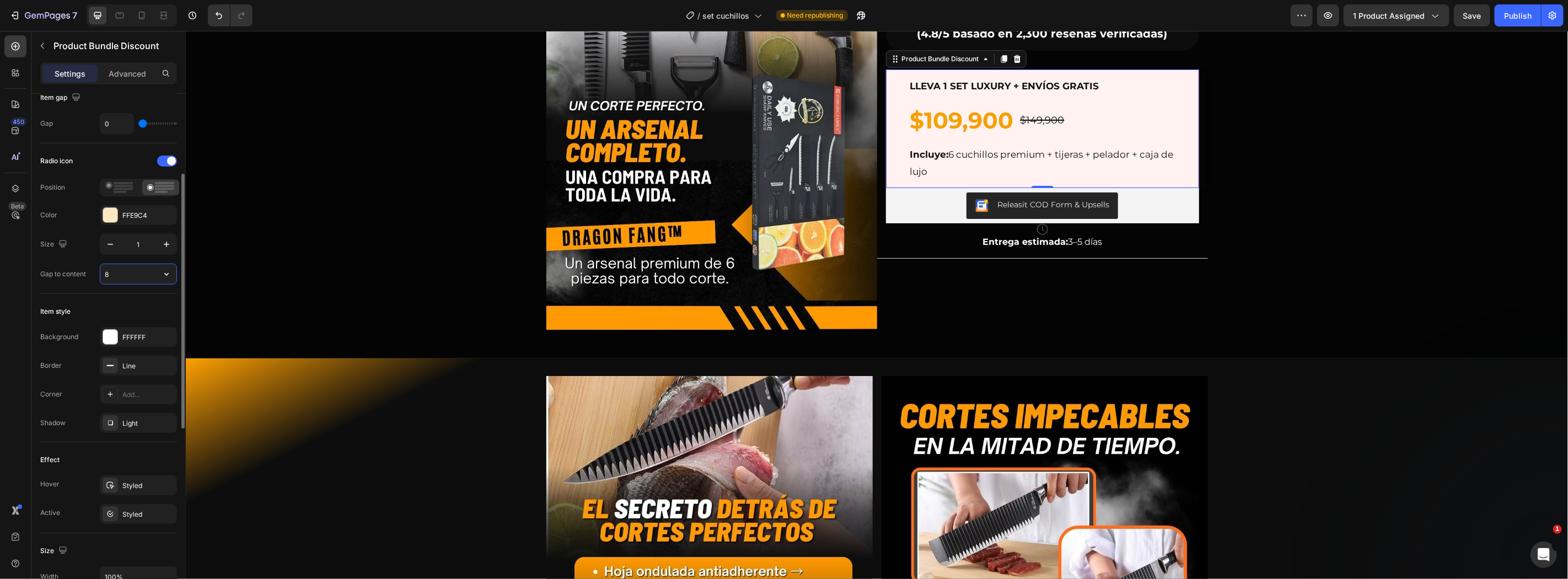
click at [132, 273] on input "8" at bounding box center [139, 274] width 76 height 20
click at [153, 279] on input "8" at bounding box center [139, 274] width 76 height 20
click at [167, 274] on icon "button" at bounding box center [166, 273] width 11 height 11
click at [86, 279] on div "Gap to content 8" at bounding box center [109, 274] width 137 height 21
click at [58, 269] on div "Gap to content" at bounding box center [63, 274] width 46 height 10
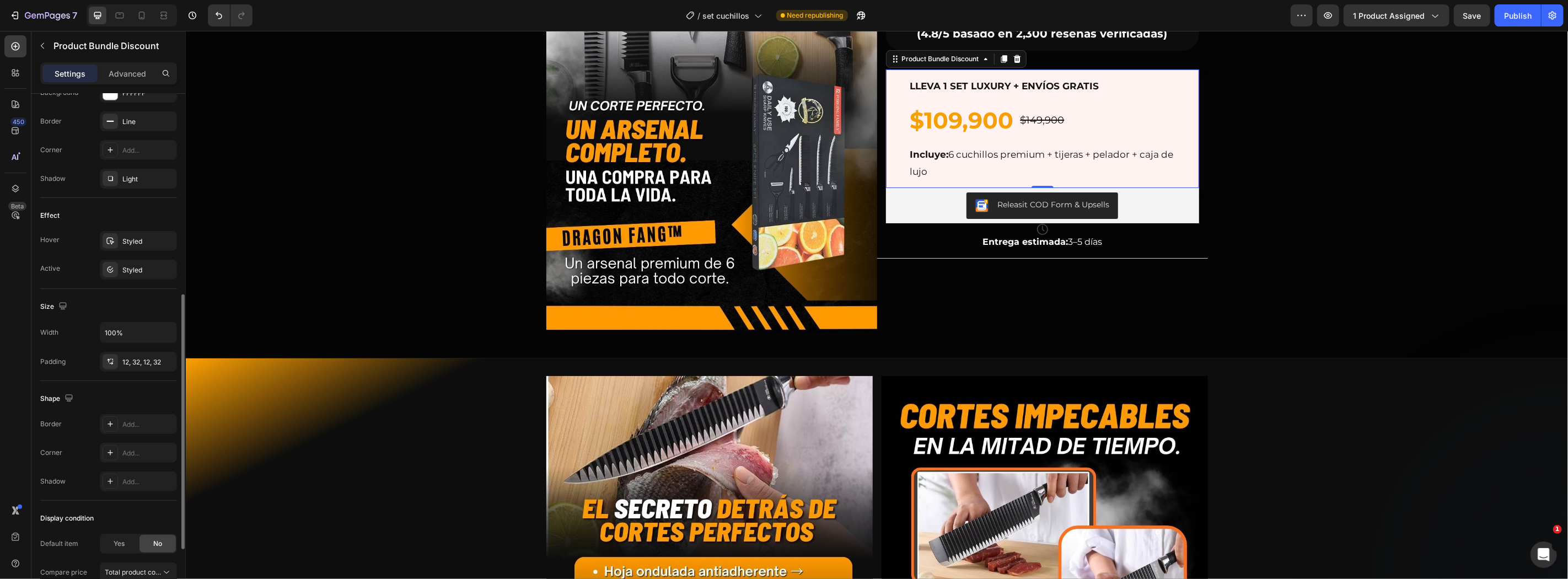
scroll to position [531, 0]
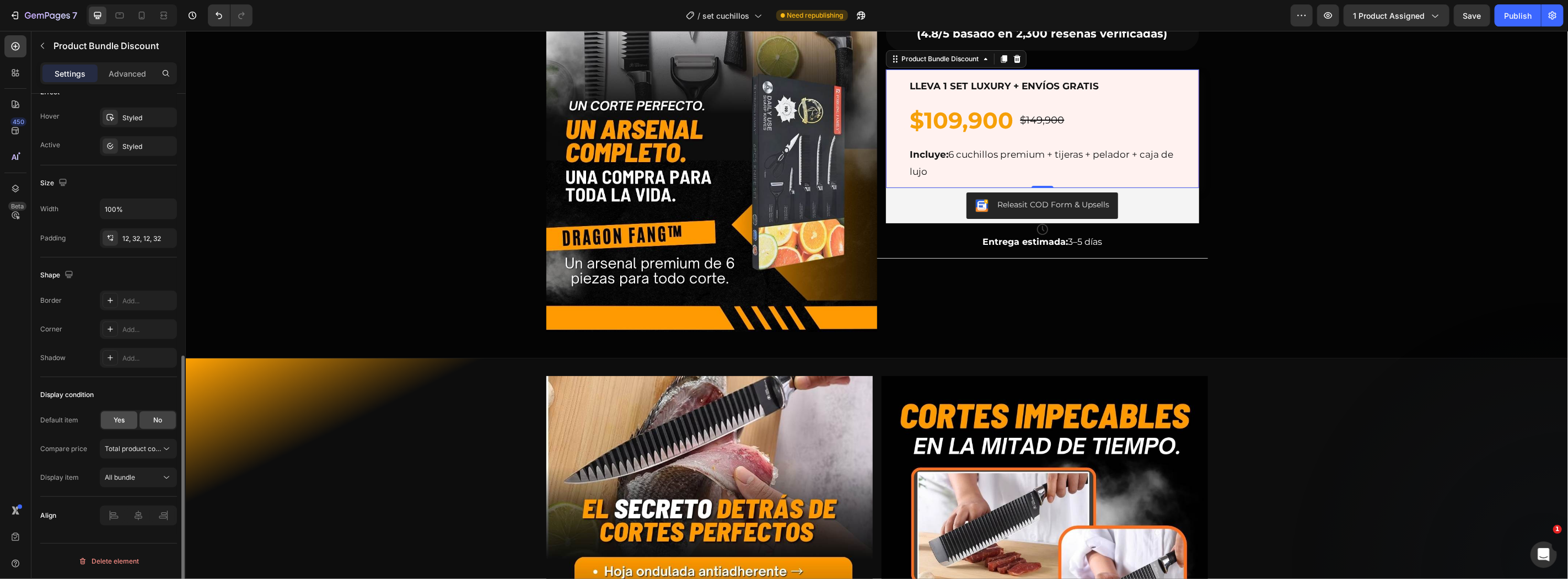
click at [114, 420] on span "Yes" at bounding box center [119, 420] width 11 height 10
click at [157, 447] on div "Buy 1" at bounding box center [132, 449] width 54 height 10
click at [157, 447] on div "Buy 1" at bounding box center [132, 449] width 54 height 10
click at [152, 478] on div "All bundle" at bounding box center [133, 478] width 56 height 10
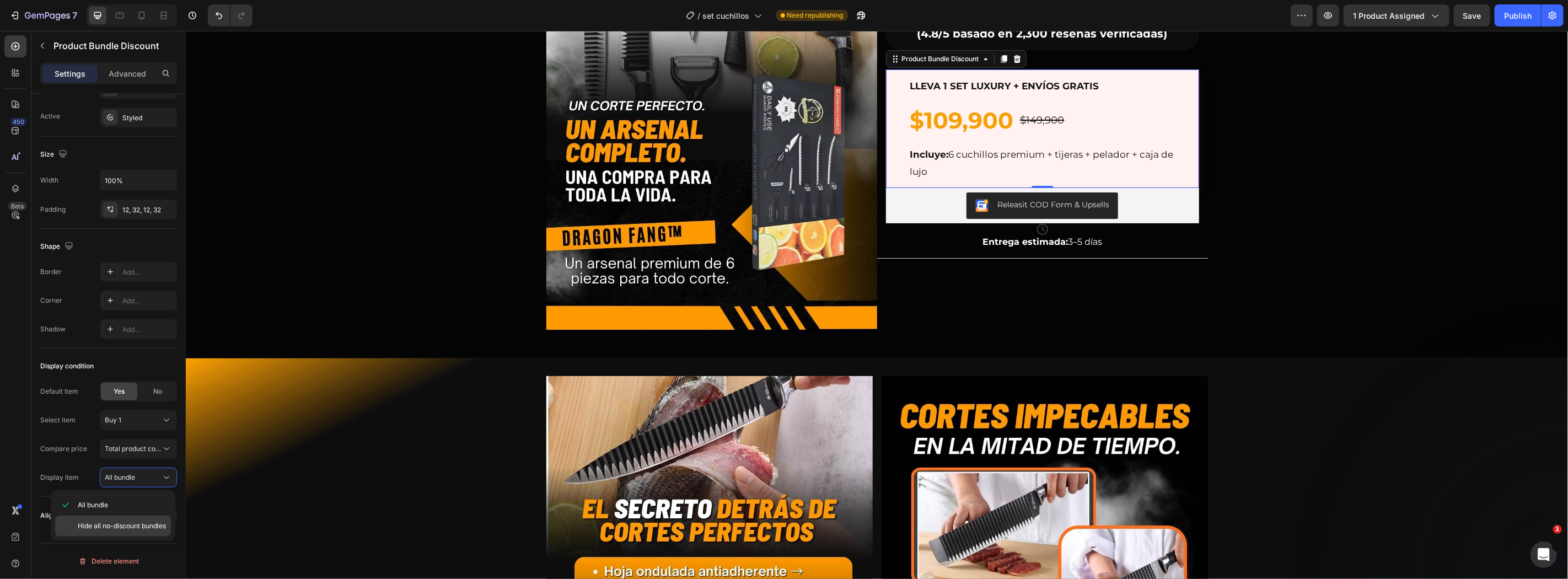
click at [147, 516] on div "Hide all no-discount bundles" at bounding box center [113, 526] width 116 height 21
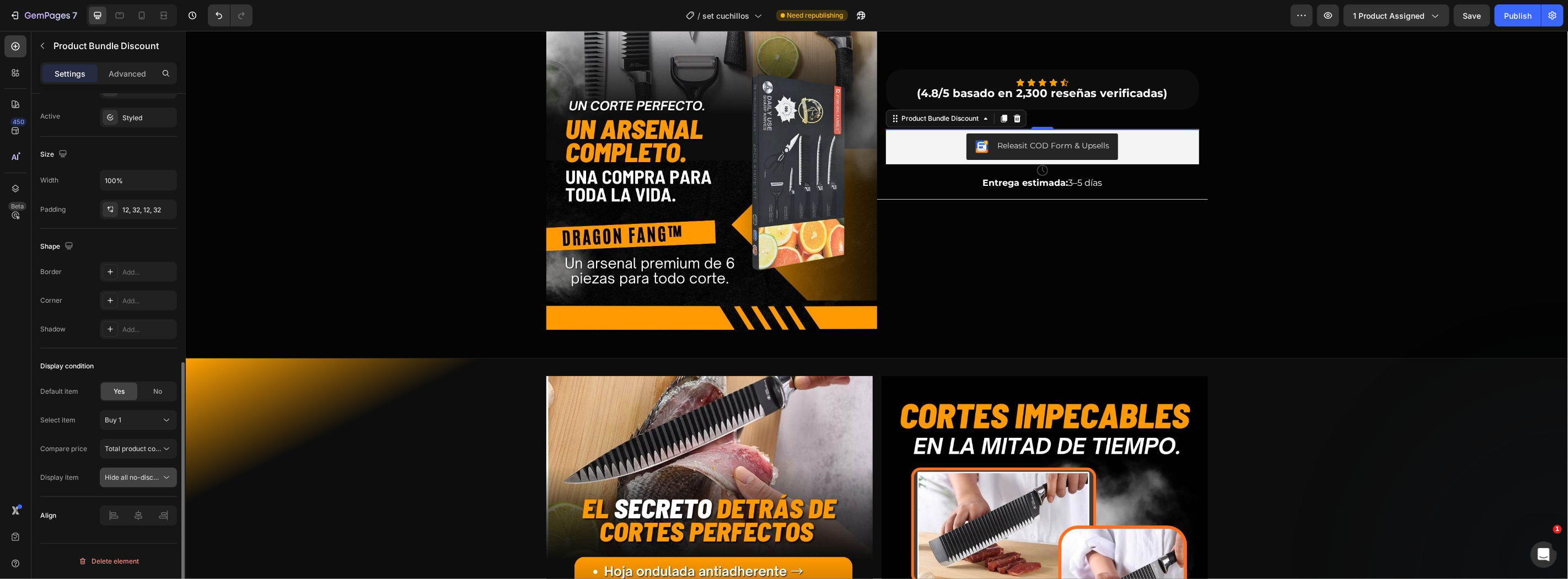
click at [152, 472] on button "Hide all no-discount bundles" at bounding box center [138, 478] width 77 height 20
click at [150, 450] on span "Total product compare-at price" at bounding box center [154, 449] width 98 height 9
click at [150, 470] on div "Total product price" at bounding box center [110, 476] width 126 height 21
click at [152, 472] on div "Hide all no-discount bundles" at bounding box center [139, 477] width 68 height 11
click at [155, 507] on p "All bundle" at bounding box center [122, 505] width 88 height 10
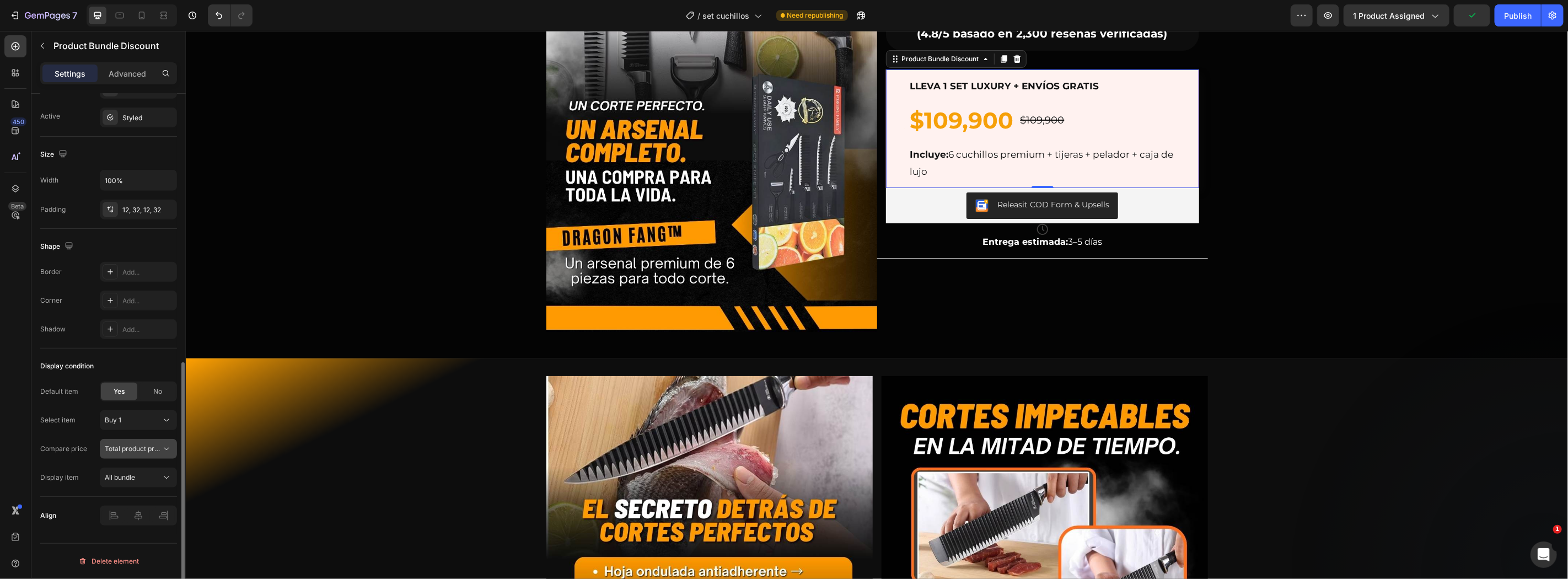
click at [162, 453] on icon at bounding box center [166, 448] width 11 height 11
click at [85, 421] on div "Select item Buy 1" at bounding box center [109, 420] width 137 height 20
click at [1544, 18] on button "button" at bounding box center [1552, 15] width 22 height 22
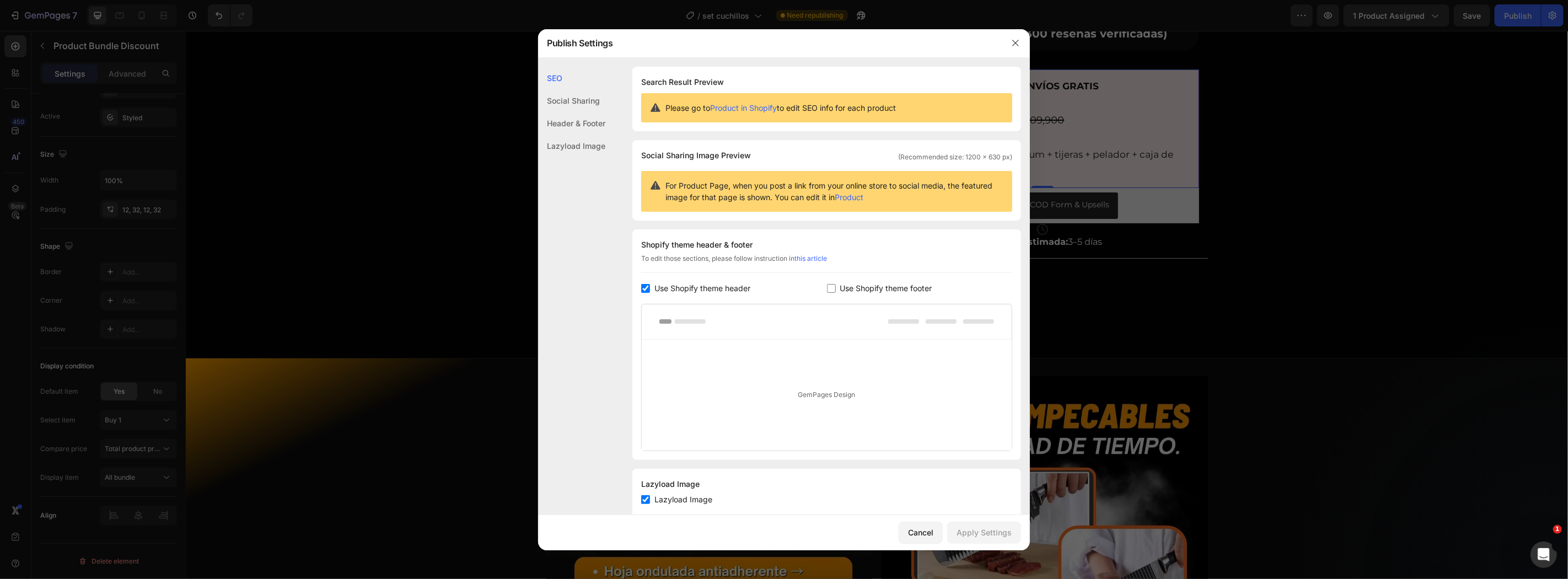
click at [1541, 0] on body "7 Version history / set cuchillos Need republishing Preview 1 product assigned …" at bounding box center [784, 0] width 1568 height 0
drag, startPoint x: 1533, startPoint y: 17, endPoint x: 1234, endPoint y: 14, distance: 299.0
click at [1533, 17] on div at bounding box center [784, 289] width 1568 height 579
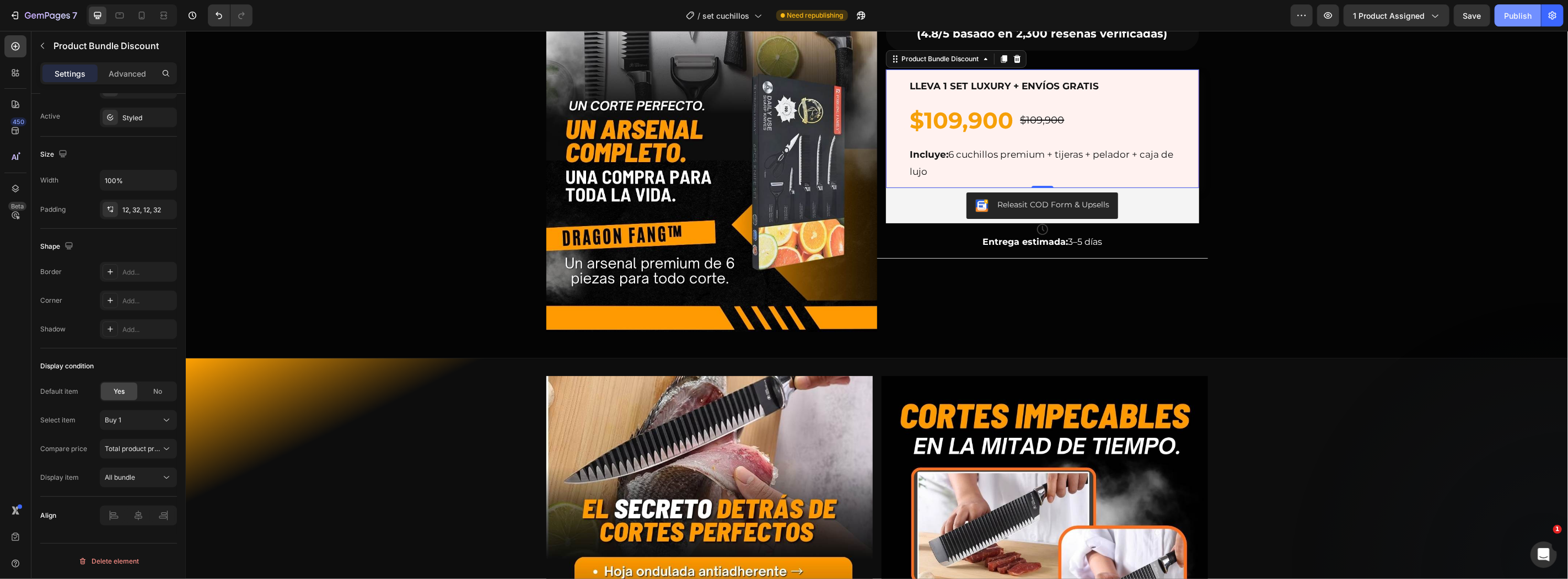
click at [1507, 17] on div "Publish" at bounding box center [1518, 16] width 27 height 12
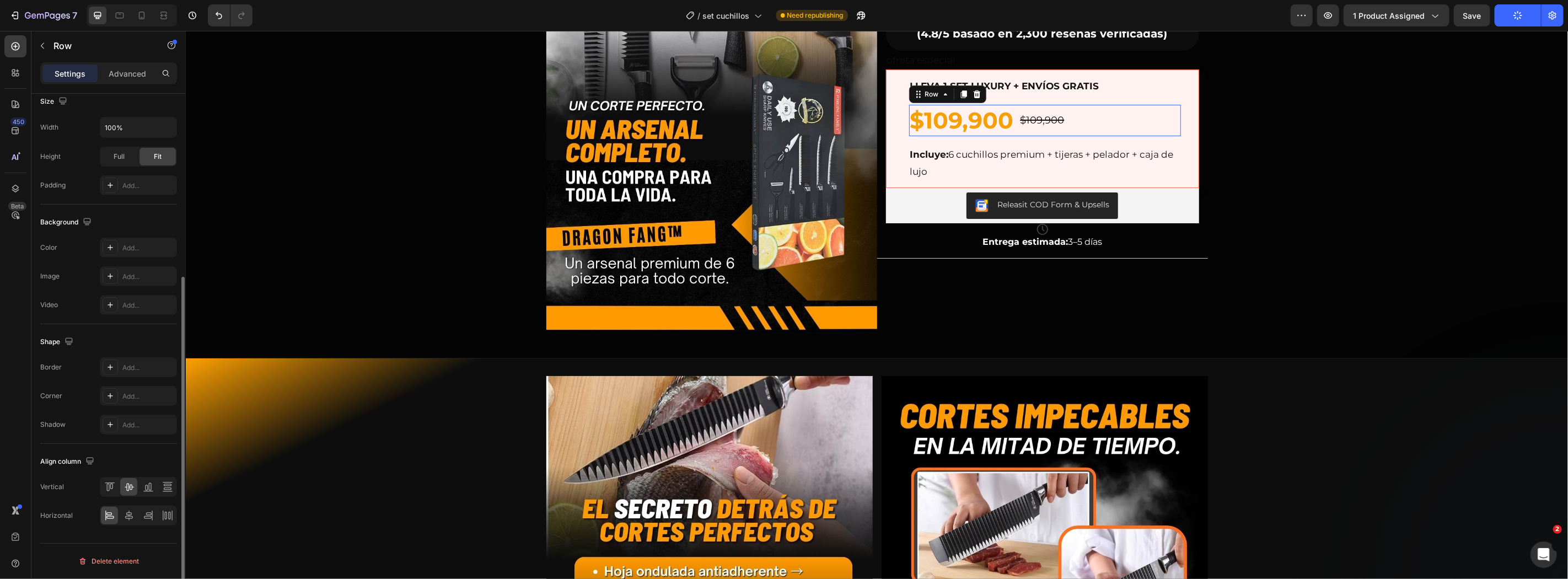
scroll to position [0, 0]
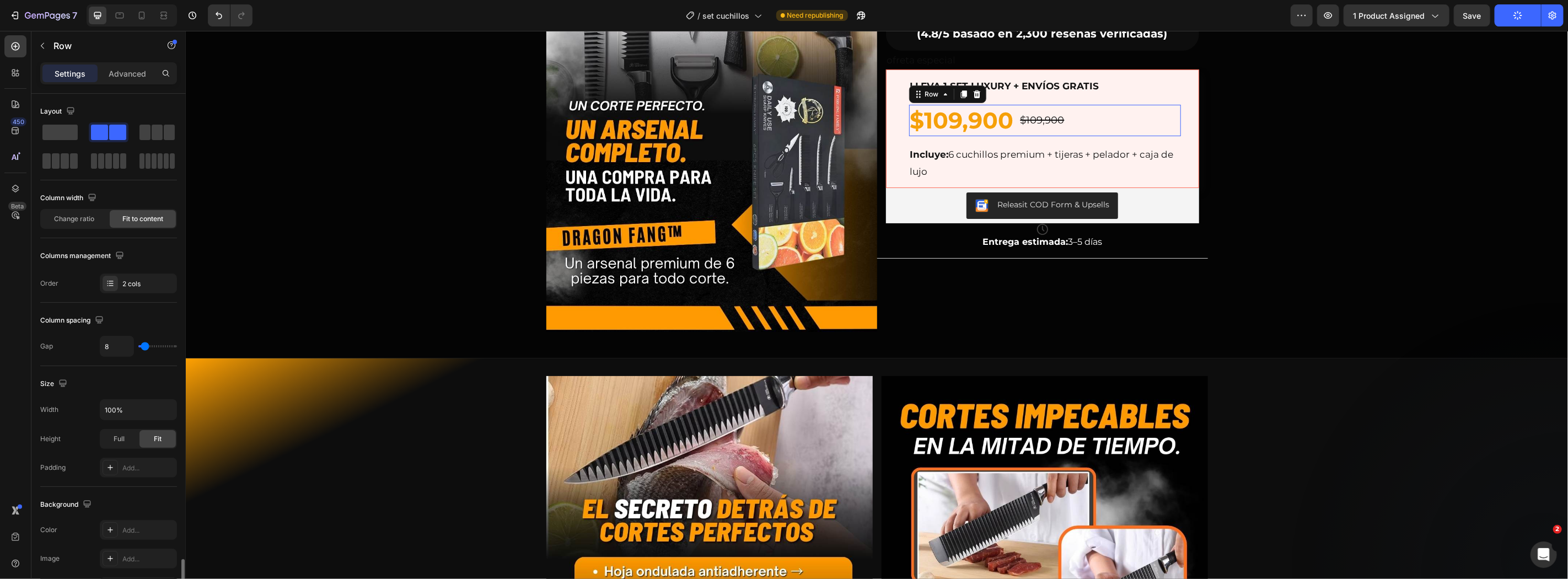
click at [1085, 116] on div "$109,900 Product Price Product Price $109,900 Product Price Product Price Row 0" at bounding box center [1045, 120] width 272 height 32
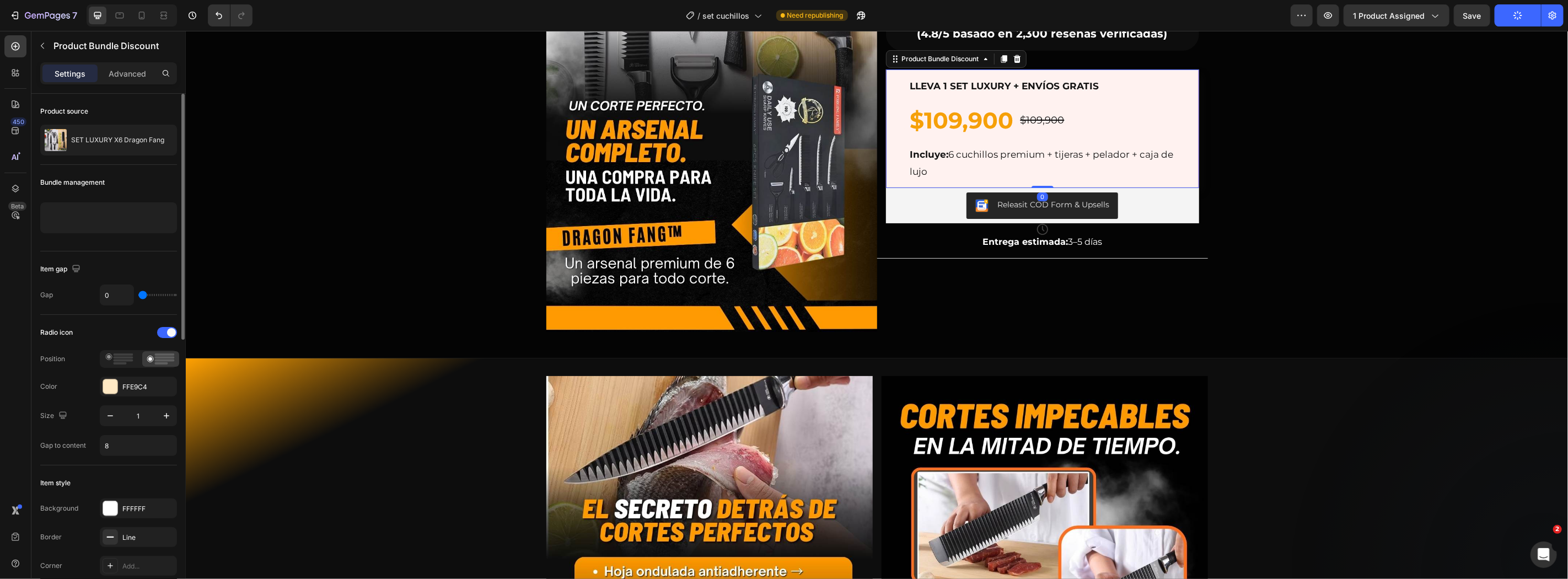
click at [904, 99] on div "LLEVA 1 SET LUXURY + ENVÍOS GRATIS Text Block $109,900 Product Price Product Pr…" at bounding box center [1042, 128] width 277 height 104
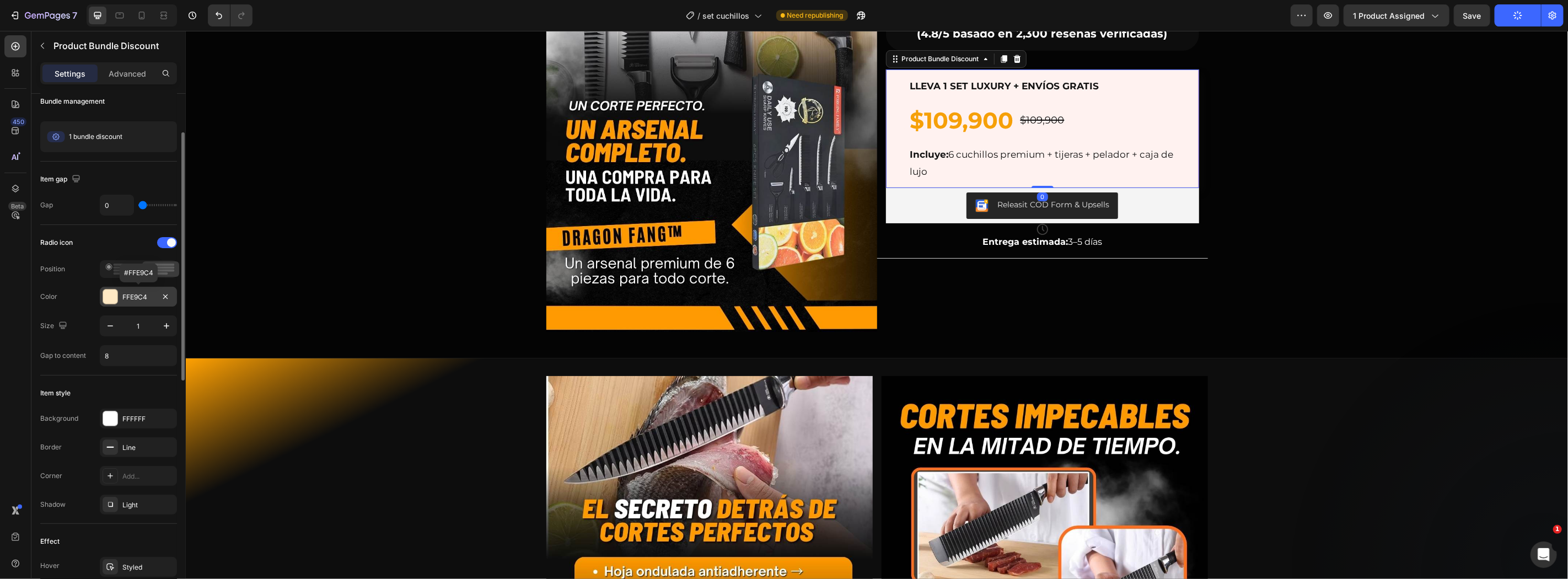
click at [111, 297] on div at bounding box center [110, 297] width 14 height 14
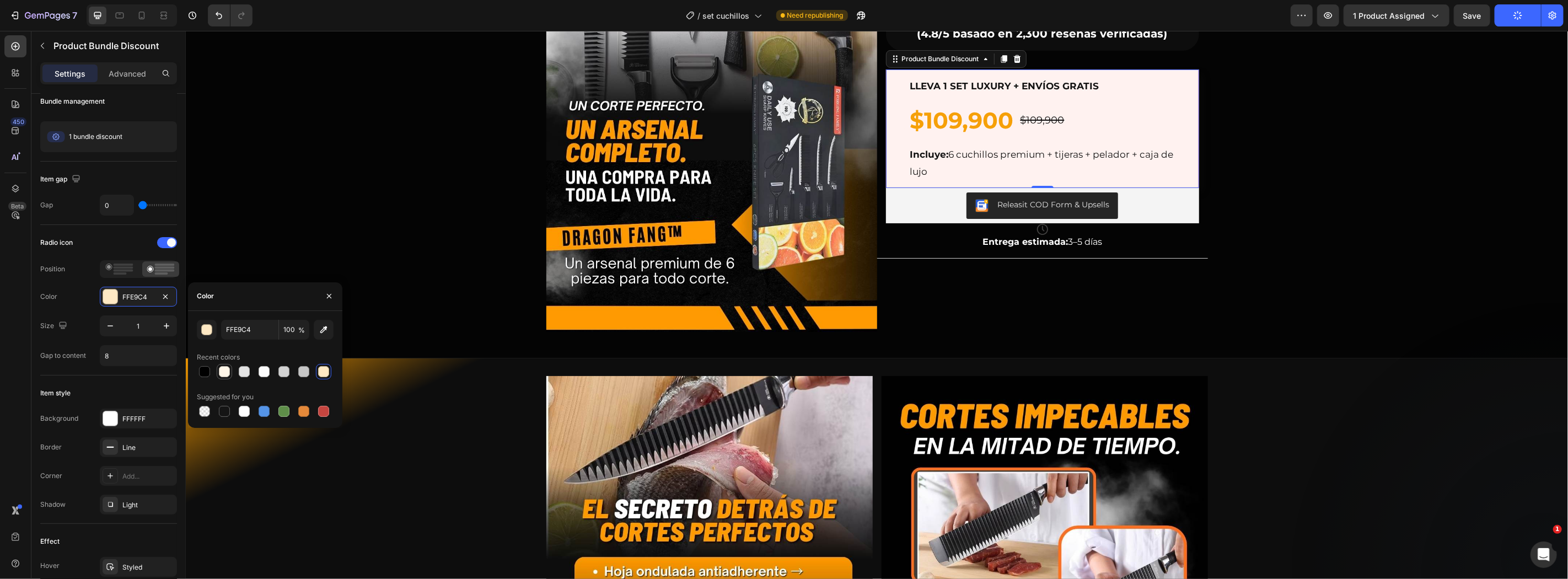
click at [219, 373] on div at bounding box center [224, 371] width 11 height 11
type input "FFF6E8"
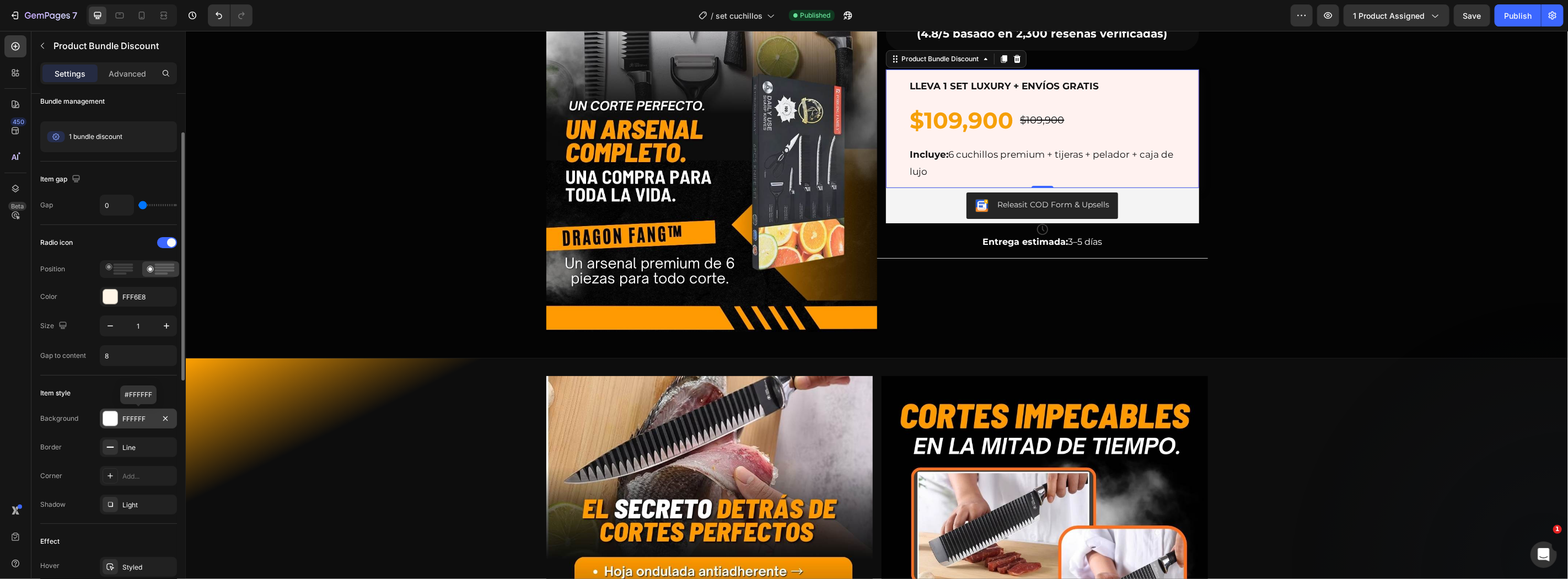
click at [112, 413] on div at bounding box center [110, 419] width 14 height 14
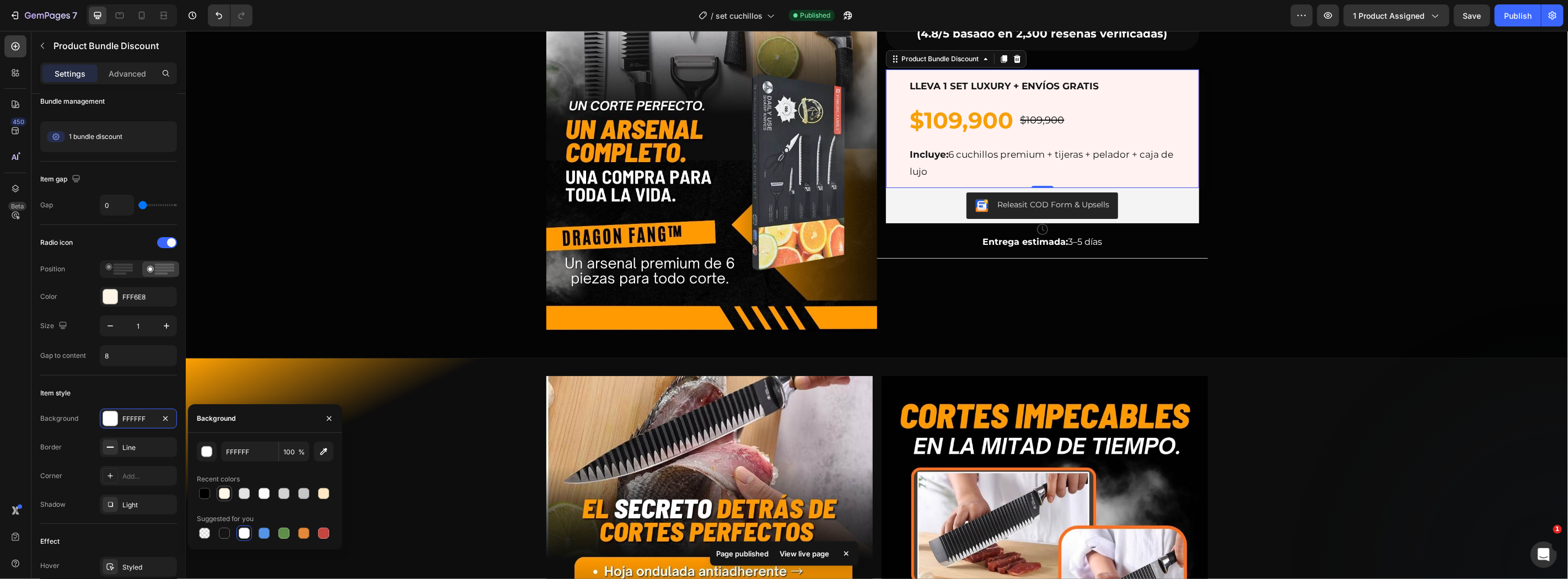
click at [227, 493] on div at bounding box center [224, 493] width 11 height 11
click at [323, 497] on div at bounding box center [323, 493] width 11 height 11
type input "FFE9C4"
click at [327, 491] on div at bounding box center [323, 493] width 11 height 11
click at [1510, 13] on div "Publish" at bounding box center [1518, 16] width 27 height 12
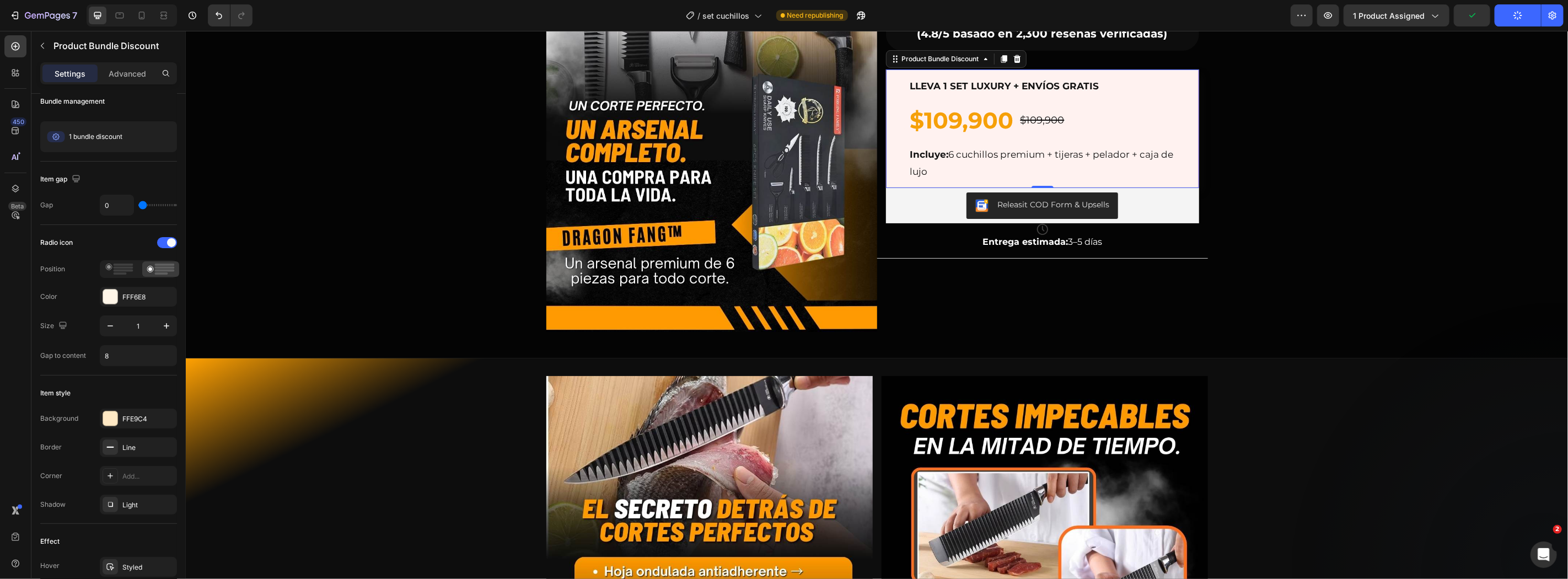
click at [1178, 88] on div "LLEVA 1 SET LUXURY + ENVÍOS GRATIS Text Block $109,900 Product Price Product Pr…" at bounding box center [1042, 128] width 313 height 119
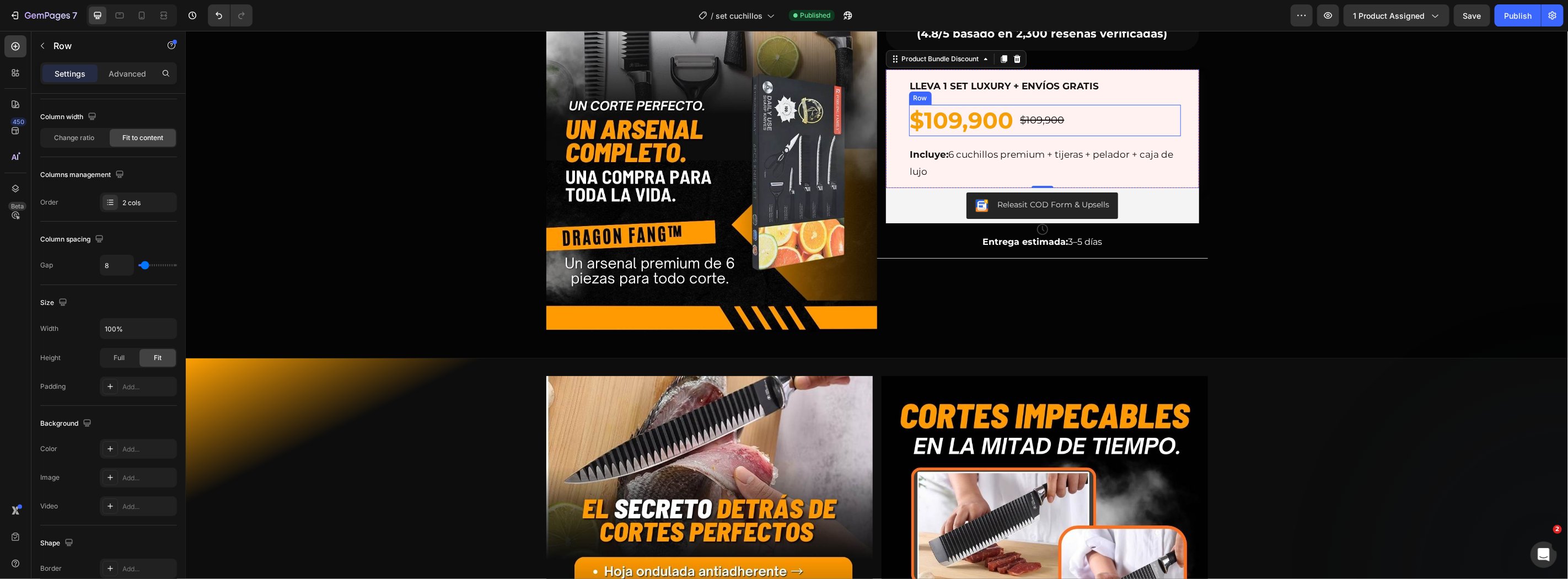
click at [1080, 124] on div "$109,900 Product Price Product Price $109,900 Product Price Product Price Row" at bounding box center [1045, 120] width 272 height 32
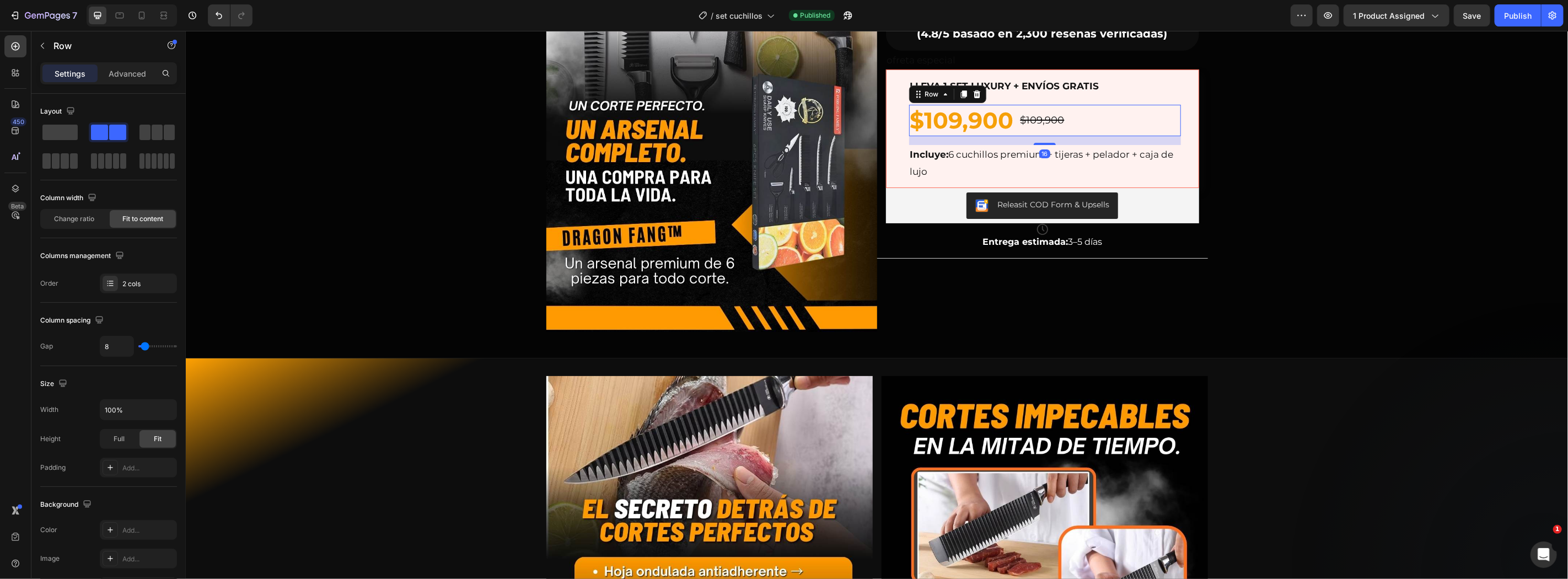
click at [150, 12] on div at bounding box center [132, 15] width 91 height 22
click at [142, 14] on icon at bounding box center [141, 15] width 11 height 11
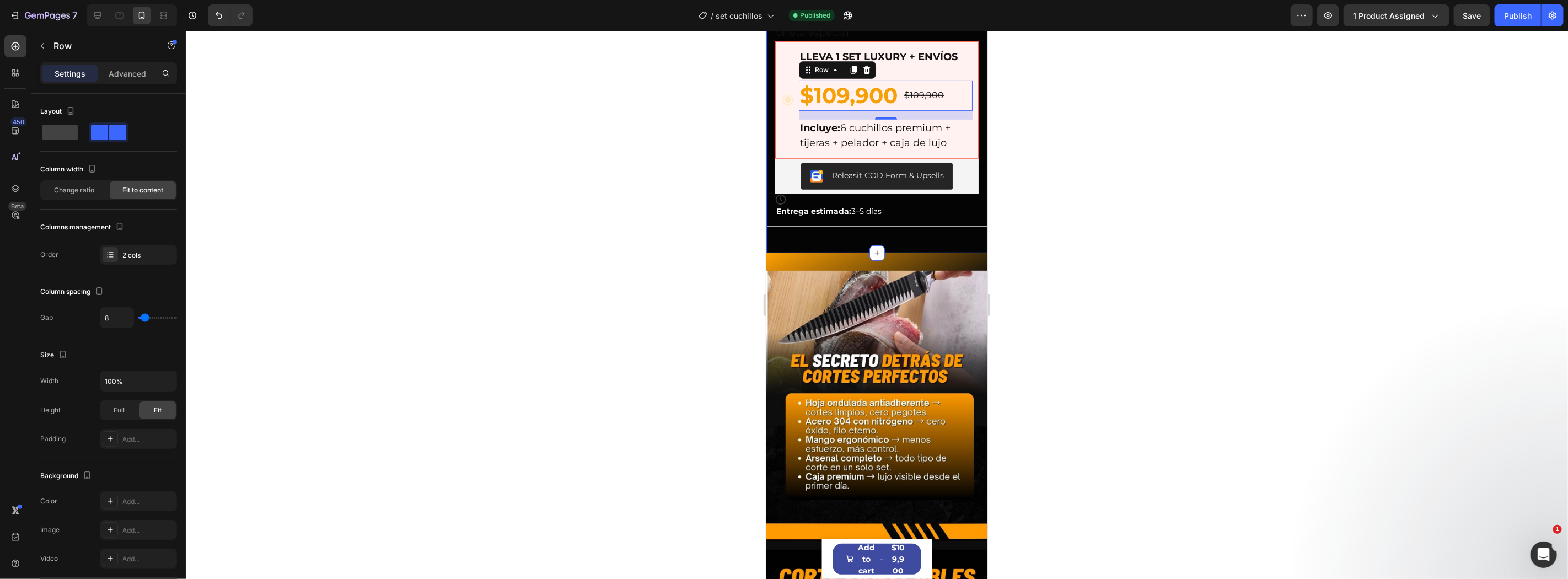
scroll to position [207, 0]
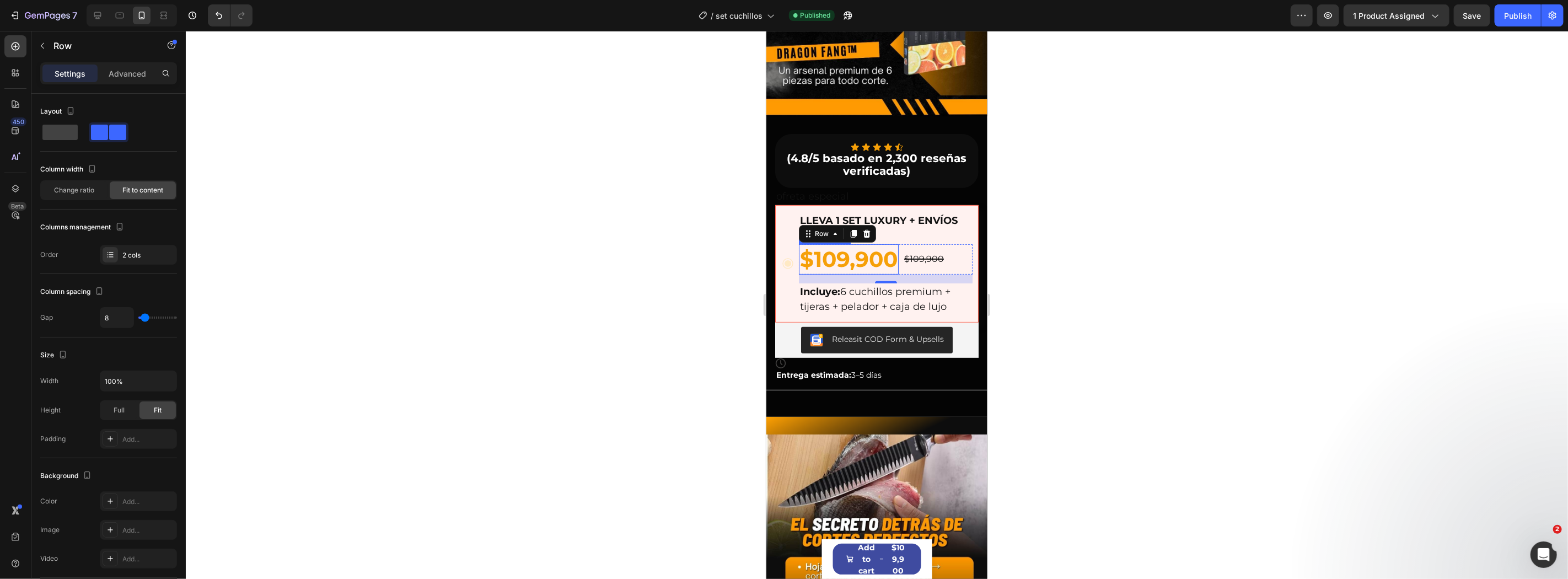
drag, startPoint x: 873, startPoint y: 271, endPoint x: 873, endPoint y: 259, distance: 12.0
click at [873, 259] on div "$109,900 Product Price Product Price $109,900 Product Price Product Price Row 16" at bounding box center [885, 259] width 174 height 30
click at [955, 252] on div "$109,900 Product Price Product Price $109,900 Product Price Product Price Row 16" at bounding box center [885, 259] width 174 height 30
click at [76, 188] on span "Change ratio" at bounding box center [75, 191] width 40 height 10
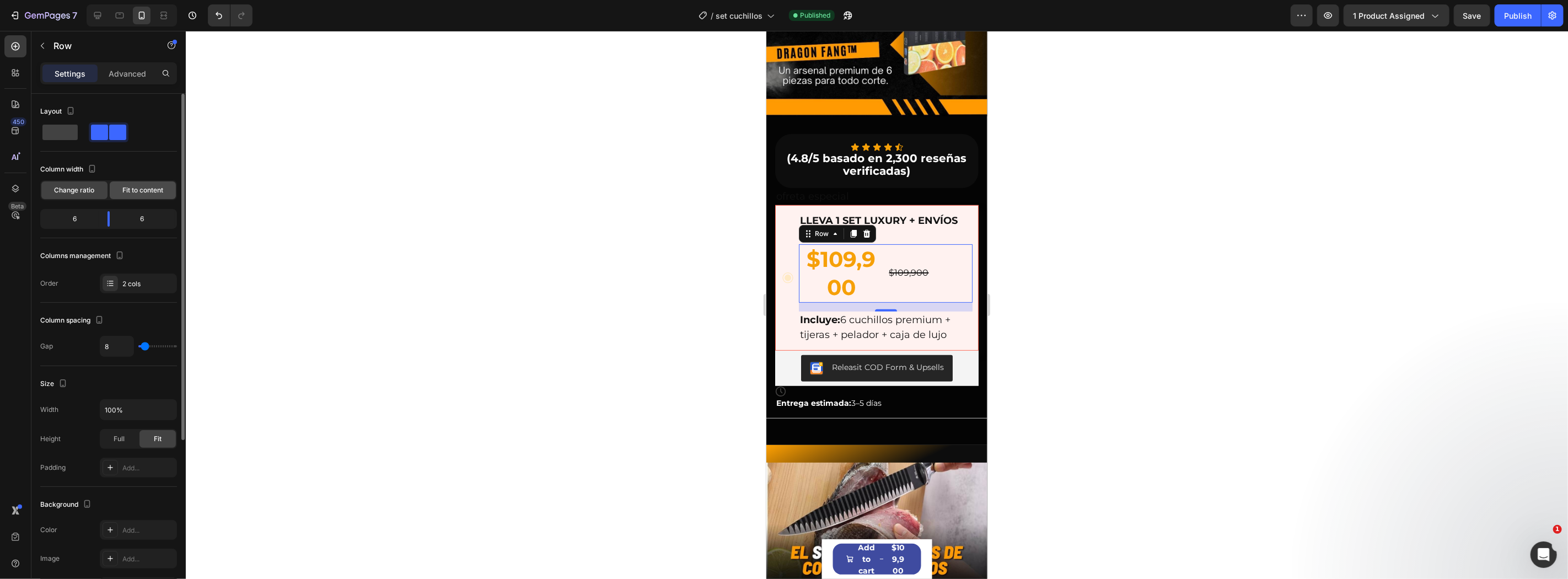
click at [129, 188] on span "Fit to content" at bounding box center [142, 191] width 41 height 10
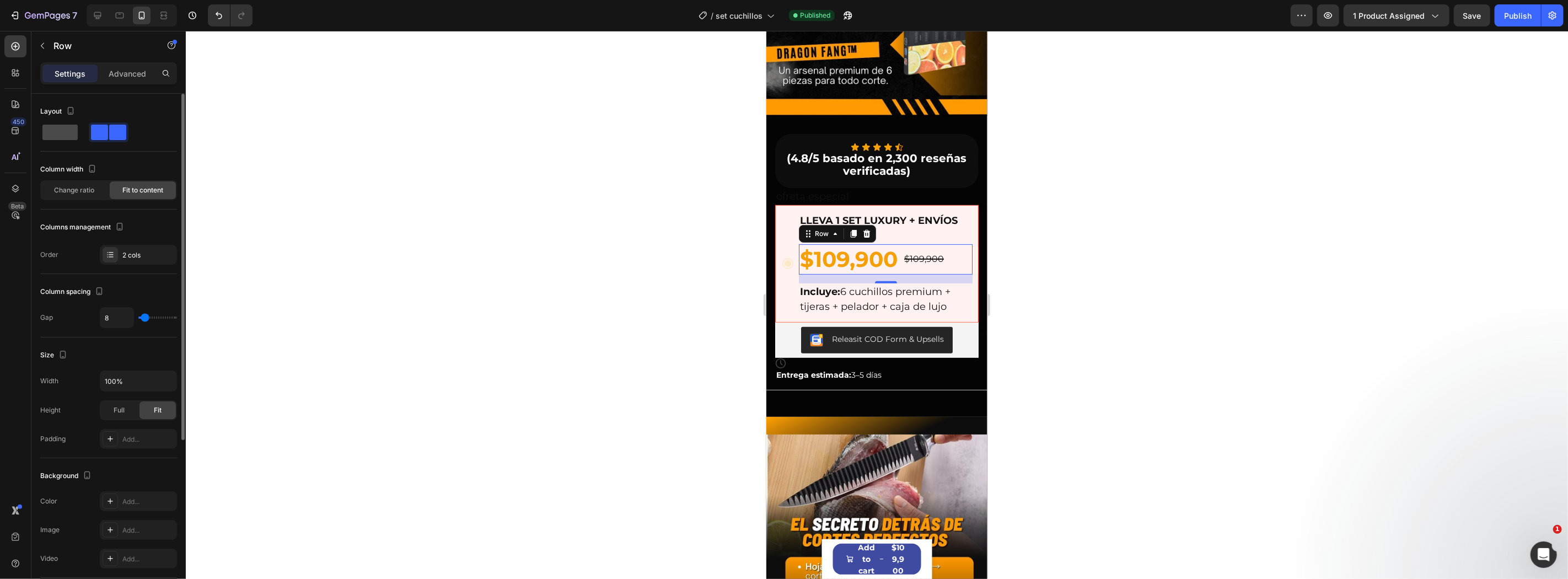
click at [77, 131] on span at bounding box center [60, 132] width 35 height 15
type input "0"
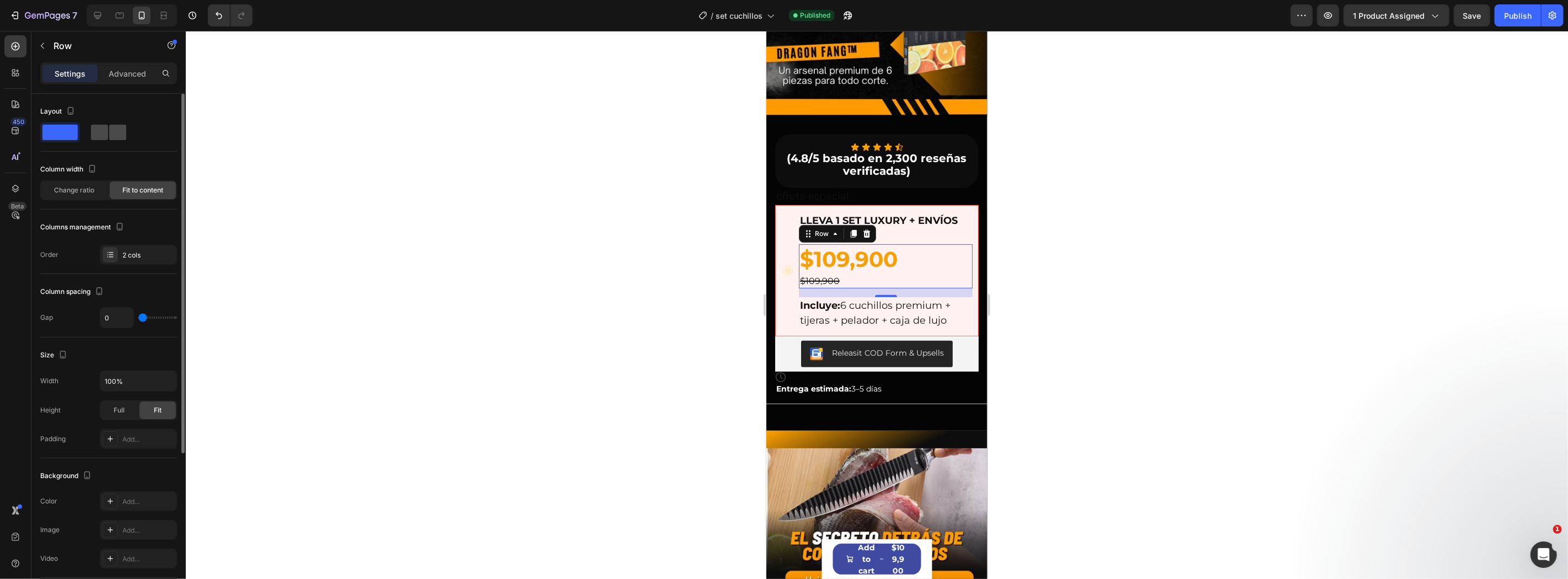
click at [101, 141] on div at bounding box center [108, 132] width 40 height 20
type input "8"
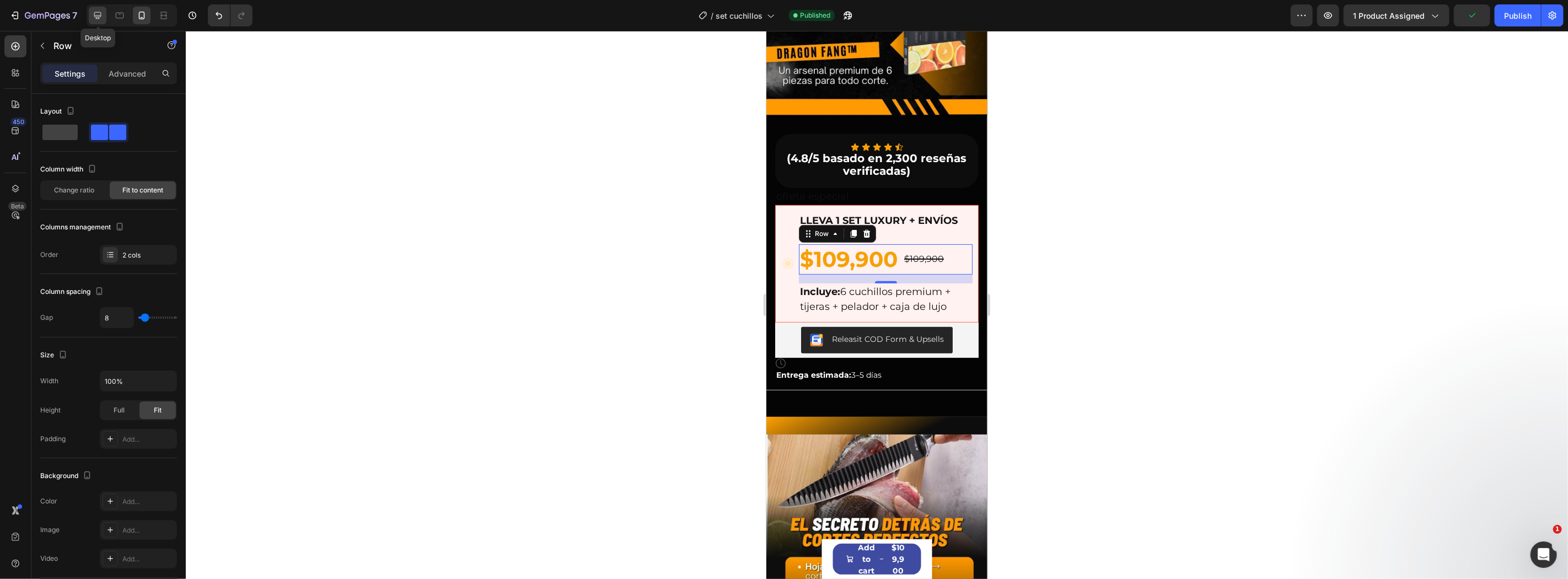
click at [89, 13] on div at bounding box center [97, 15] width 18 height 18
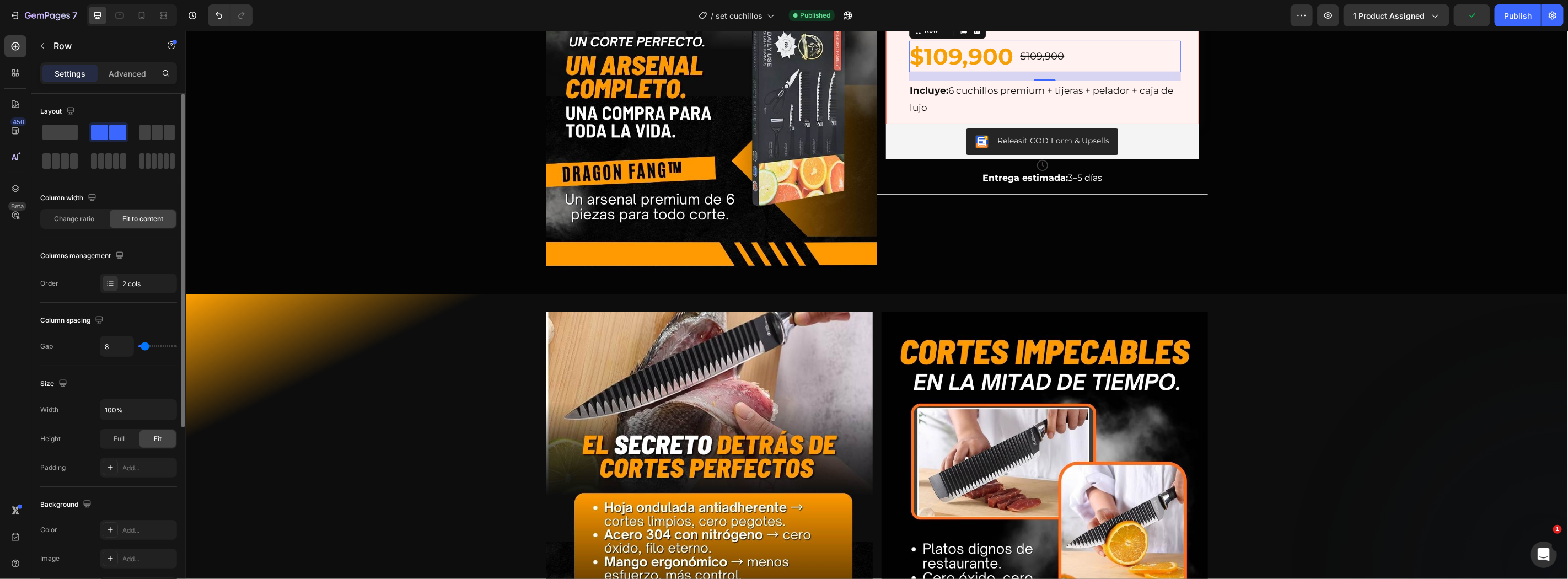
scroll to position [178, 0]
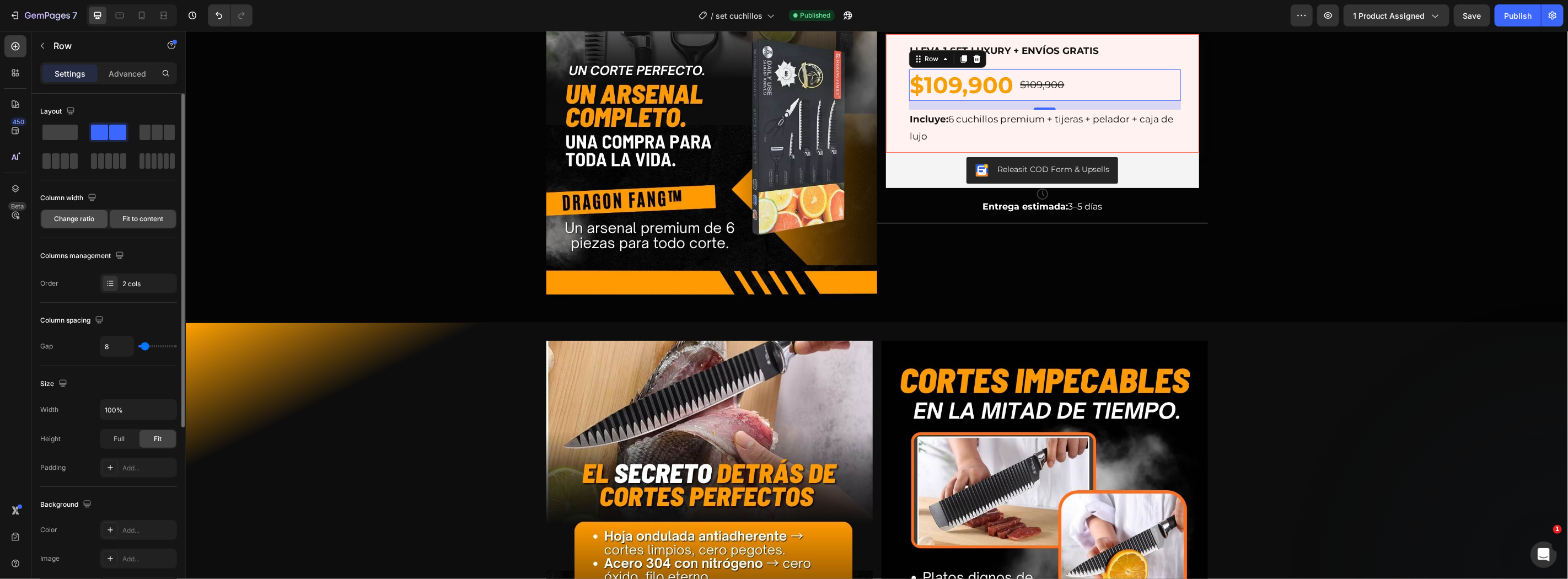
click at [84, 218] on span "Change ratio" at bounding box center [75, 219] width 40 height 10
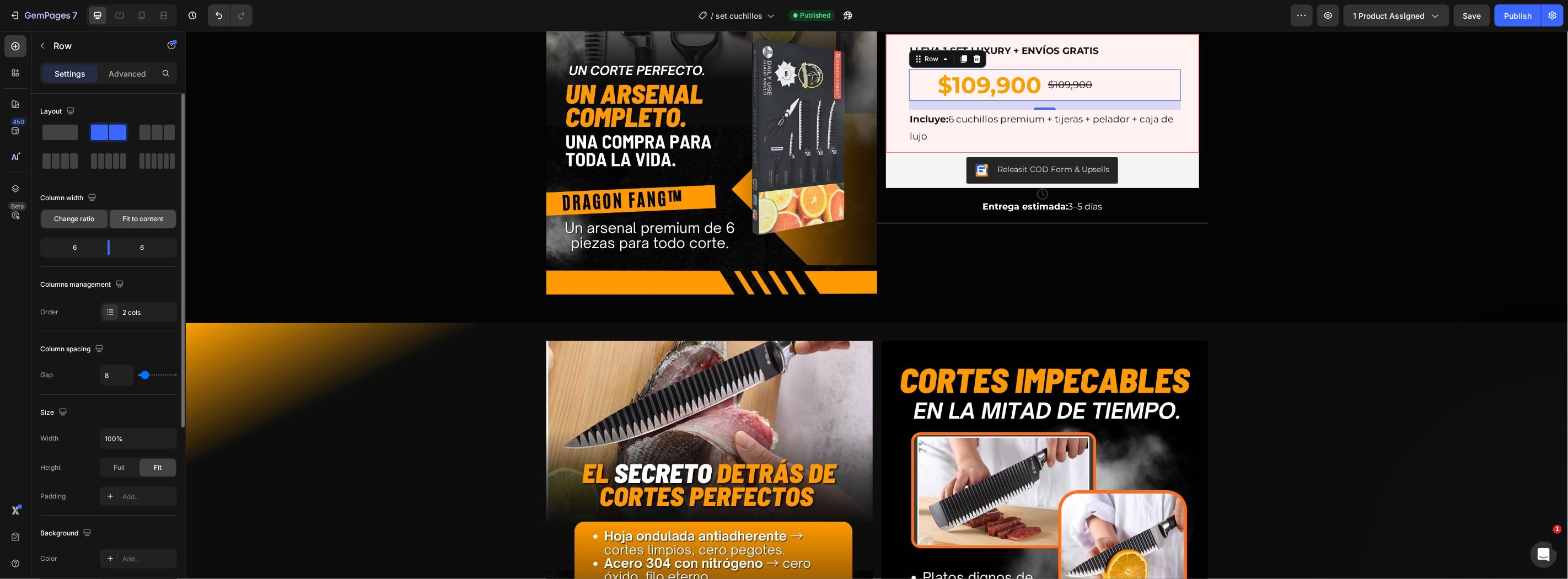
click at [138, 217] on span "Fit to content" at bounding box center [142, 219] width 41 height 10
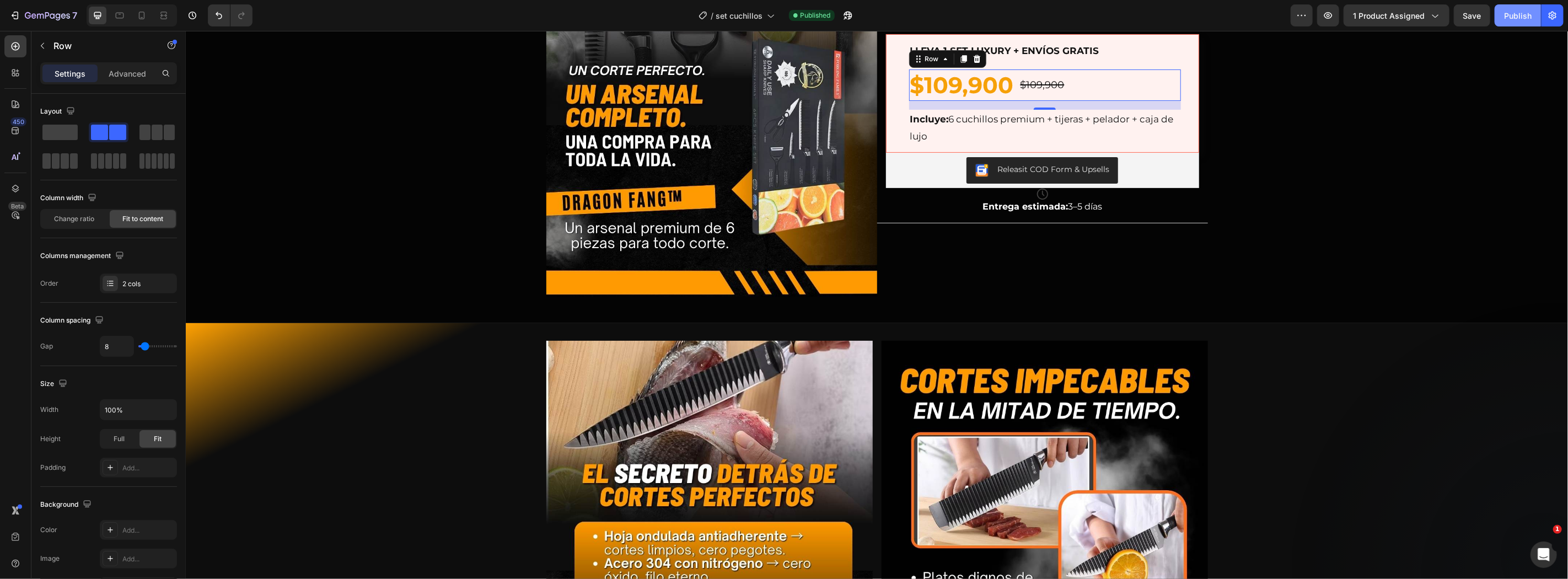
click at [1534, 23] on button "Publish" at bounding box center [1518, 15] width 46 height 22
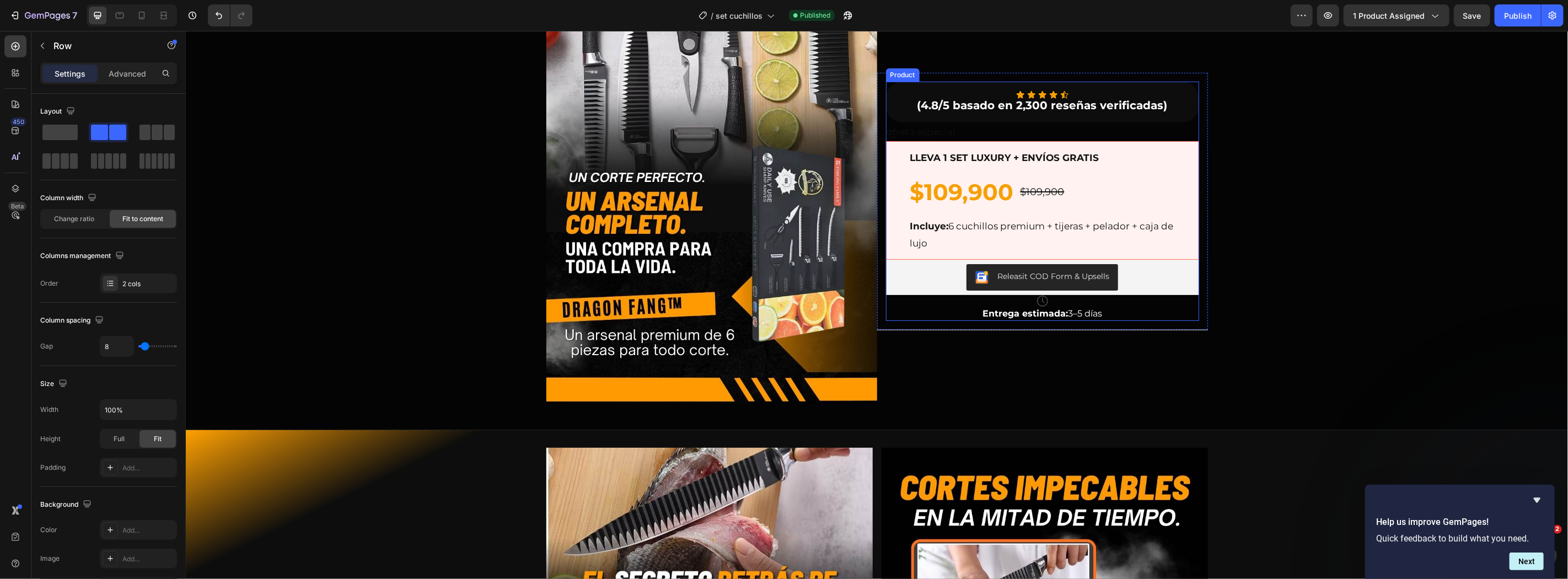
scroll to position [0, 0]
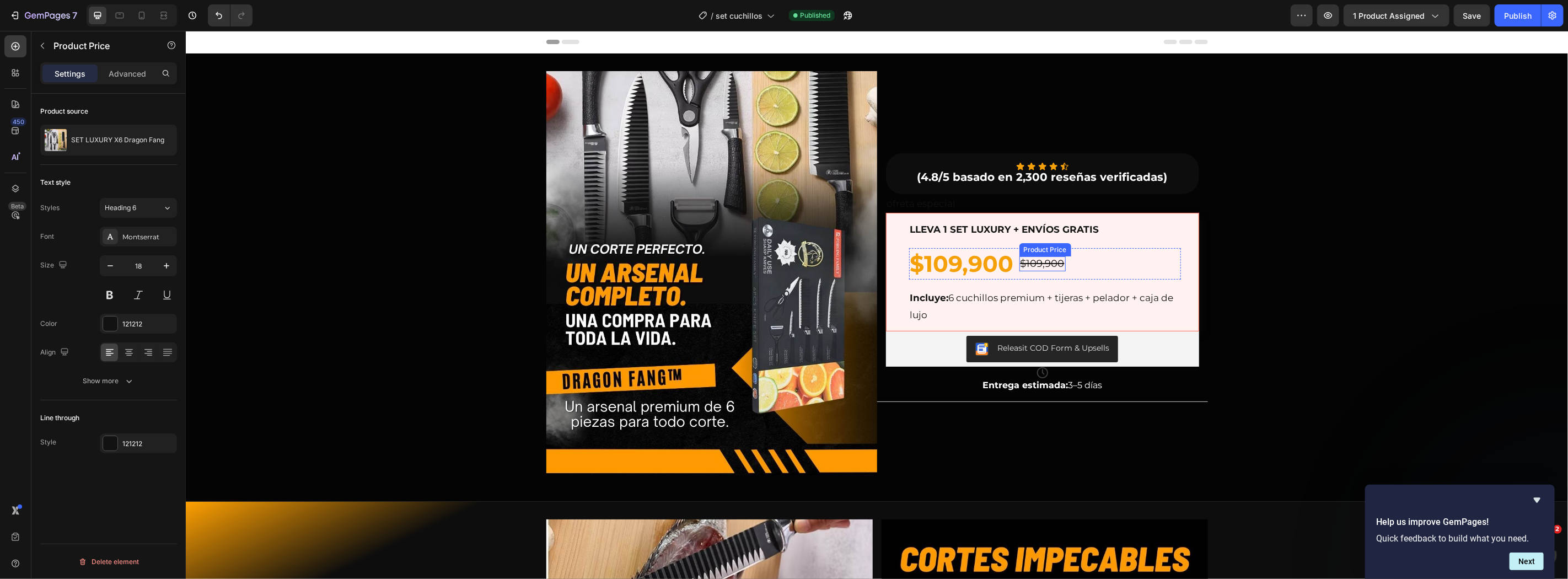
click at [1028, 261] on div "$109,900" at bounding box center [1042, 263] width 46 height 15
click at [136, 18] on icon at bounding box center [141, 15] width 11 height 11
type input "16"
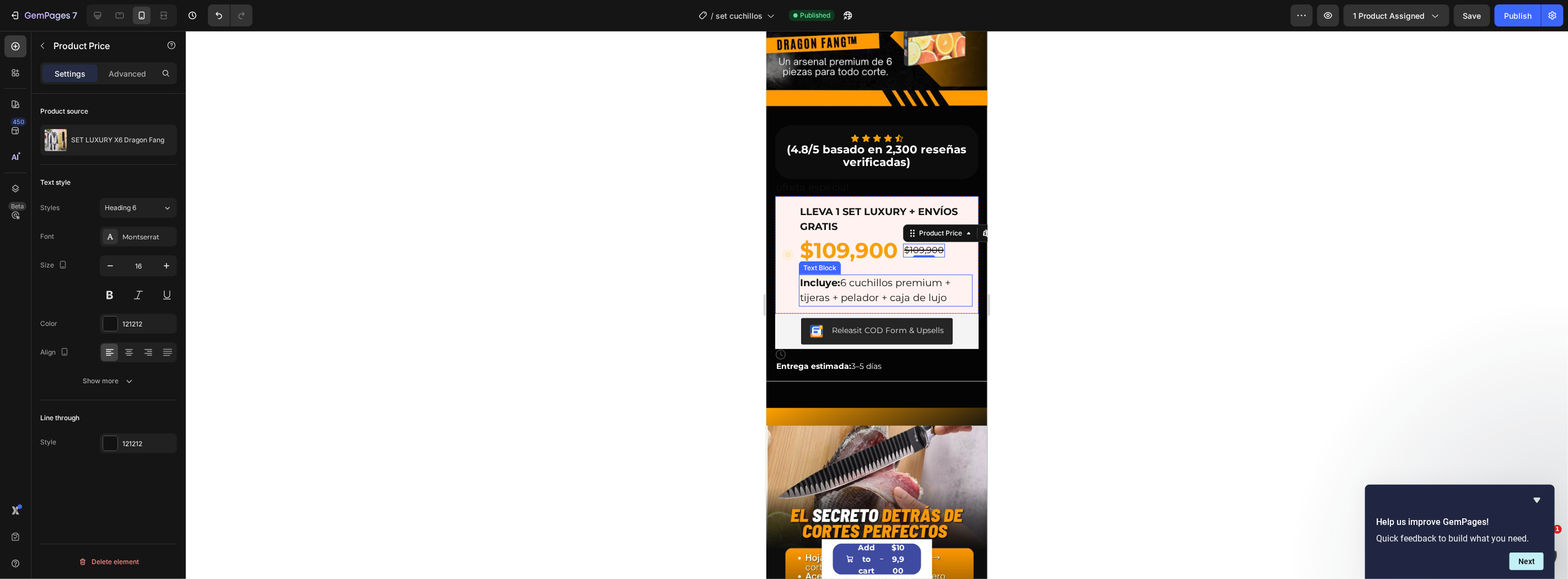
scroll to position [135, 0]
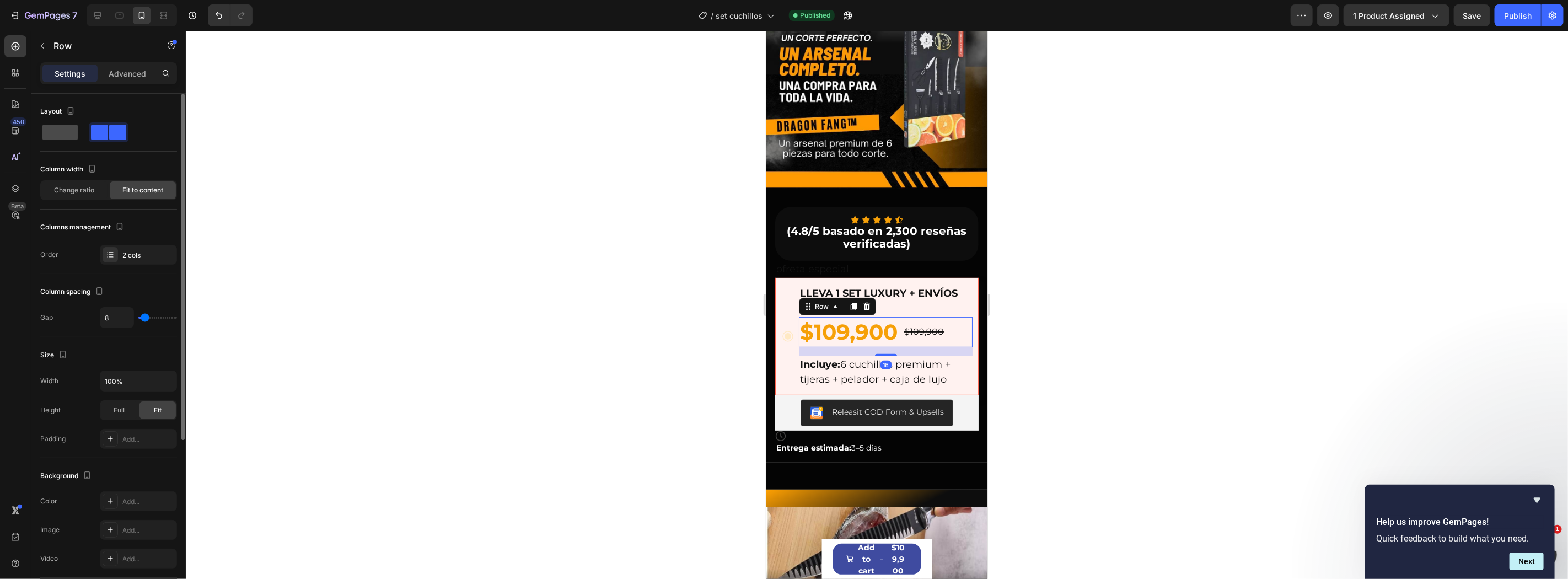
click at [70, 135] on span at bounding box center [60, 132] width 35 height 15
type input "0"
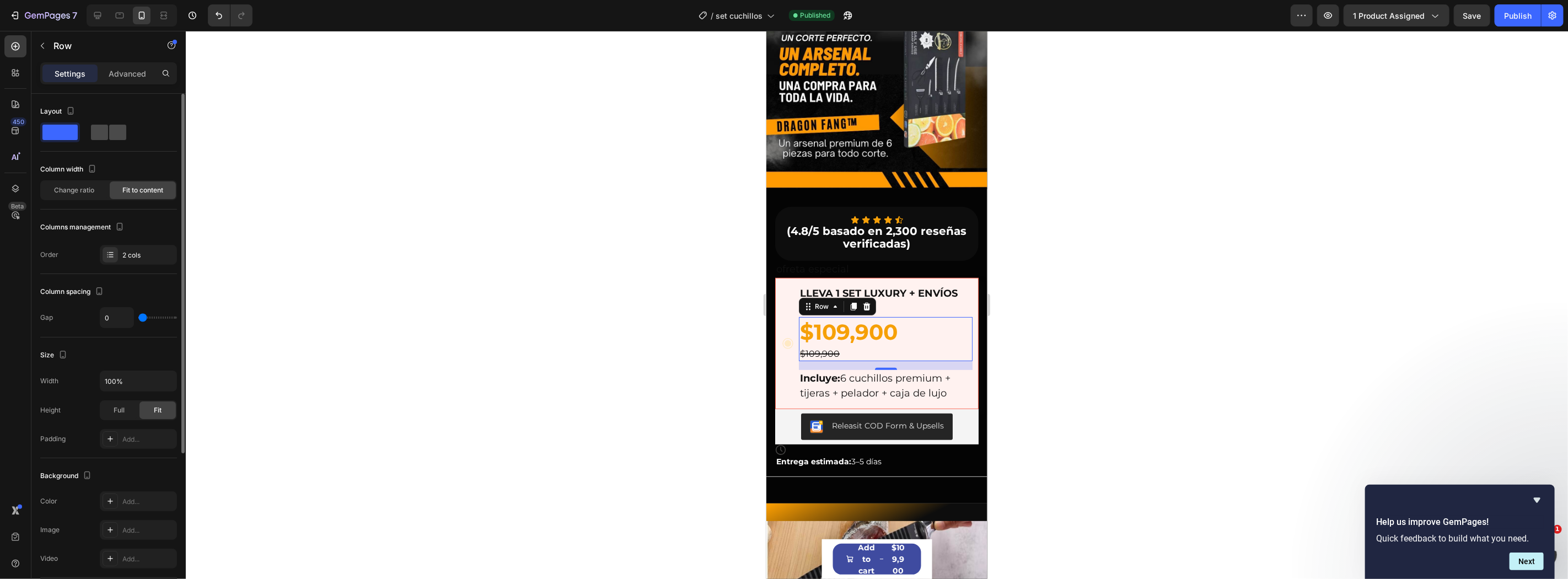
click at [101, 136] on span at bounding box center [100, 132] width 17 height 15
type input "8"
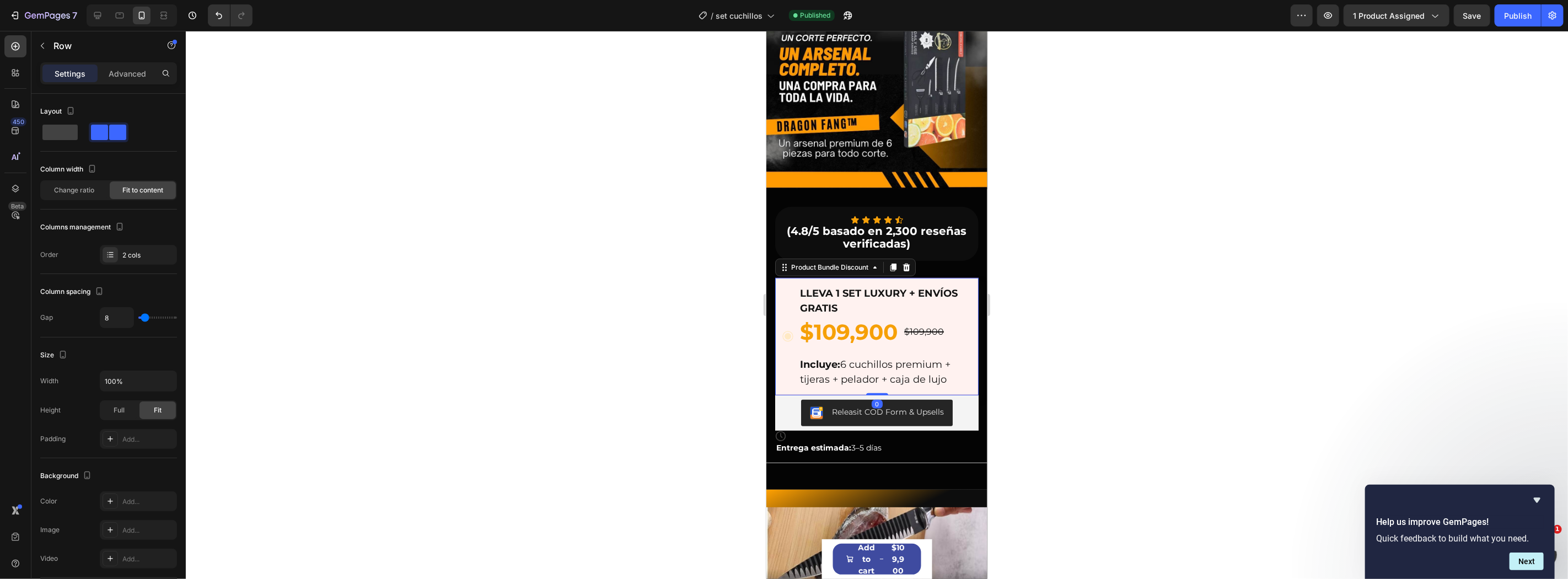
click at [781, 309] on div "LLEVA 1 SET LUXURY + ENVÍOS GRATIS Text Block $109,900 Product Price Product Pr…" at bounding box center [876, 336] width 191 height 103
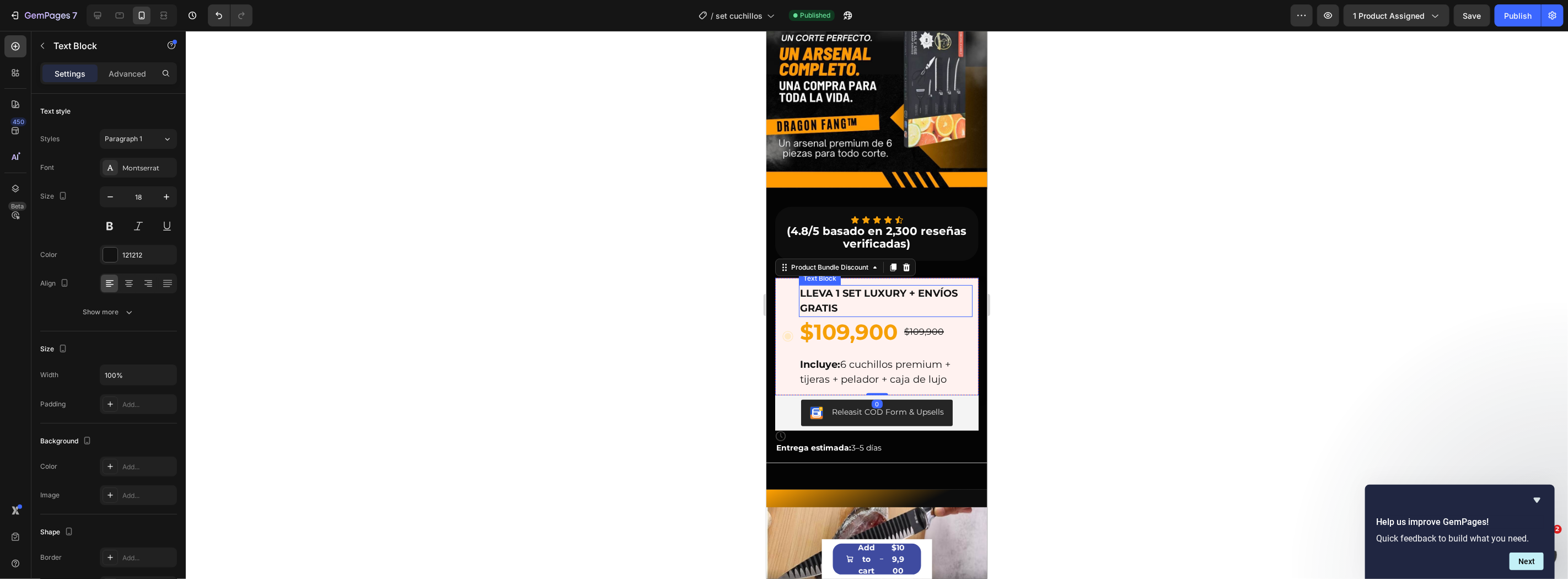
click at [864, 287] on strong "LLEVA 1 SET LUXURY + ENVÍOS GRATIS" at bounding box center [878, 301] width 157 height 27
click at [1523, 4] on div "7 Version history / set cuchillos Published Preview 1 product assigned Save Pub…" at bounding box center [784, 16] width 1568 height 32
click at [1522, 19] on div "Publish" at bounding box center [1518, 16] width 27 height 12
click at [922, 325] on div "$109,900" at bounding box center [923, 332] width 42 height 14
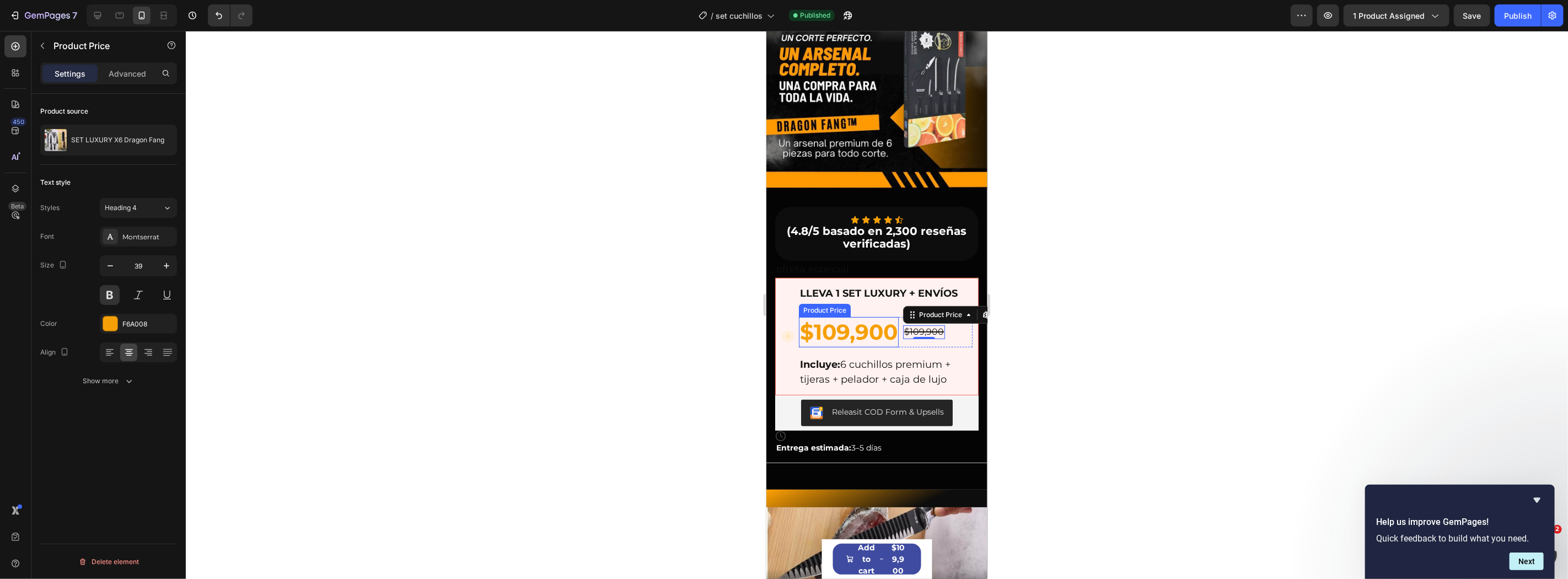
click at [896, 319] on div "$109,900" at bounding box center [848, 332] width 100 height 30
click at [900, 322] on div "$109,900 Product Price Product Price $109,900 Product Price Product Price Row 16" at bounding box center [885, 332] width 174 height 30
click at [916, 325] on div "$109,900" at bounding box center [923, 332] width 42 height 14
click at [171, 263] on icon "button" at bounding box center [166, 265] width 11 height 11
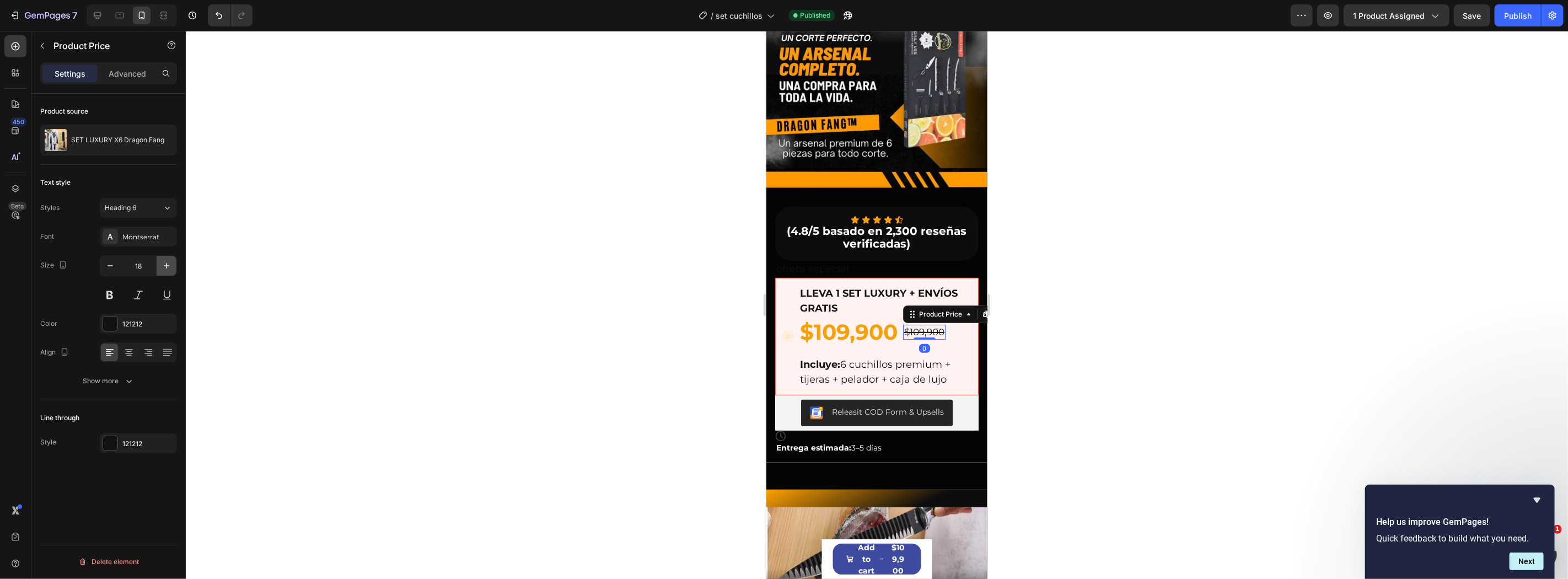
click at [171, 263] on icon "button" at bounding box center [166, 265] width 11 height 11
type input "20"
click at [1502, 27] on div "7 Version history / set cuchillos Published Preview 1 product assigned Save Pub…" at bounding box center [784, 16] width 1568 height 32
click at [1518, 18] on div "Publish" at bounding box center [1518, 16] width 27 height 12
